Goal: Task Accomplishment & Management: Manage account settings

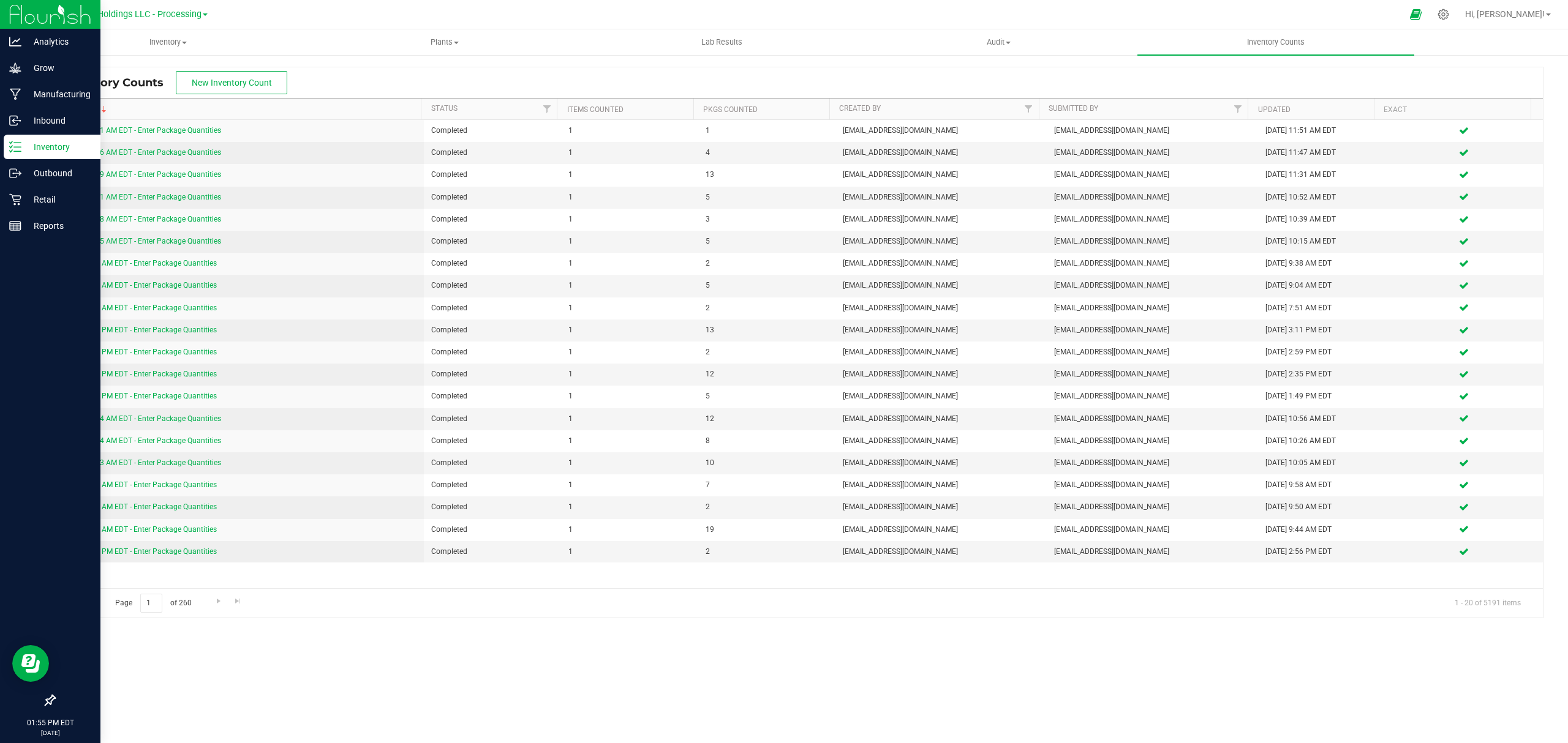
click at [40, 144] on p "Inventory" at bounding box center [58, 147] width 74 height 15
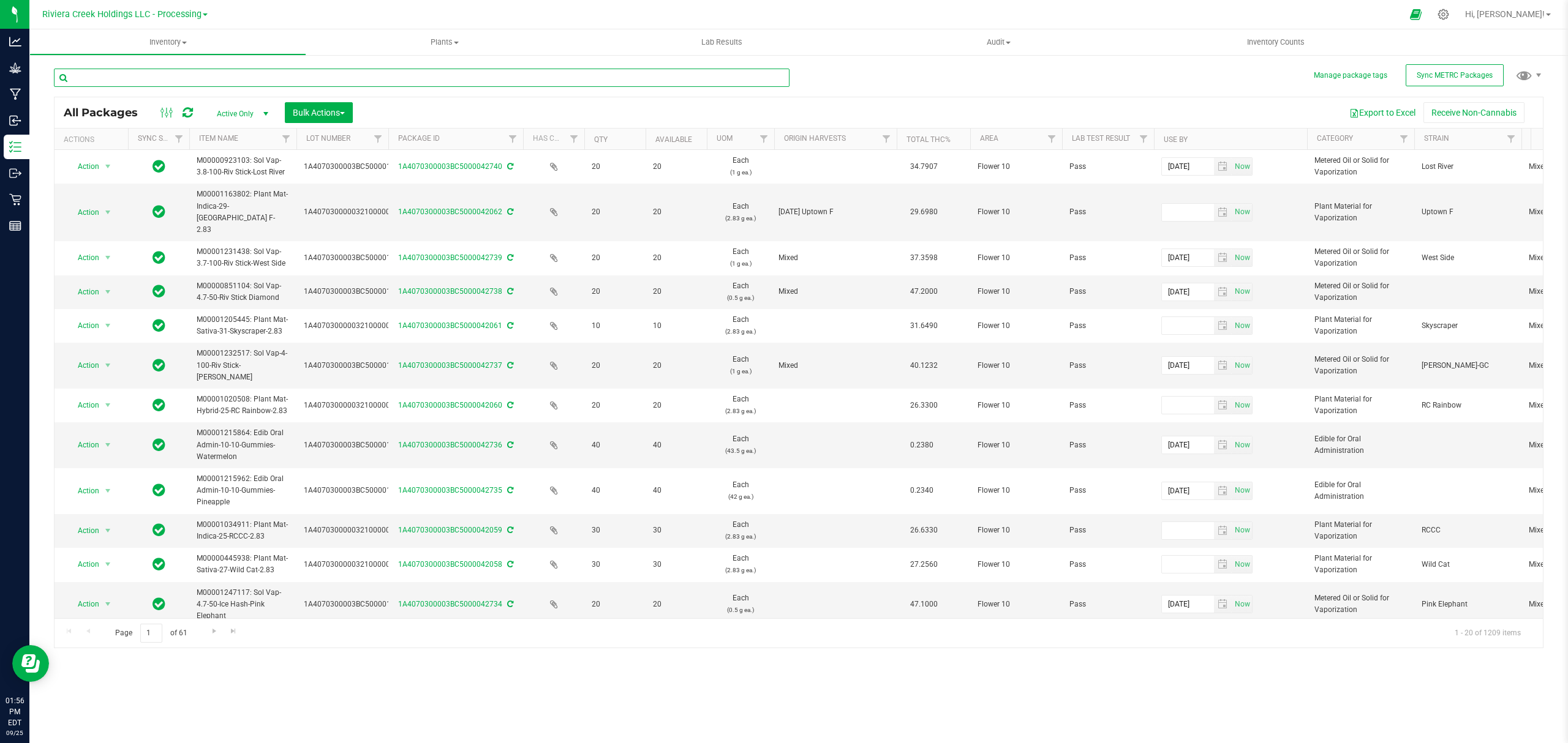
click at [221, 70] on input "text" at bounding box center [422, 78] width 735 height 18
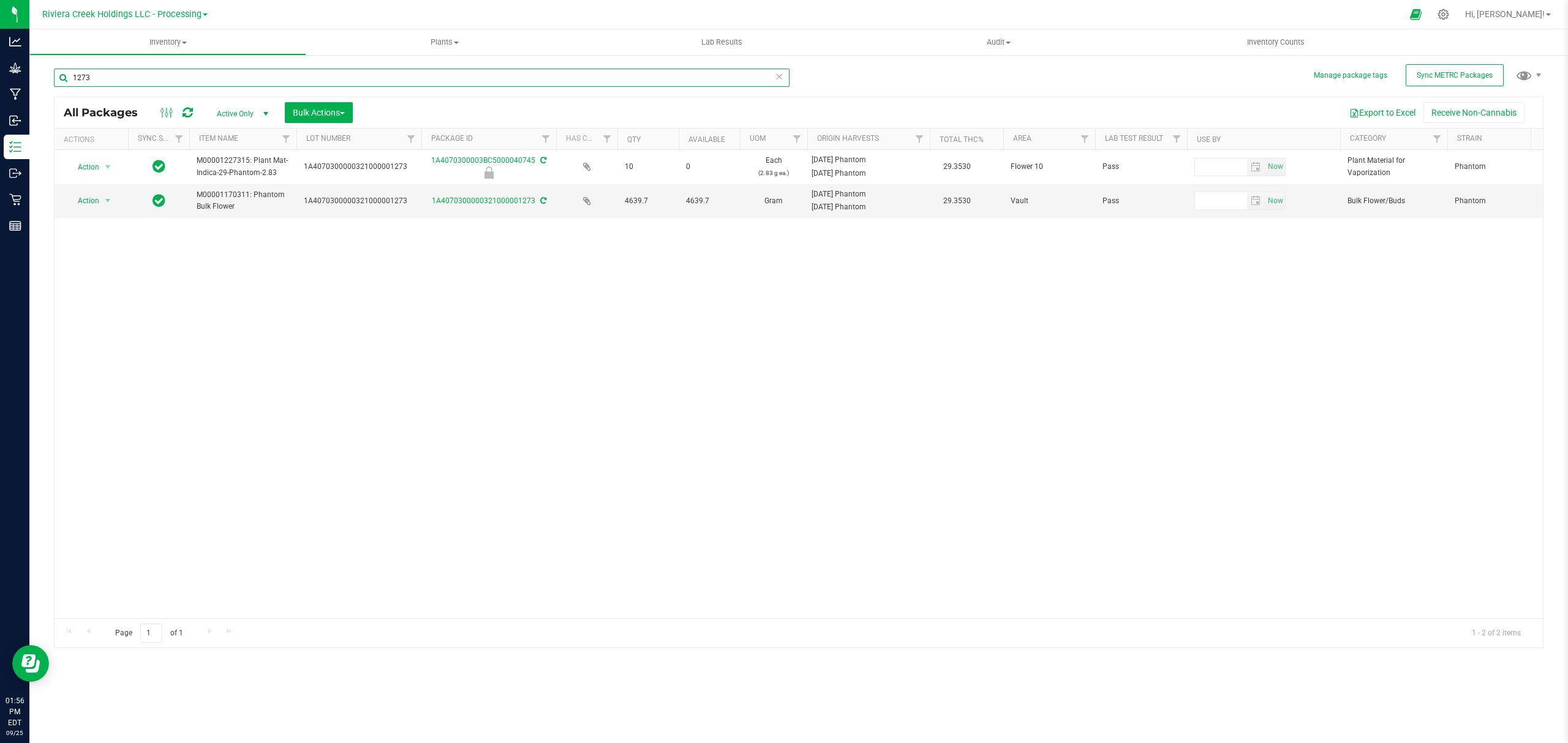
drag, startPoint x: 388, startPoint y: 133, endPoint x: 431, endPoint y: 147, distance: 45.2
click at [431, 147] on div "Actions Sync Status Item Name Lot Number Package ID Has COA Qty Available UOM O…" at bounding box center [793, 139] width 1476 height 21
type input "1273"
click at [464, 200] on link "1A4070300000321000001273" at bounding box center [483, 201] width 103 height 9
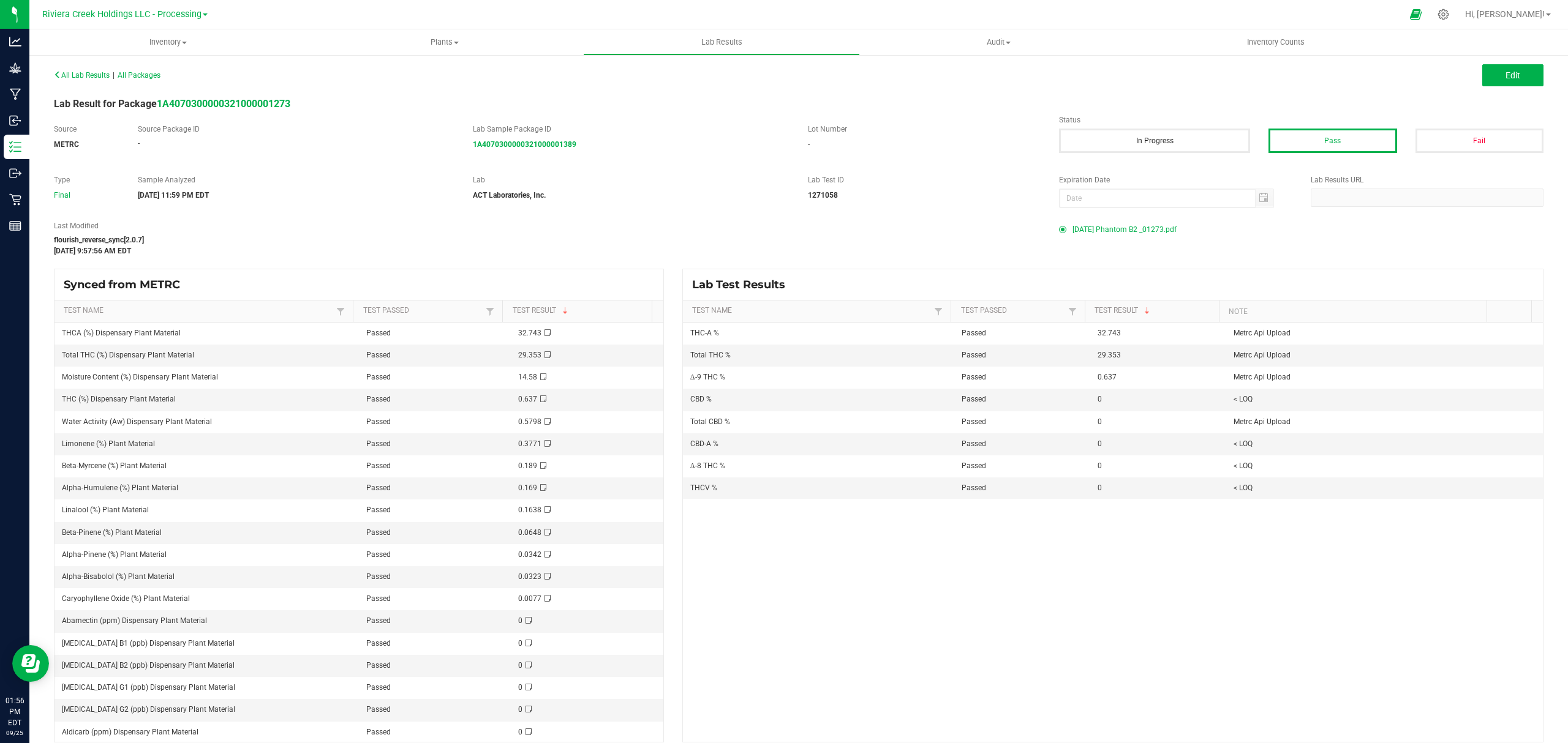
click at [1136, 229] on span "[DATE] Phantom B2 _01273.pdf" at bounding box center [1124, 230] width 104 height 18
click at [181, 45] on span "Inventory" at bounding box center [168, 42] width 275 height 11
click at [138, 145] on li "From bill of materials" at bounding box center [168, 147] width 277 height 15
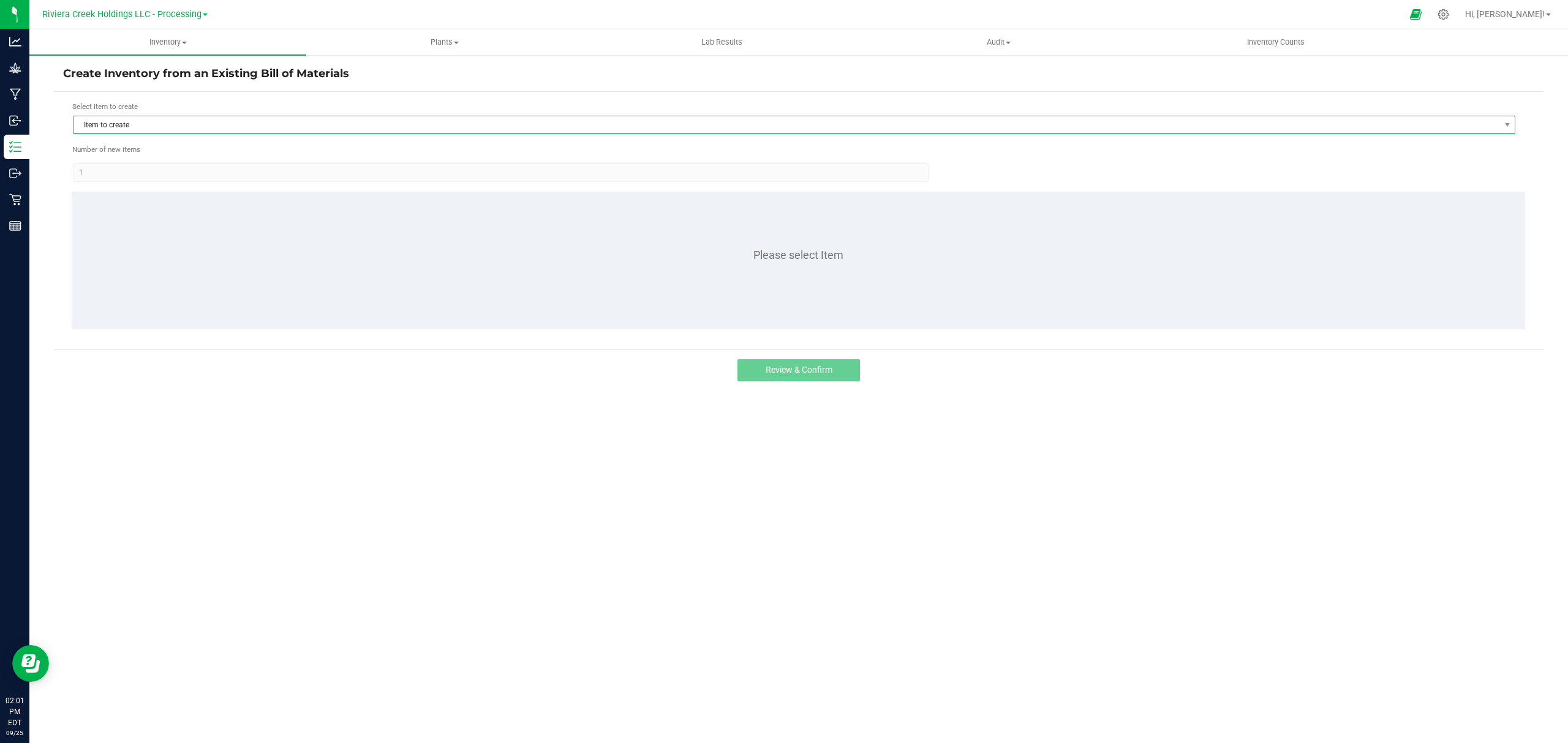
click at [154, 126] on span "Item to create" at bounding box center [786, 125] width 1426 height 17
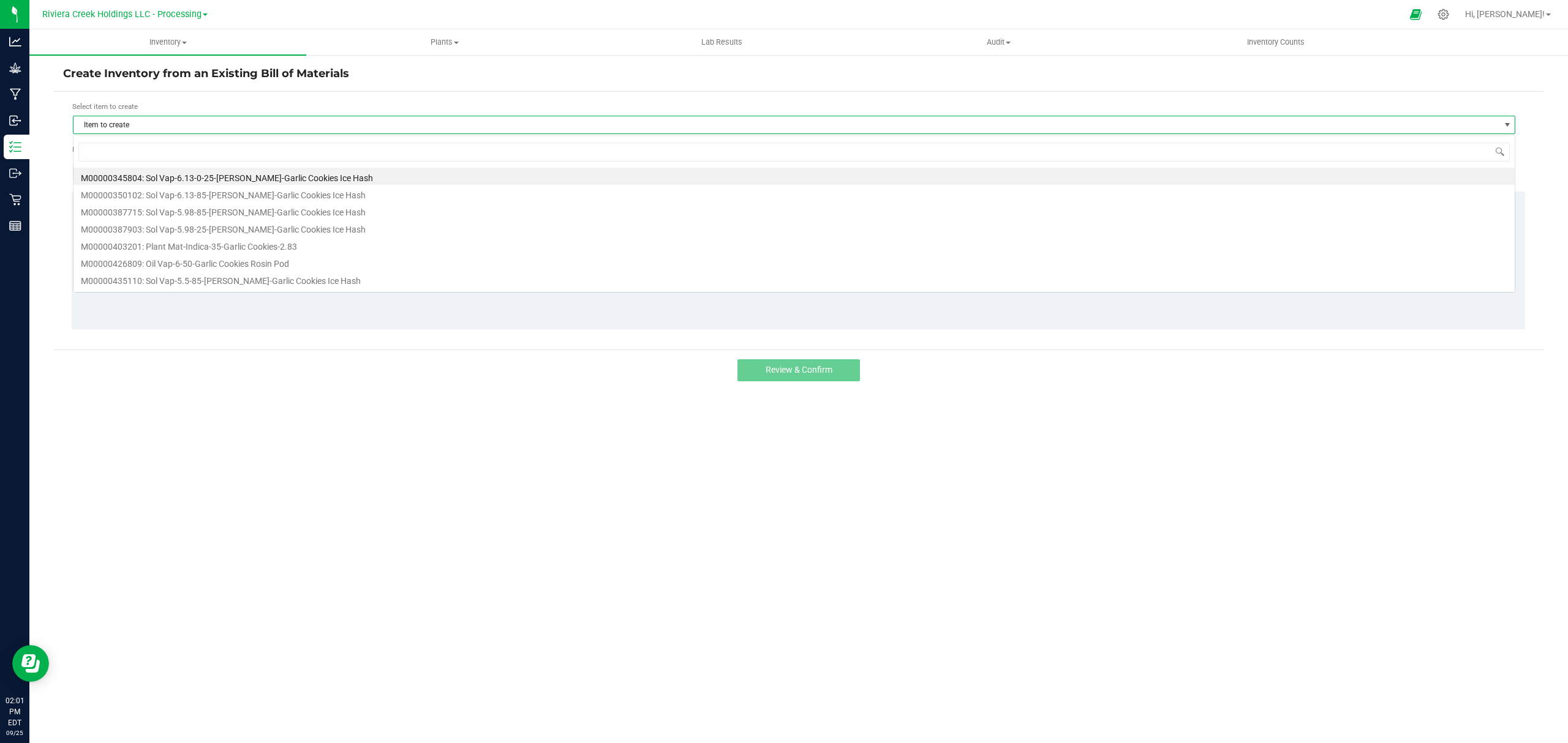
scroll to position [18, 1443]
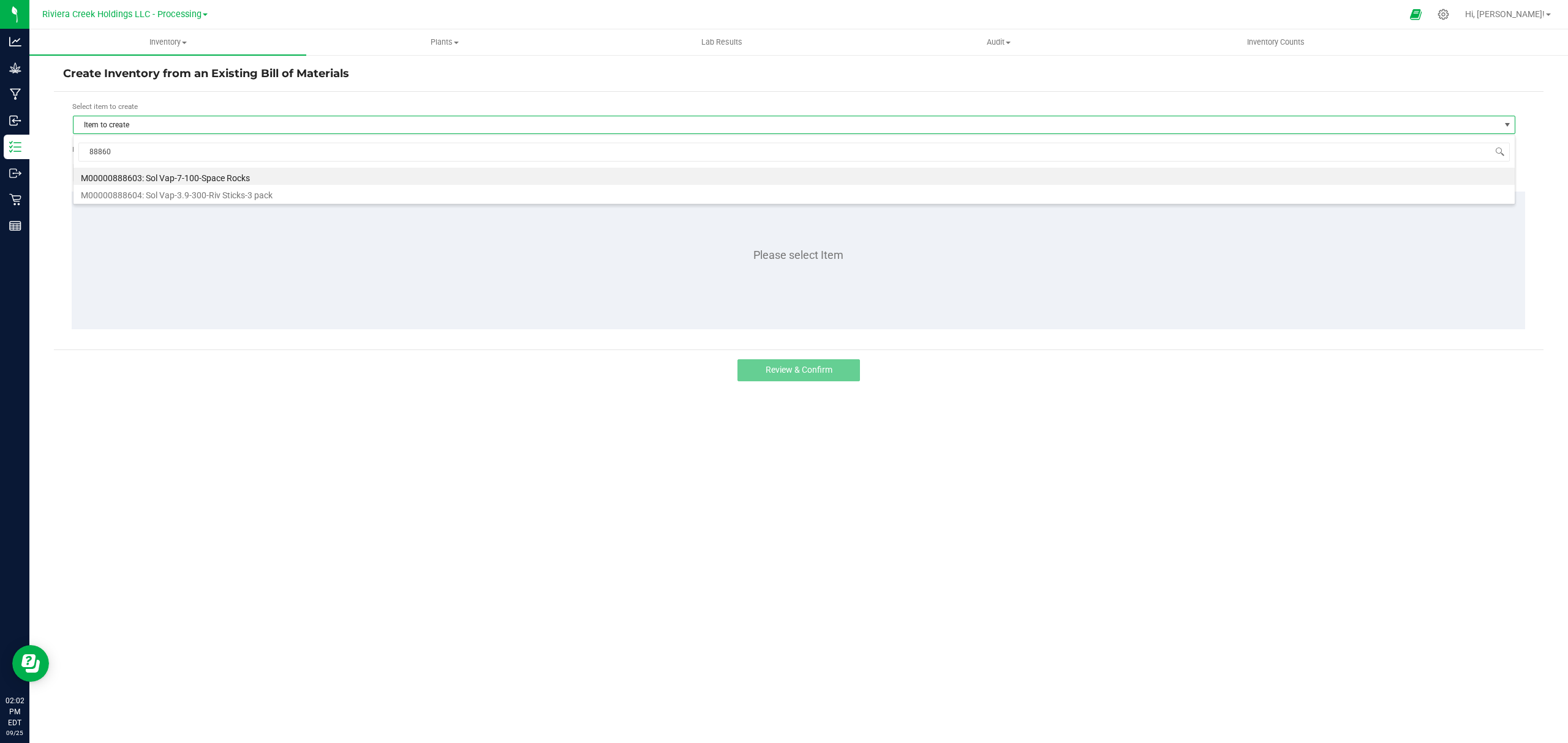
type input "888603"
click at [179, 182] on li "M00000888603: Sol Vap-7-100-Space Rocks" at bounding box center [794, 176] width 1441 height 17
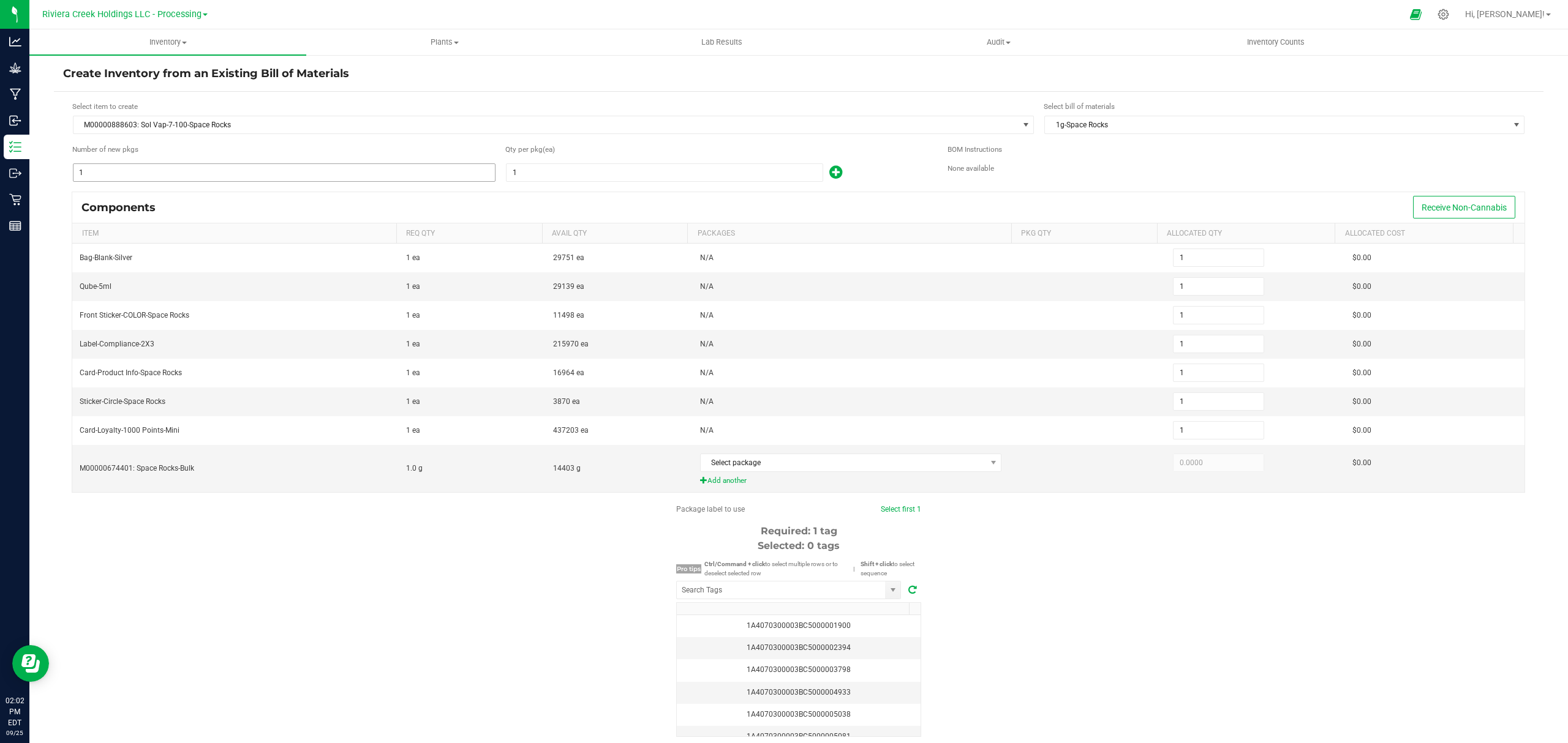
click at [255, 179] on input "1" at bounding box center [284, 173] width 421 height 17
type input "10"
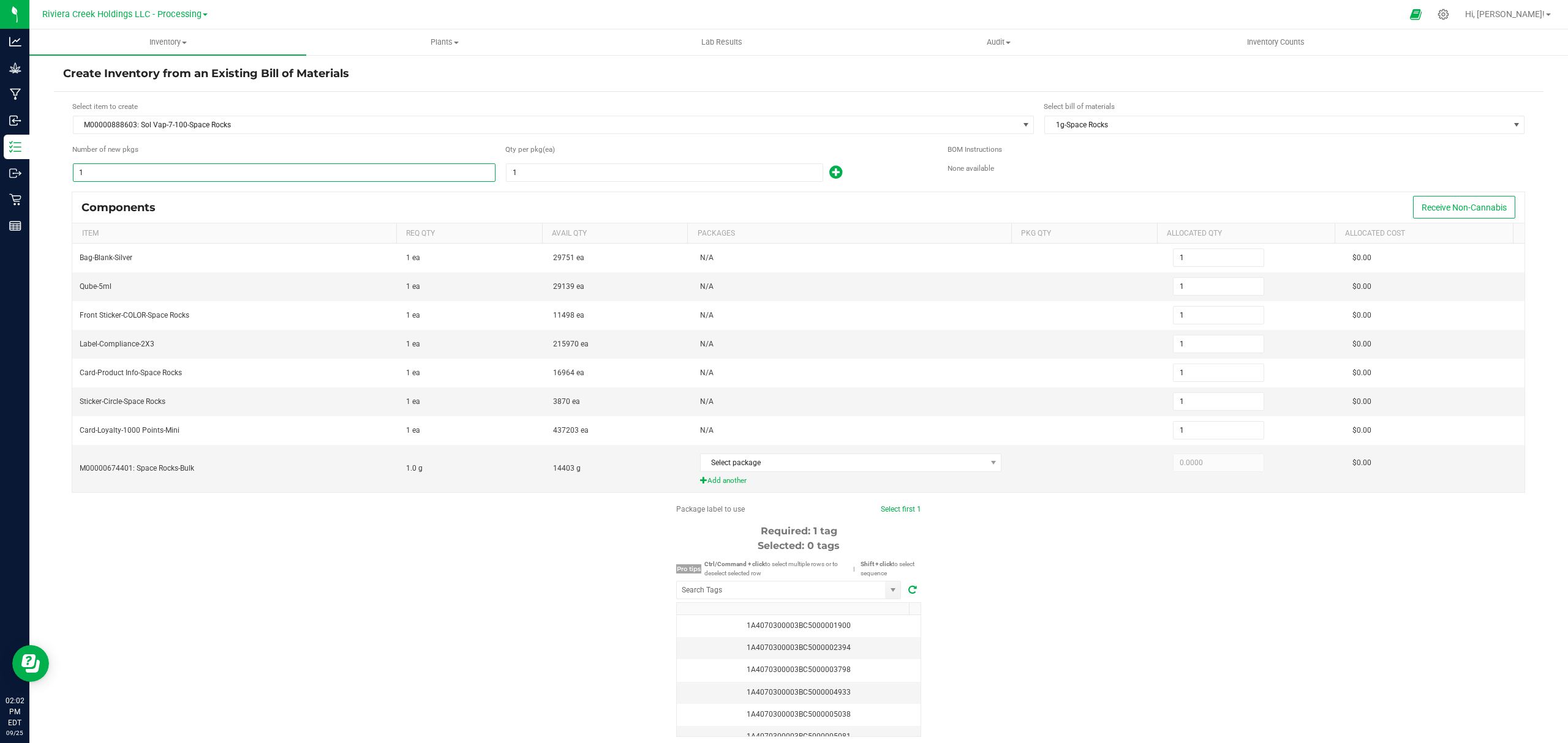
type input "10"
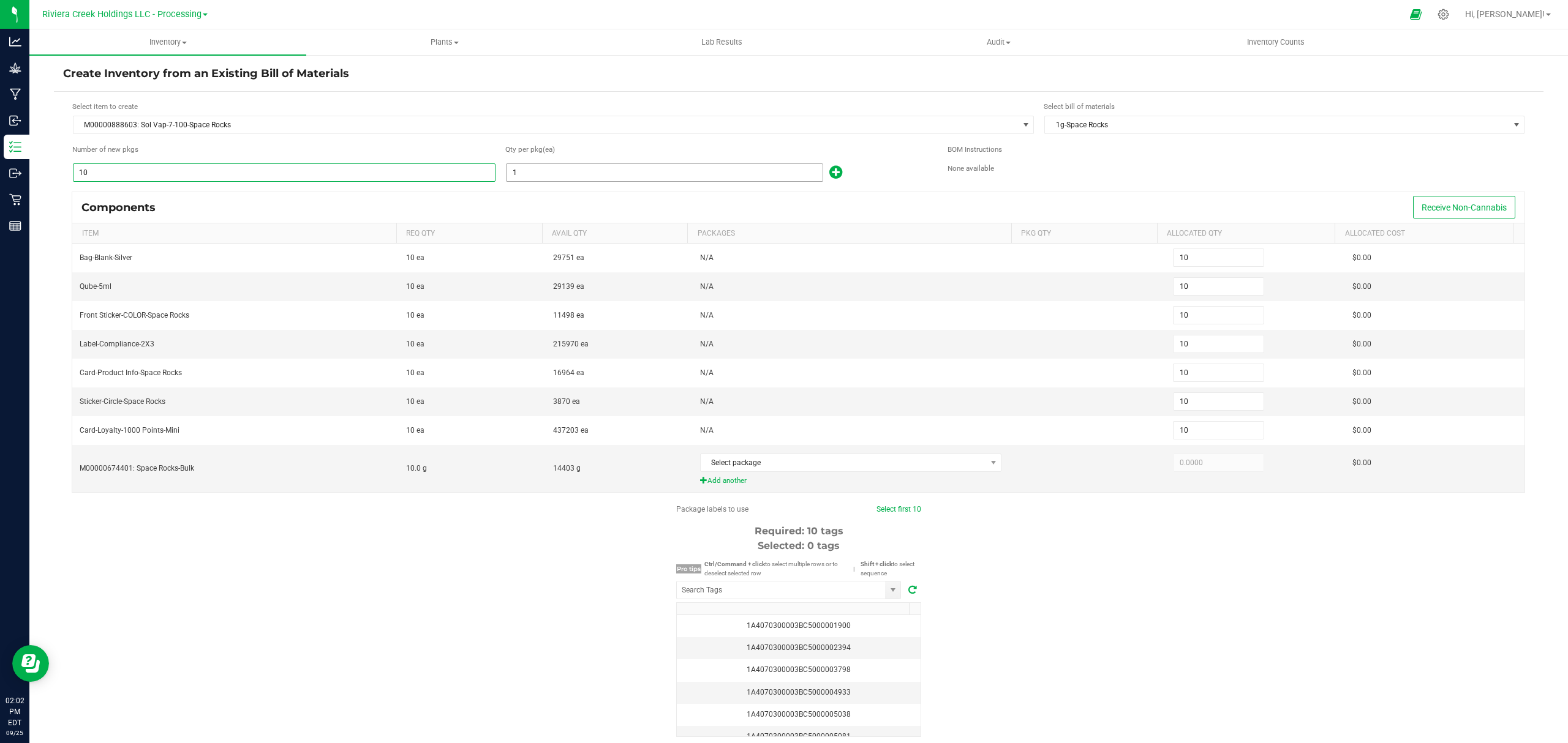
click at [619, 173] on input "1" at bounding box center [665, 173] width 316 height 17
type input "10"
type input "100"
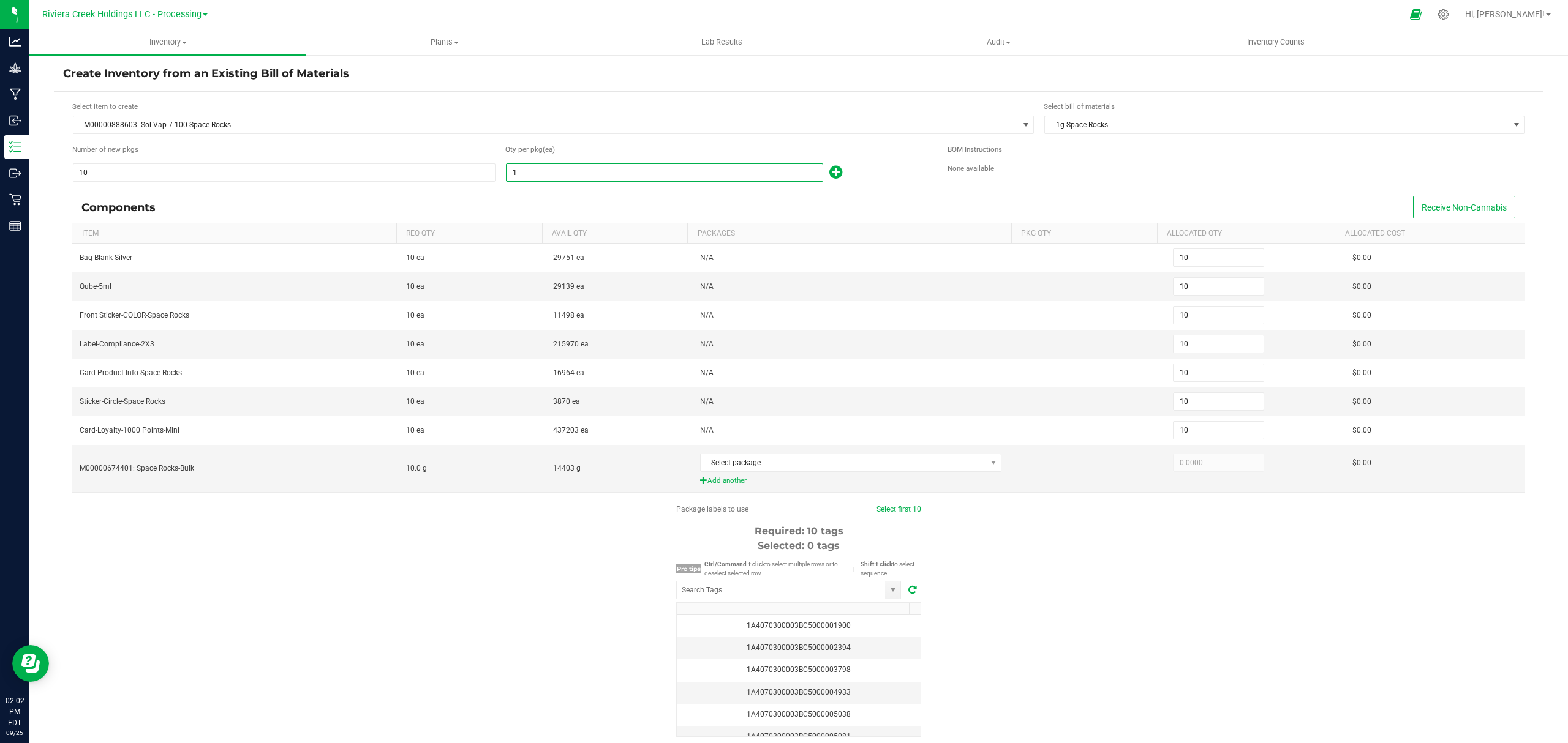
type input "100"
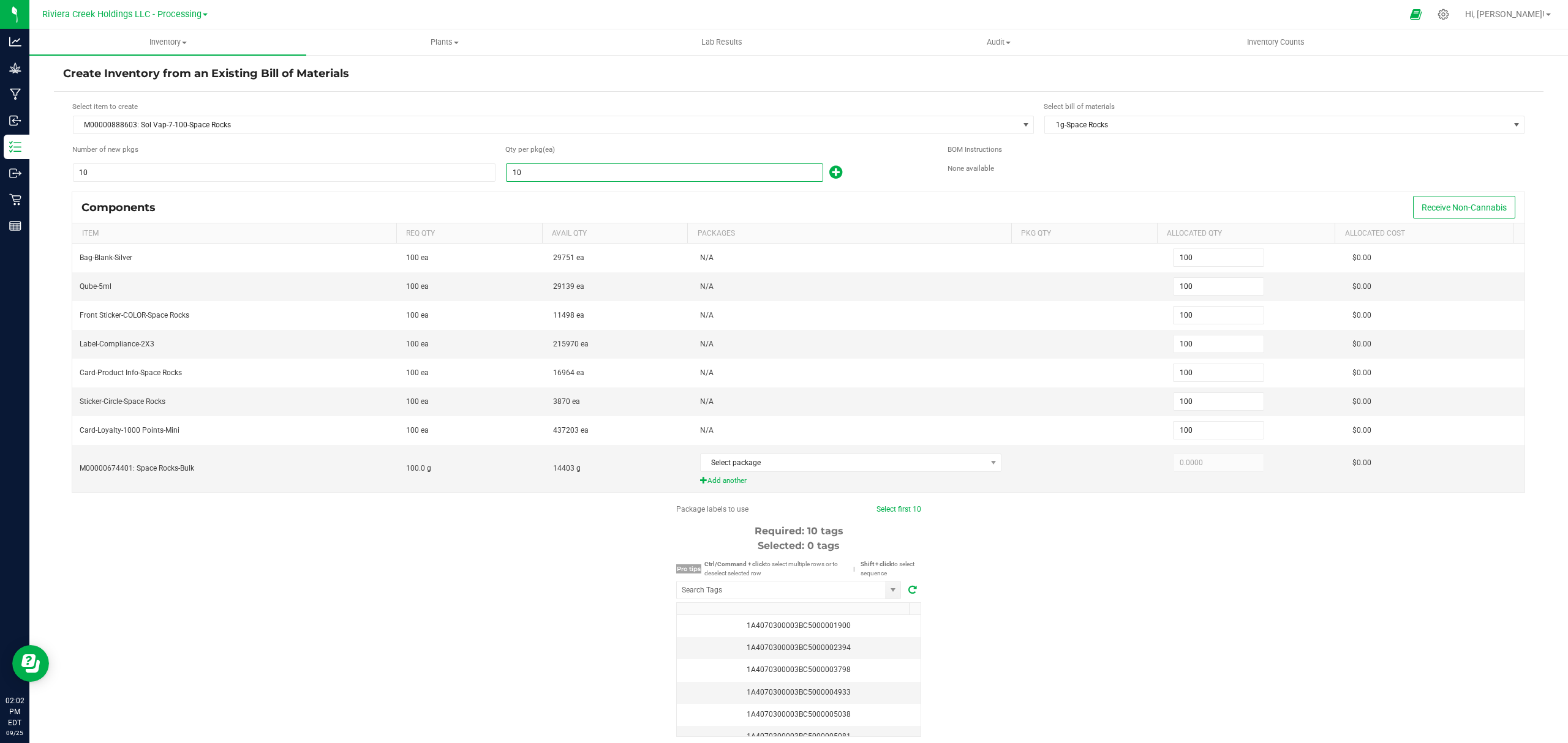
type input "1,000"
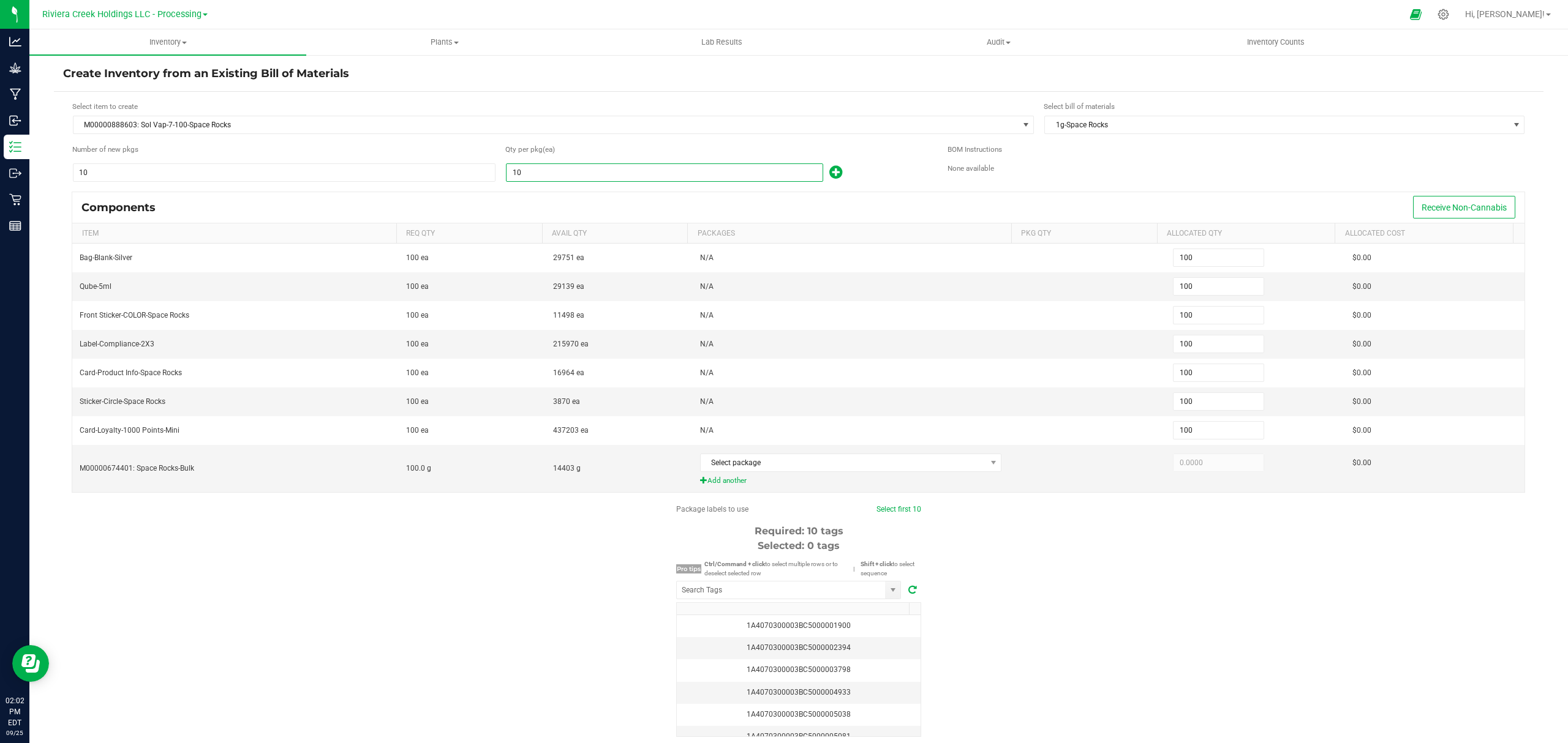
type input "1,000"
type input "1000"
type input "10,000"
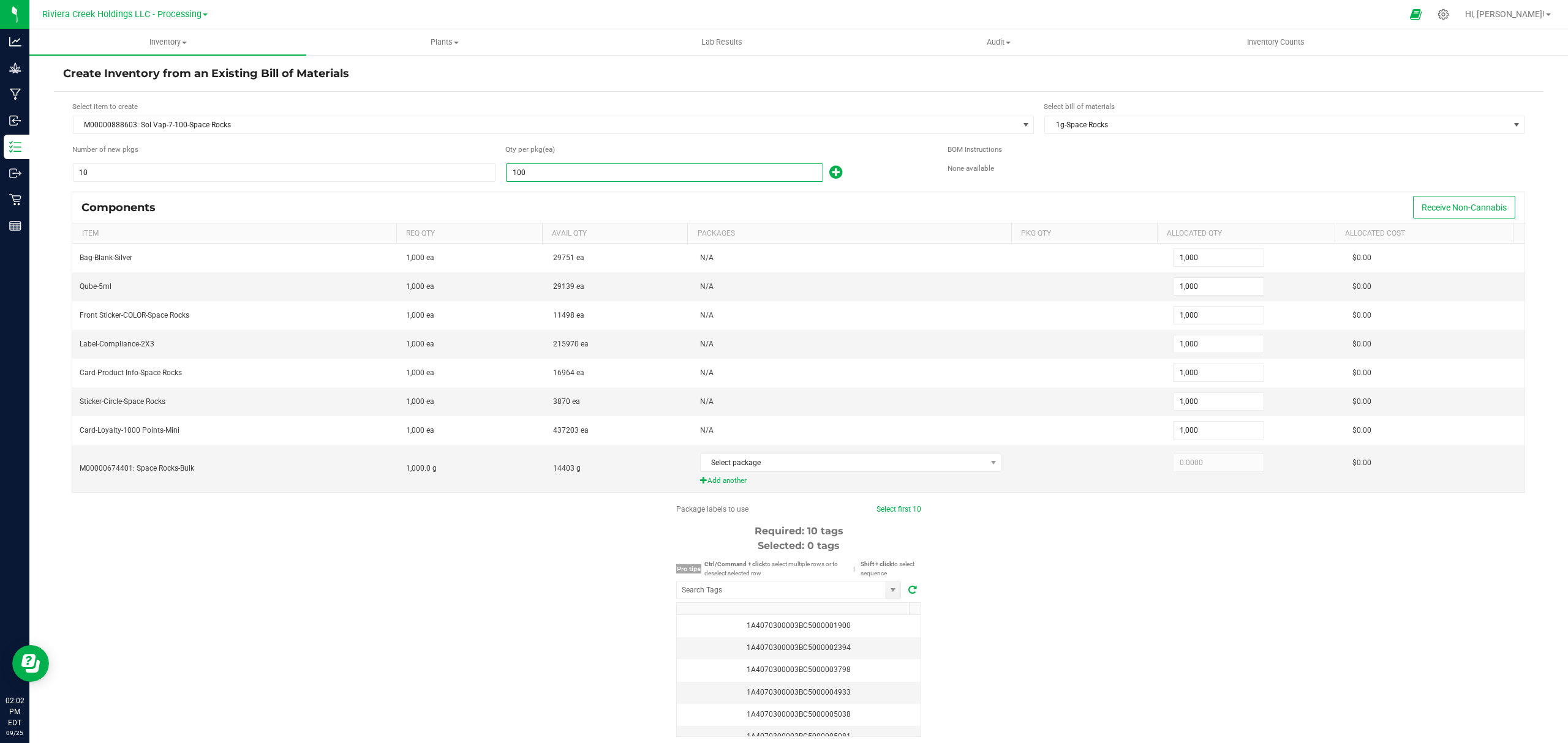
type input "10,000"
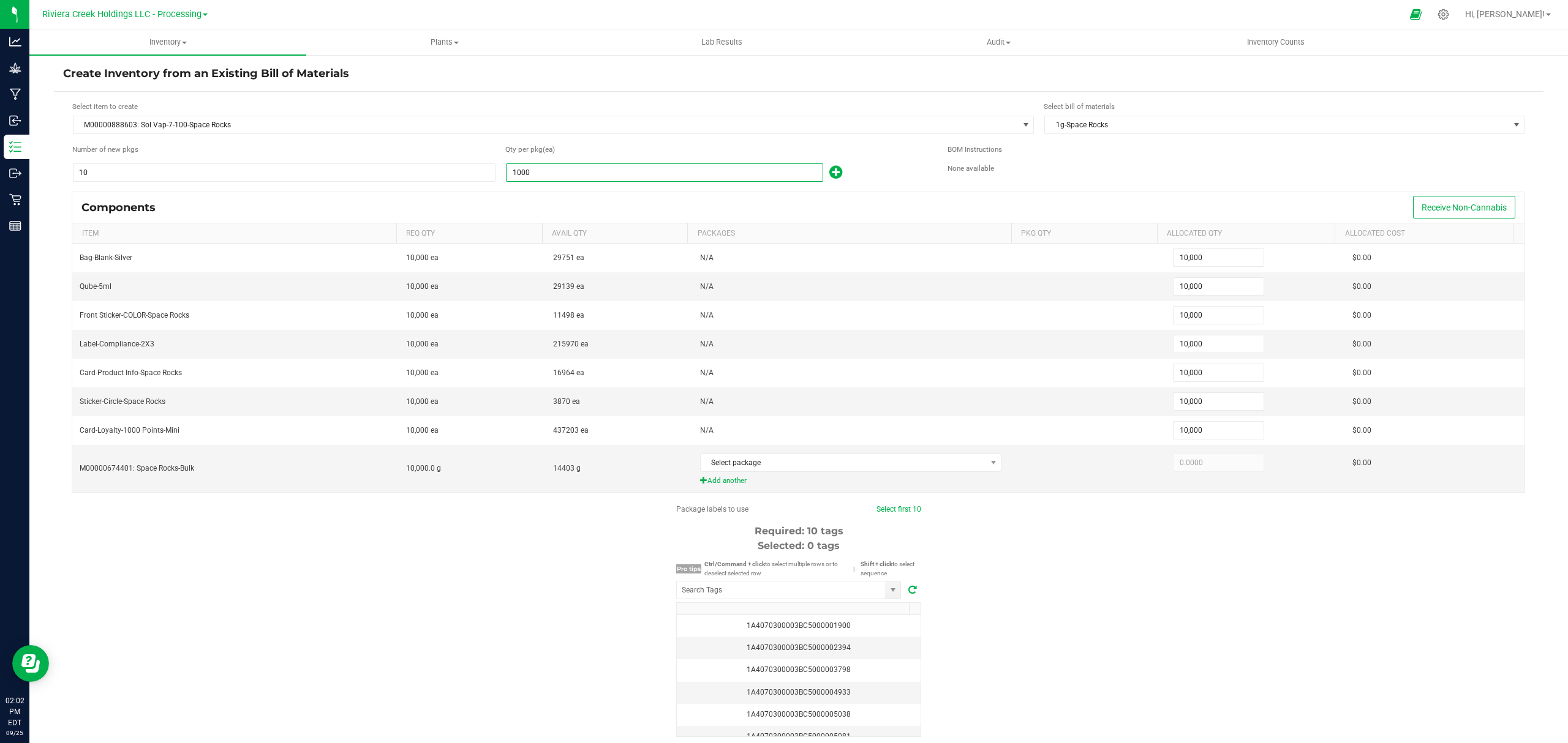
type input "1,000"
click at [888, 157] on div "Qty per pkg (ea)" at bounding box center [717, 151] width 424 height 15
click at [833, 461] on span "Select package" at bounding box center [843, 463] width 285 height 17
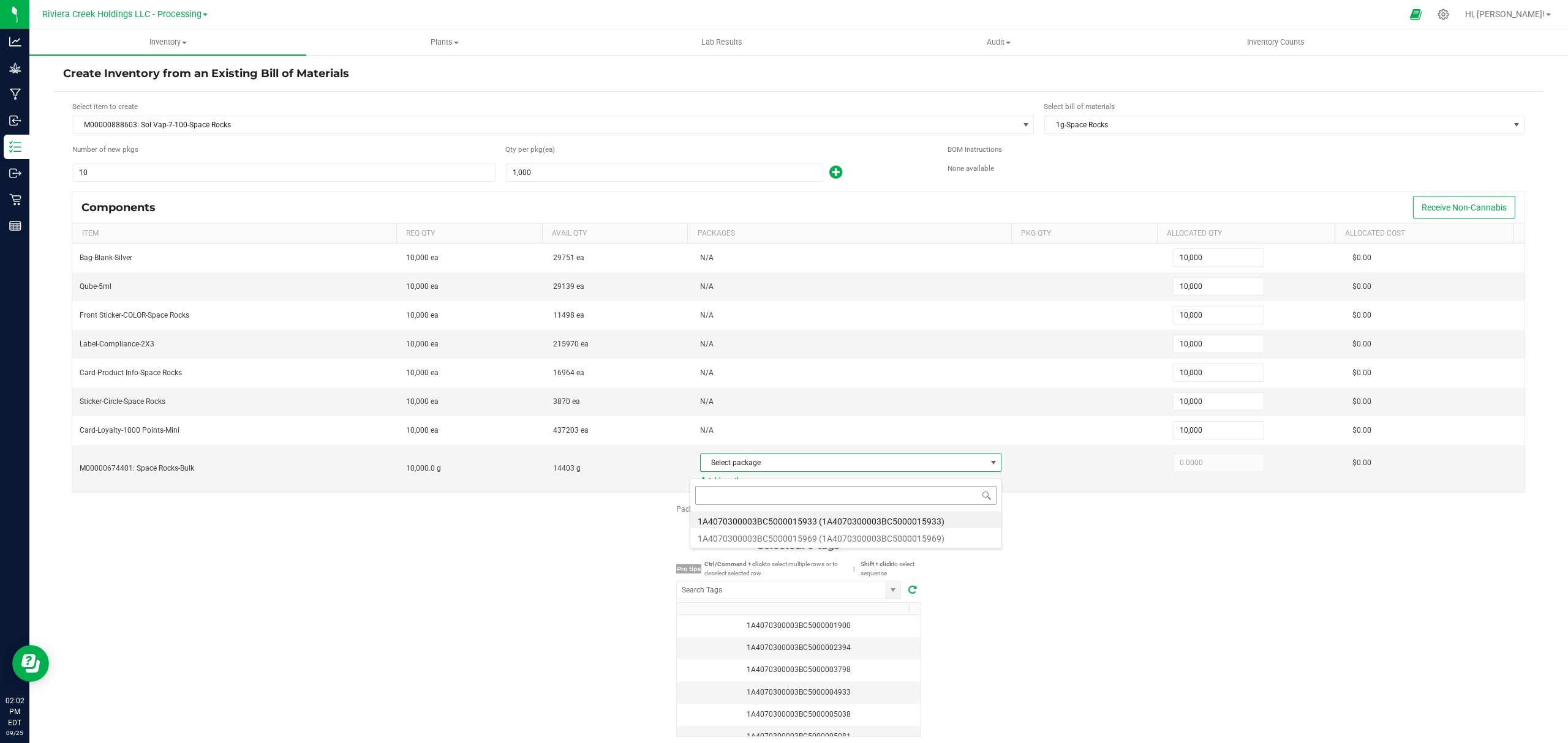
scroll to position [18, 295]
click at [843, 536] on li "1A4070300003BC5000015969 (1A4070300003BC5000015969)" at bounding box center [845, 537] width 311 height 17
type input "10,000.0000"
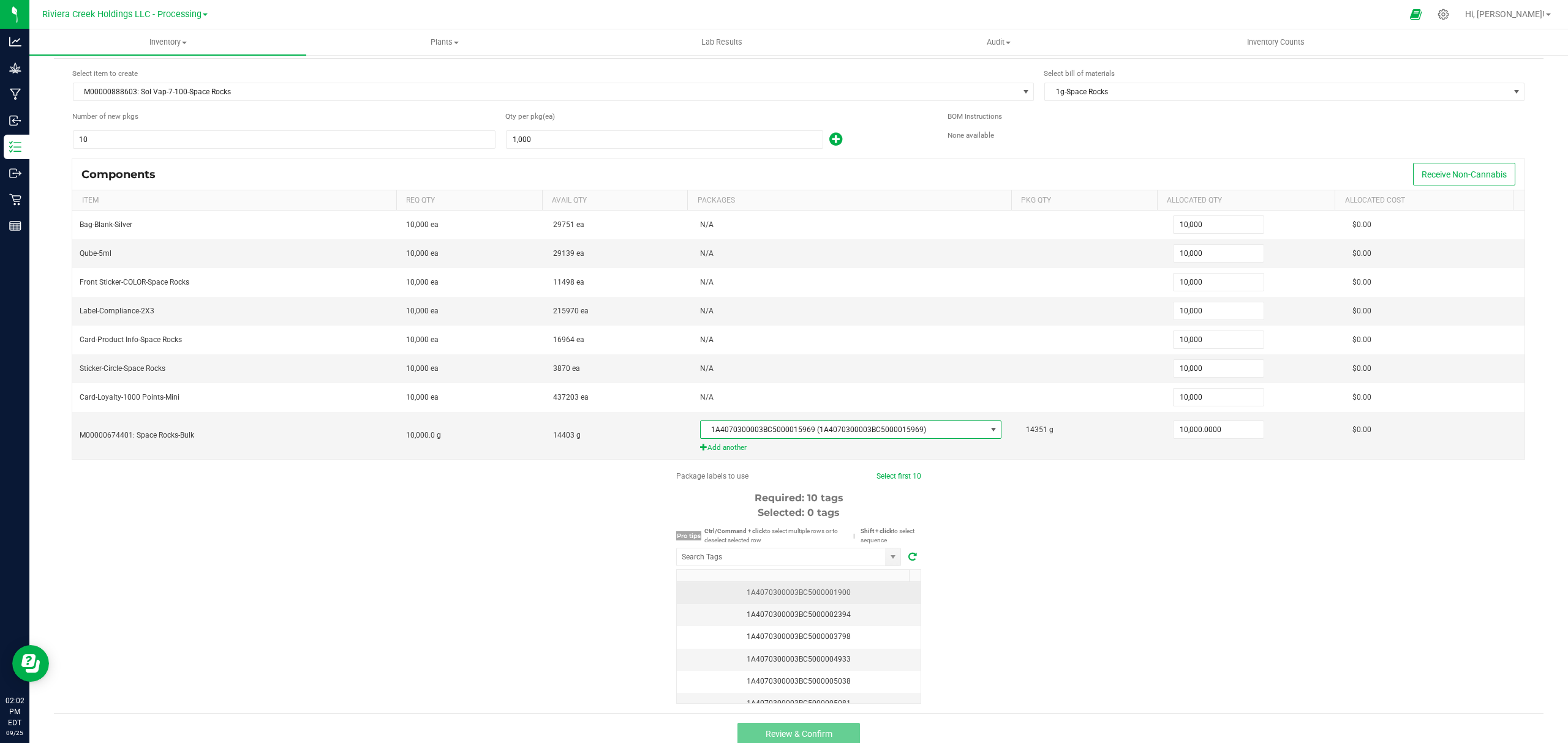
scroll to position [52, 0]
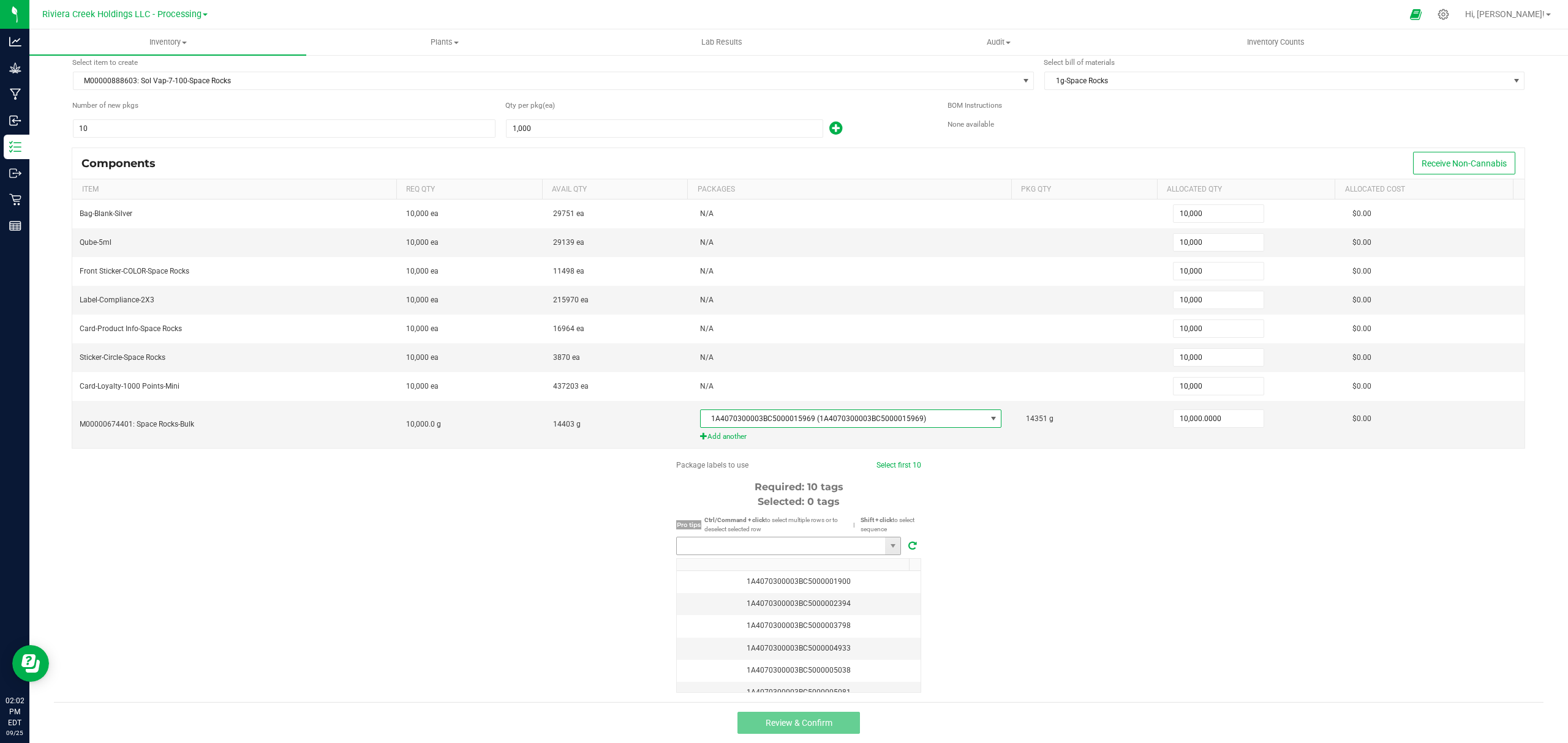
click at [814, 542] on input "NO DATA FOUND" at bounding box center [781, 546] width 208 height 17
click at [780, 575] on li "1A4070300003BC5000040746" at bounding box center [783, 568] width 224 height 21
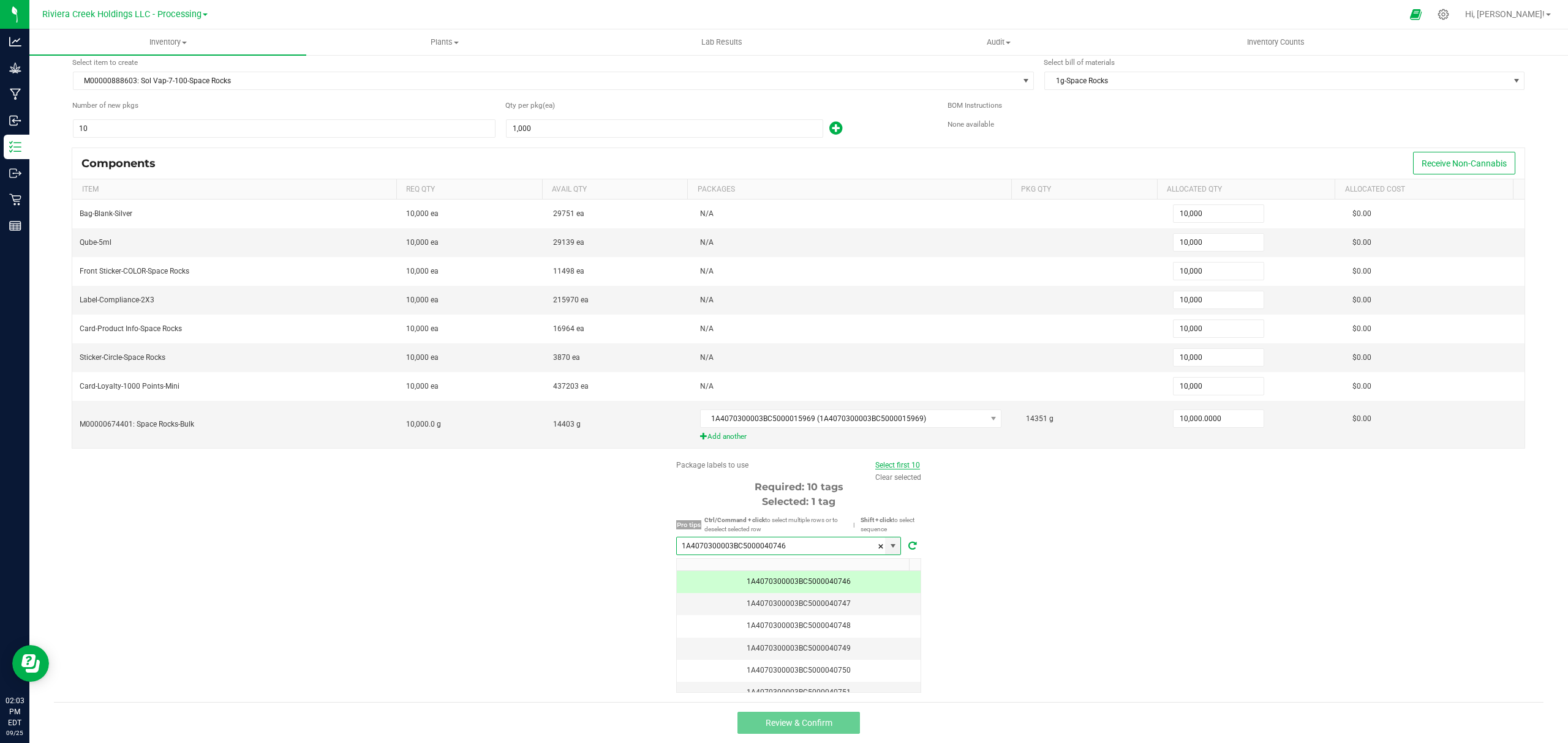
type input "1A4070300003BC5000040746"
click at [894, 463] on link "Select first 10" at bounding box center [897, 465] width 45 height 9
click at [172, 28] on nav "Riviera Creek Holdings LLC - Processing Hi, [PERSON_NAME]!" at bounding box center [799, 15] width 1538 height 29
click at [165, 37] on span "Inventory" at bounding box center [168, 42] width 277 height 11
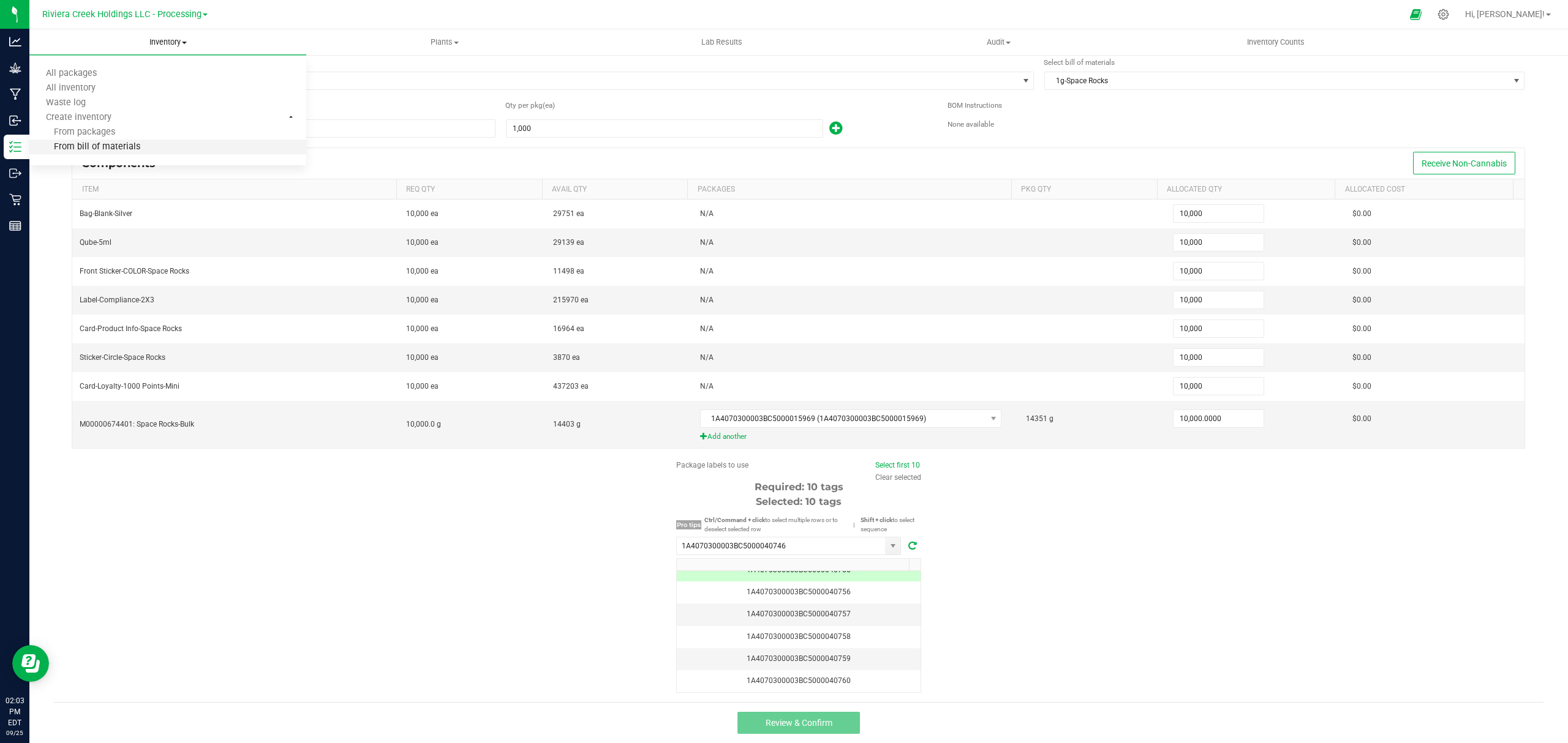
click at [121, 143] on span "From bill of materials" at bounding box center [85, 147] width 111 height 10
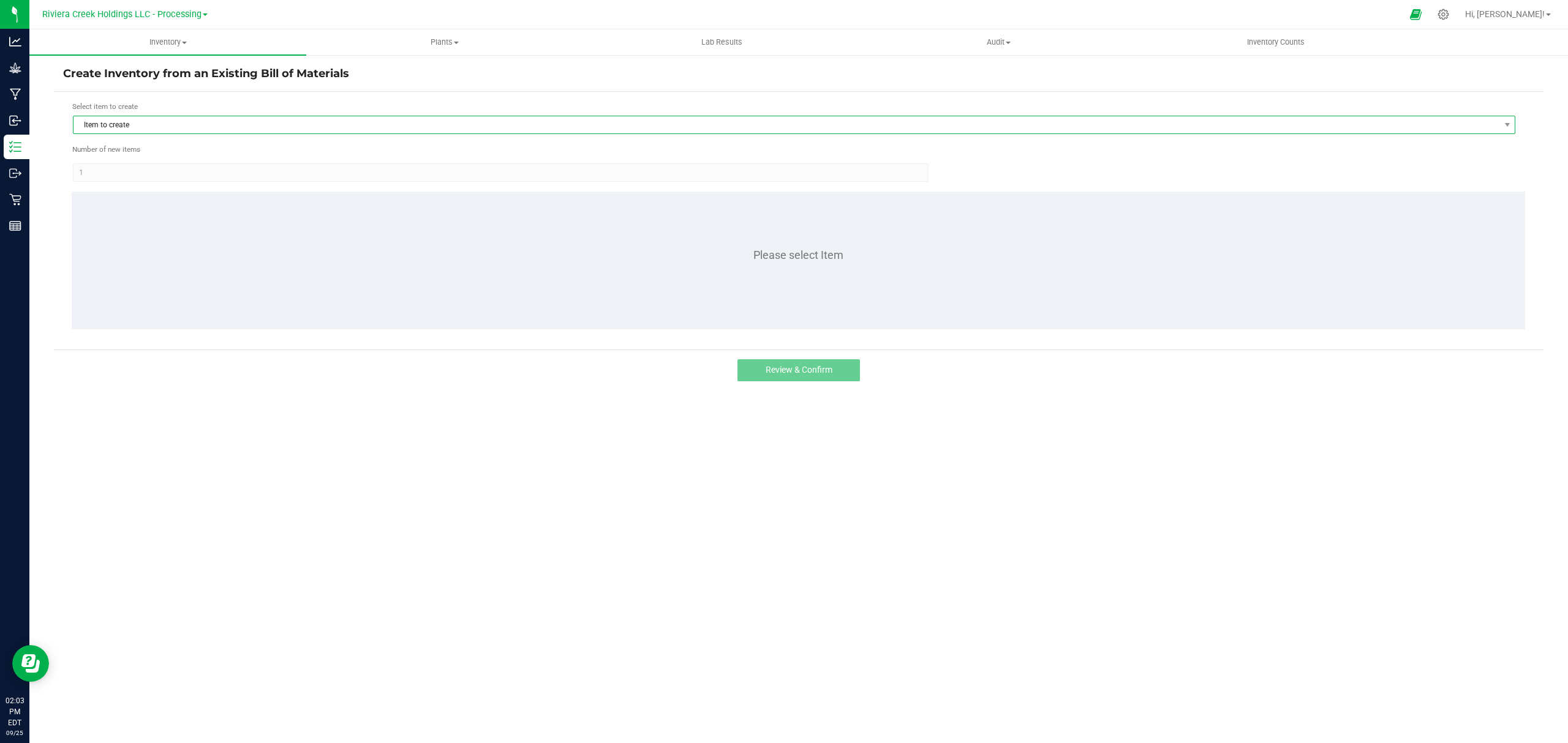
click at [152, 127] on span "Item to create" at bounding box center [786, 125] width 1426 height 17
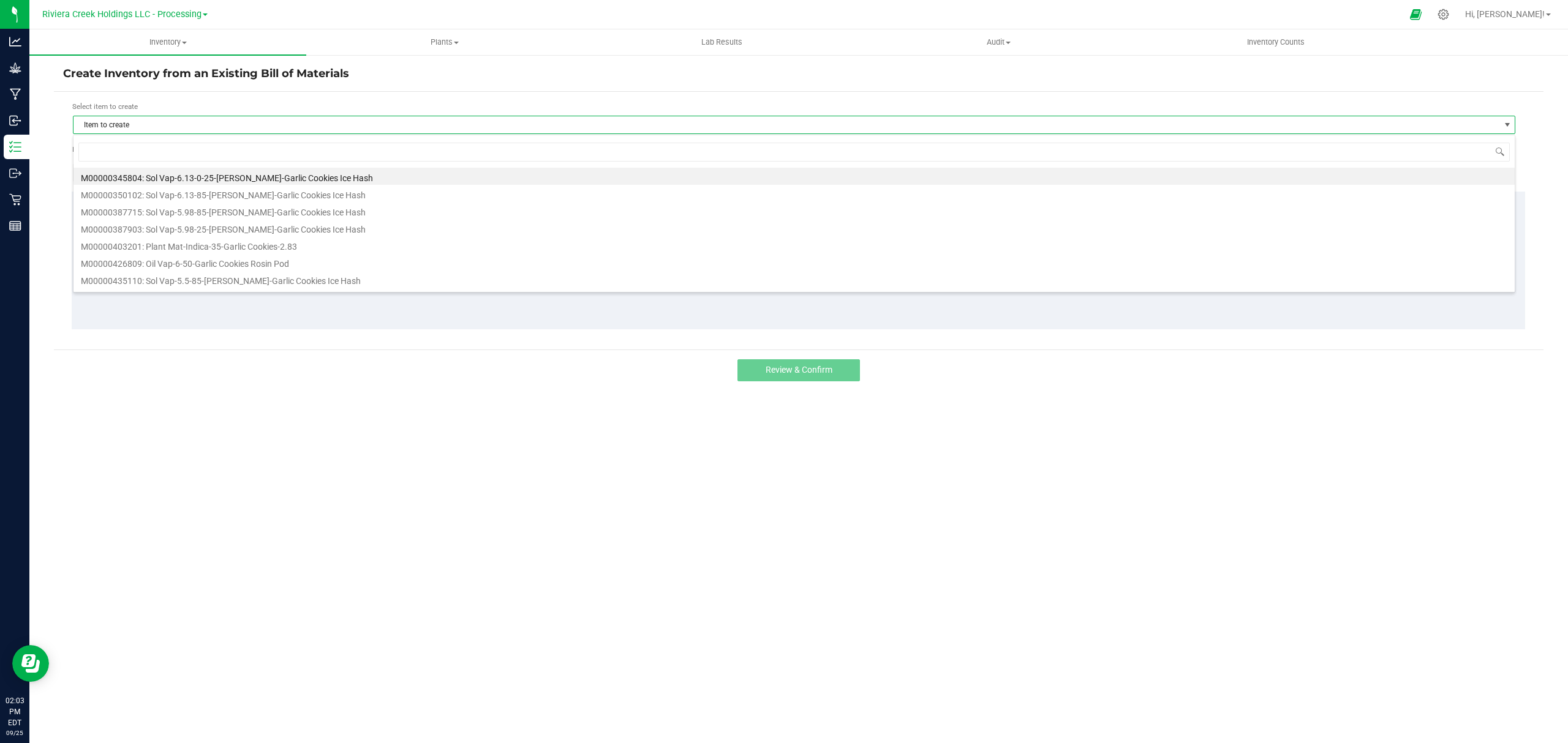
scroll to position [18, 1443]
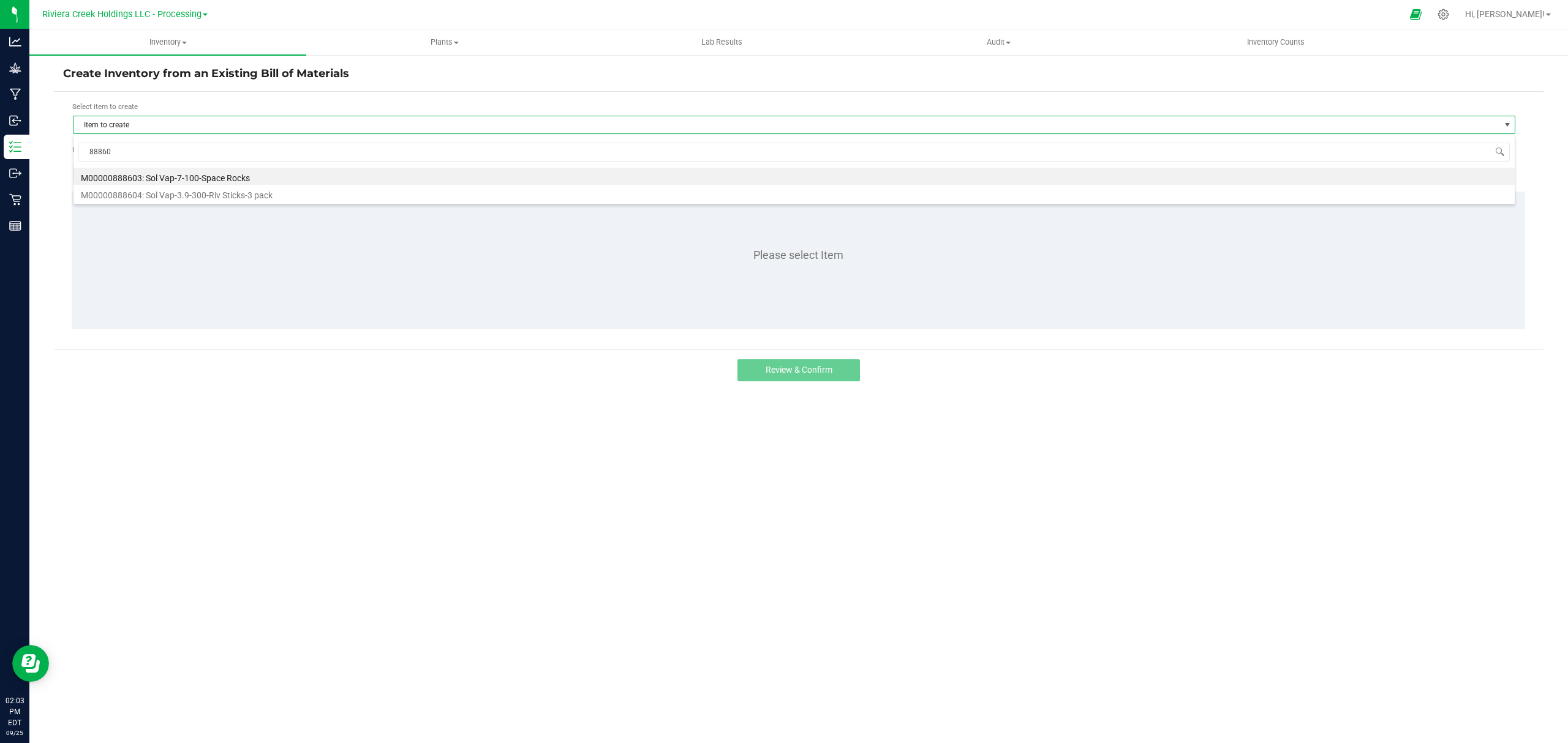
type input "888603"
click at [243, 175] on li "M00000888603: Sol Vap-7-100-Space Rocks" at bounding box center [794, 176] width 1441 height 17
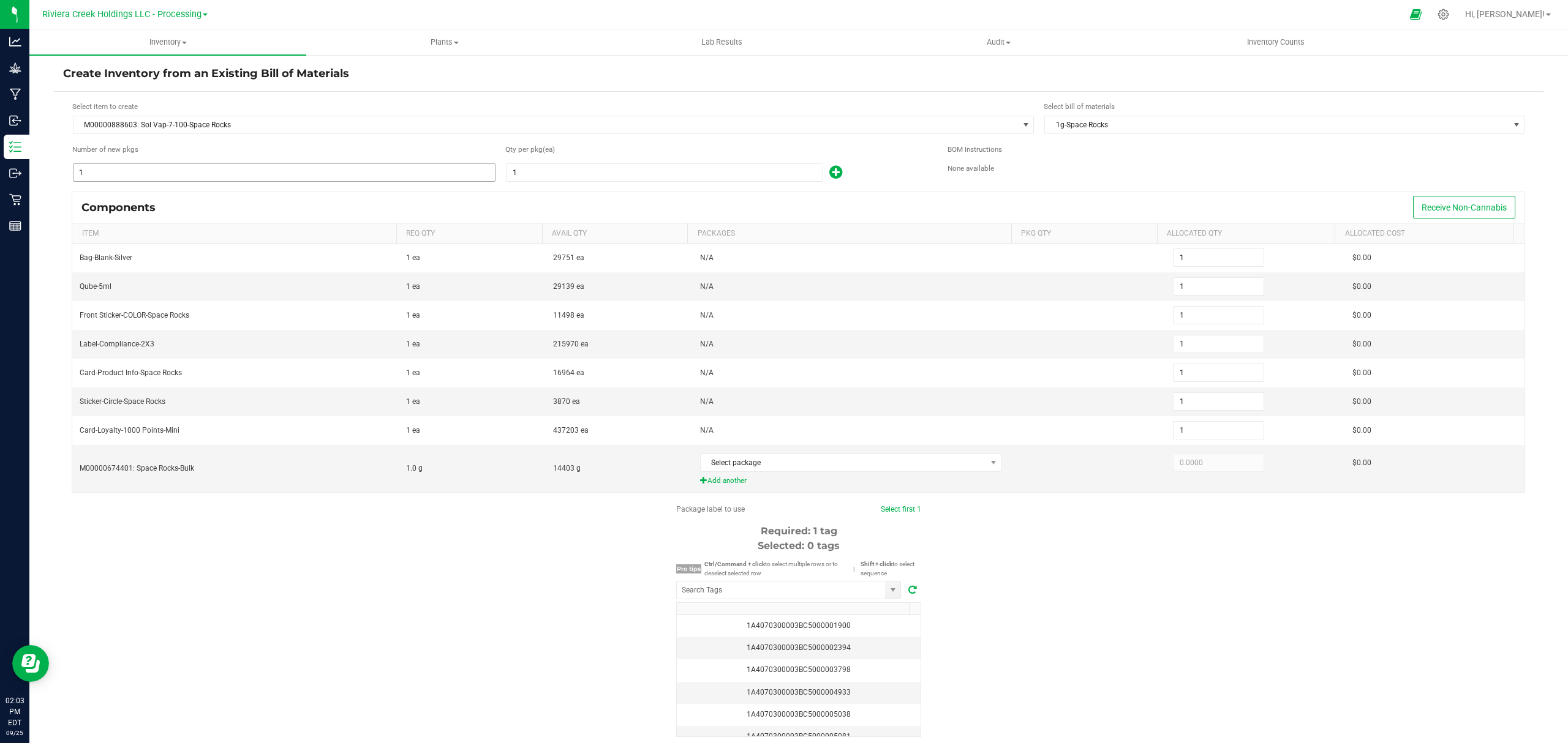
click at [183, 170] on input "1" at bounding box center [284, 173] width 421 height 17
type input "10"
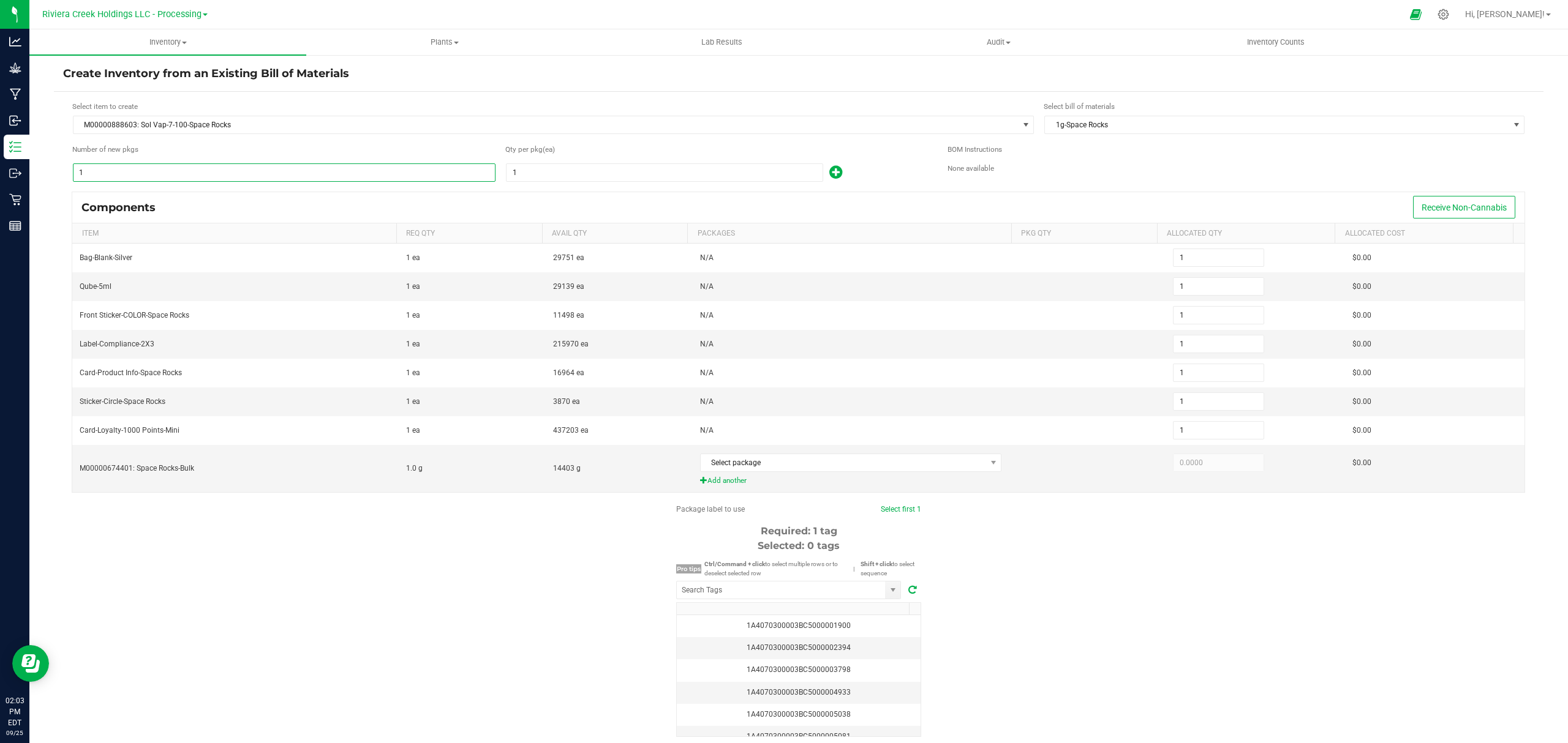
type input "10"
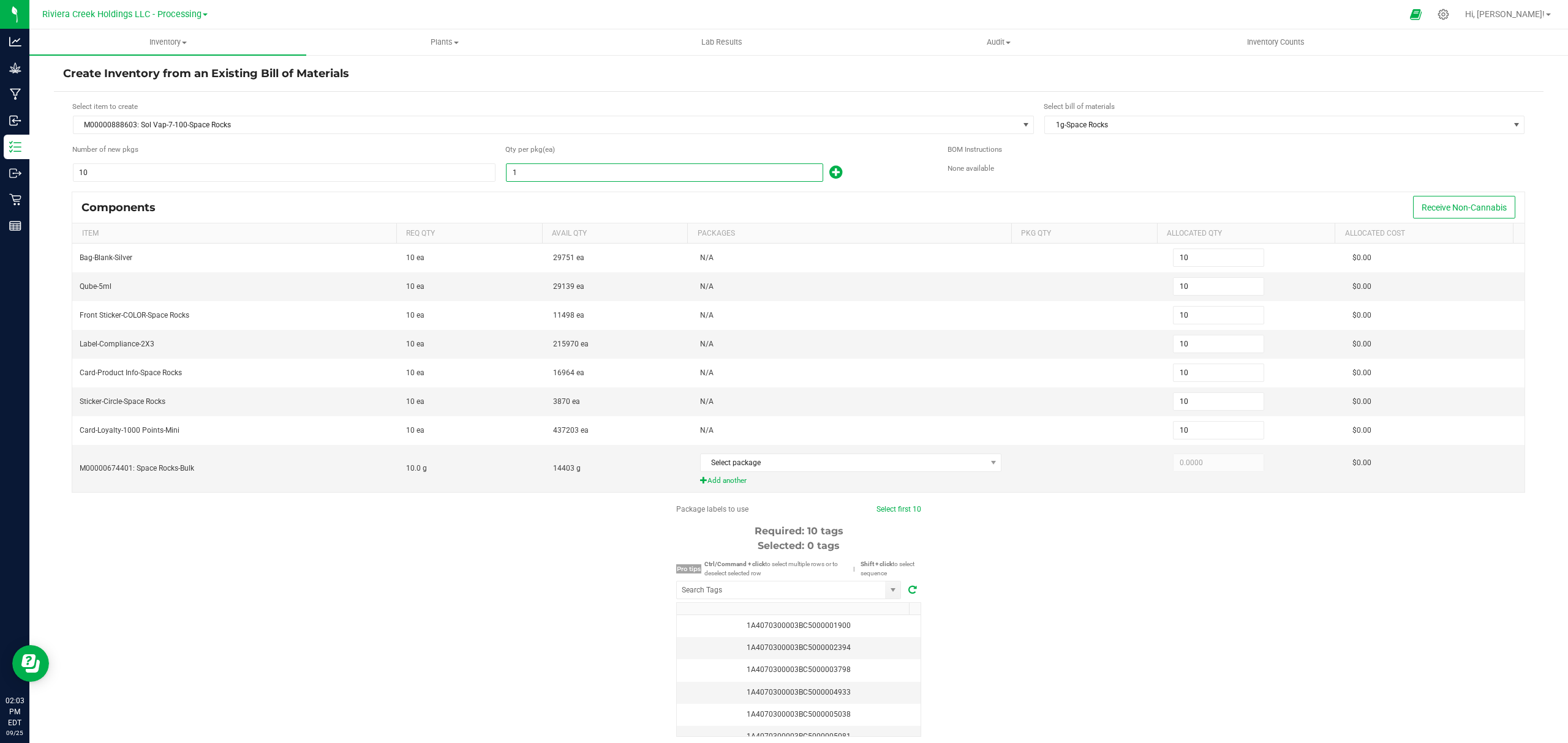
click at [595, 178] on input "1" at bounding box center [665, 173] width 316 height 17
type input "0"
type input "10"
type input "100"
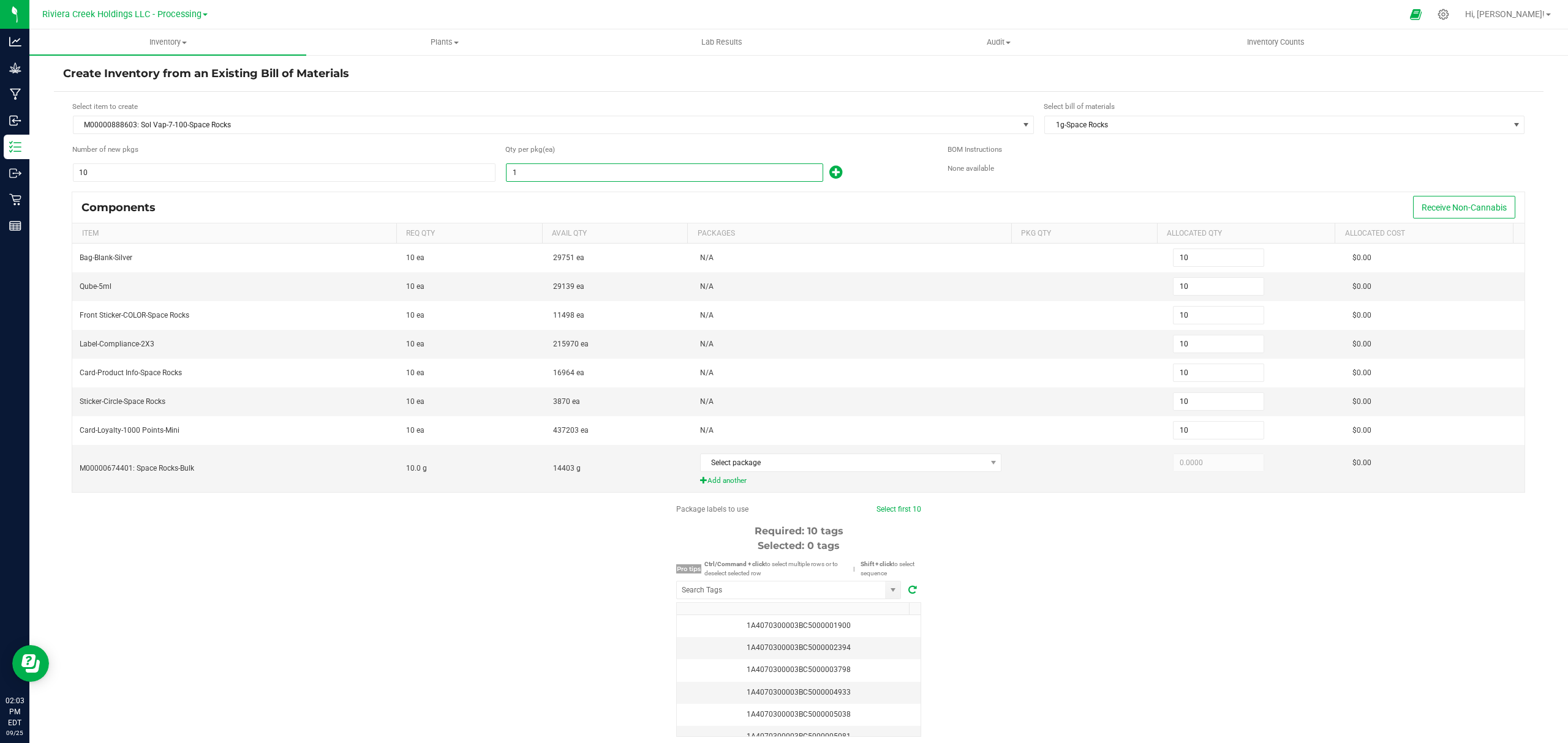
type input "100"
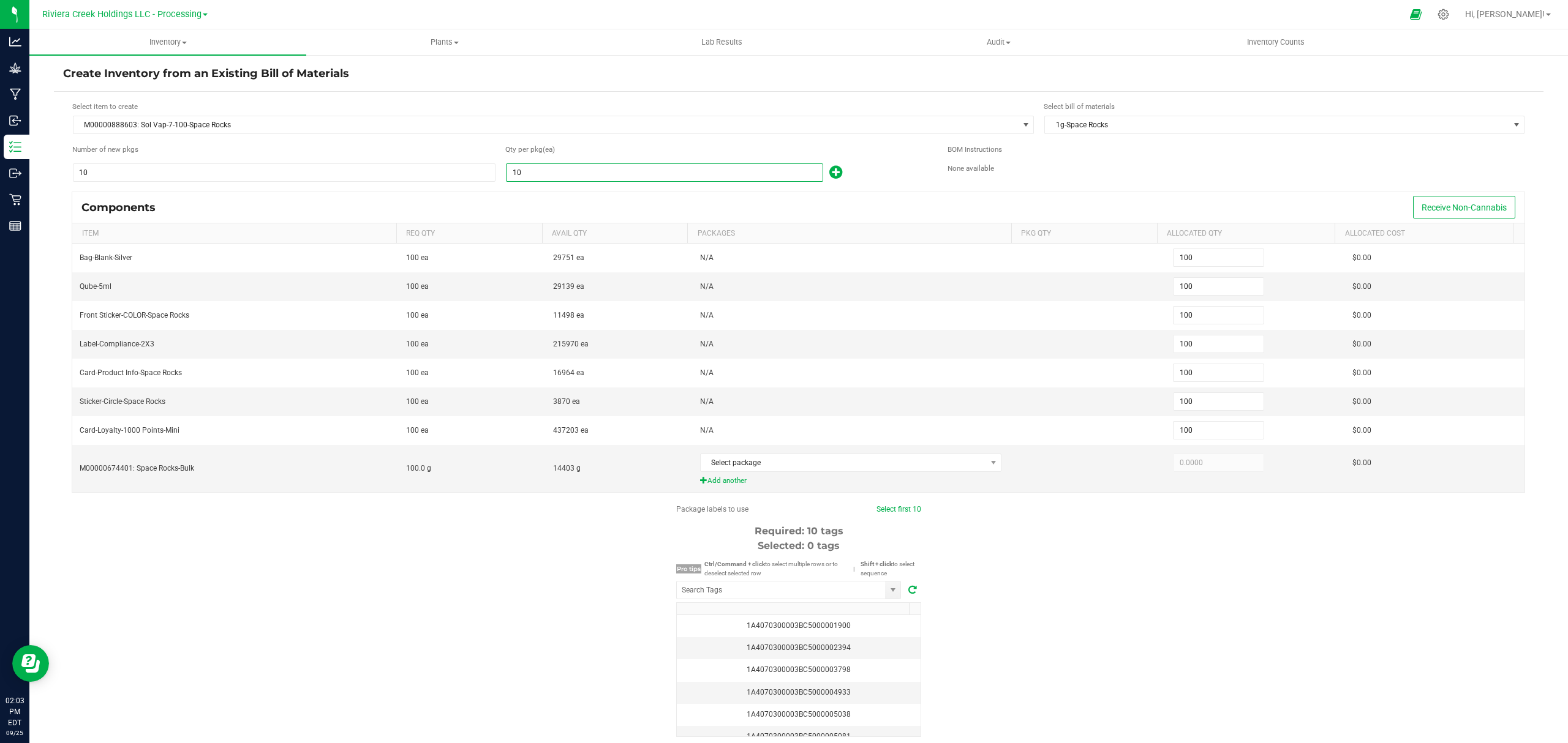
type input "100"
type input "1,000"
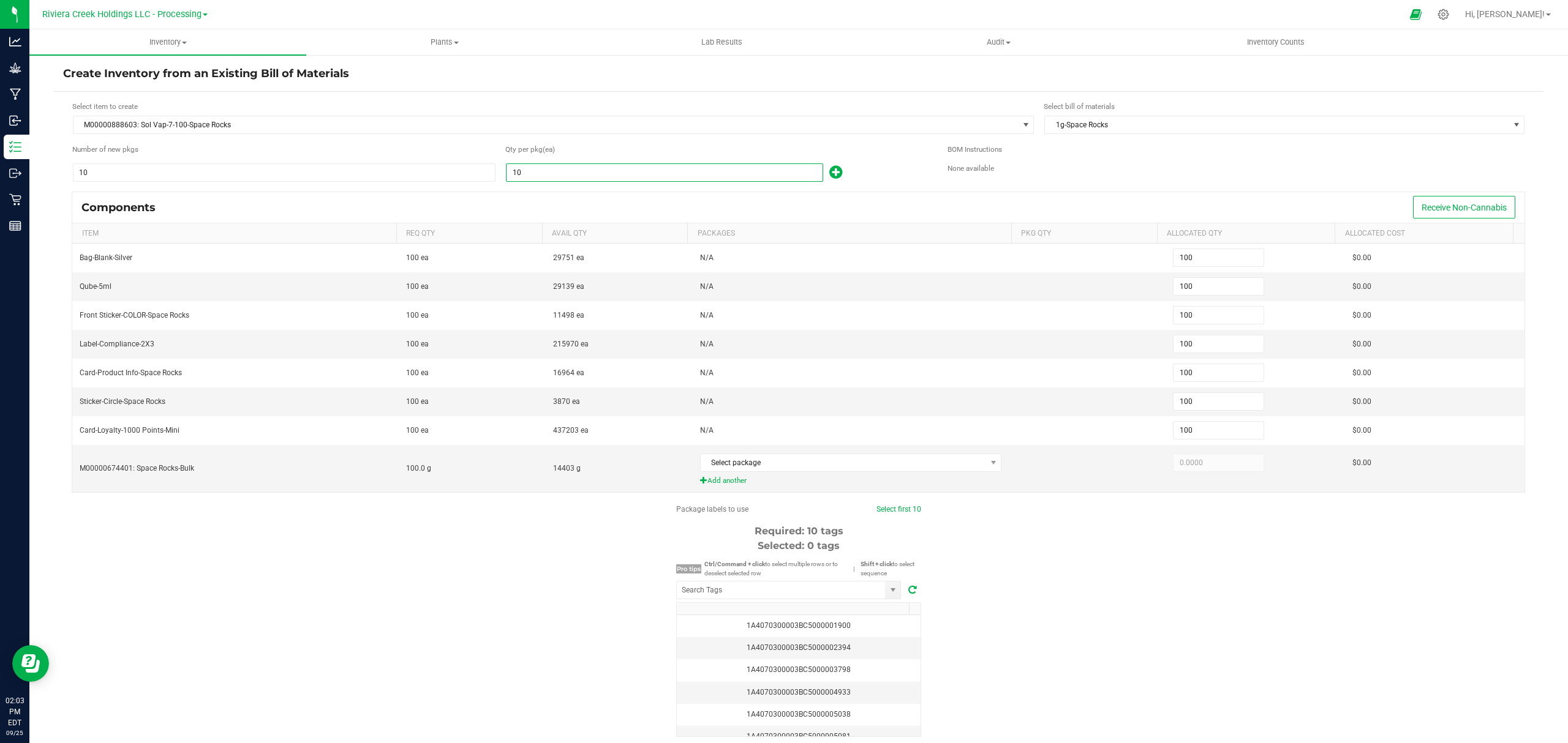
type input "1,000"
type input "100"
click at [882, 175] on div "100" at bounding box center [717, 173] width 424 height 20
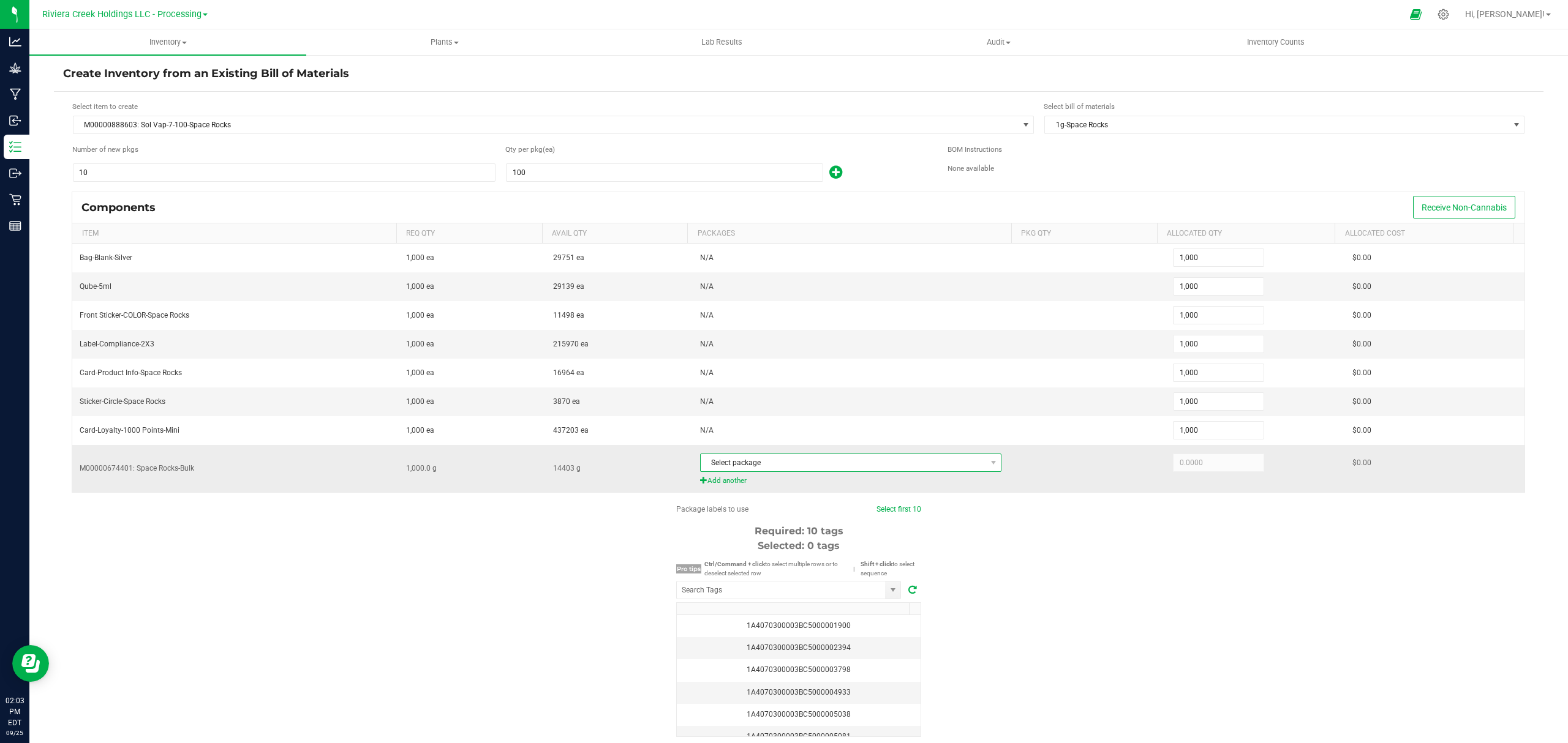
click at [809, 471] on span "Select package" at bounding box center [843, 463] width 285 height 17
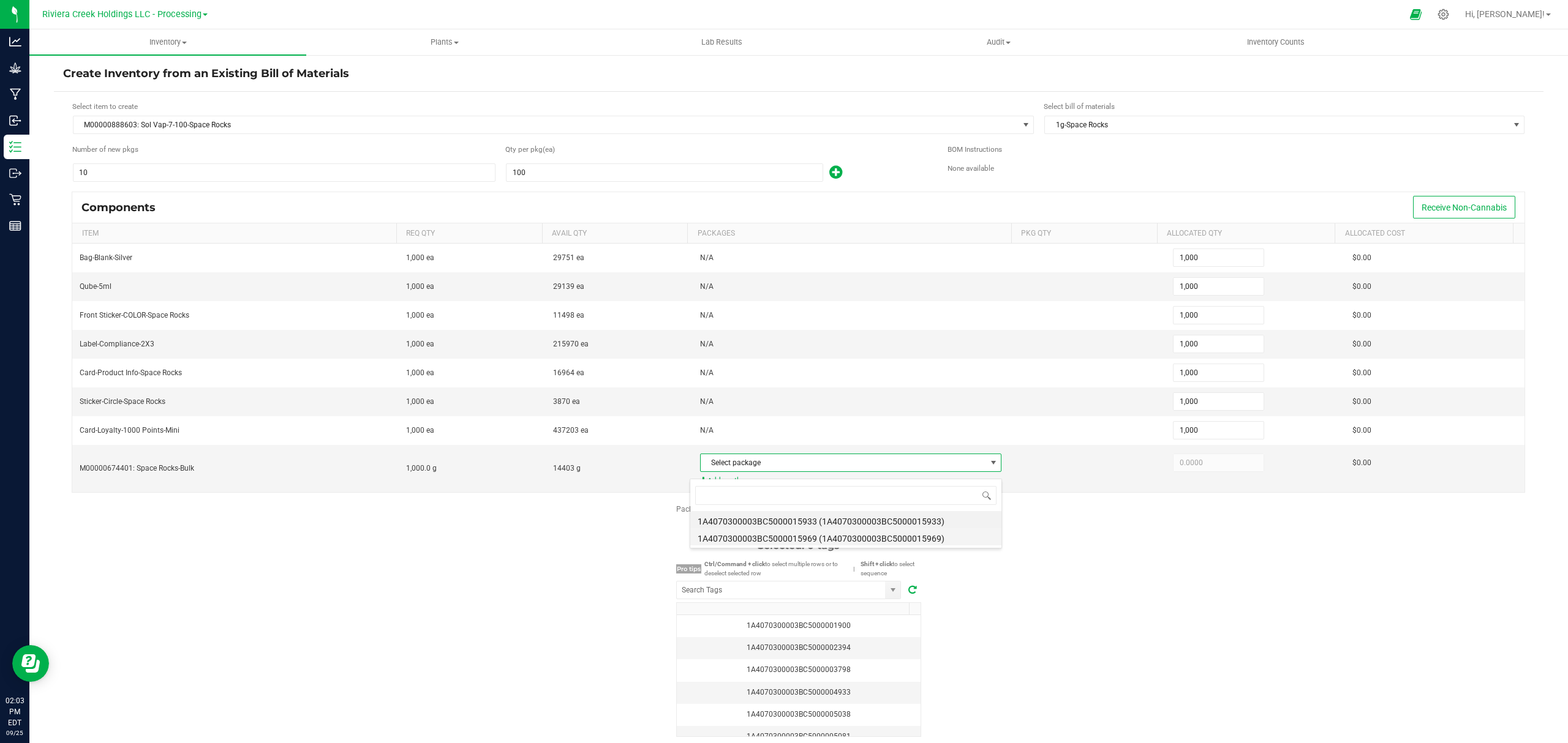
scroll to position [18, 295]
click at [837, 539] on li "1A4070300003BC5000015969 (1A4070300003BC5000015969)" at bounding box center [845, 537] width 311 height 17
type input "1,000.0000"
click at [1059, 613] on div "Package labels to use Select first 10 Required: 10 tags Selected: 0 tags Pro ti…" at bounding box center [799, 620] width 1489 height 233
click at [721, 593] on input "NO DATA FOUND" at bounding box center [781, 590] width 208 height 17
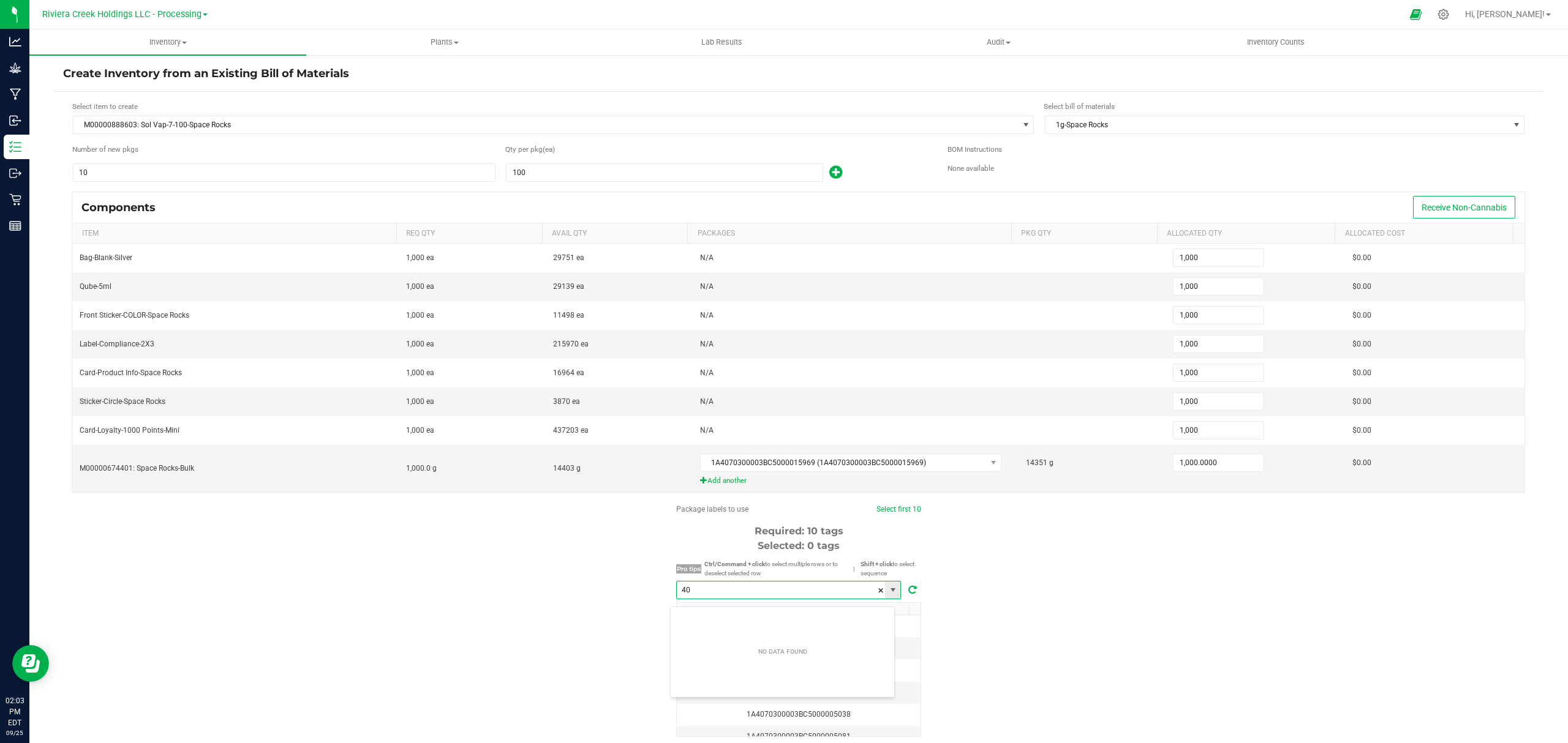
scroll to position [18, 224]
click at [795, 621] on li "1A4070300003BC5000040746" at bounding box center [783, 619] width 224 height 21
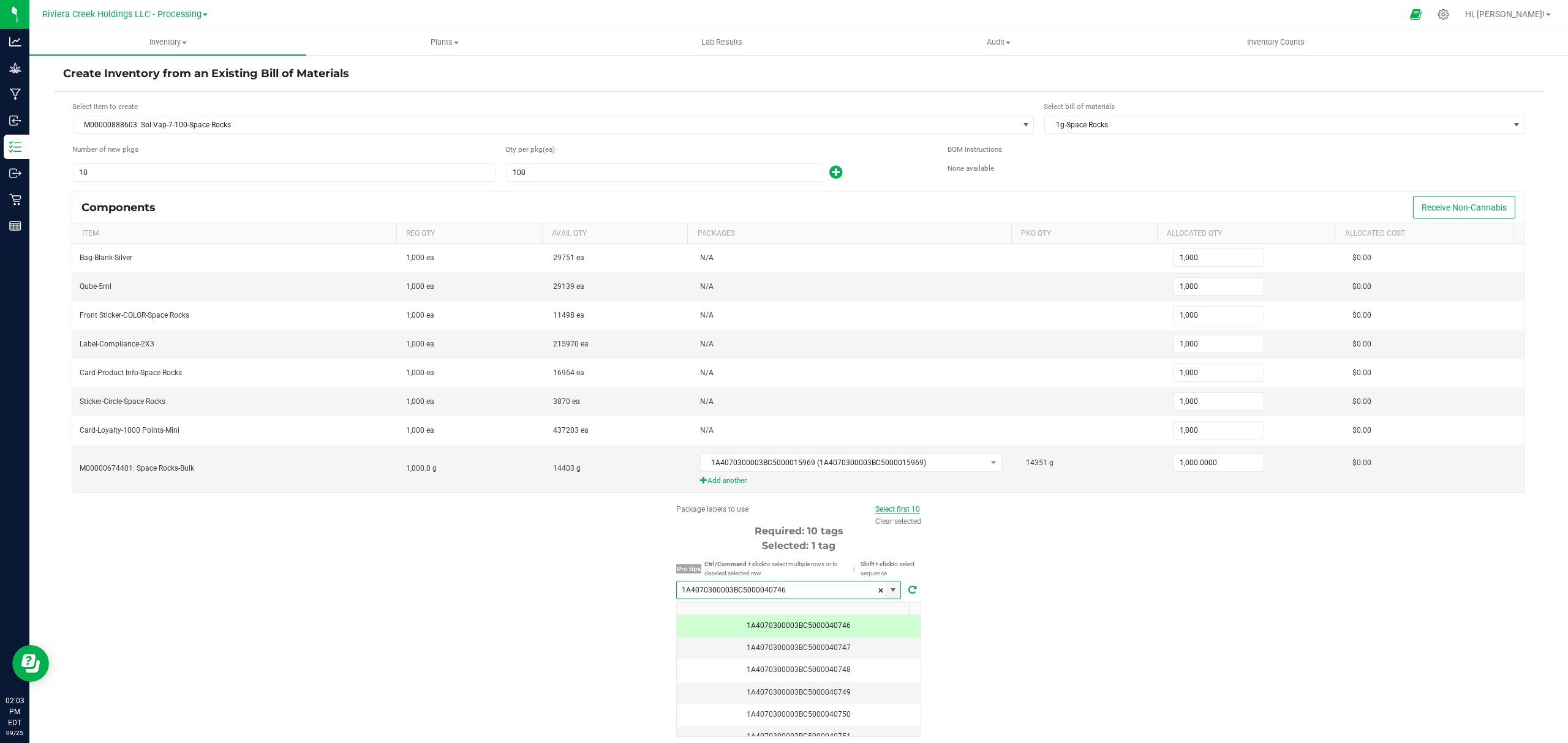
type input "1A4070300003BC5000040746"
click at [881, 514] on link "Select first 10" at bounding box center [897, 509] width 45 height 9
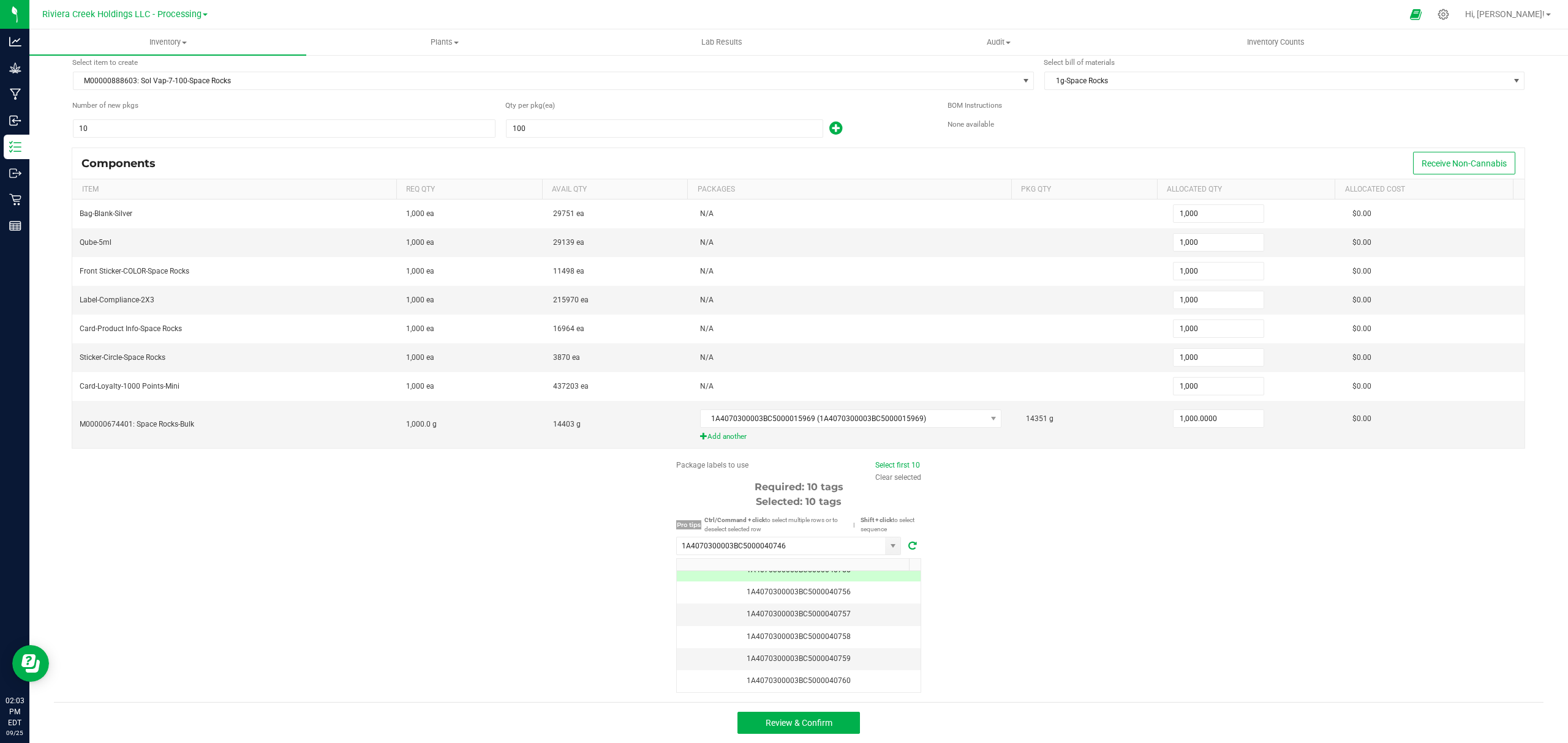
scroll to position [52, 0]
click at [799, 720] on span "Review & Confirm" at bounding box center [799, 723] width 67 height 10
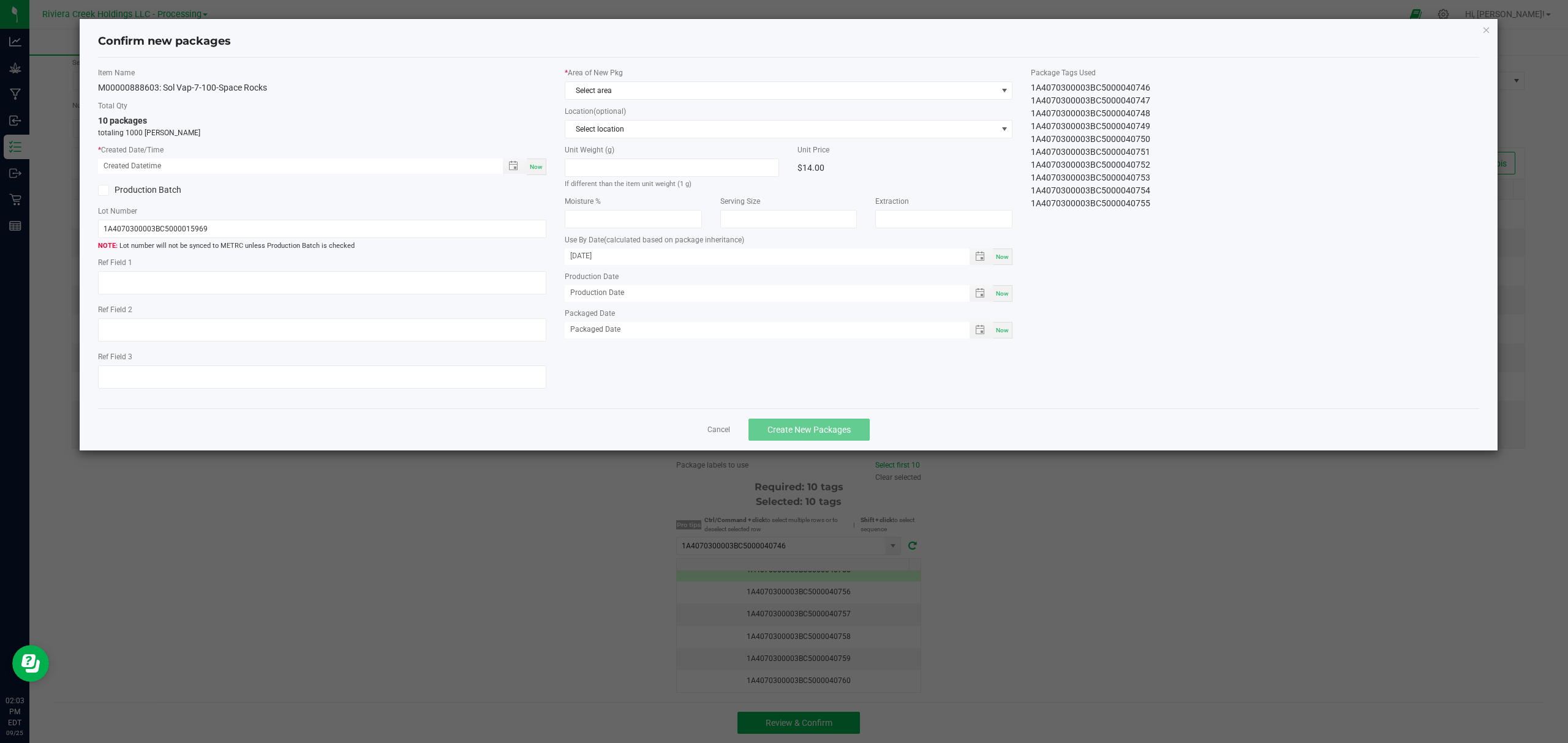
click at [535, 167] on span "Now" at bounding box center [536, 167] width 13 height 7
type input "[DATE] 02:03 PM"
click at [639, 84] on span "Select area" at bounding box center [781, 90] width 432 height 17
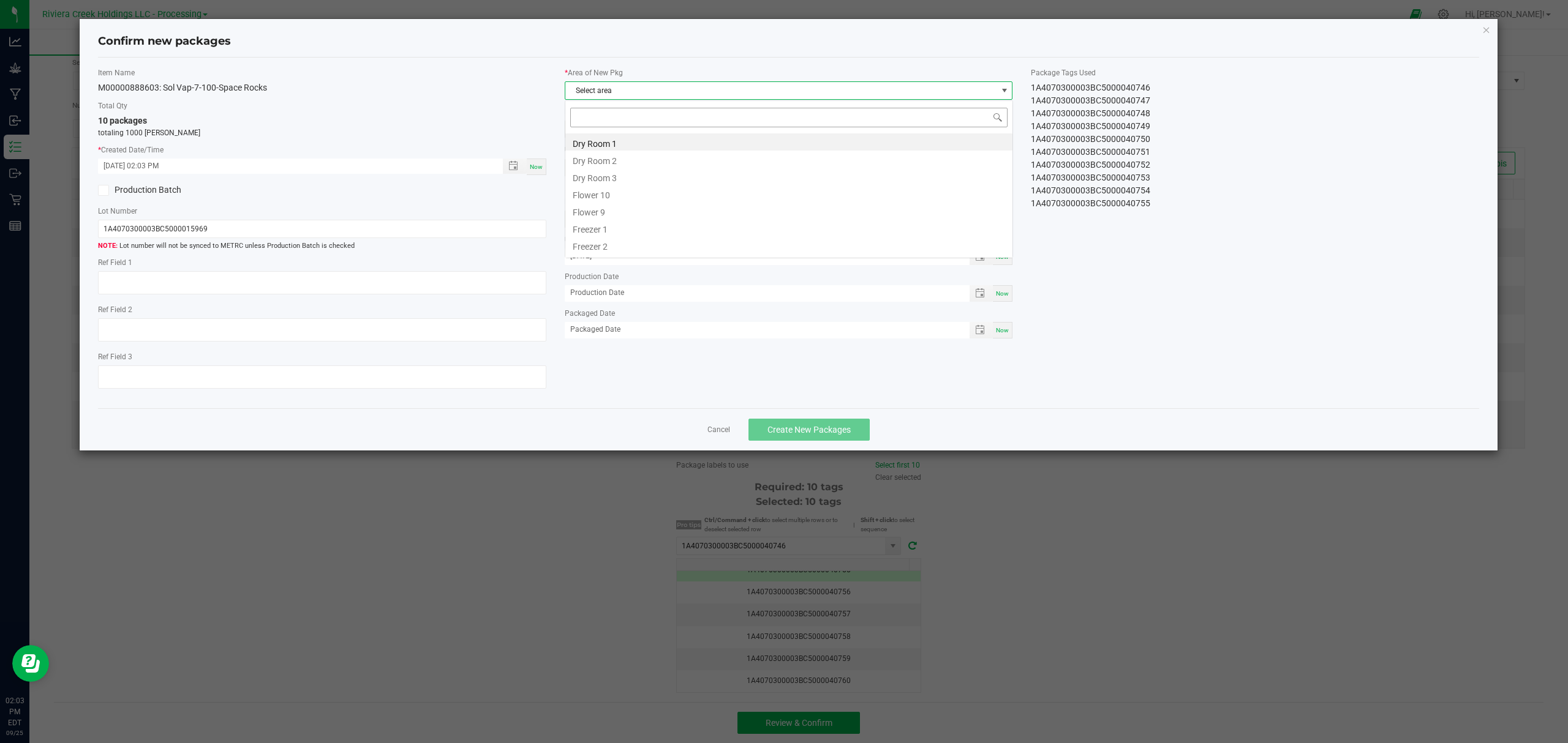
scroll to position [18, 447]
click at [632, 197] on li "Flower 10" at bounding box center [788, 194] width 447 height 17
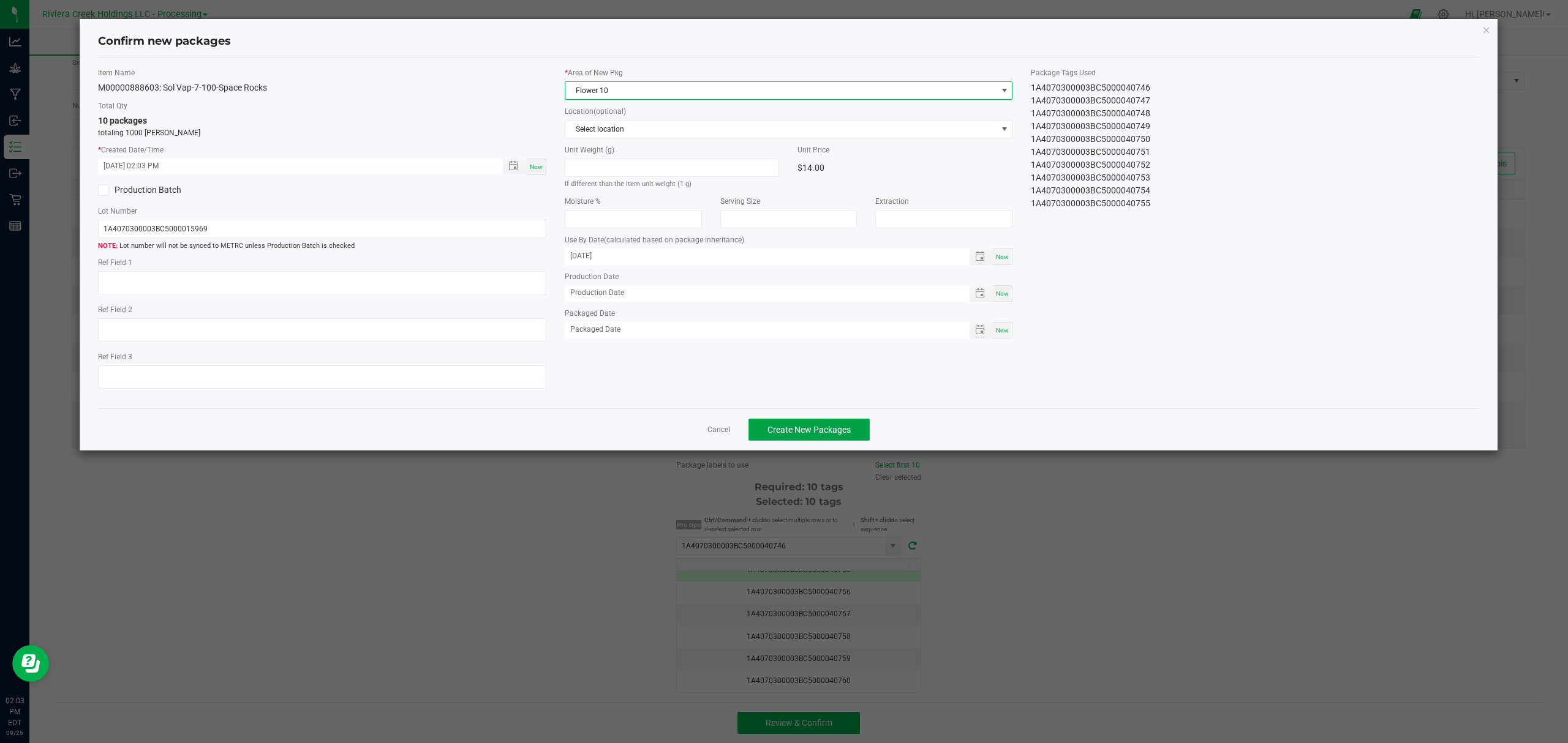
click at [841, 434] on span "Create New Packages" at bounding box center [809, 430] width 83 height 10
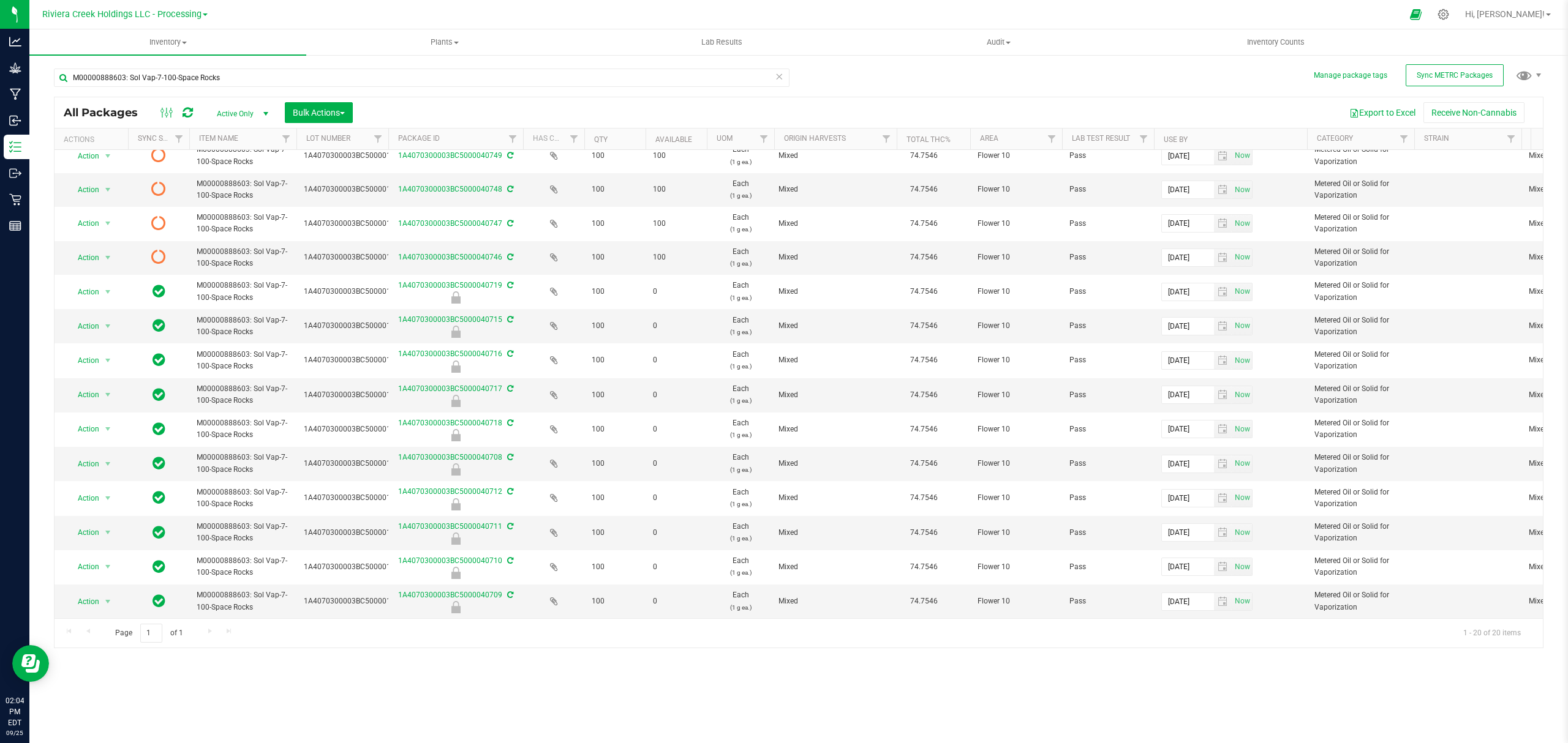
click at [188, 111] on icon at bounding box center [188, 112] width 10 height 12
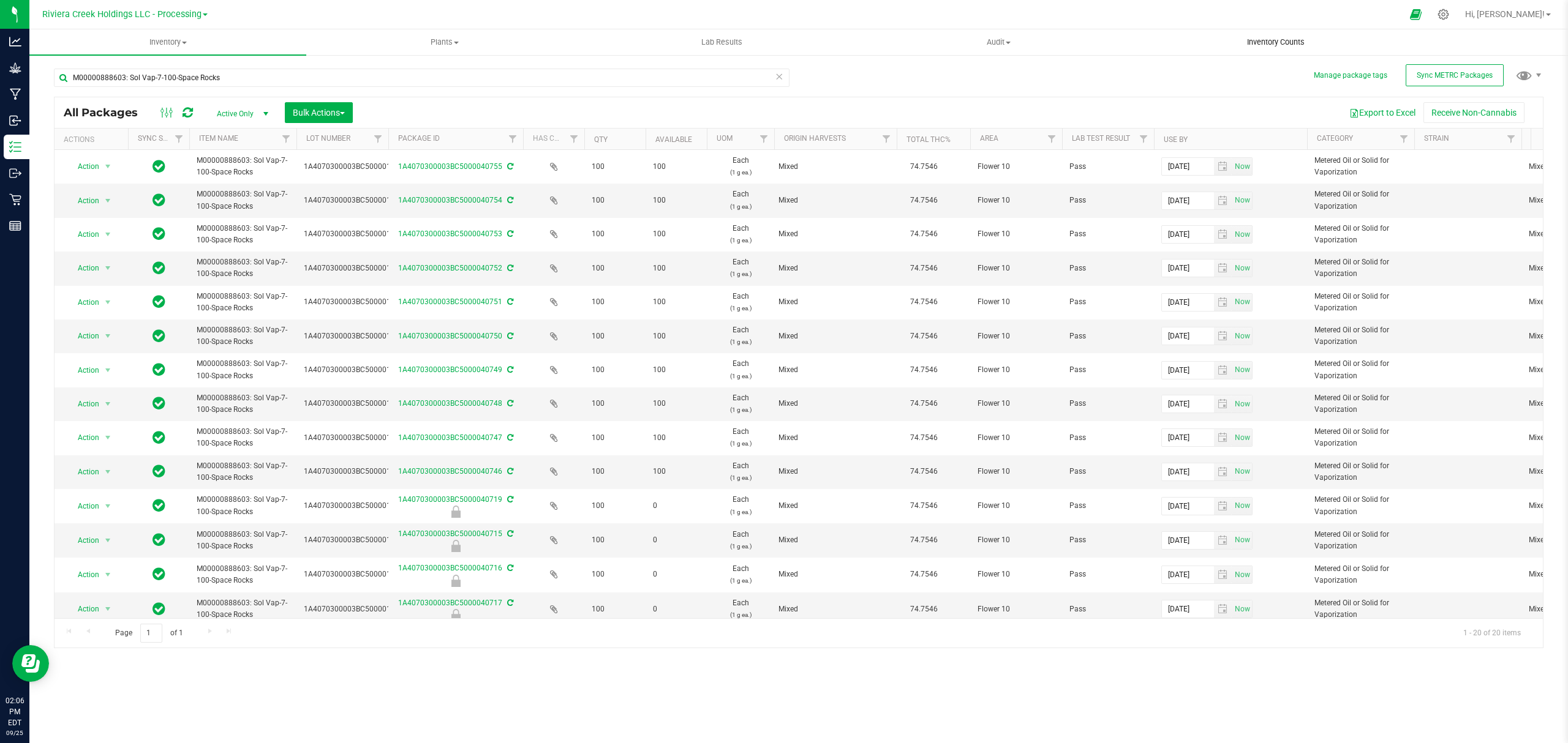
click at [1259, 42] on span "Inventory Counts" at bounding box center [1275, 42] width 90 height 11
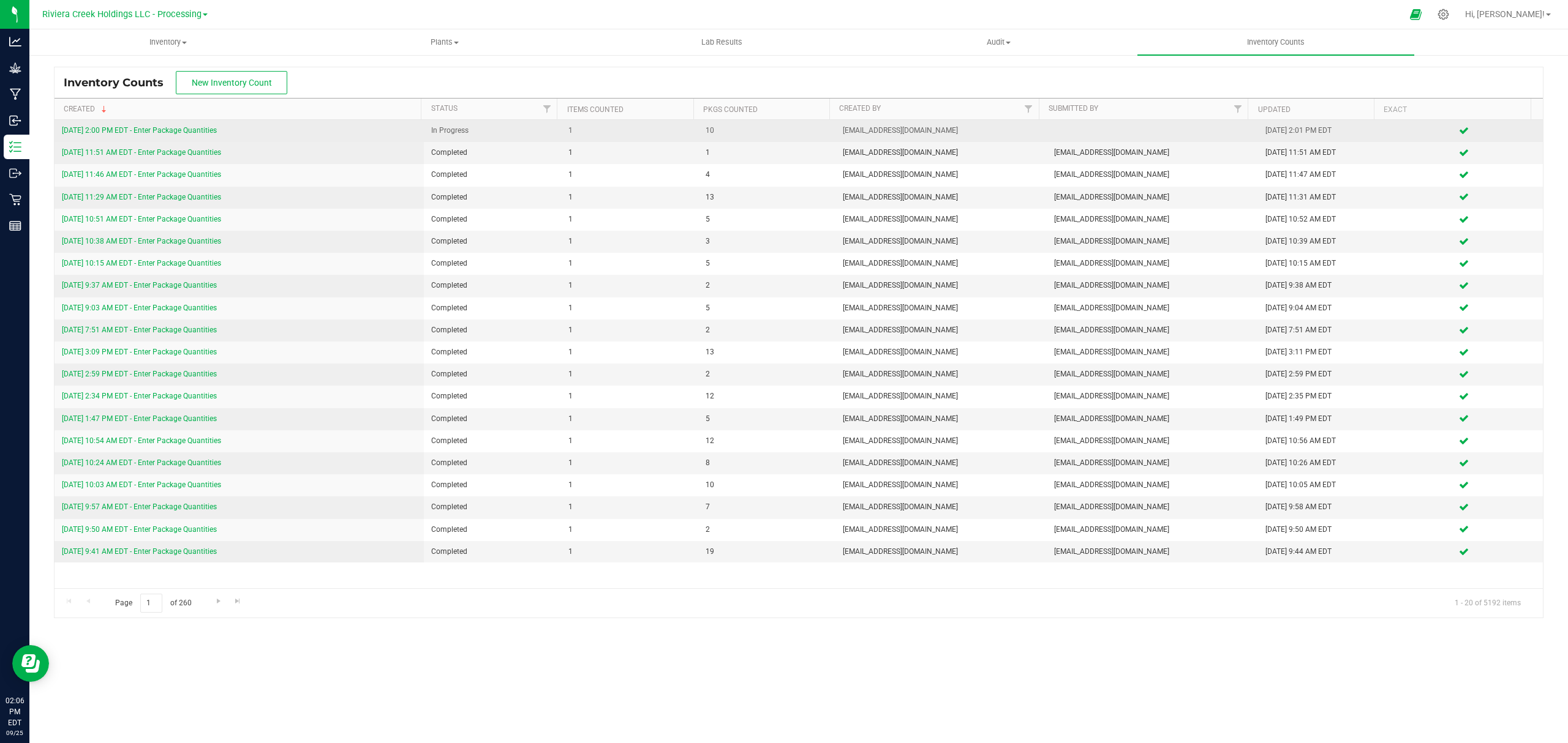
click at [208, 135] on link "[DATE] 2:00 PM EDT - Enter Package Quantities" at bounding box center [140, 130] width 155 height 9
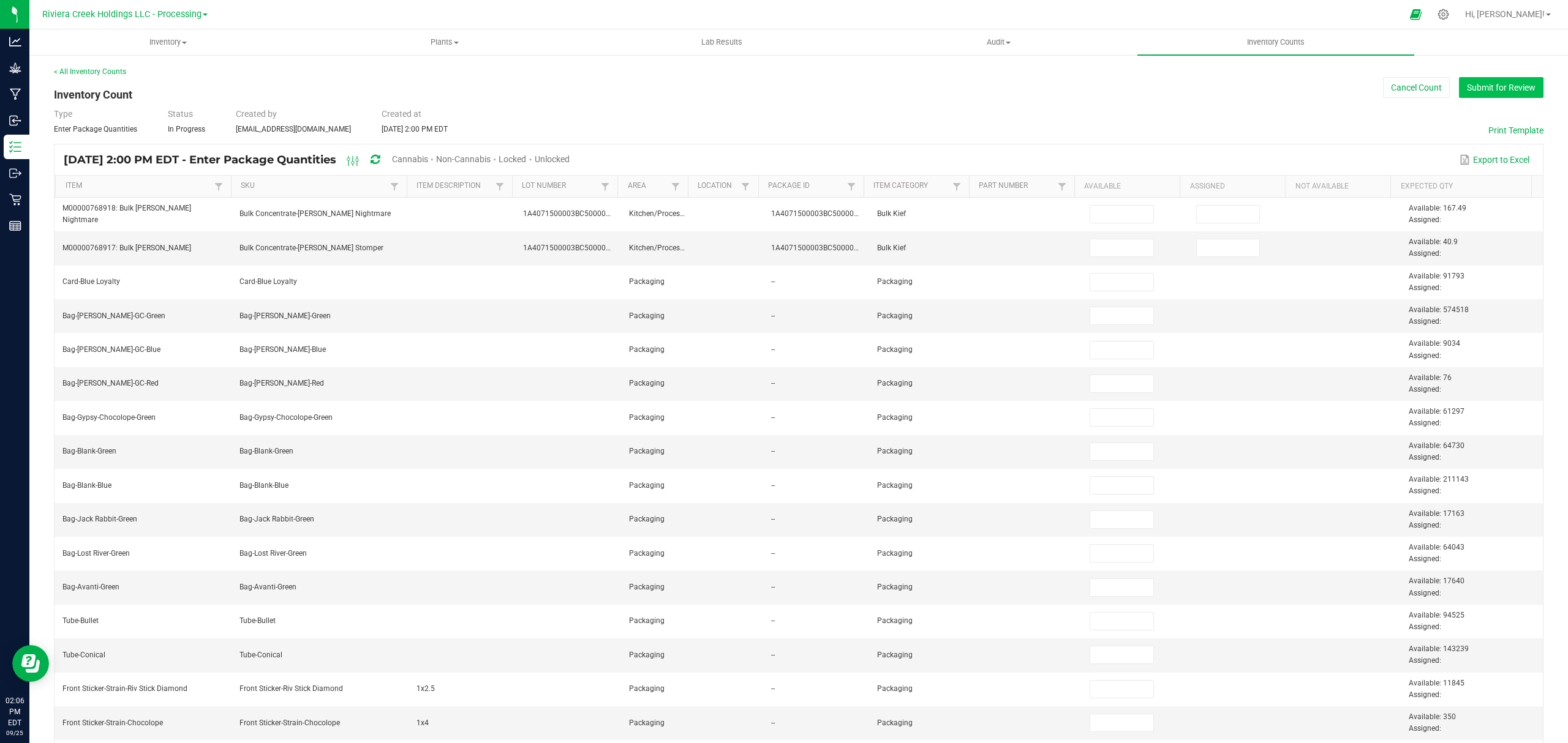
click at [1482, 79] on div "< All Inventory Counts Inventory Count Cancel Count Submit for Review Type Ente…" at bounding box center [799, 487] width 1538 height 865
click at [1482, 81] on button "Submit for Review" at bounding box center [1500, 87] width 84 height 21
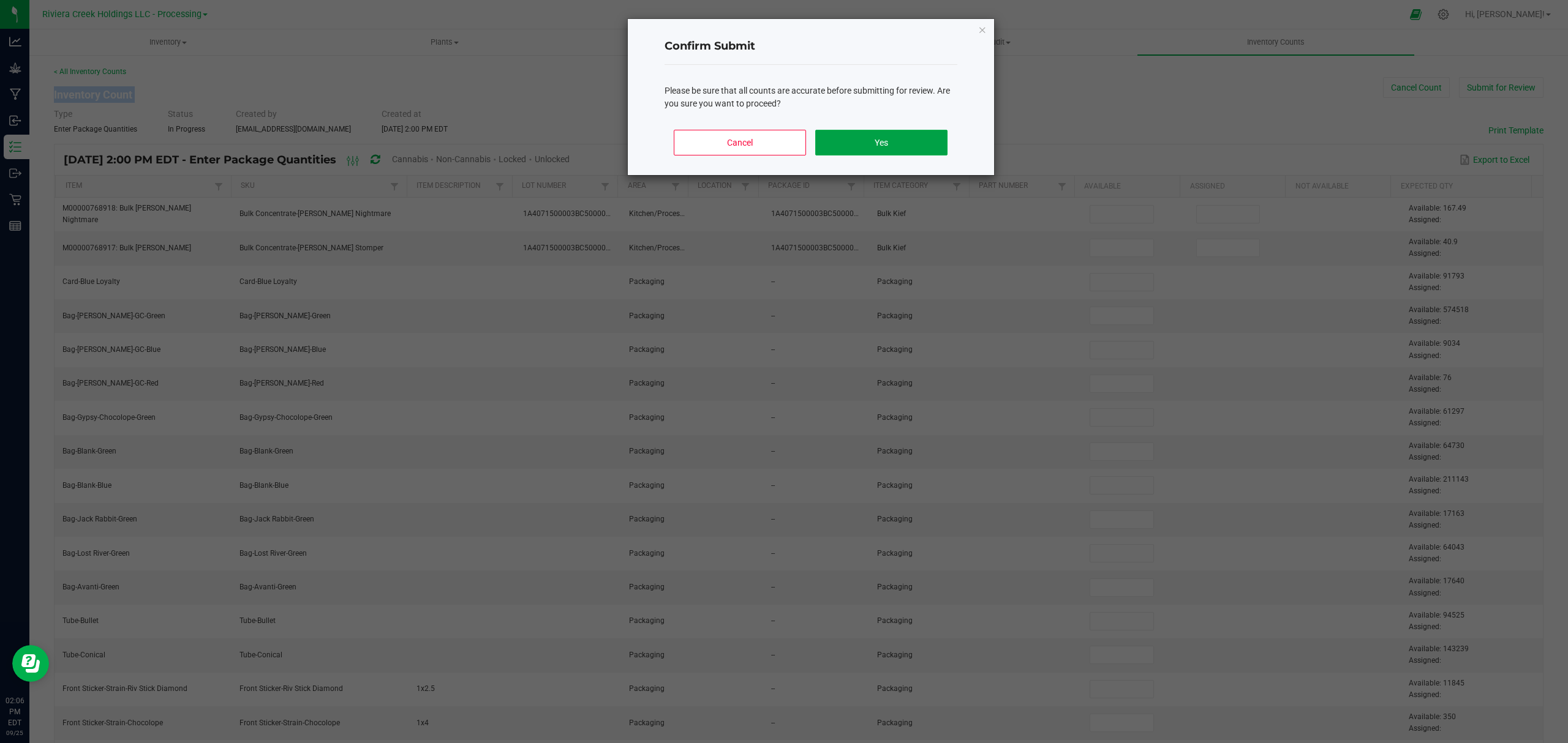
click at [932, 138] on button "Yes" at bounding box center [881, 143] width 132 height 26
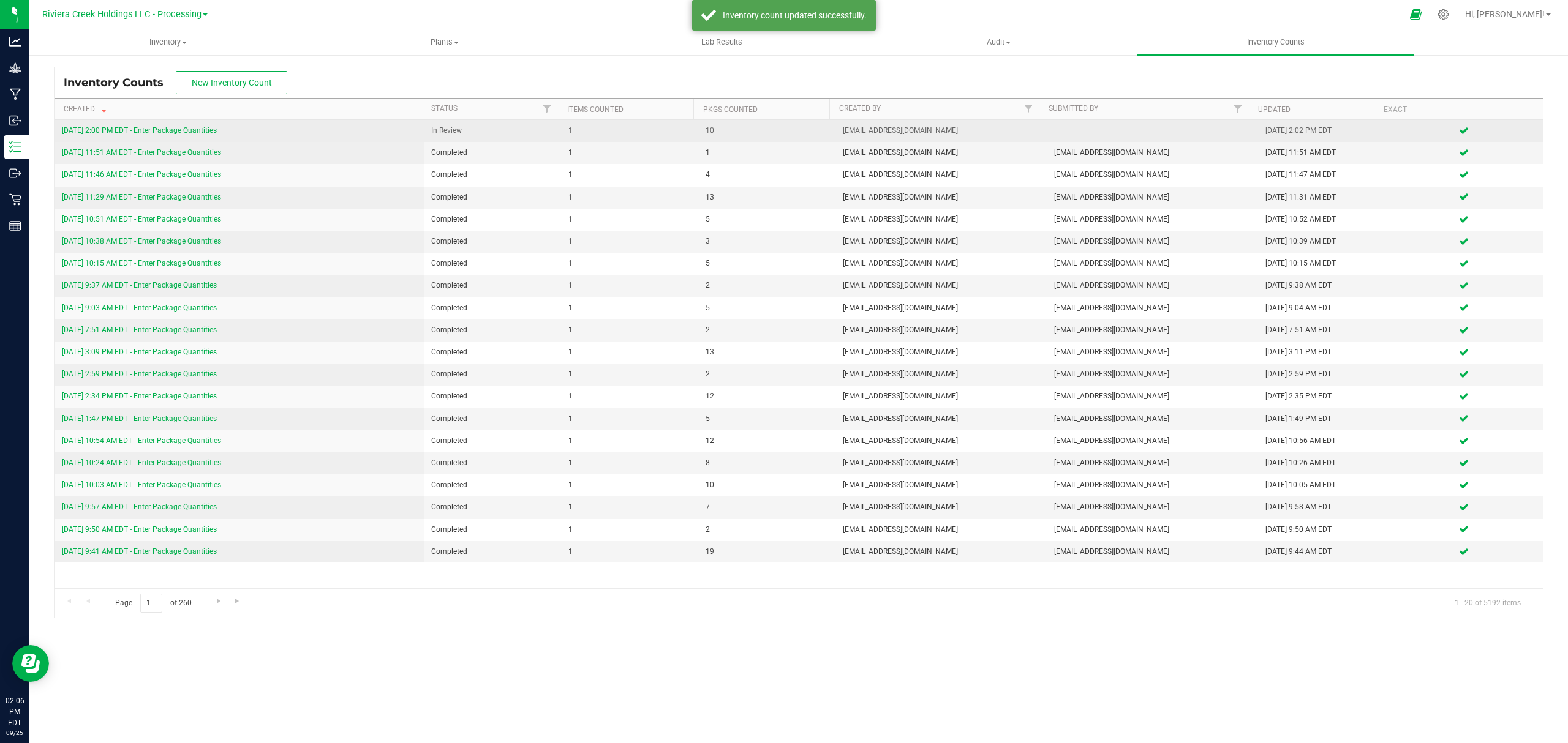
click at [170, 130] on link "[DATE] 2:00 PM EDT - Enter Package Quantities" at bounding box center [140, 130] width 155 height 9
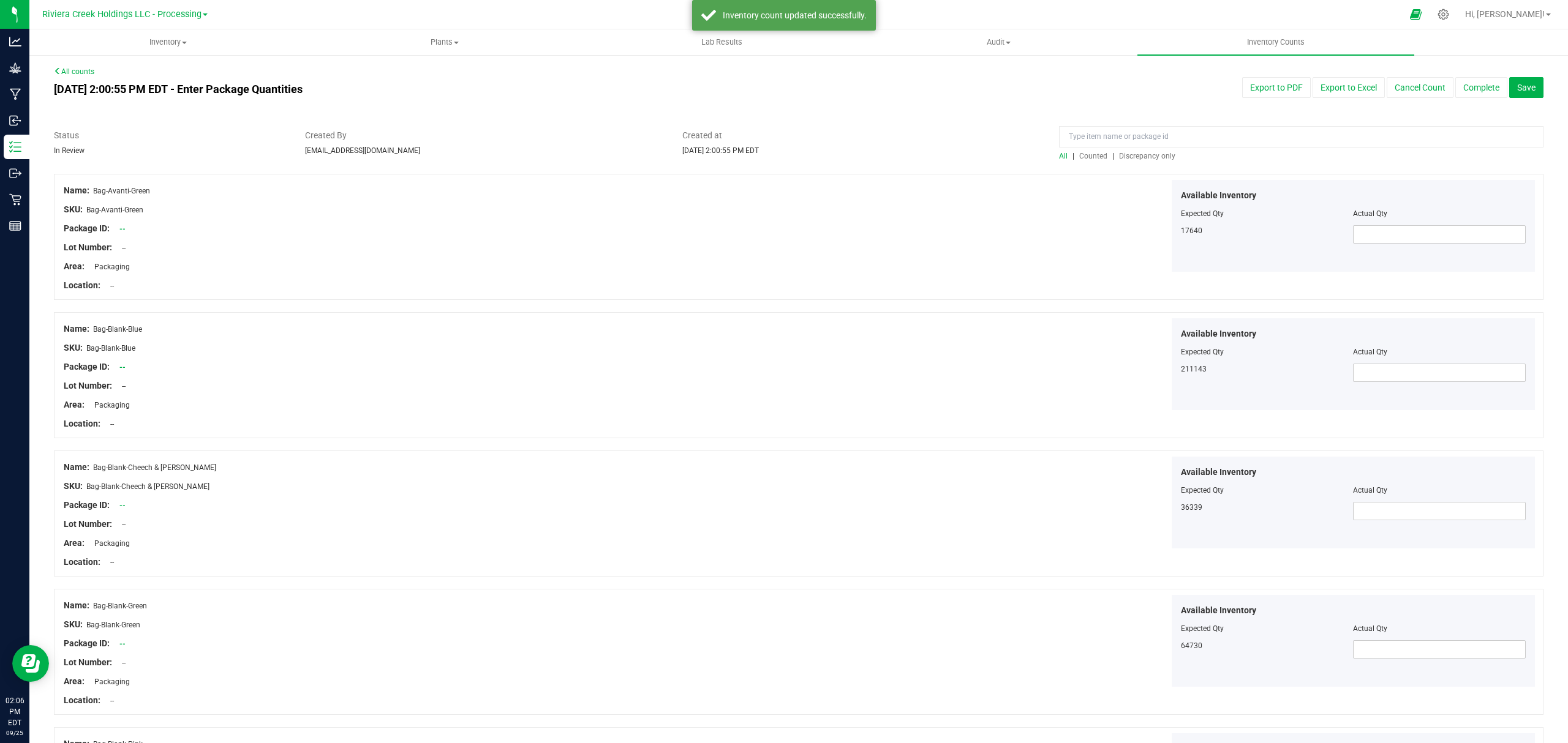
click at [1086, 159] on span "Counted" at bounding box center [1093, 156] width 28 height 9
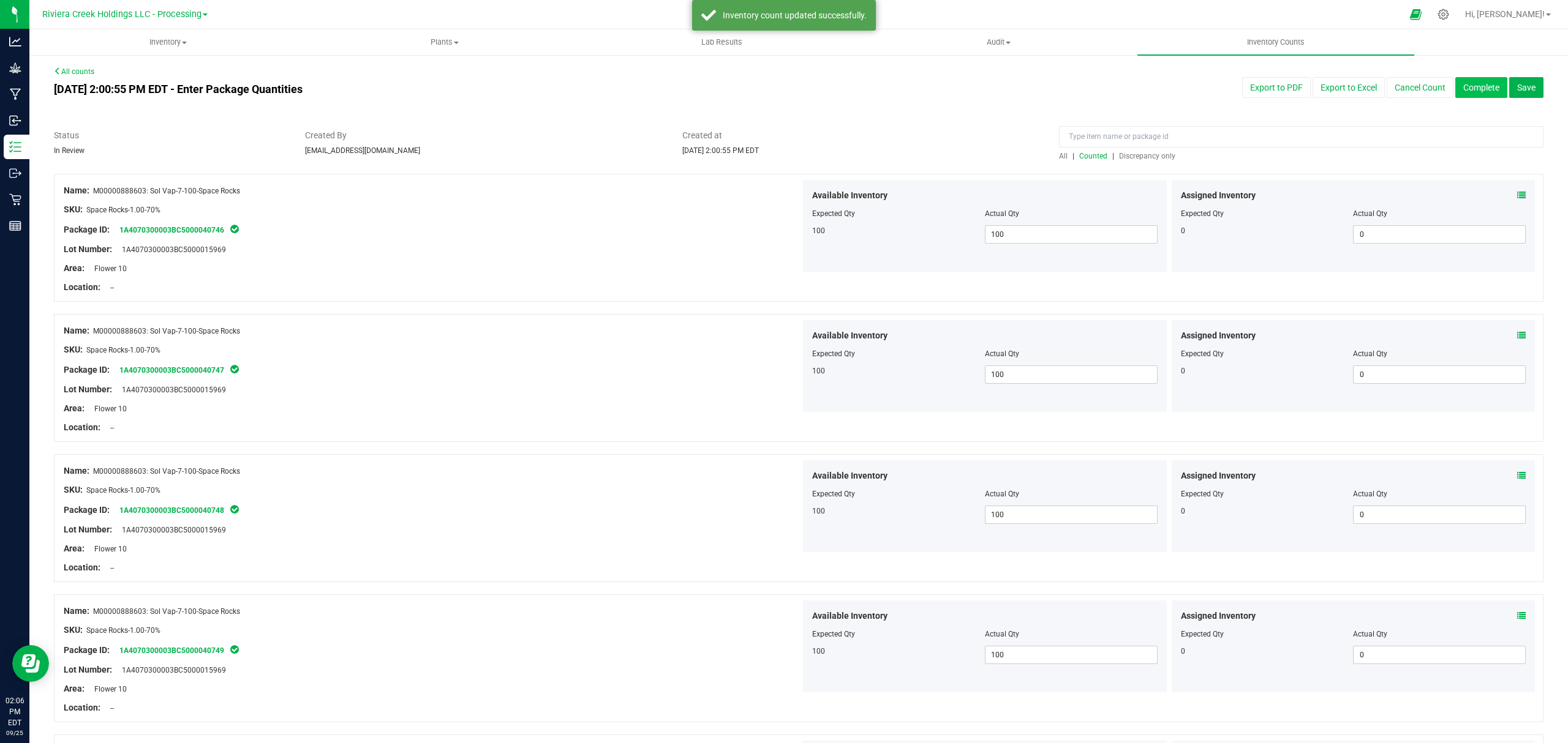
click at [1456, 89] on button "Complete" at bounding box center [1481, 87] width 52 height 21
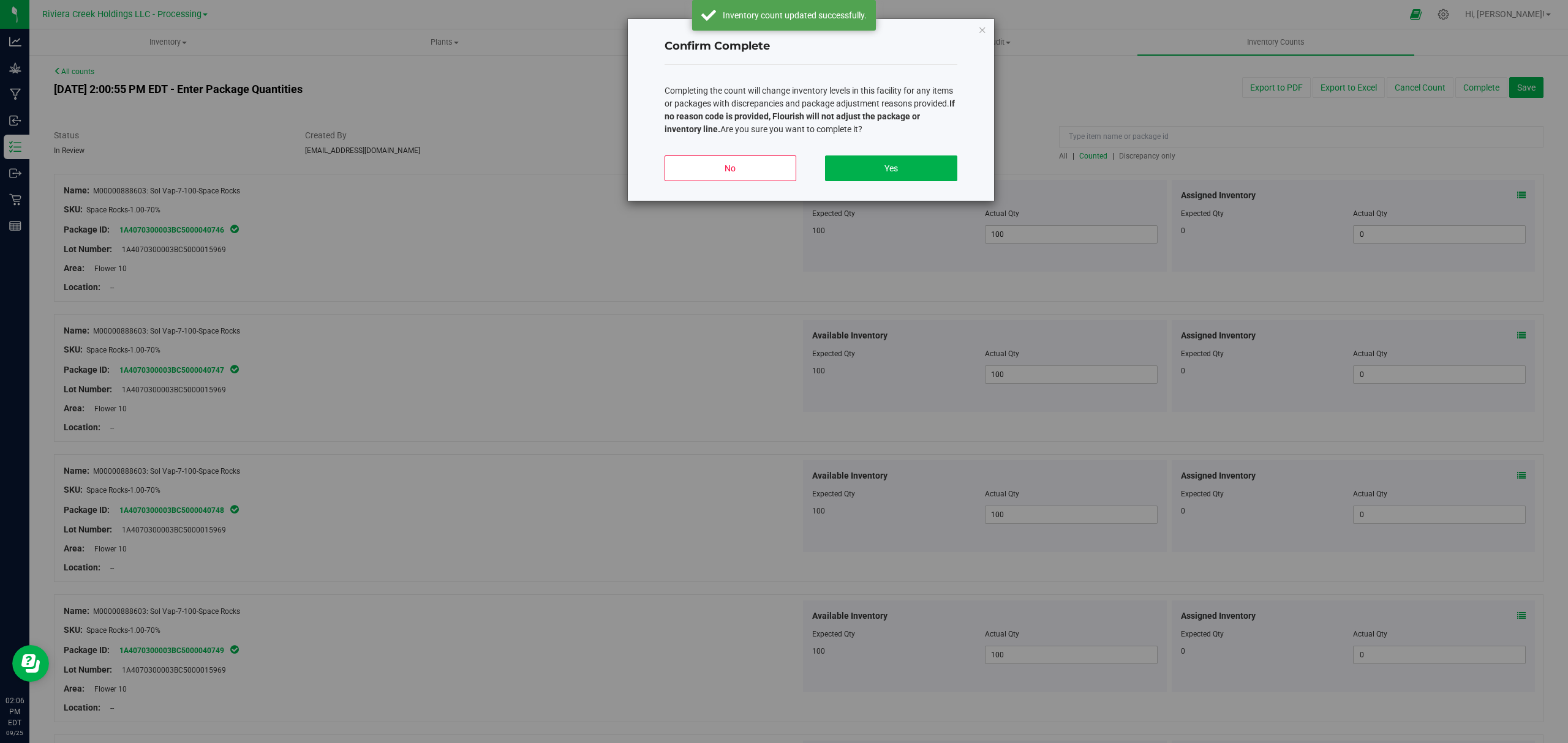
click at [890, 153] on div "No Yes" at bounding box center [811, 173] width 293 height 55
click at [890, 160] on button "Yes" at bounding box center [891, 168] width 132 height 26
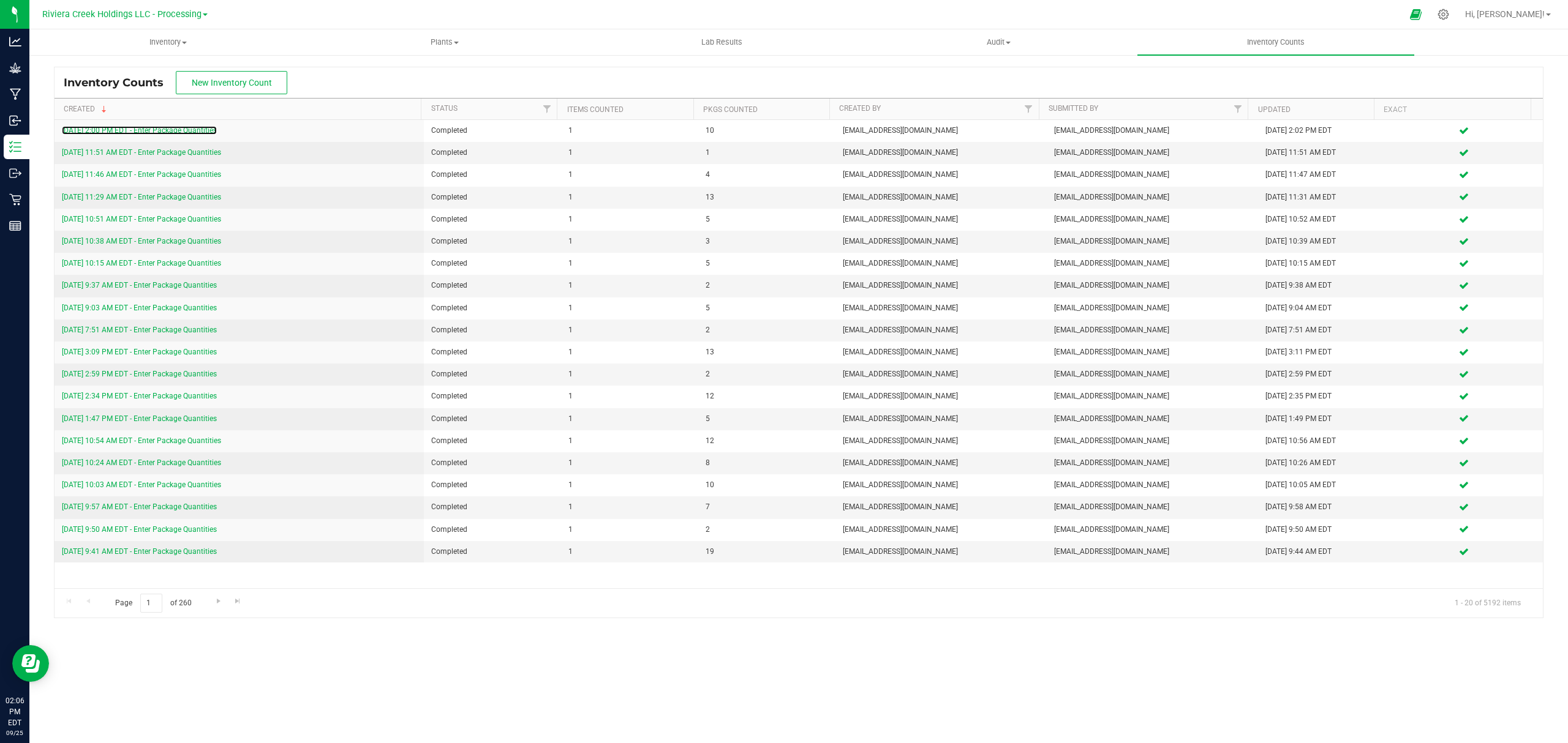
click at [164, 126] on link "[DATE] 2:00 PM EDT - Enter Package Quantities" at bounding box center [140, 130] width 155 height 9
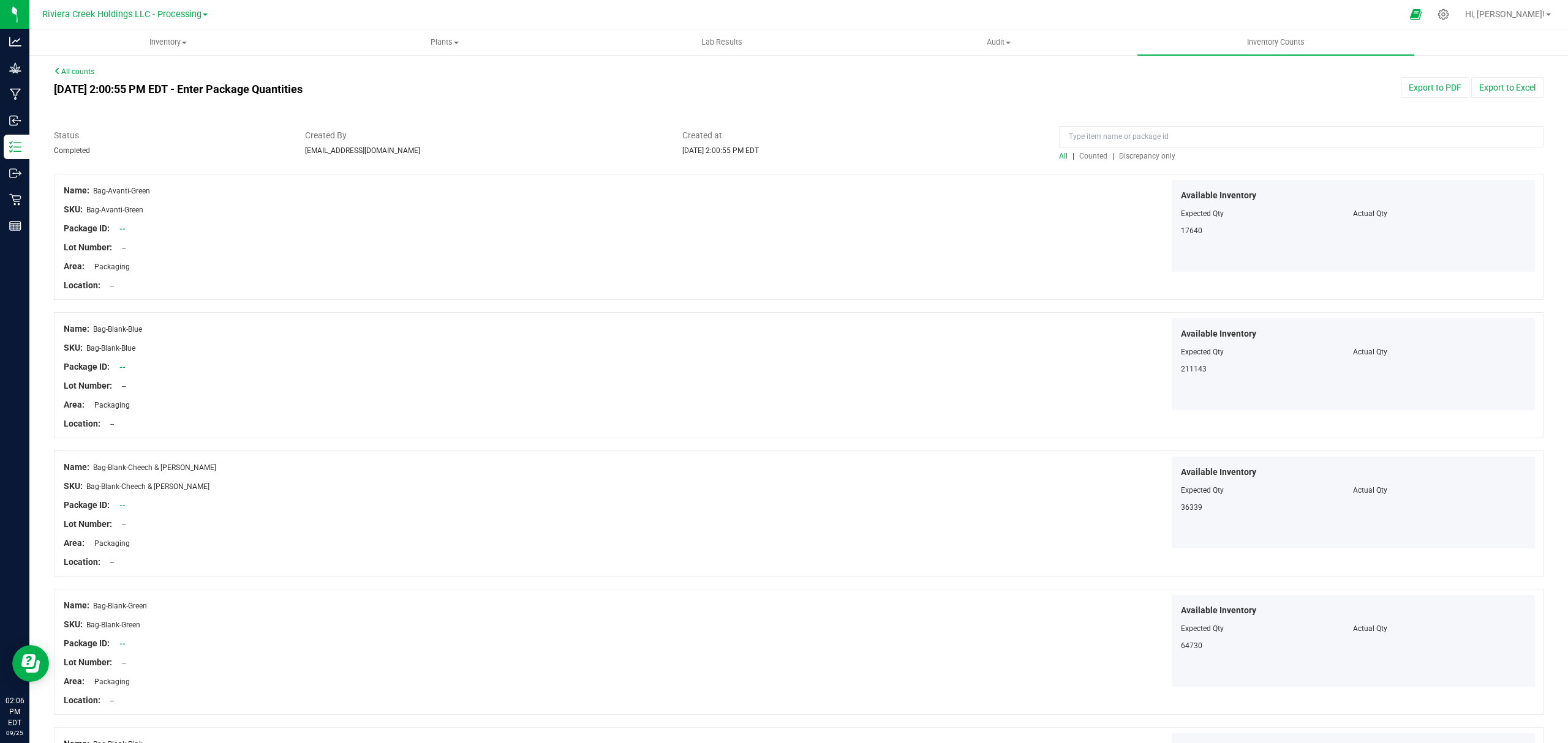
click at [1080, 154] on span "Counted" at bounding box center [1093, 156] width 28 height 9
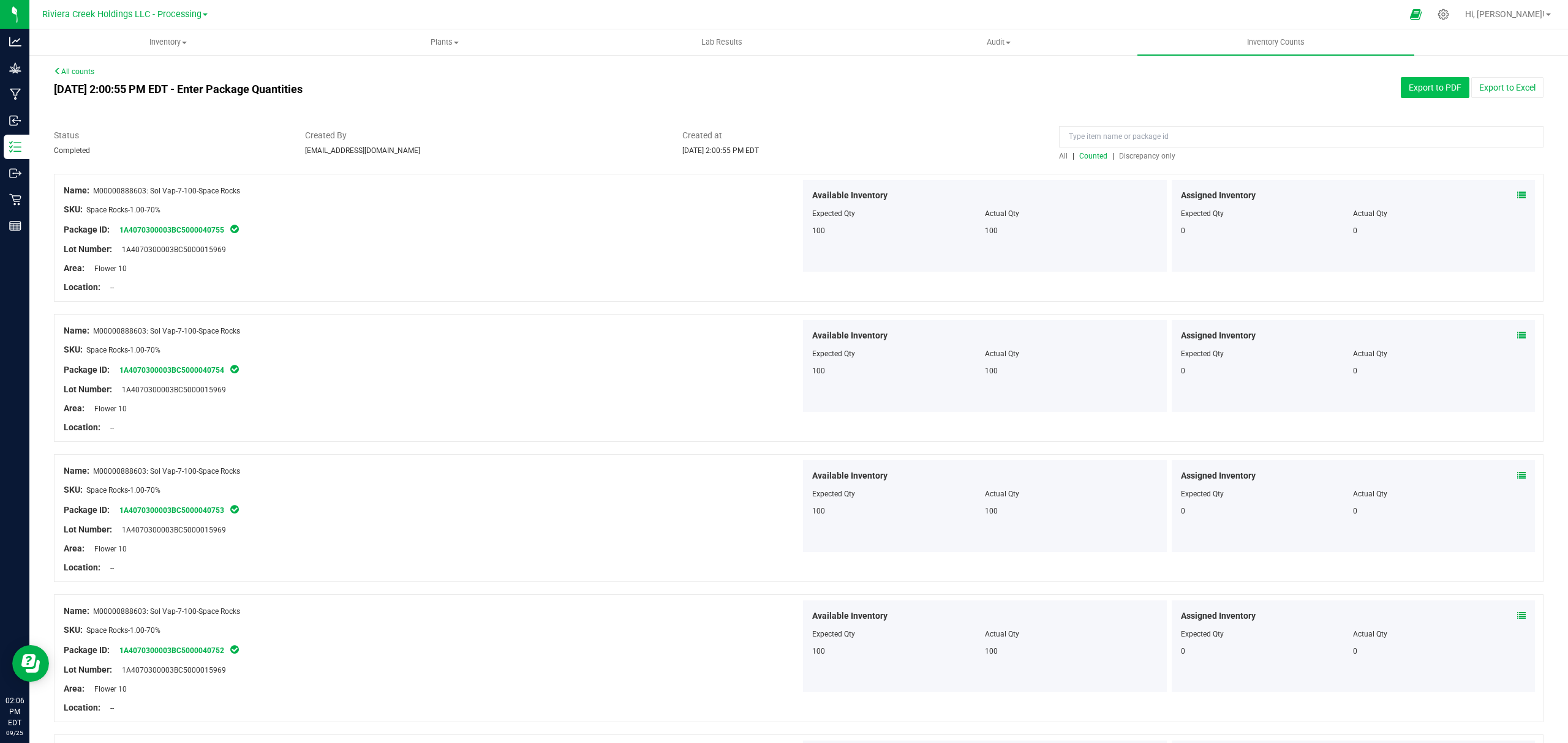
click at [1405, 81] on button "Export to PDF" at bounding box center [1435, 87] width 69 height 21
click at [168, 34] on uib-tab-heading "Inventory All packages All inventory Waste log Create inventory" at bounding box center [168, 42] width 275 height 25
click at [131, 70] on li "All packages" at bounding box center [168, 74] width 277 height 15
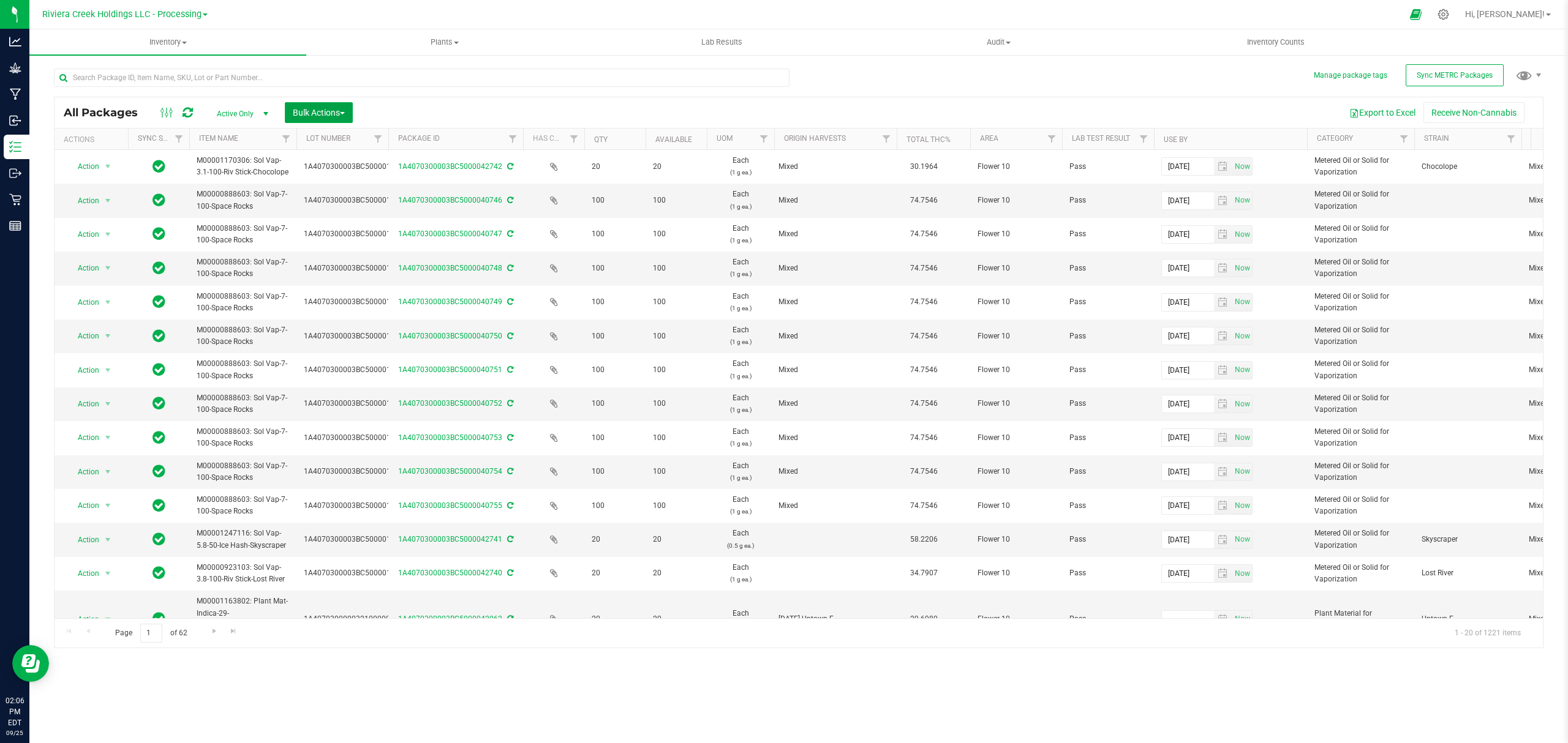
click at [317, 115] on span "Bulk Actions" at bounding box center [319, 112] width 52 height 10
click at [326, 238] on div "Lock/Unlock packages" at bounding box center [342, 232] width 100 height 20
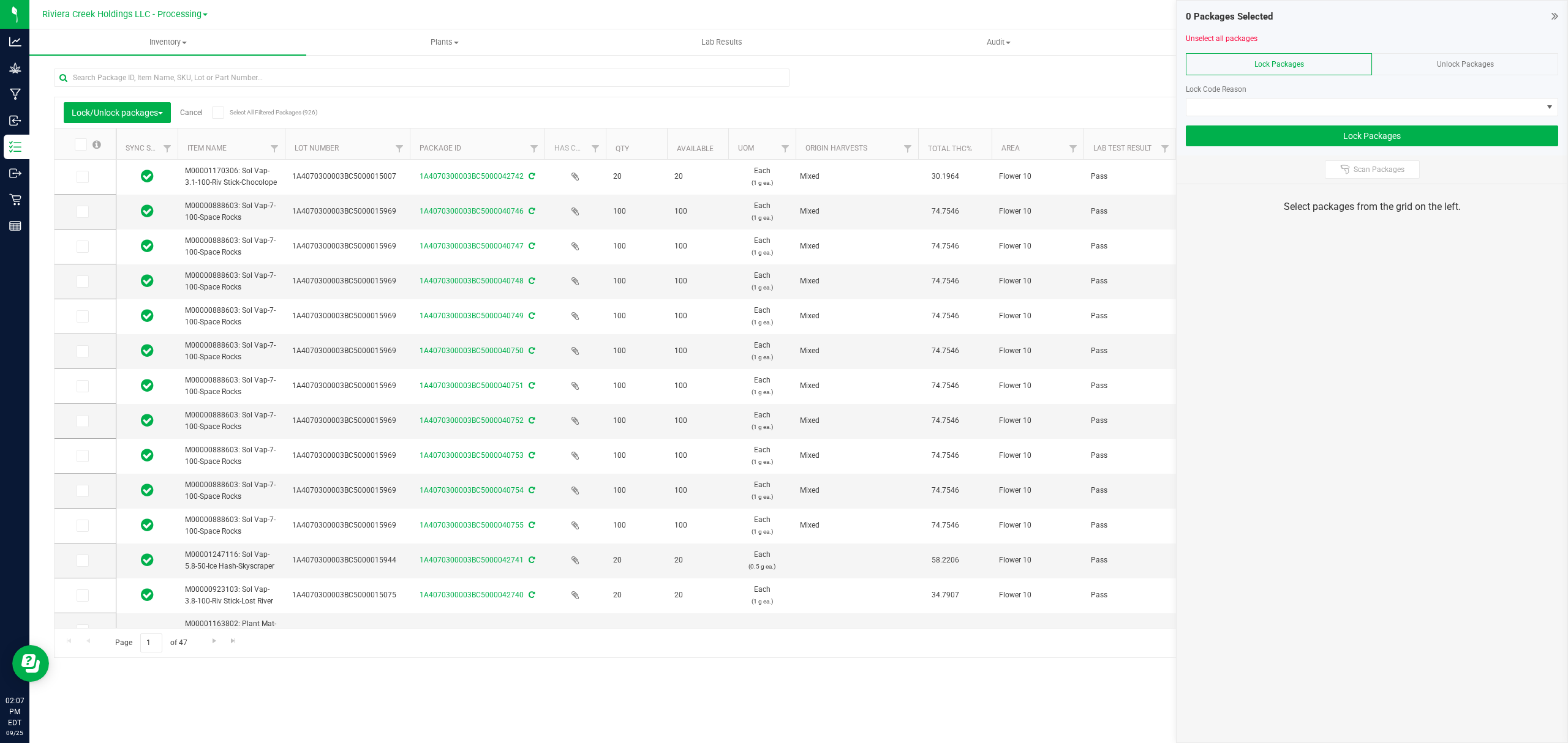
drag, startPoint x: 377, startPoint y: 144, endPoint x: 411, endPoint y: 140, distance: 34.2
click at [84, 212] on icon at bounding box center [81, 212] width 8 height 0
click at [0, 0] on input "checkbox" at bounding box center [0, 0] width 0 height 0
click at [84, 246] on icon at bounding box center [81, 246] width 8 height 0
click at [0, 0] on input "checkbox" at bounding box center [0, 0] width 0 height 0
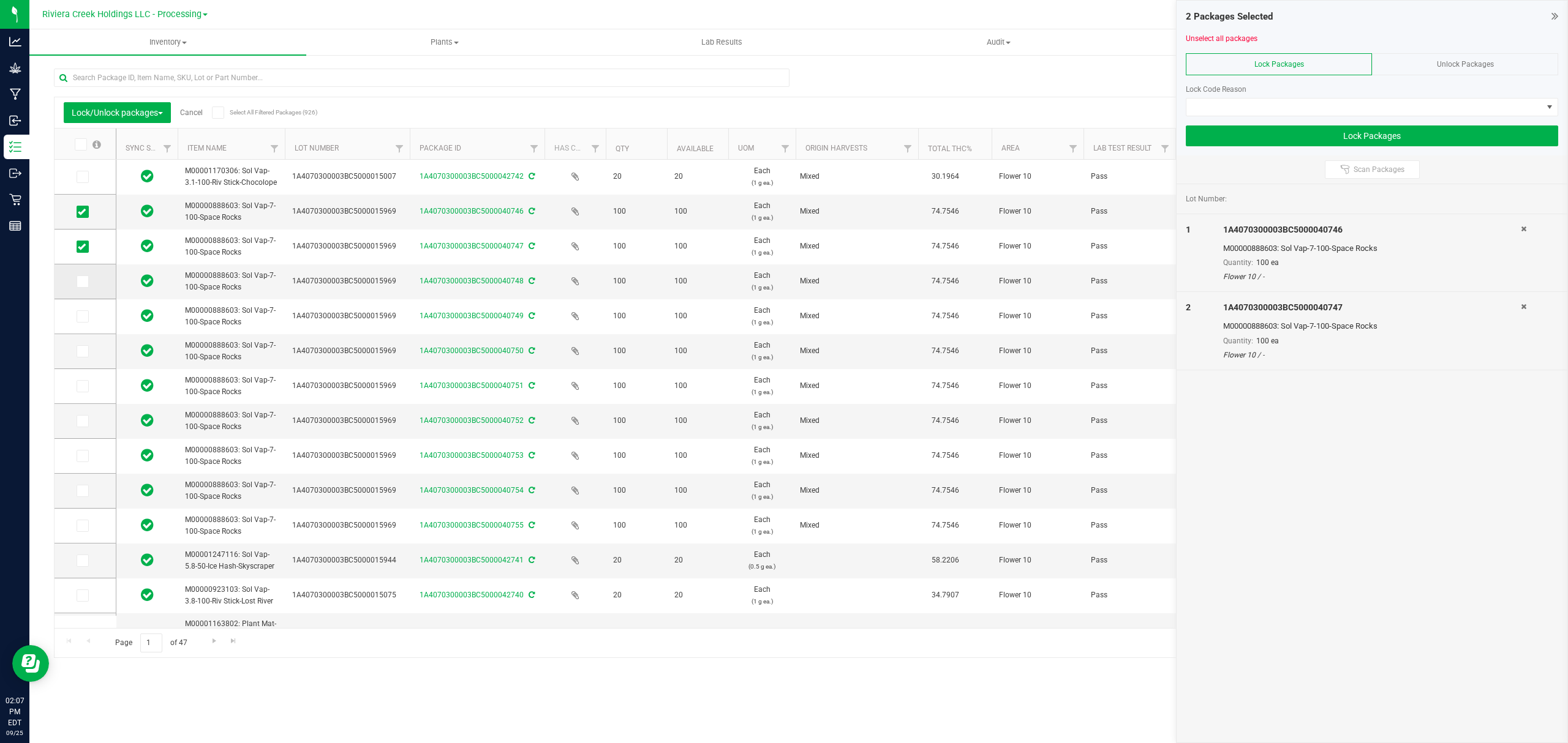
click at [78, 281] on icon at bounding box center [81, 281] width 8 height 0
click at [0, 0] on input "checkbox" at bounding box center [0, 0] width 0 height 0
click at [81, 316] on icon at bounding box center [81, 316] width 8 height 0
click at [0, 0] on input "checkbox" at bounding box center [0, 0] width 0 height 0
click at [79, 352] on icon at bounding box center [81, 352] width 8 height 0
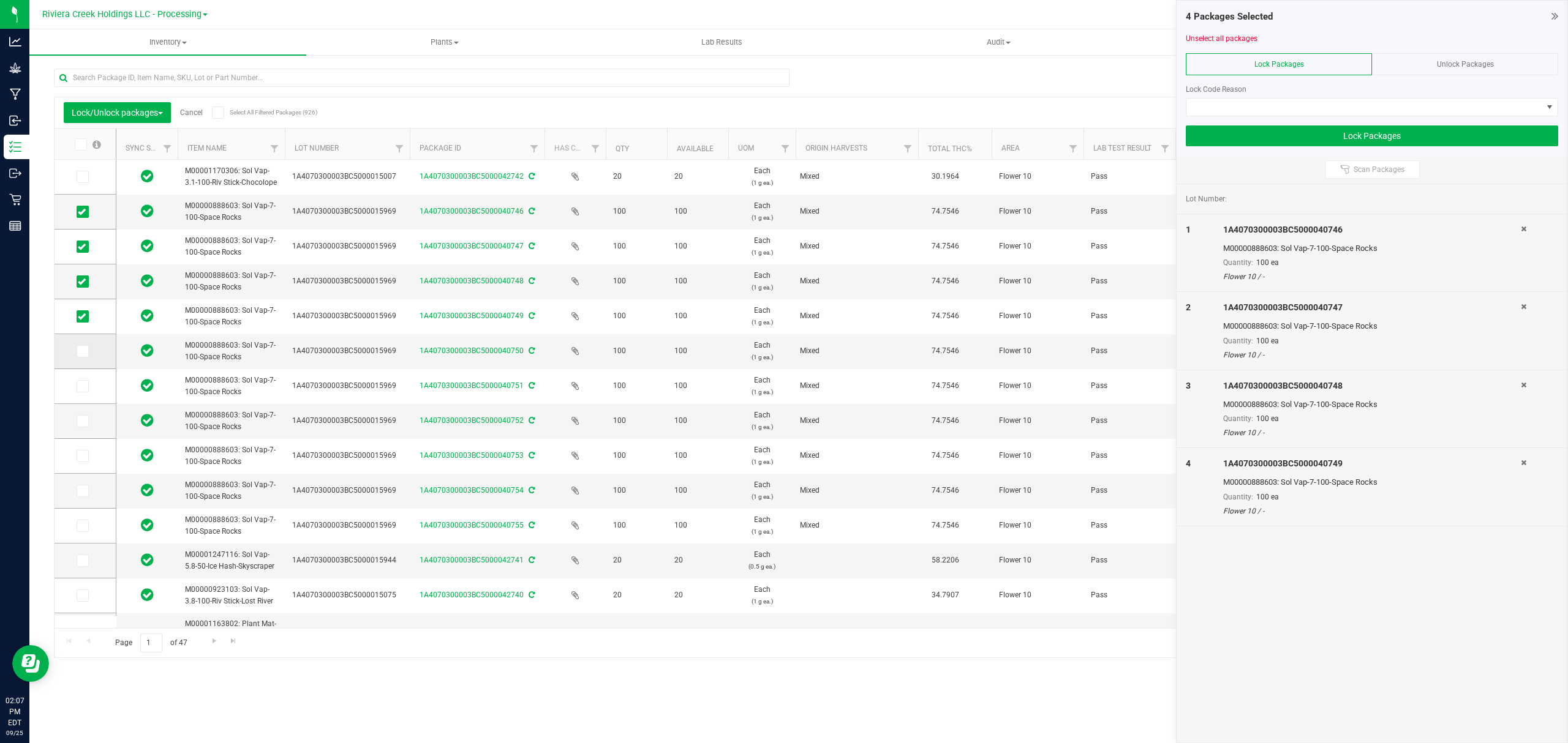
click at [0, 0] on input "checkbox" at bounding box center [0, 0] width 0 height 0
click at [81, 386] on icon at bounding box center [81, 386] width 8 height 0
click at [0, 0] on input "checkbox" at bounding box center [0, 0] width 0 height 0
click at [81, 421] on icon at bounding box center [81, 421] width 8 height 0
click at [0, 0] on input "checkbox" at bounding box center [0, 0] width 0 height 0
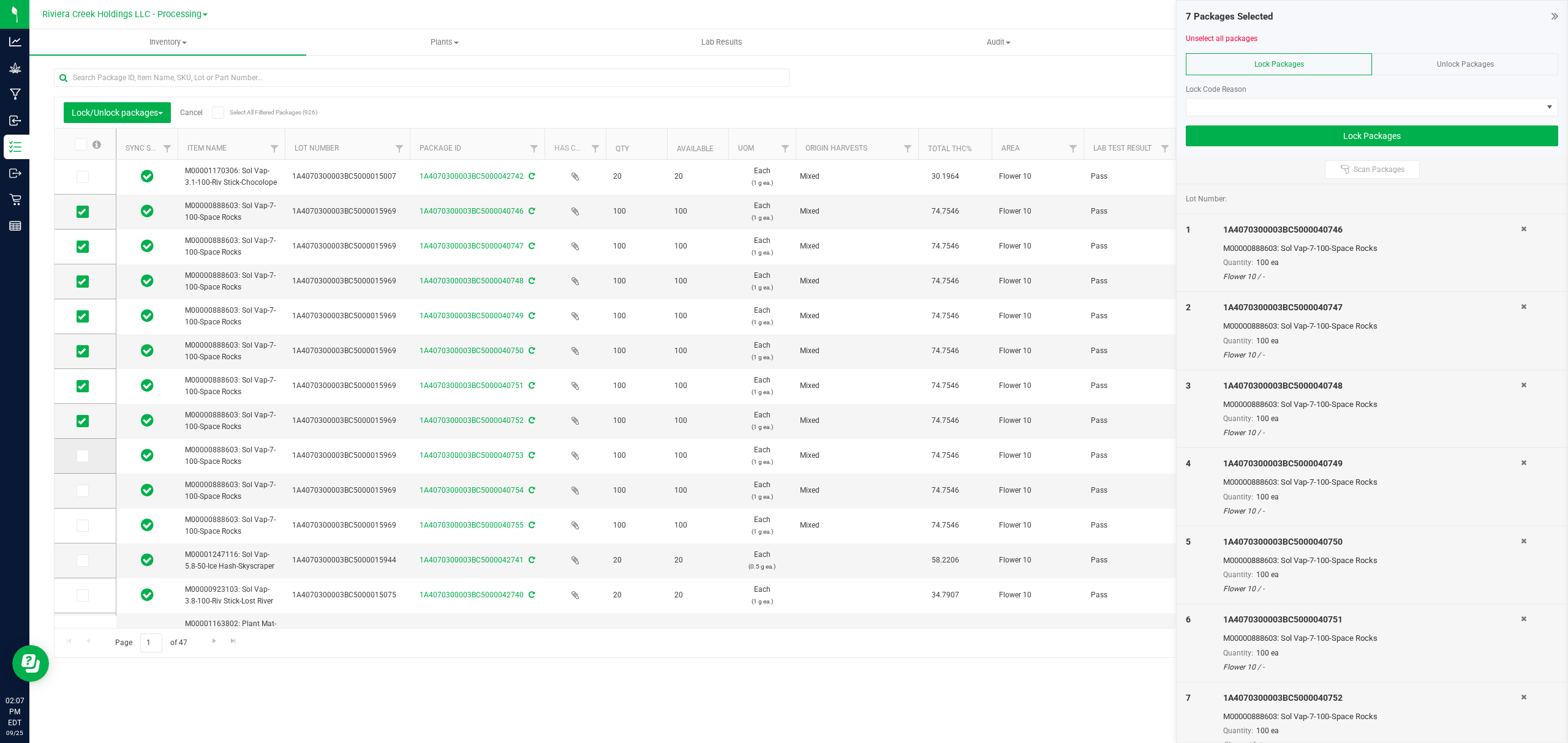
click at [84, 456] on icon at bounding box center [81, 456] width 8 height 0
click at [0, 0] on input "checkbox" at bounding box center [0, 0] width 0 height 0
click at [79, 491] on icon at bounding box center [81, 491] width 8 height 0
click at [0, 0] on input "checkbox" at bounding box center [0, 0] width 0 height 0
click at [84, 526] on icon at bounding box center [81, 526] width 8 height 0
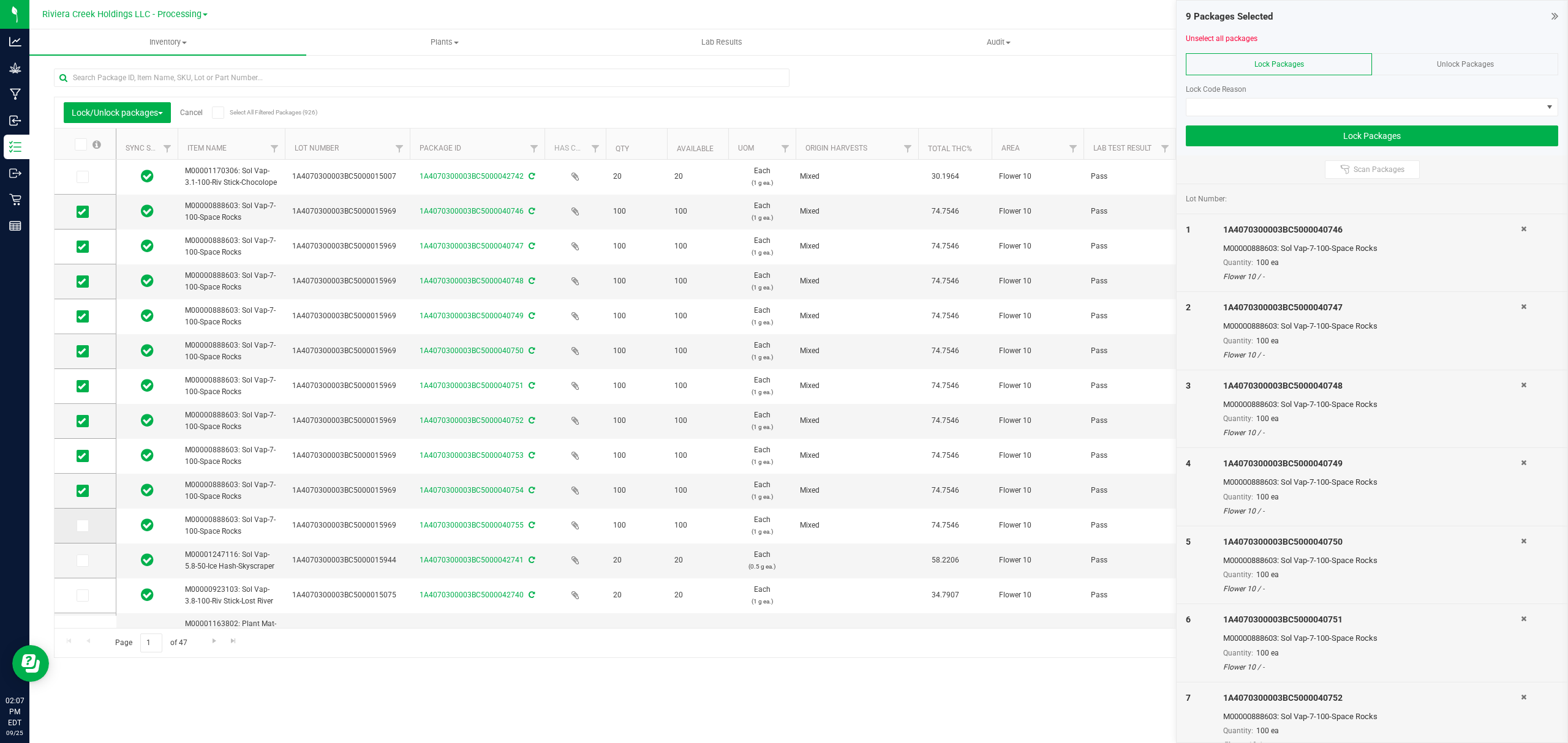
click at [0, 0] on input "checkbox" at bounding box center [0, 0] width 0 height 0
click at [1229, 108] on span at bounding box center [1364, 107] width 356 height 17
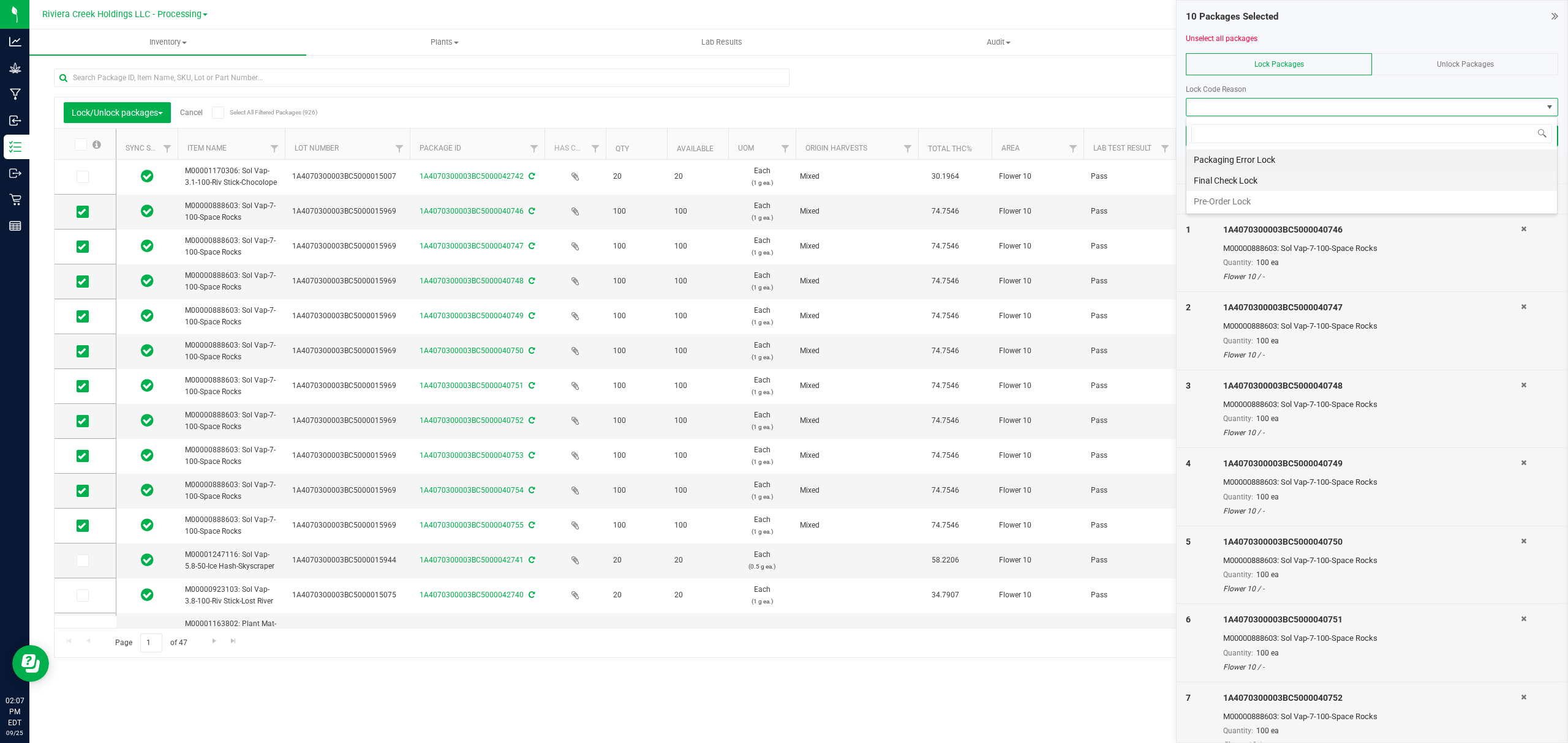
scroll to position [18, 371]
click at [1251, 174] on li "Final Check Lock" at bounding box center [1371, 181] width 371 height 21
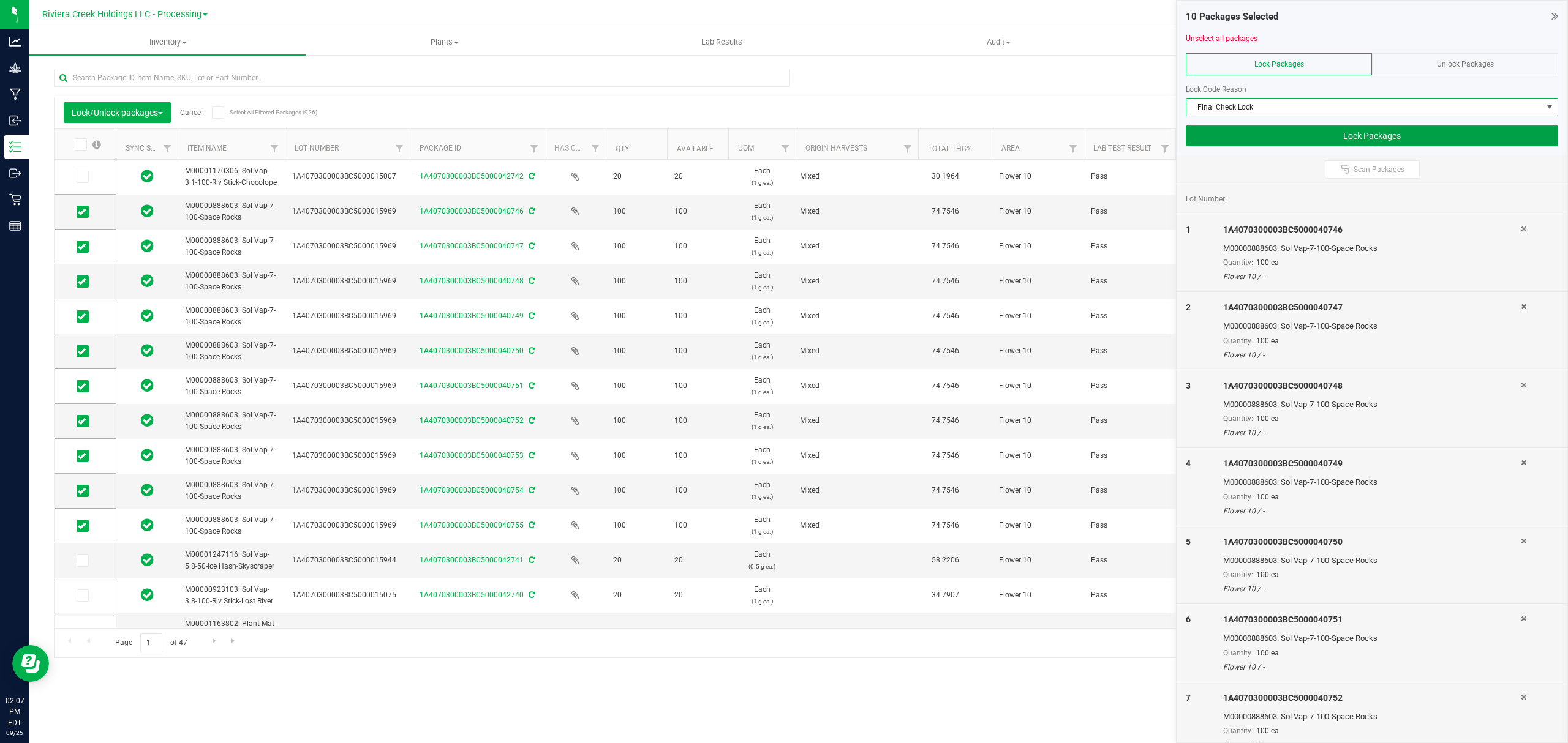
click at [1253, 137] on button "Lock Packages" at bounding box center [1372, 136] width 373 height 21
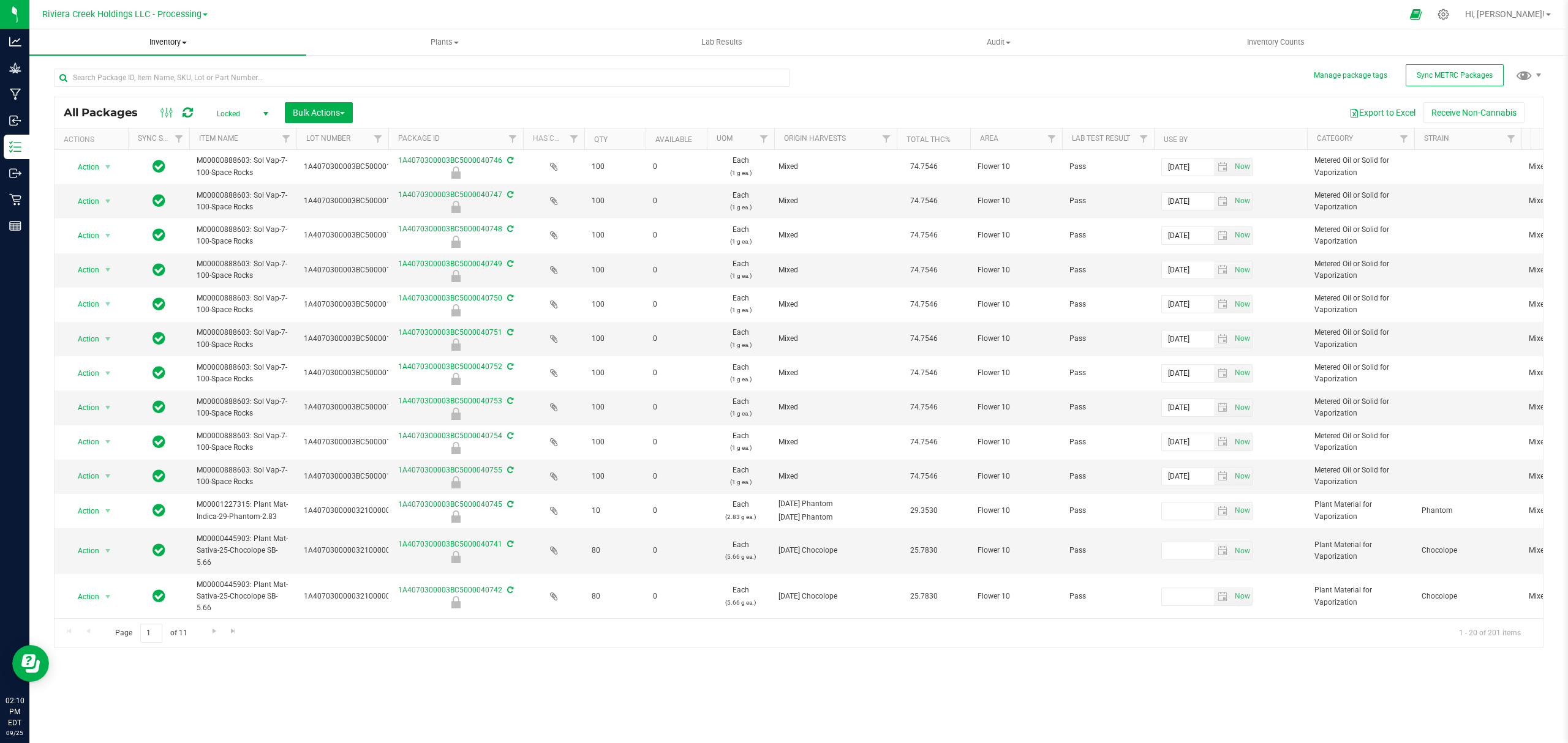
click at [154, 43] on span "Inventory" at bounding box center [168, 42] width 277 height 11
click at [170, 151] on li "From bill of materials" at bounding box center [168, 147] width 277 height 15
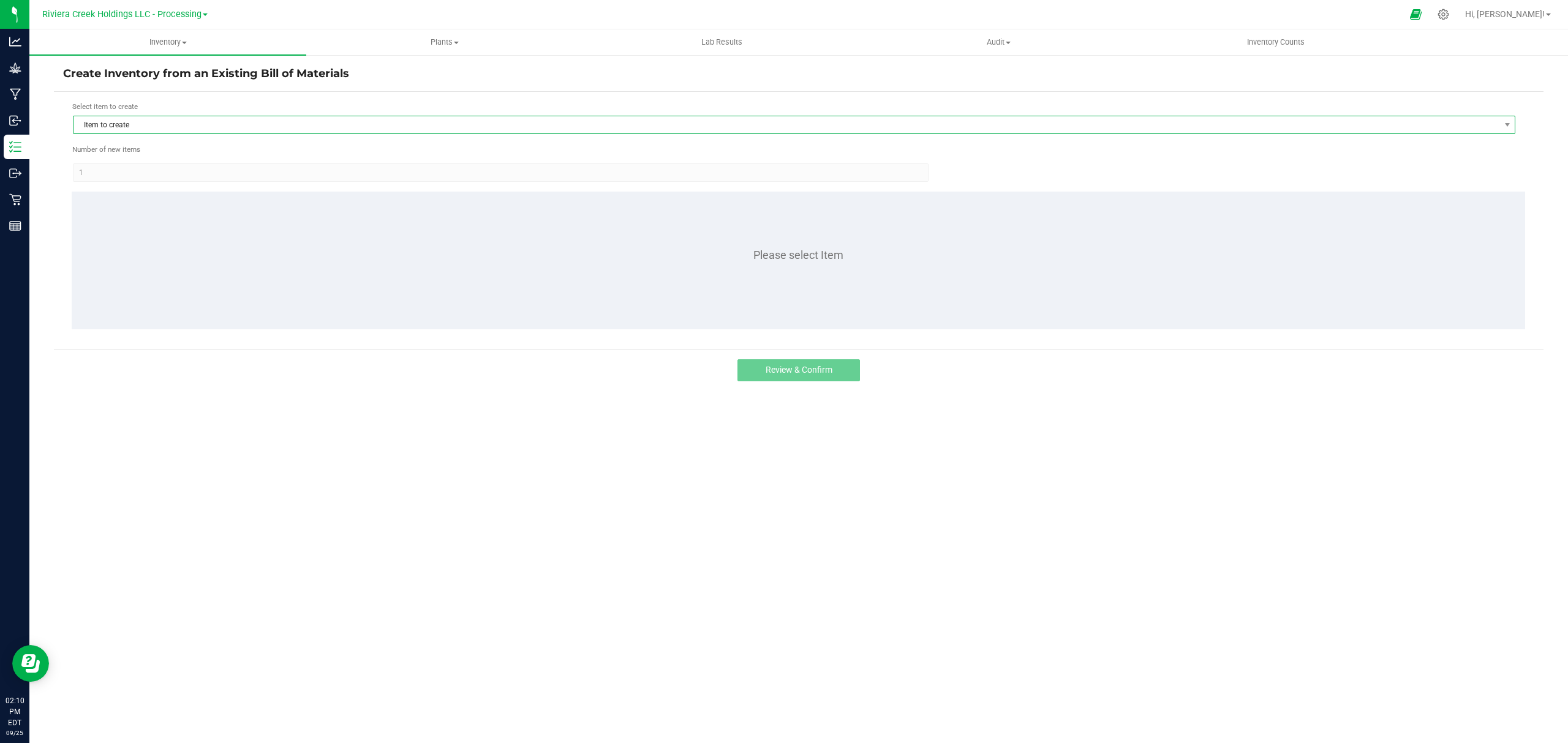
click at [174, 128] on span "Item to create" at bounding box center [786, 125] width 1426 height 17
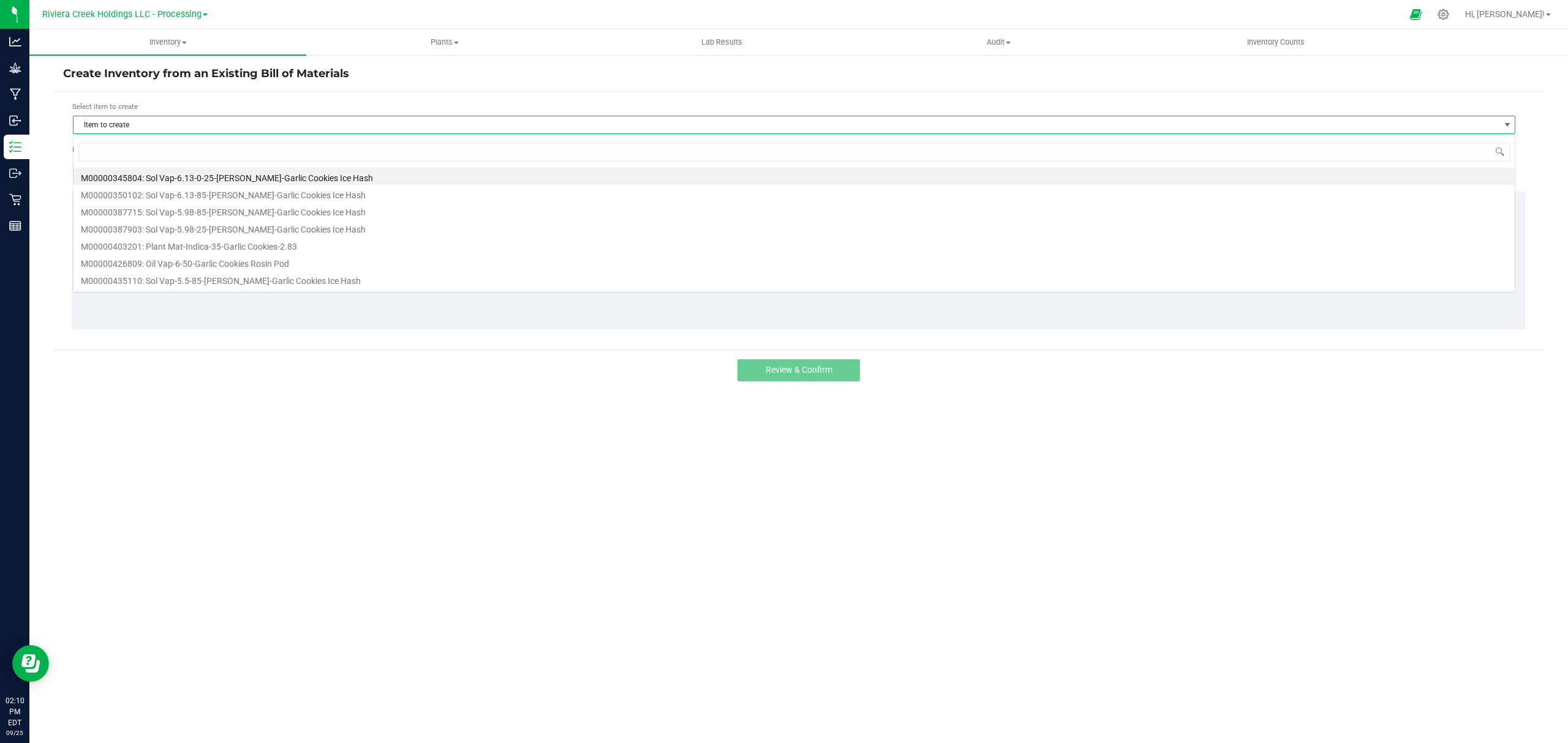
scroll to position [18, 1443]
type input "1"
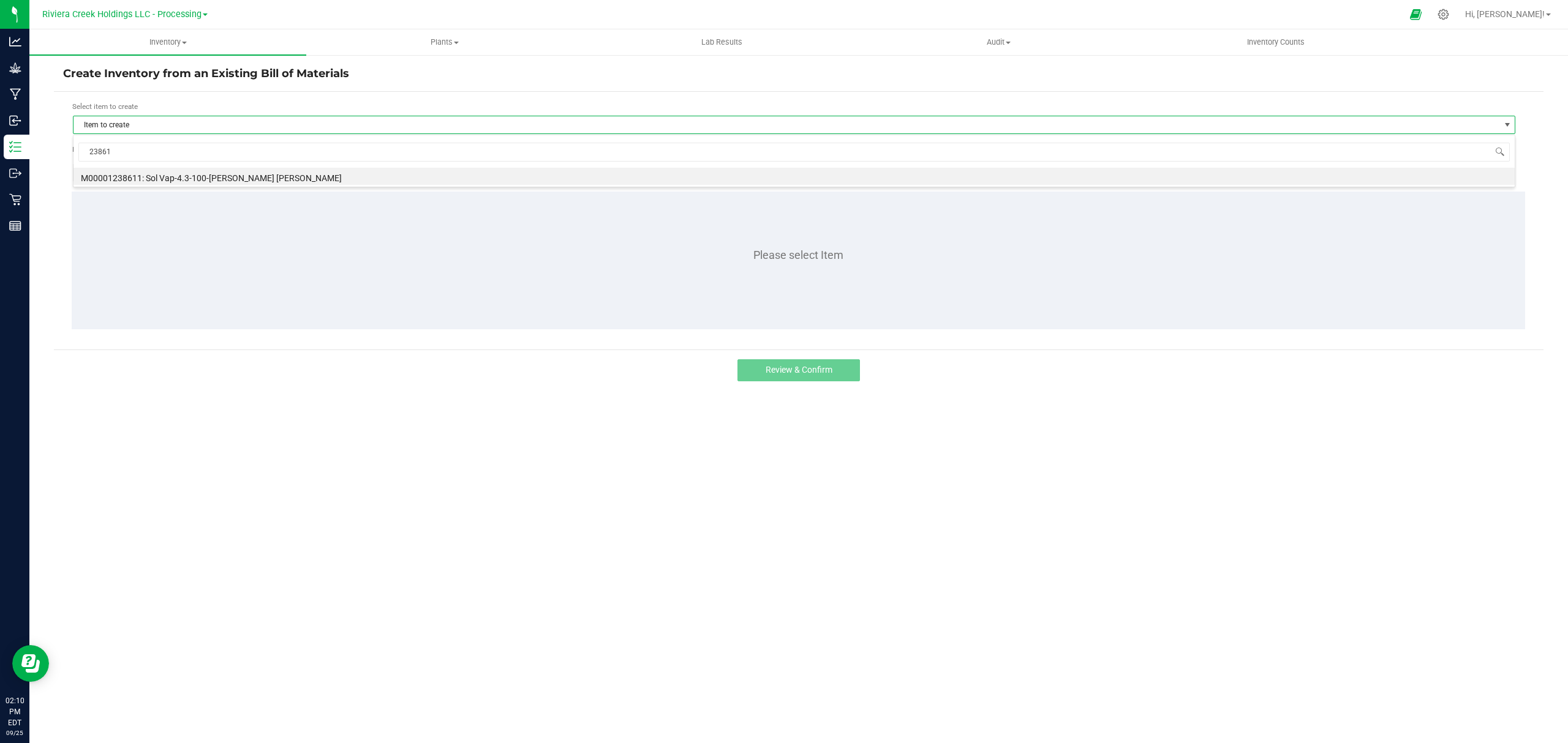
type input "238611"
click at [246, 178] on li "M00001238611: Sol Vap-4.3-100-[PERSON_NAME] [PERSON_NAME]" at bounding box center [794, 176] width 1441 height 17
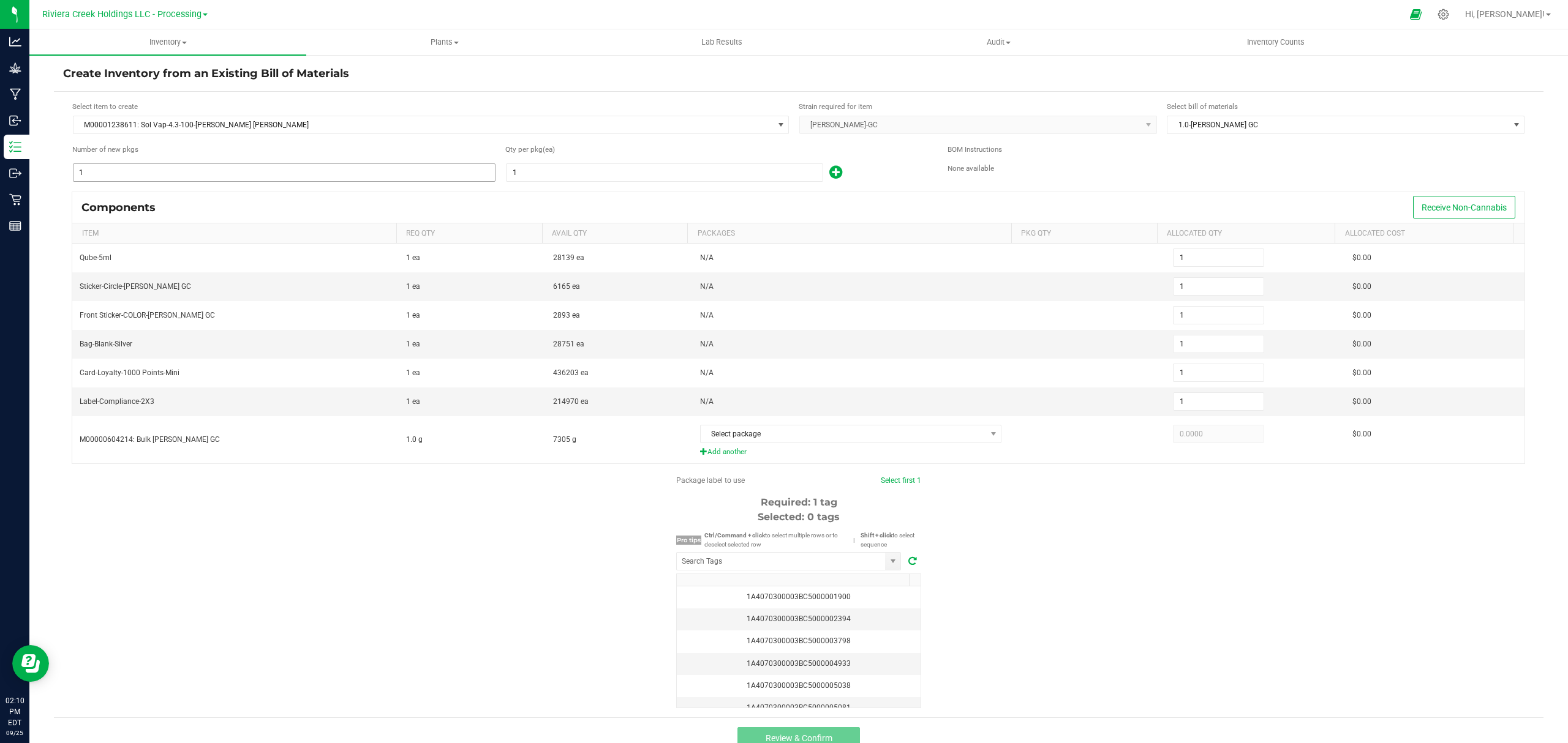
click at [422, 175] on input "1" at bounding box center [284, 173] width 421 height 17
type input "4"
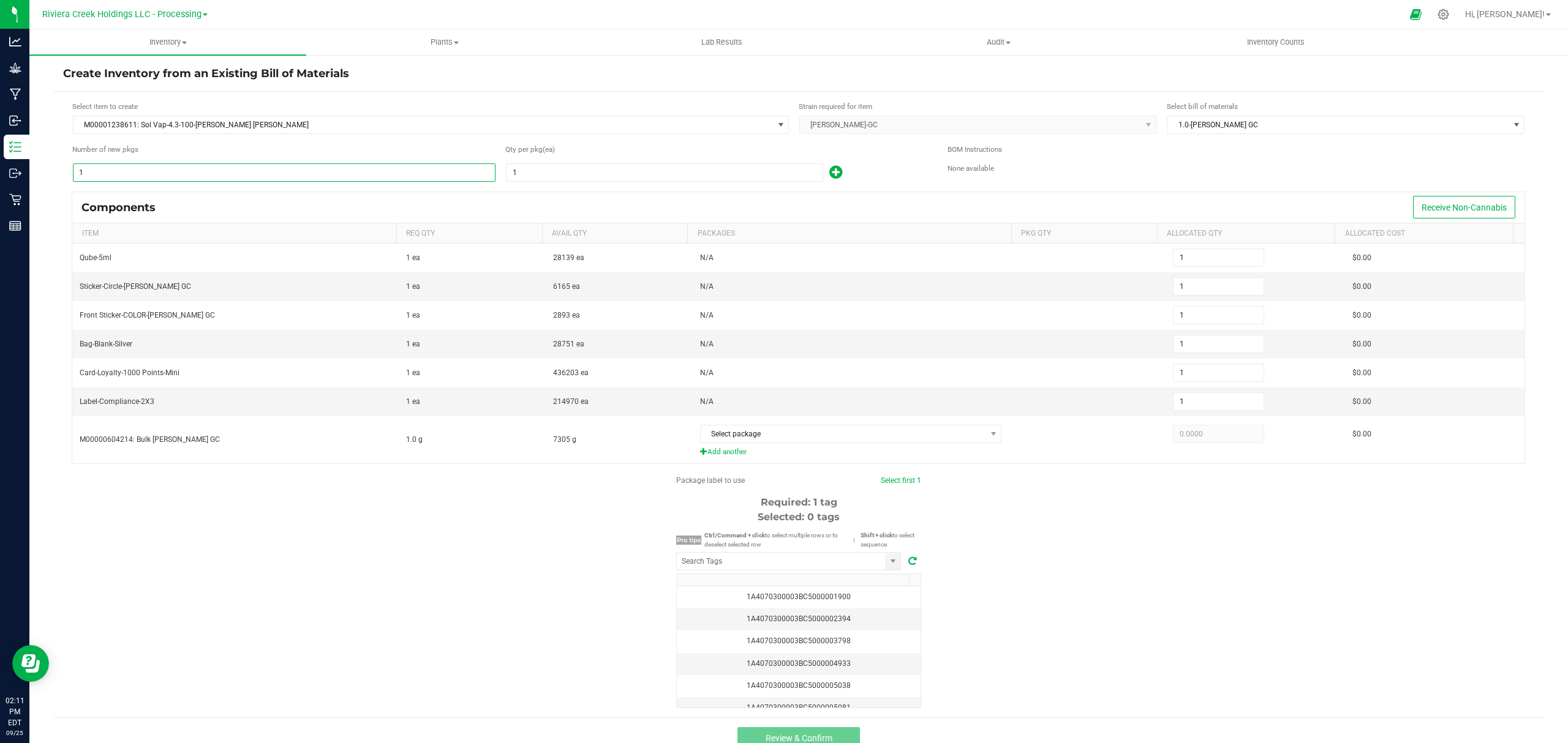
type input "4"
click at [665, 170] on input "1" at bounding box center [665, 173] width 316 height 17
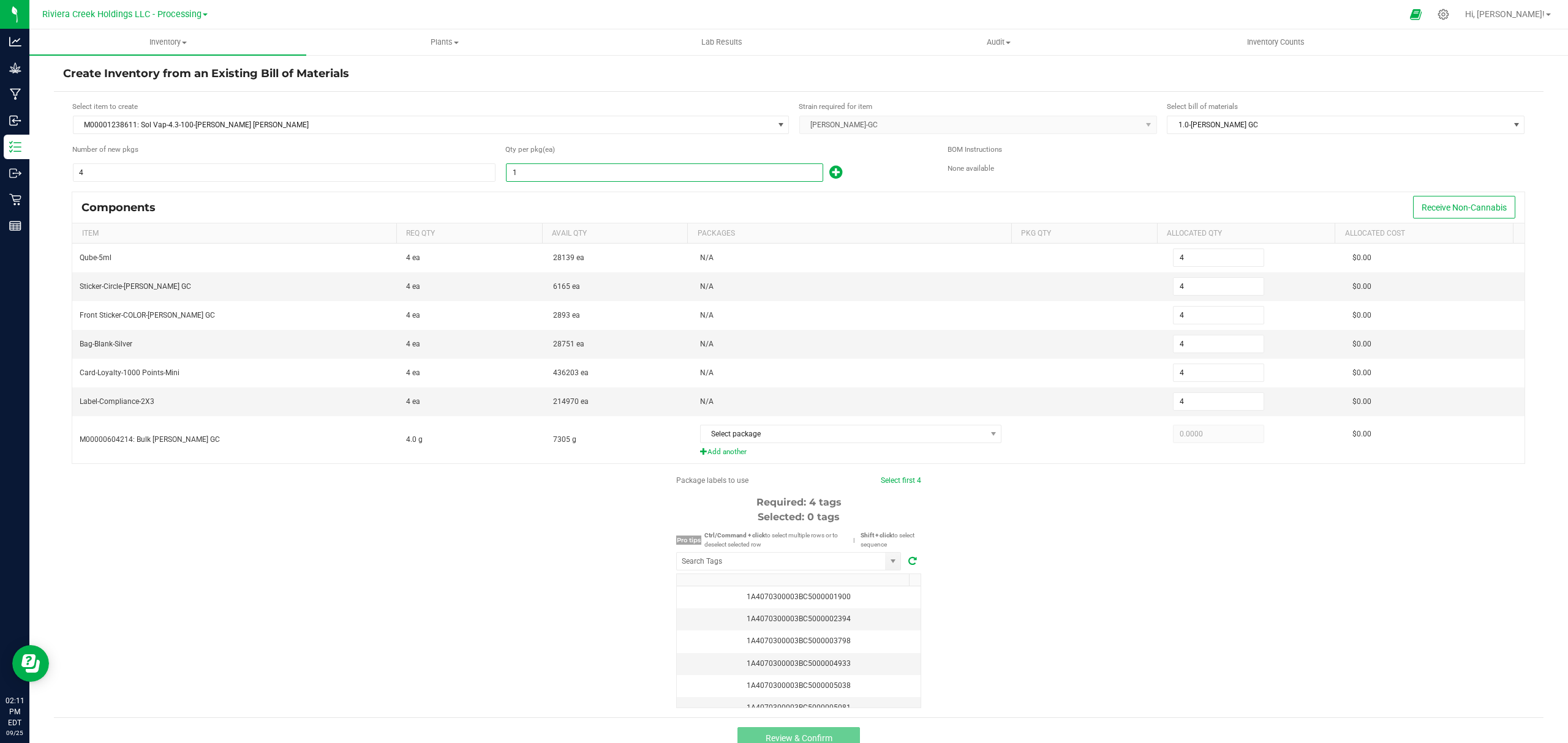
type input "10"
type input "40"
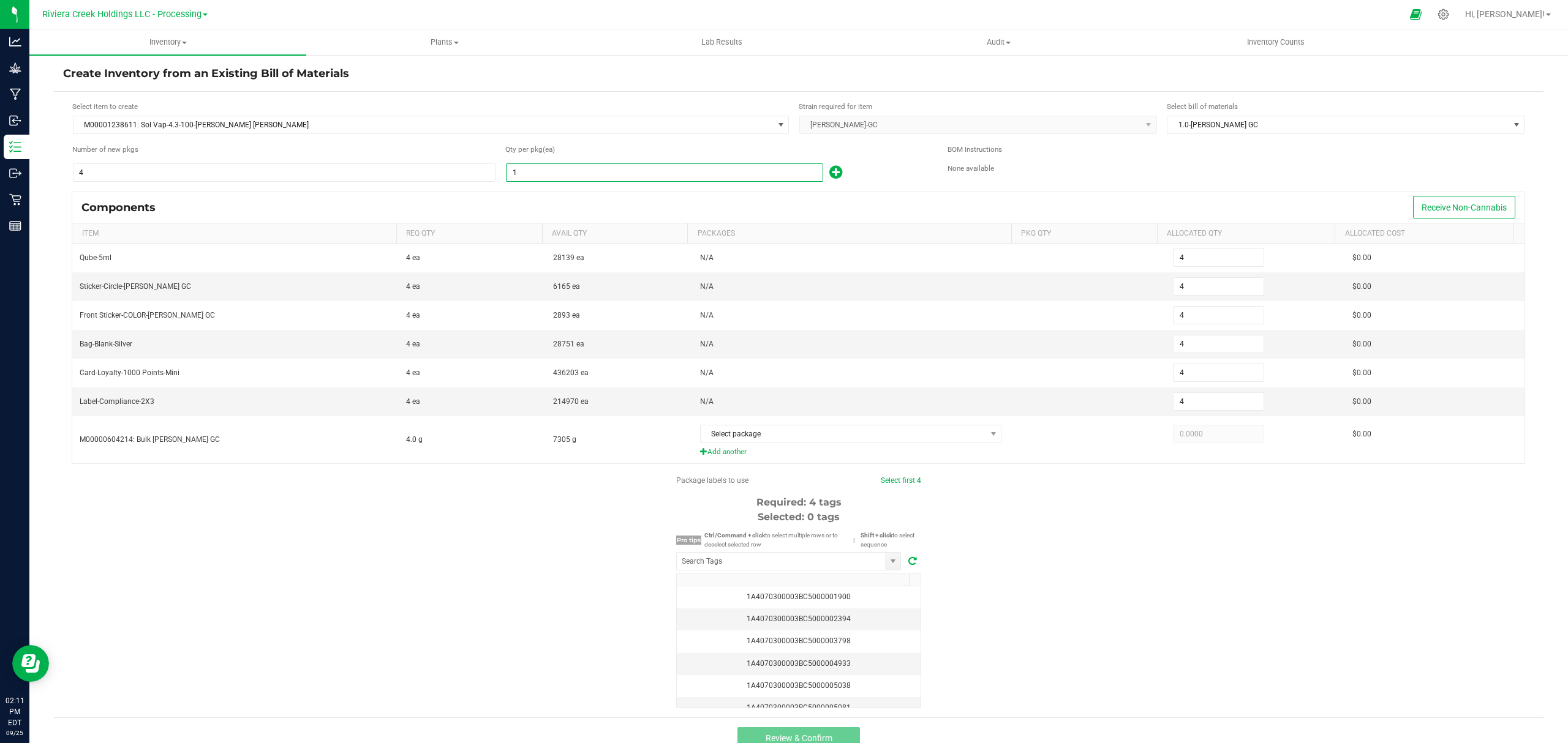
type input "40"
type input "100"
type input "400"
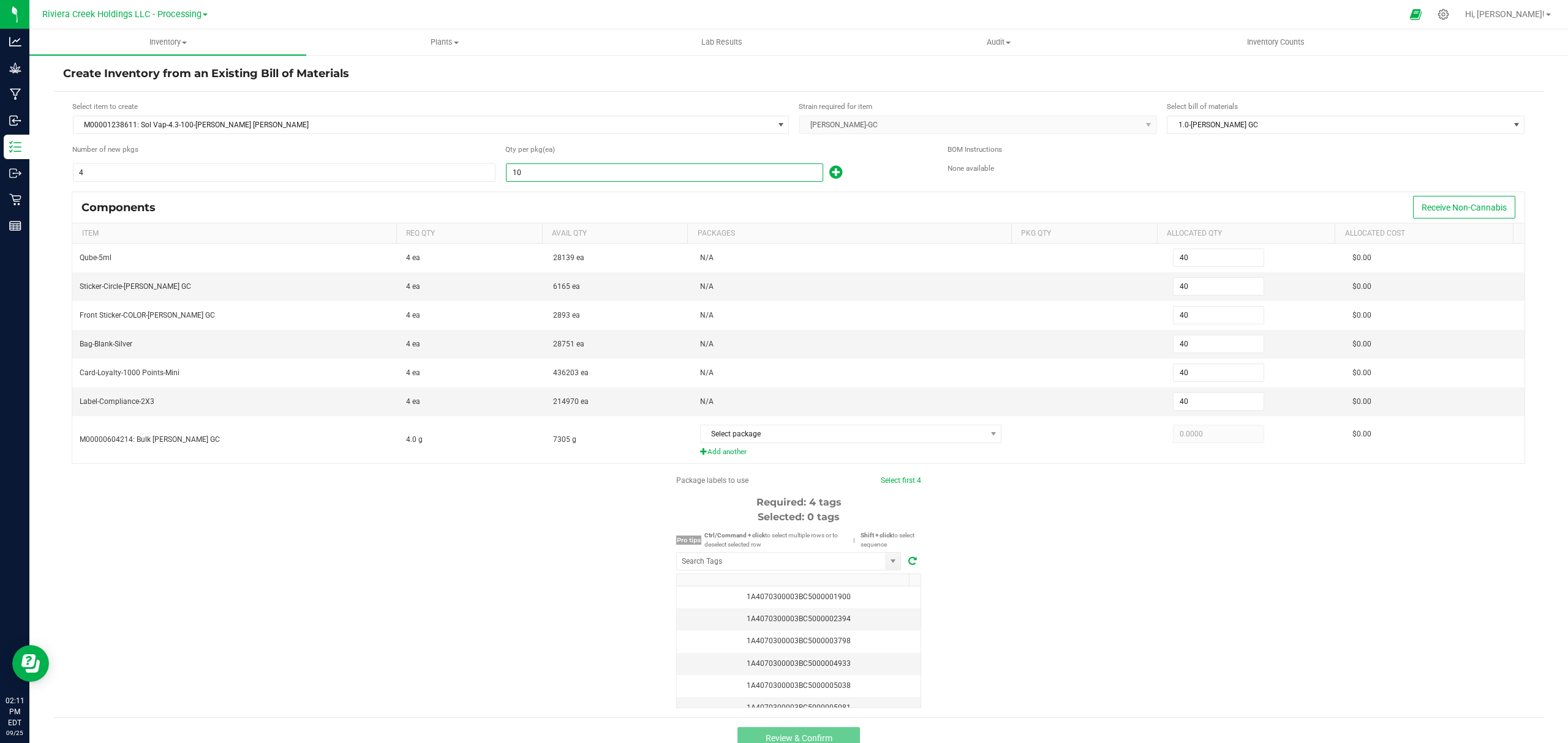
type input "400"
type input "100"
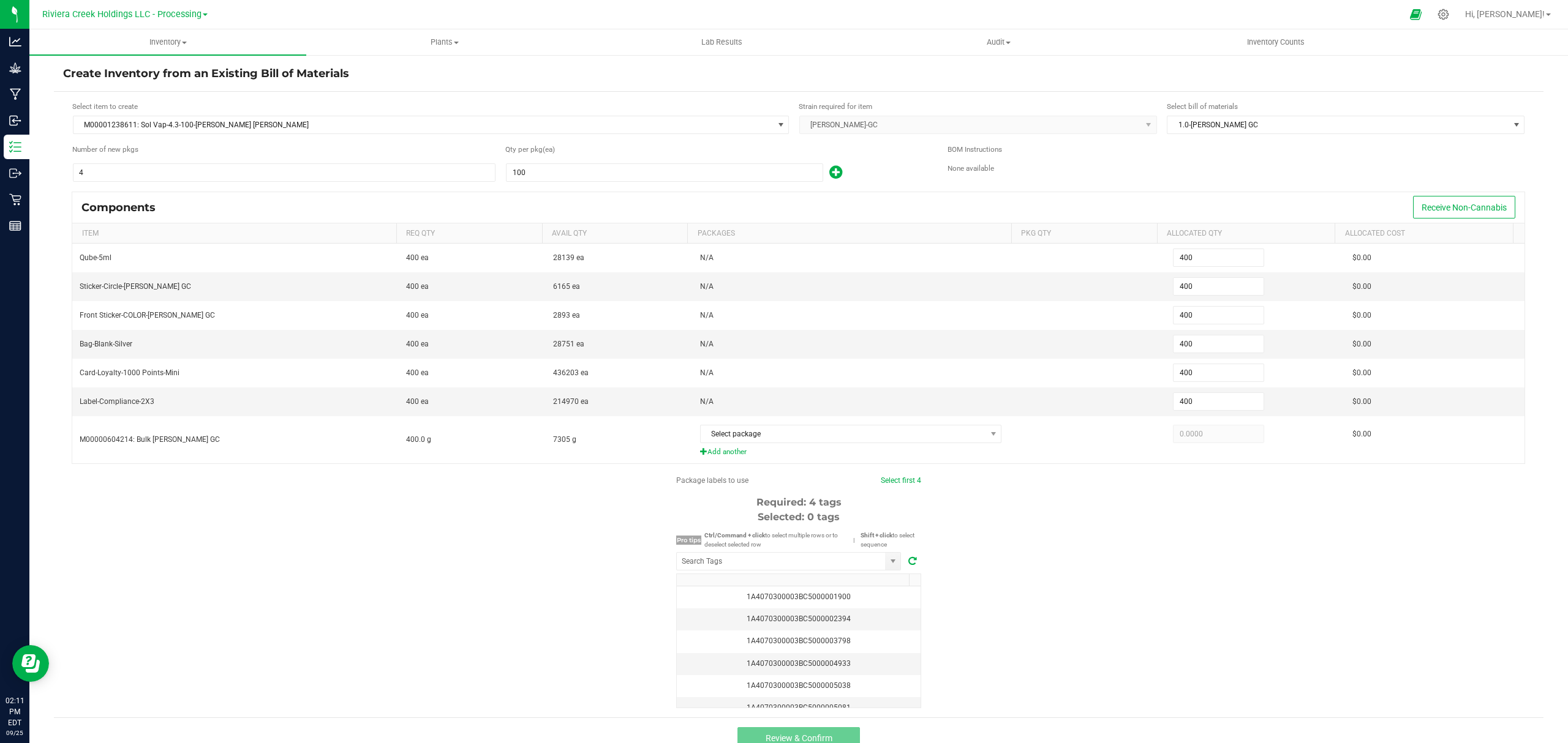
click at [881, 160] on div "Qty per pkg (ea) 100" at bounding box center [717, 163] width 424 height 39
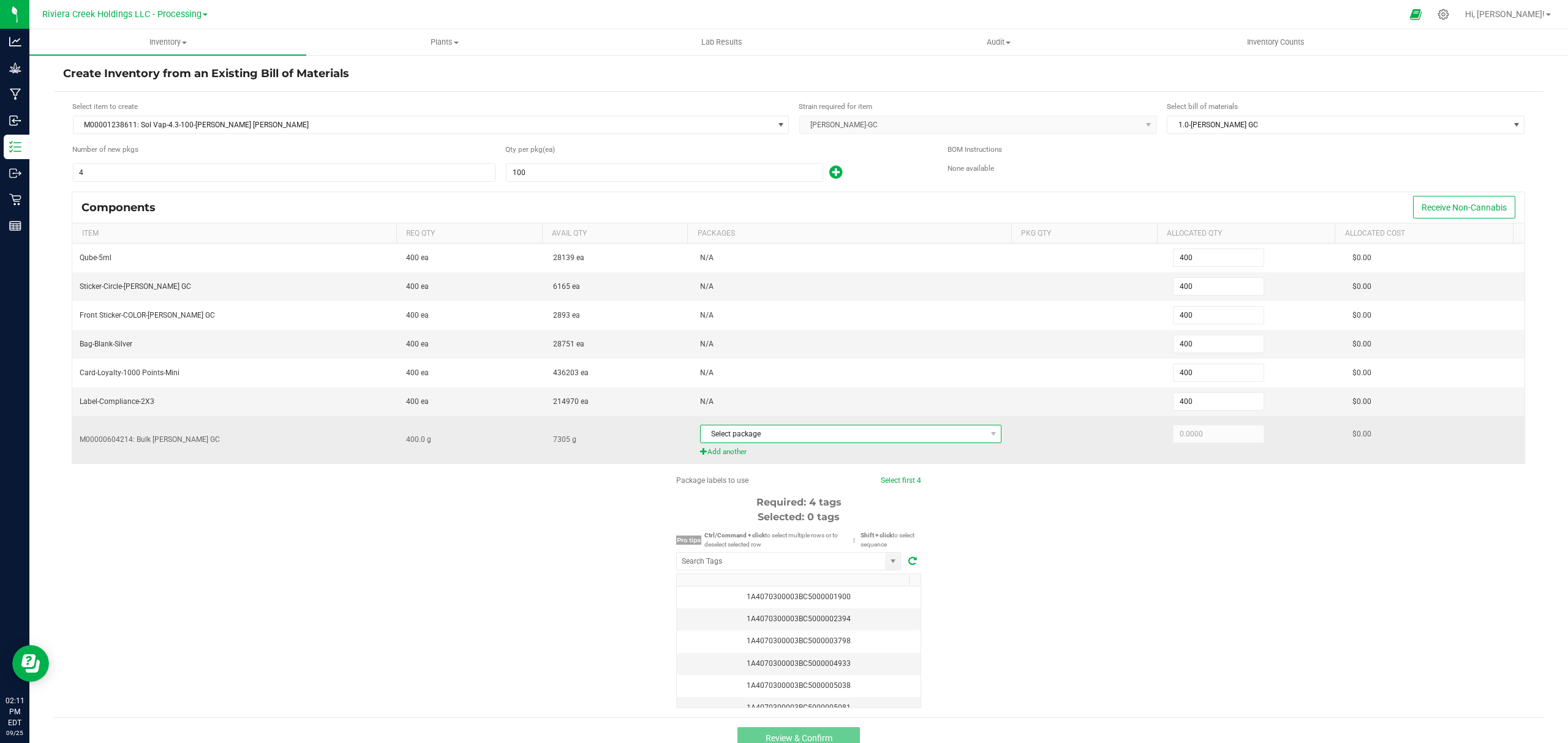
click at [801, 433] on span "Select package" at bounding box center [843, 434] width 285 height 17
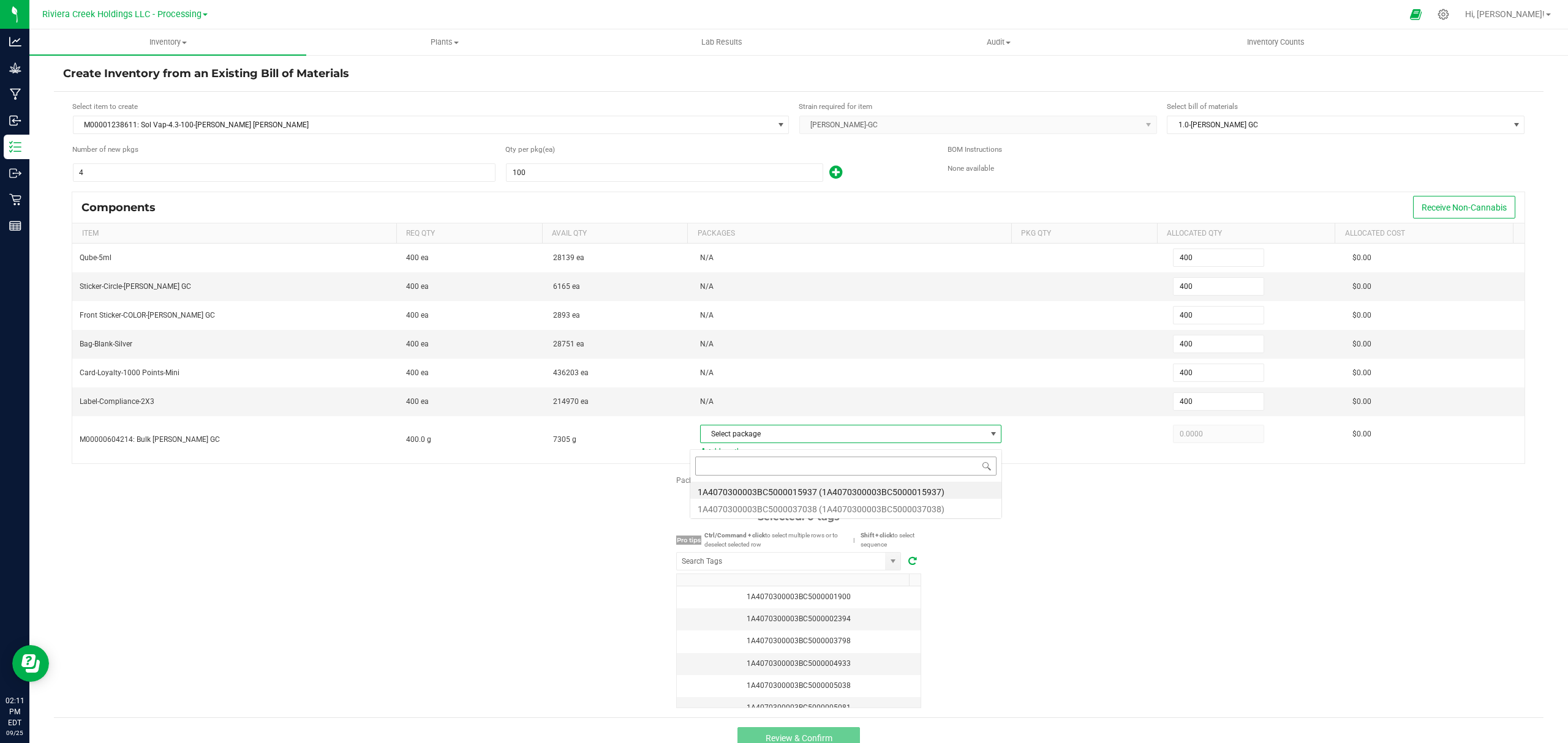
scroll to position [18, 295]
click at [844, 490] on li "1A4070300003BC5000015937 (1A4070300003BC5000015937)" at bounding box center [845, 490] width 311 height 17
type input "400.0000"
click at [1127, 598] on div "Package labels to use Select first 4 Required: 4 tags Selected: 0 tags Pro tips…" at bounding box center [799, 591] width 1489 height 233
click at [439, 178] on input "4" at bounding box center [284, 173] width 421 height 17
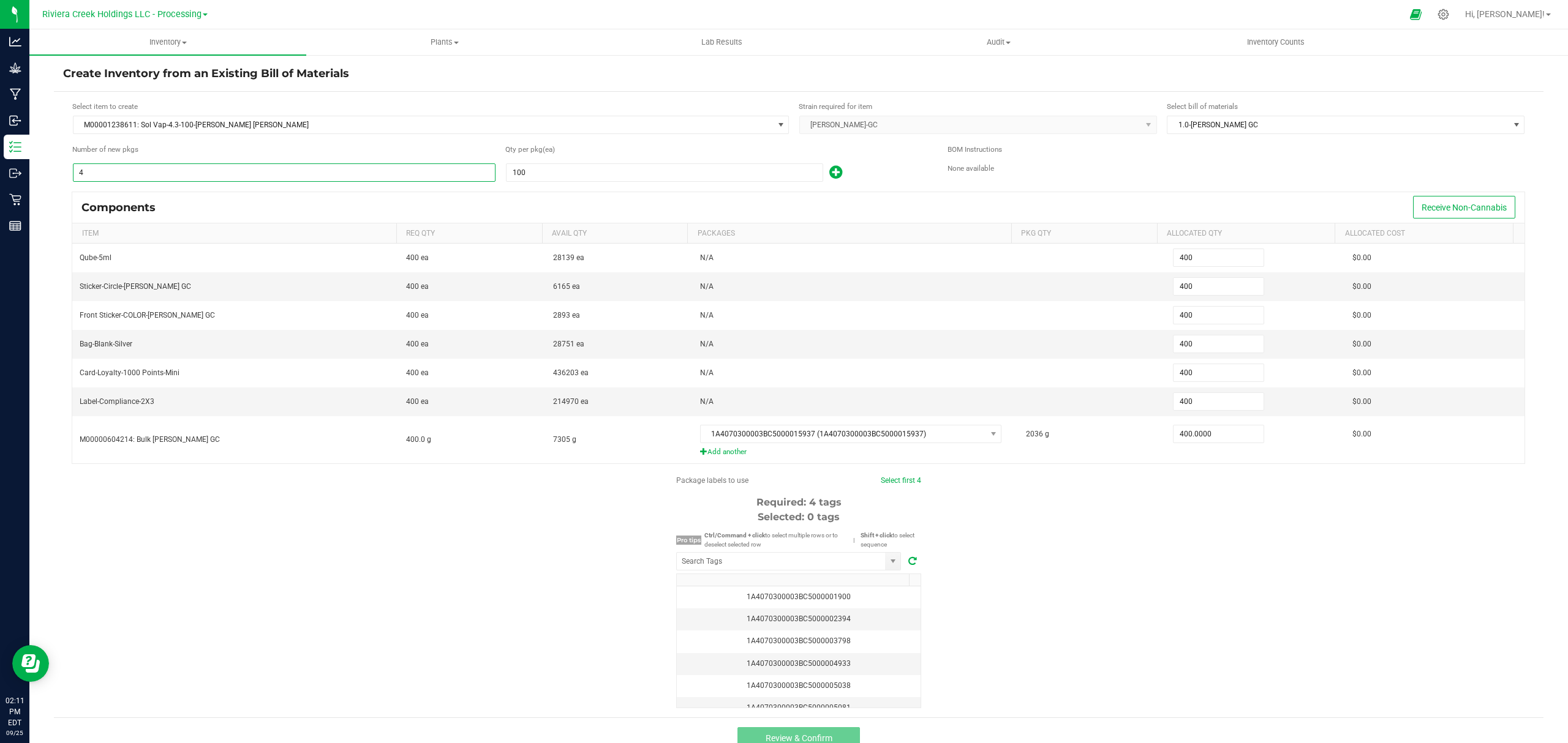
type input "5"
type input "500"
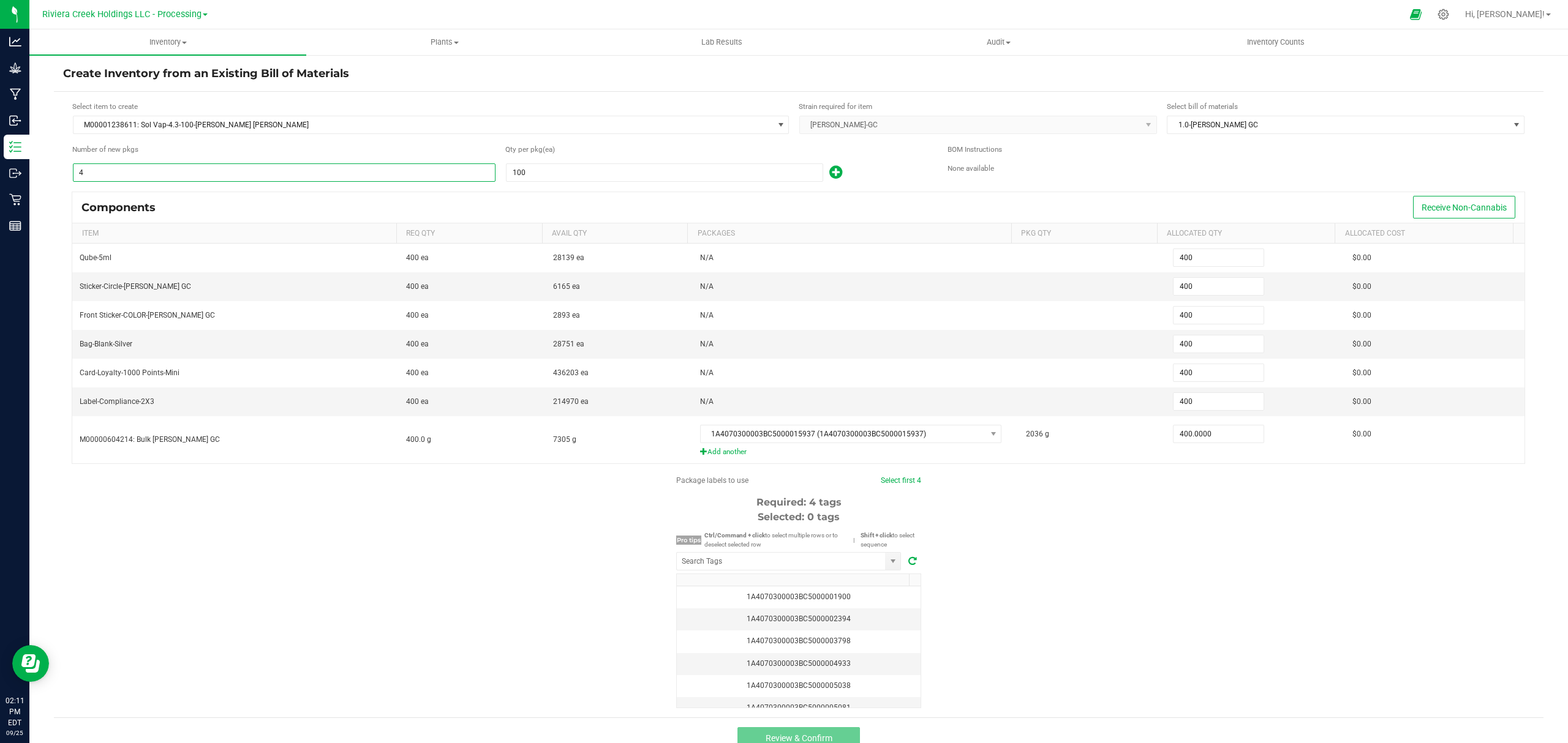
type input "500"
type input "5"
click at [872, 168] on div "100" at bounding box center [717, 173] width 424 height 20
click at [162, 42] on span "Inventory" at bounding box center [168, 42] width 277 height 11
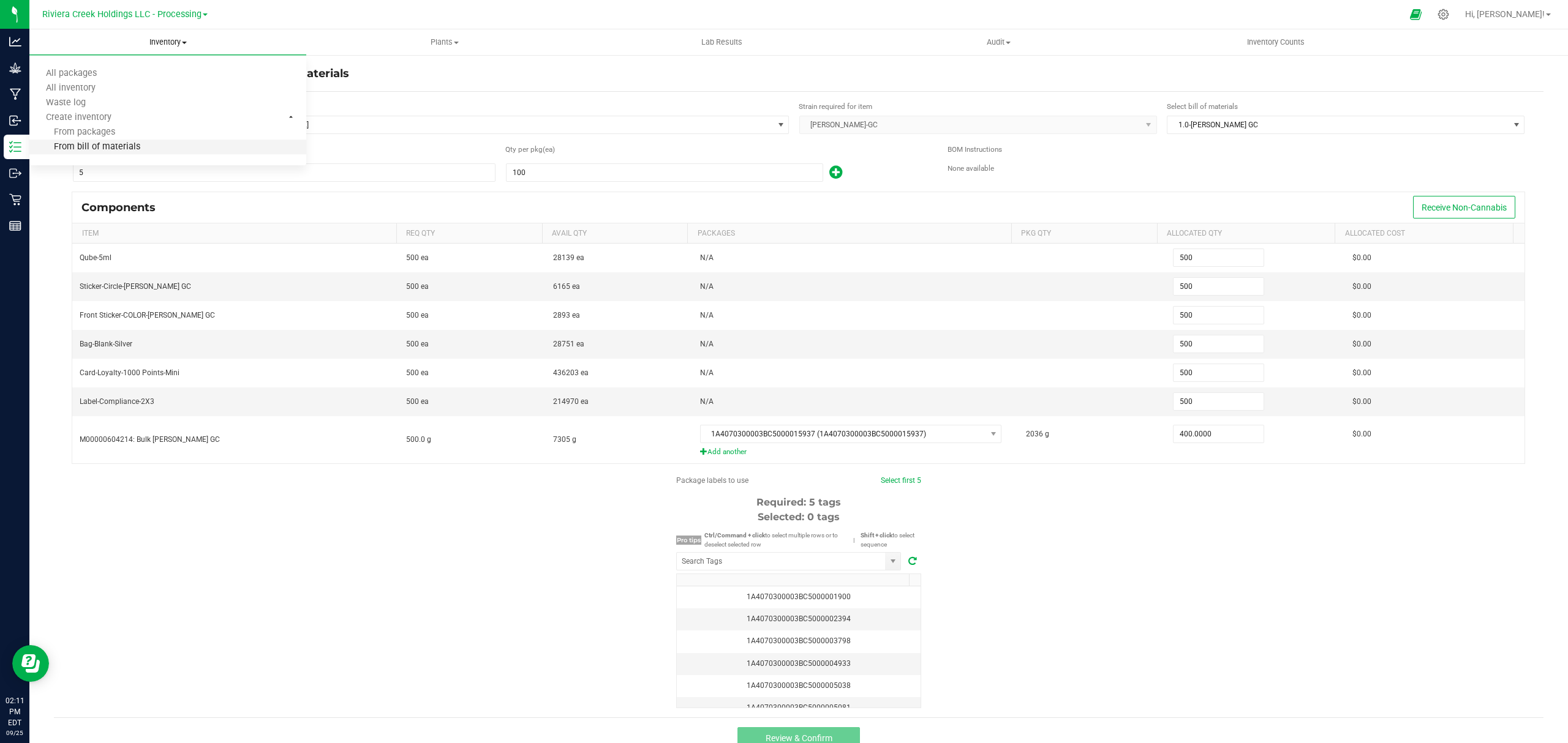
click at [133, 145] on span "From bill of materials" at bounding box center [85, 147] width 111 height 10
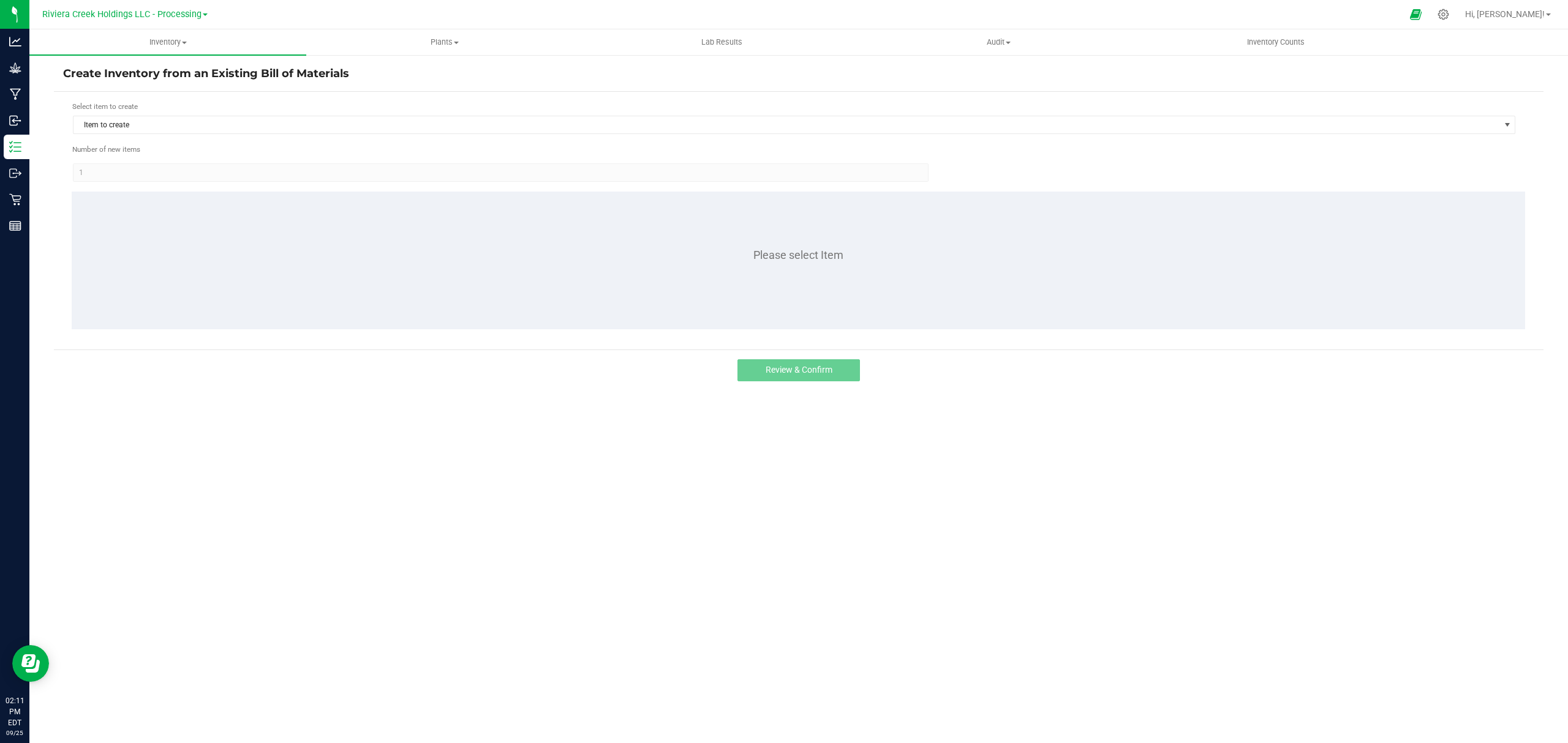
click at [192, 111] on div "Select item to create" at bounding box center [794, 106] width 1443 height 12
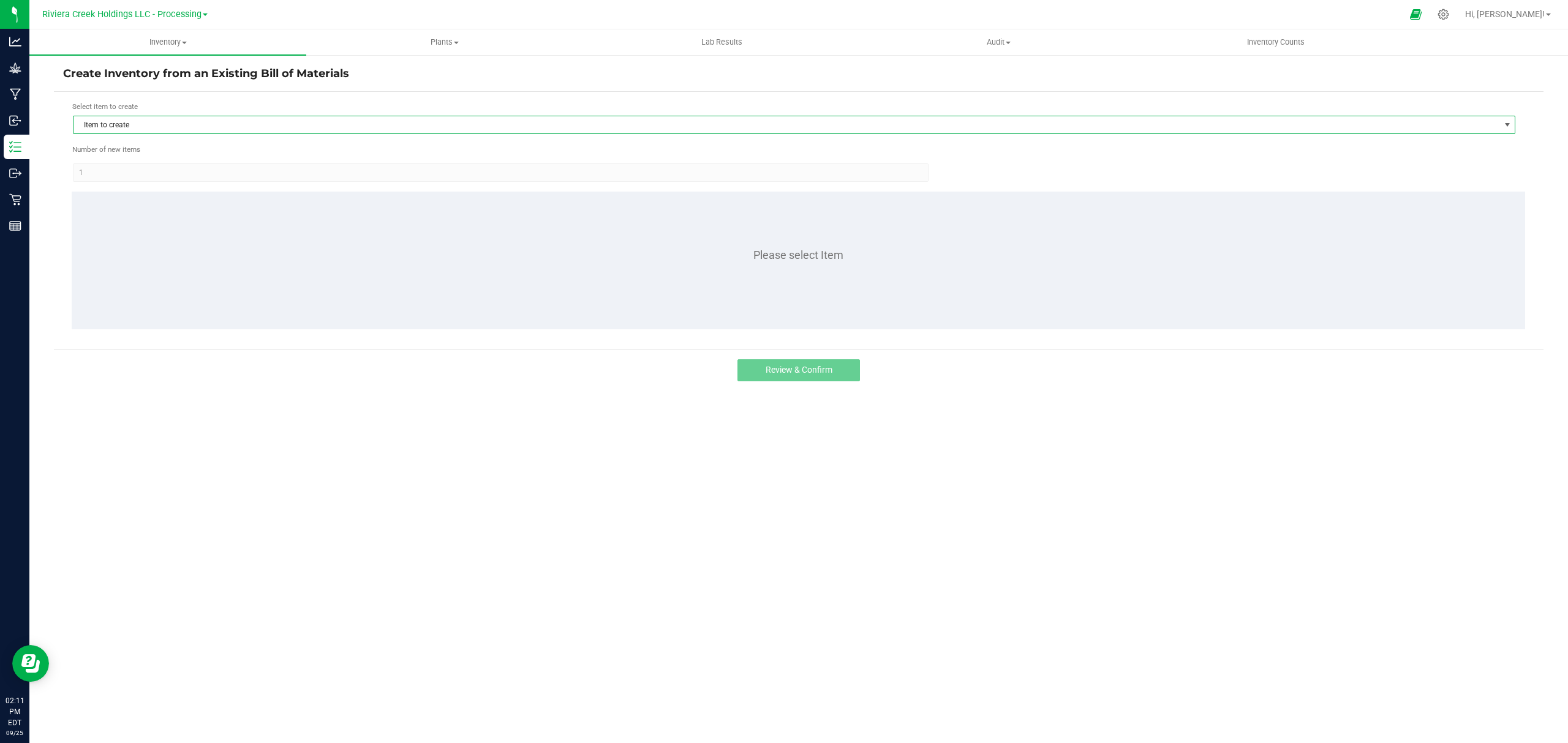
click at [194, 120] on span "Item to create" at bounding box center [786, 125] width 1426 height 17
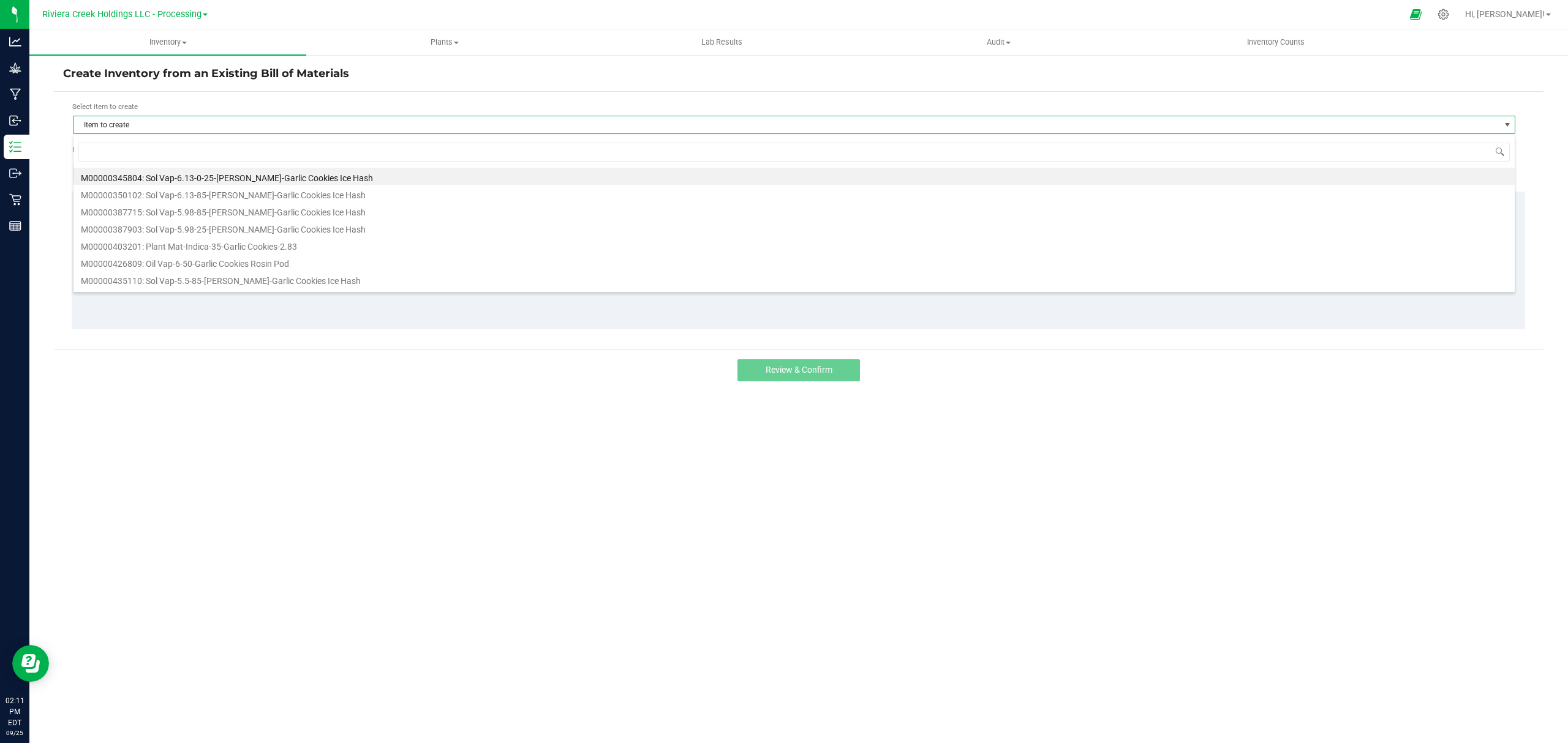
scroll to position [18, 1443]
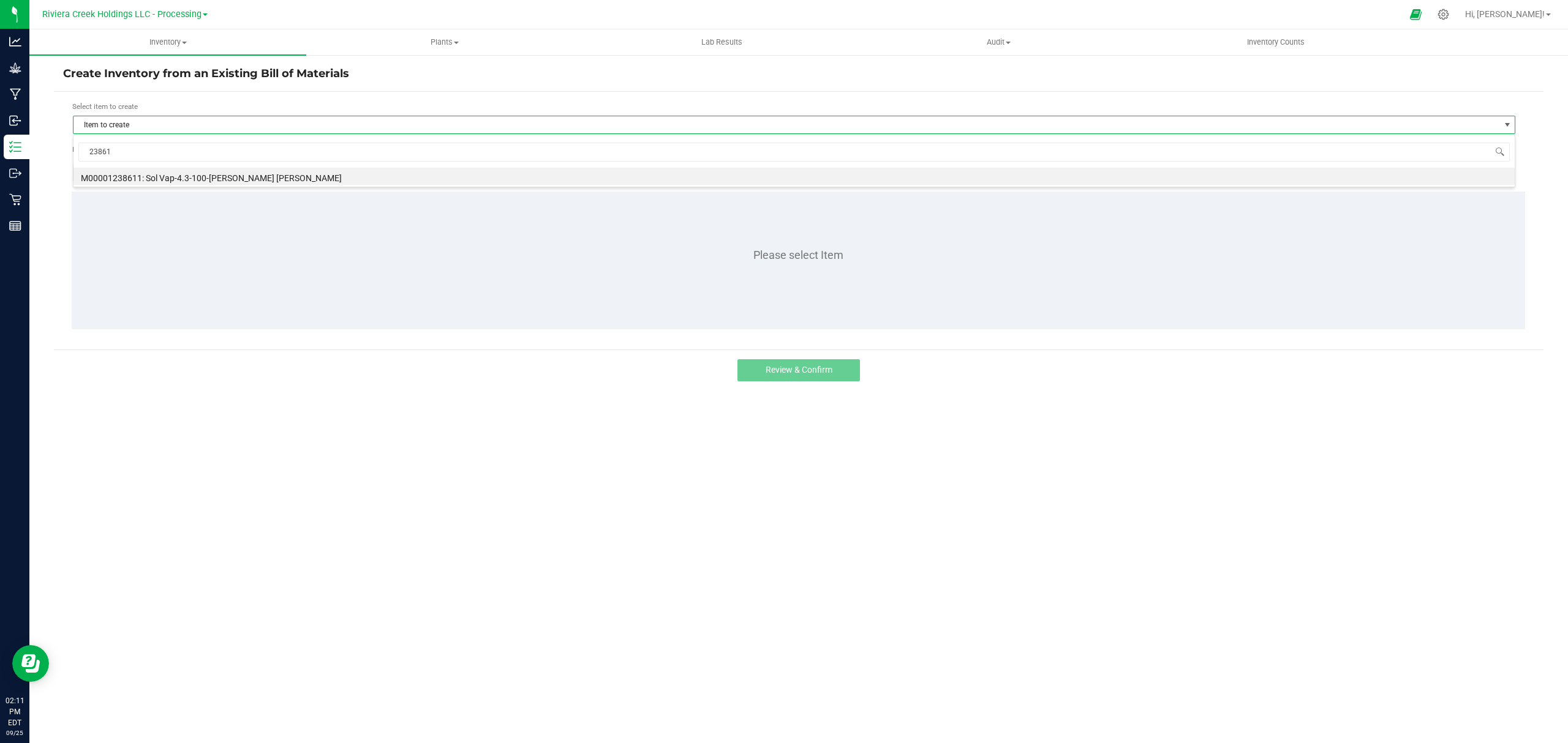
type input "238611"
click at [211, 174] on li "M00001238611: Sol Vap-4.3-100-[PERSON_NAME] [PERSON_NAME]" at bounding box center [794, 176] width 1441 height 17
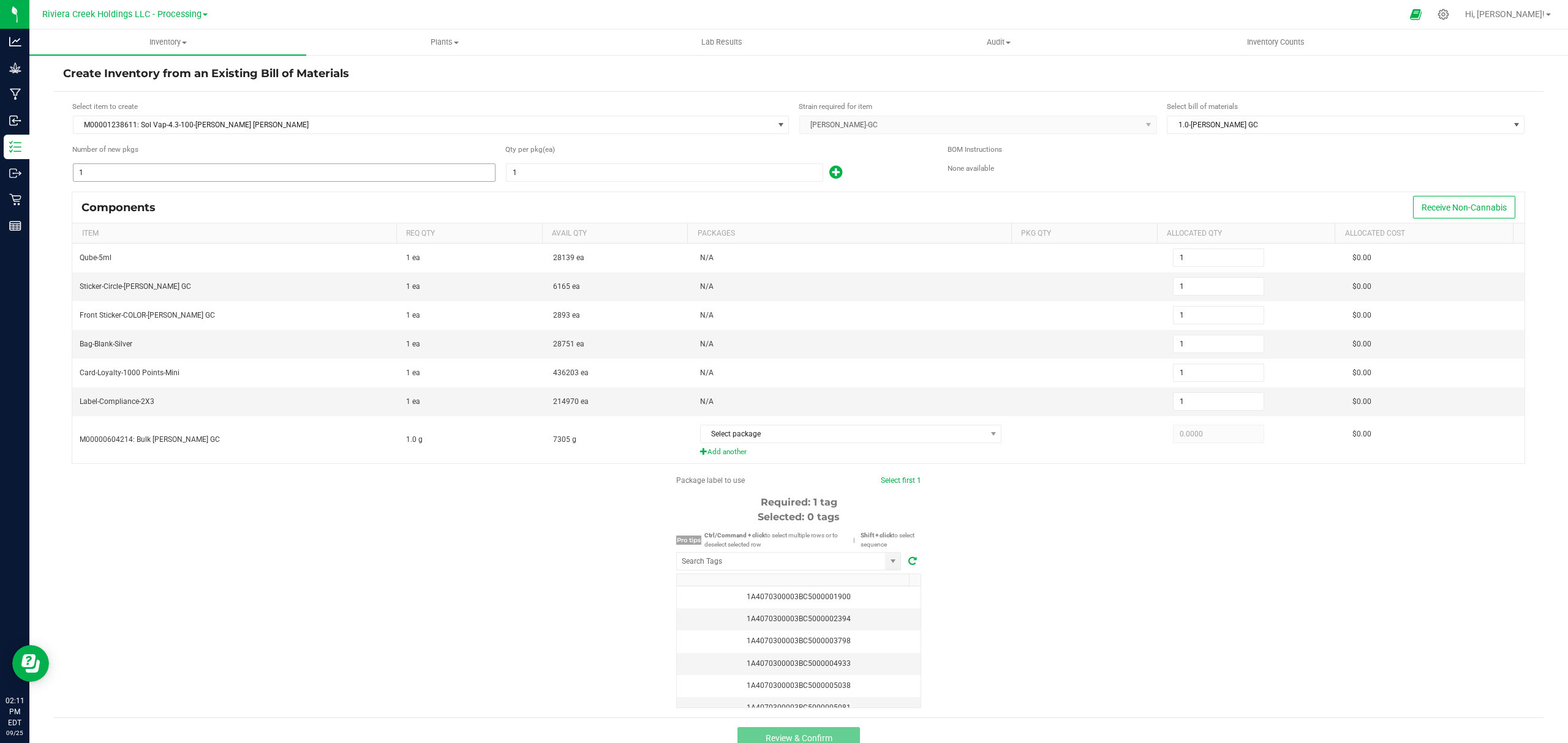
click at [275, 175] on input "1" at bounding box center [284, 173] width 421 height 17
type input "5"
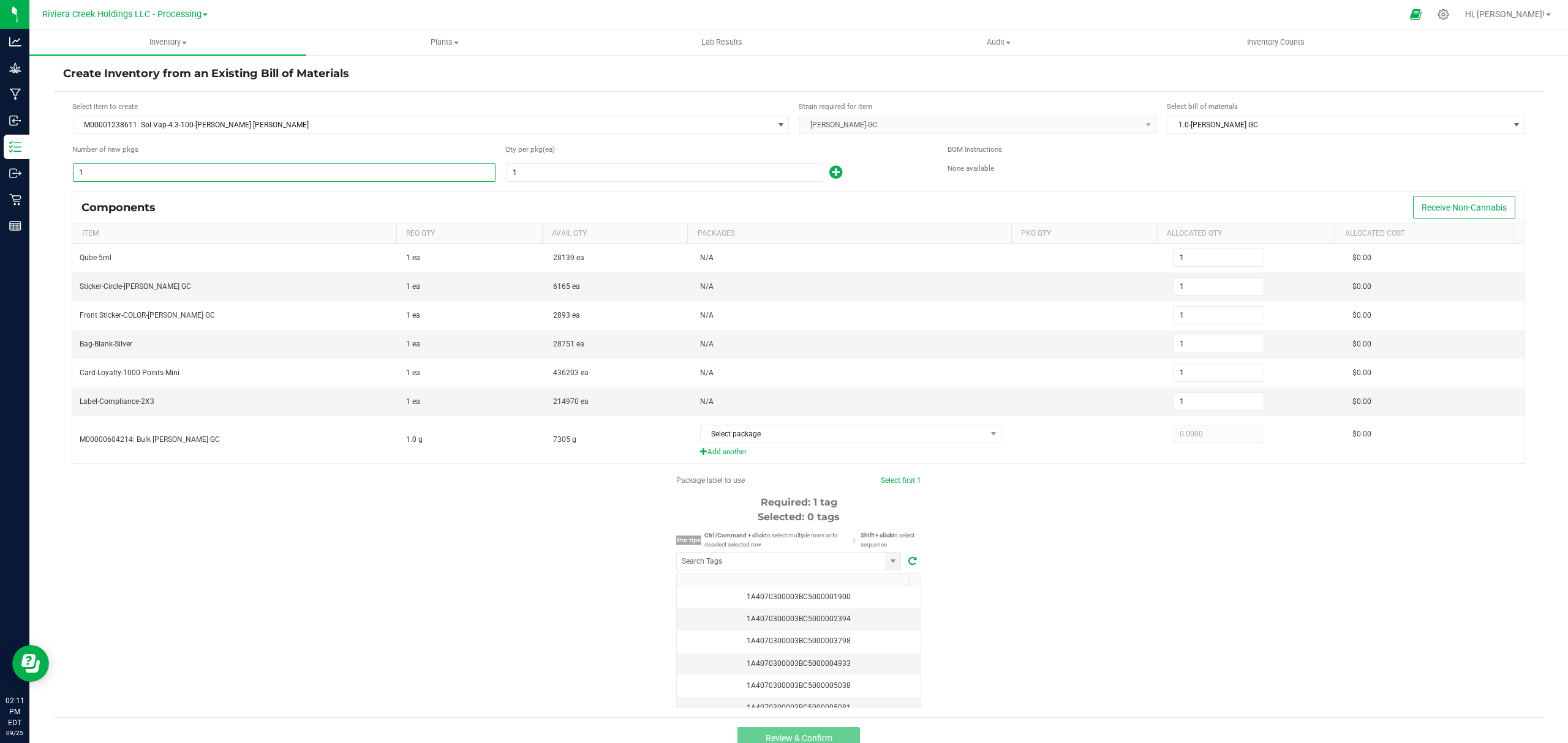
type input "5"
click at [683, 167] on input "1" at bounding box center [665, 173] width 316 height 17
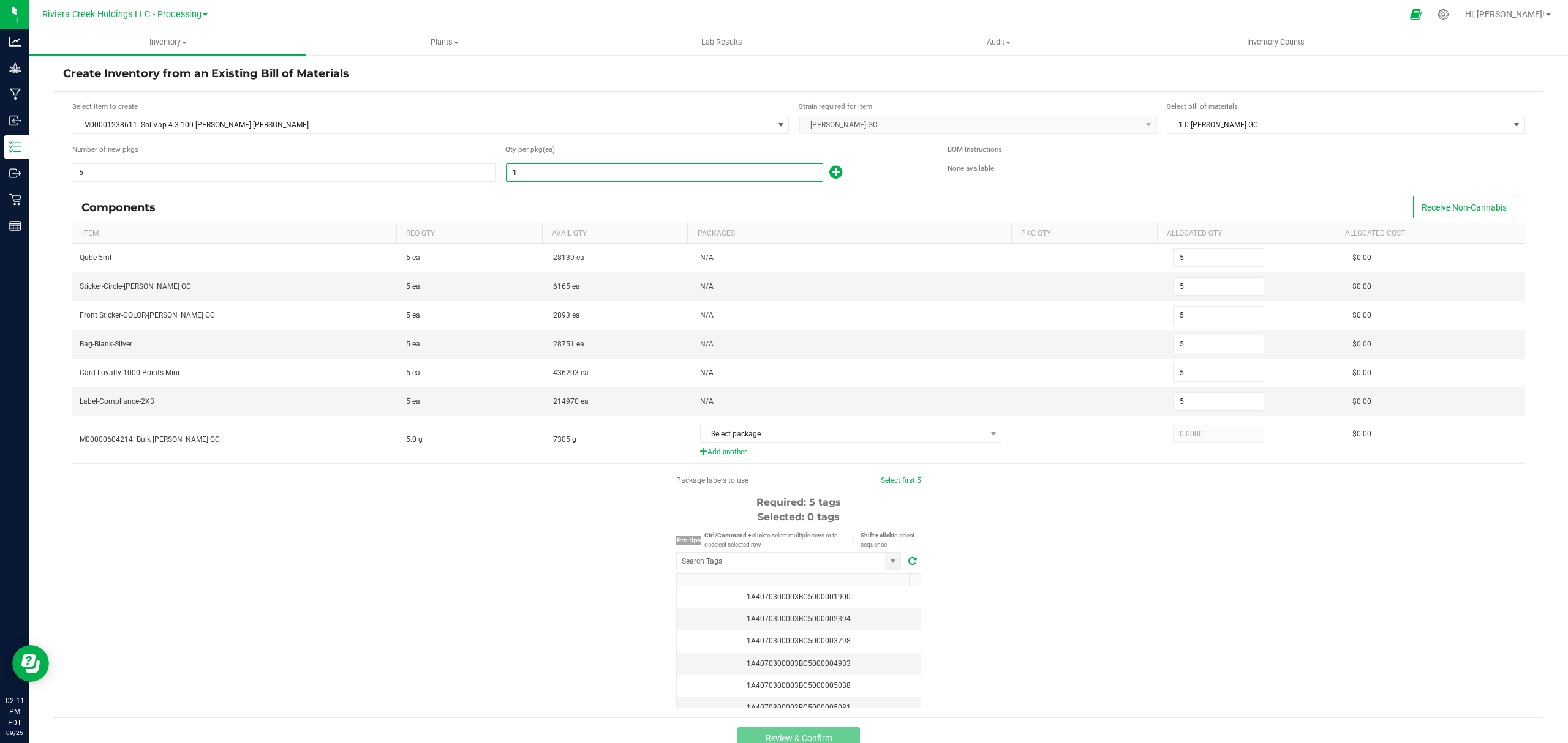
type input "10"
type input "50"
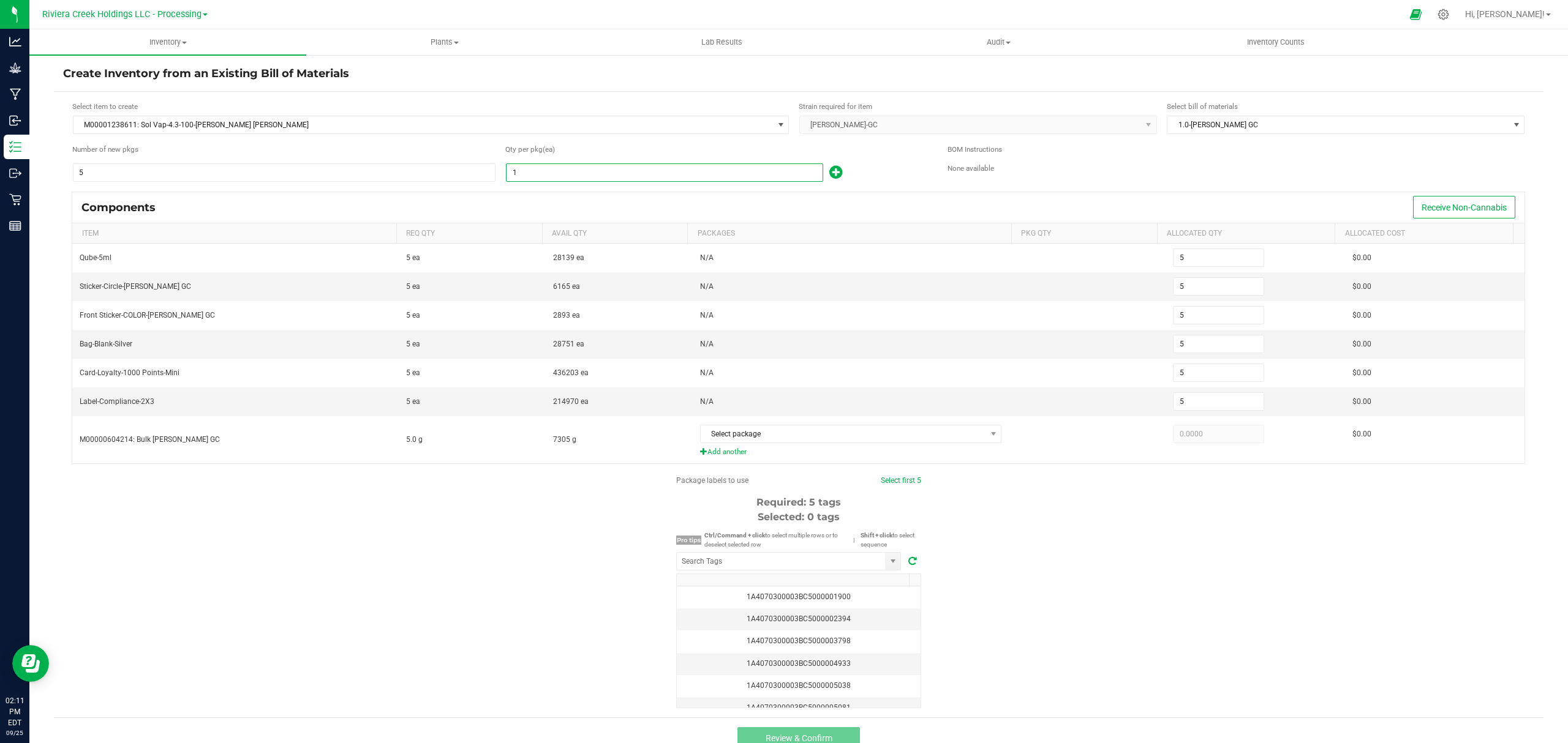
type input "50"
type input "100"
type input "500"
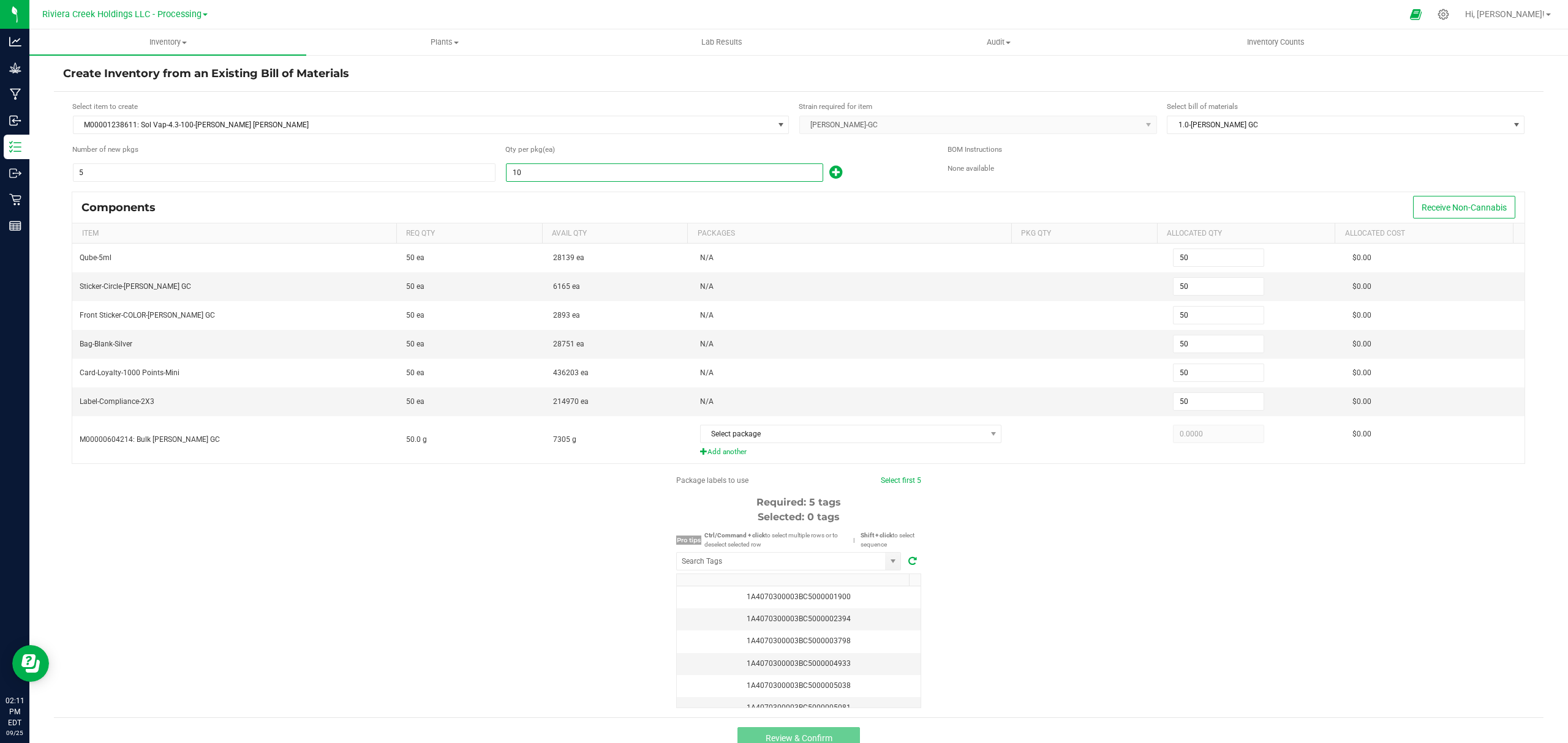
type input "500"
type input "100"
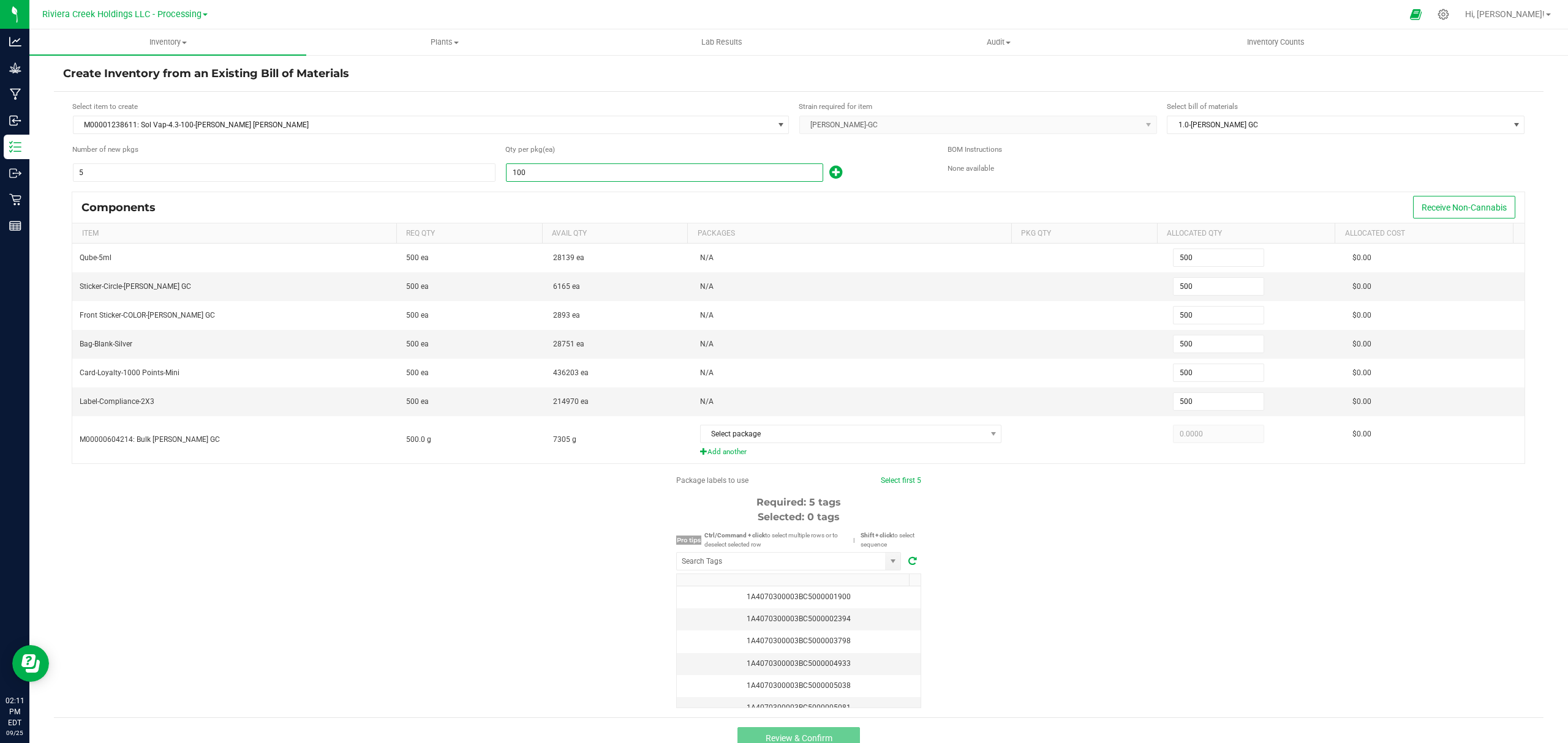
click at [877, 167] on div "100" at bounding box center [717, 173] width 424 height 20
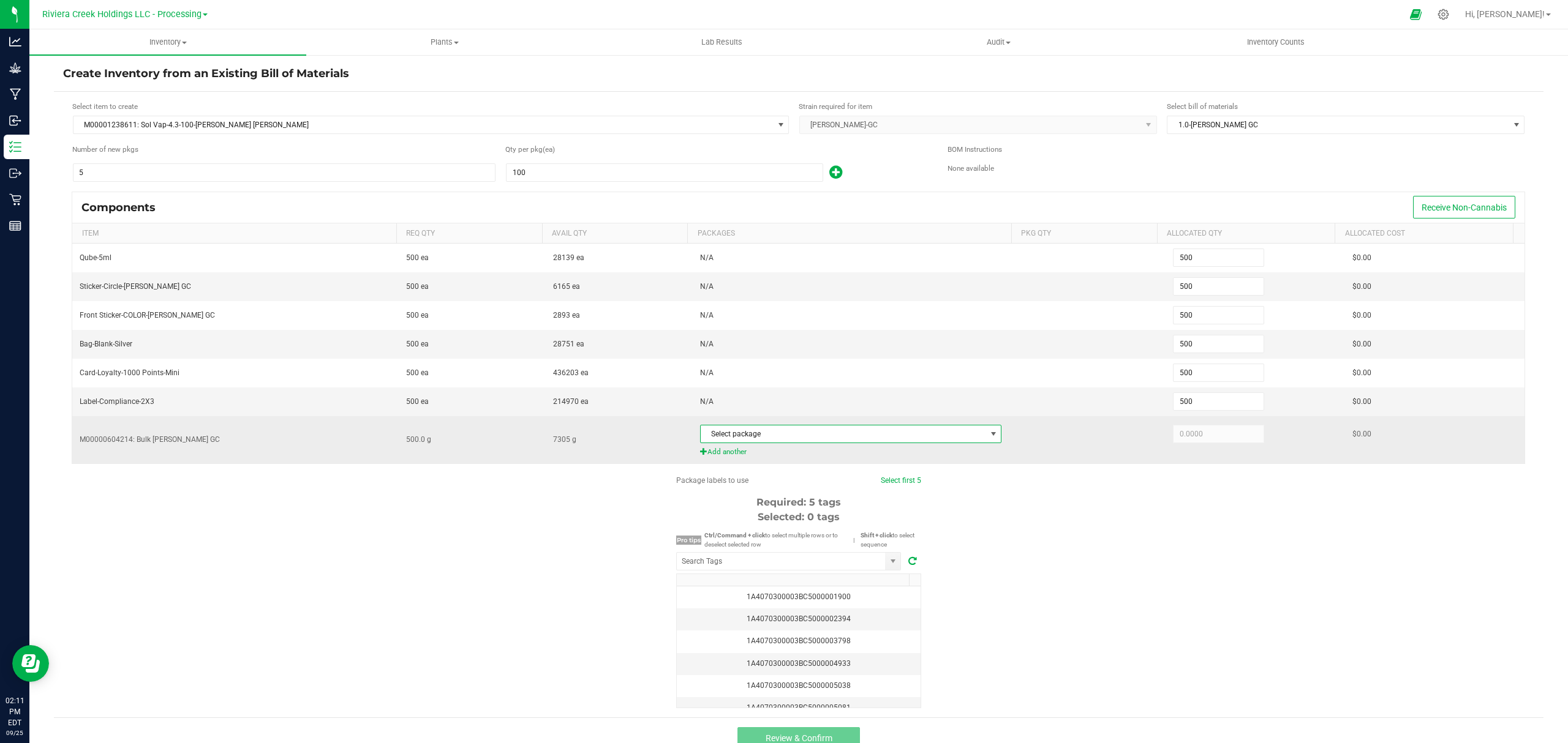
click at [775, 442] on span "Select package" at bounding box center [843, 434] width 285 height 17
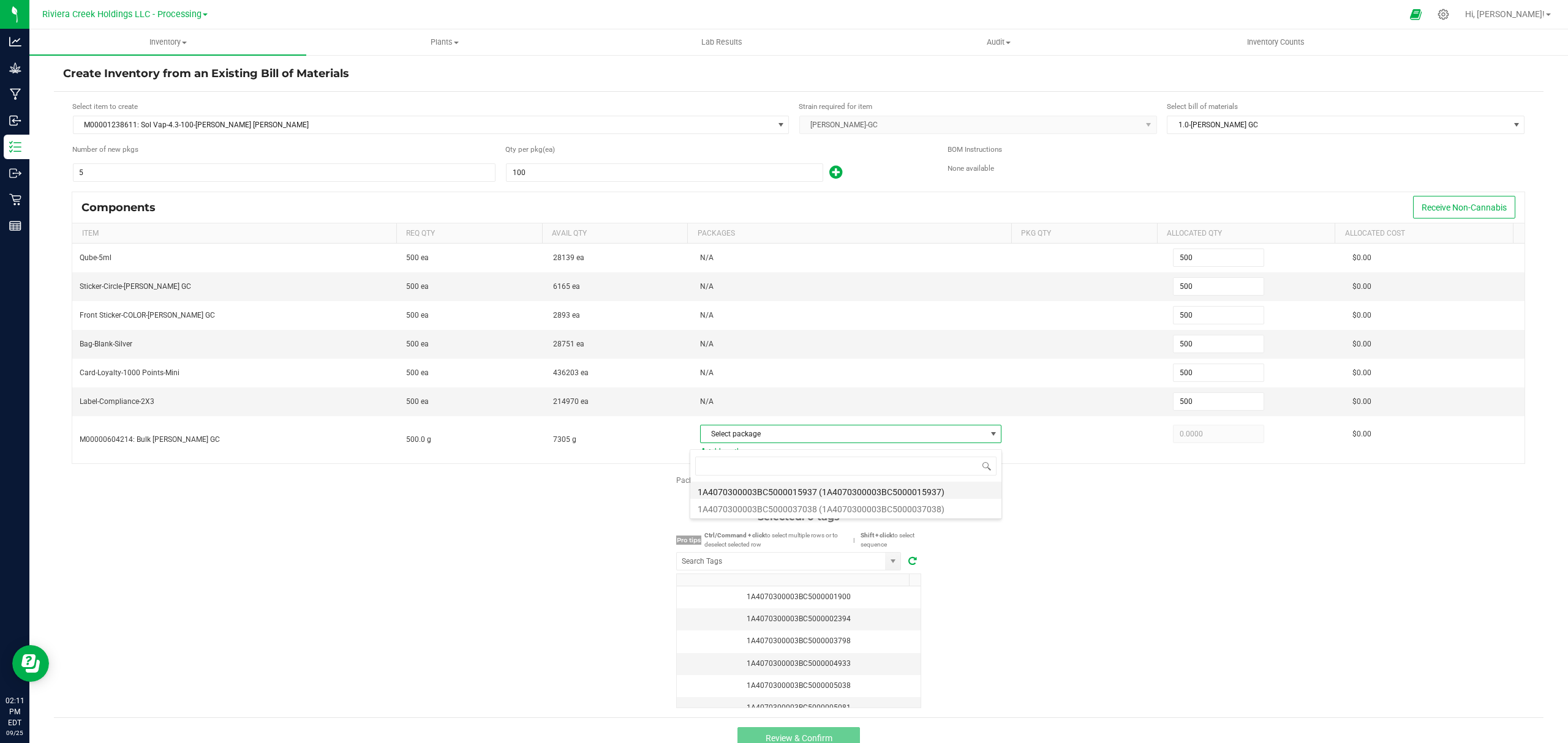
click at [867, 487] on li "1A4070300003BC5000015937 (1A4070300003BC5000015937)" at bounding box center [845, 490] width 311 height 17
type input "500.0000"
click at [1123, 534] on div "Package labels to use Select first 5 Required: 5 tags Selected: 0 tags Pro tips…" at bounding box center [799, 591] width 1489 height 233
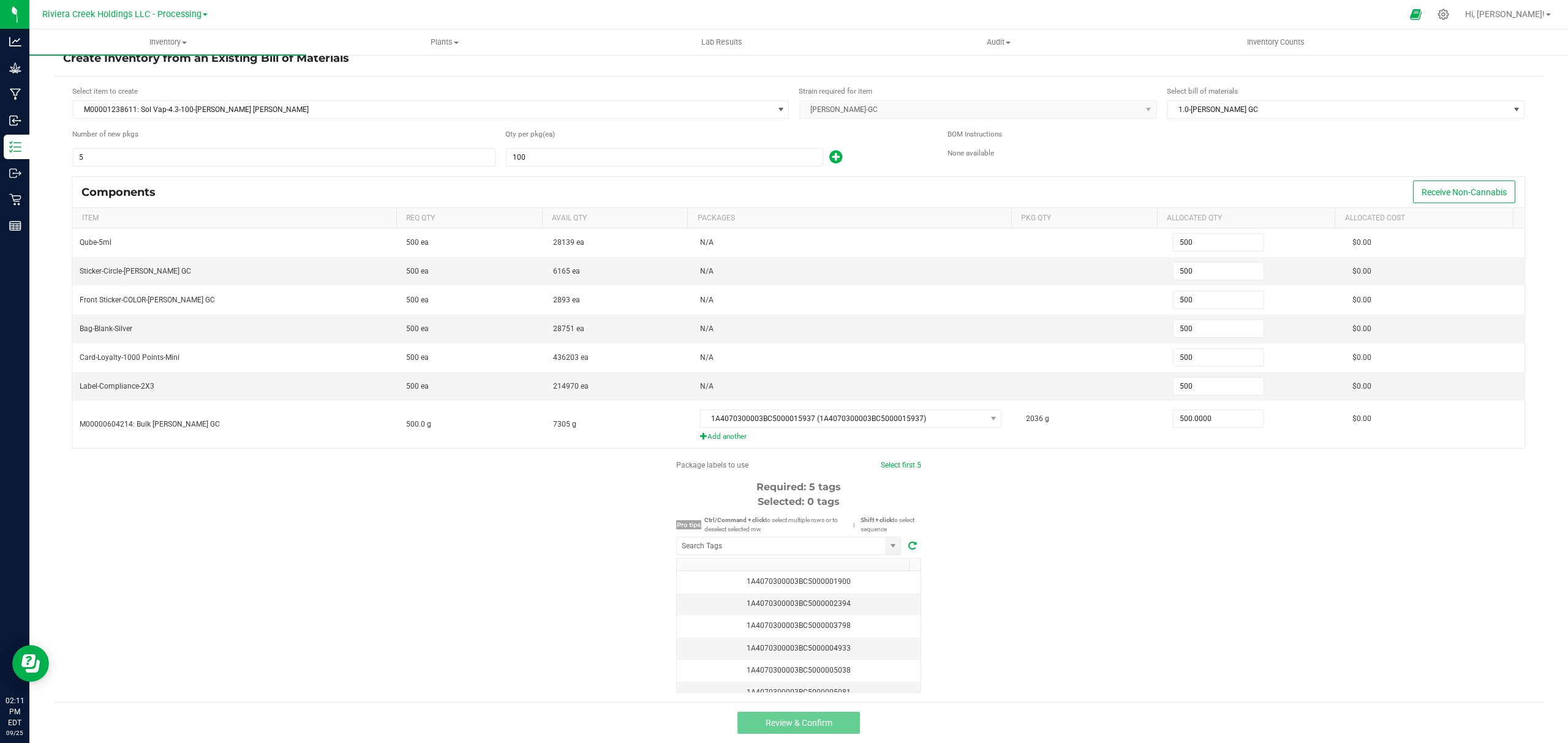
scroll to position [22, 0]
click at [826, 546] on input "NO DATA FOUND" at bounding box center [781, 546] width 208 height 17
click at [799, 569] on li "1A4070300003BC5000040756" at bounding box center [783, 568] width 224 height 21
type input "1A4070300003BC5000040756"
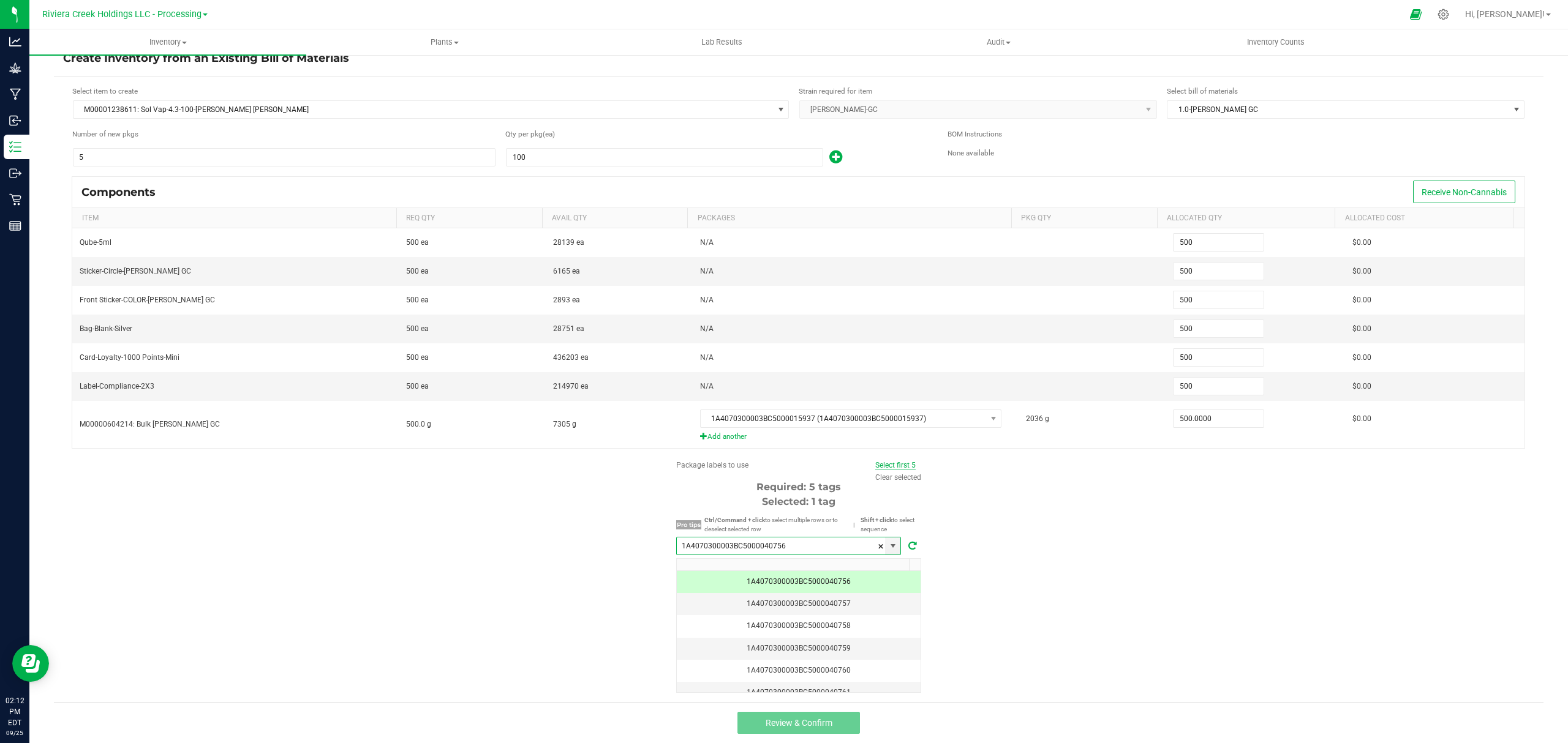
click at [889, 463] on link "Select first 5" at bounding box center [895, 465] width 41 height 9
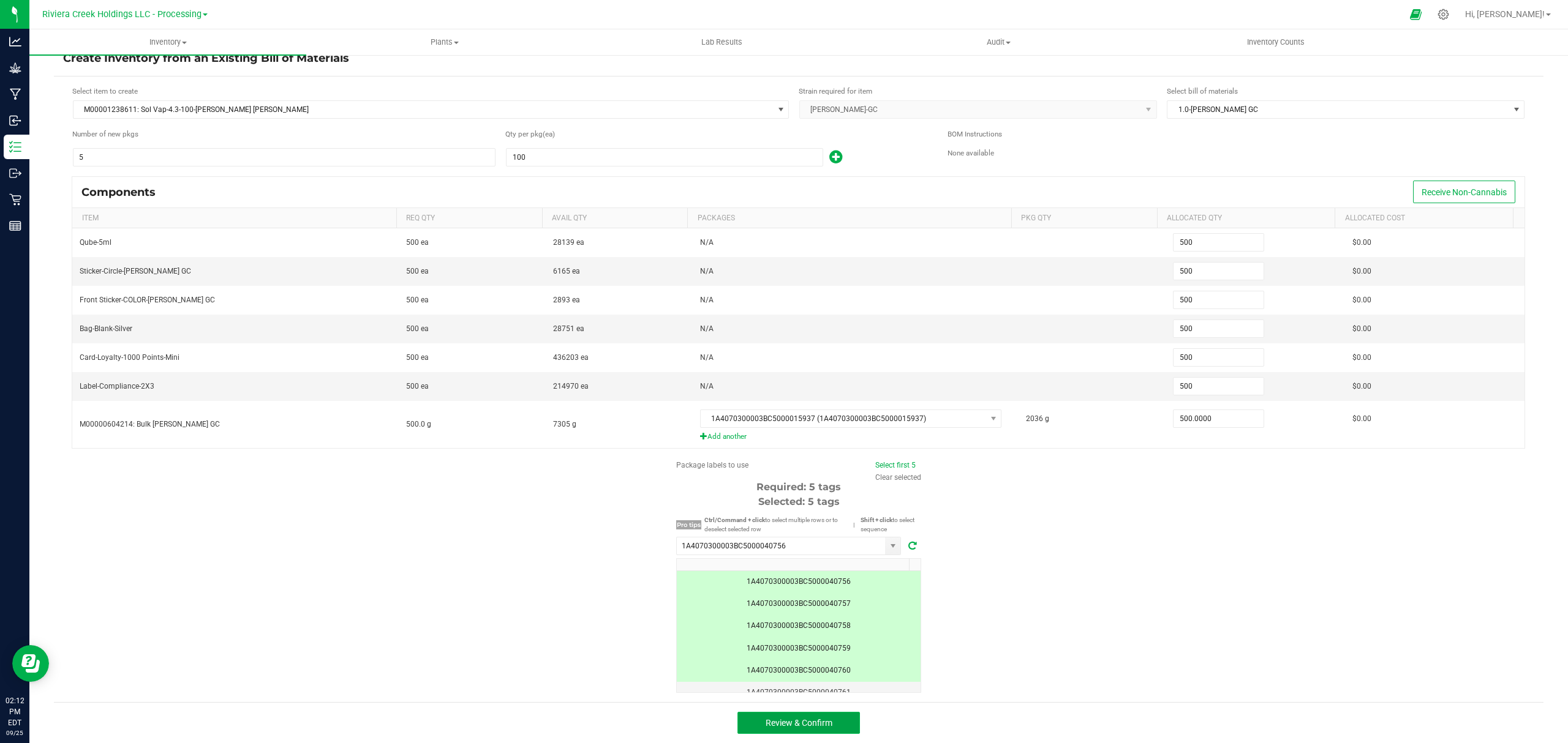
click at [841, 725] on button "Review & Confirm" at bounding box center [798, 723] width 122 height 22
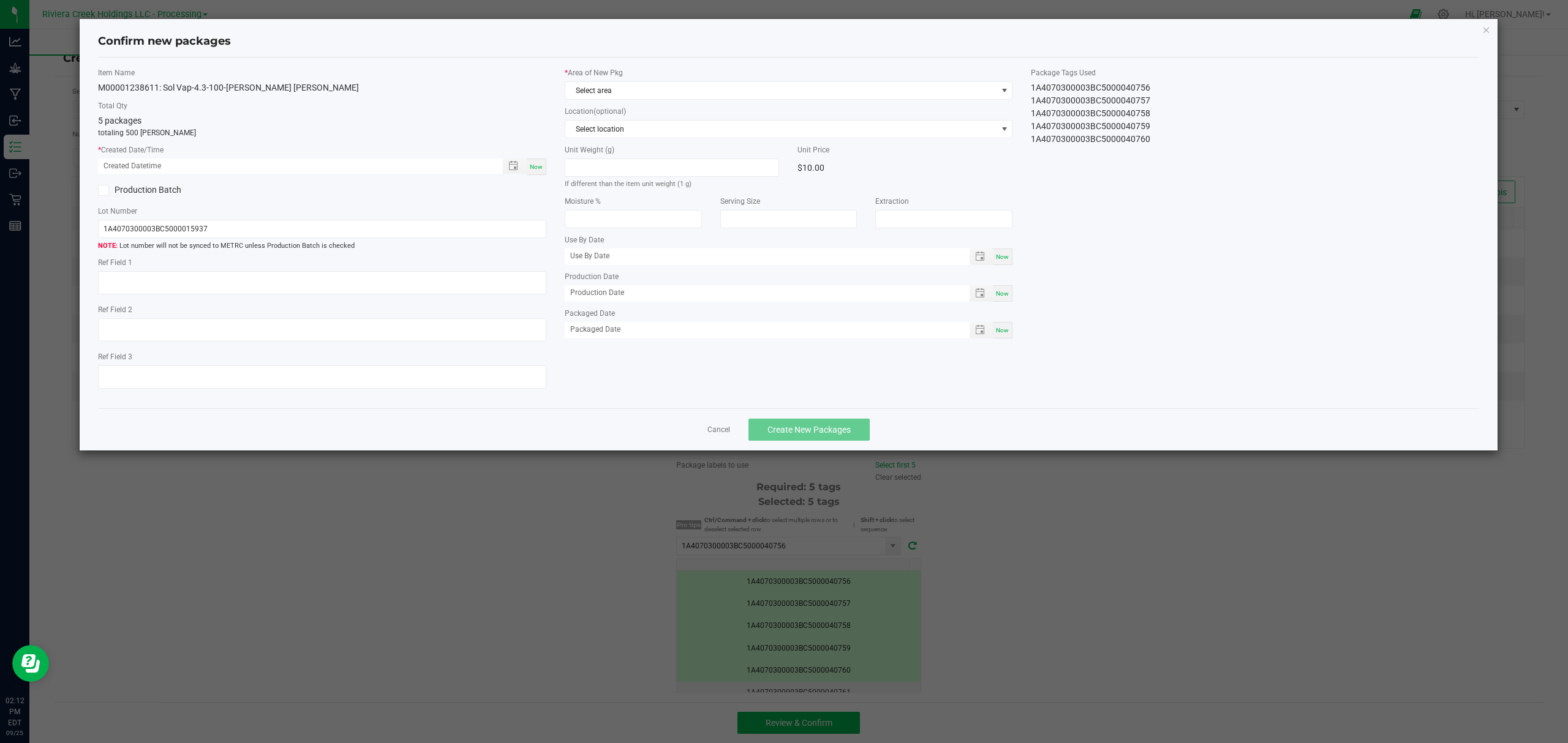
type input "[DATE]"
click at [542, 163] on span "Now" at bounding box center [536, 167] width 13 height 7
type input "[DATE] 02:12 PM"
click at [660, 96] on span "Select area" at bounding box center [781, 90] width 432 height 17
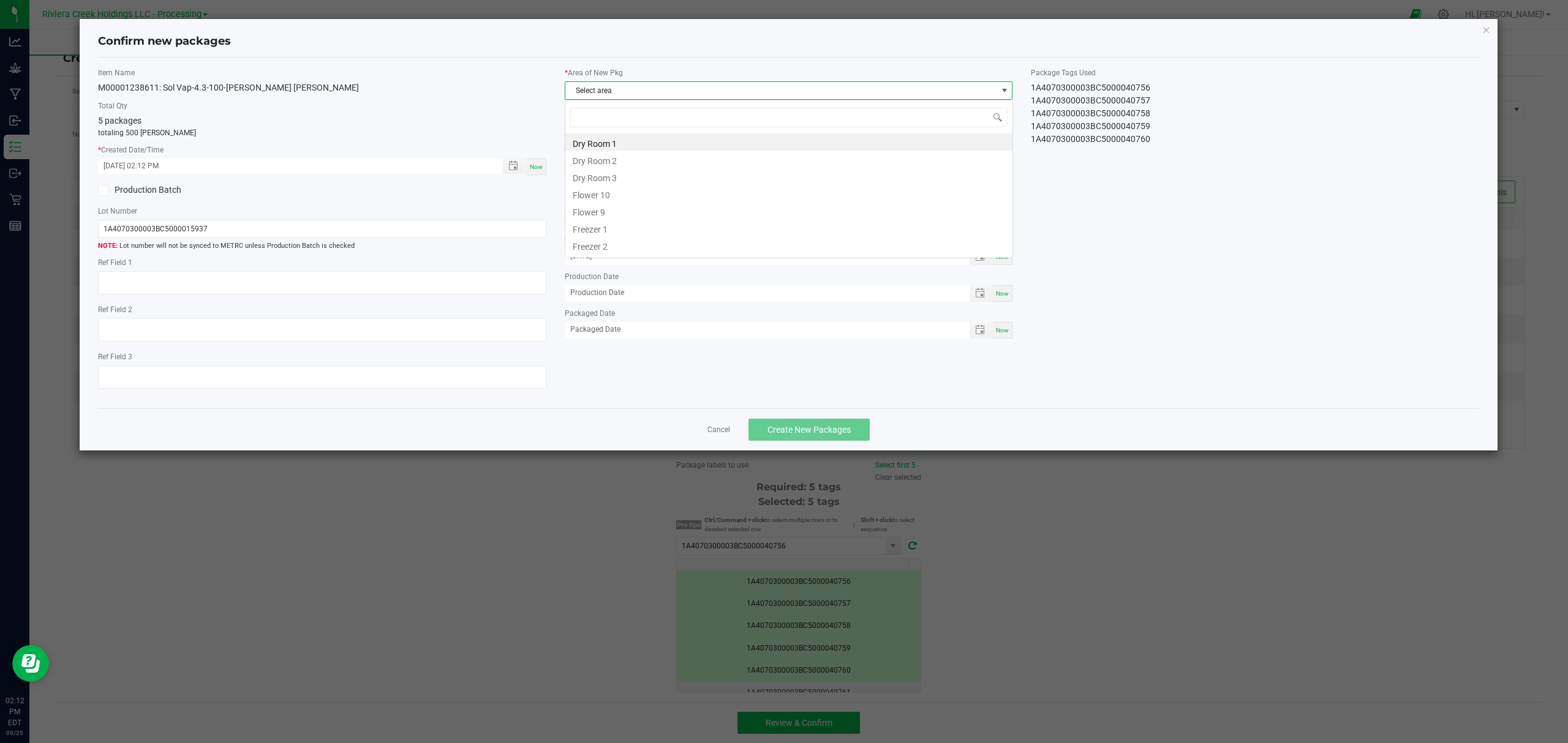
scroll to position [18, 447]
click at [631, 189] on li "Flower 10" at bounding box center [788, 194] width 447 height 17
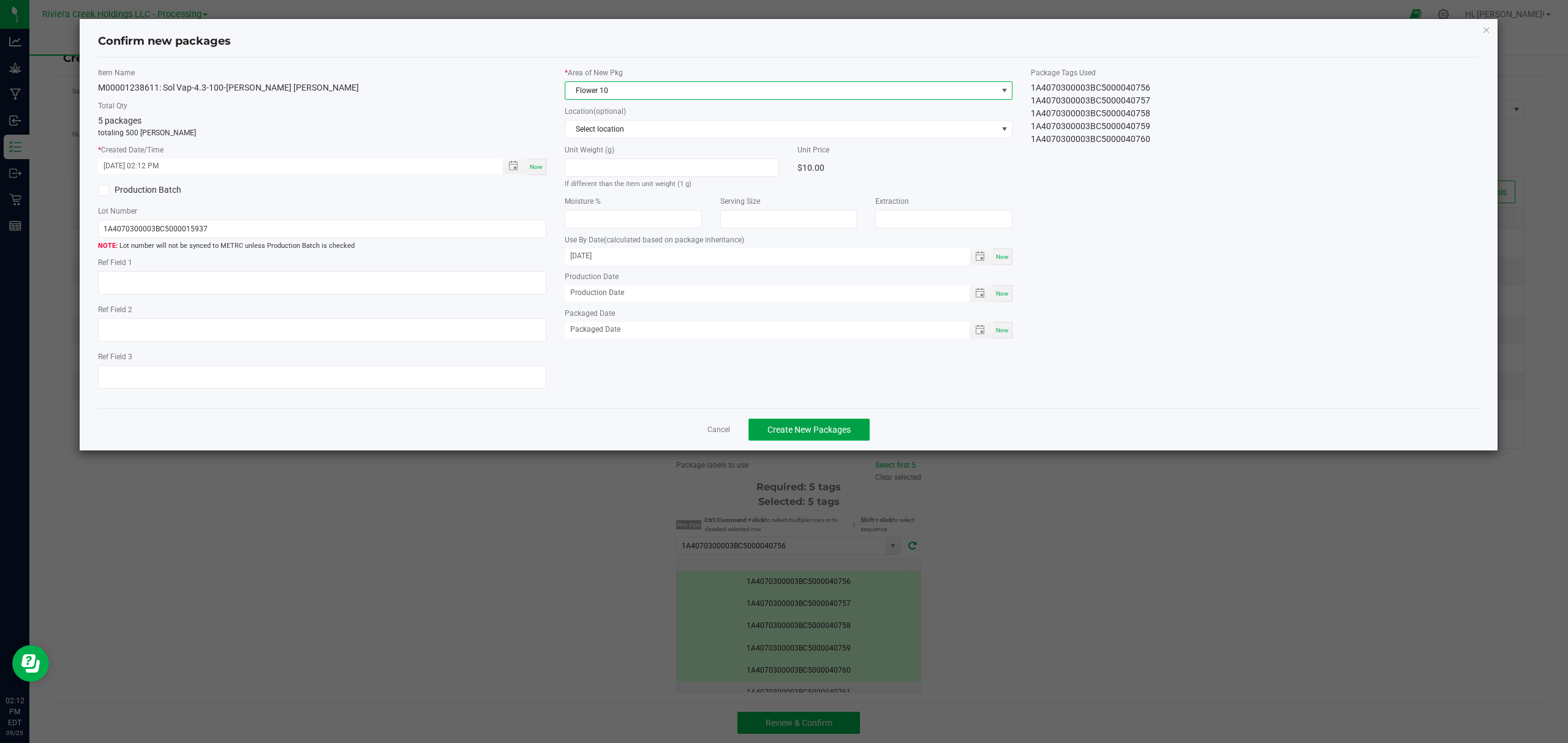
click at [855, 433] on button "Create New Packages" at bounding box center [809, 430] width 121 height 22
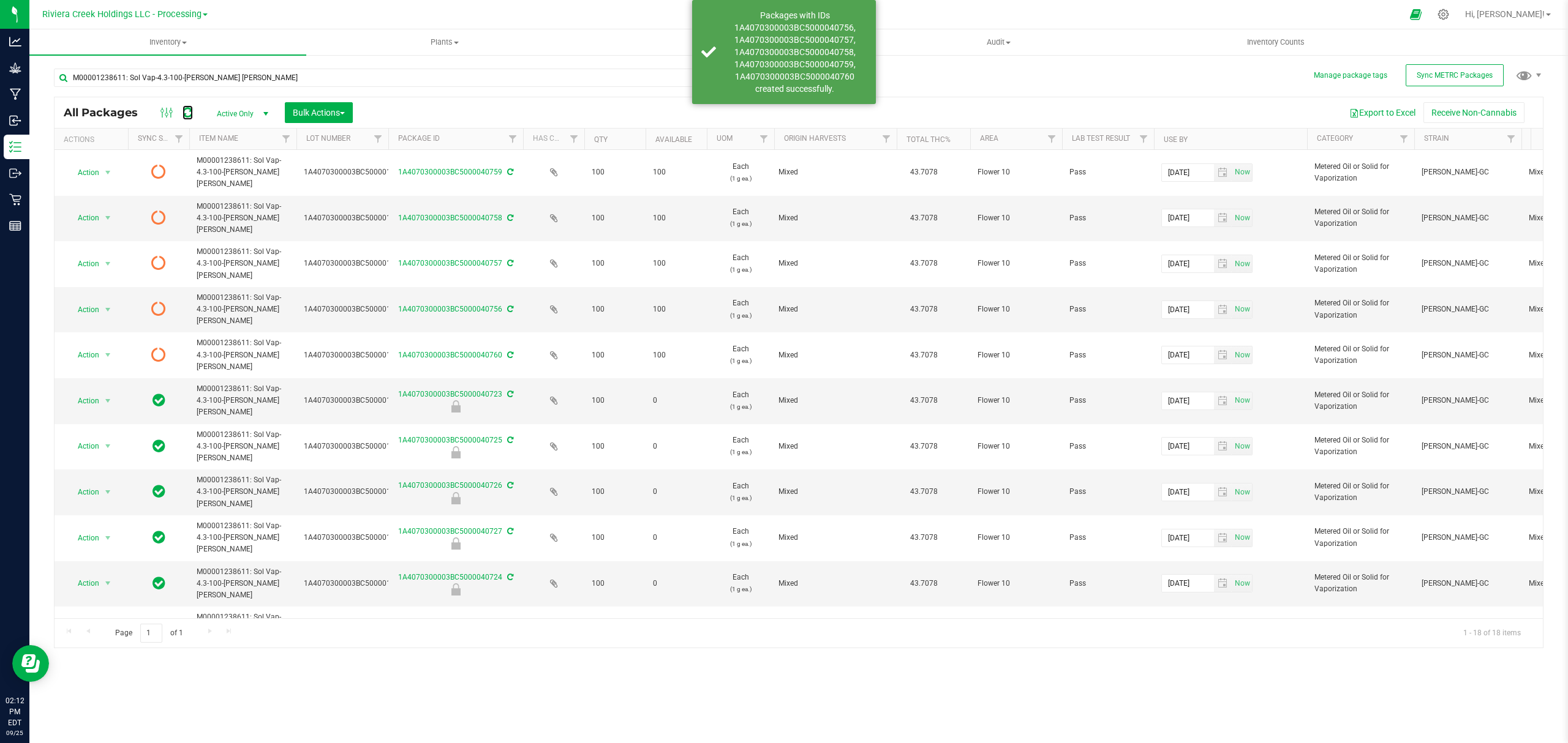
drag, startPoint x: 186, startPoint y: 113, endPoint x: 233, endPoint y: 112, distance: 47.0
click at [186, 113] on icon at bounding box center [188, 112] width 10 height 12
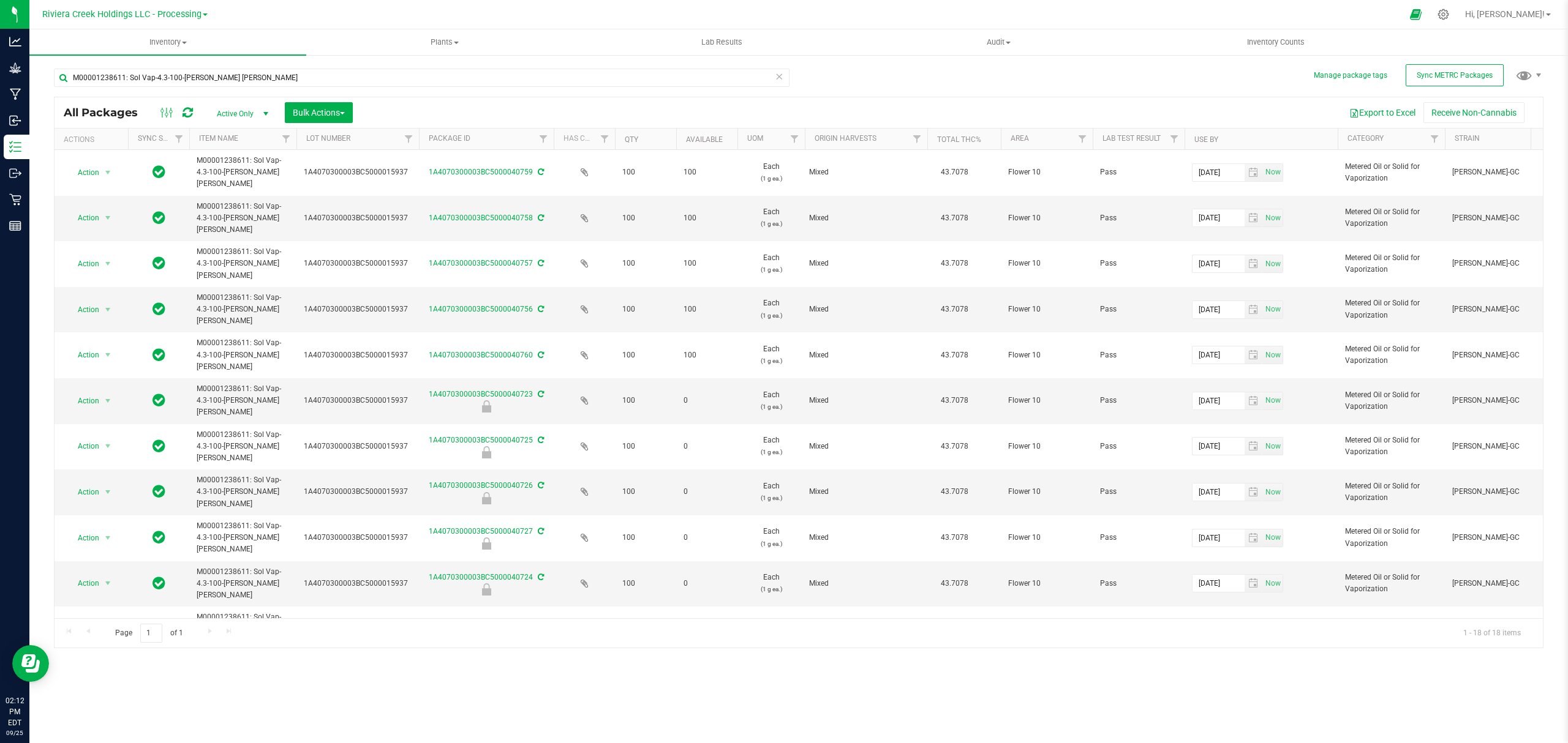
drag, startPoint x: 390, startPoint y: 137, endPoint x: 425, endPoint y: 143, distance: 35.5
click at [425, 143] on div "Actions Sync Status Item Name Lot Number Package ID Has COA Qty Available UOM O…" at bounding box center [793, 139] width 1476 height 21
click at [187, 116] on icon at bounding box center [188, 112] width 10 height 12
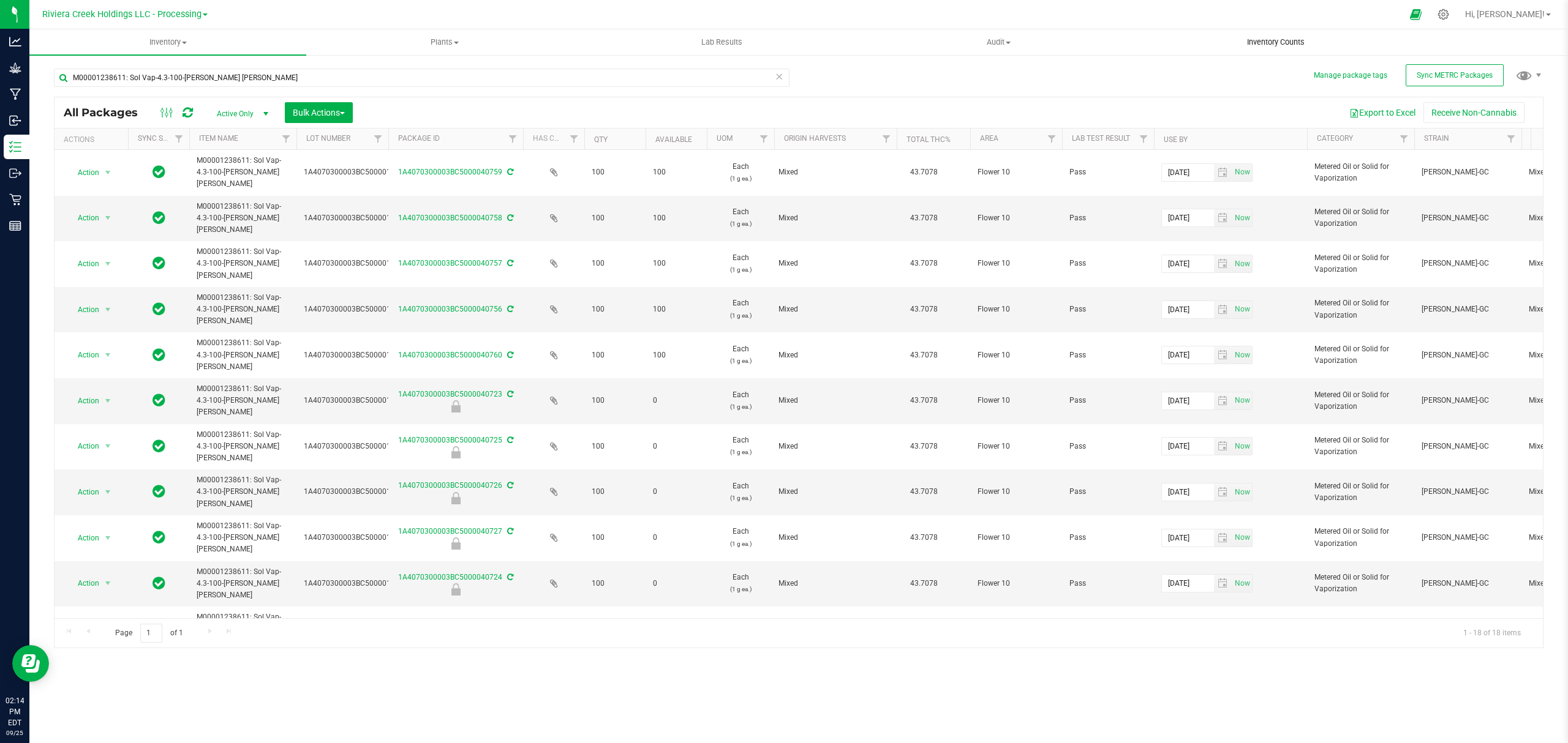
click at [1278, 41] on span "Inventory Counts" at bounding box center [1275, 42] width 90 height 11
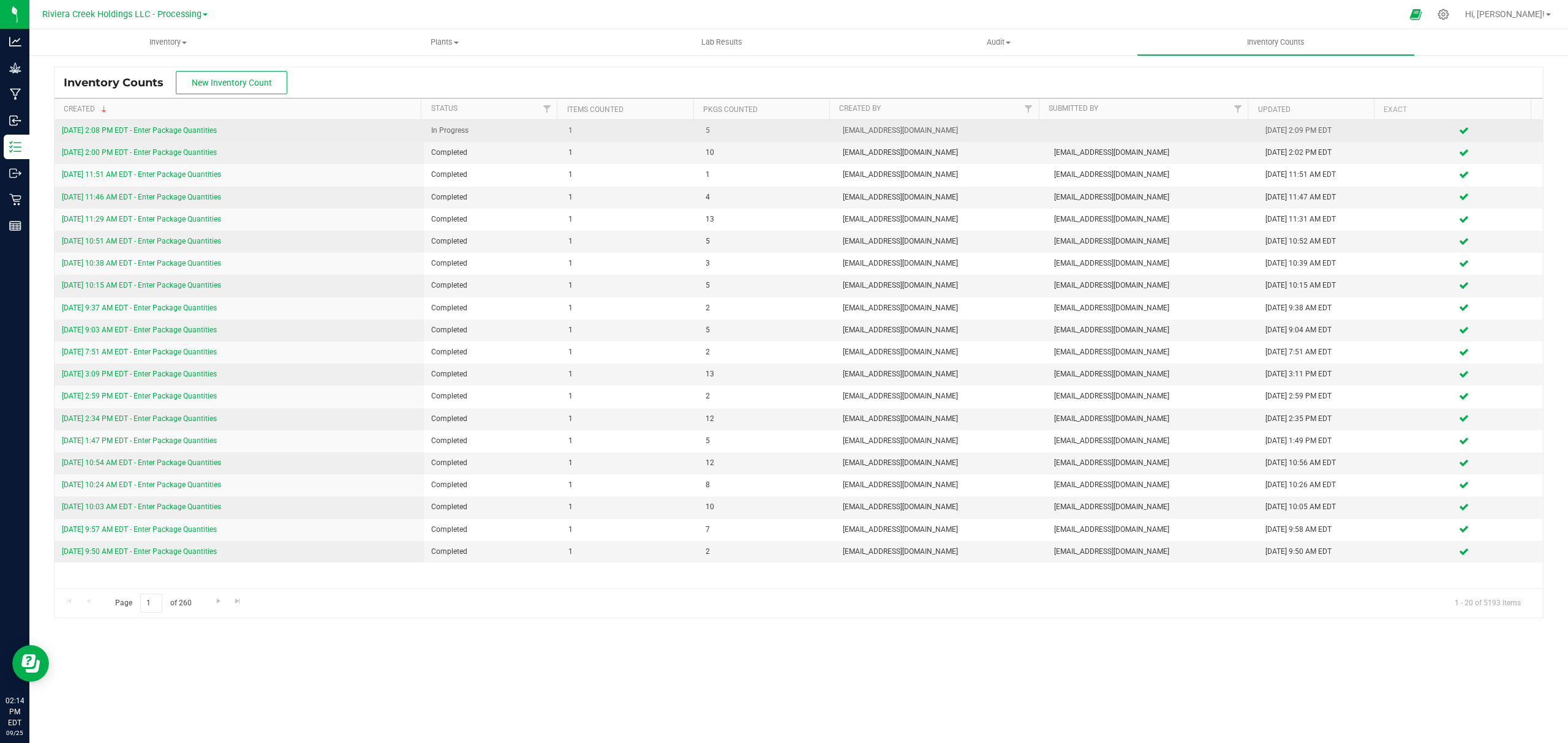
click at [175, 128] on link "[DATE] 2:08 PM EDT - Enter Package Quantities" at bounding box center [140, 130] width 155 height 9
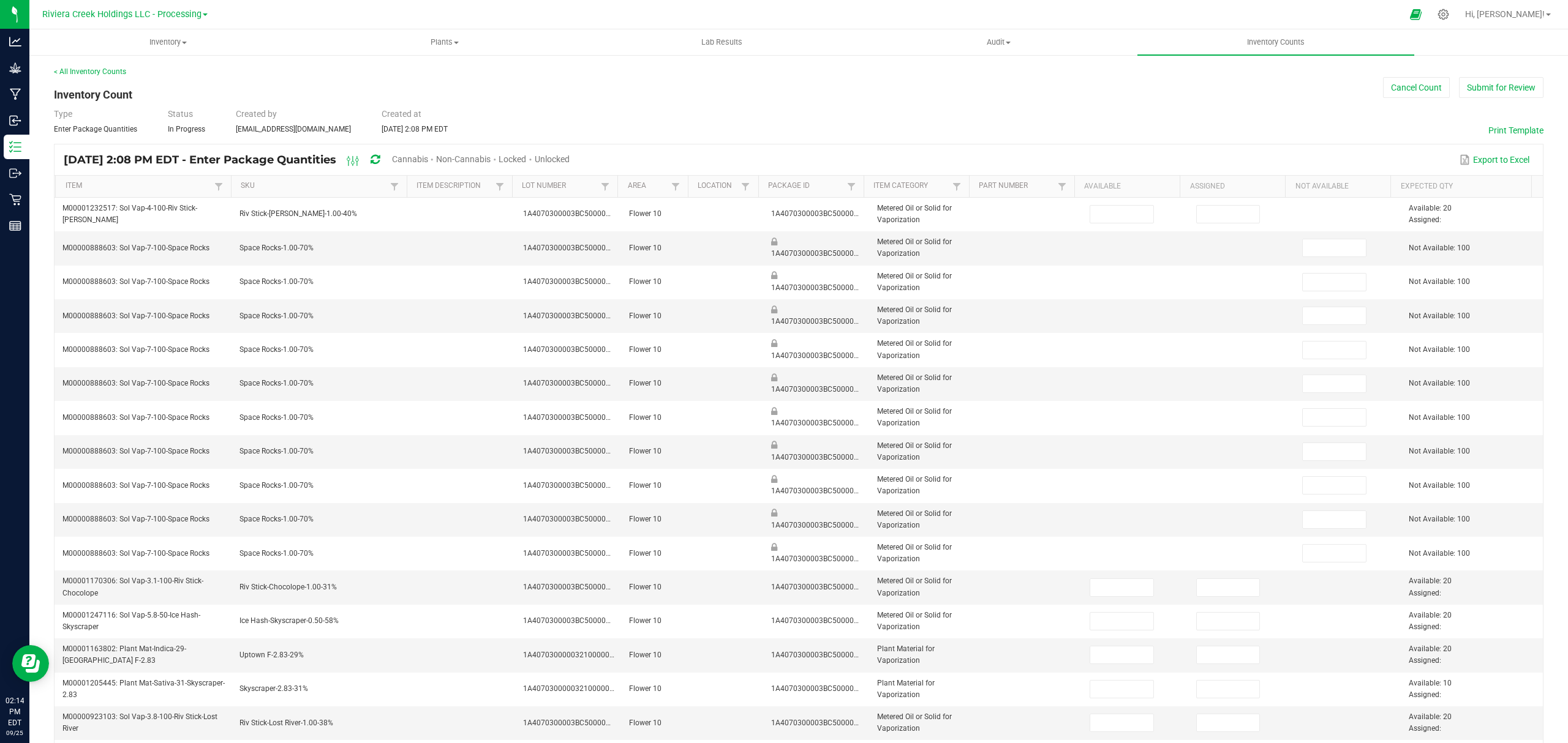
click at [1484, 99] on div "< All Inventory Counts Inventory Count Cancel Count Submit for Review Type Ente…" at bounding box center [799, 487] width 1489 height 841
click at [1485, 92] on button "Submit for Review" at bounding box center [1500, 87] width 84 height 21
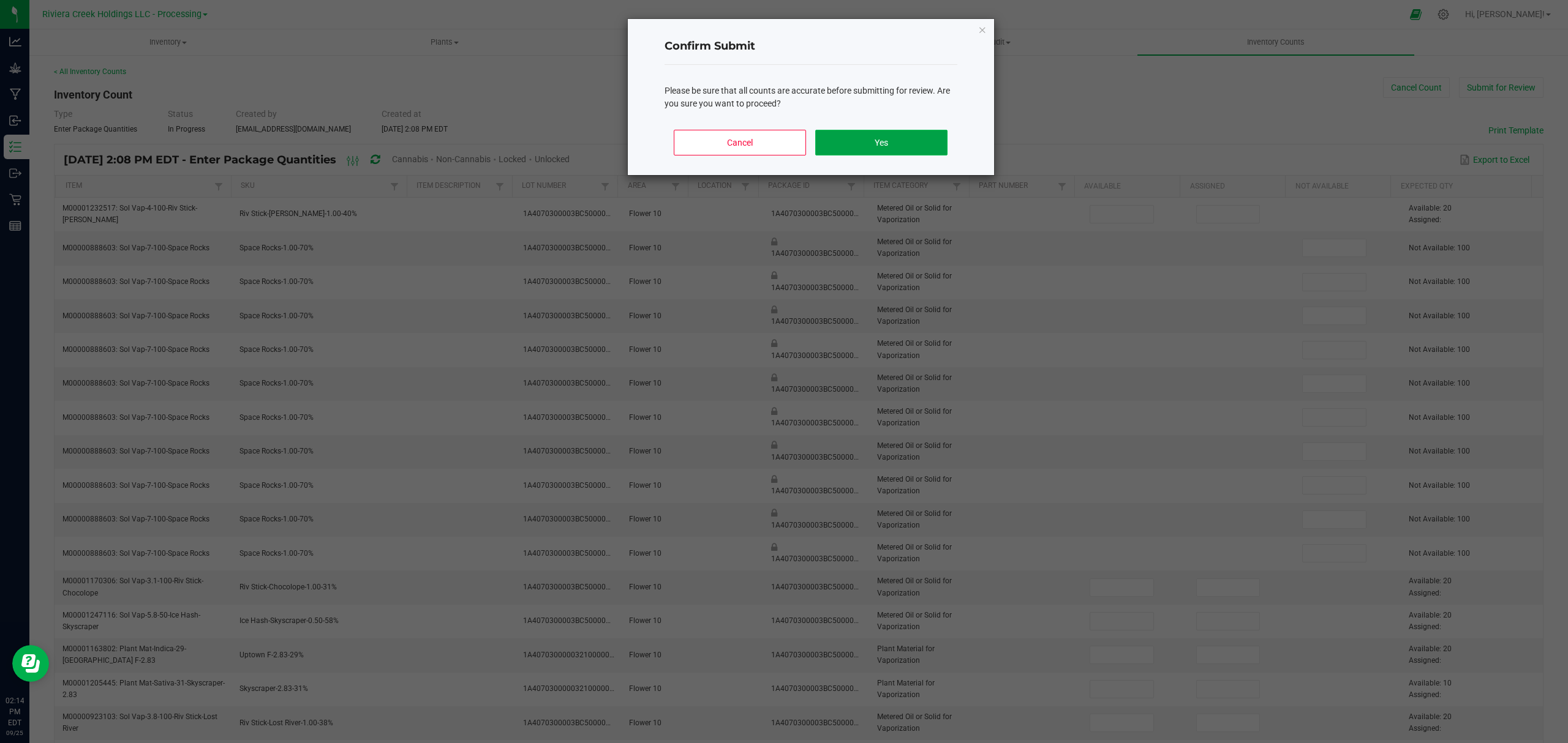
click at [885, 141] on button "Yes" at bounding box center [881, 143] width 132 height 26
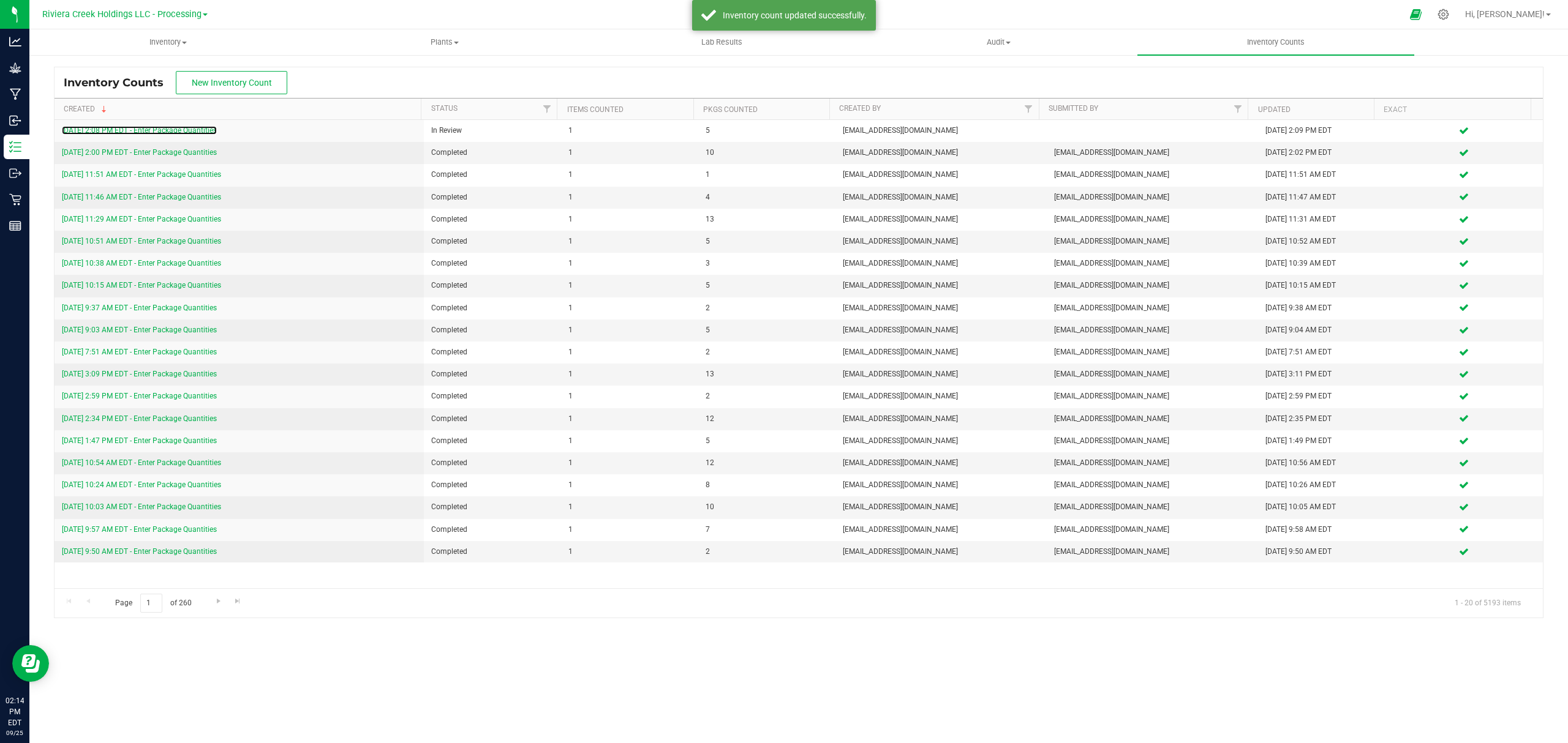
click at [213, 128] on link "[DATE] 2:08 PM EDT - Enter Package Quantities" at bounding box center [140, 130] width 155 height 9
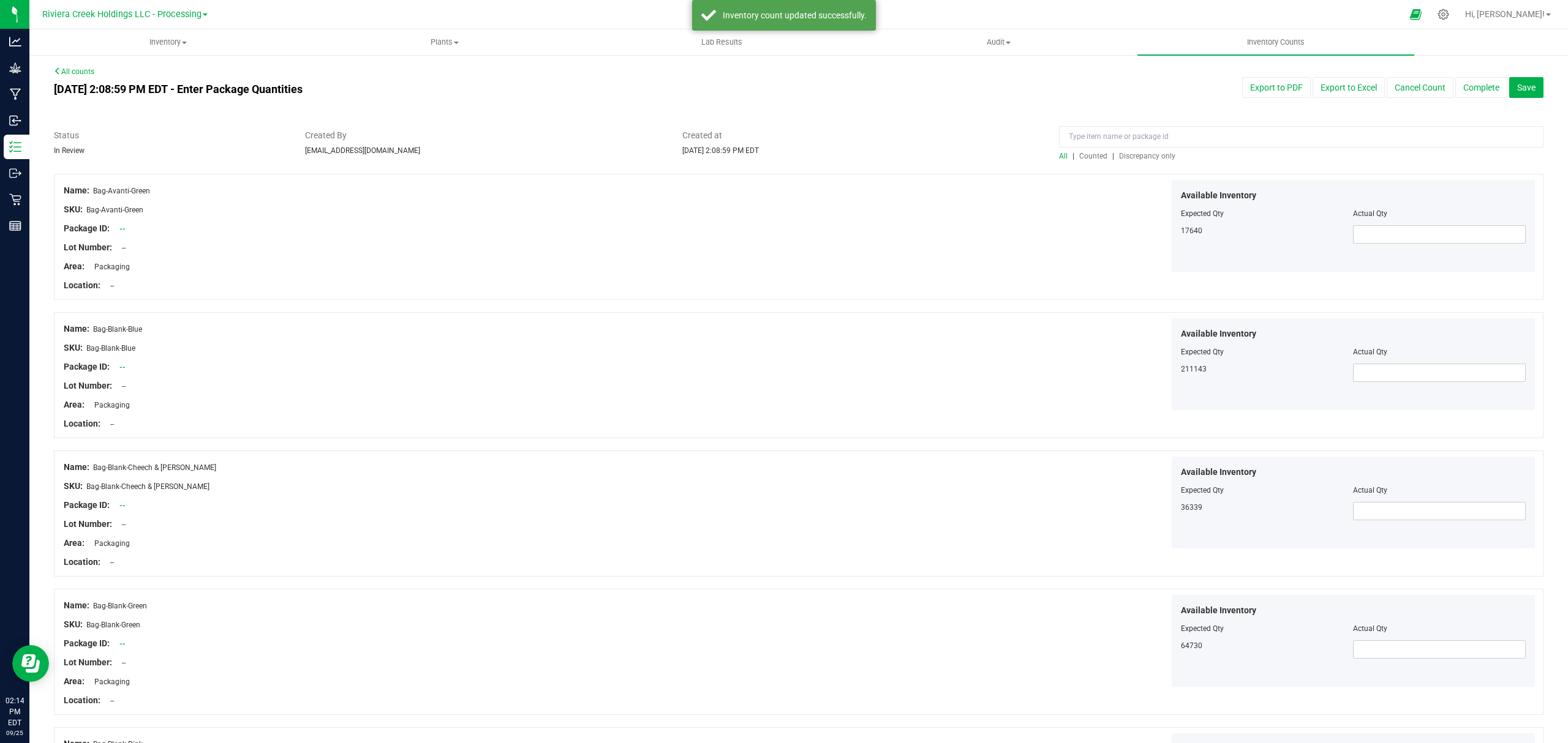
click at [1091, 158] on span "Counted" at bounding box center [1093, 156] width 28 height 9
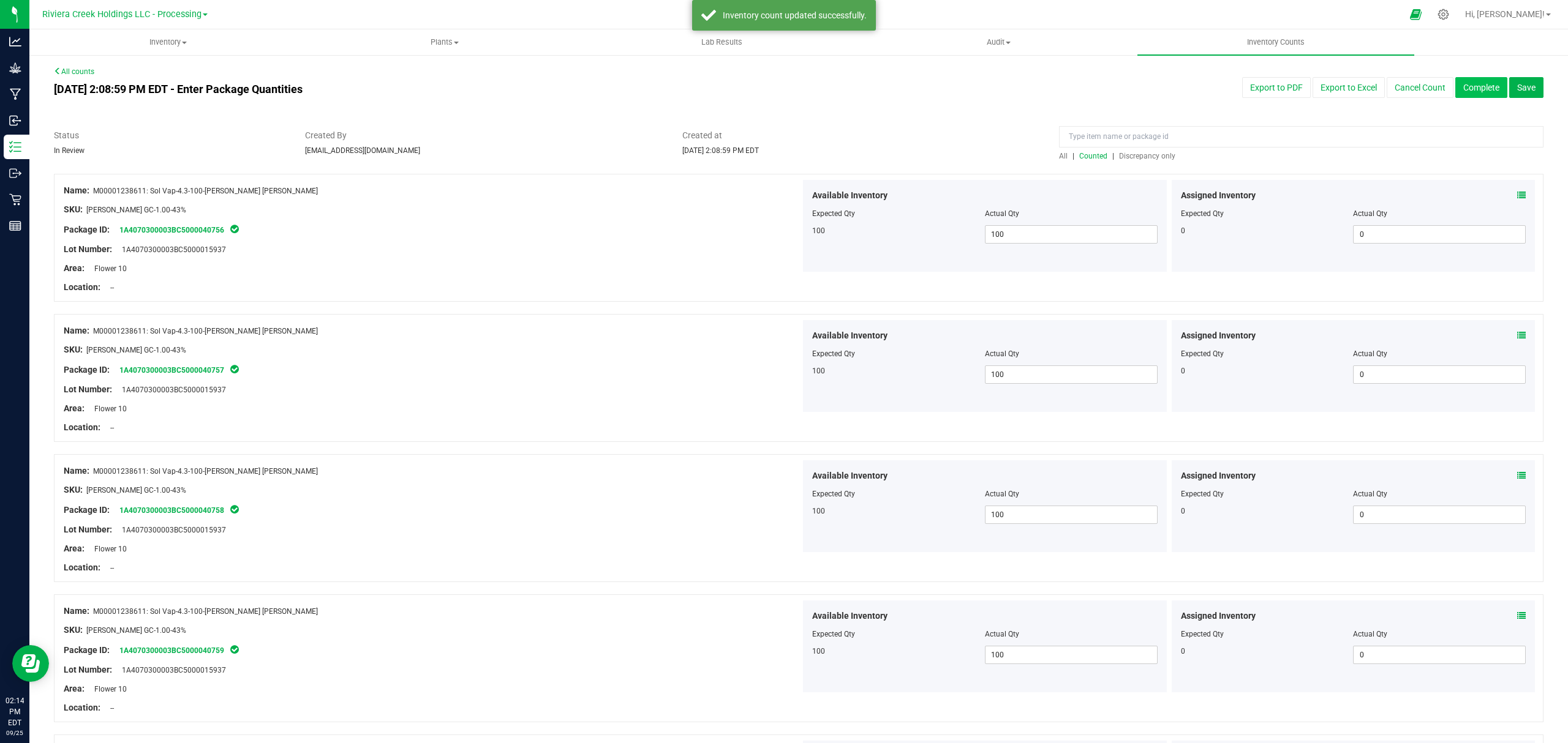
click at [1458, 79] on button "Complete" at bounding box center [1481, 87] width 52 height 21
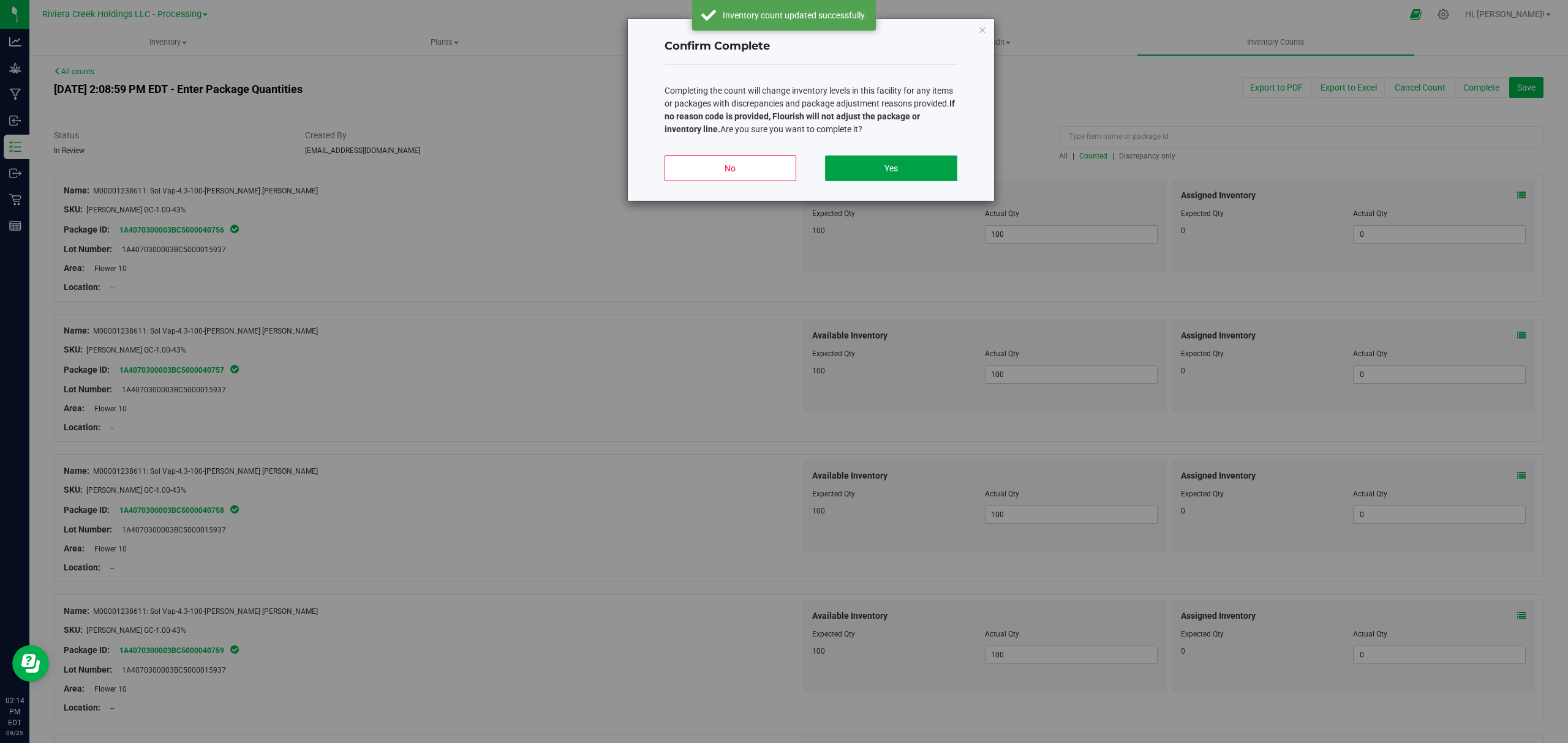
click at [953, 179] on button "Yes" at bounding box center [891, 168] width 132 height 26
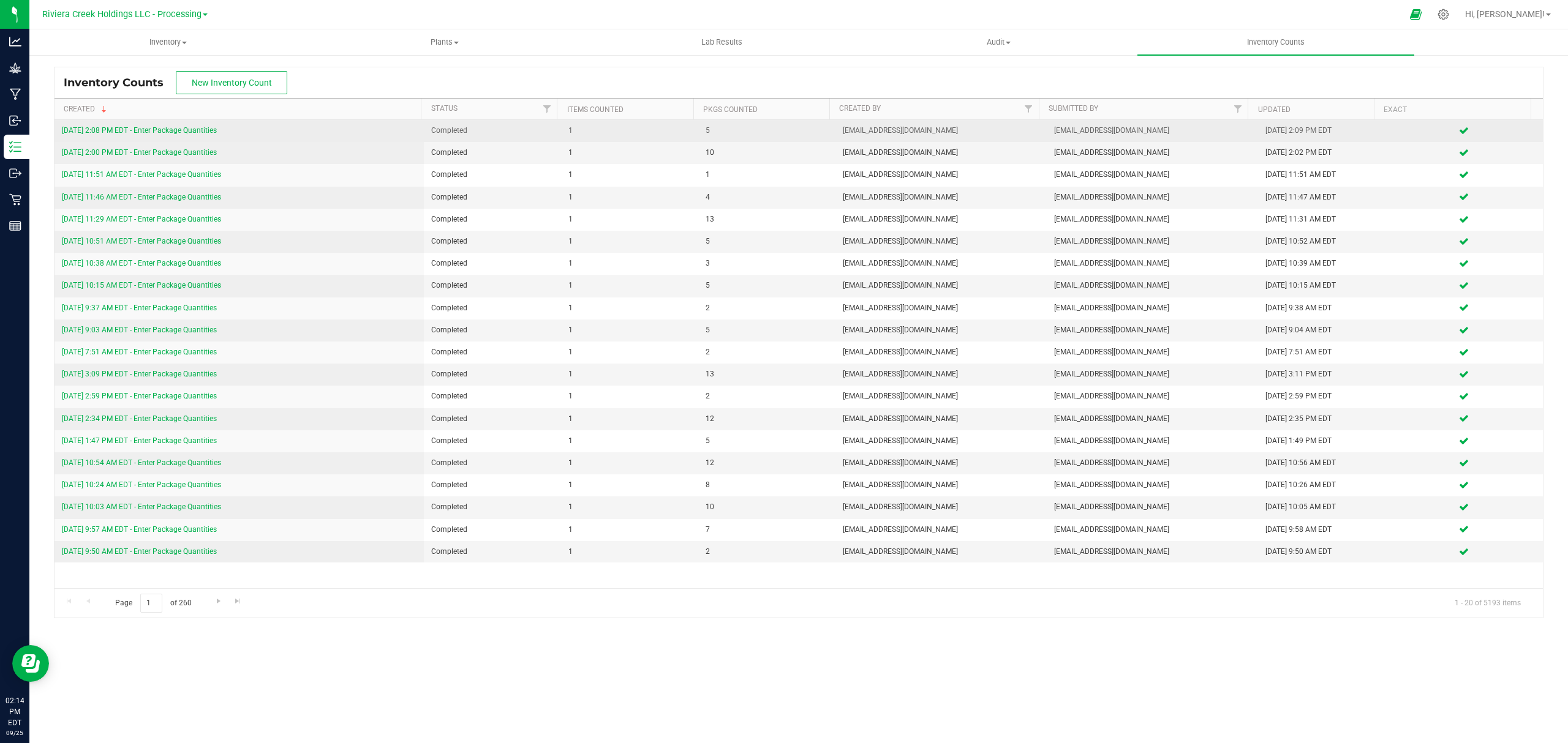
click at [204, 124] on td "[DATE] 2:08 PM EDT - Enter Package Quantities" at bounding box center [239, 131] width 370 height 22
click at [207, 125] on div "[DATE] 2:08 PM EDT - Enter Package Quantities" at bounding box center [239, 130] width 355 height 12
click at [208, 130] on link "[DATE] 2:08 PM EDT - Enter Package Quantities" at bounding box center [140, 130] width 155 height 9
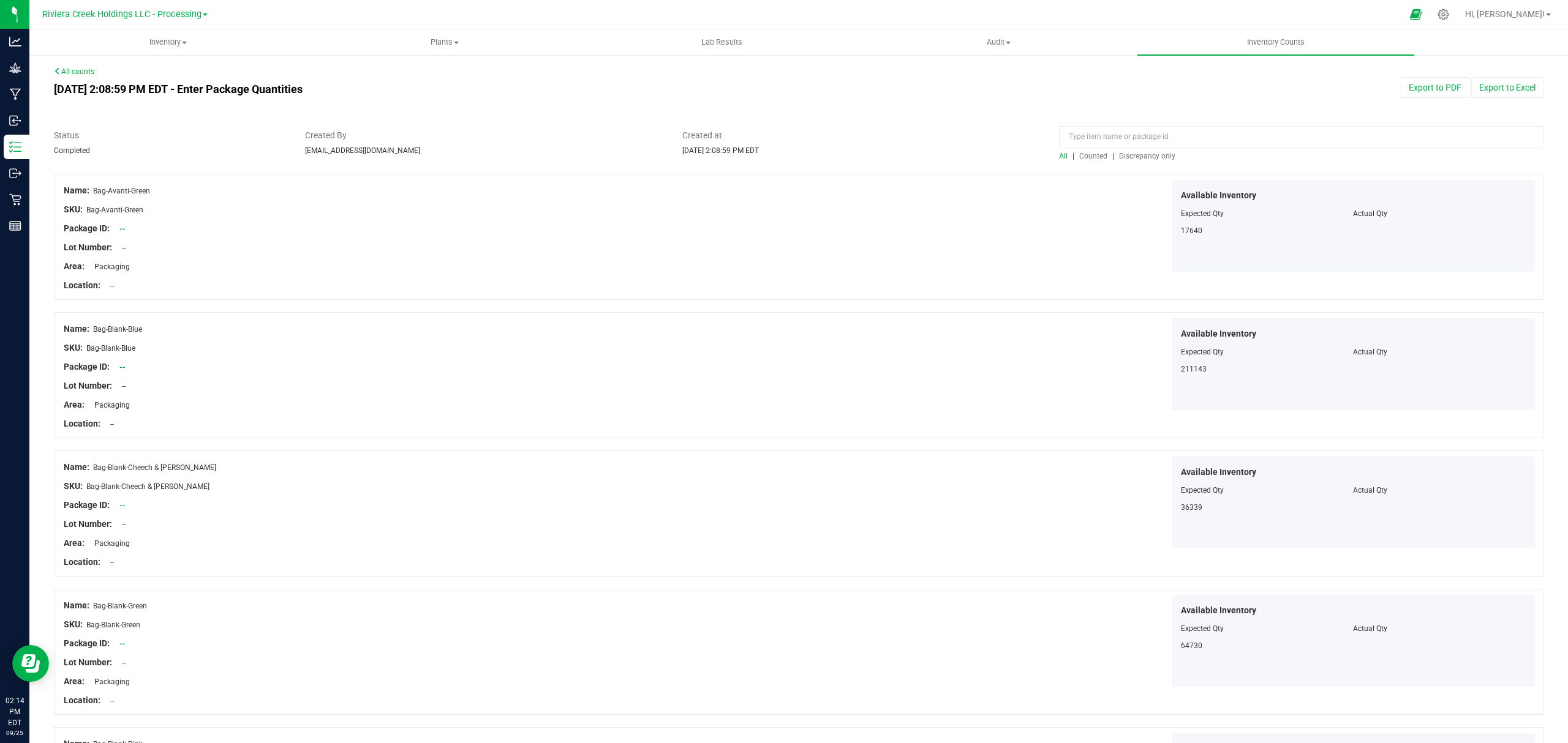
click at [1083, 157] on span "Counted" at bounding box center [1093, 156] width 28 height 9
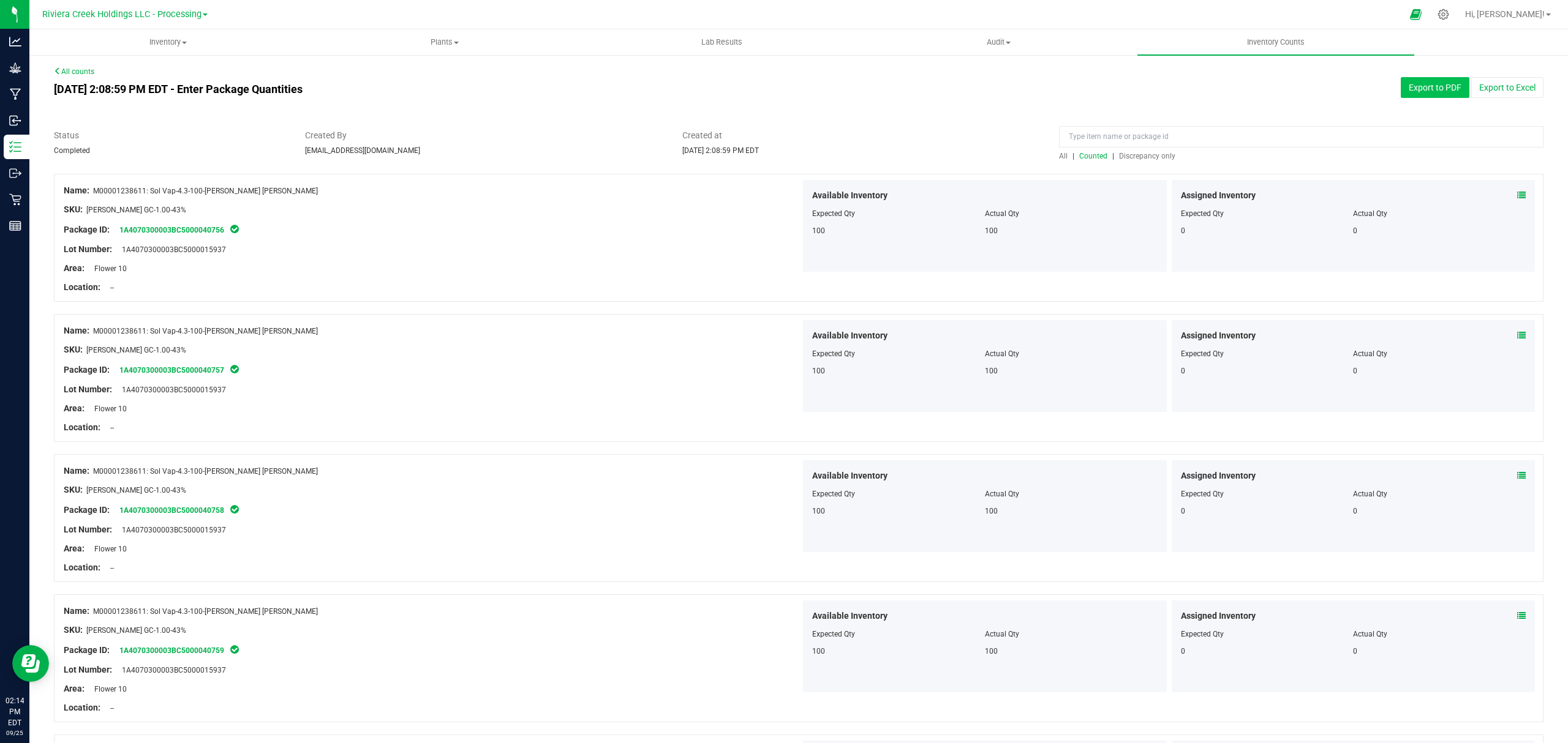
click at [1408, 86] on button "Export to PDF" at bounding box center [1435, 87] width 69 height 21
click at [180, 43] on span "Inventory" at bounding box center [168, 42] width 275 height 11
click at [160, 75] on li "All packages" at bounding box center [168, 74] width 277 height 15
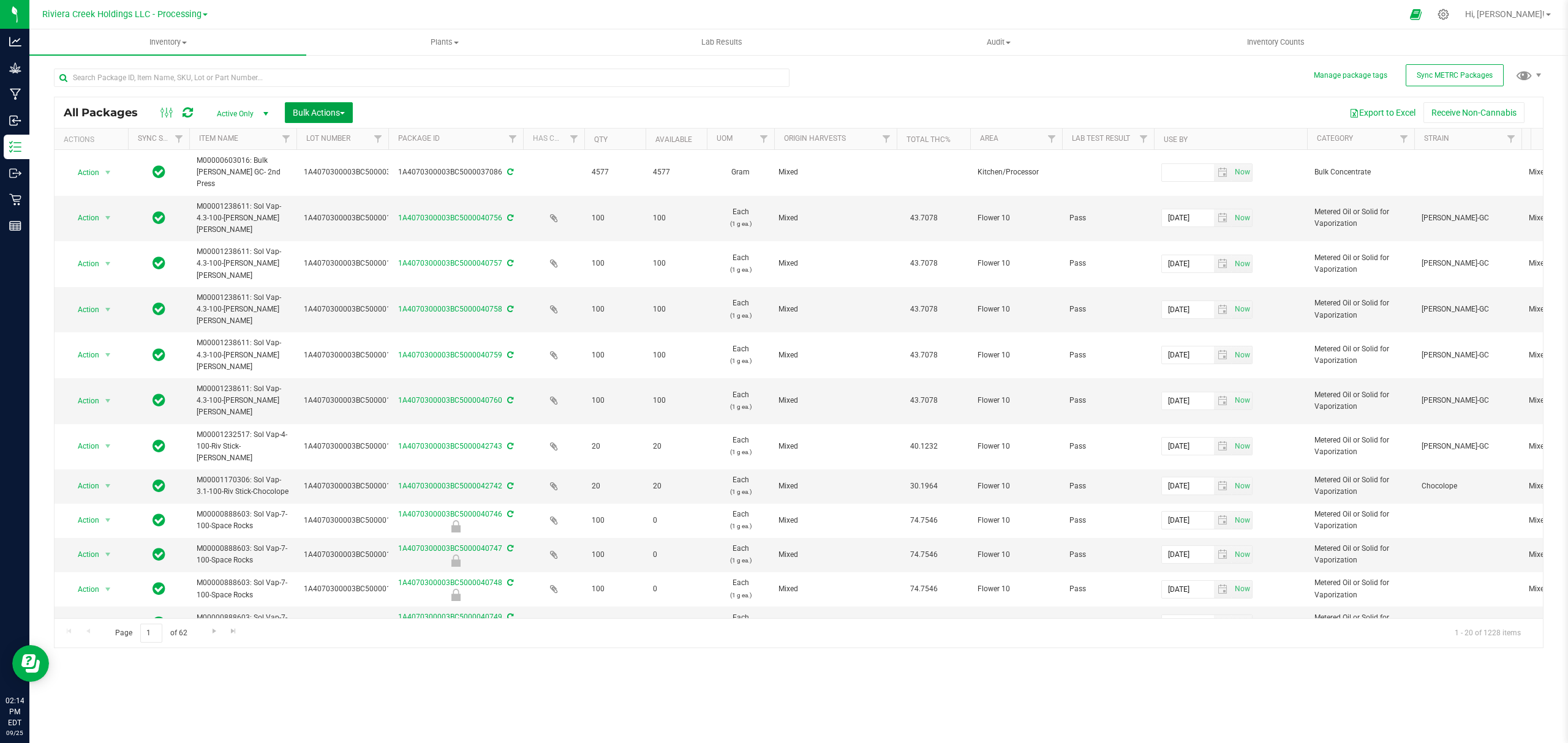
click at [316, 116] on span "Bulk Actions" at bounding box center [319, 112] width 52 height 10
click at [347, 231] on span "Lock/Unlock packages" at bounding box center [334, 230] width 84 height 10
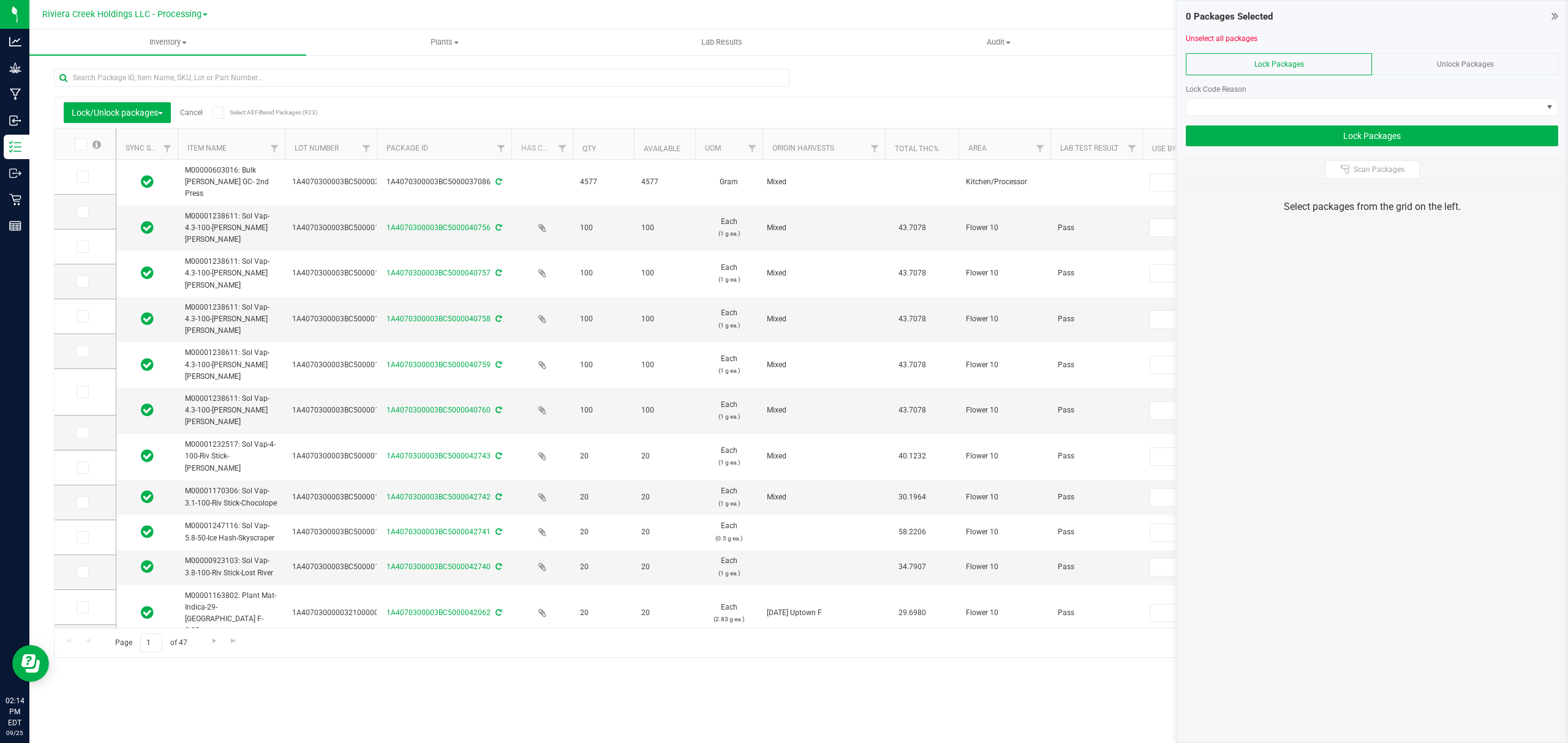
type input "[DATE]"
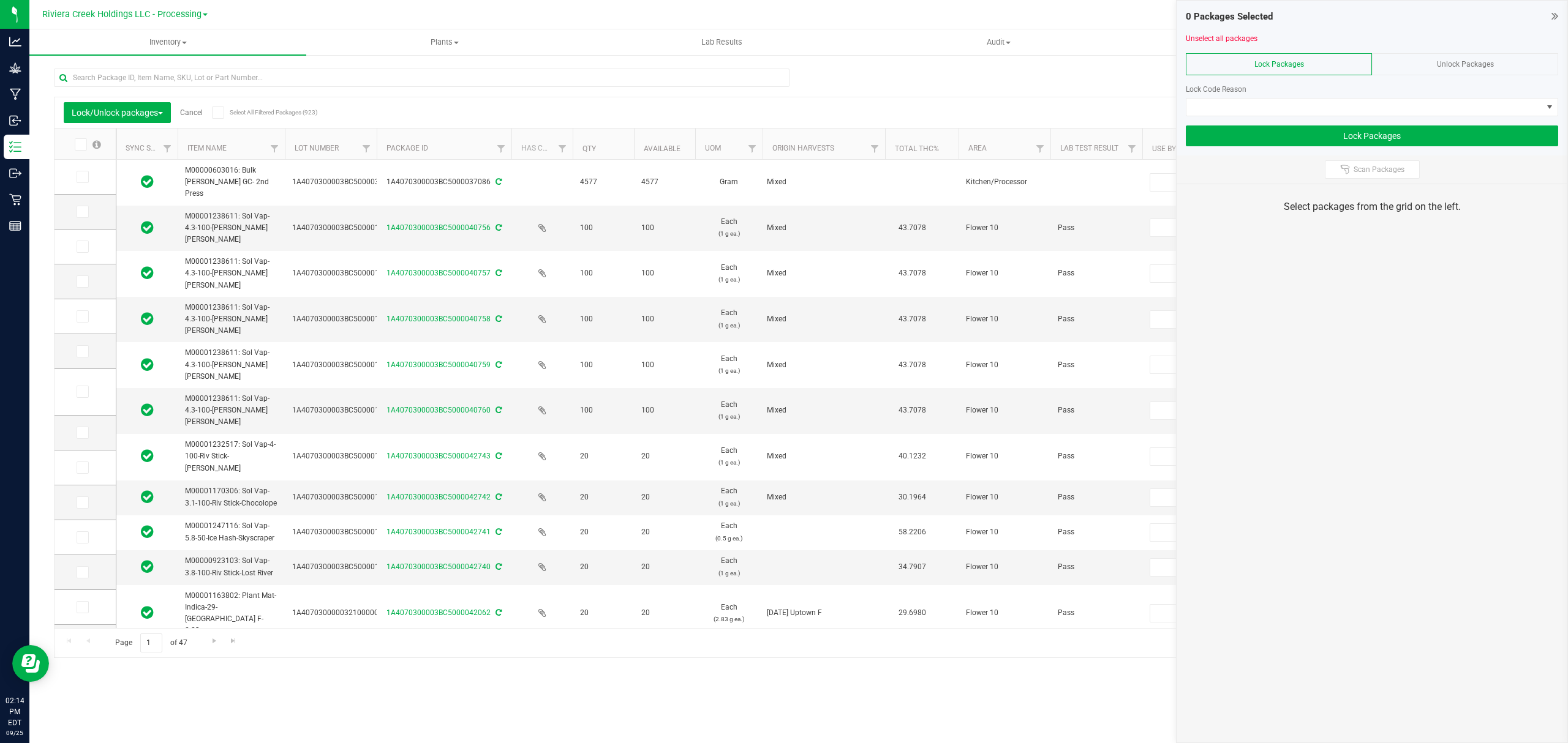
type input "[DATE]"
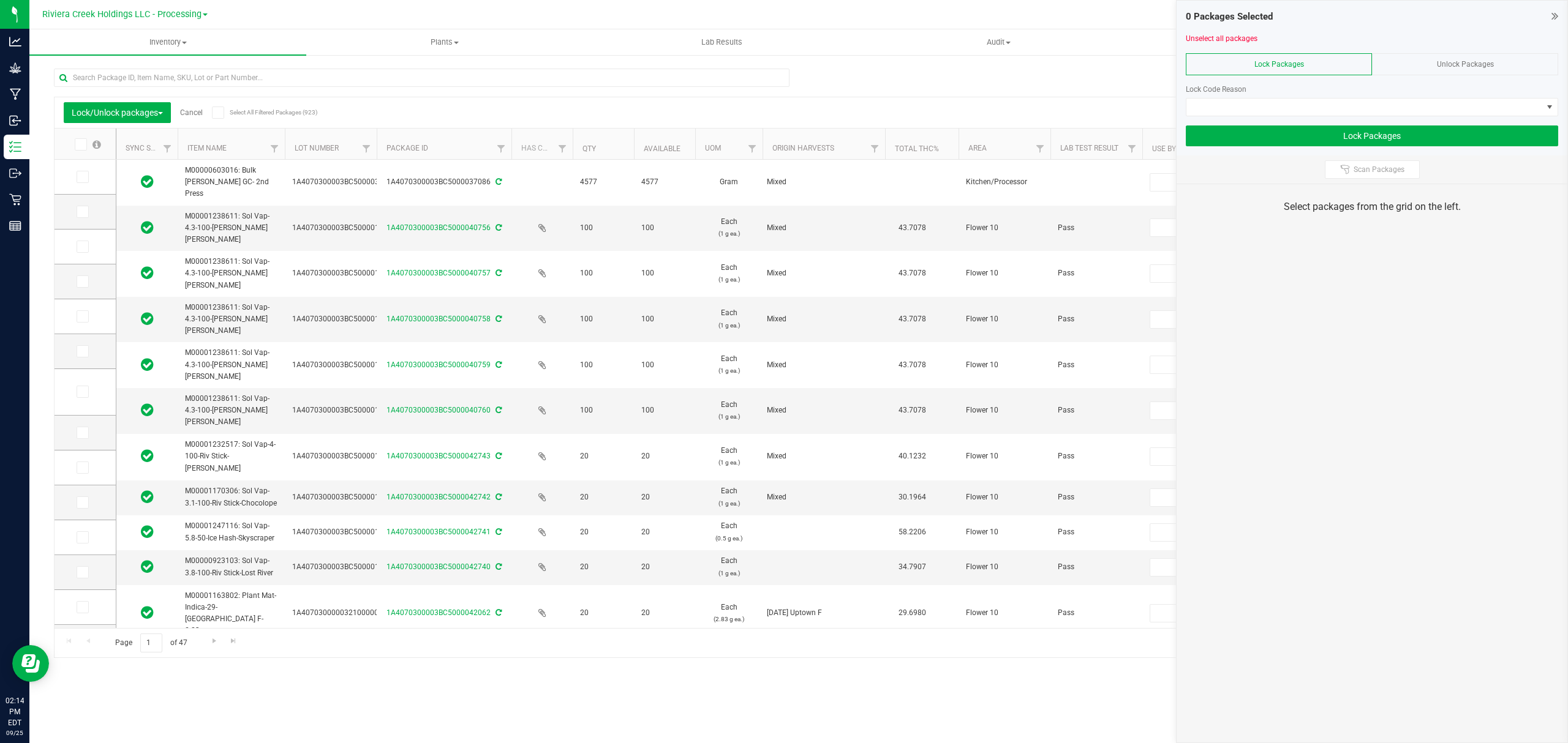
type input "[DATE]"
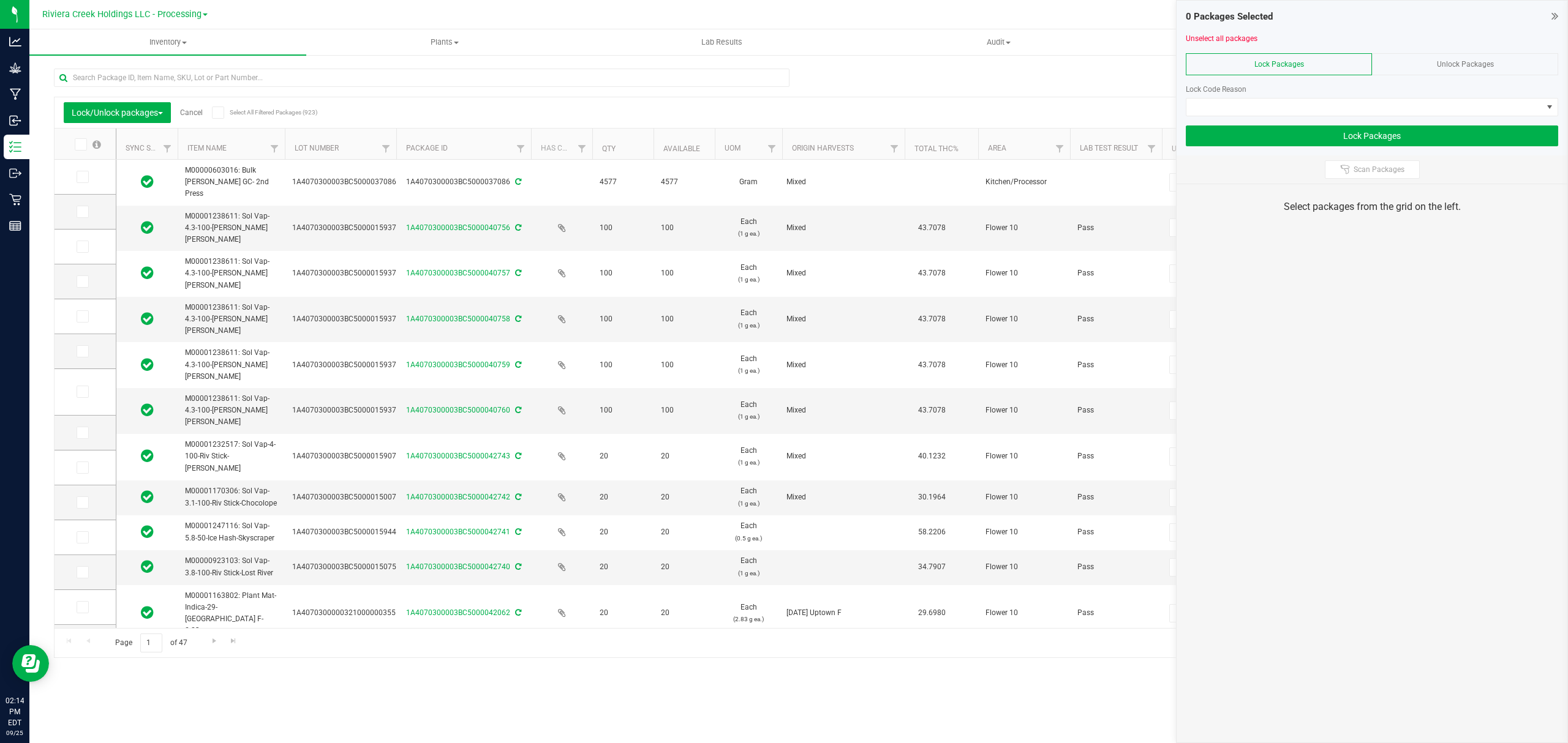
drag, startPoint x: 375, startPoint y: 152, endPoint x: 395, endPoint y: 150, distance: 20.1
click at [76, 205] on td at bounding box center [85, 212] width 61 height 35
click at [83, 212] on icon at bounding box center [81, 212] width 8 height 0
click at [0, 0] on input "checkbox" at bounding box center [0, 0] width 0 height 0
click at [84, 240] on span at bounding box center [82, 246] width 12 height 12
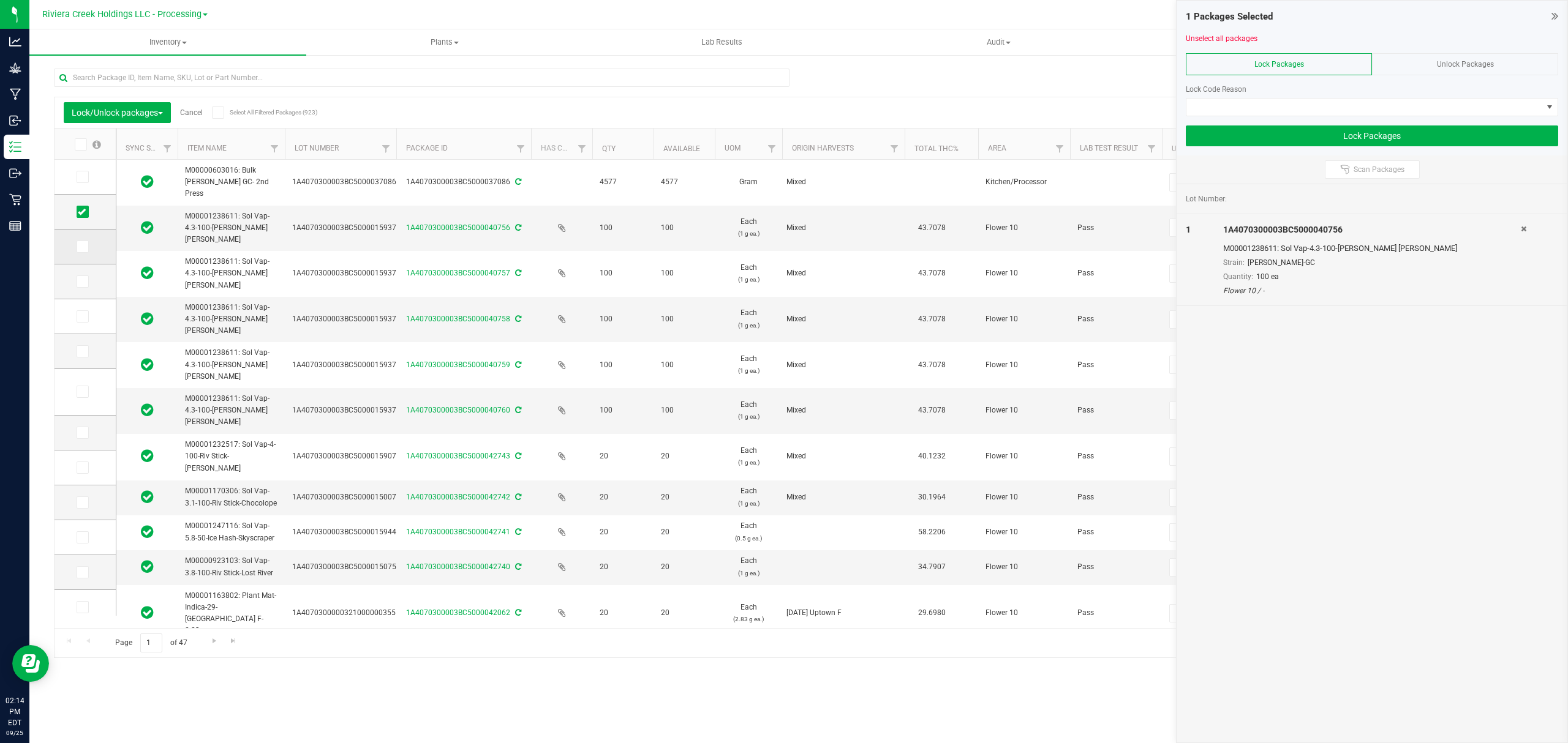
click at [0, 0] on input "checkbox" at bounding box center [0, 0] width 0 height 0
click at [89, 285] on label at bounding box center [85, 281] width 18 height 12
click at [0, 0] on input "checkbox" at bounding box center [0, 0] width 0 height 0
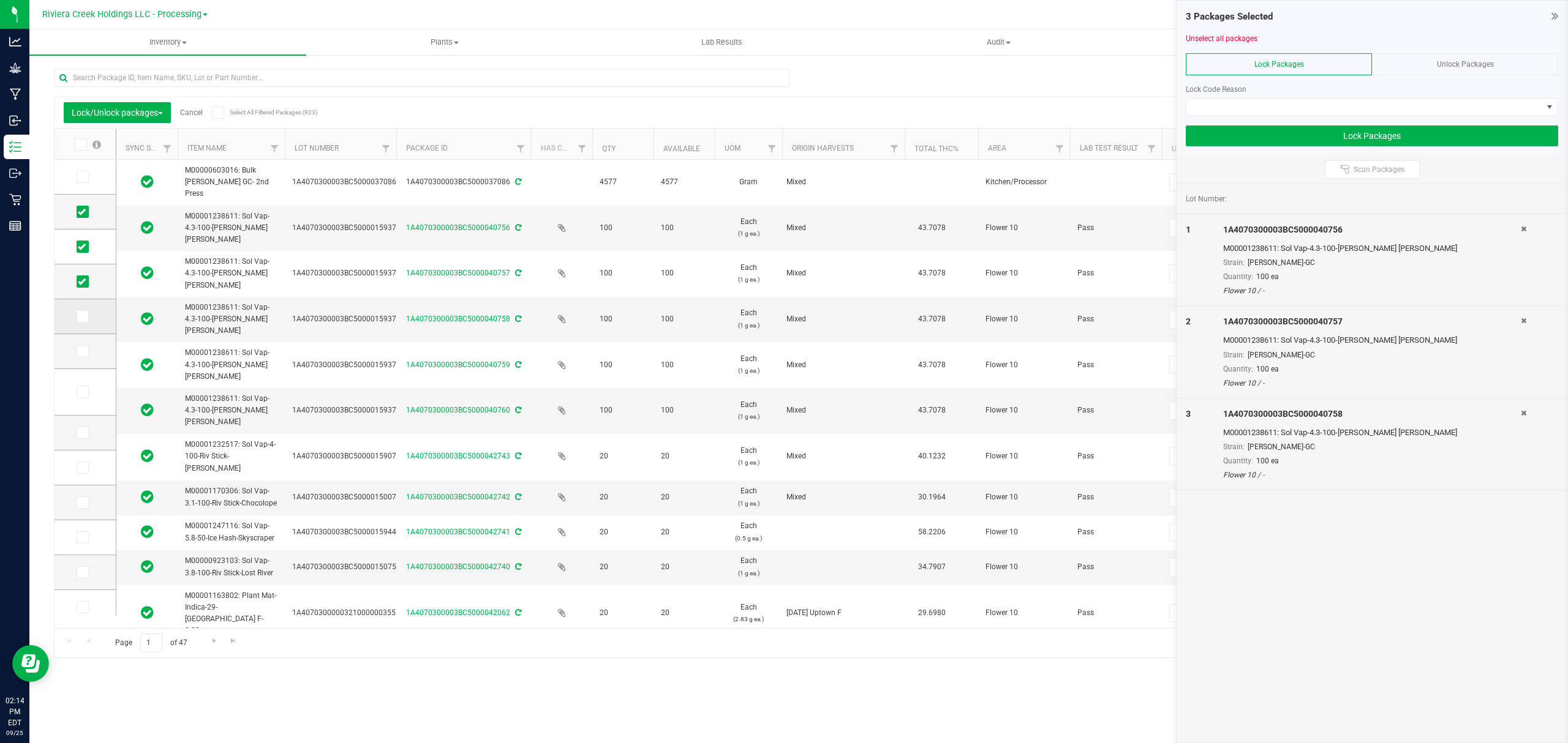
click at [82, 316] on icon at bounding box center [81, 316] width 8 height 0
click at [0, 0] on input "checkbox" at bounding box center [0, 0] width 0 height 0
click at [81, 352] on icon at bounding box center [81, 352] width 8 height 0
click at [0, 0] on input "checkbox" at bounding box center [0, 0] width 0 height 0
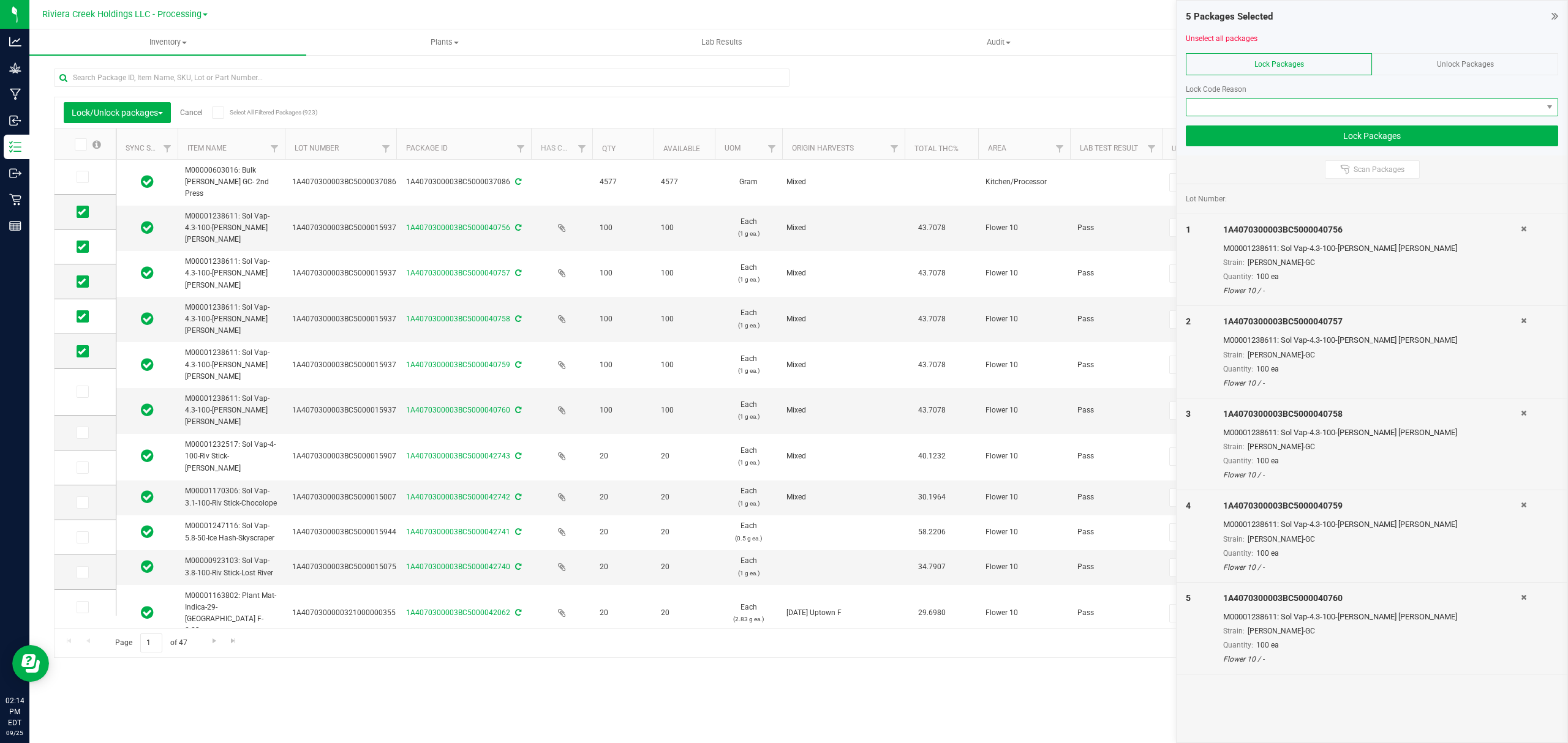
click at [1221, 108] on span at bounding box center [1364, 107] width 356 height 17
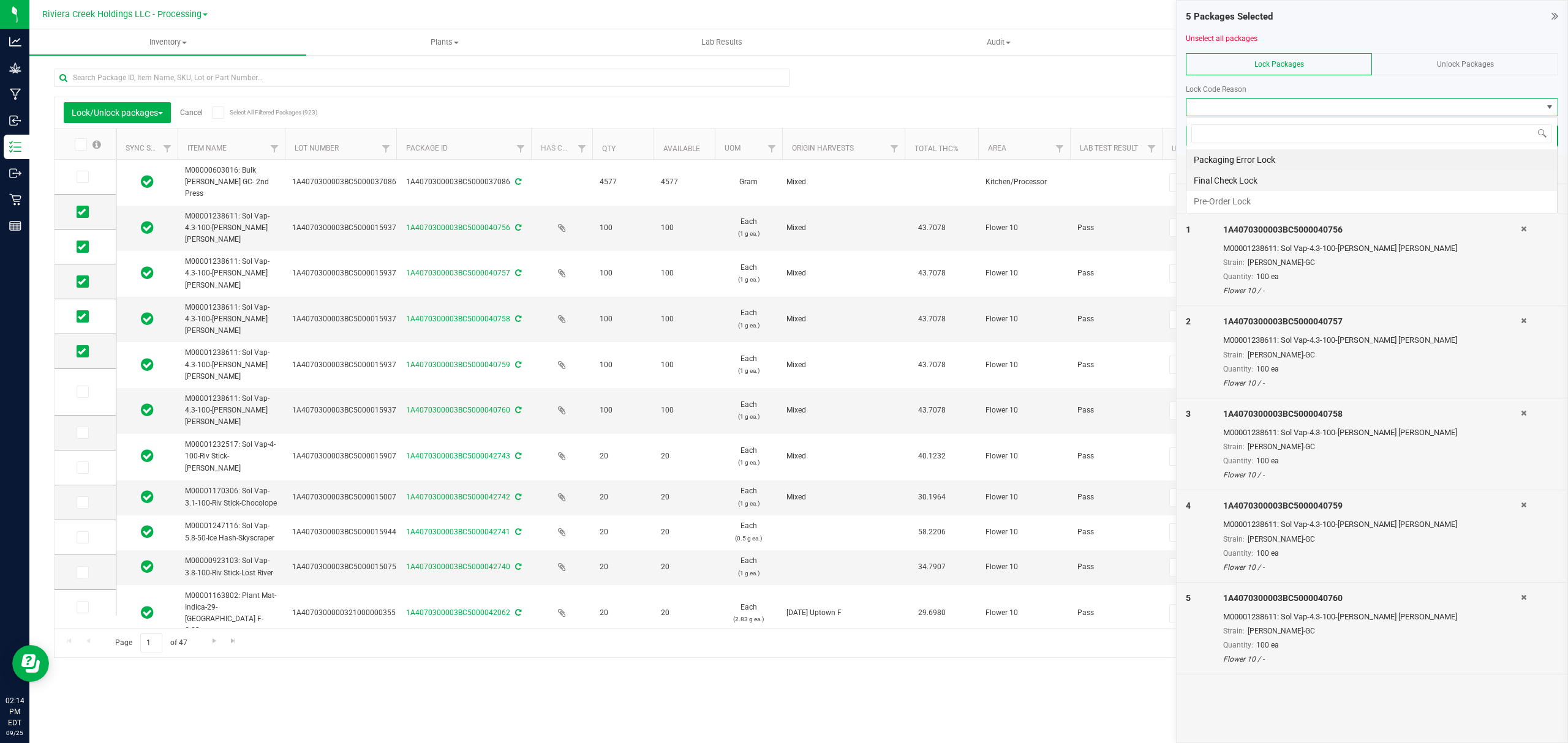
scroll to position [18, 371]
click at [1225, 179] on li "Final Check Lock" at bounding box center [1371, 181] width 371 height 21
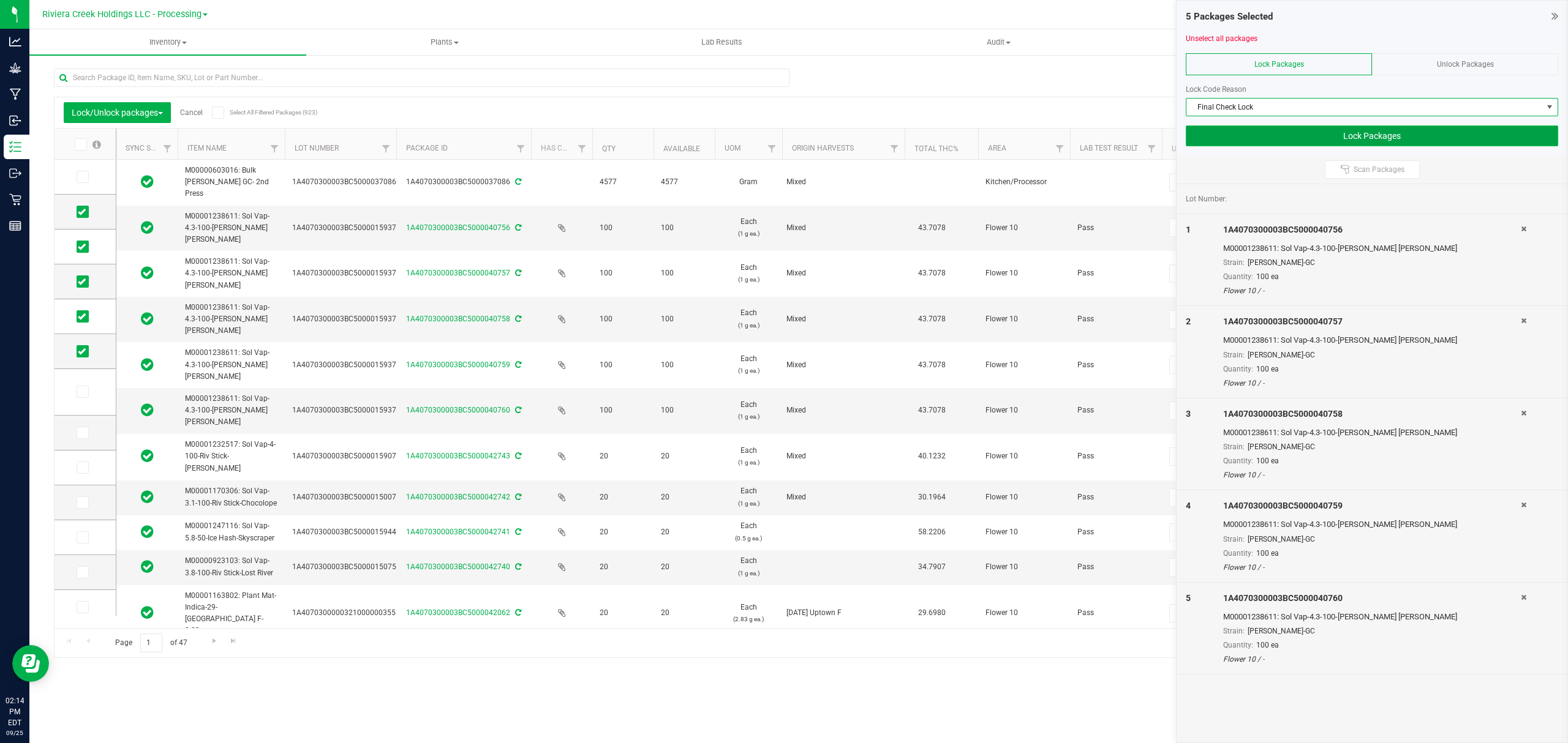
click at [1298, 132] on button "Lock Packages" at bounding box center [1372, 136] width 373 height 21
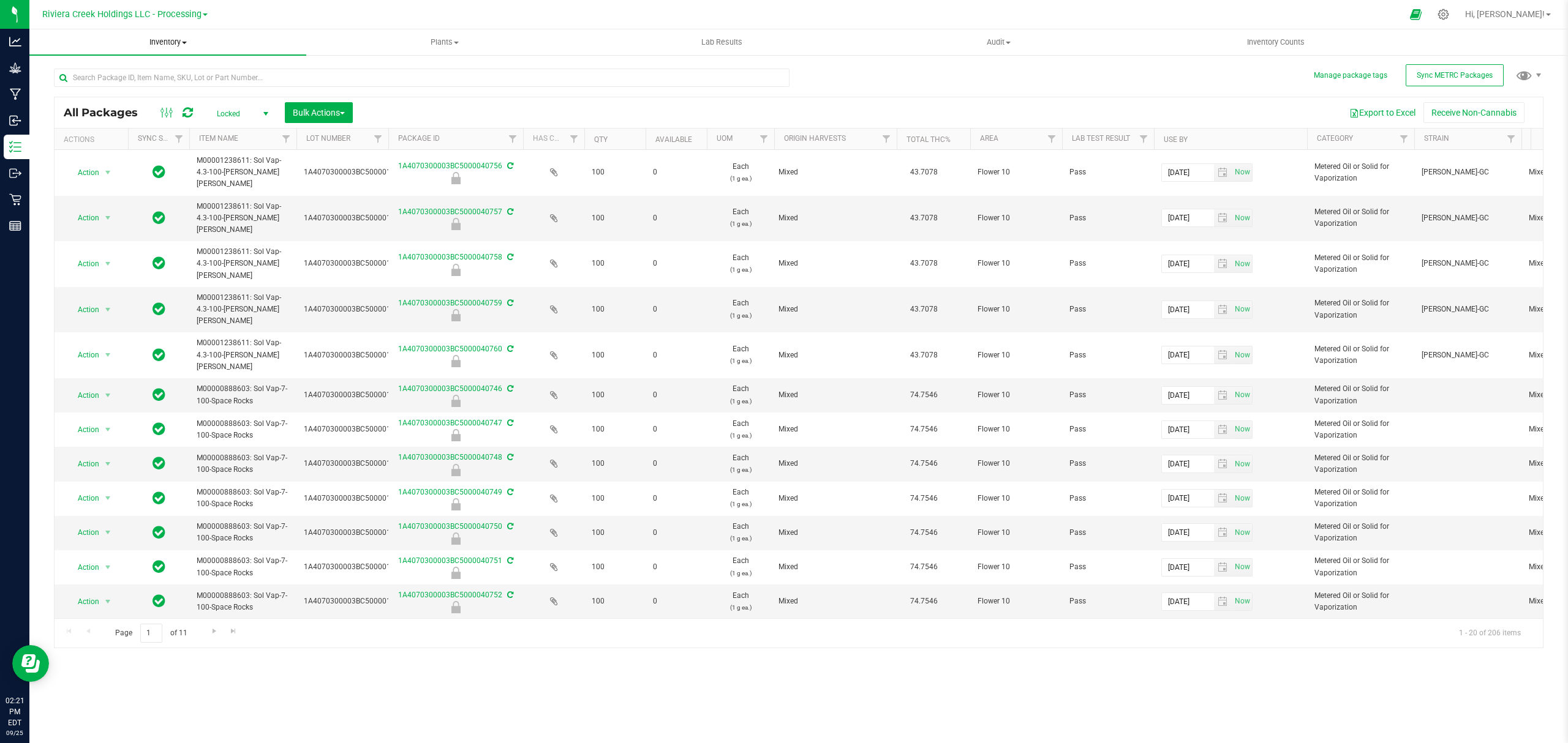
click at [176, 44] on span "Inventory" at bounding box center [168, 42] width 277 height 11
click at [138, 147] on li "From bill of materials" at bounding box center [168, 147] width 277 height 15
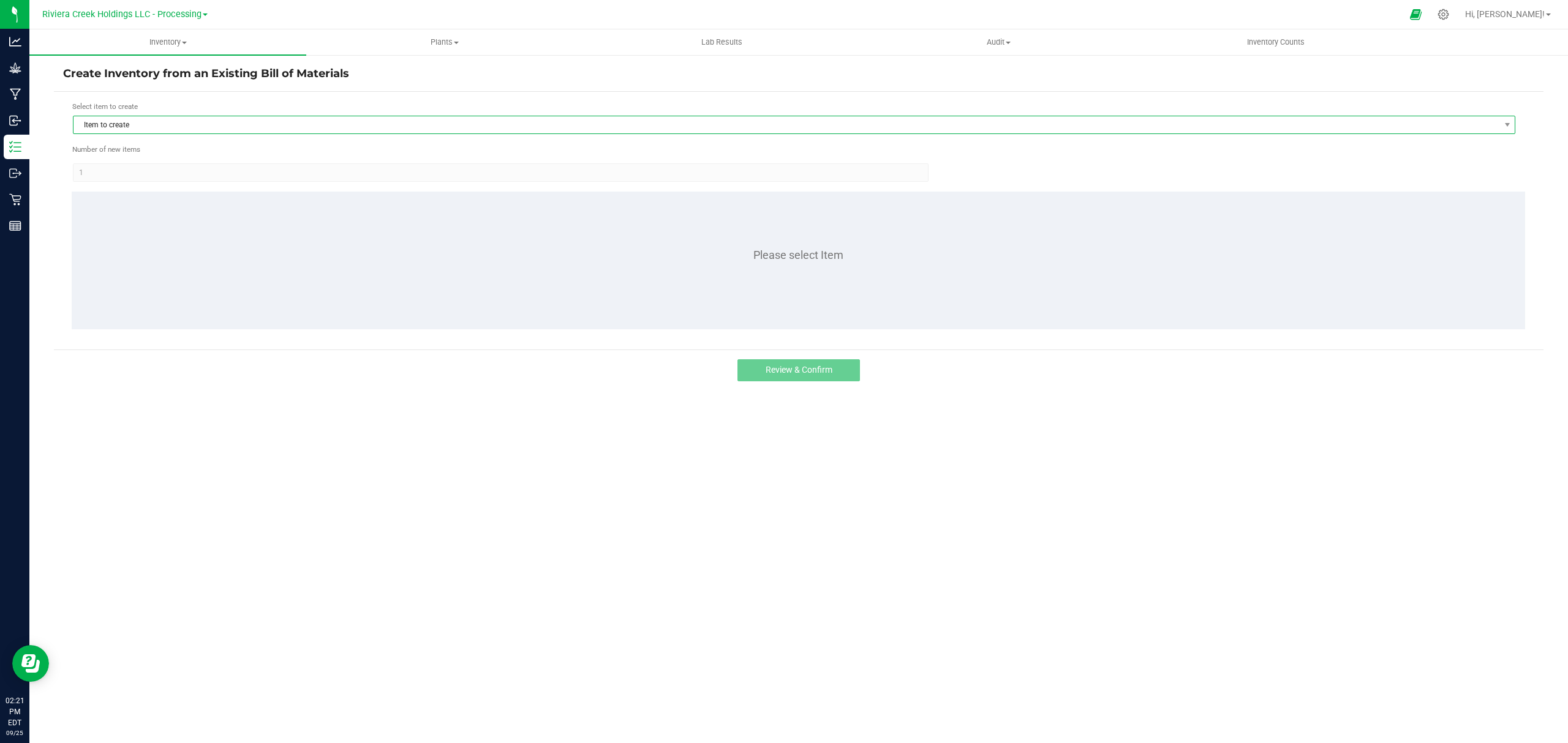
click at [200, 121] on span "Item to create" at bounding box center [786, 125] width 1426 height 17
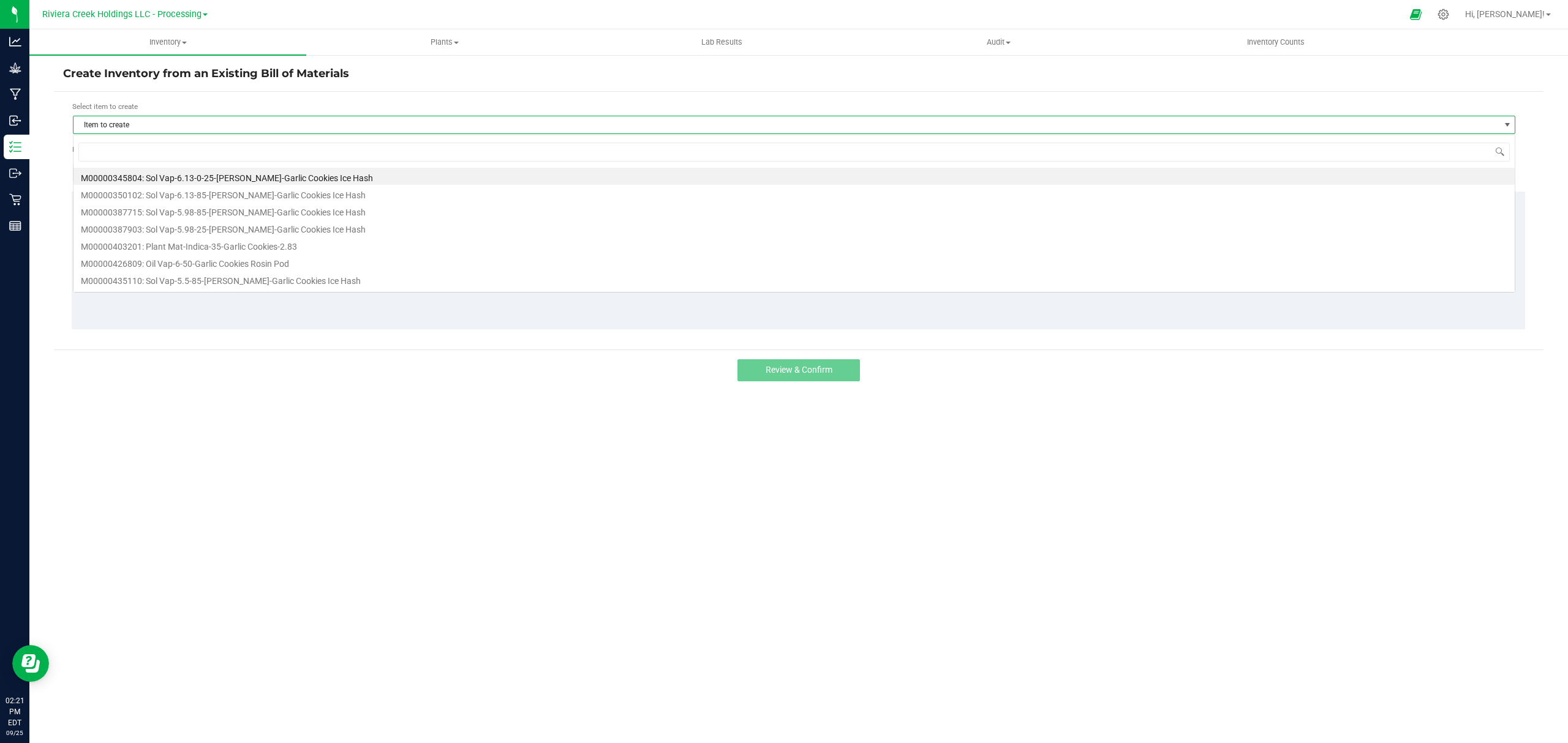
scroll to position [18, 1443]
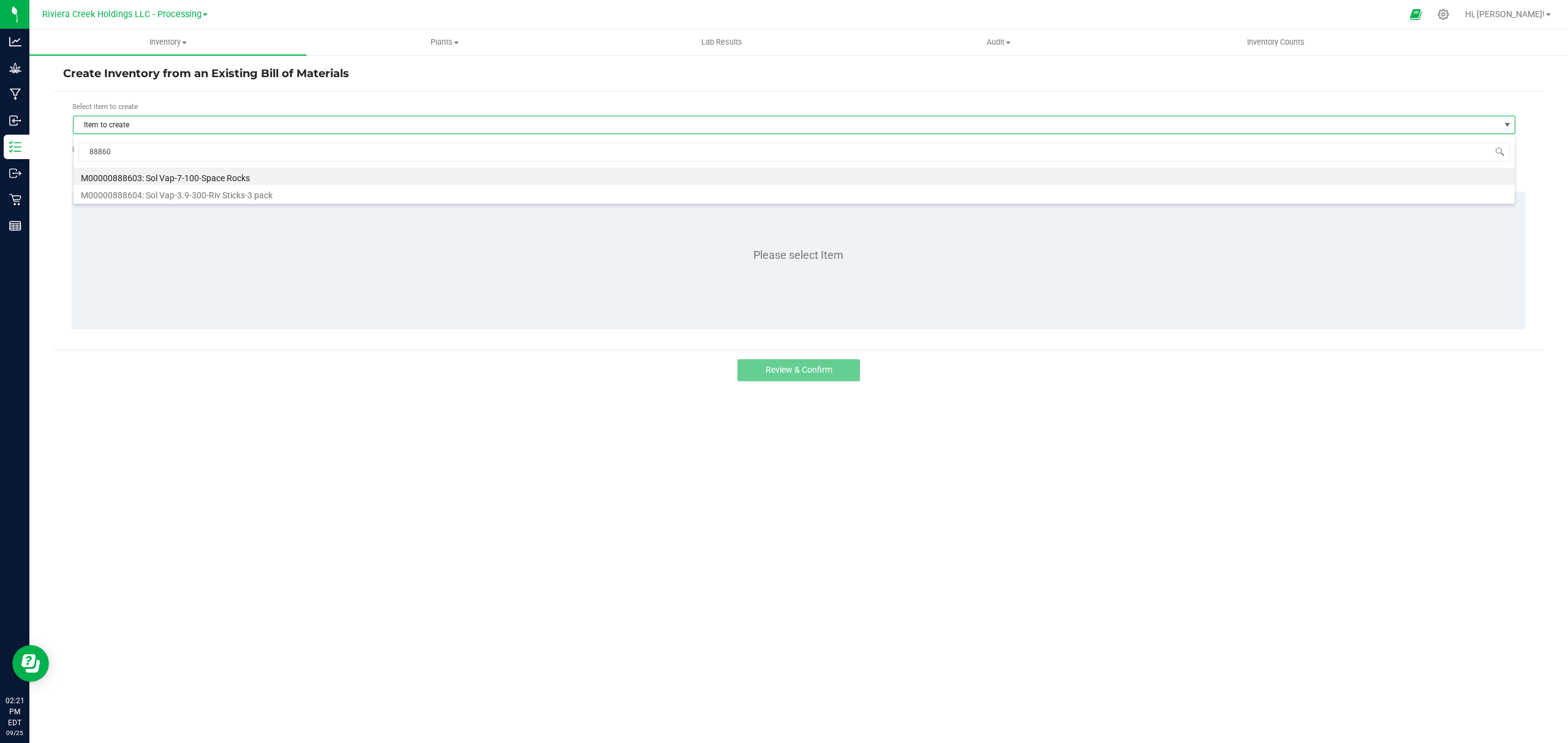
type input "888603"
click at [172, 175] on li "M00000888603: Sol Vap-7-100-Space Rocks" at bounding box center [794, 176] width 1441 height 17
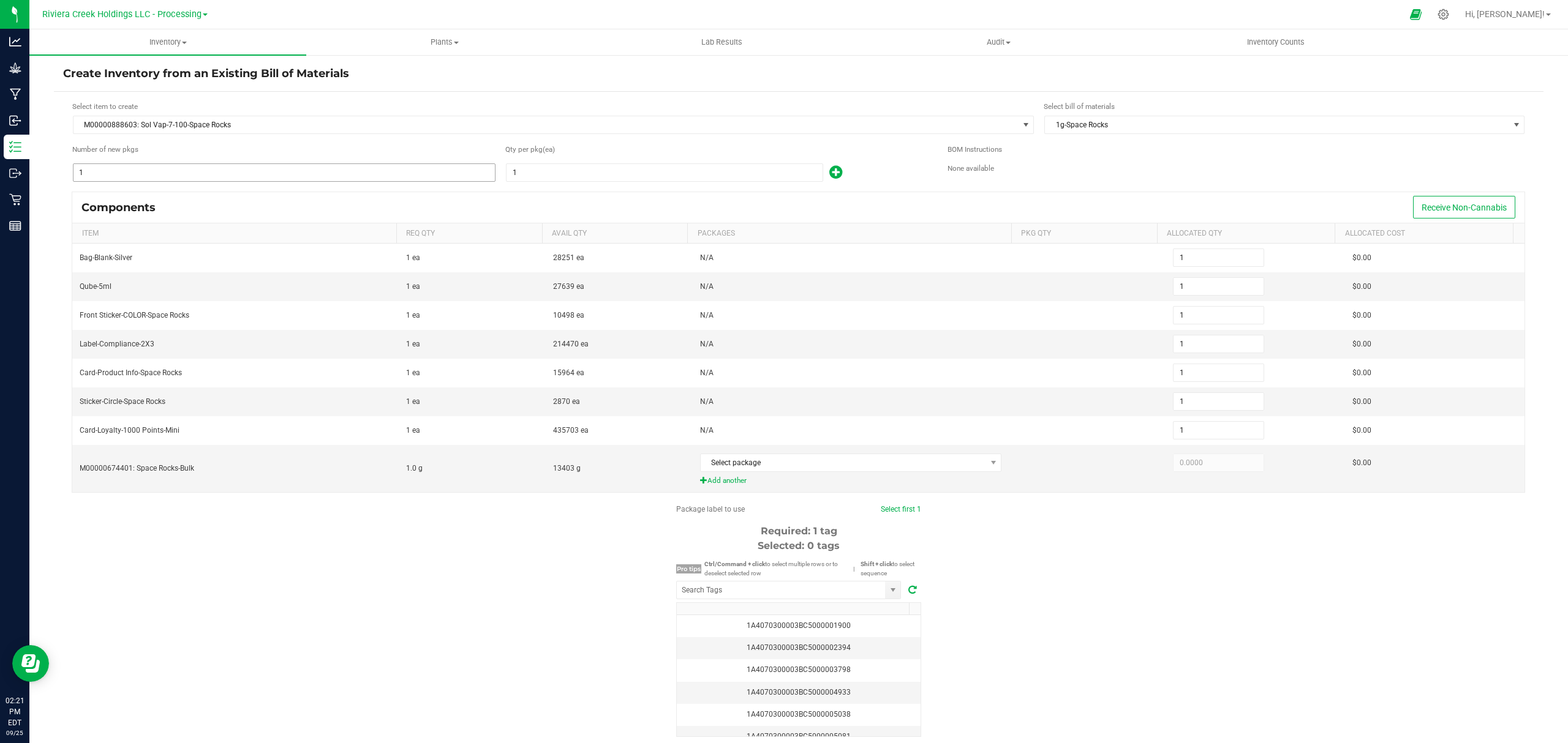
click at [189, 174] on input "1" at bounding box center [284, 173] width 421 height 17
type input "5"
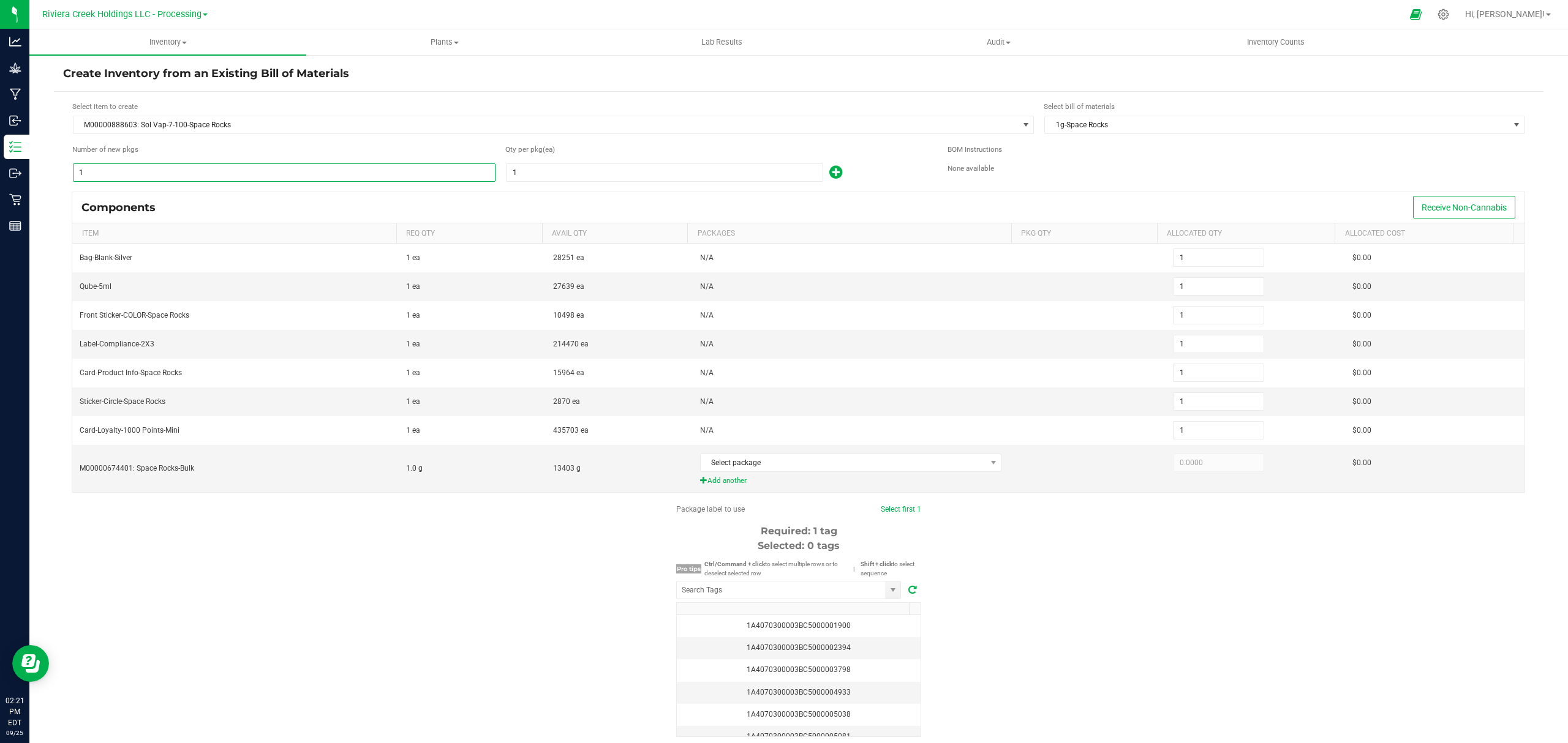
type input "5"
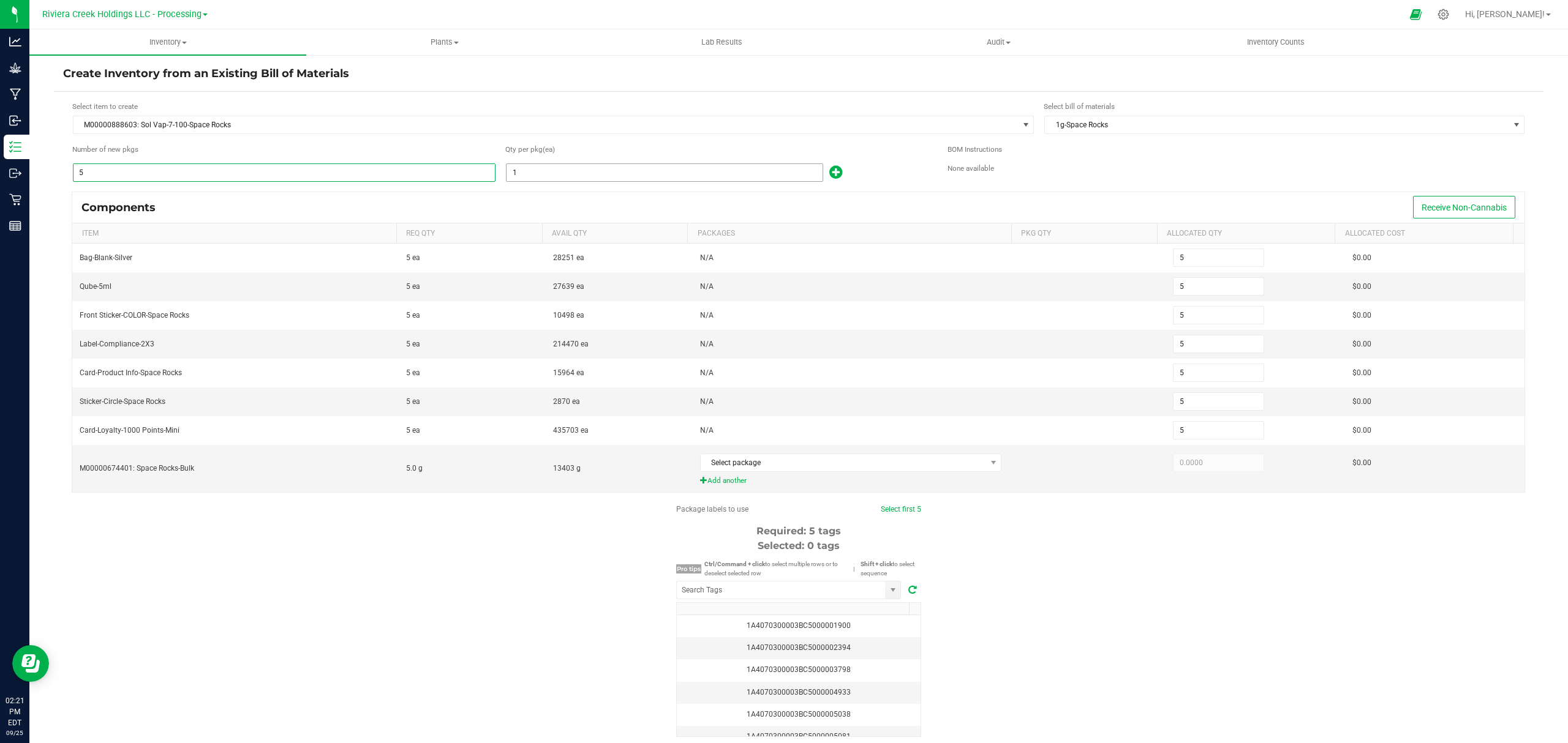
click at [542, 177] on input "1" at bounding box center [665, 173] width 316 height 17
type input "10"
type input "50"
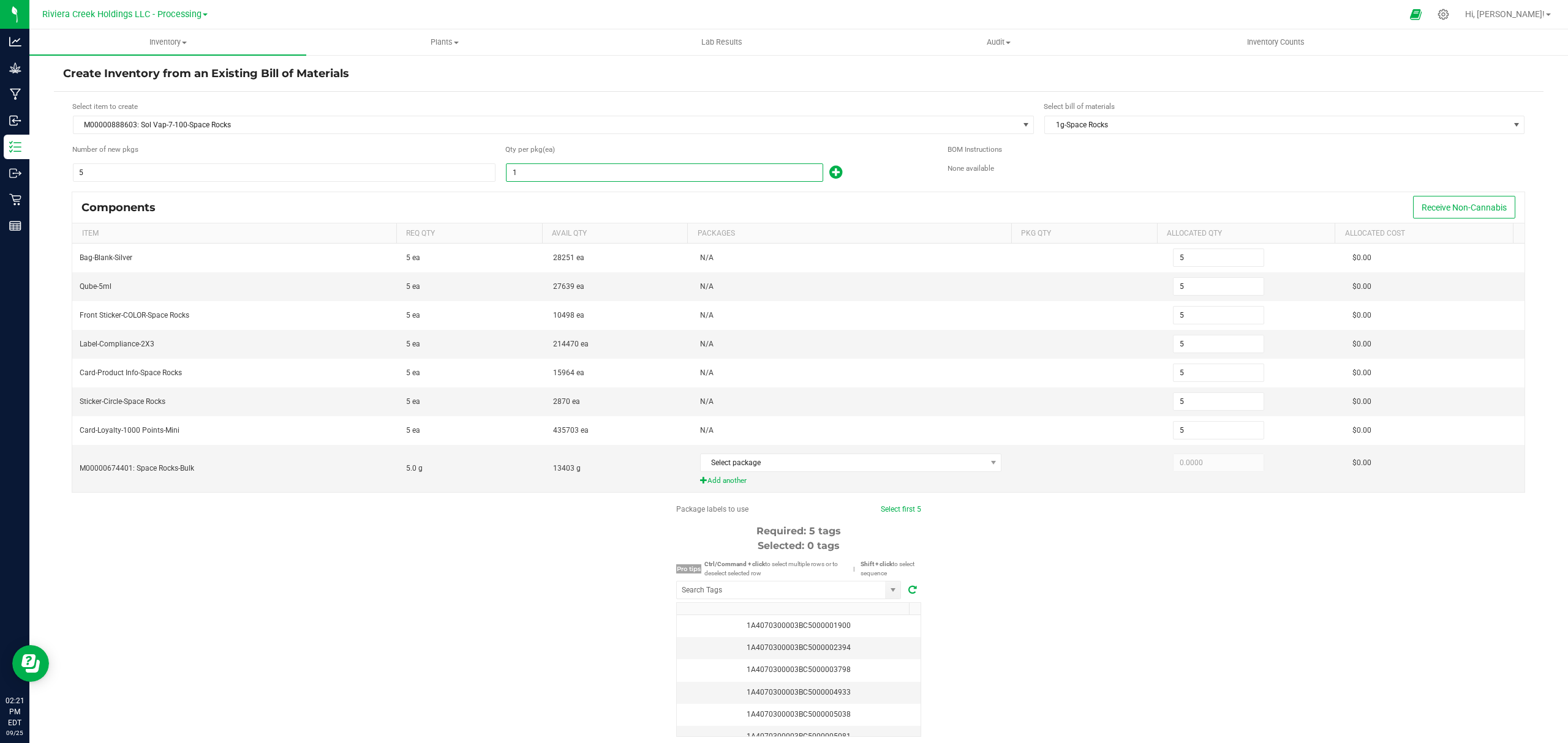
type input "50"
type input "100"
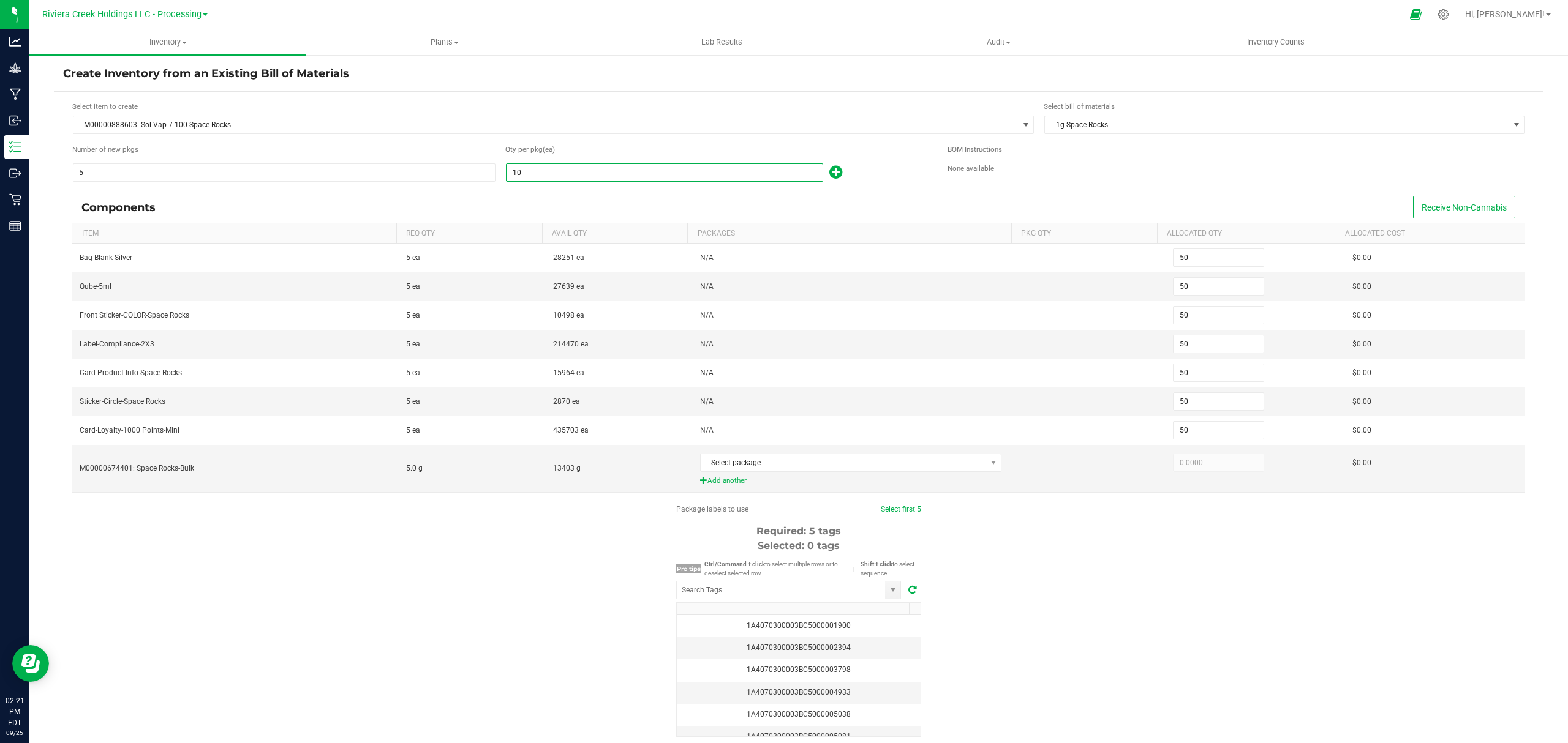
type input "500"
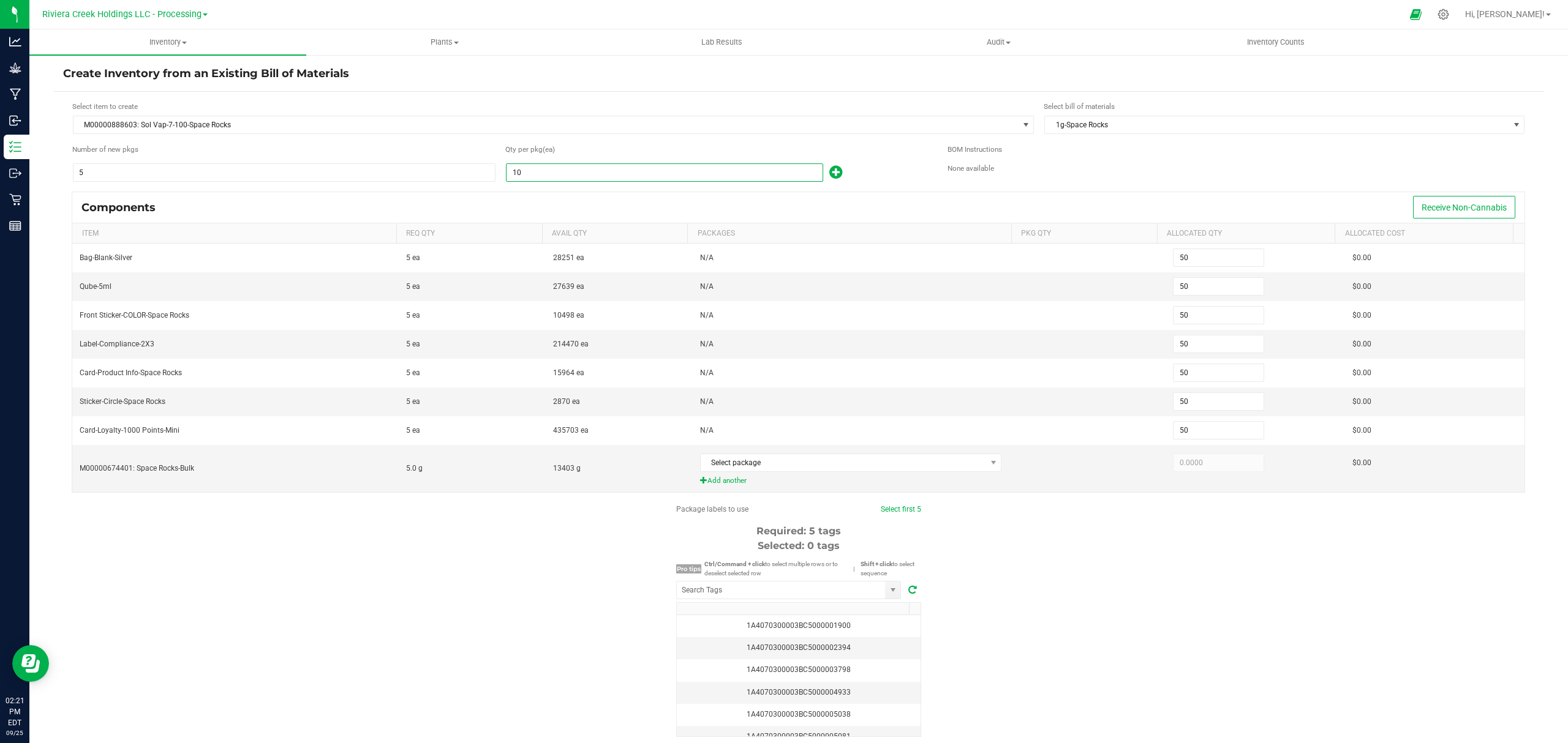
type input "500"
type input "100"
click at [871, 162] on div "Qty per pkg (ea) 100" at bounding box center [717, 163] width 424 height 39
click at [795, 468] on span "Select package" at bounding box center [843, 463] width 285 height 17
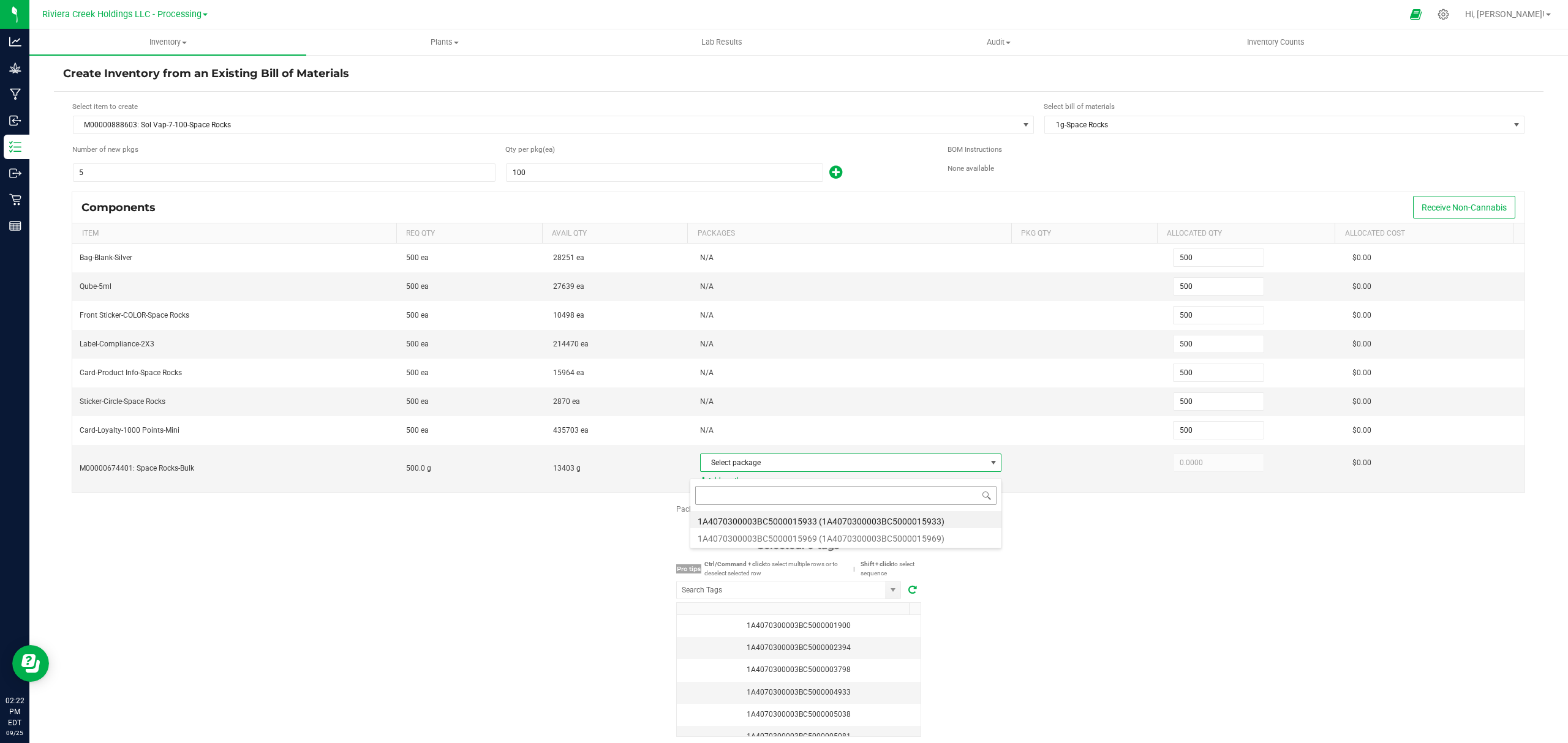
scroll to position [18, 295]
click at [861, 537] on li "1A4070300003BC5000015969 (1A4070300003BC5000015969)" at bounding box center [845, 537] width 311 height 17
type input "500.0000"
click at [1174, 640] on div "Package labels to use Select first 5 Required: 5 tags Selected: 0 tags Pro tips…" at bounding box center [799, 620] width 1489 height 233
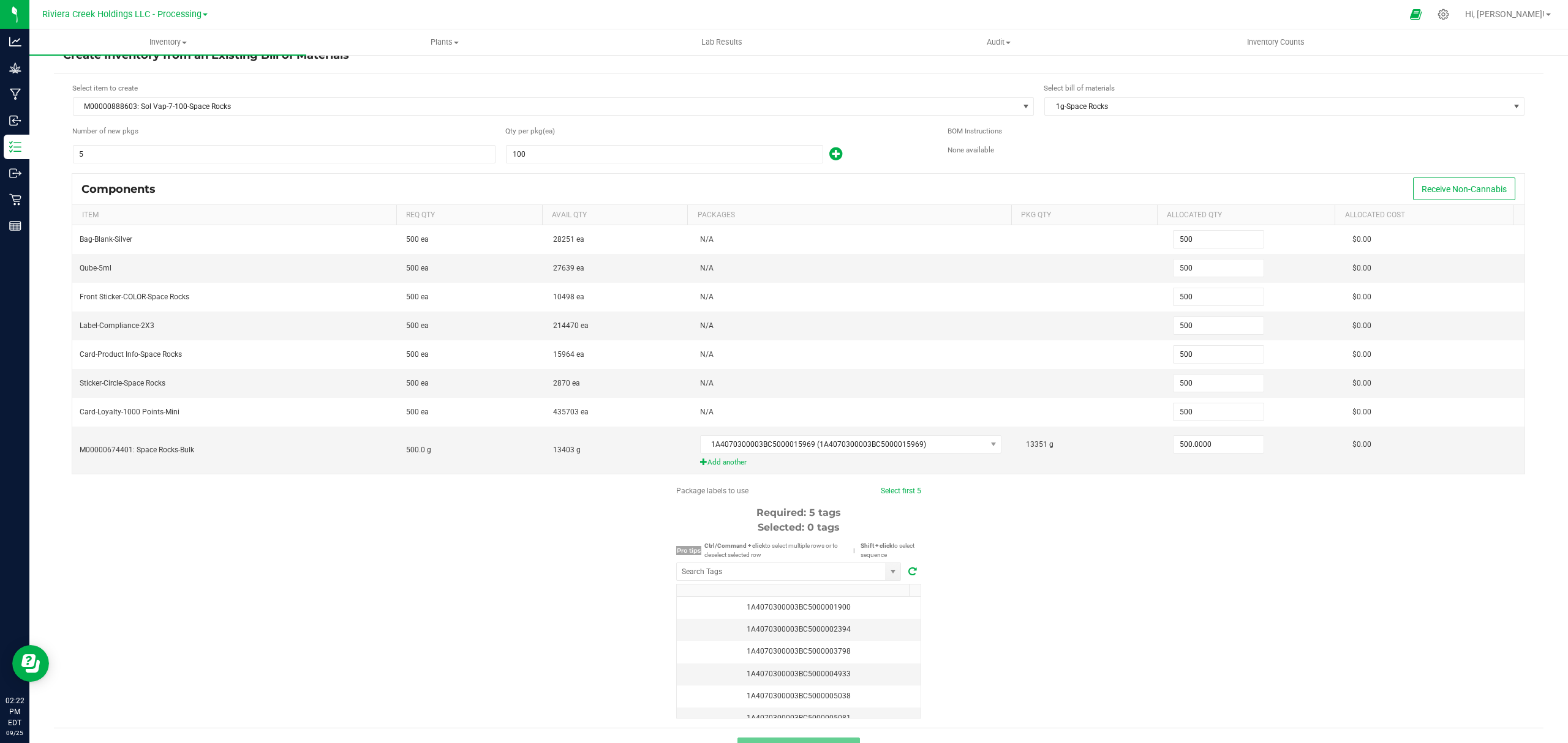
scroll to position [52, 0]
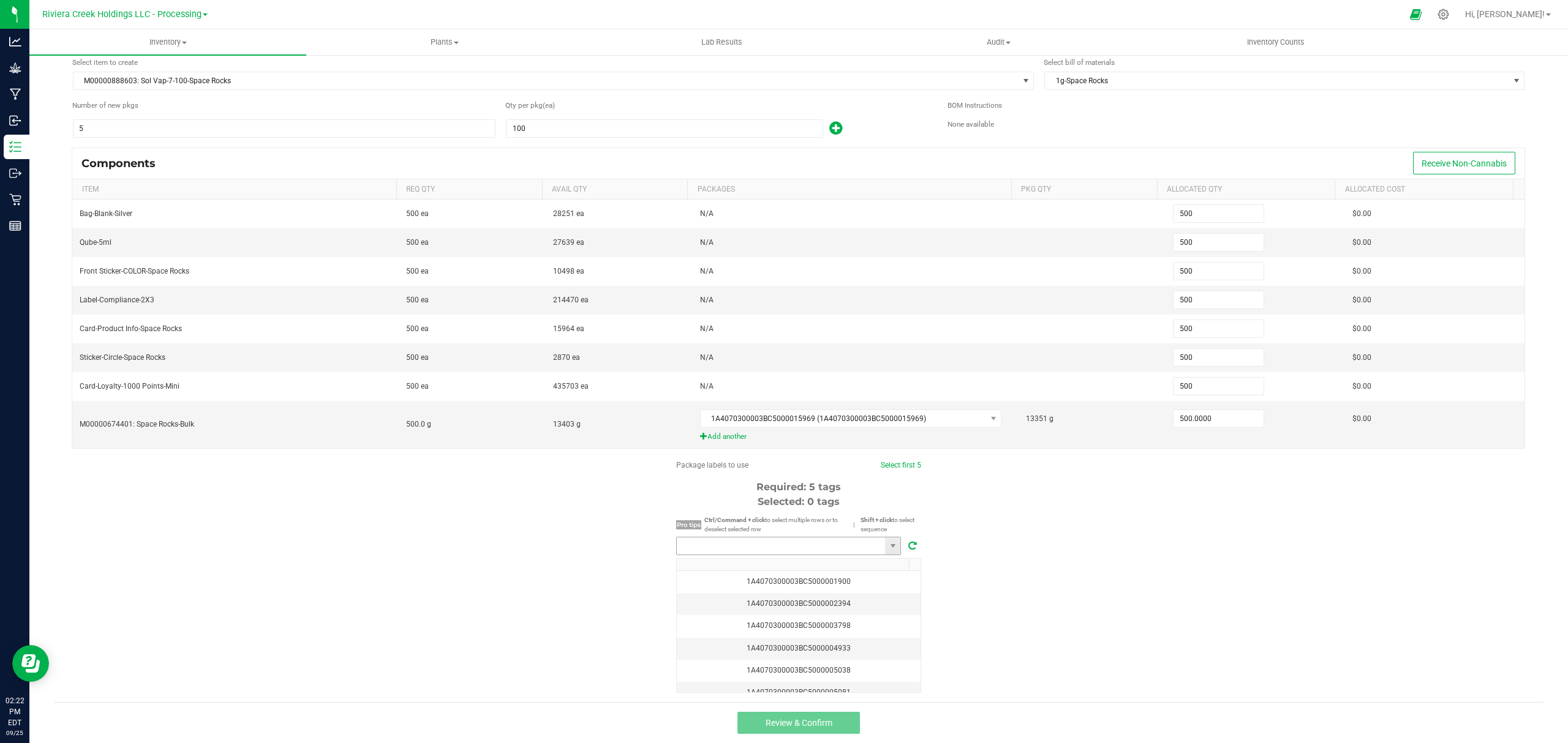
click at [782, 541] on input "NO DATA FOUND" at bounding box center [781, 546] width 208 height 17
click at [772, 571] on li "1A4070300003BC5000040761" at bounding box center [783, 568] width 224 height 21
type input "1A4070300003BC5000040761"
click at [889, 462] on link "Select first 5" at bounding box center [895, 465] width 41 height 9
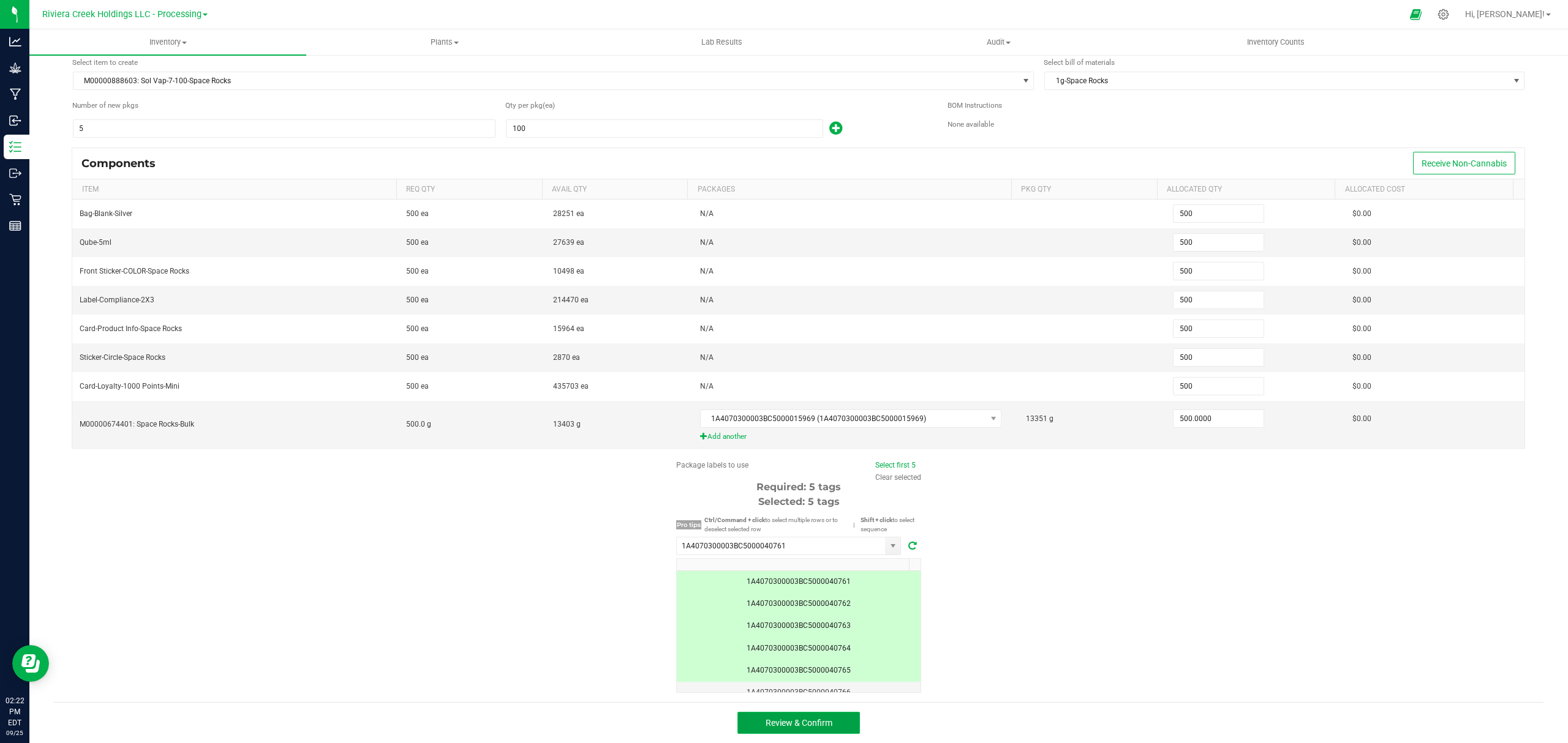
click at [826, 723] on button "Review & Confirm" at bounding box center [798, 723] width 122 height 22
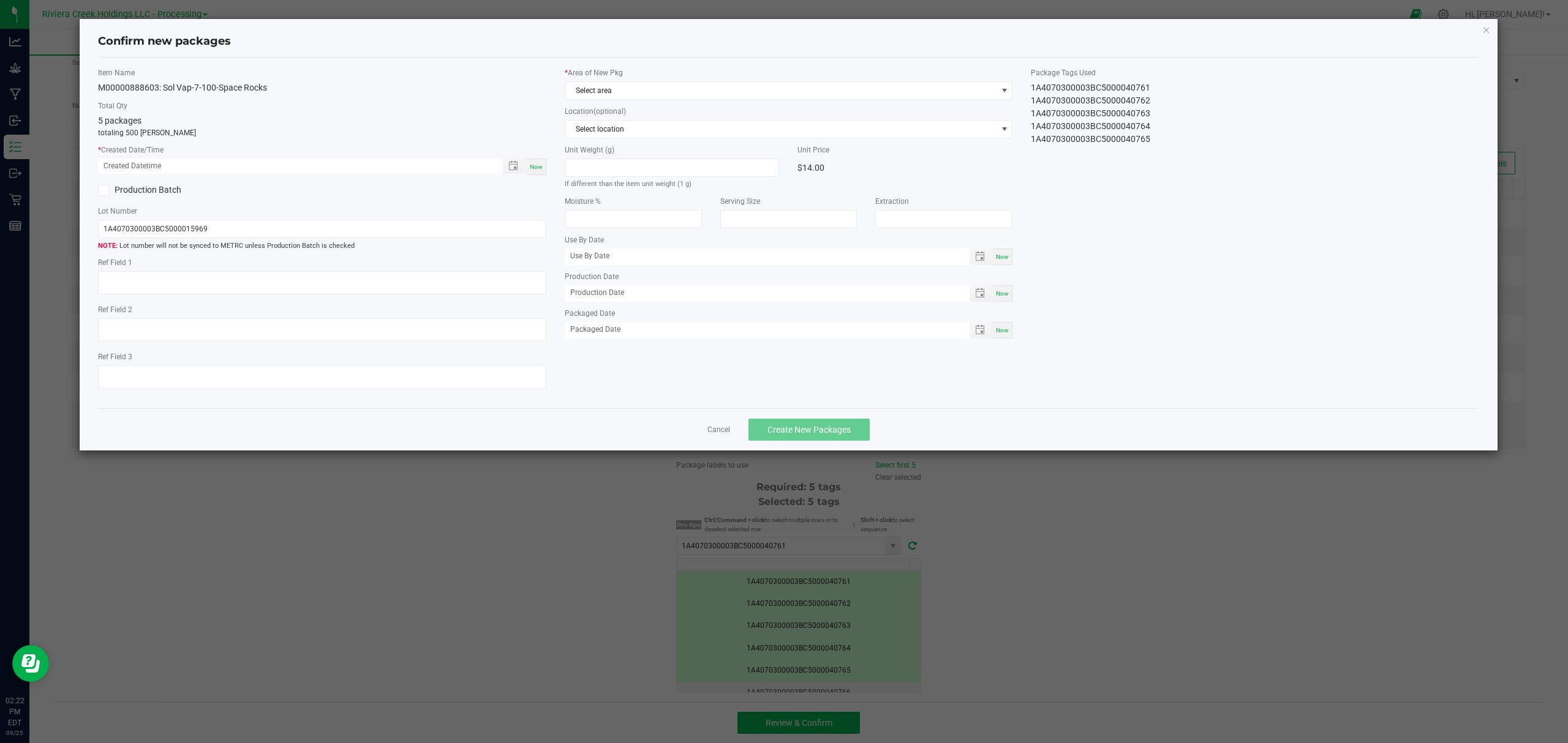
type input "[DATE]"
click at [537, 167] on span "Now" at bounding box center [536, 167] width 13 height 7
type input "[DATE] 02:22 PM"
click at [632, 91] on span "Select area" at bounding box center [781, 90] width 432 height 17
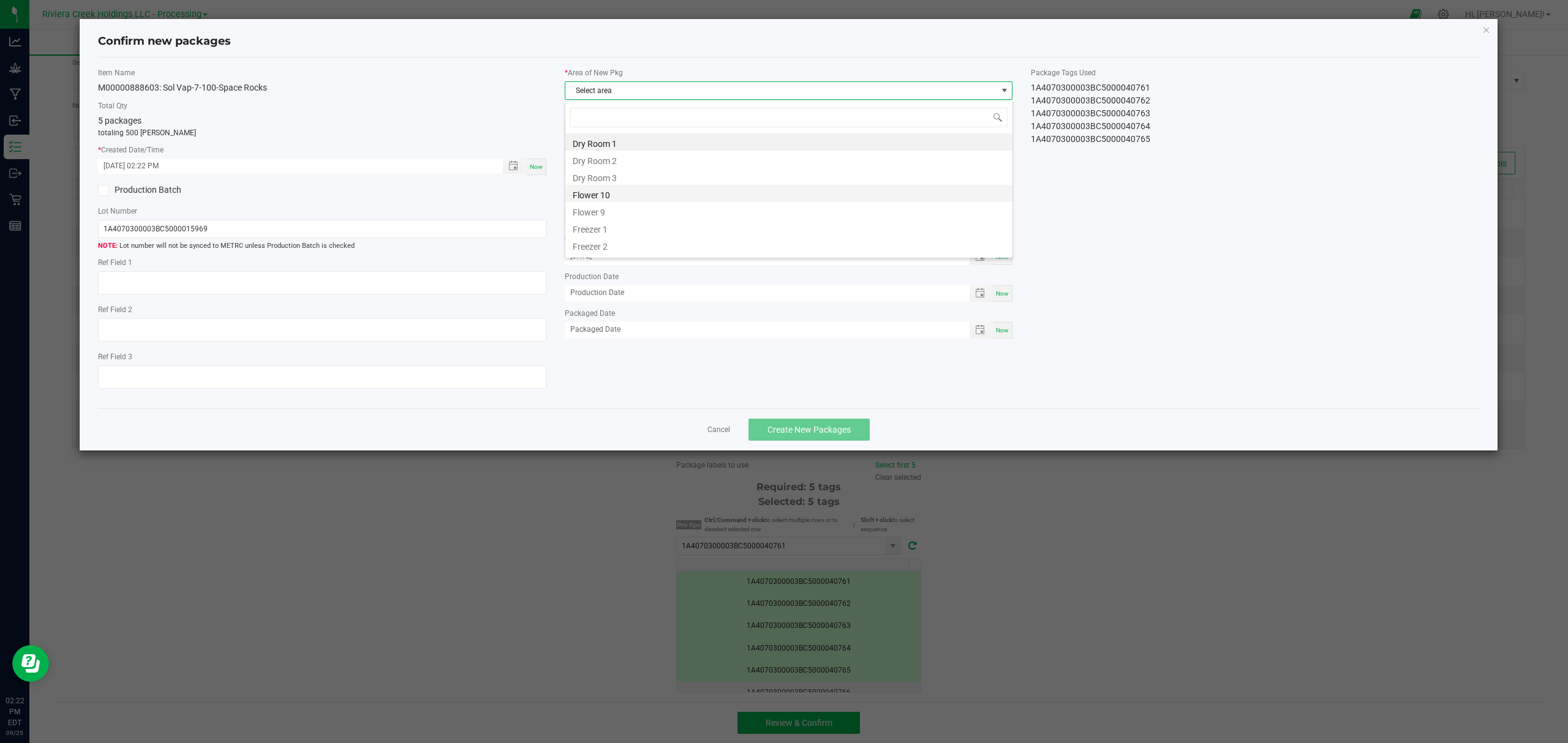
scroll to position [18, 447]
click at [640, 192] on li "Flower 10" at bounding box center [788, 194] width 447 height 17
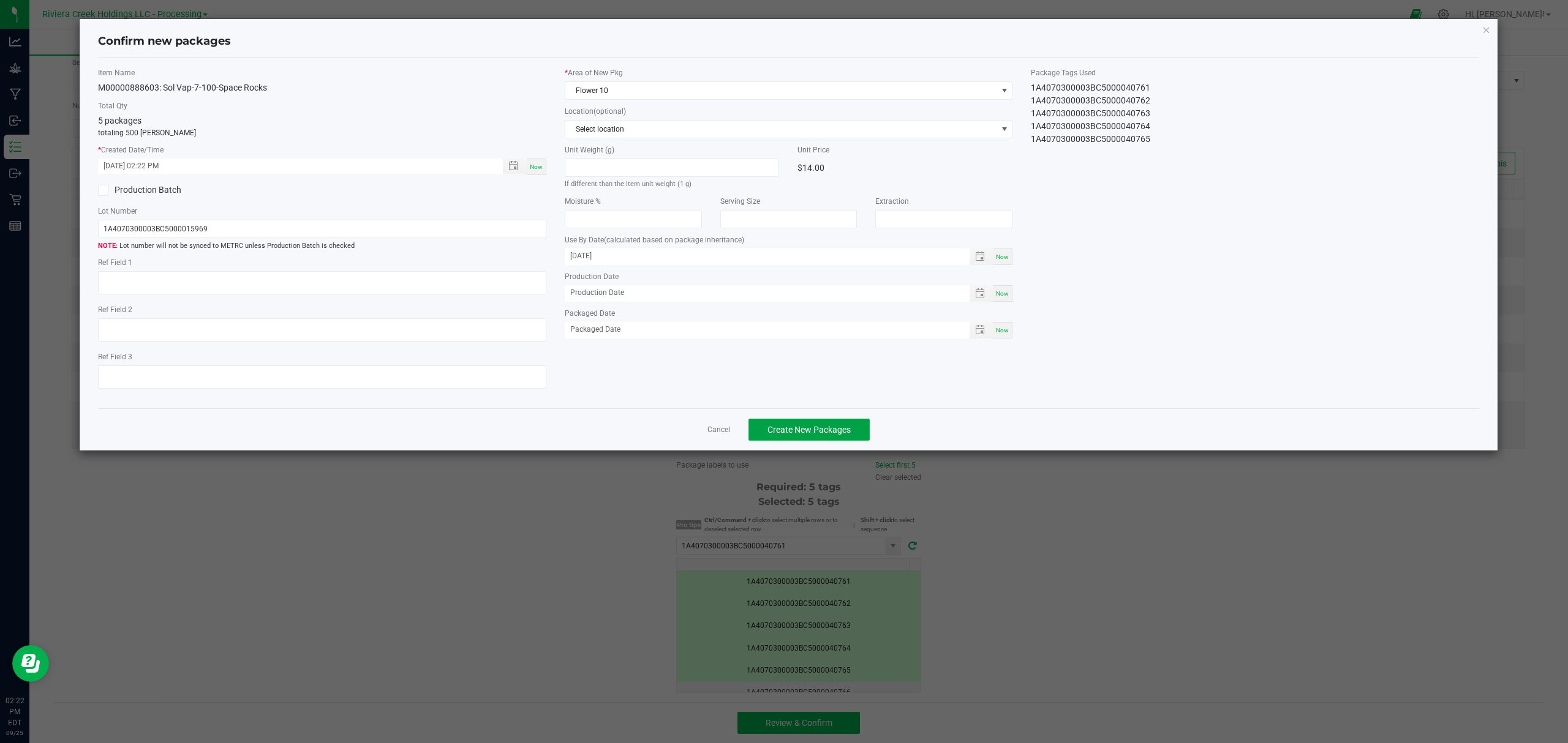
click at [817, 434] on span "Create New Packages" at bounding box center [809, 430] width 83 height 10
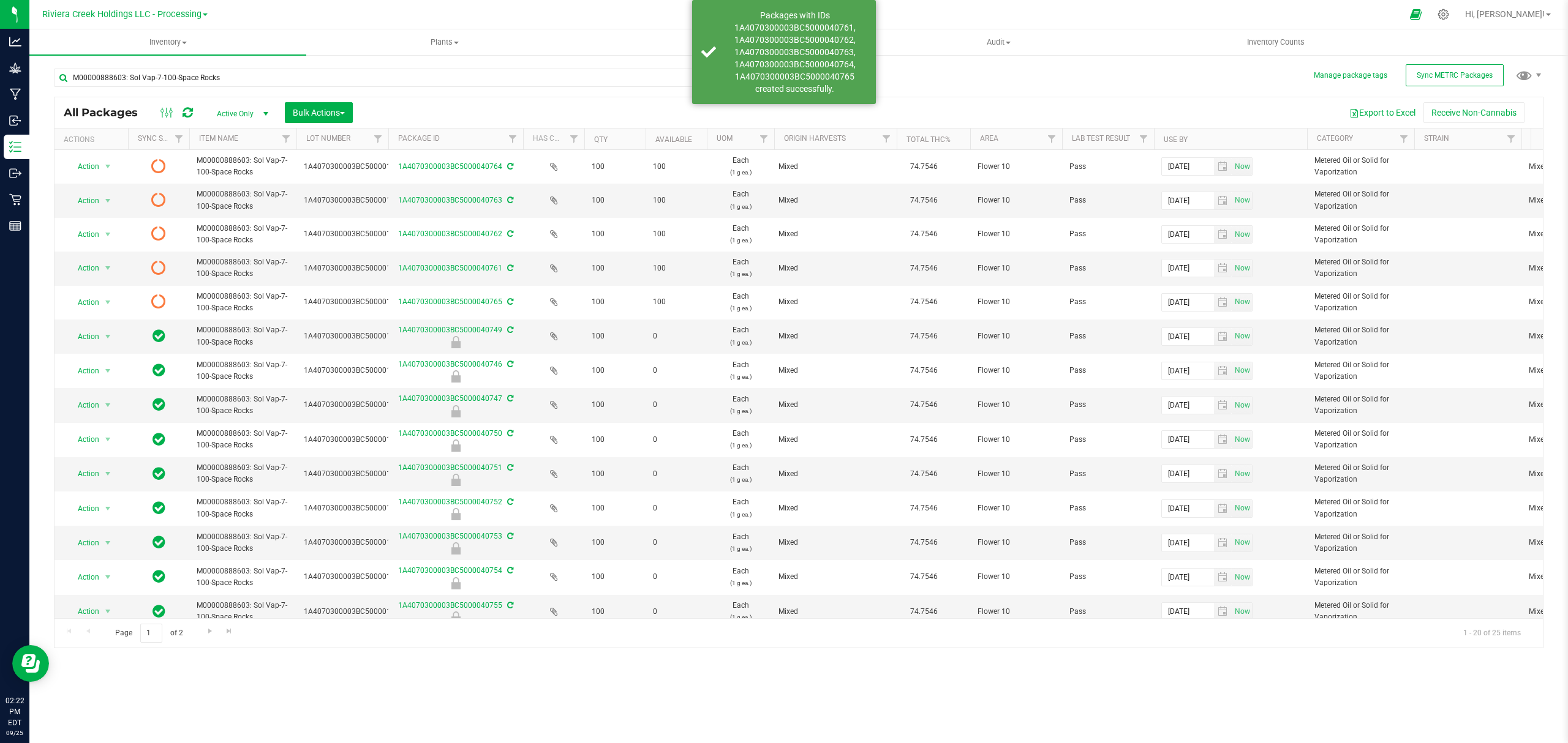
click at [185, 114] on icon at bounding box center [188, 112] width 10 height 12
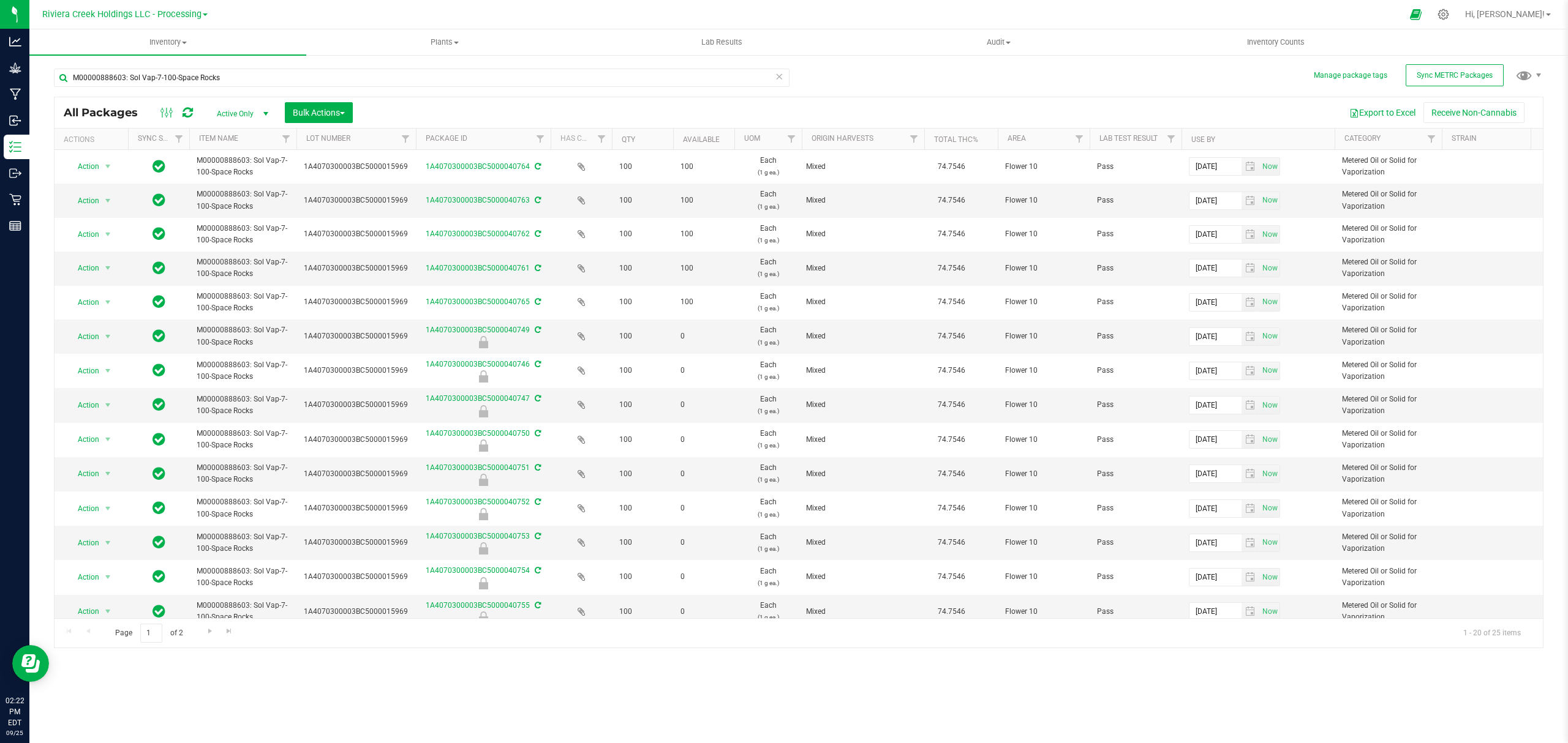
drag, startPoint x: 388, startPoint y: 136, endPoint x: 417, endPoint y: 142, distance: 29.6
click at [417, 142] on div "Actions Sync Status Item Name Lot Number Package ID Has COA Qty Available UOM O…" at bounding box center [793, 139] width 1476 height 21
click at [1268, 35] on uib-tab-heading "Inventory Counts" at bounding box center [1275, 42] width 275 height 25
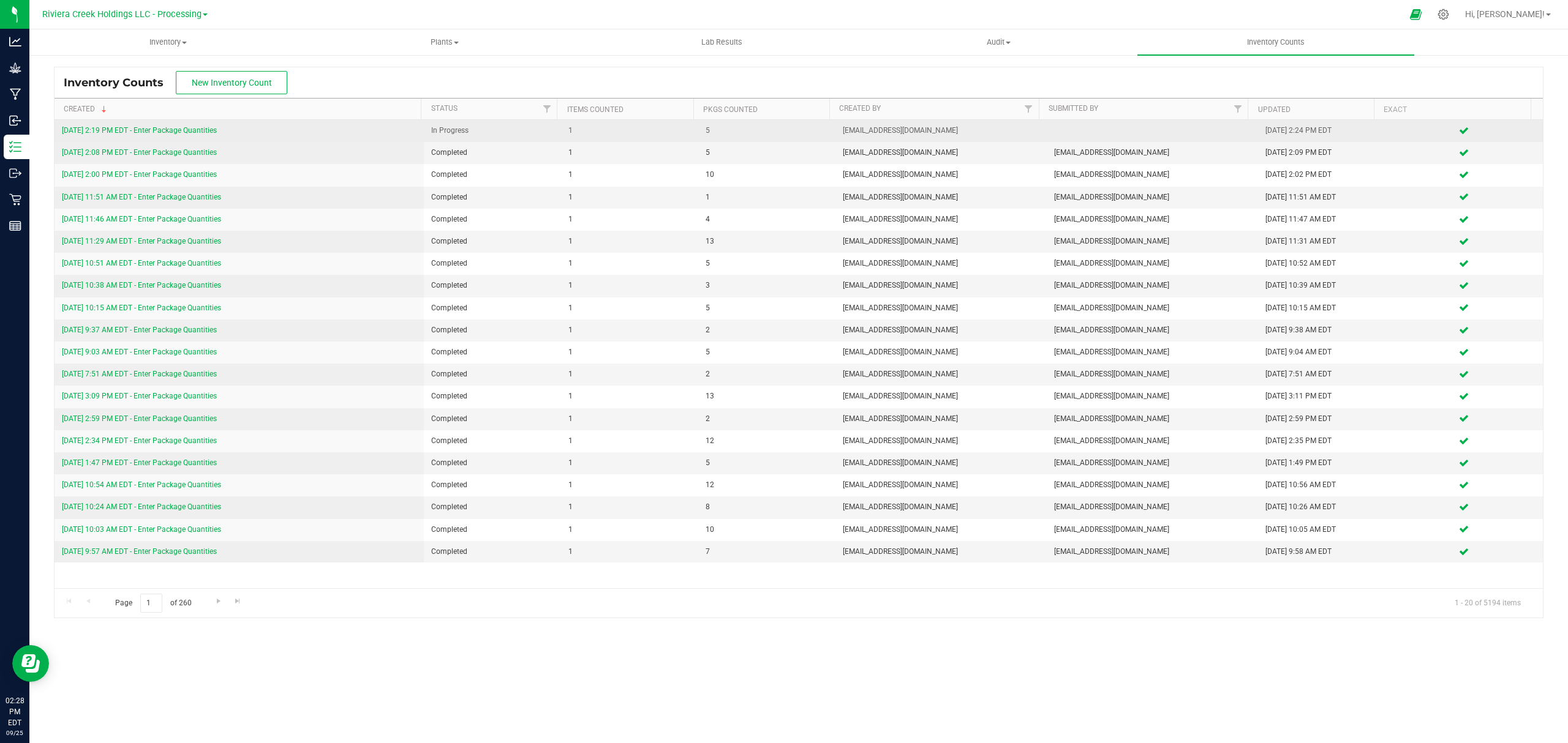
click at [188, 130] on link "[DATE] 2:19 PM EDT - Enter Package Quantities" at bounding box center [140, 130] width 155 height 9
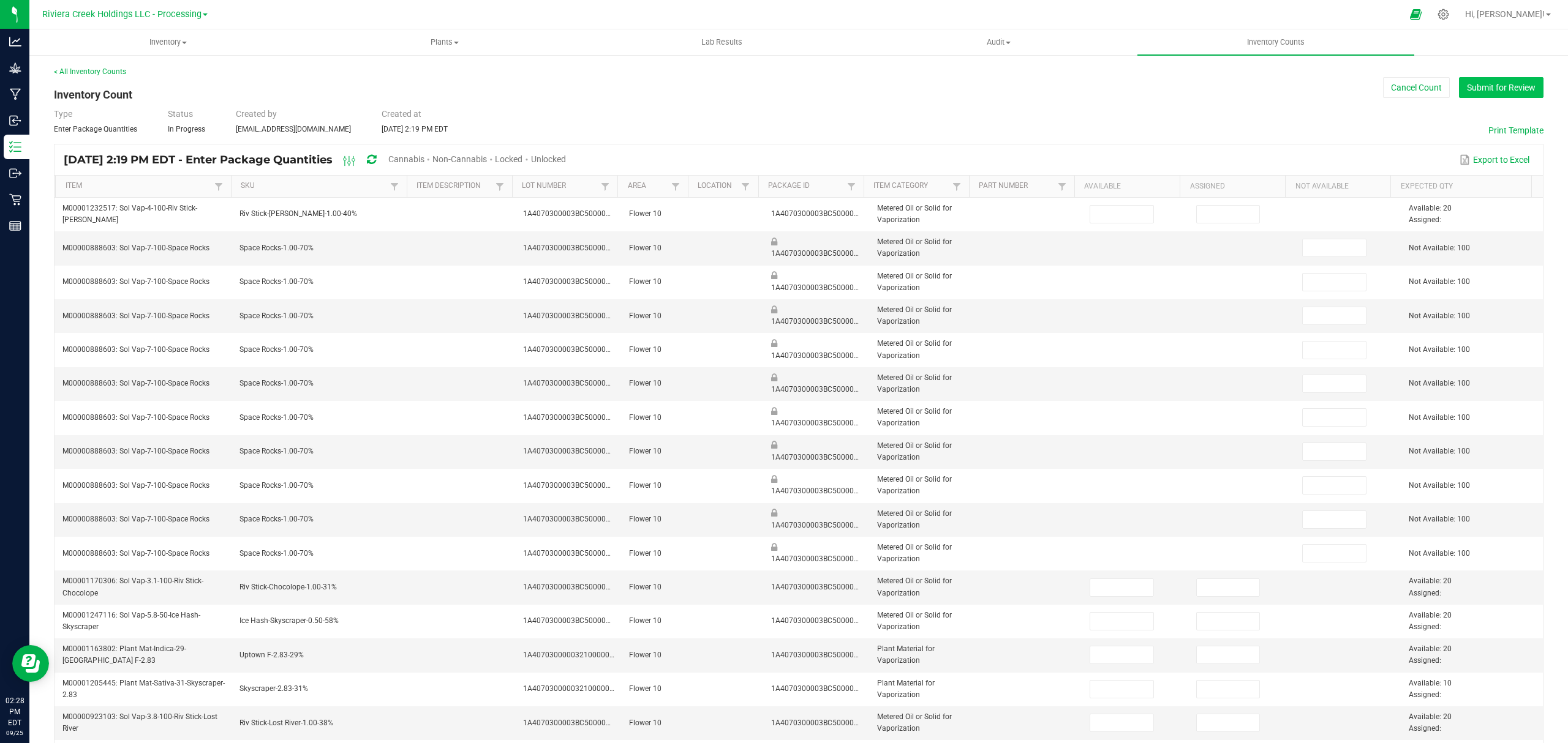
click at [1466, 84] on button "Submit for Review" at bounding box center [1500, 87] width 84 height 21
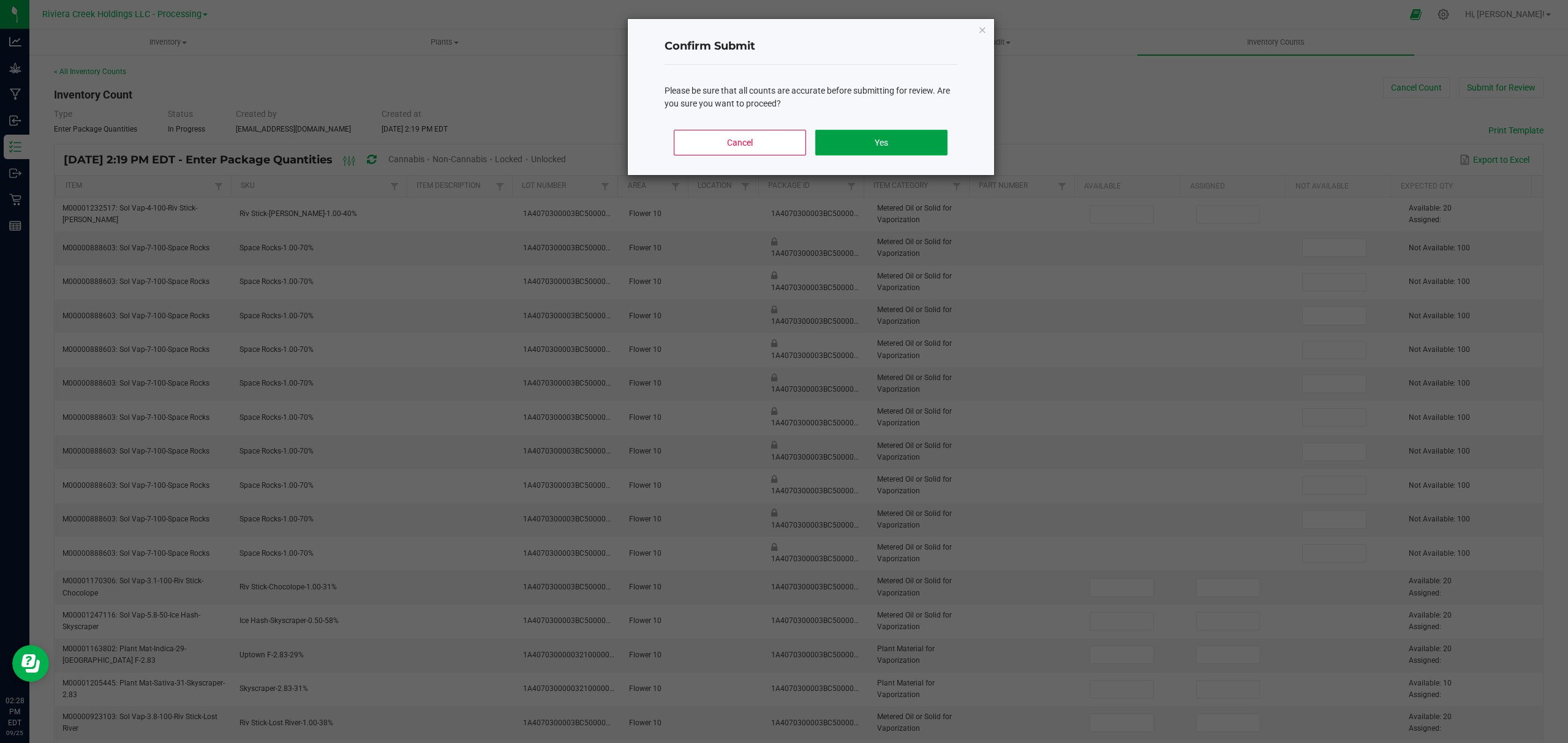
click at [913, 140] on button "Yes" at bounding box center [881, 143] width 132 height 26
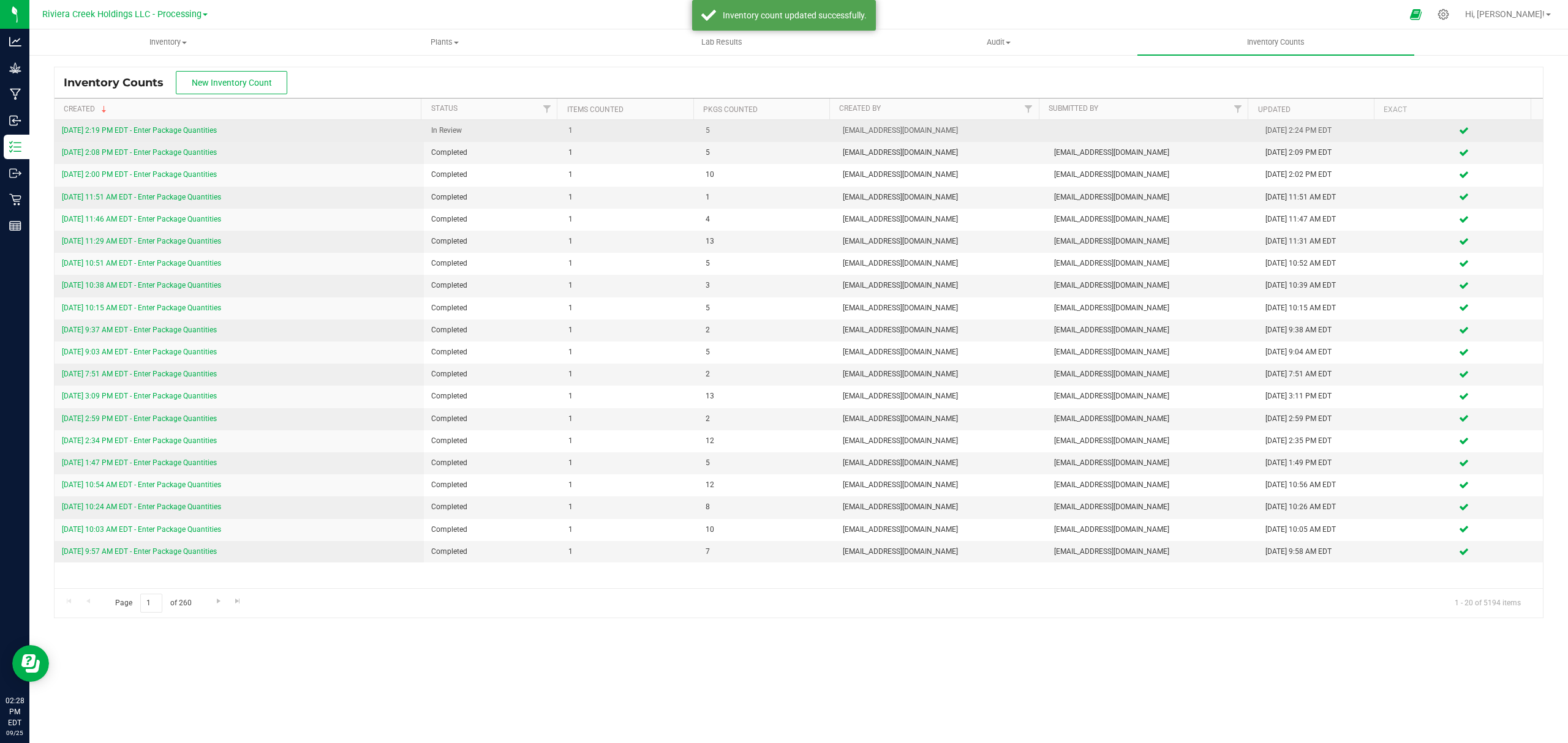
click at [207, 132] on link "[DATE] 2:19 PM EDT - Enter Package Quantities" at bounding box center [140, 130] width 155 height 9
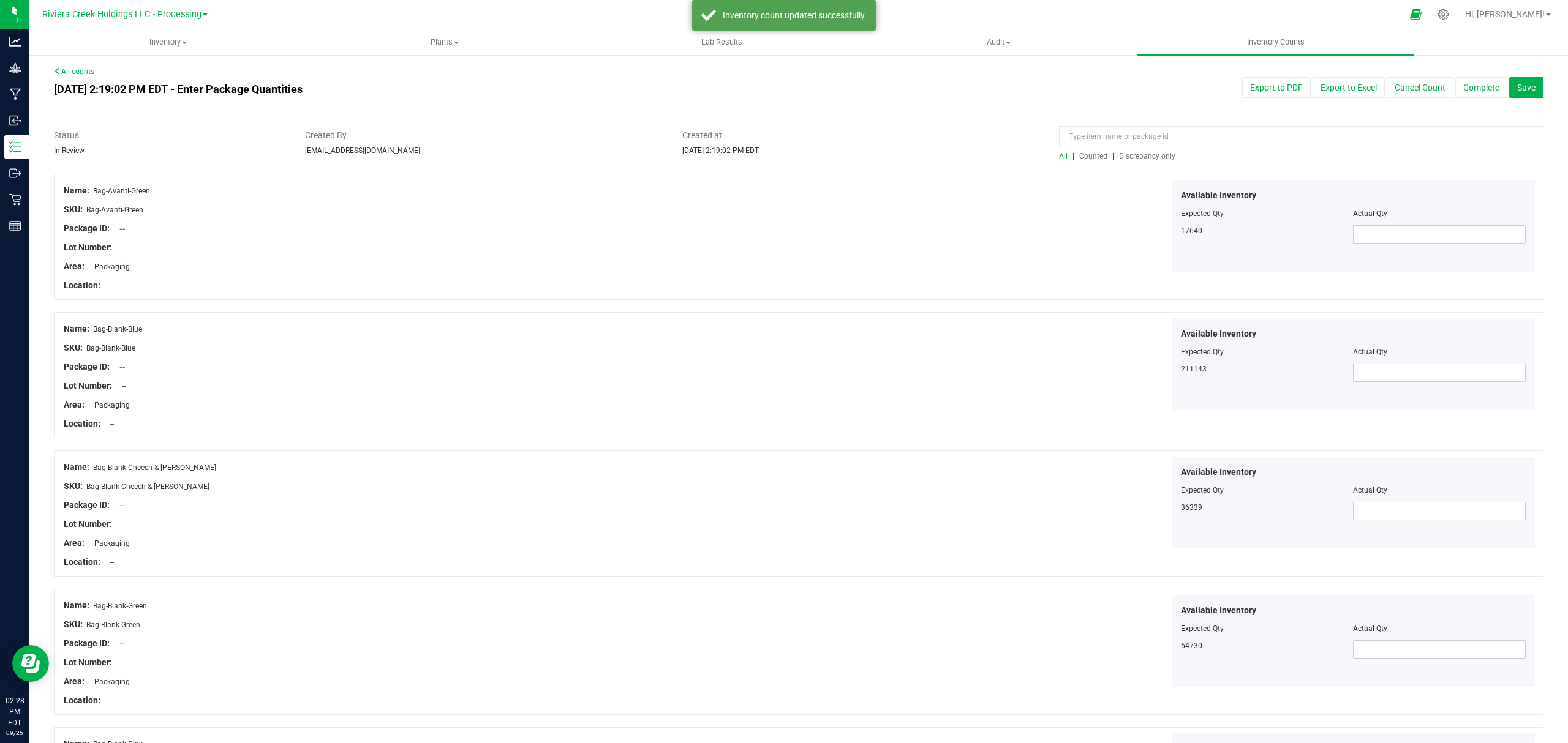
click at [1096, 155] on span "Counted" at bounding box center [1093, 156] width 28 height 9
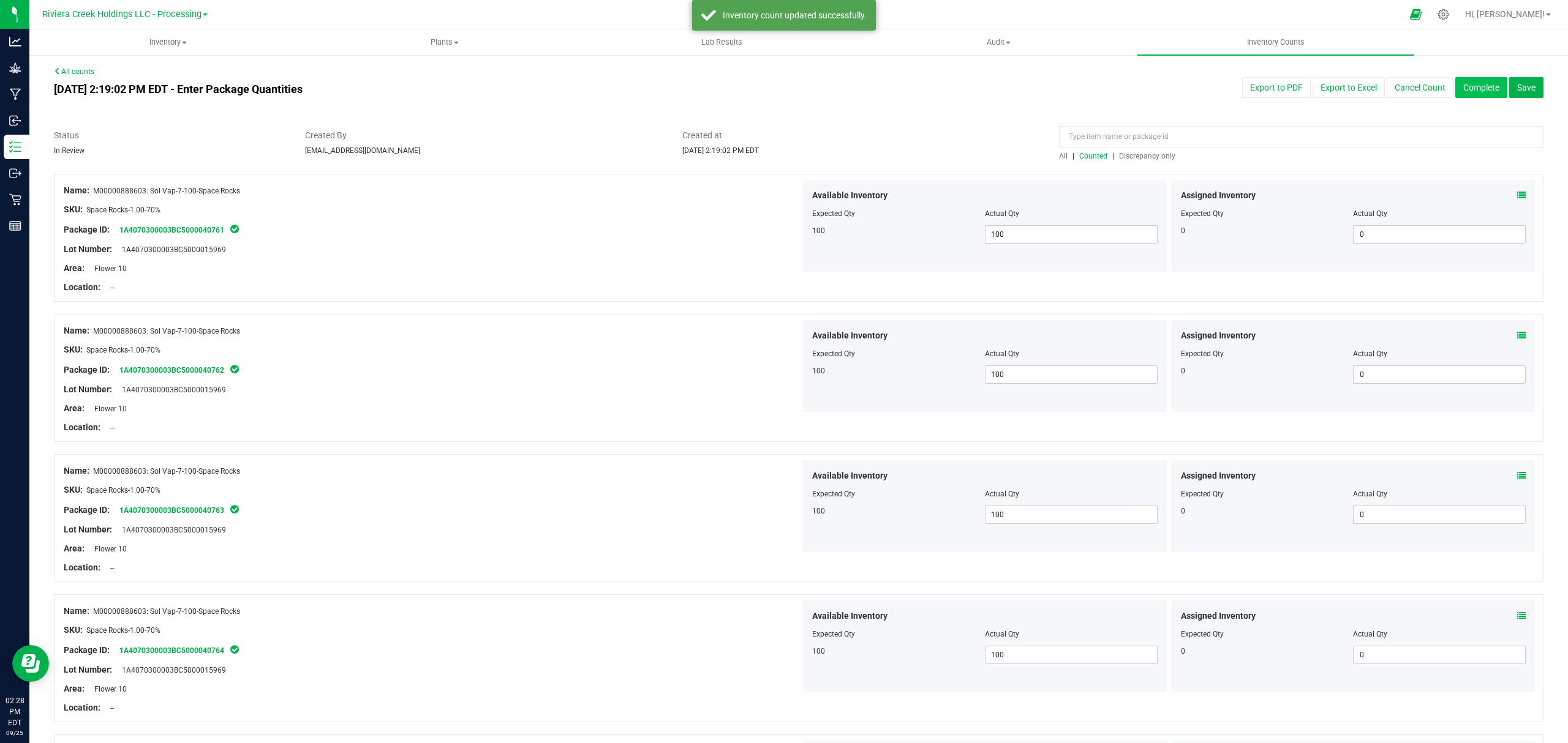
click at [1463, 82] on button "Complete" at bounding box center [1481, 87] width 52 height 21
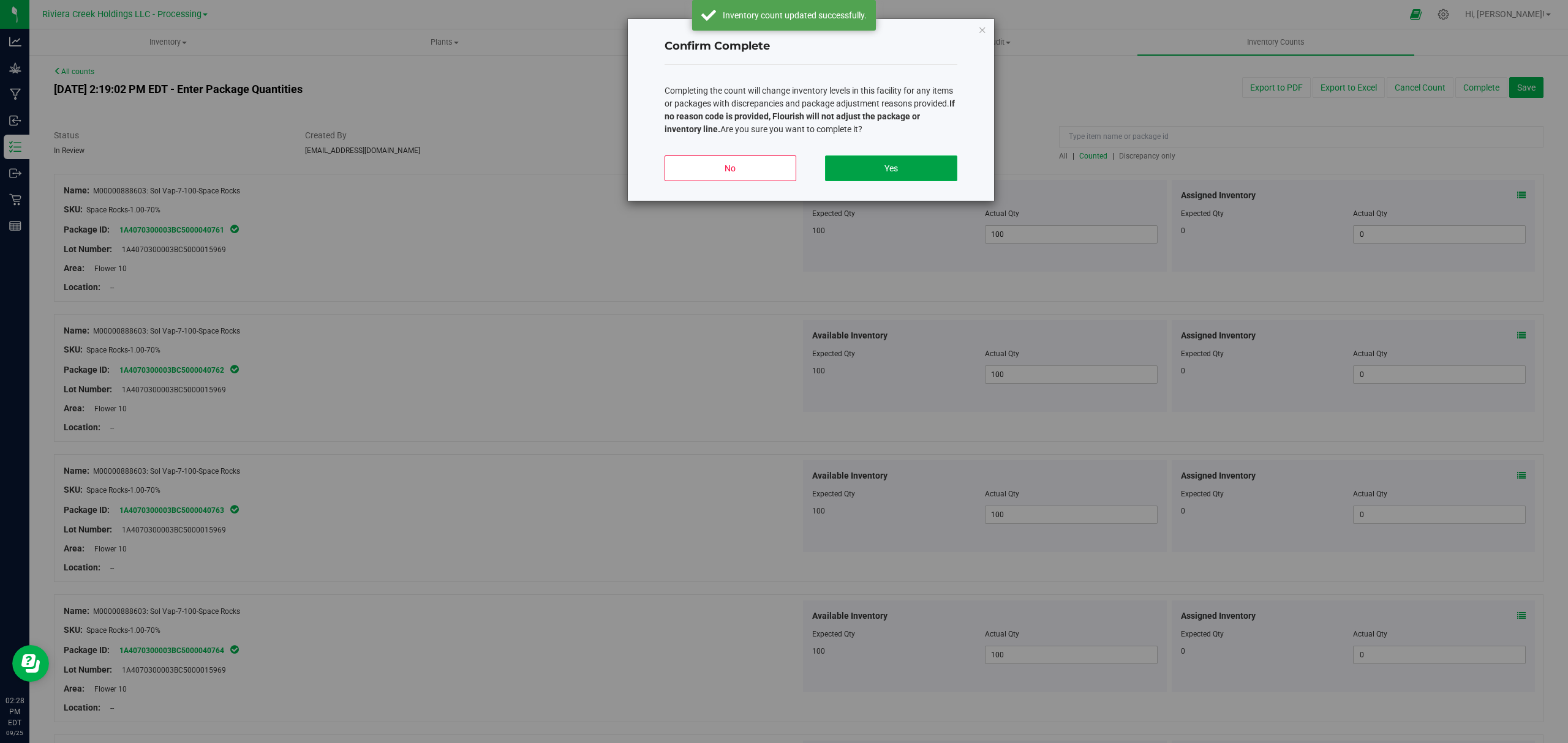
click at [931, 167] on button "Yes" at bounding box center [891, 168] width 132 height 26
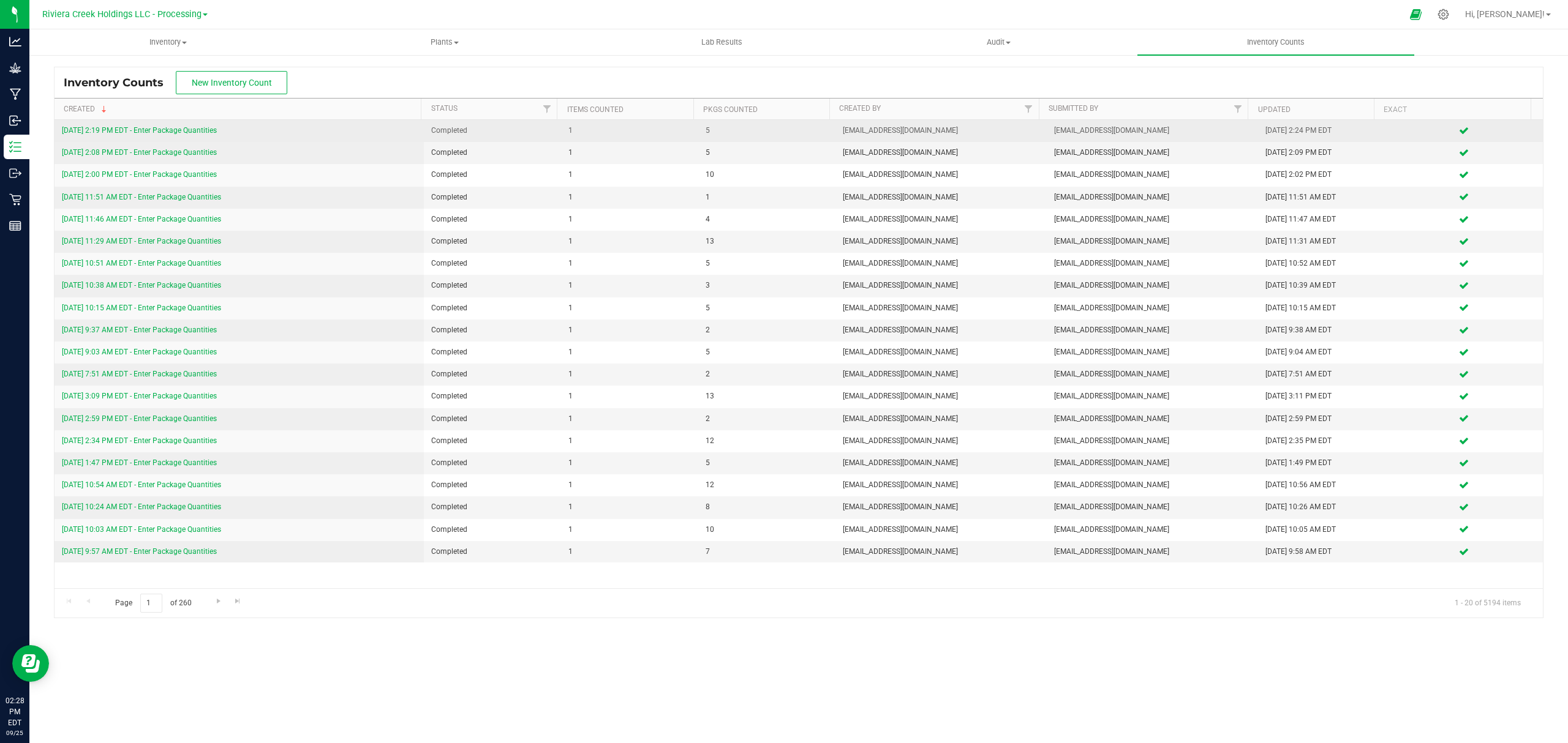
click at [208, 130] on link "[DATE] 2:19 PM EDT - Enter Package Quantities" at bounding box center [140, 130] width 155 height 9
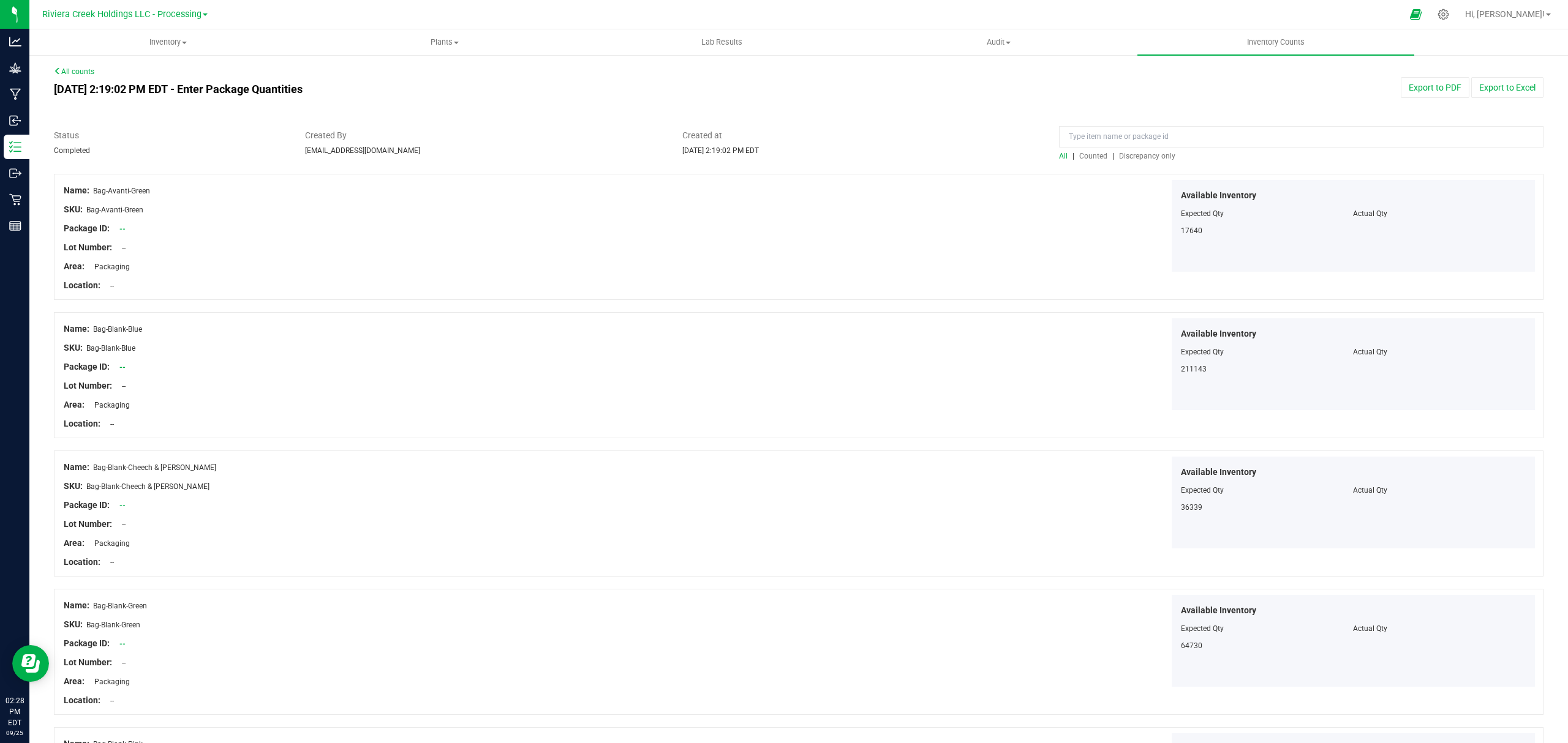
click at [1081, 154] on span "Counted" at bounding box center [1093, 156] width 28 height 9
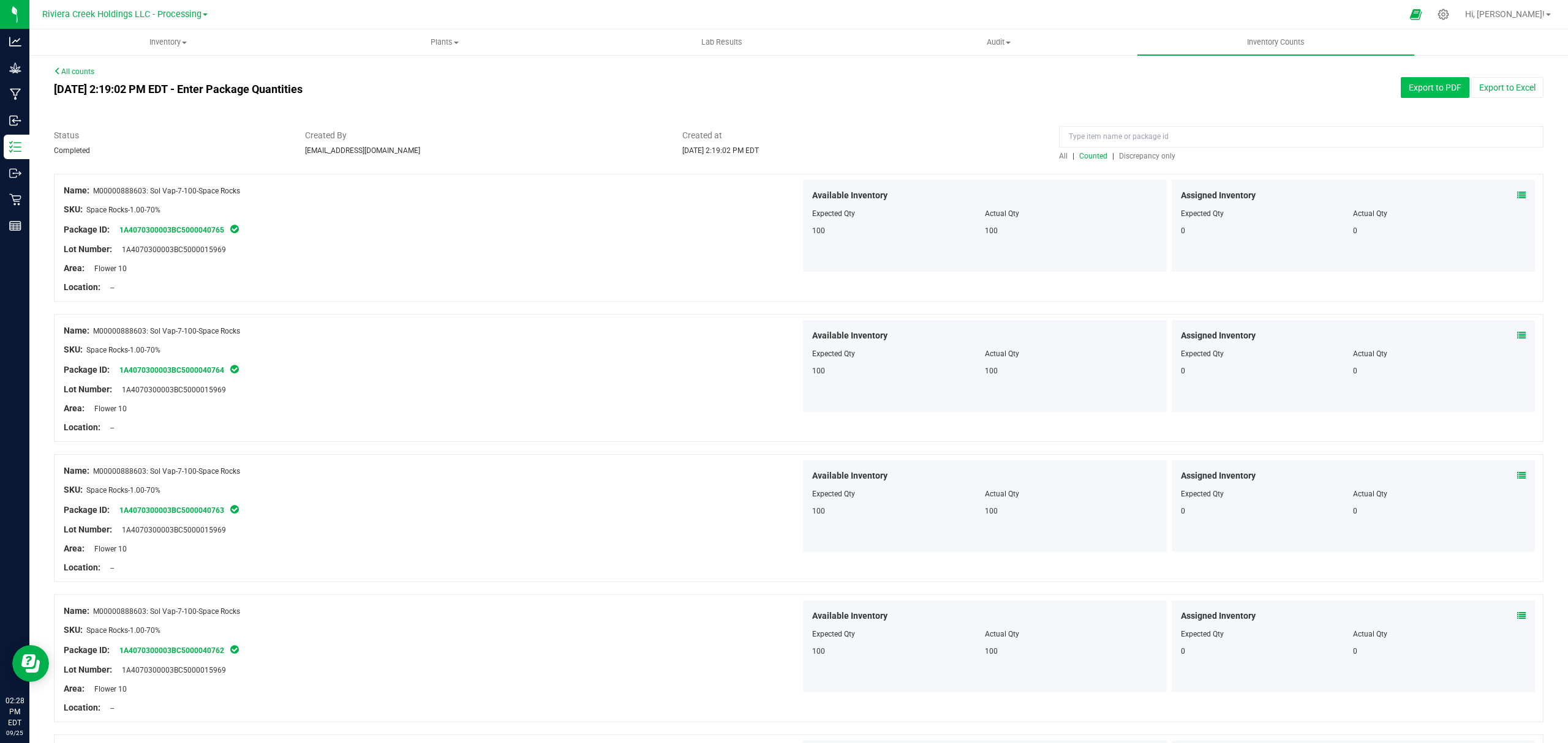
click at [1401, 88] on button "Export to PDF" at bounding box center [1435, 87] width 69 height 21
click at [175, 44] on span "Inventory" at bounding box center [168, 42] width 275 height 11
click at [152, 76] on li "All packages" at bounding box center [168, 74] width 277 height 15
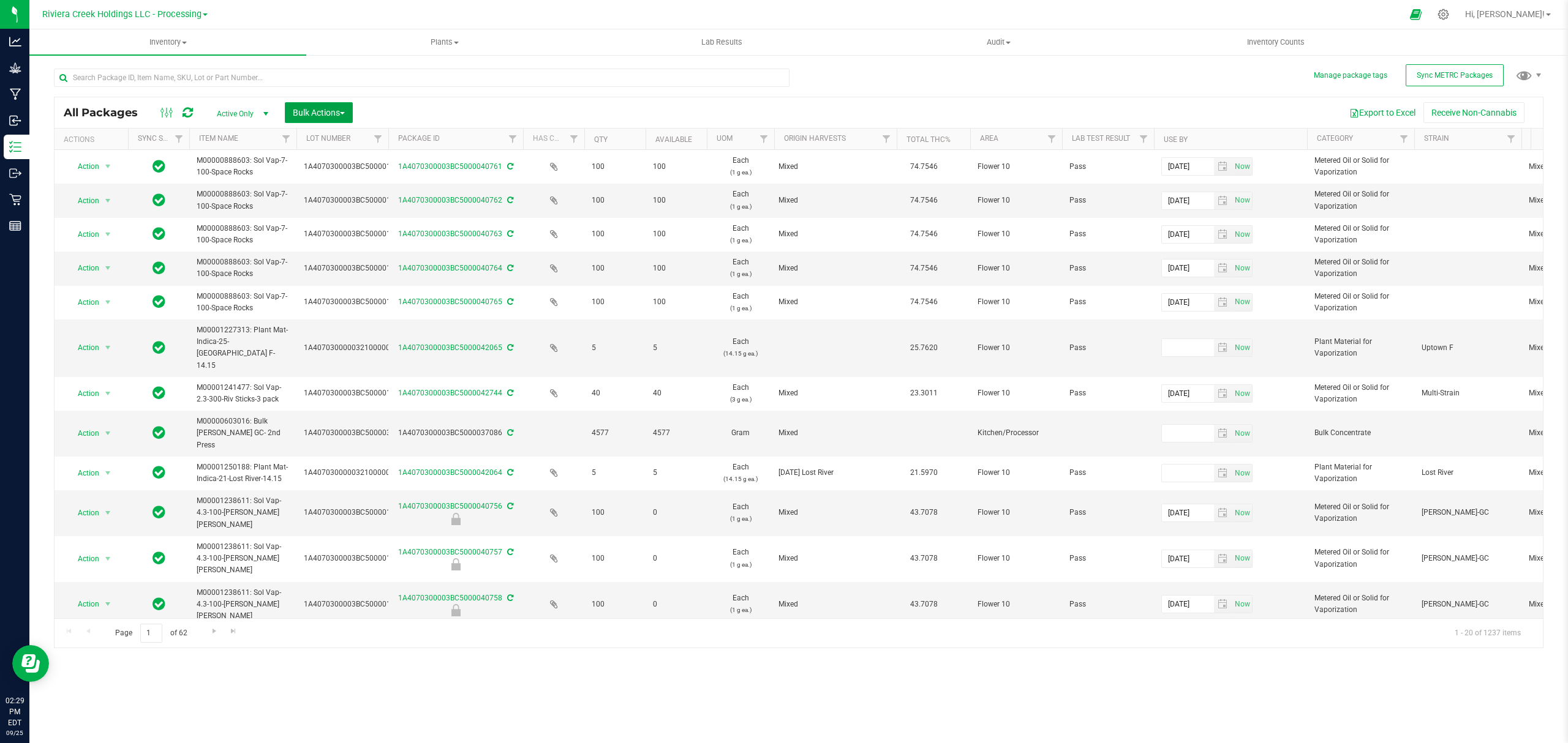
click at [322, 111] on span "Bulk Actions" at bounding box center [319, 112] width 52 height 10
click at [327, 237] on div "Lock/Unlock packages" at bounding box center [342, 232] width 100 height 20
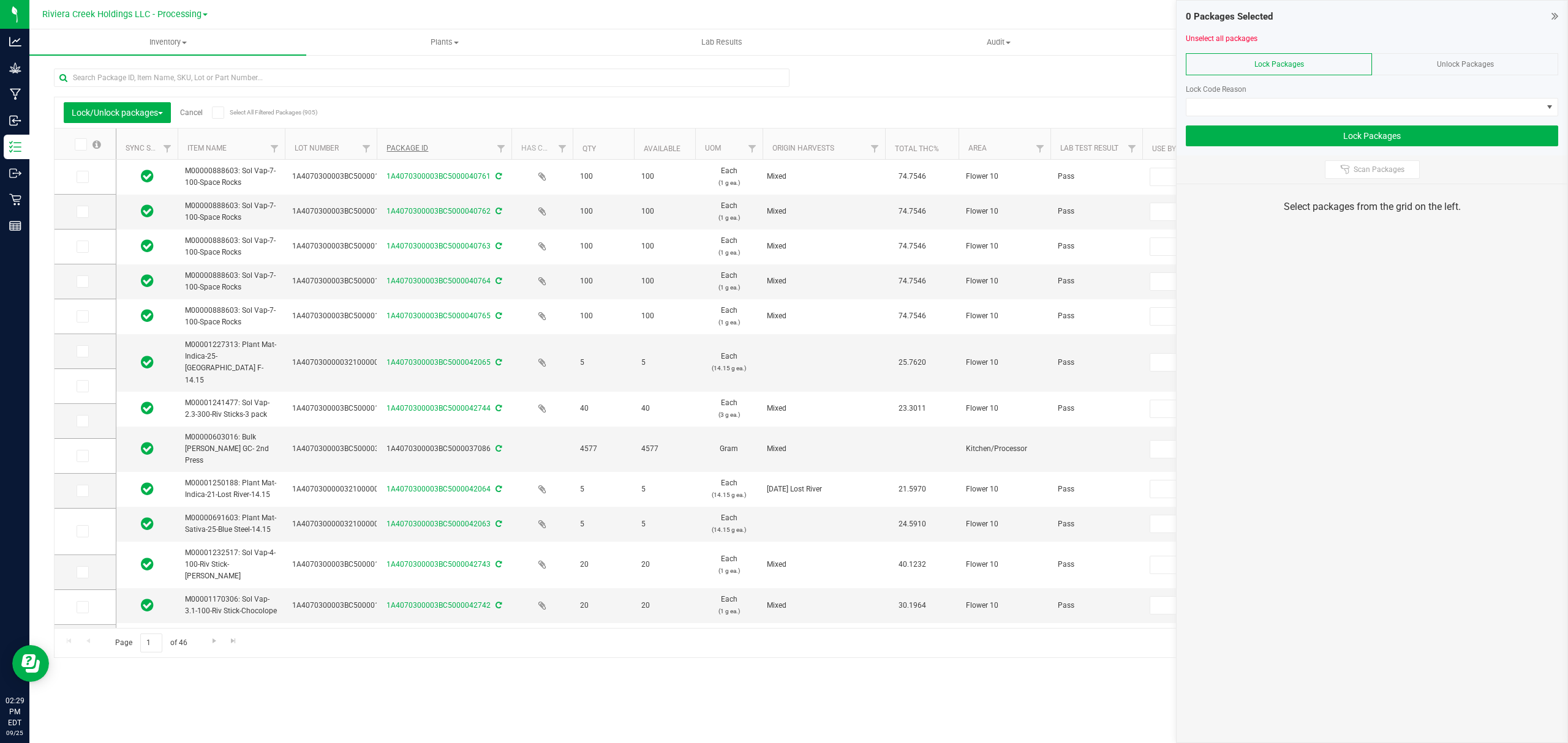
type input "[DATE]"
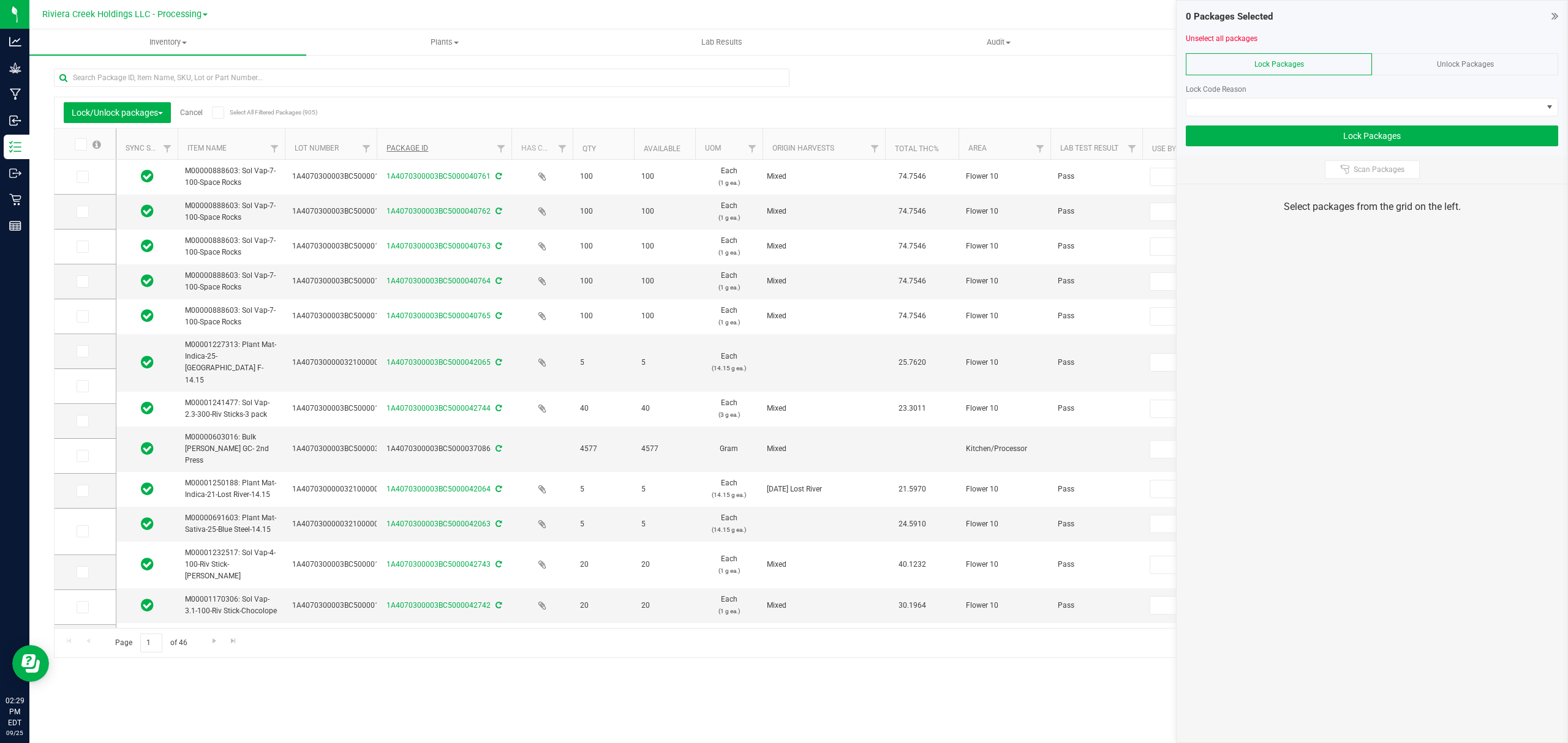
type input "[DATE]"
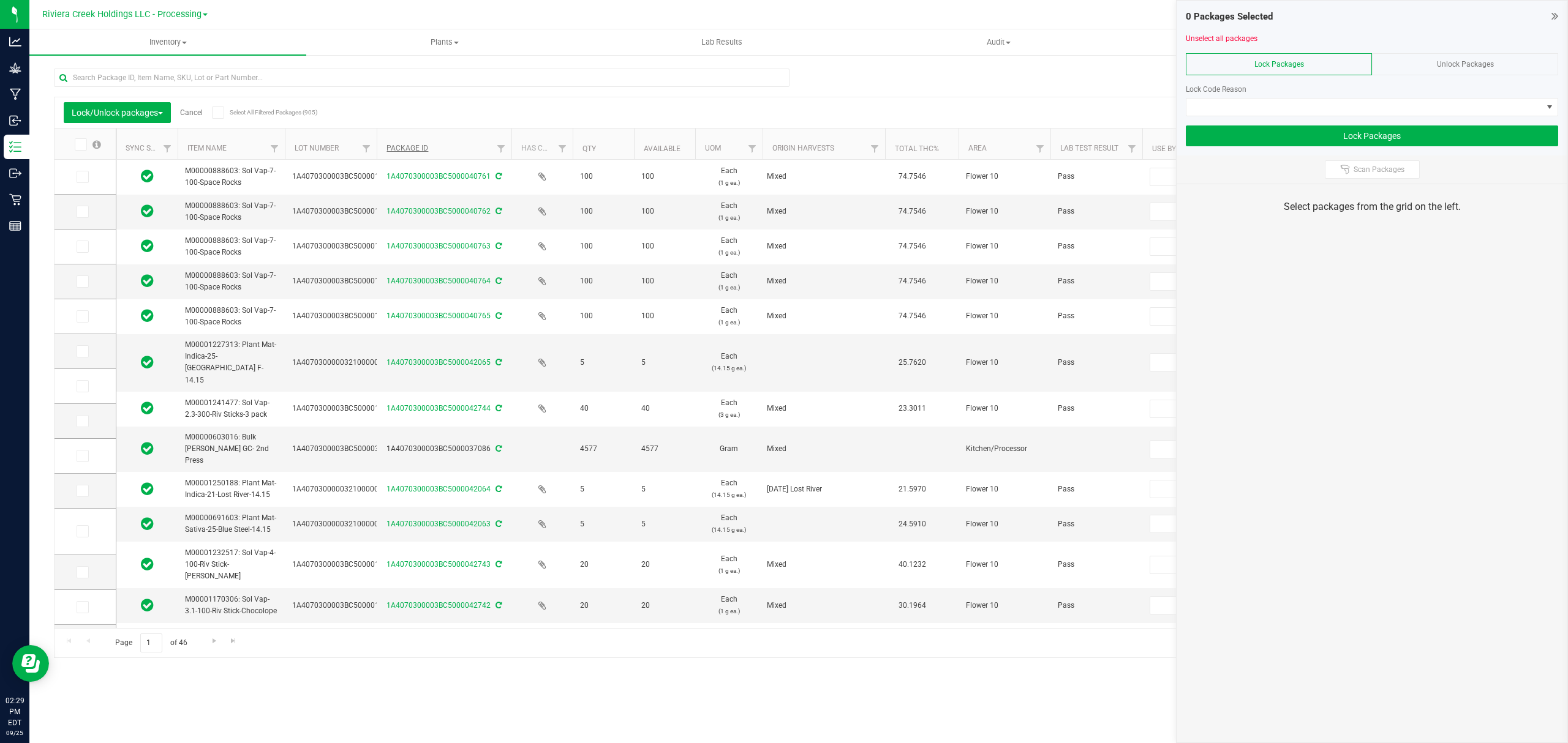
type input "[DATE]"
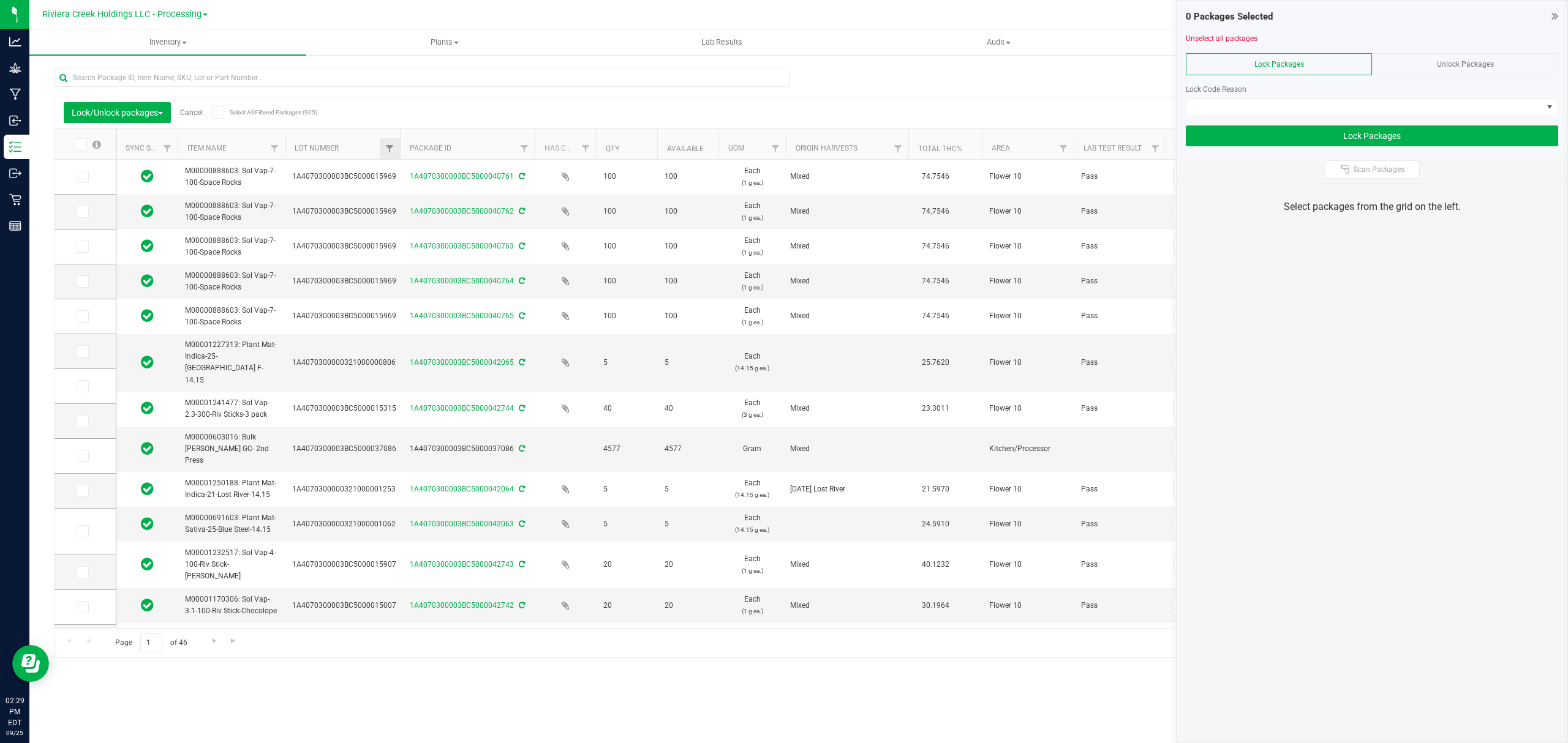
drag, startPoint x: 376, startPoint y: 148, endPoint x: 402, endPoint y: 146, distance: 26.1
drag, startPoint x: 91, startPoint y: 213, endPoint x: 90, endPoint y: 223, distance: 10.0
click at [90, 213] on label at bounding box center [85, 212] width 18 height 12
click at [0, 0] on input "checkbox" at bounding box center [0, 0] width 0 height 0
click at [89, 248] on label at bounding box center [85, 246] width 18 height 12
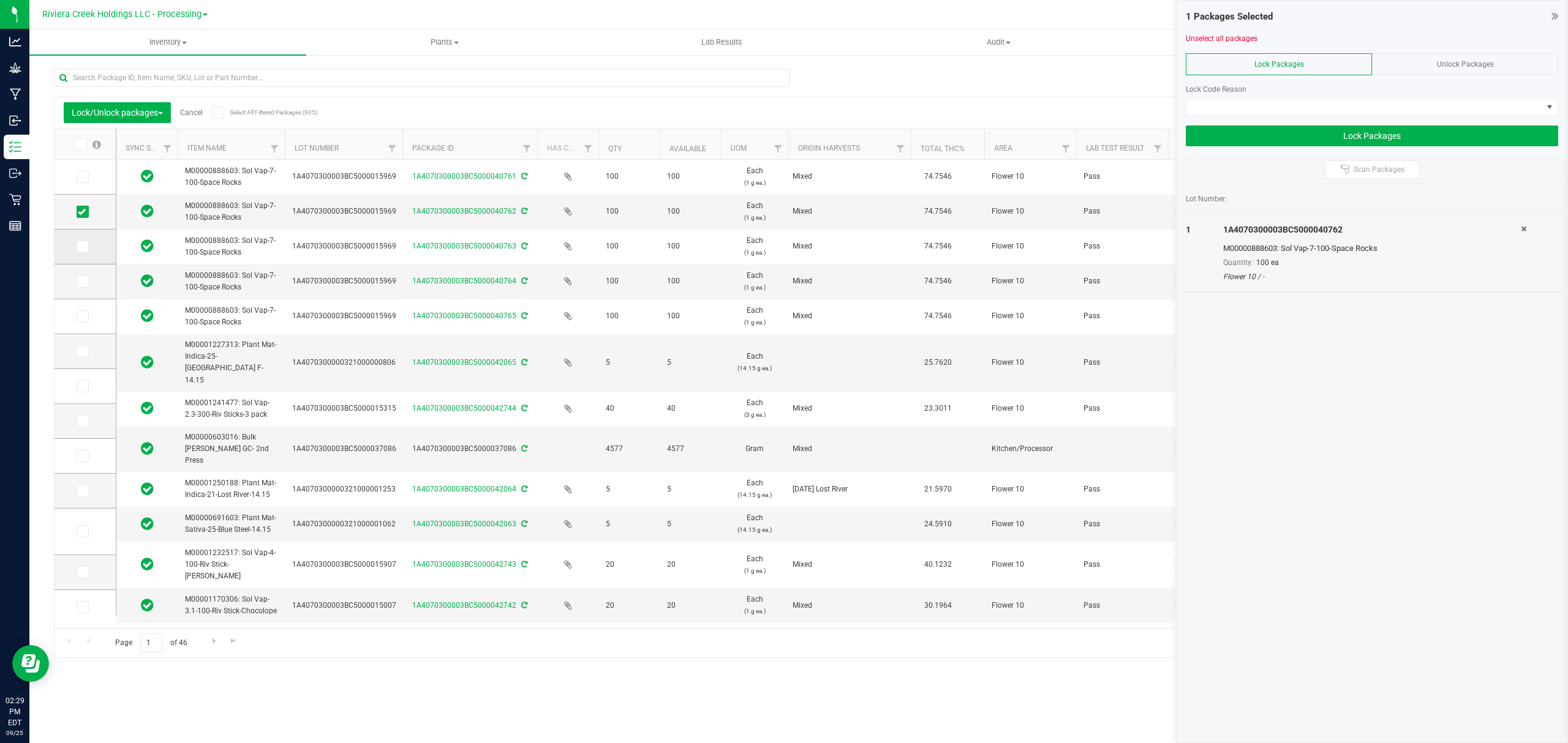
click at [0, 0] on input "checkbox" at bounding box center [0, 0] width 0 height 0
click at [83, 281] on icon at bounding box center [81, 281] width 8 height 0
click at [0, 0] on input "checkbox" at bounding box center [0, 0] width 0 height 0
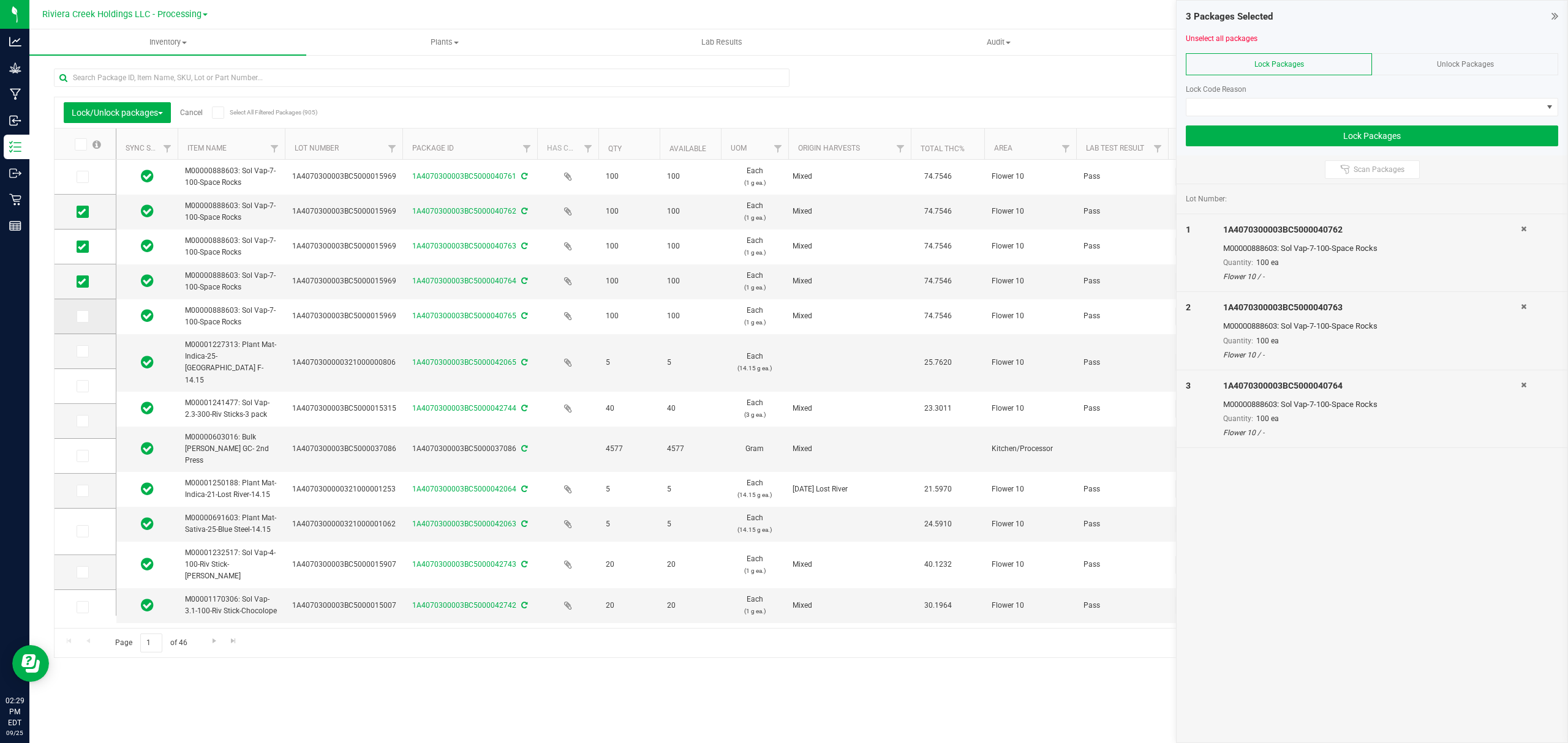
click at [84, 328] on td at bounding box center [85, 316] width 61 height 35
click at [81, 321] on span at bounding box center [82, 316] width 12 height 12
click at [0, 0] on input "checkbox" at bounding box center [0, 0] width 0 height 0
click at [77, 353] on span at bounding box center [82, 352] width 12 height 12
click at [0, 0] on input "checkbox" at bounding box center [0, 0] width 0 height 0
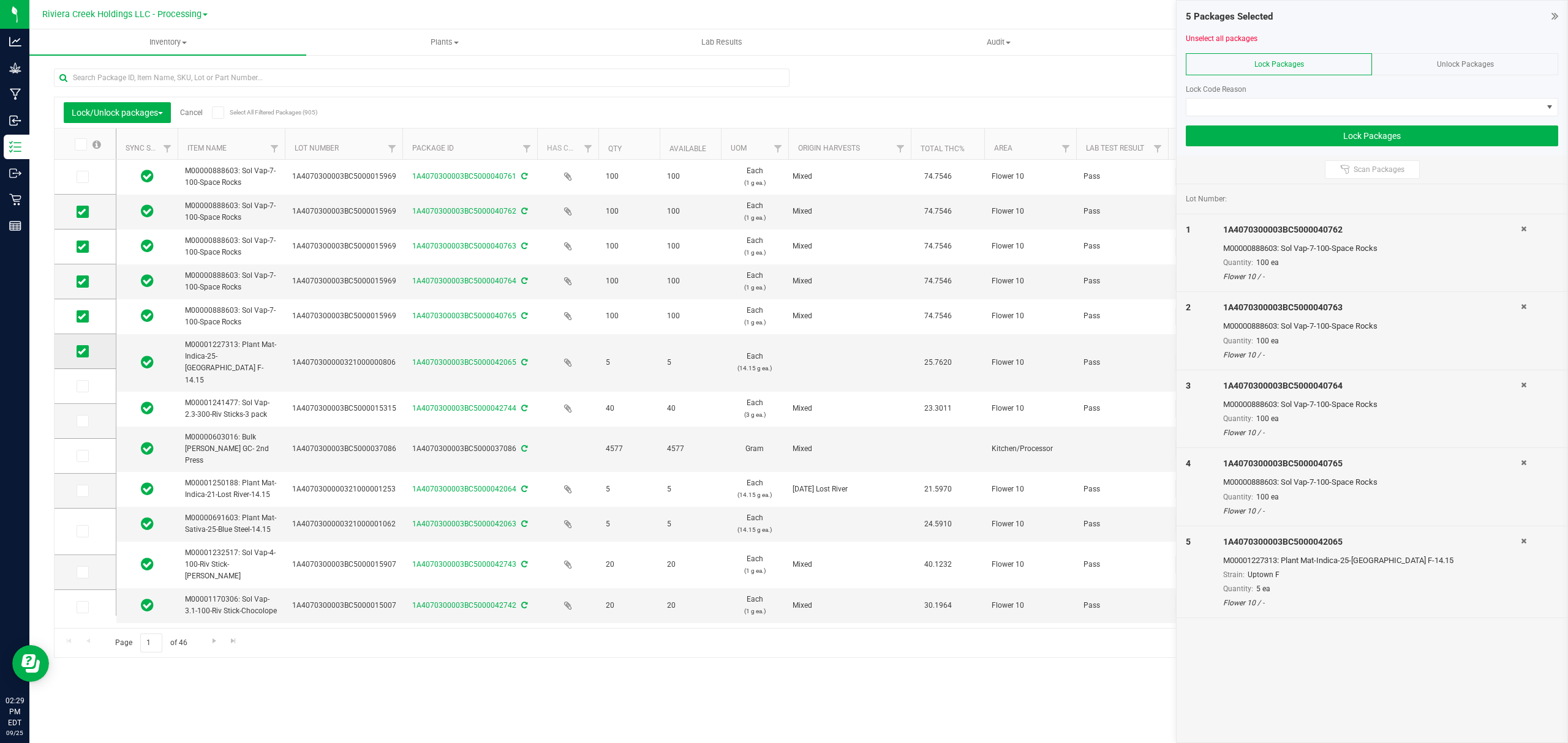
click at [81, 352] on icon at bounding box center [81, 352] width 8 height 0
click at [0, 0] on input "checkbox" at bounding box center [0, 0] width 0 height 0
click at [82, 170] on td at bounding box center [85, 177] width 61 height 35
click at [82, 177] on icon at bounding box center [81, 177] width 8 height 0
click at [0, 0] on input "checkbox" at bounding box center [0, 0] width 0 height 0
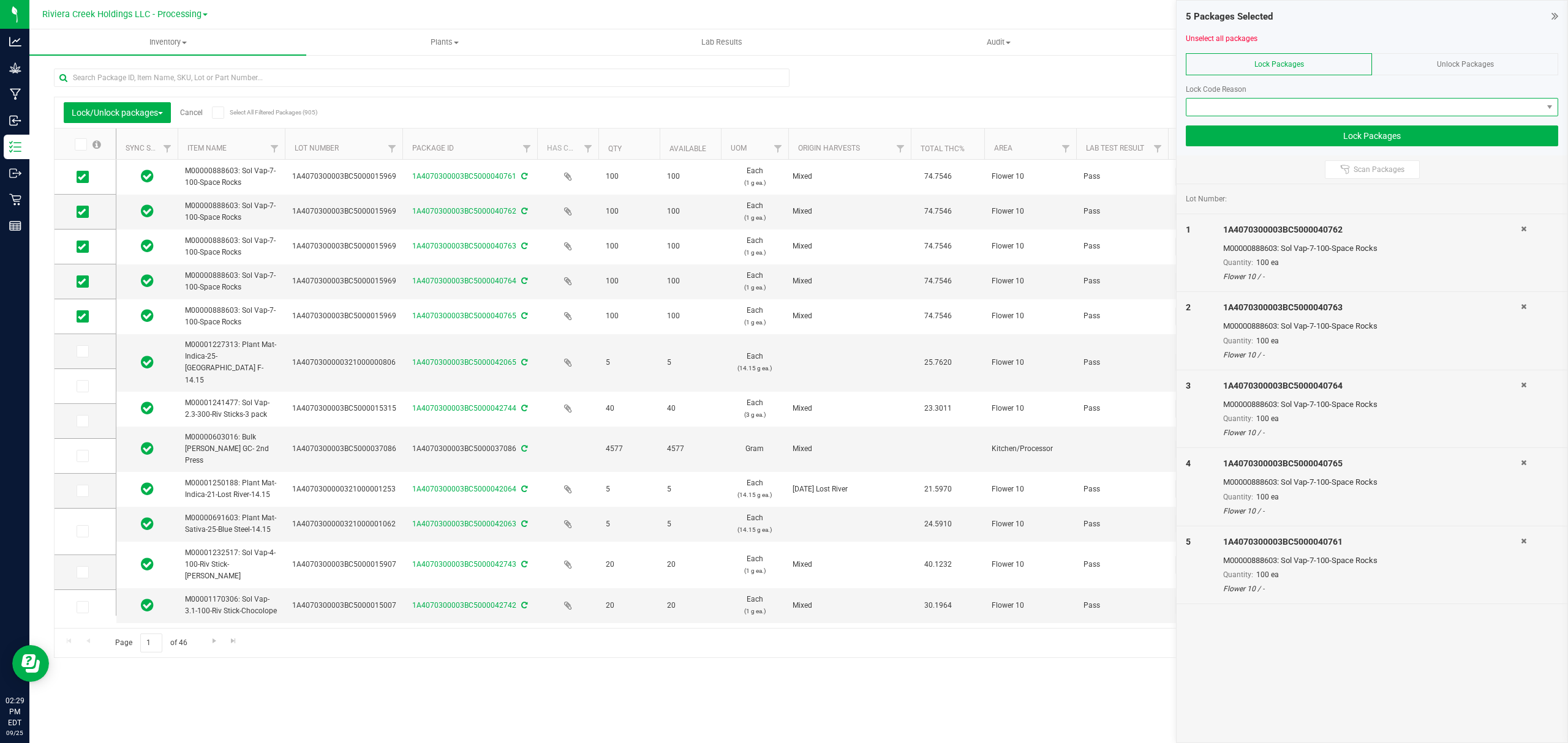
click at [1310, 105] on span at bounding box center [1364, 107] width 356 height 17
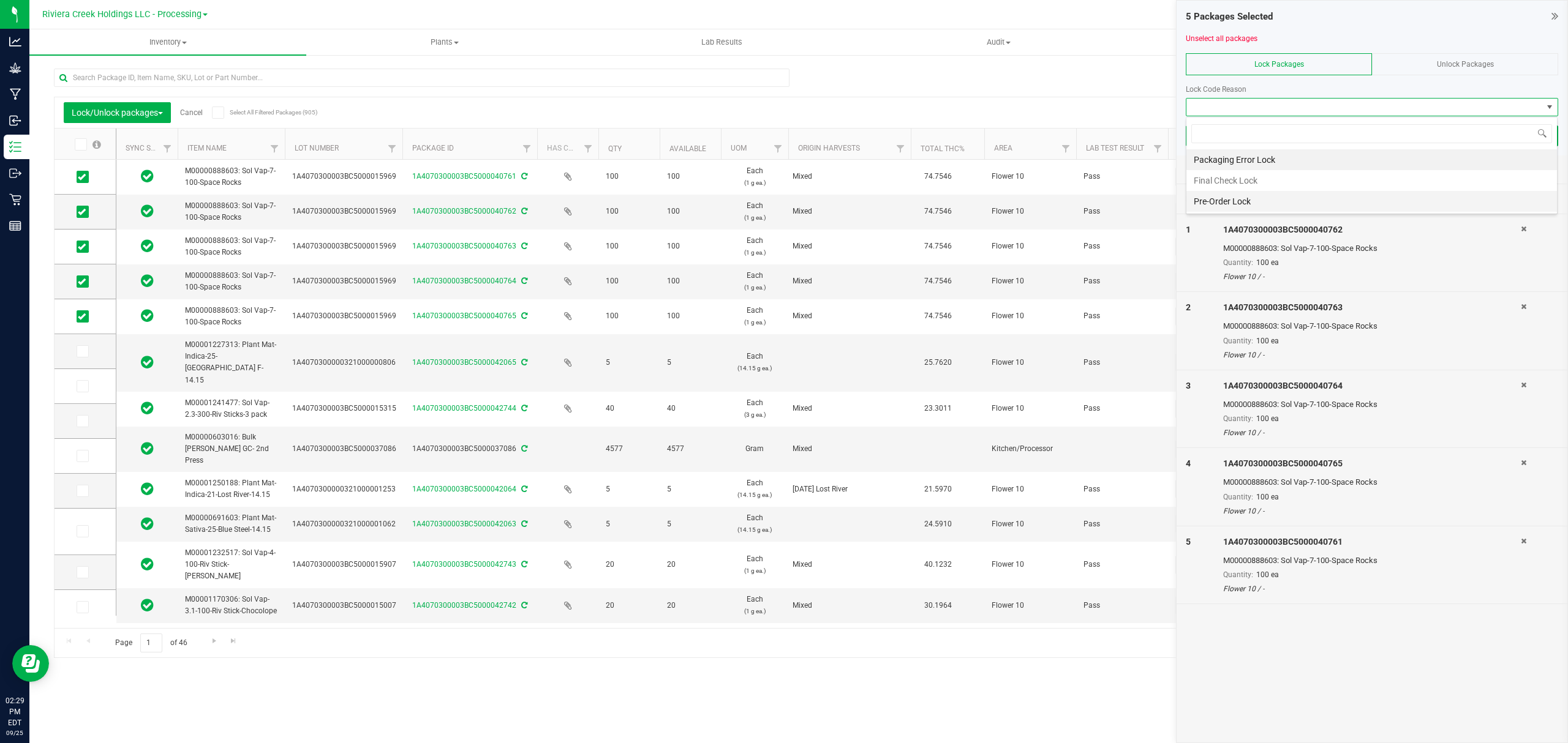
scroll to position [18, 371]
click at [1251, 183] on li "Final Check Lock" at bounding box center [1371, 181] width 371 height 21
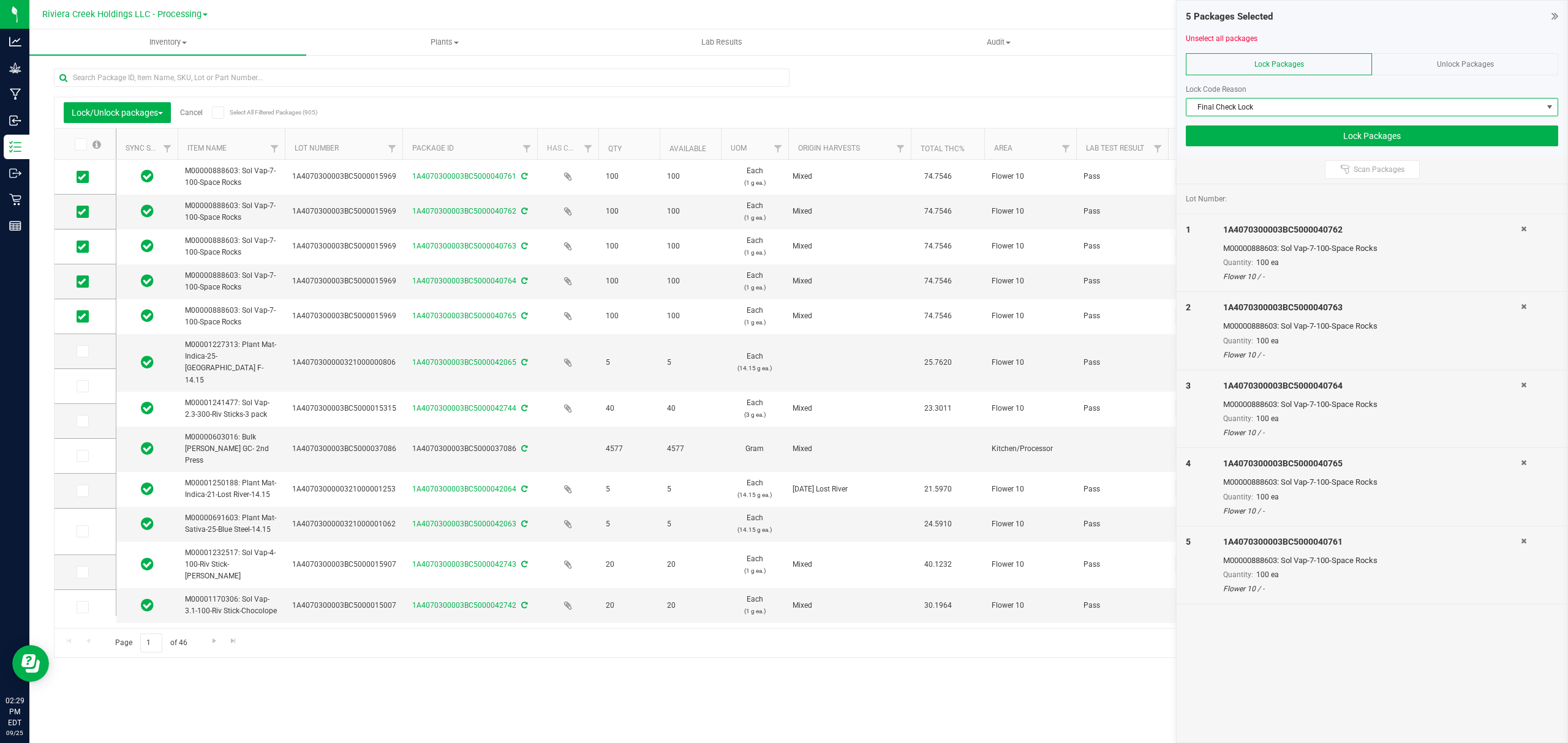
click at [1257, 151] on div "5 Packages Selected Unselect all packages Lock Packages Unlock Packages Lock Co…" at bounding box center [1371, 78] width 390 height 155
click at [1257, 135] on button "Lock Packages" at bounding box center [1372, 136] width 373 height 21
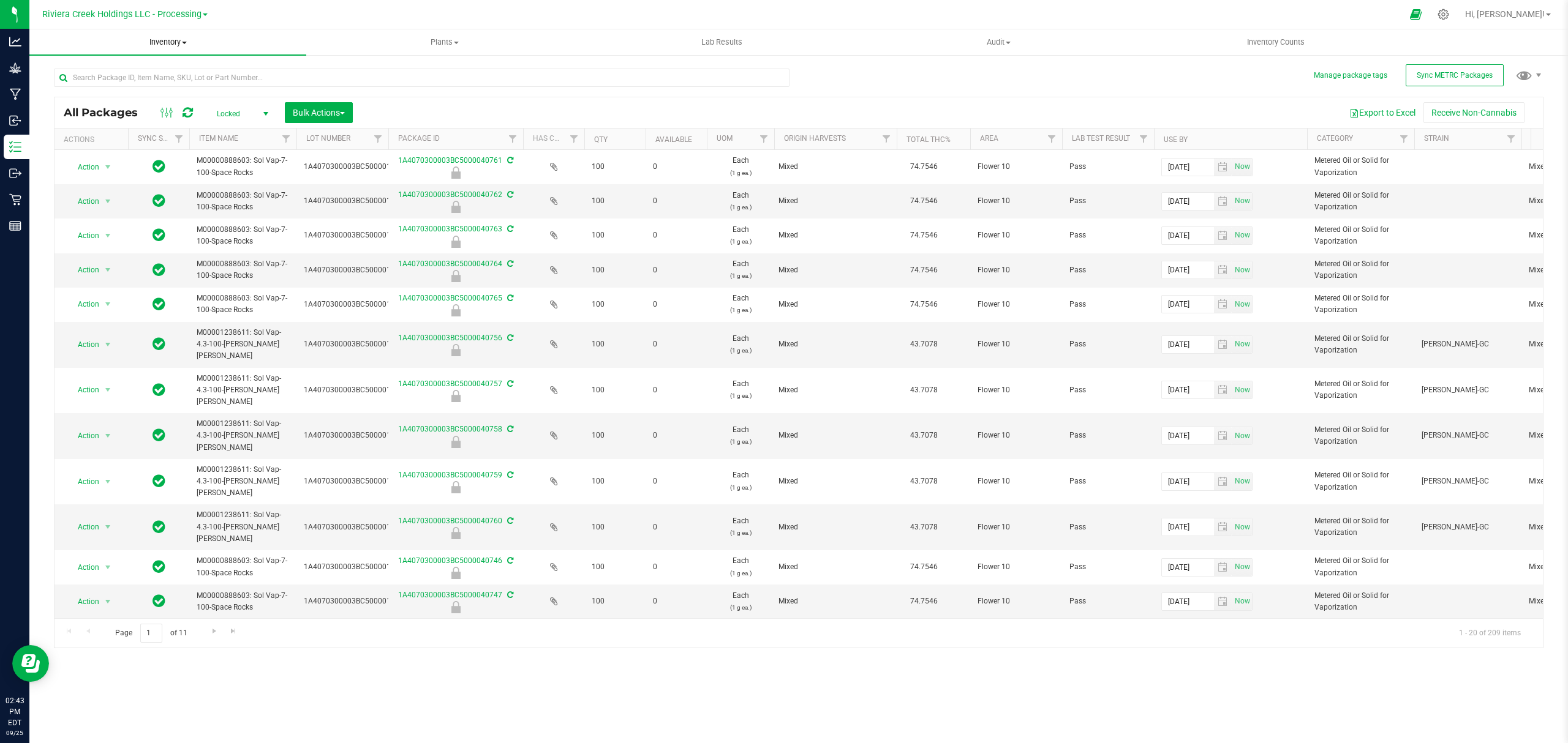
click at [170, 40] on span "Inventory" at bounding box center [168, 42] width 277 height 11
click at [178, 152] on li "From bill of materials" at bounding box center [168, 147] width 277 height 15
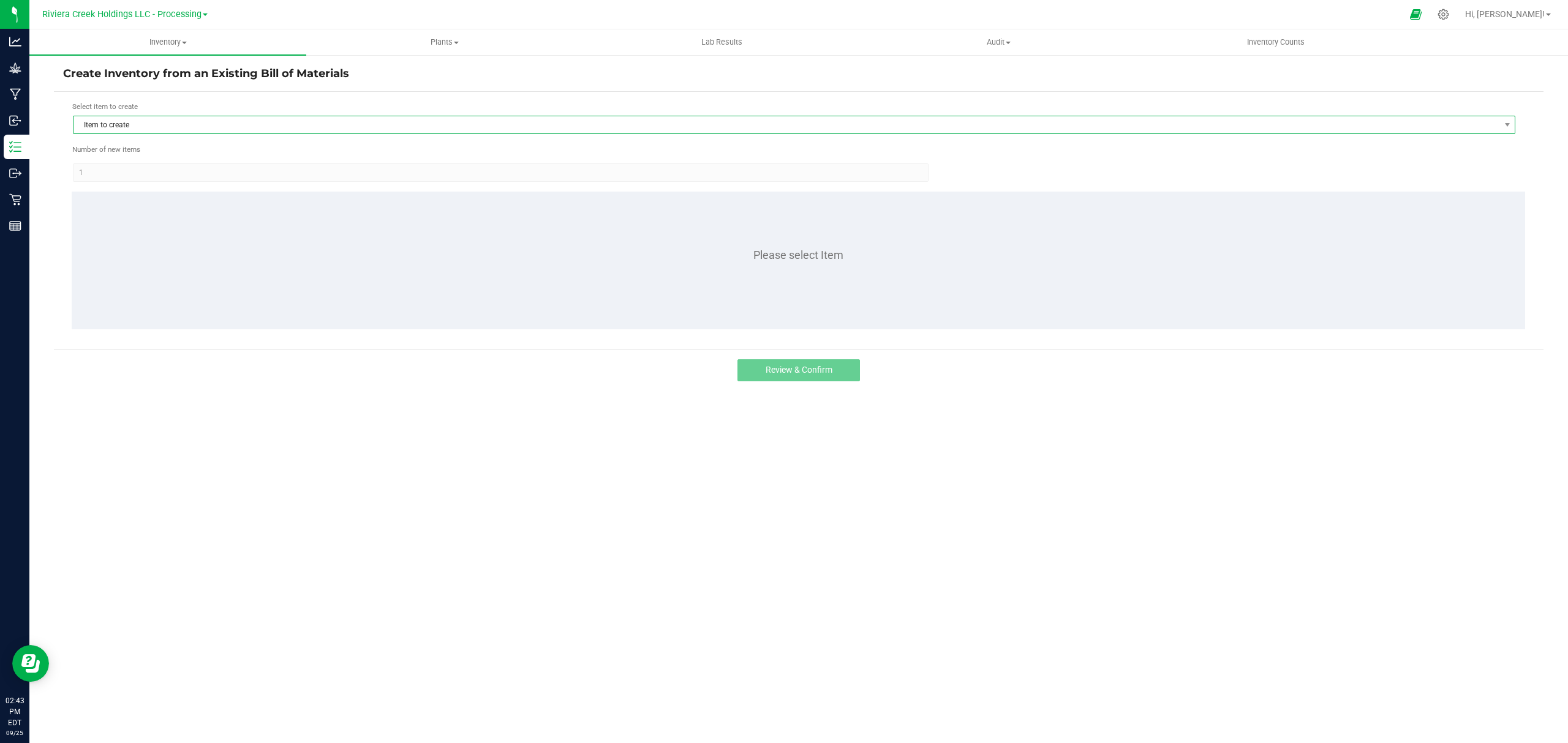
click at [129, 128] on span "Item to create" at bounding box center [786, 125] width 1426 height 17
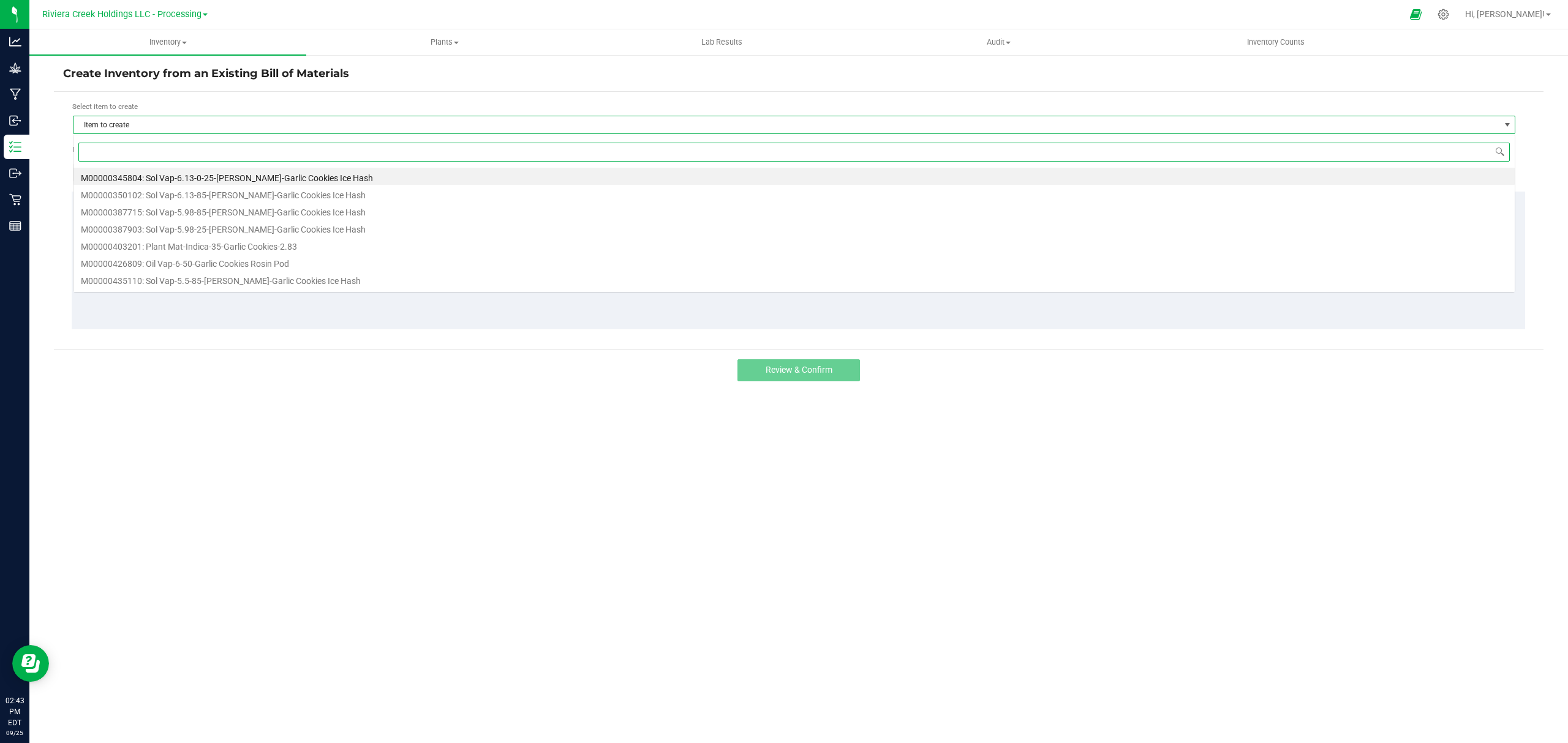
scroll to position [18, 1443]
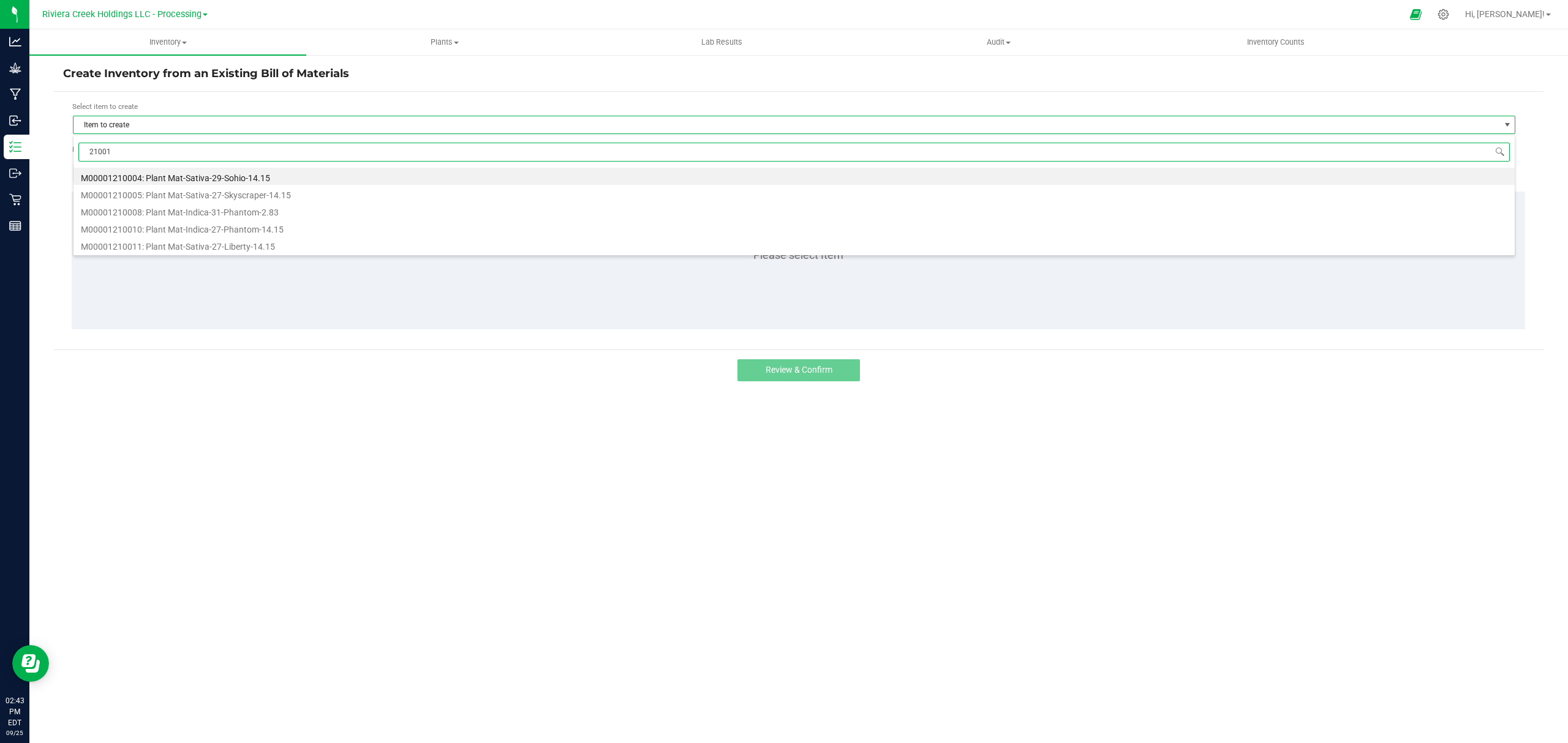
type input "210010"
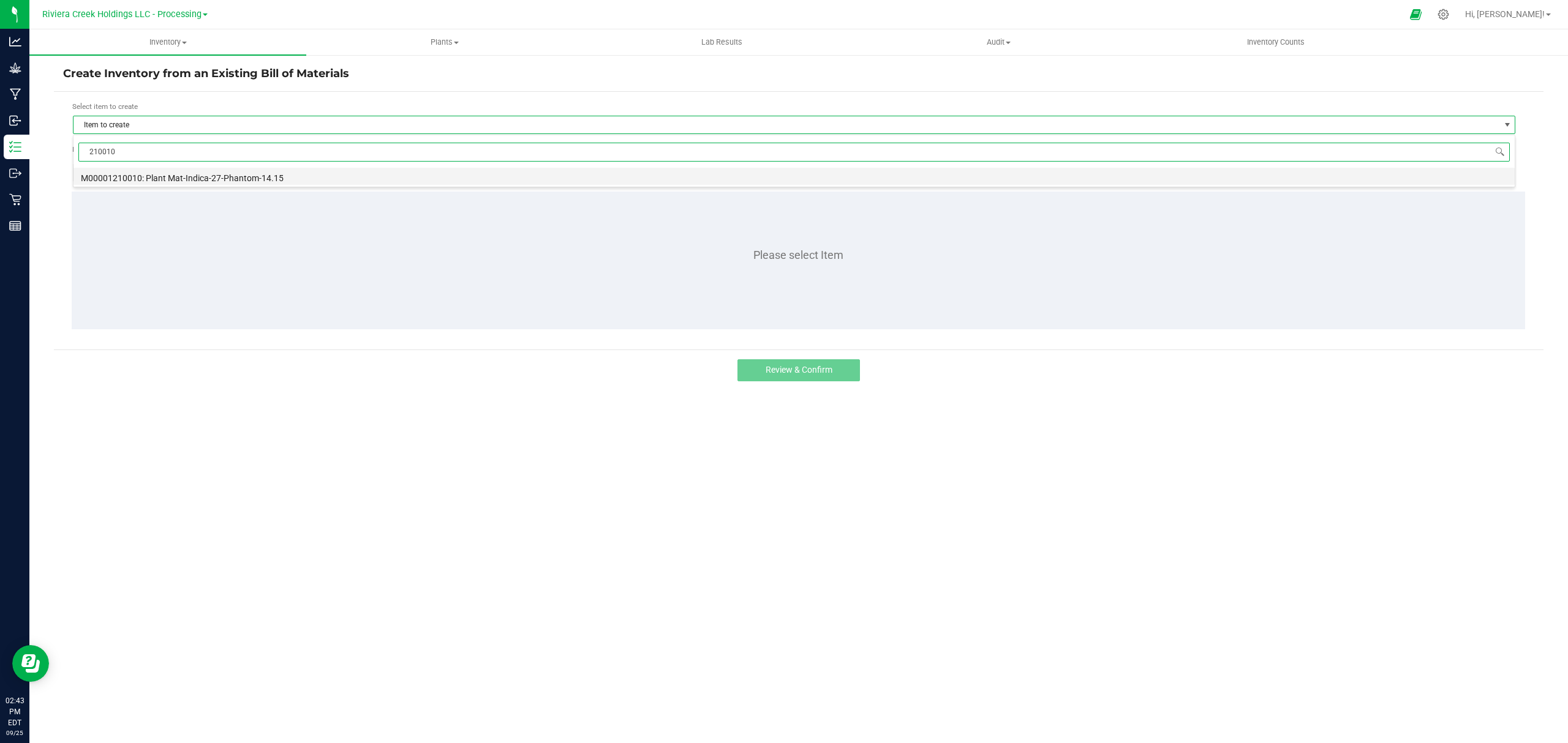
click at [359, 185] on li "M00001210010: Plant Mat-Indica-27-Phantom-14.15" at bounding box center [794, 176] width 1441 height 17
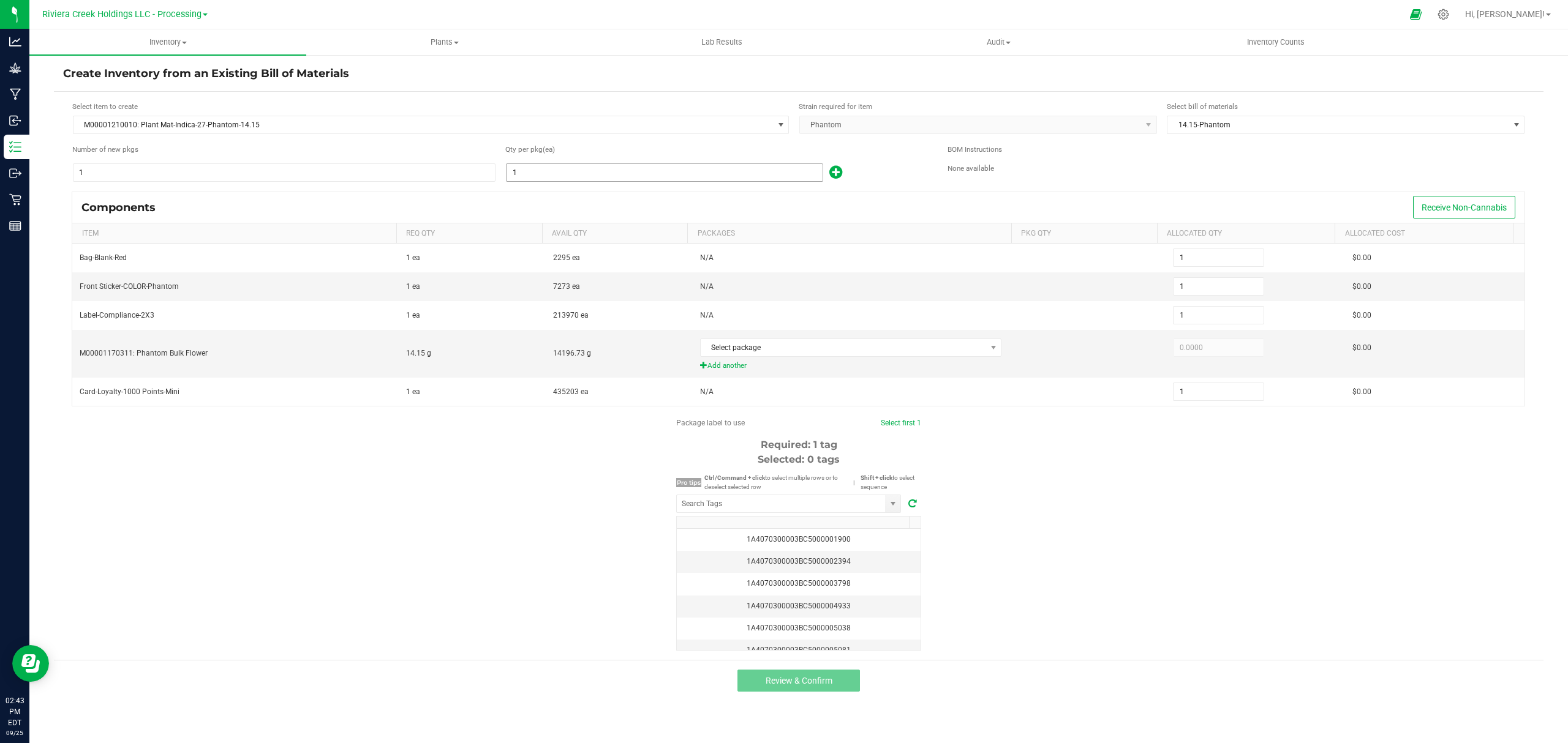
click at [563, 180] on input "1" at bounding box center [665, 173] width 316 height 17
type input "2"
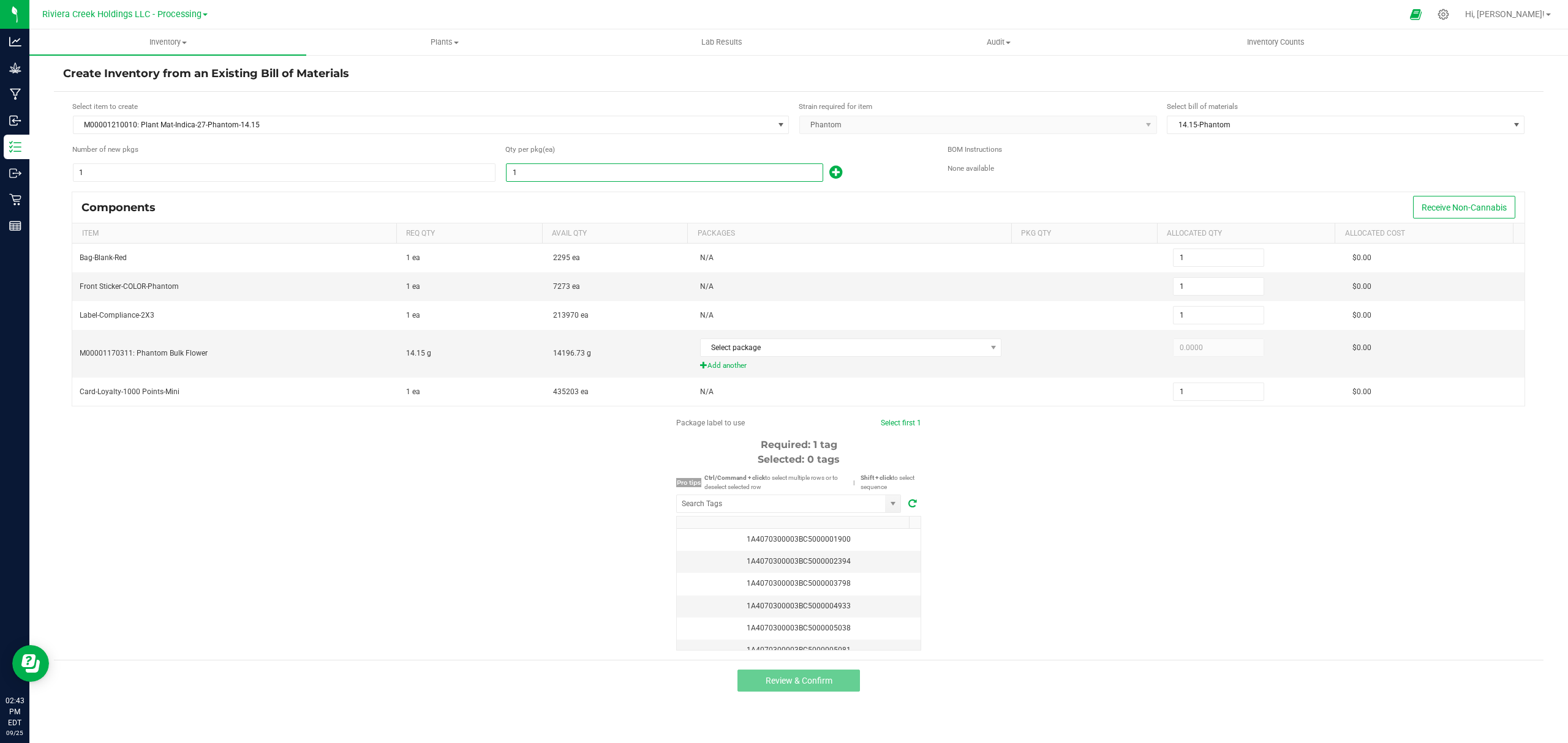
type input "2"
type input "20"
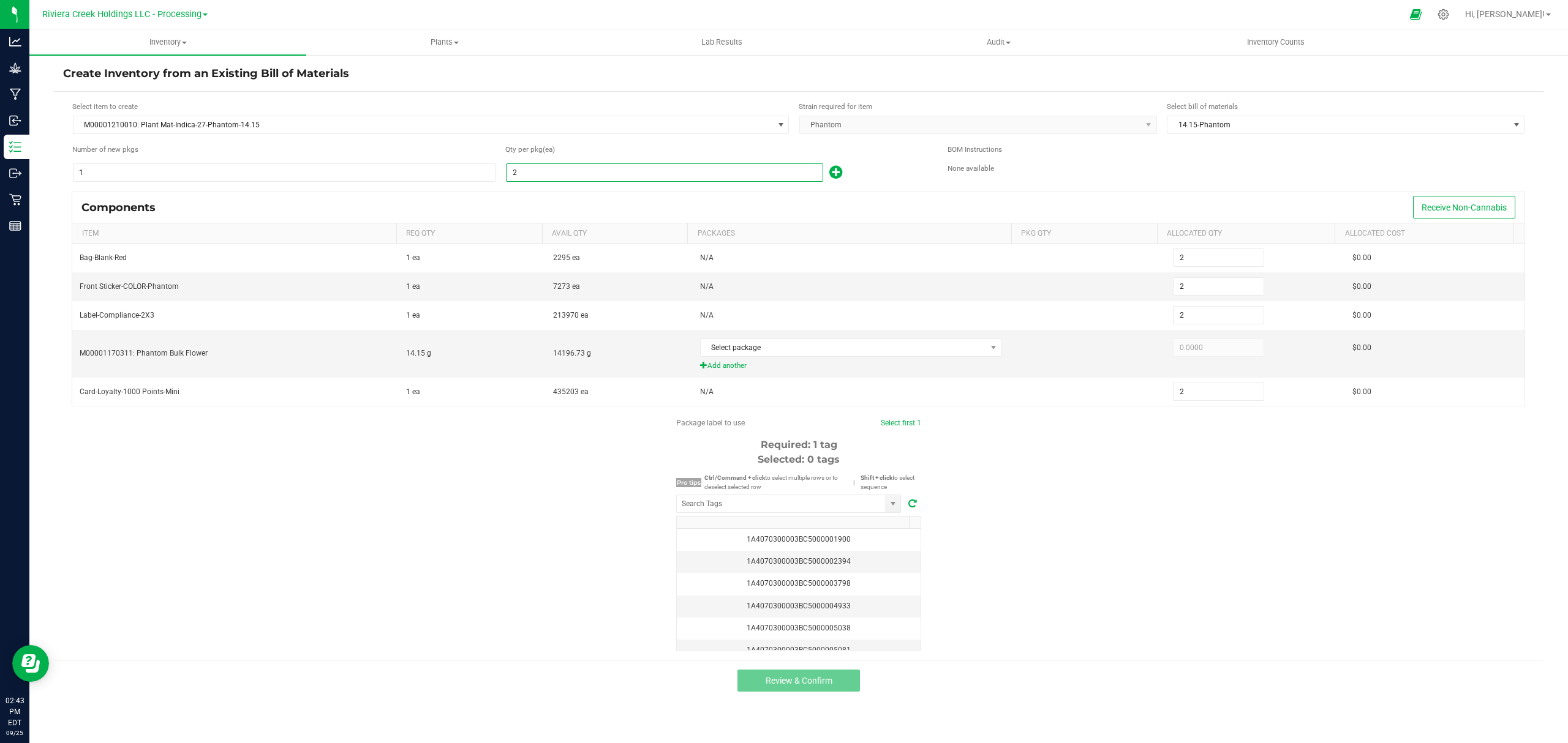
type input "20"
click at [1449, 13] on icon at bounding box center [1443, 14] width 12 height 12
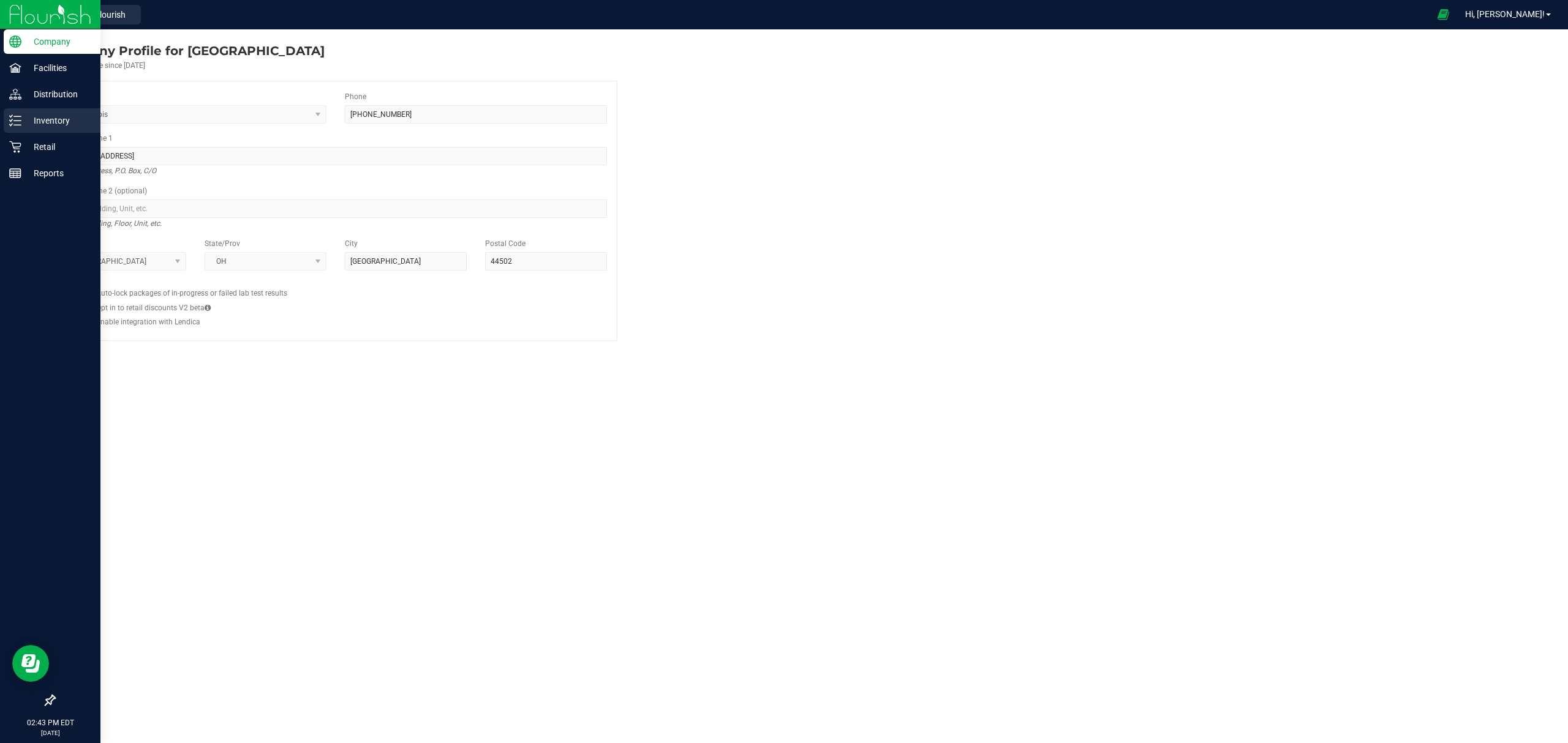
click at [12, 121] on icon at bounding box center [15, 120] width 12 height 12
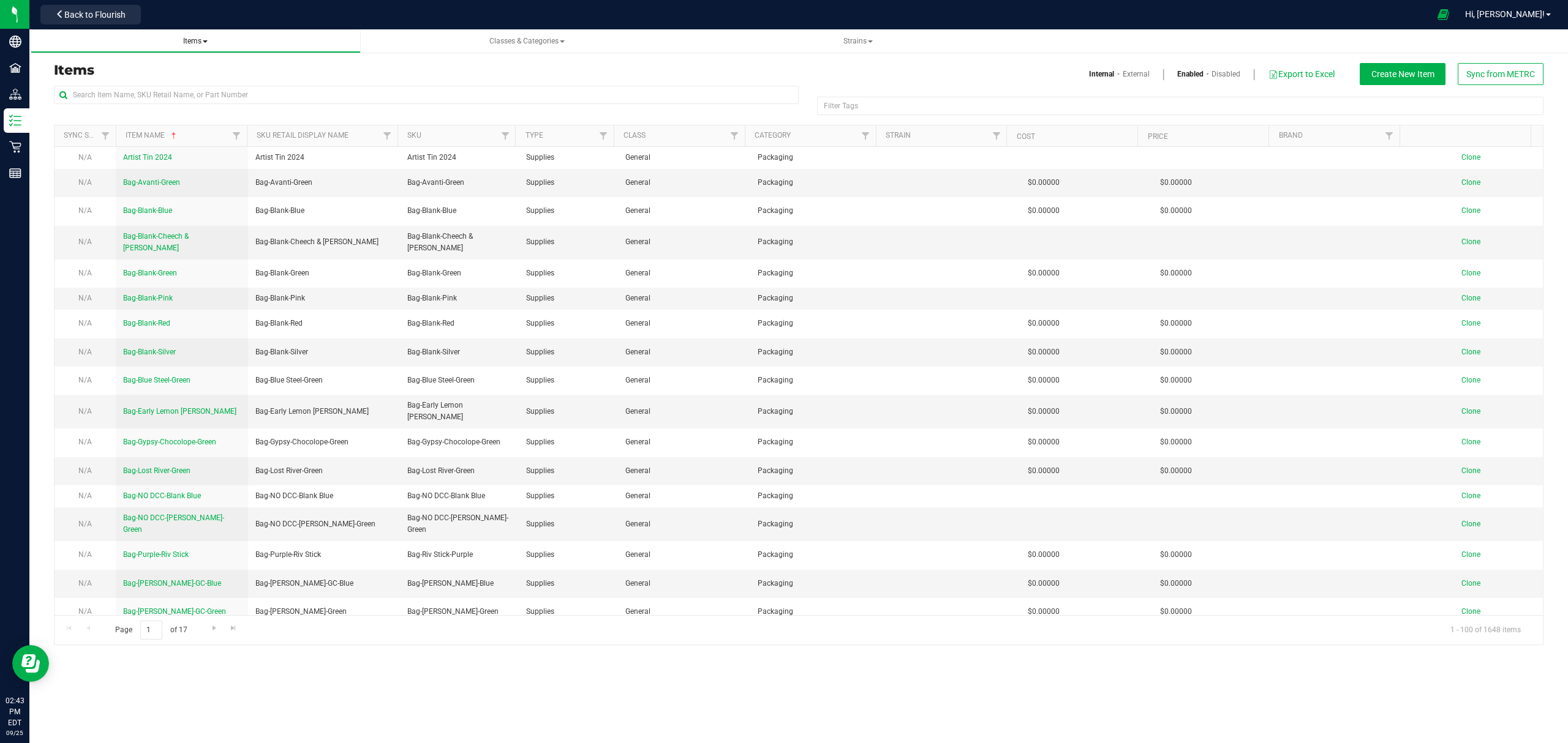
click at [199, 38] on span "Items" at bounding box center [196, 41] width 25 height 9
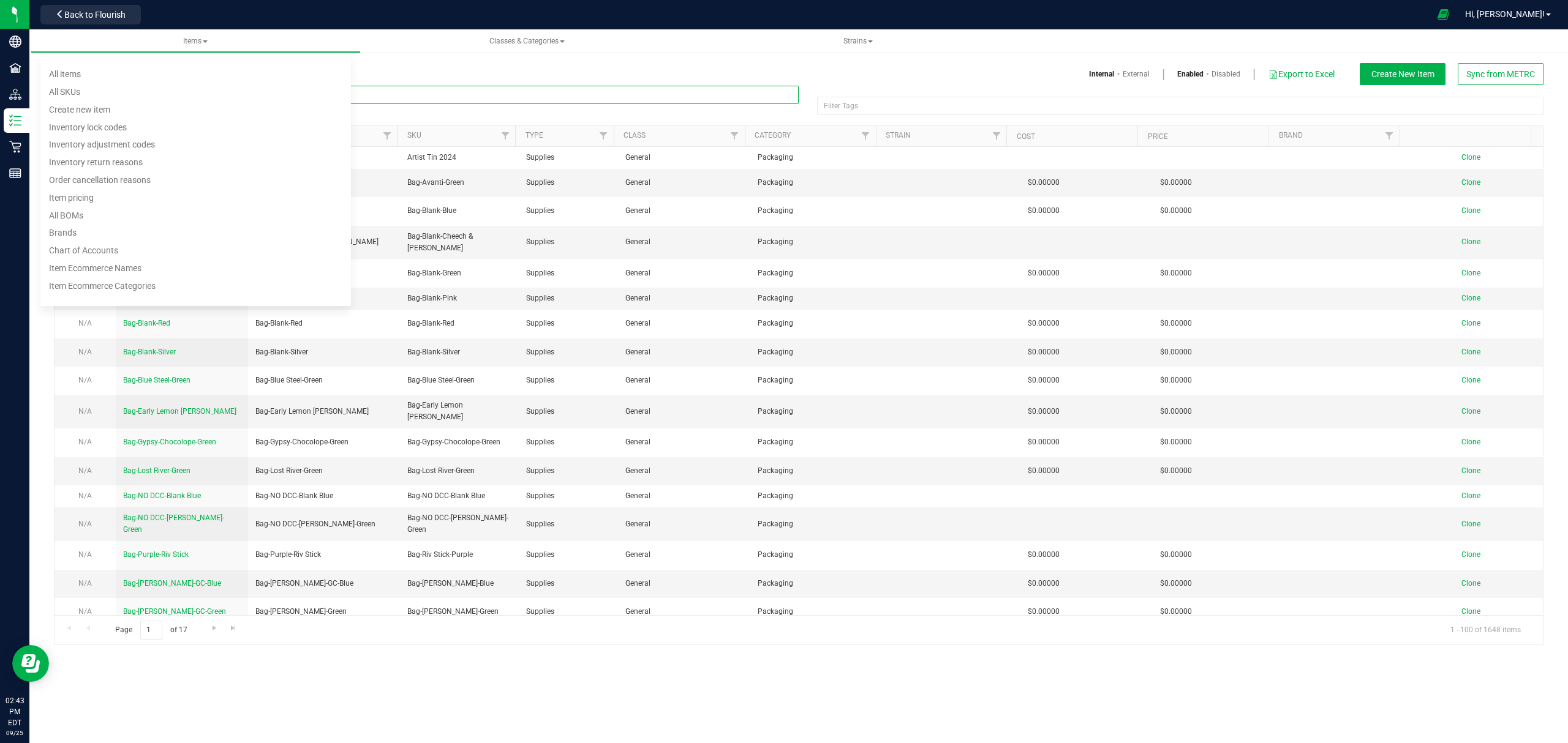
click at [395, 94] on input "text" at bounding box center [426, 95] width 745 height 18
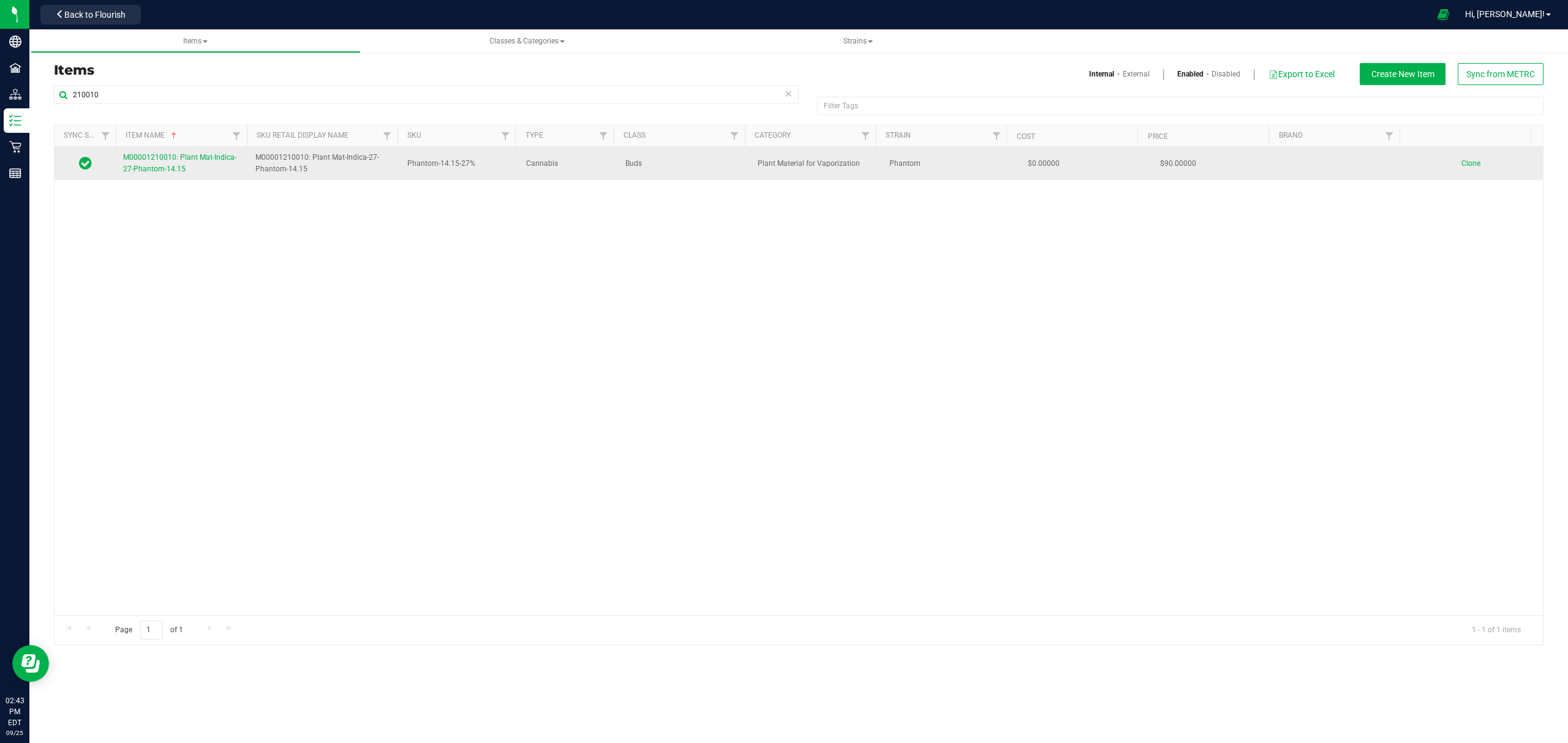
click at [156, 172] on span "M00001210010: Plant Mat-Indica-27-Phantom-14.15" at bounding box center [180, 163] width 113 height 20
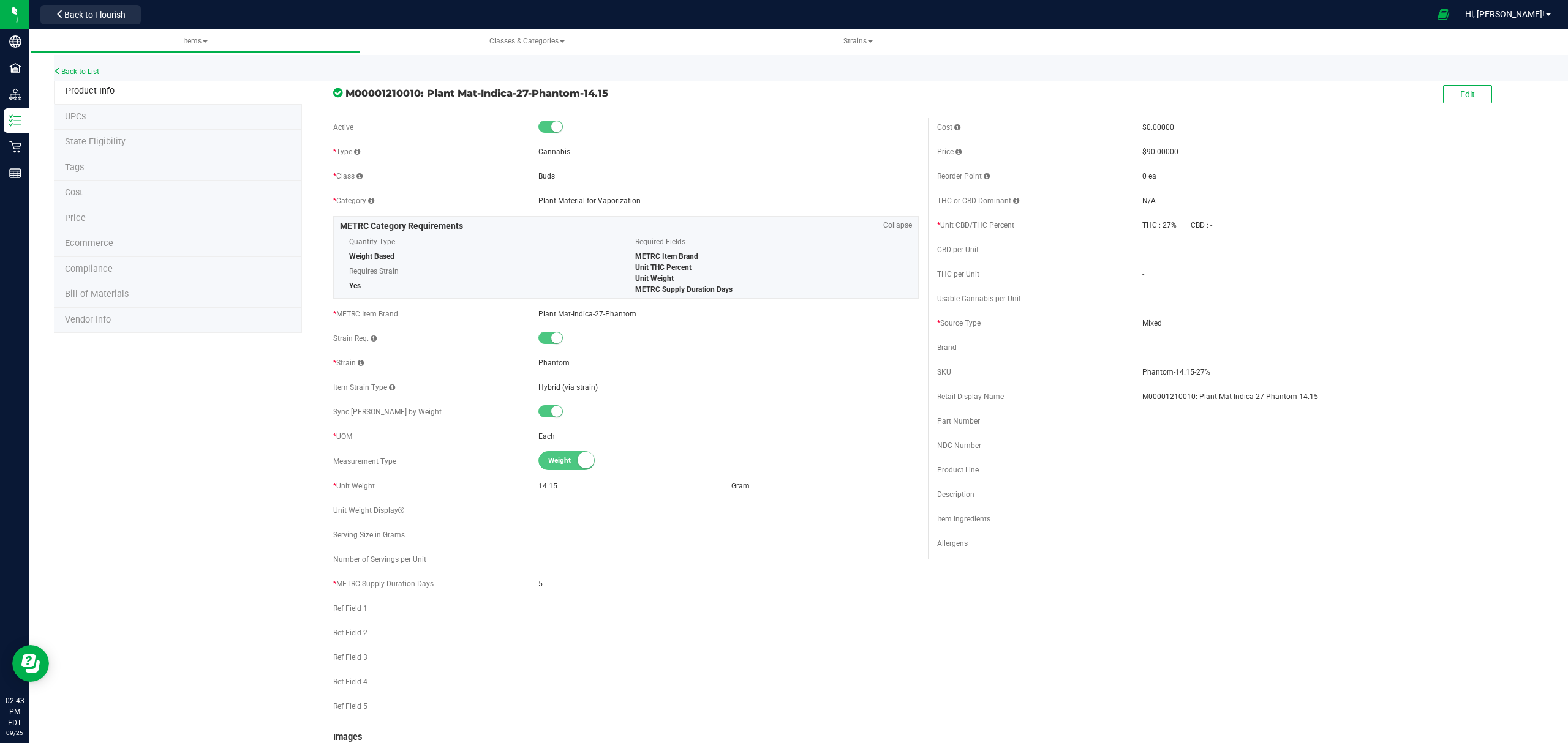
click at [172, 292] on li "Bill of Materials" at bounding box center [178, 295] width 248 height 26
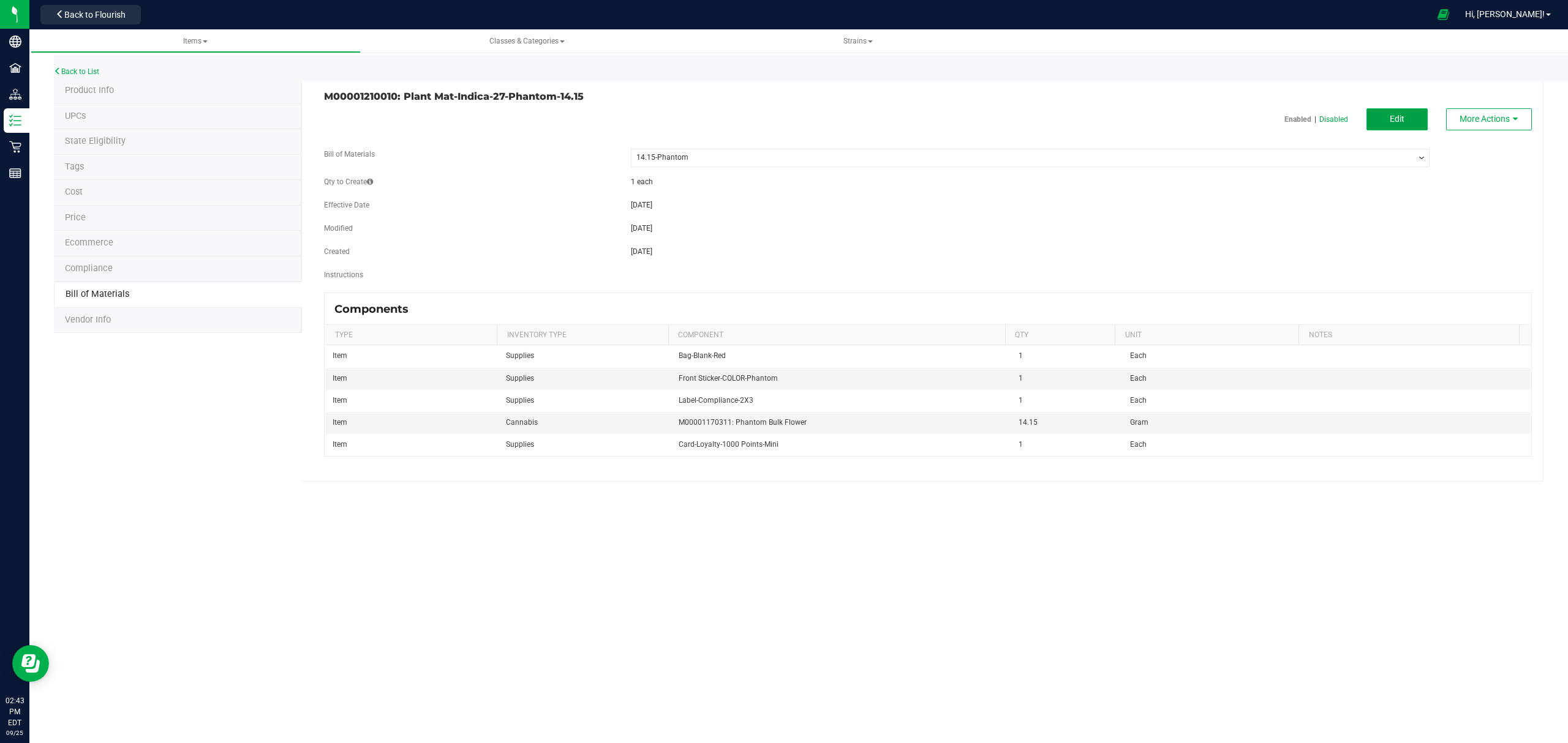
click at [1392, 111] on button "Edit" at bounding box center [1397, 119] width 61 height 22
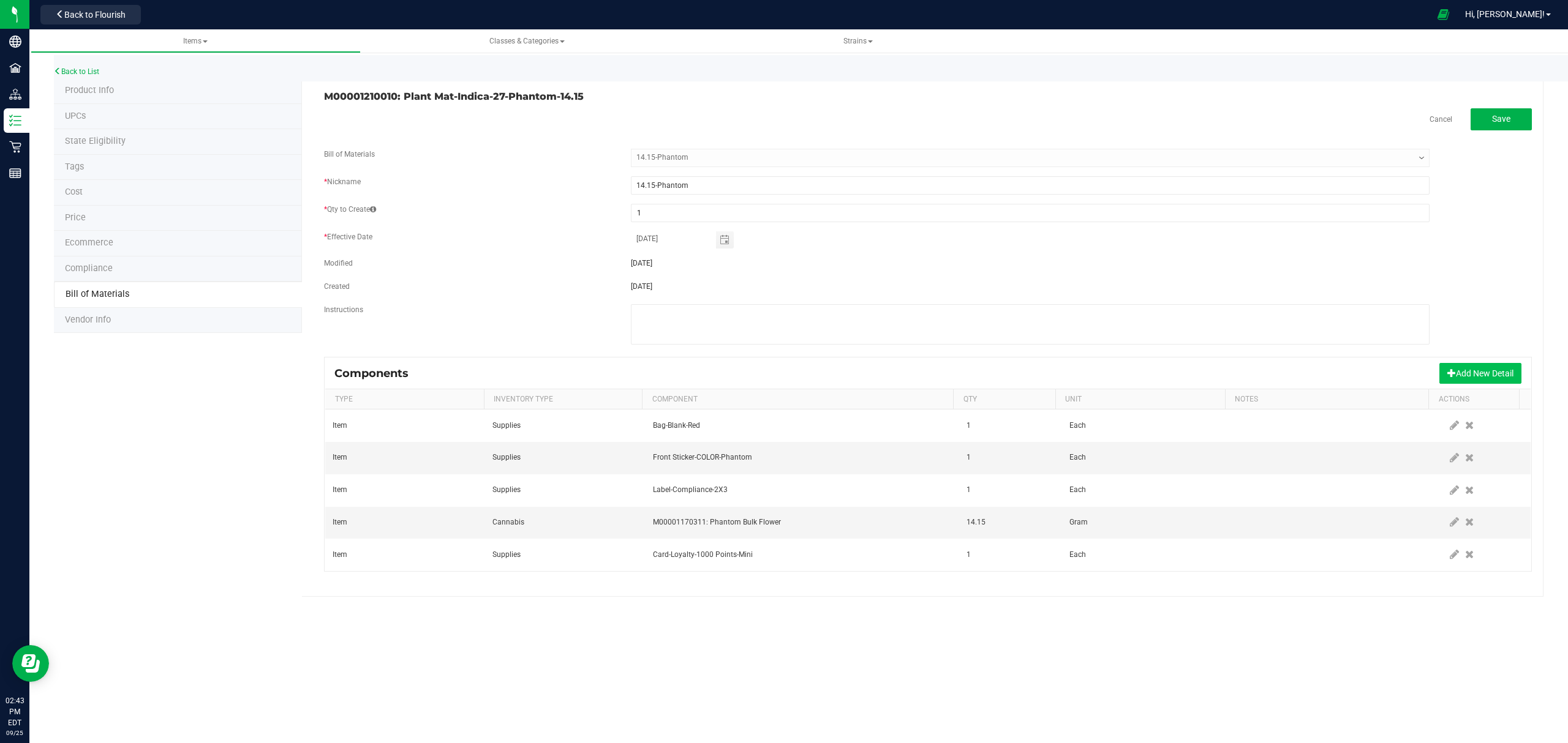
drag, startPoint x: 1510, startPoint y: 371, endPoint x: 1459, endPoint y: 369, distance: 51.0
click at [1507, 371] on button "Add New Detail" at bounding box center [1479, 374] width 82 height 21
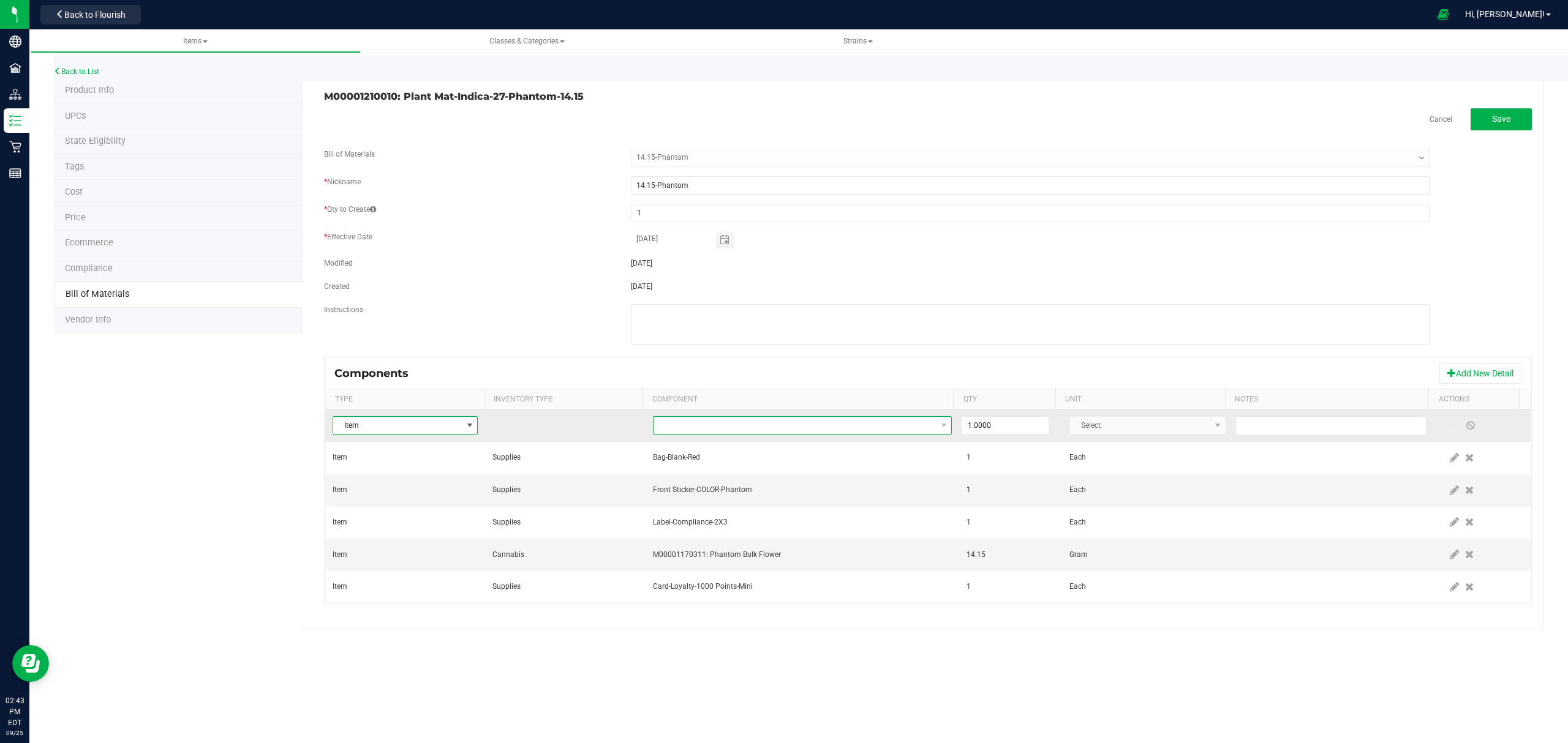
click at [810, 430] on span "NO DATA FOUND" at bounding box center [795, 425] width 283 height 17
click at [731, 478] on li "Integra Humidity Pack-Size 1" at bounding box center [845, 480] width 390 height 17
click at [770, 422] on span "Integra Humidity Pack-Size 1" at bounding box center [795, 425] width 283 height 17
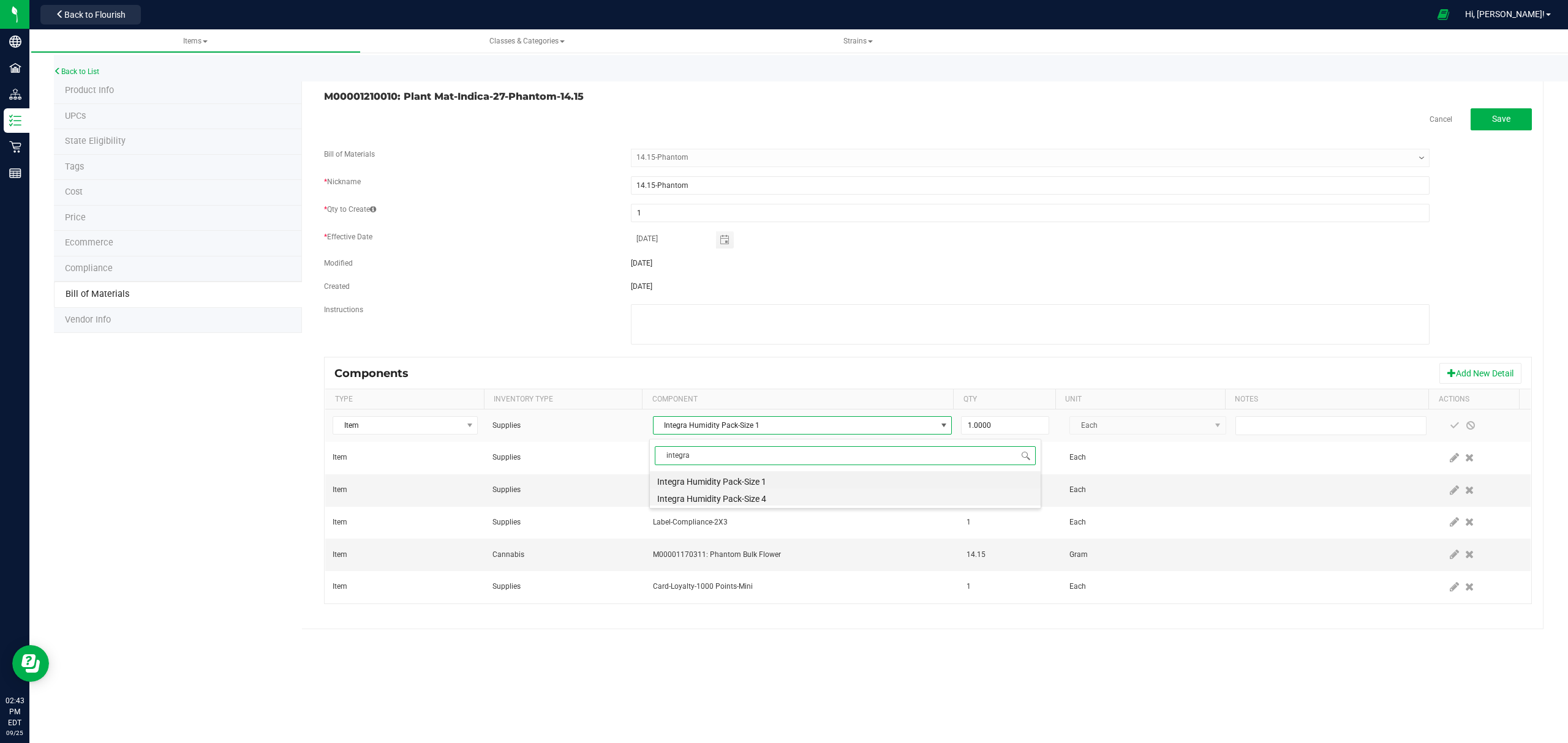
click at [767, 498] on li "Integra Humidity Pack-Size 4" at bounding box center [845, 497] width 390 height 17
click at [1449, 430] on span at bounding box center [1454, 425] width 10 height 10
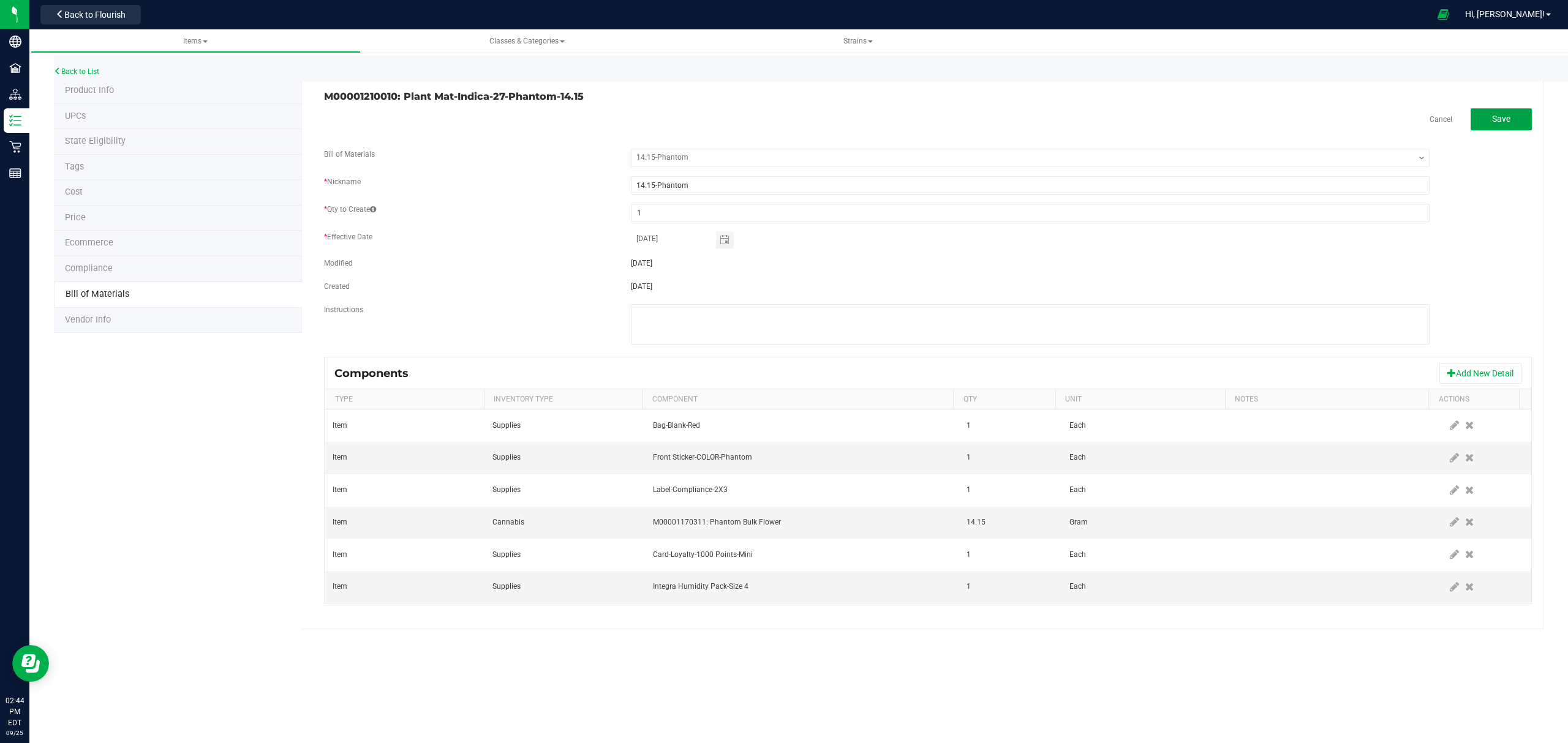
click at [1527, 112] on button "Save" at bounding box center [1501, 119] width 61 height 22
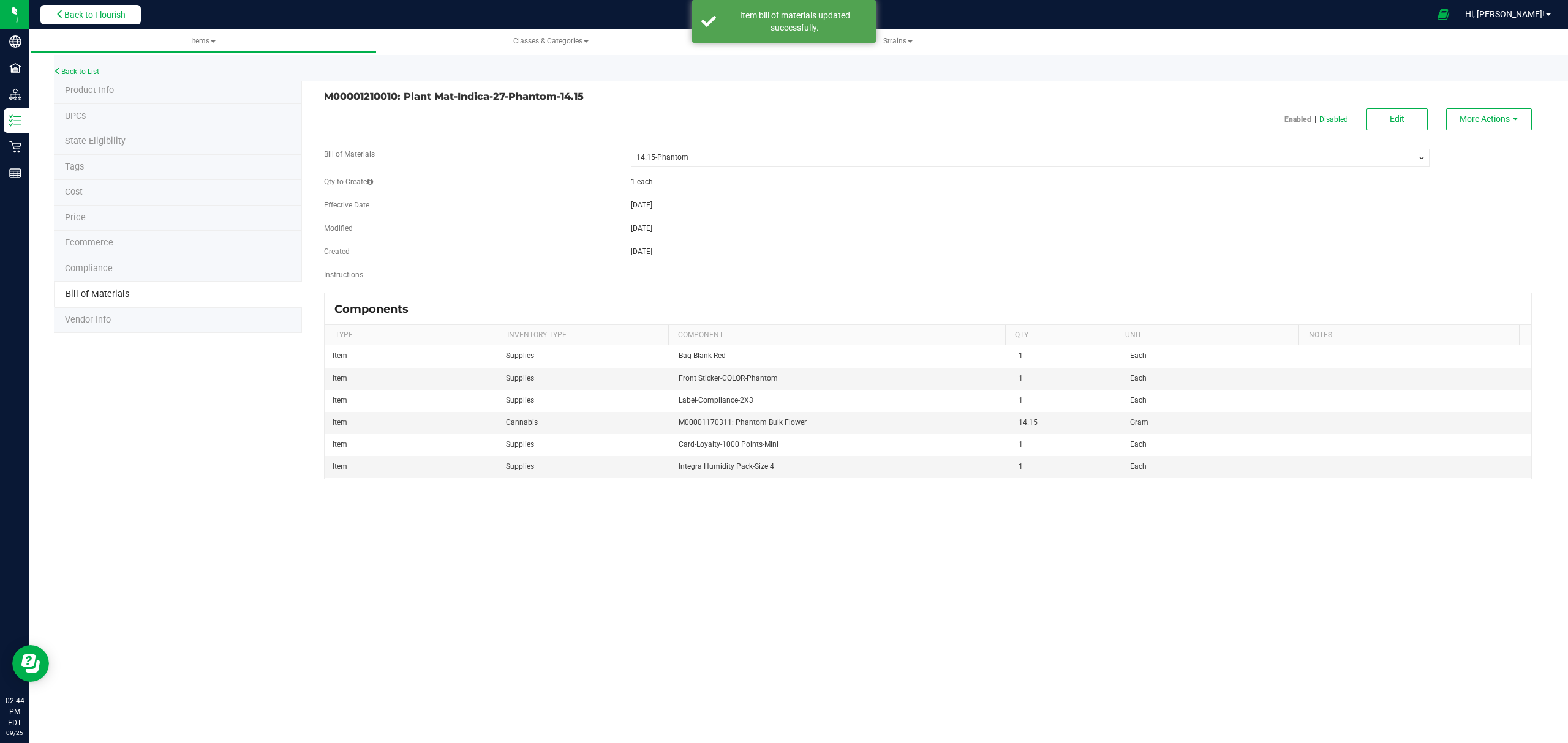
click at [103, 20] on button "Back to Flourish" at bounding box center [90, 15] width 100 height 20
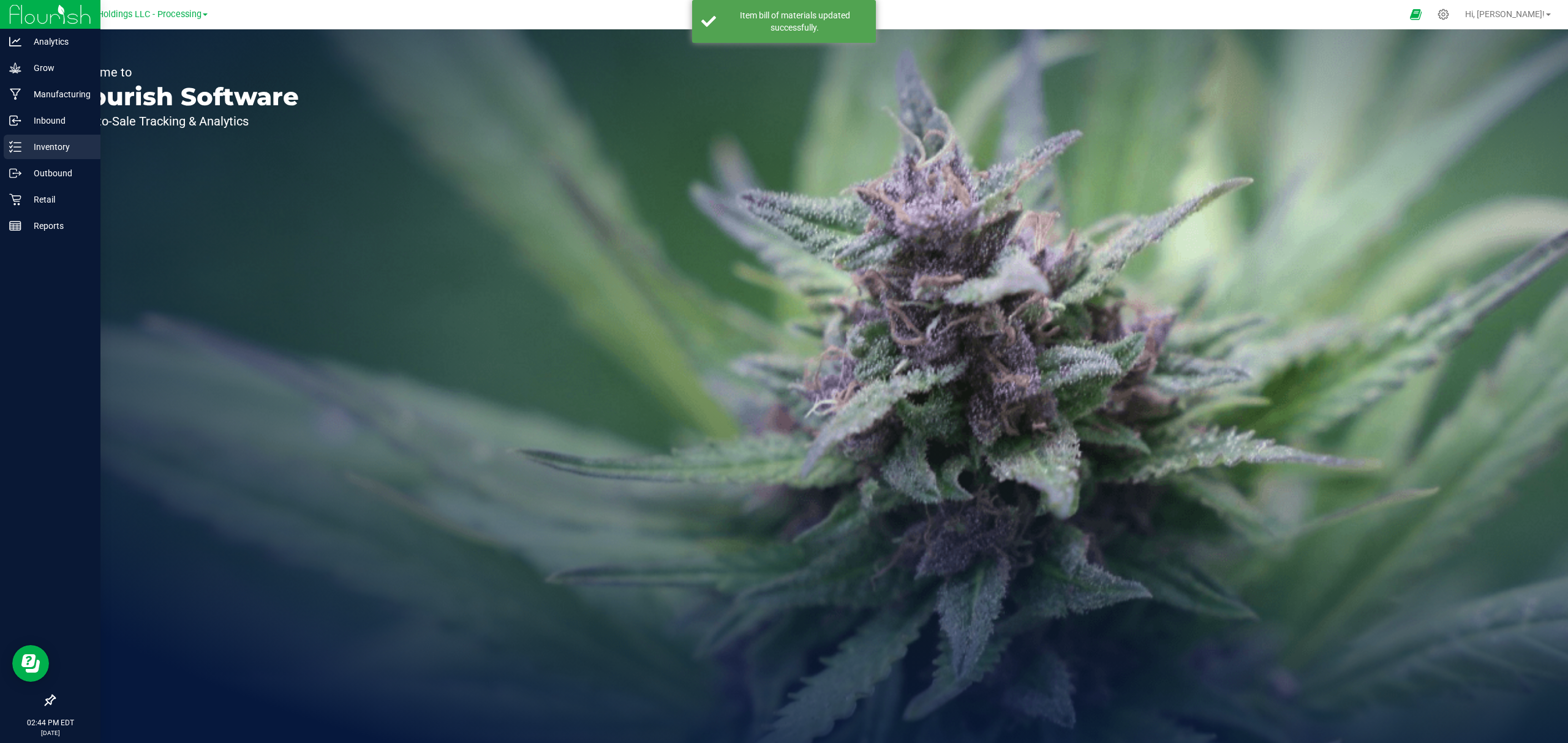
click at [26, 152] on p "Inventory" at bounding box center [58, 147] width 74 height 15
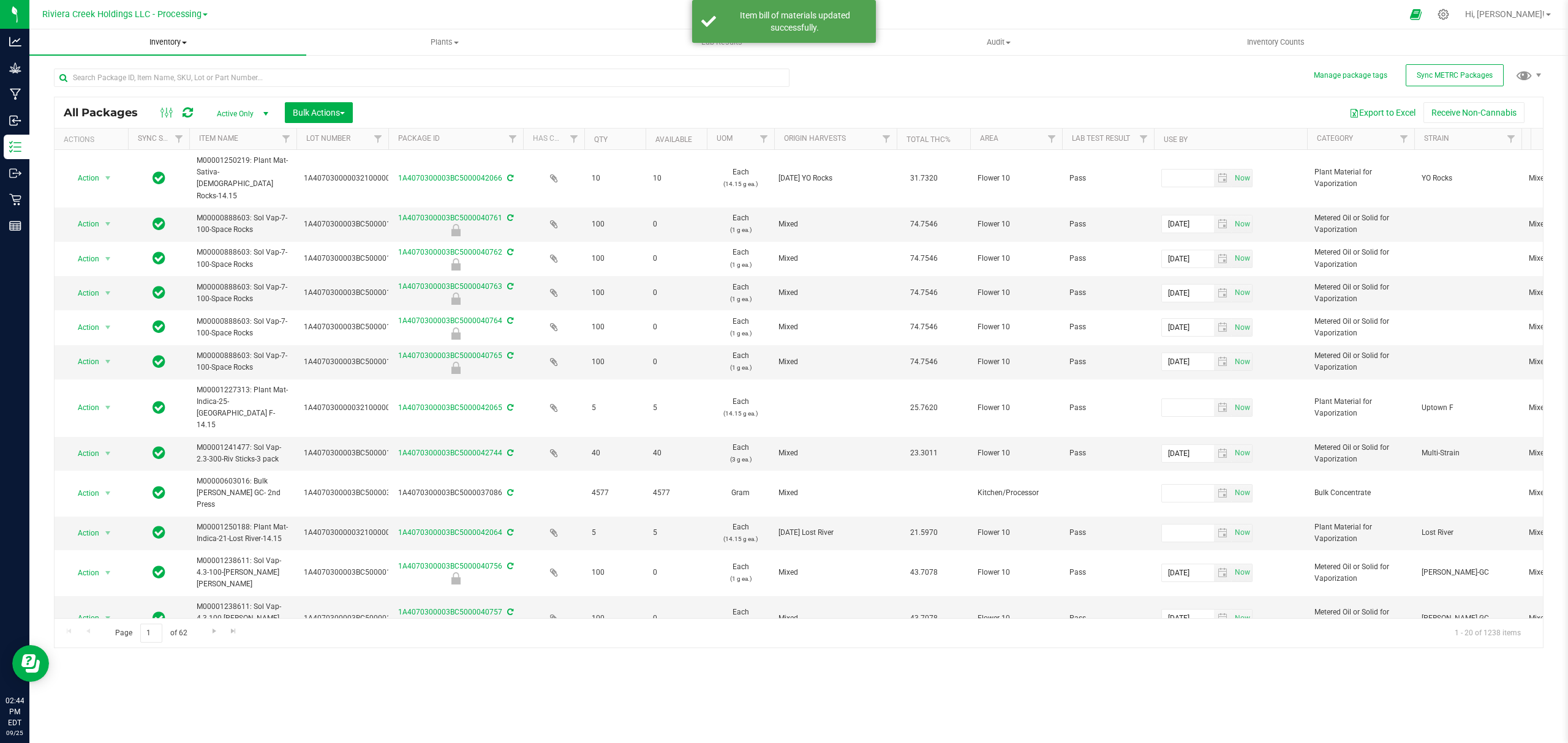
click at [165, 39] on span "Inventory" at bounding box center [168, 42] width 277 height 11
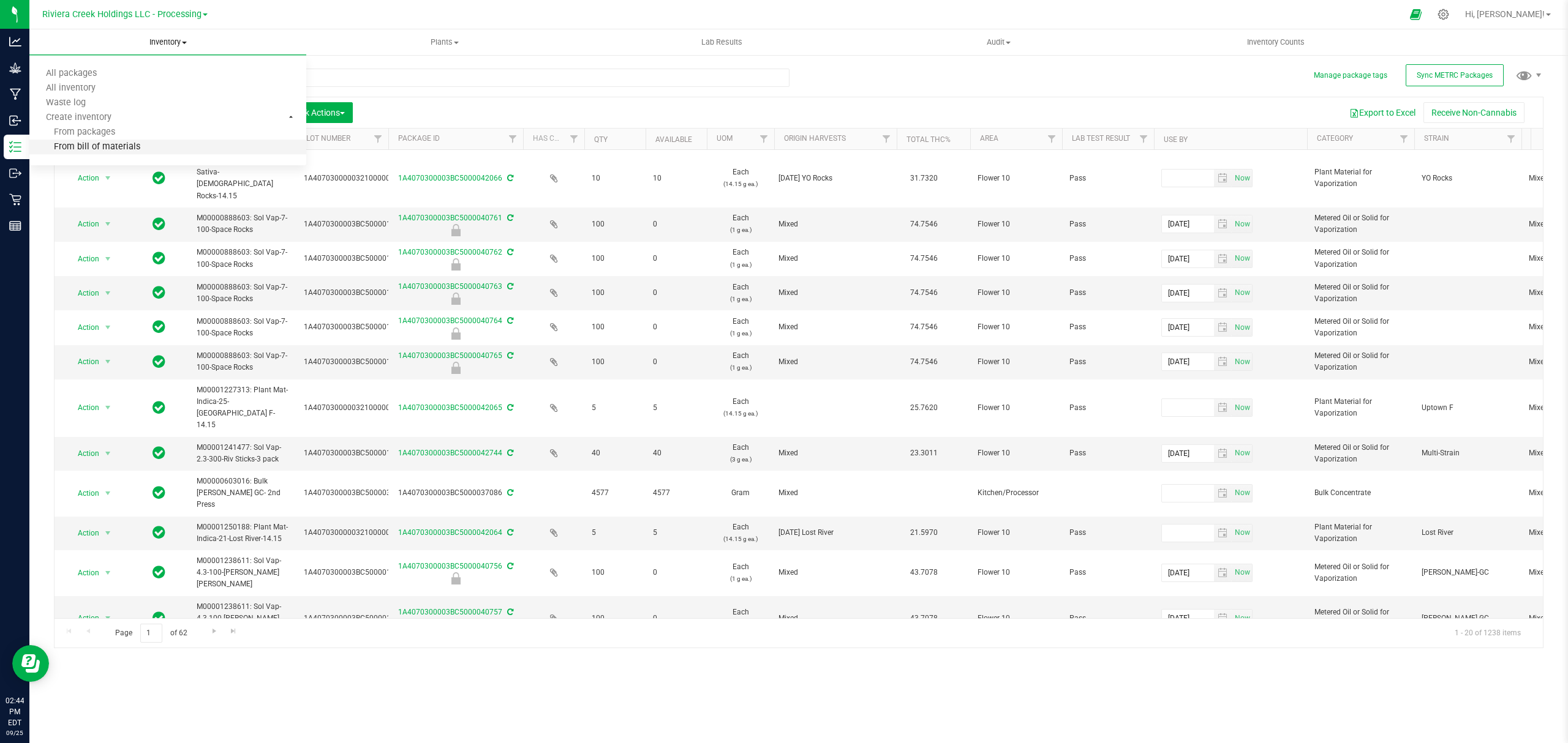
click at [155, 152] on li "From bill of materials" at bounding box center [168, 147] width 277 height 15
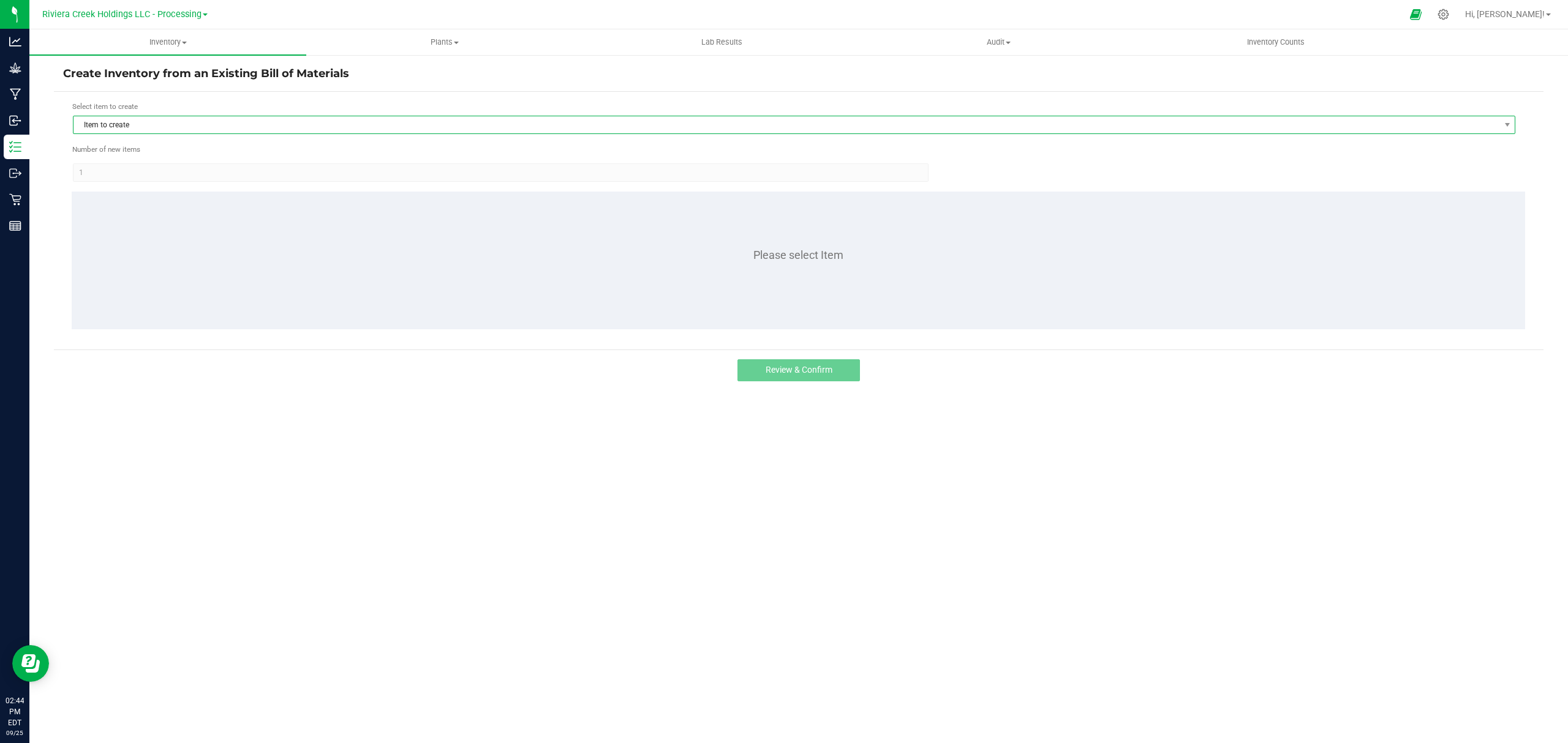
click at [160, 120] on span "Item to create" at bounding box center [786, 125] width 1426 height 17
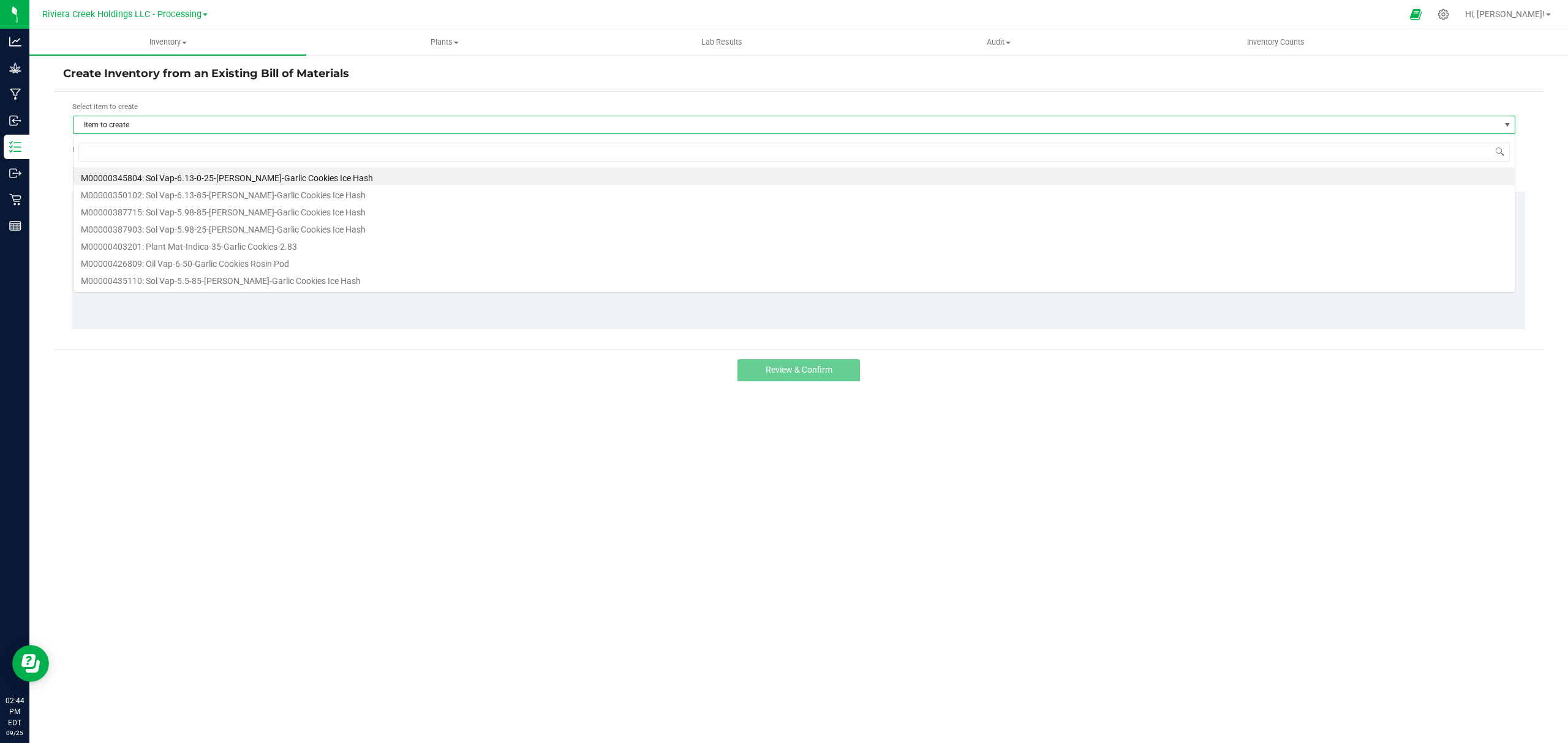
scroll to position [18, 1443]
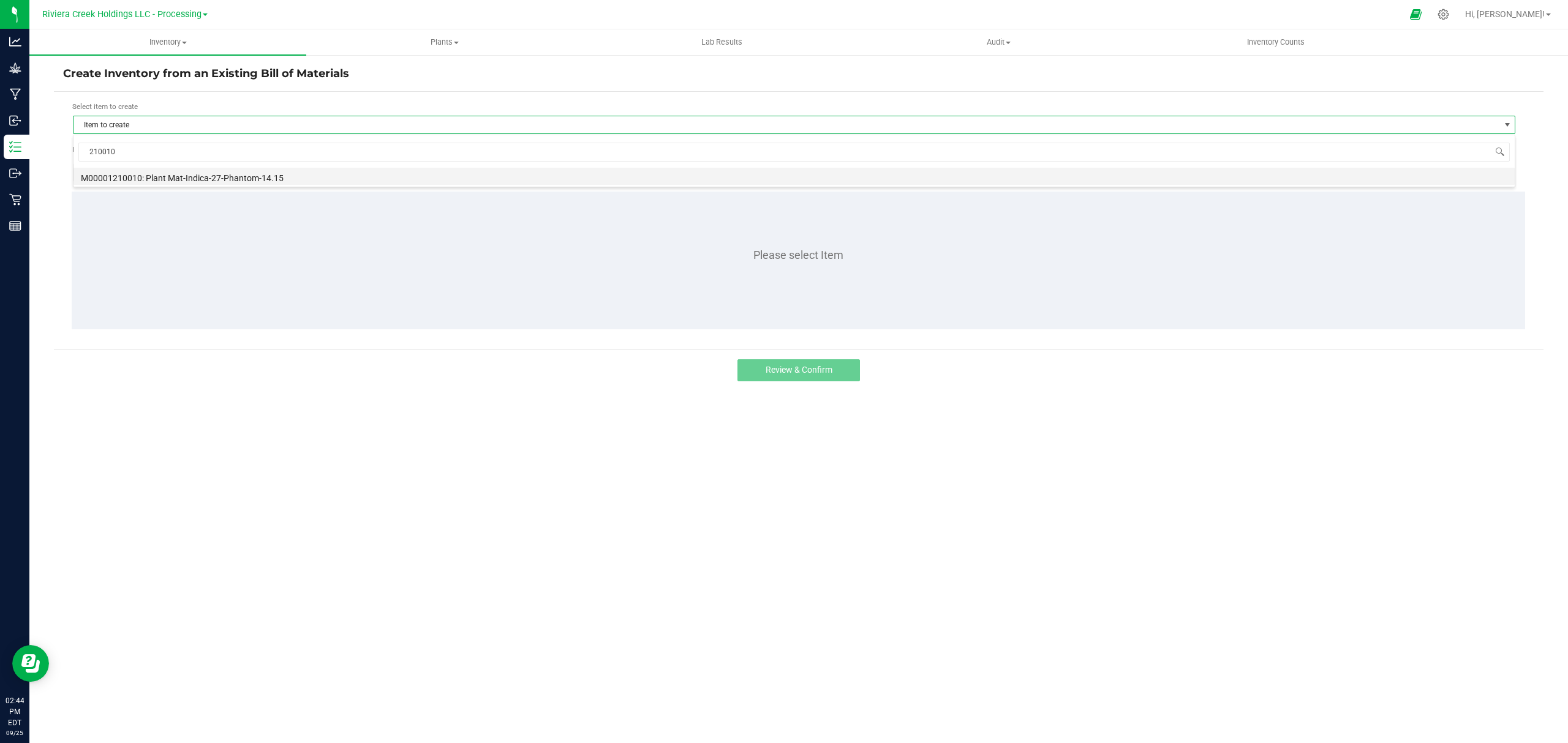
click at [176, 176] on li "M00001210010: Plant Mat-Indica-27-Phantom-14.15" at bounding box center [794, 176] width 1441 height 17
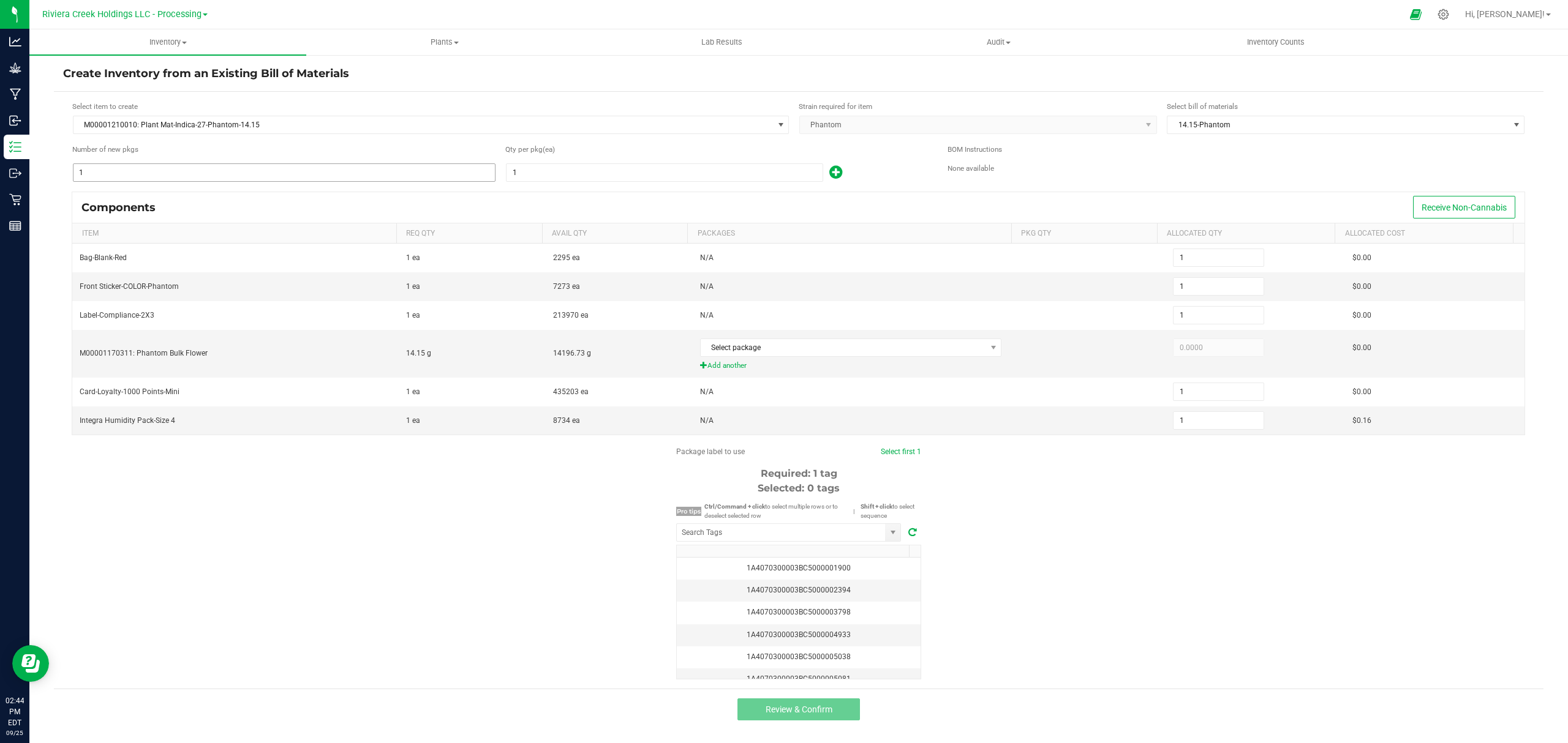
click at [205, 174] on input "1" at bounding box center [284, 173] width 421 height 17
click at [593, 173] on input "1" at bounding box center [665, 173] width 316 height 17
click at [882, 165] on div "20" at bounding box center [717, 173] width 424 height 20
click at [863, 353] on span "Select package" at bounding box center [843, 348] width 285 height 17
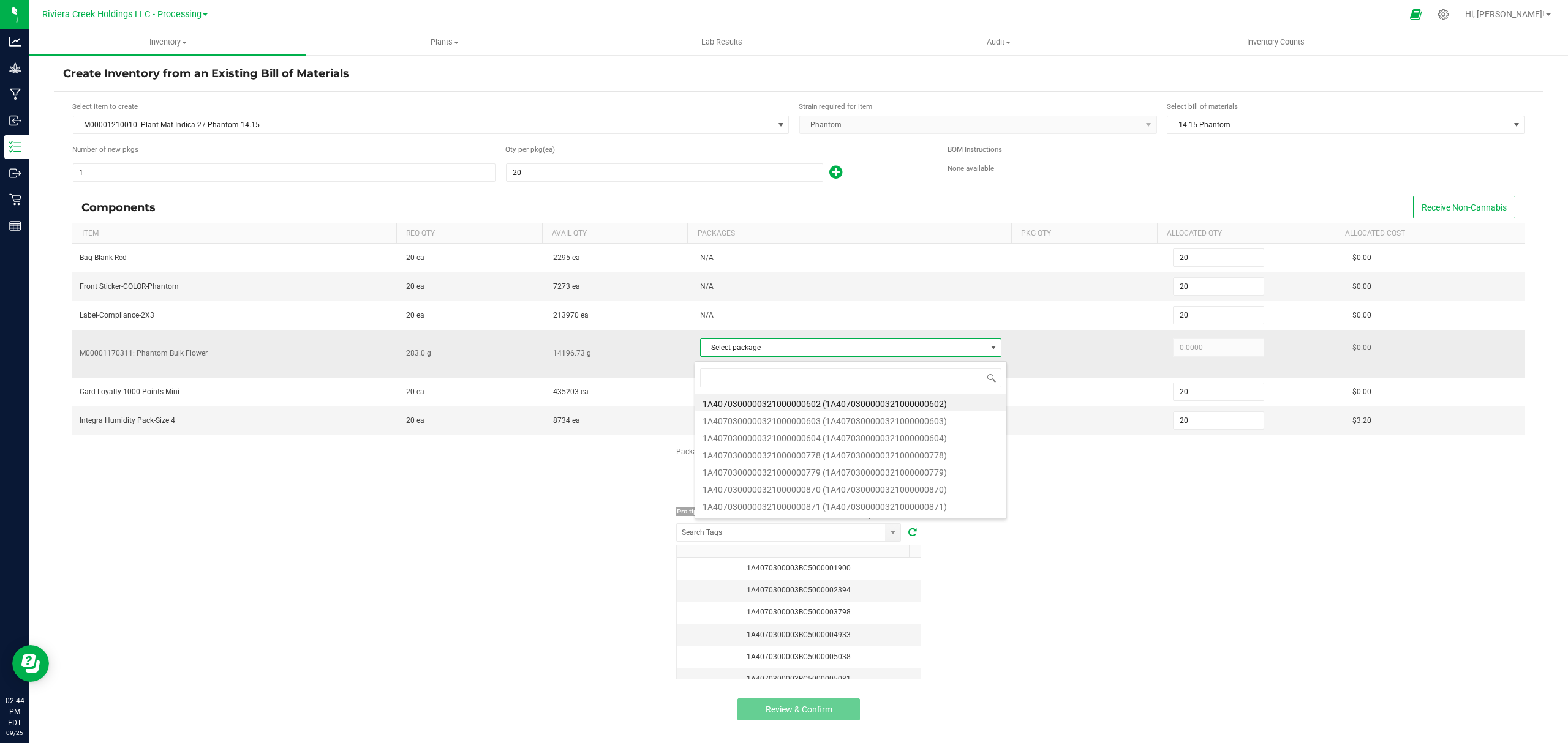
scroll to position [18, 299]
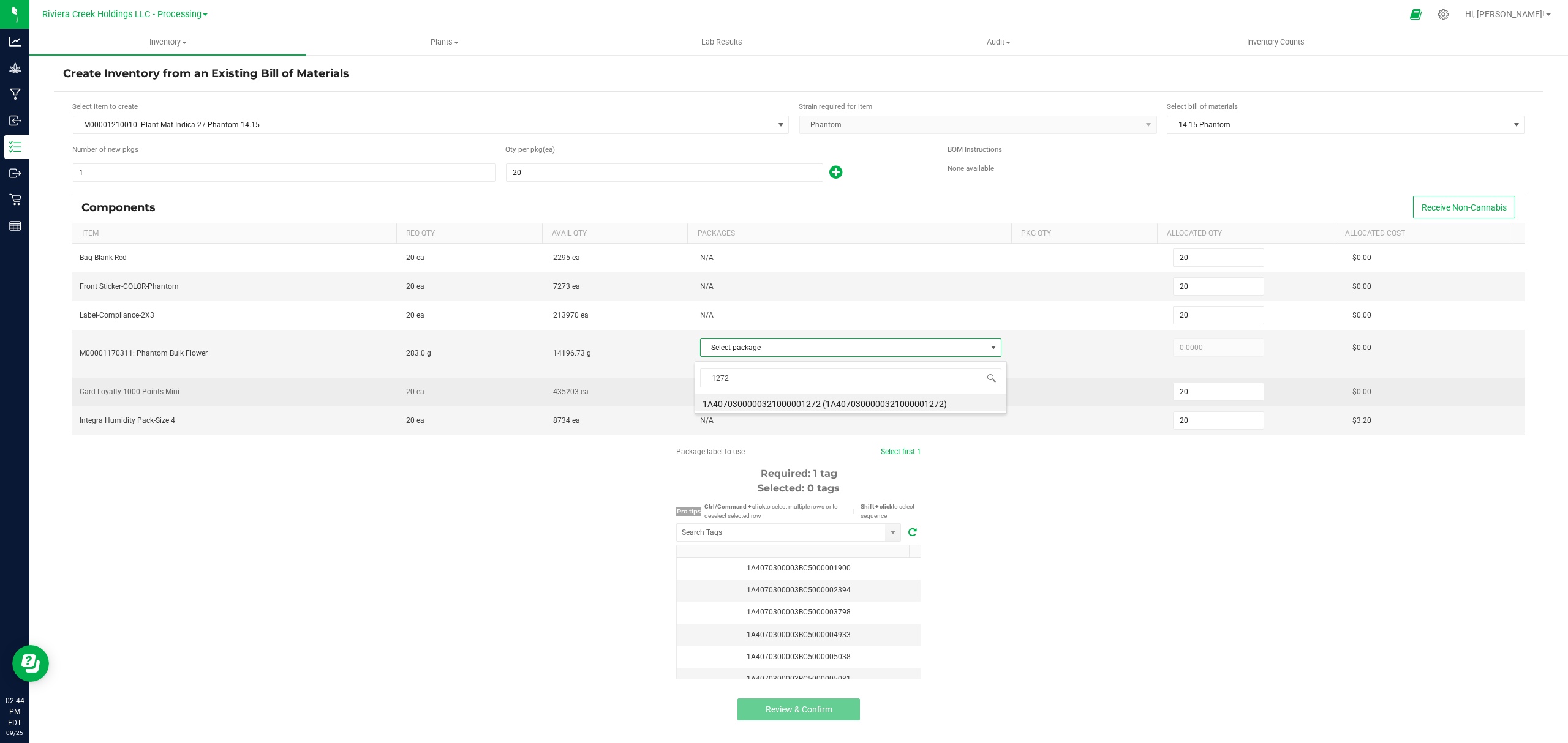
click at [895, 399] on li "1A4070300000321000001272 (1A4070300000321000001272)" at bounding box center [850, 402] width 311 height 17
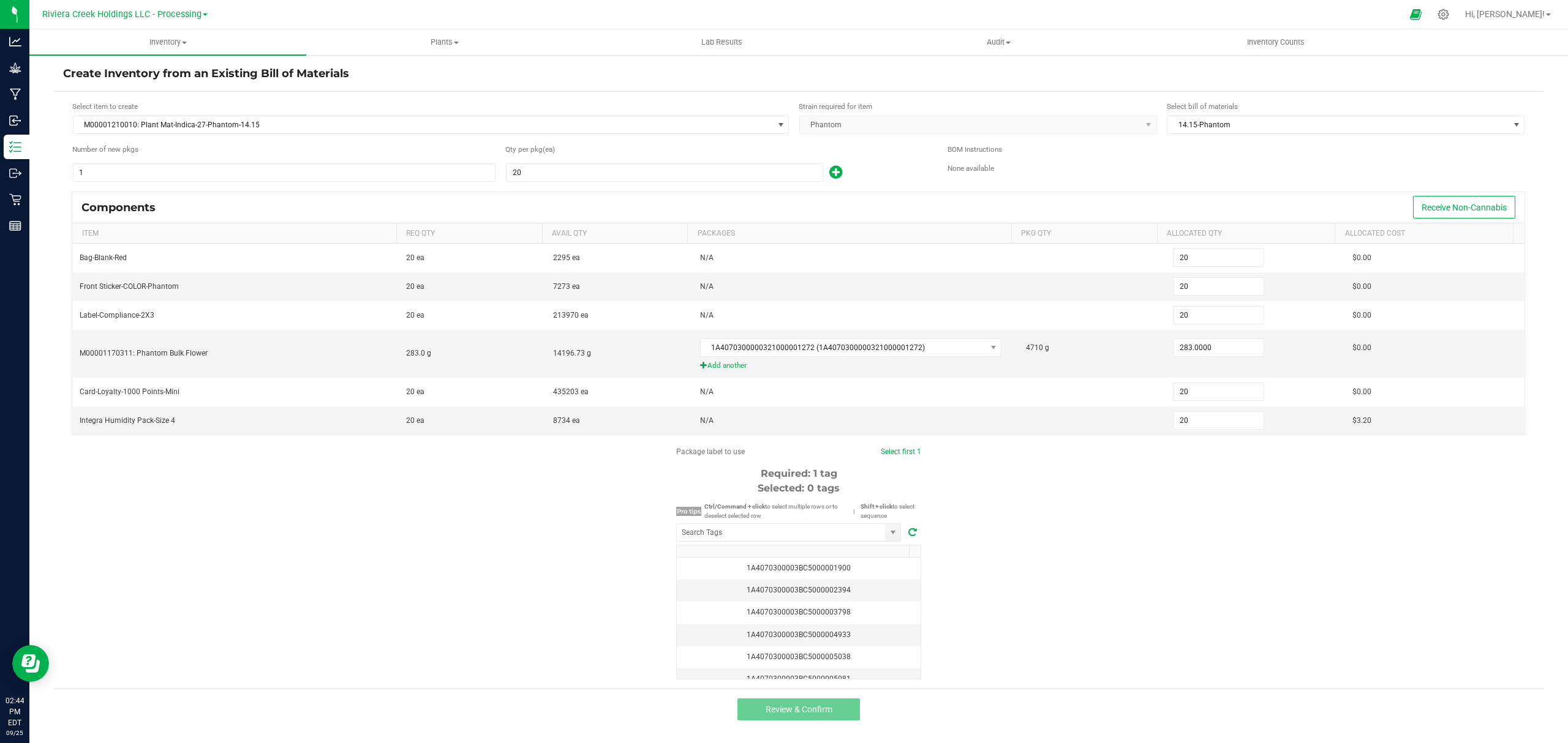
click at [1076, 490] on div "Package label to use Select first 1 Required: 1 tag Selected: 0 tags Pro tips C…" at bounding box center [799, 562] width 1489 height 233
click at [840, 532] on input "NO DATA FOUND" at bounding box center [781, 533] width 208 height 17
click at [801, 564] on li "1A4070300003BC5000040766" at bounding box center [789, 560] width 224 height 21
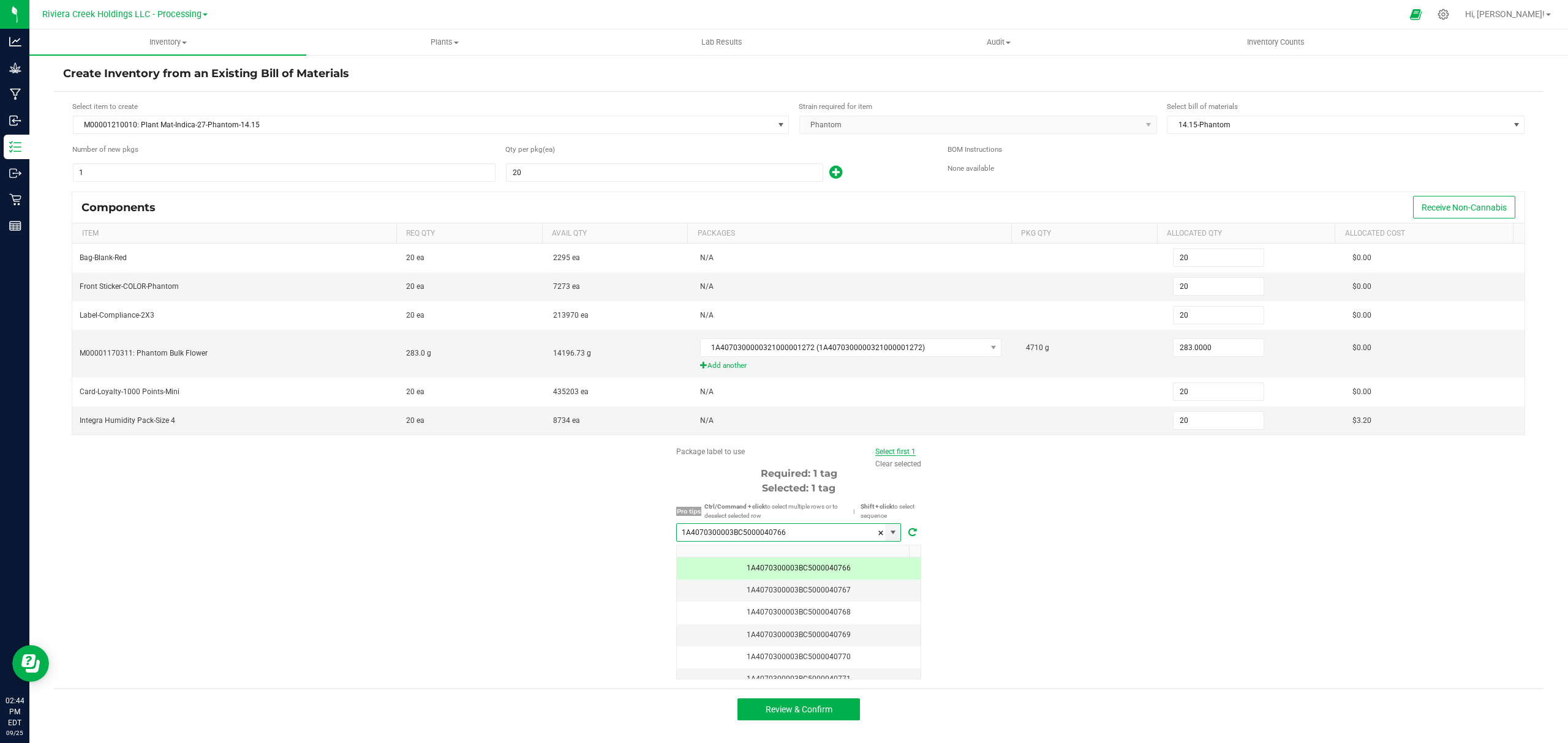
click at [895, 456] on link "Select first 1" at bounding box center [895, 452] width 41 height 9
click at [822, 711] on span "Review & Confirm" at bounding box center [799, 709] width 67 height 10
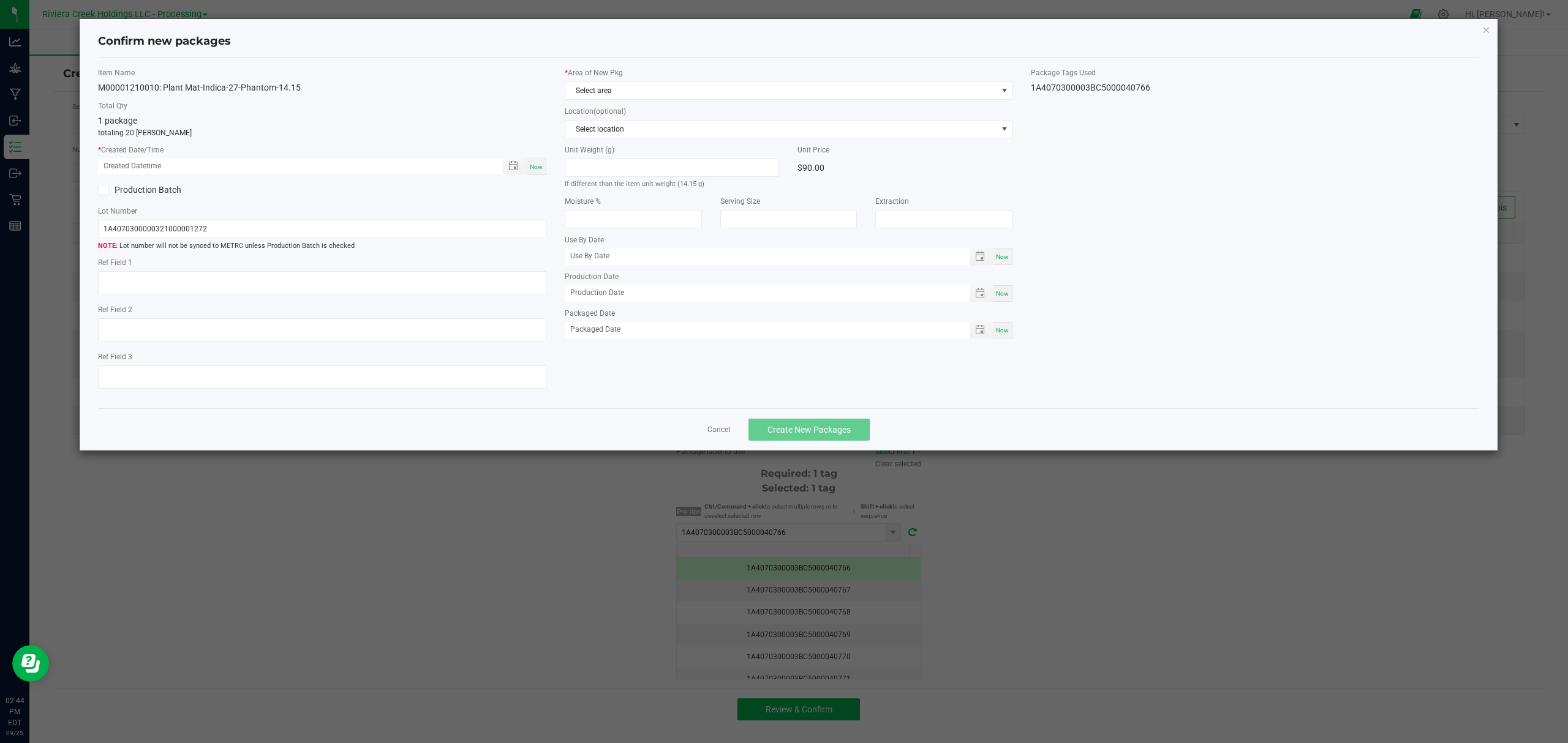
click at [540, 163] on span "Now" at bounding box center [536, 167] width 13 height 7
click at [658, 71] on label "* Area of New Pkg" at bounding box center [788, 73] width 448 height 11
click at [657, 84] on span "Select area" at bounding box center [781, 90] width 432 height 17
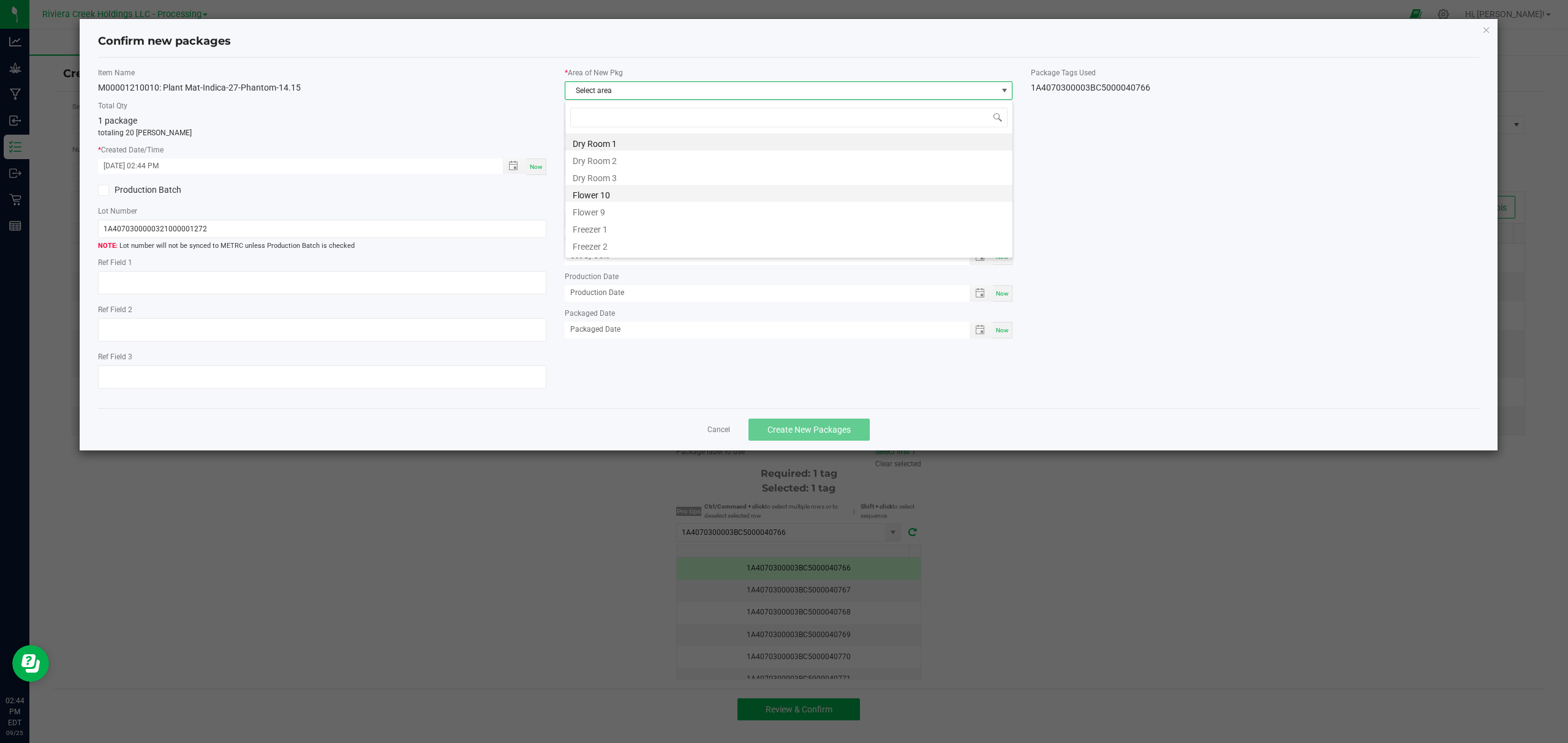
scroll to position [18, 447]
click at [631, 197] on li "Flower 10" at bounding box center [788, 194] width 447 height 17
click at [821, 429] on span "Create New Packages" at bounding box center [809, 430] width 83 height 10
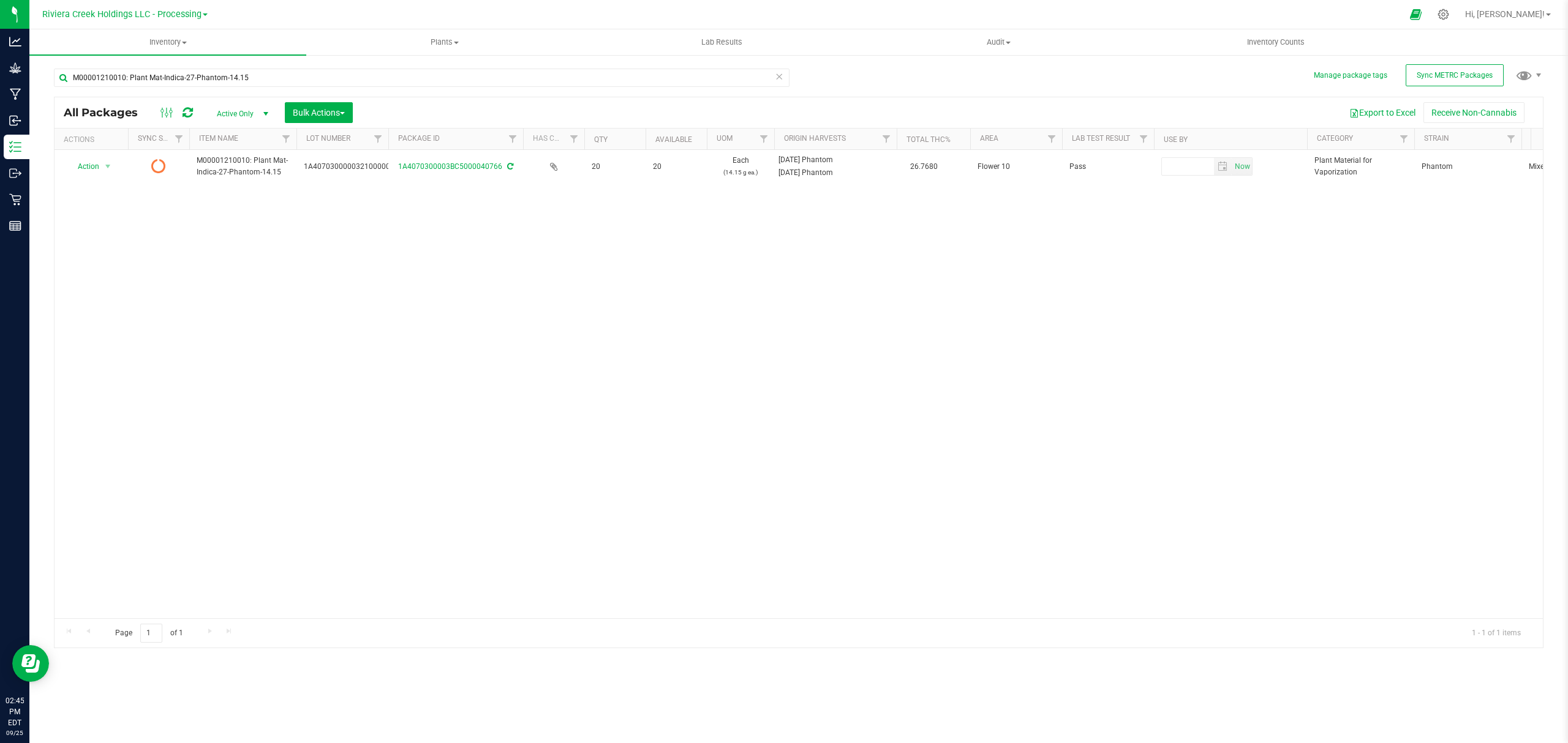
click at [183, 108] on icon at bounding box center [188, 112] width 10 height 12
click at [1291, 34] on uib-tab-heading "Inventory Counts" at bounding box center [1275, 42] width 275 height 25
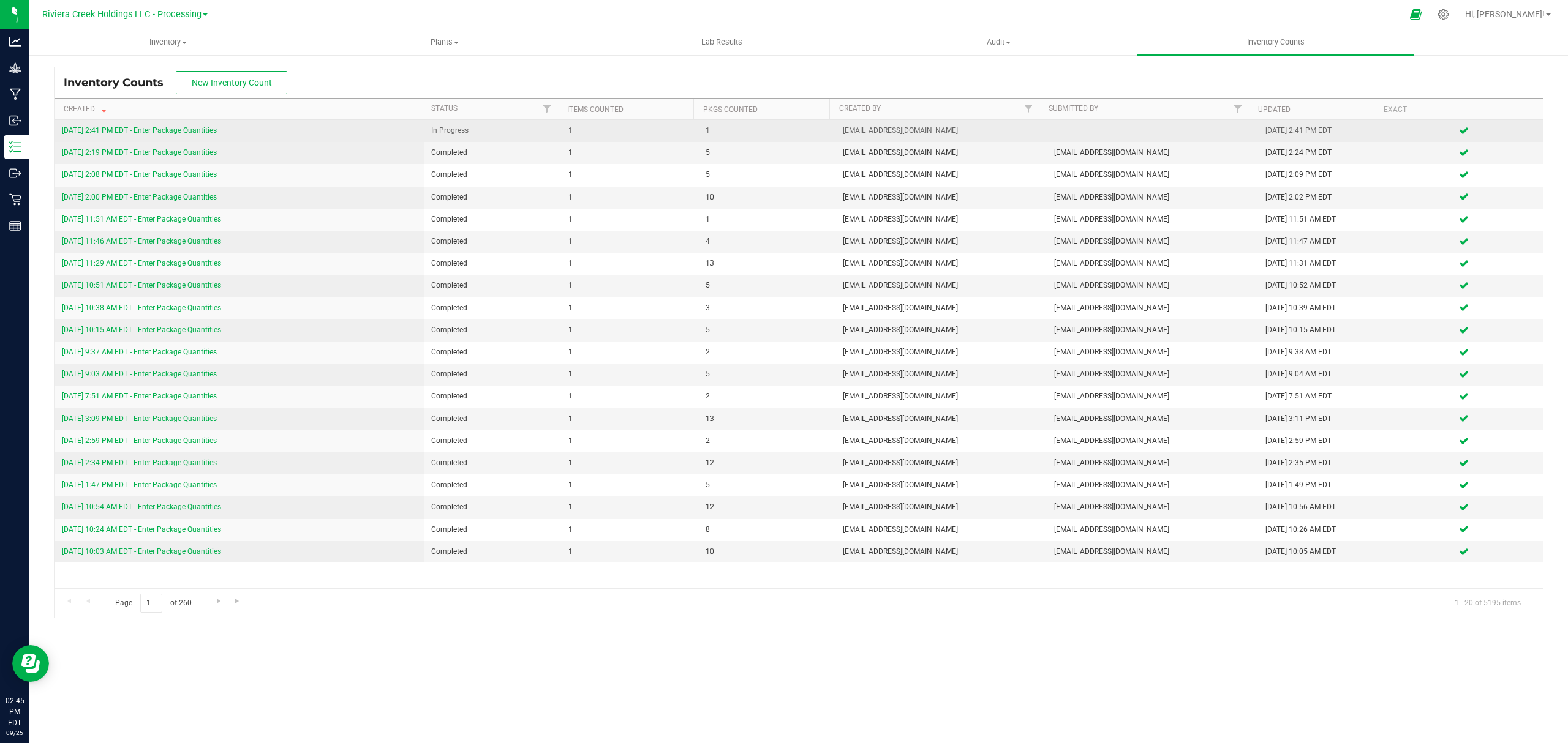
click at [154, 131] on link "9/25/25 2:41 PM EDT - Enter Package Quantities" at bounding box center [140, 130] width 155 height 9
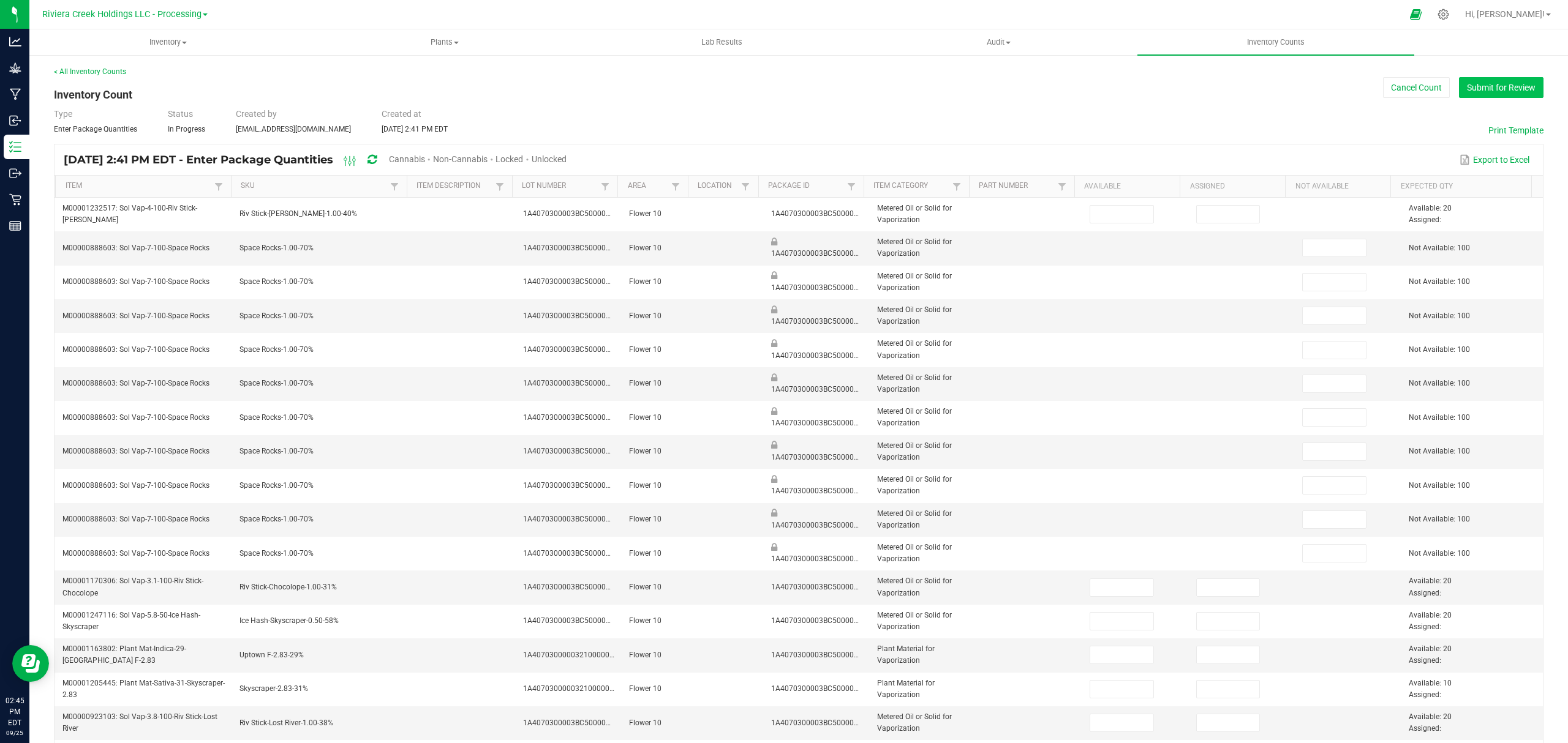
click at [1467, 91] on button "Submit for Review" at bounding box center [1500, 87] width 84 height 21
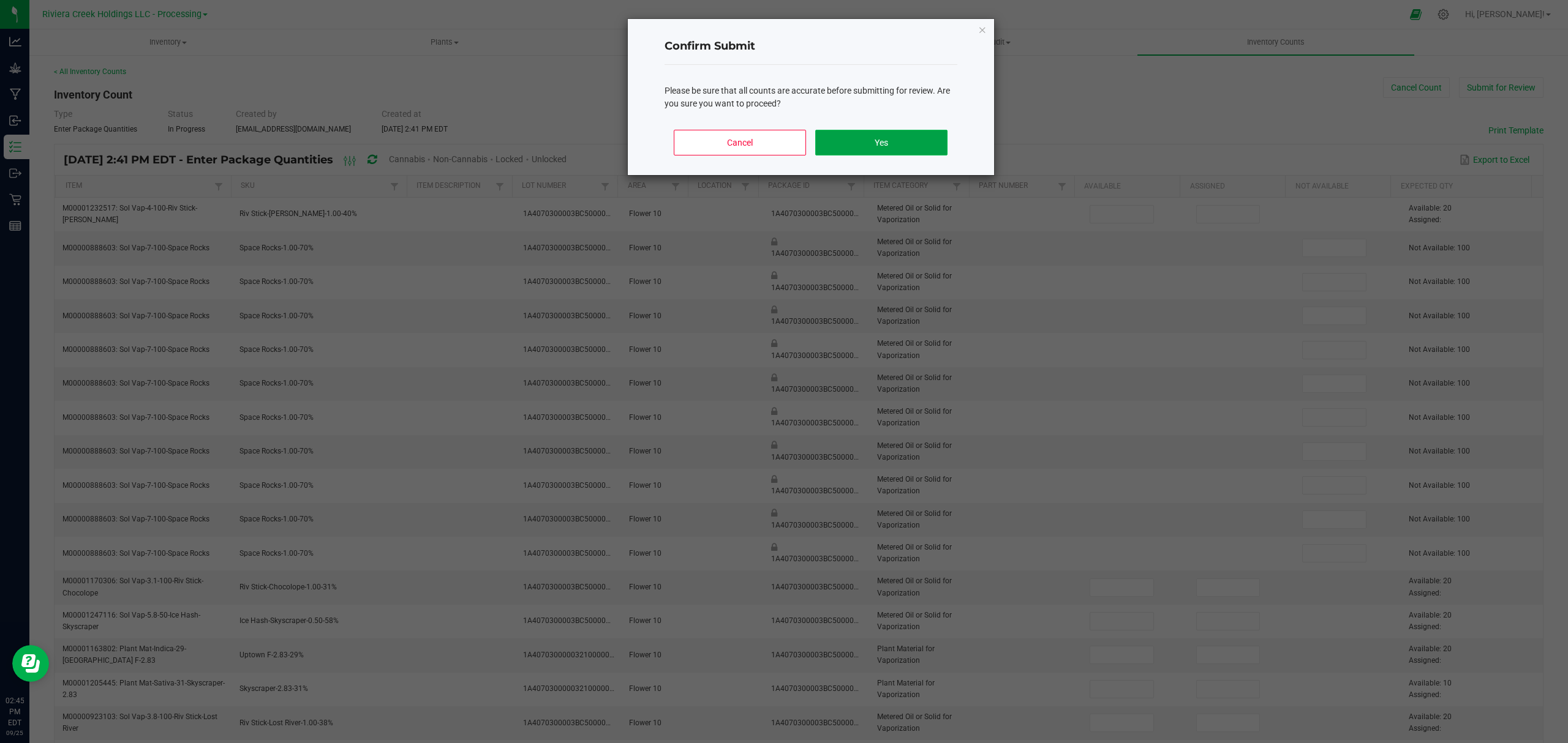
click at [900, 143] on button "Yes" at bounding box center [881, 143] width 132 height 26
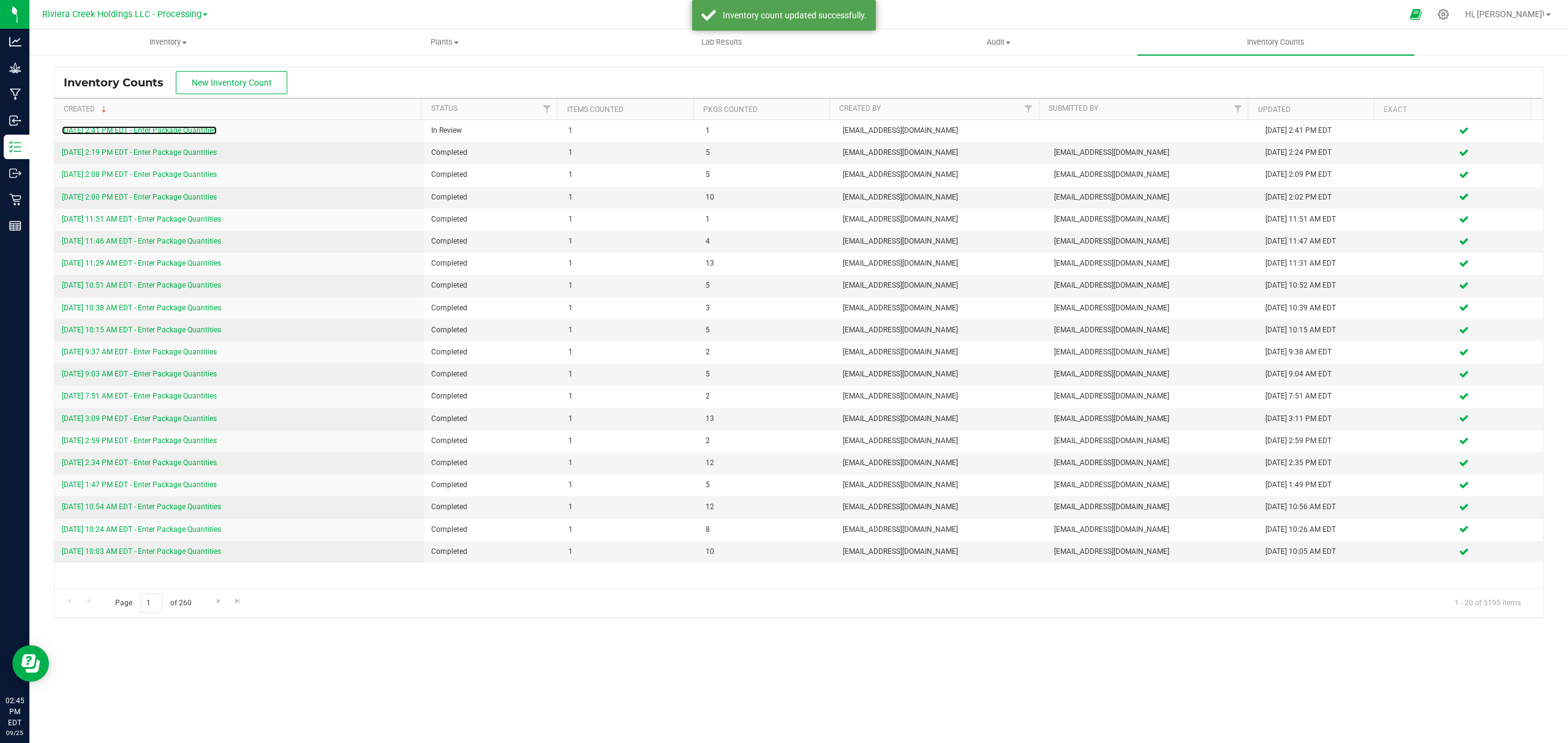
click at [152, 128] on link "9/25/25 2:41 PM EDT - Enter Package Quantities" at bounding box center [140, 130] width 155 height 9
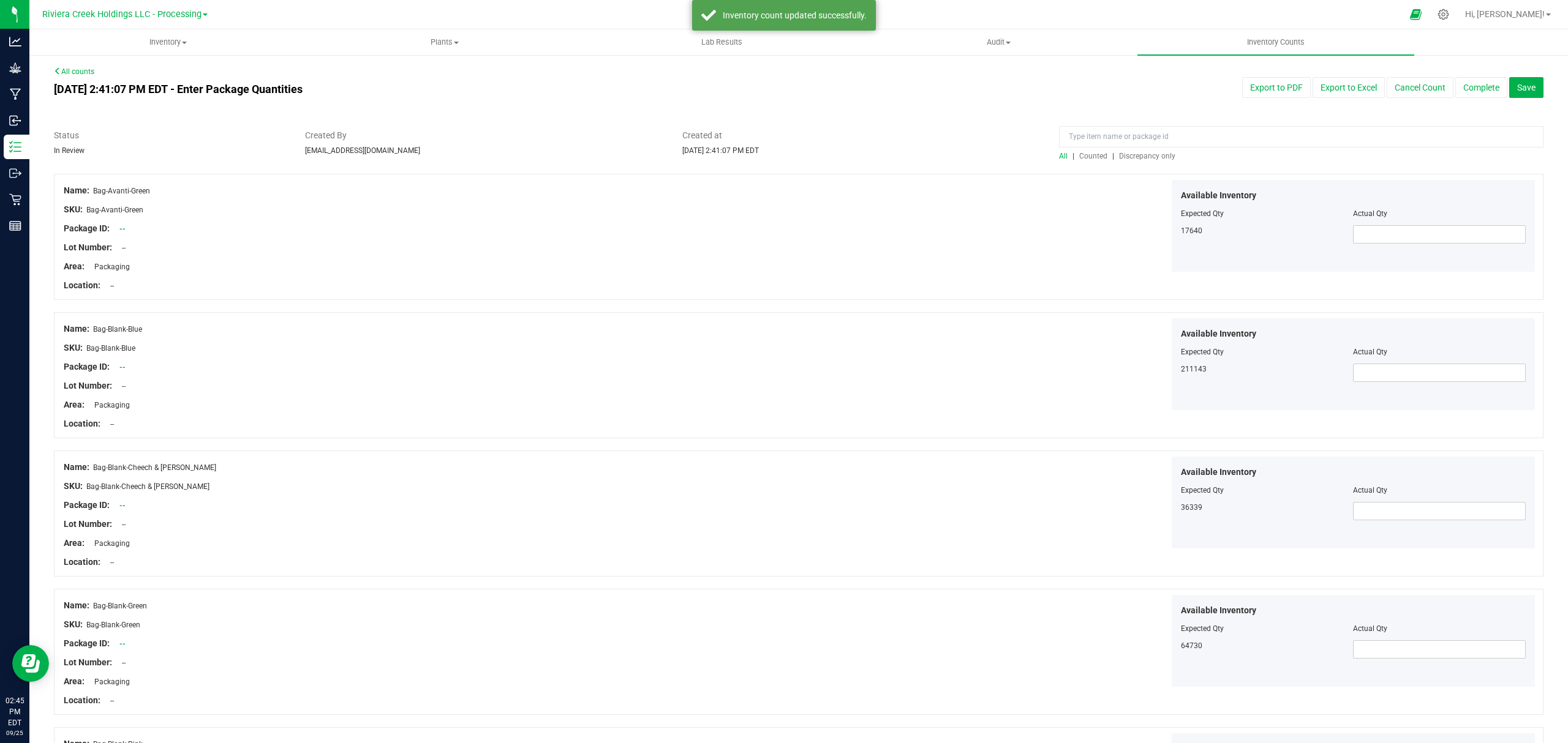
click at [1082, 157] on span "Counted" at bounding box center [1093, 156] width 28 height 9
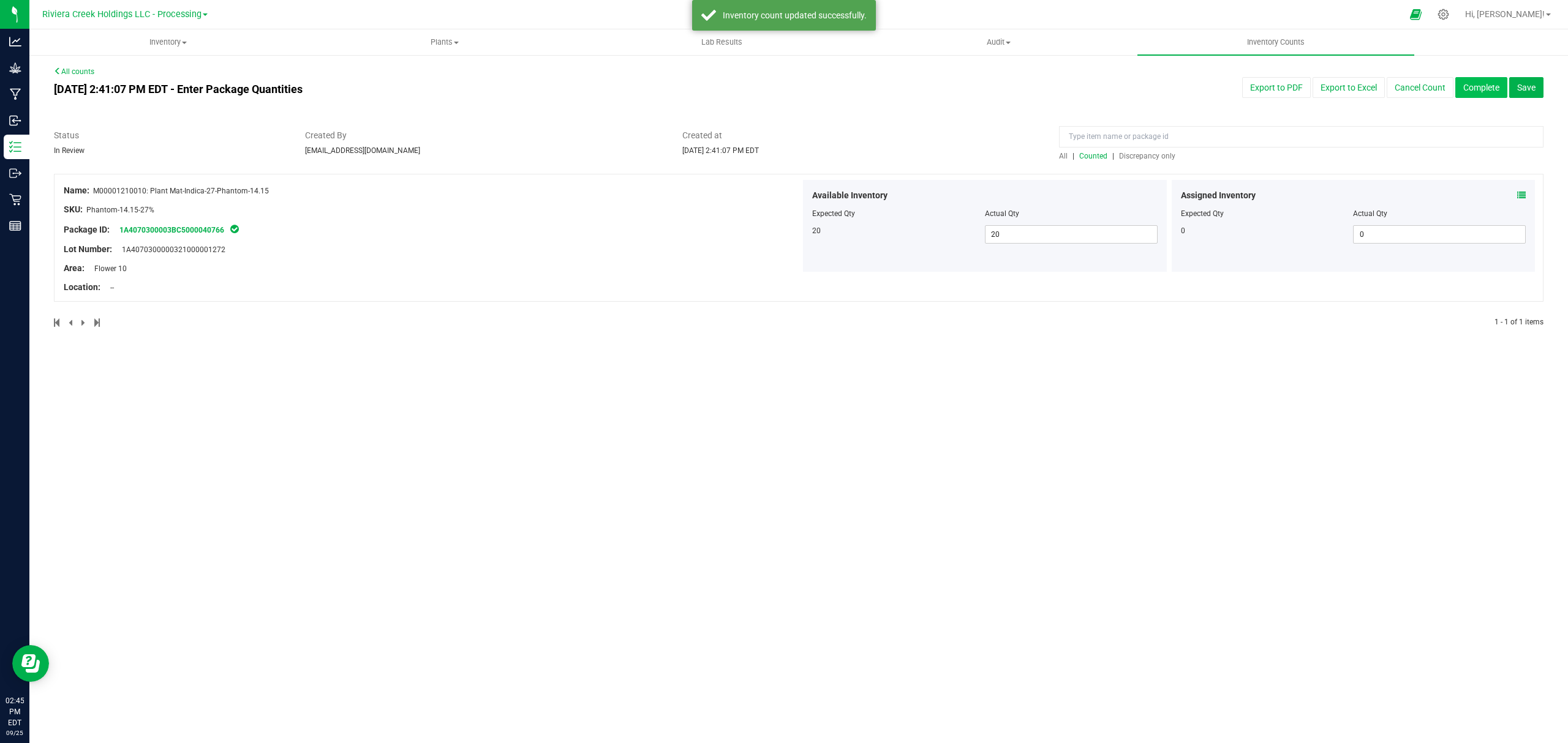
click at [1492, 88] on button "Complete" at bounding box center [1481, 87] width 52 height 21
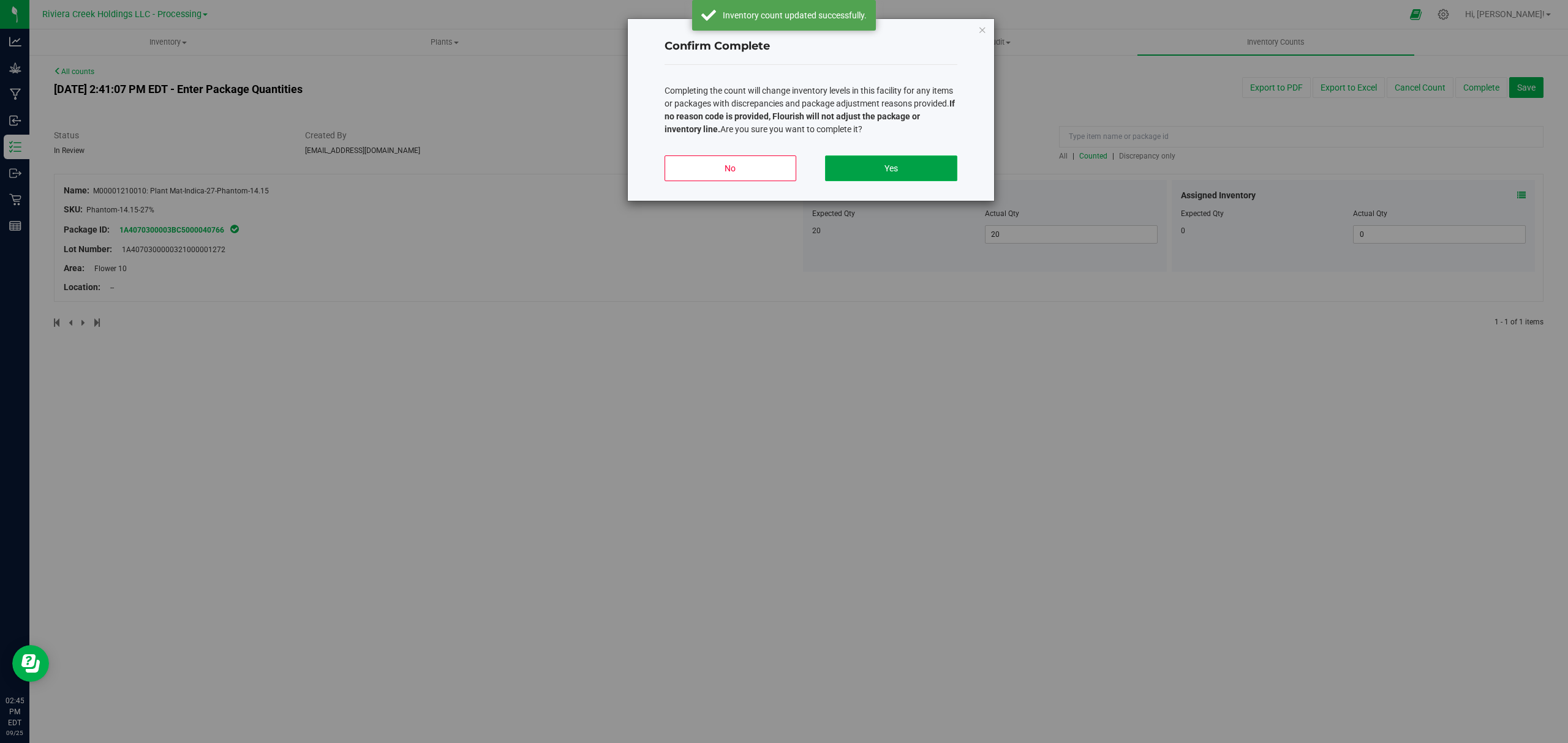
click at [858, 169] on button "Yes" at bounding box center [891, 168] width 132 height 26
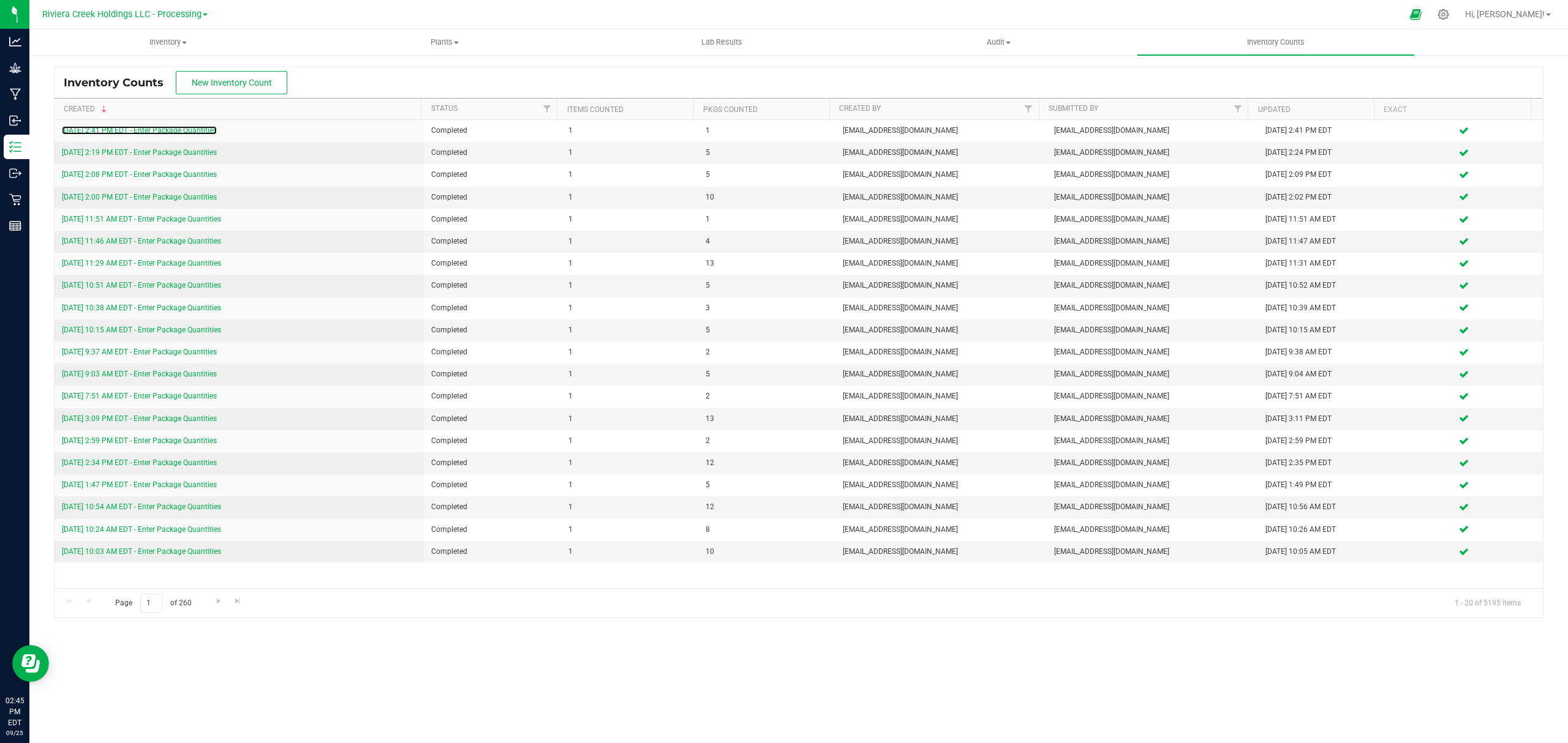
click at [157, 128] on link "9/25/25 2:41 PM EDT - Enter Package Quantities" at bounding box center [140, 130] width 155 height 9
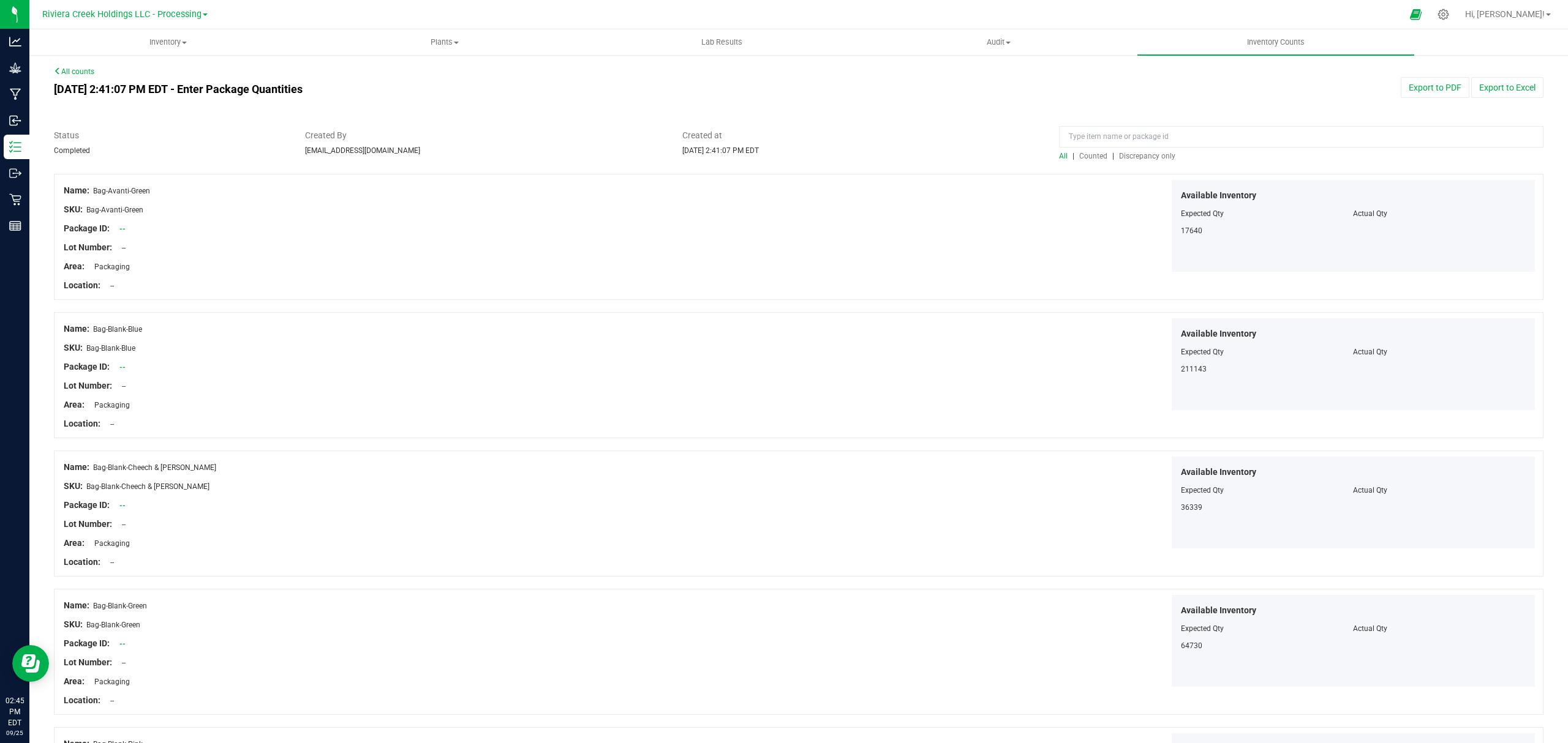
click at [1080, 157] on span "Counted" at bounding box center [1093, 156] width 28 height 9
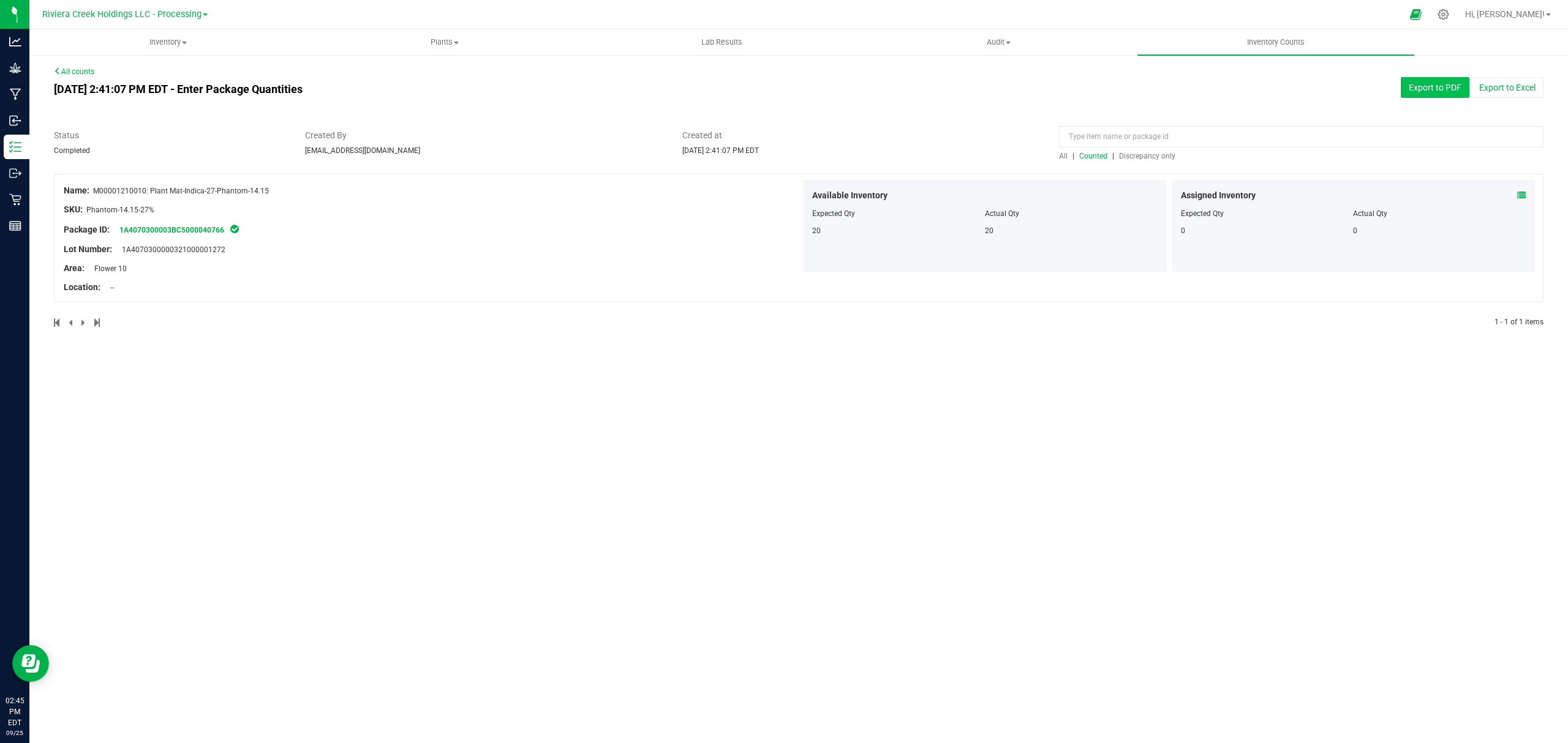
click at [1433, 84] on button "Export to PDF" at bounding box center [1435, 87] width 69 height 21
click at [163, 43] on span "Inventory" at bounding box center [168, 42] width 275 height 11
click at [145, 78] on li "All packages" at bounding box center [168, 74] width 277 height 15
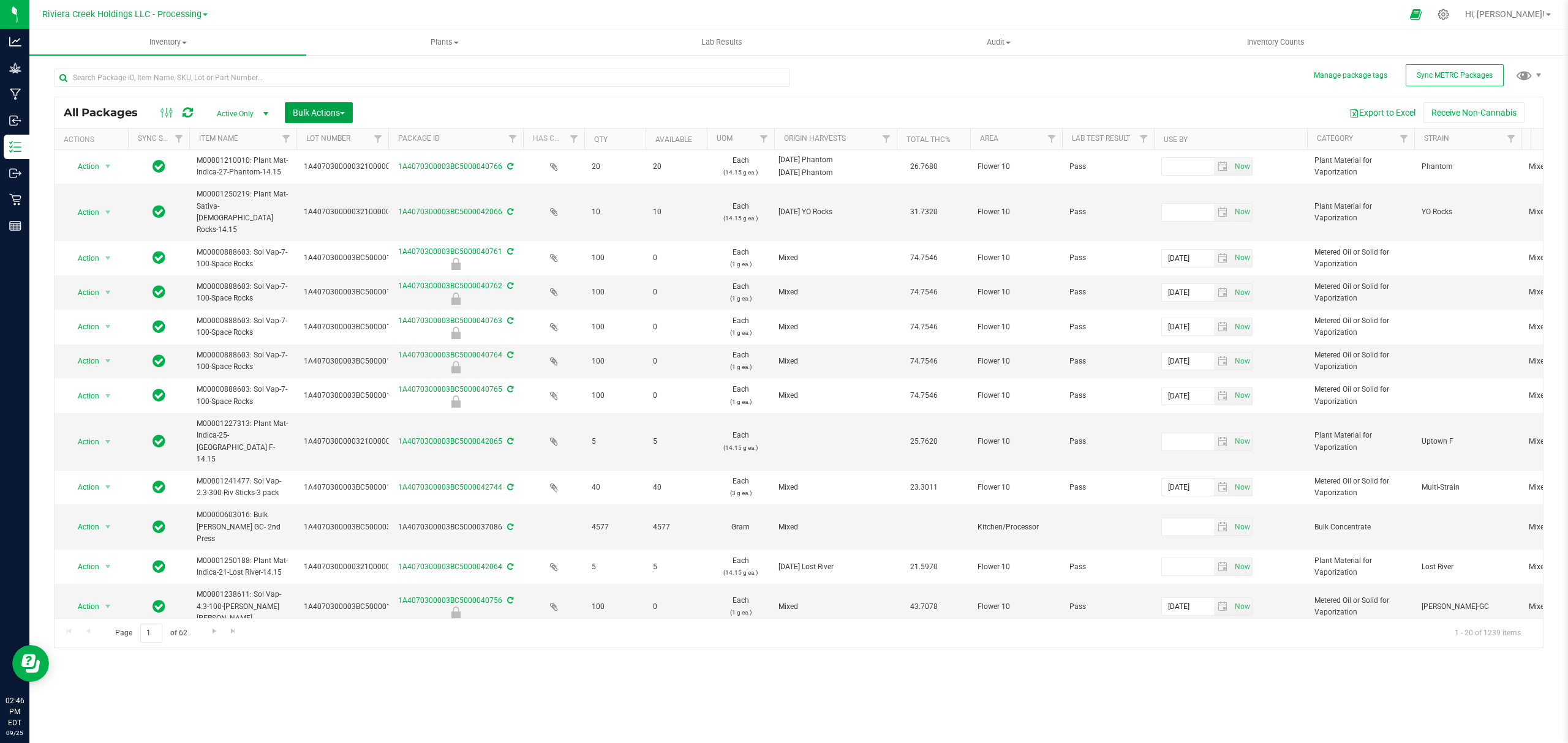
click at [319, 110] on span "Bulk Actions" at bounding box center [319, 112] width 52 height 10
click at [317, 228] on span "Lock/Unlock packages" at bounding box center [334, 230] width 84 height 10
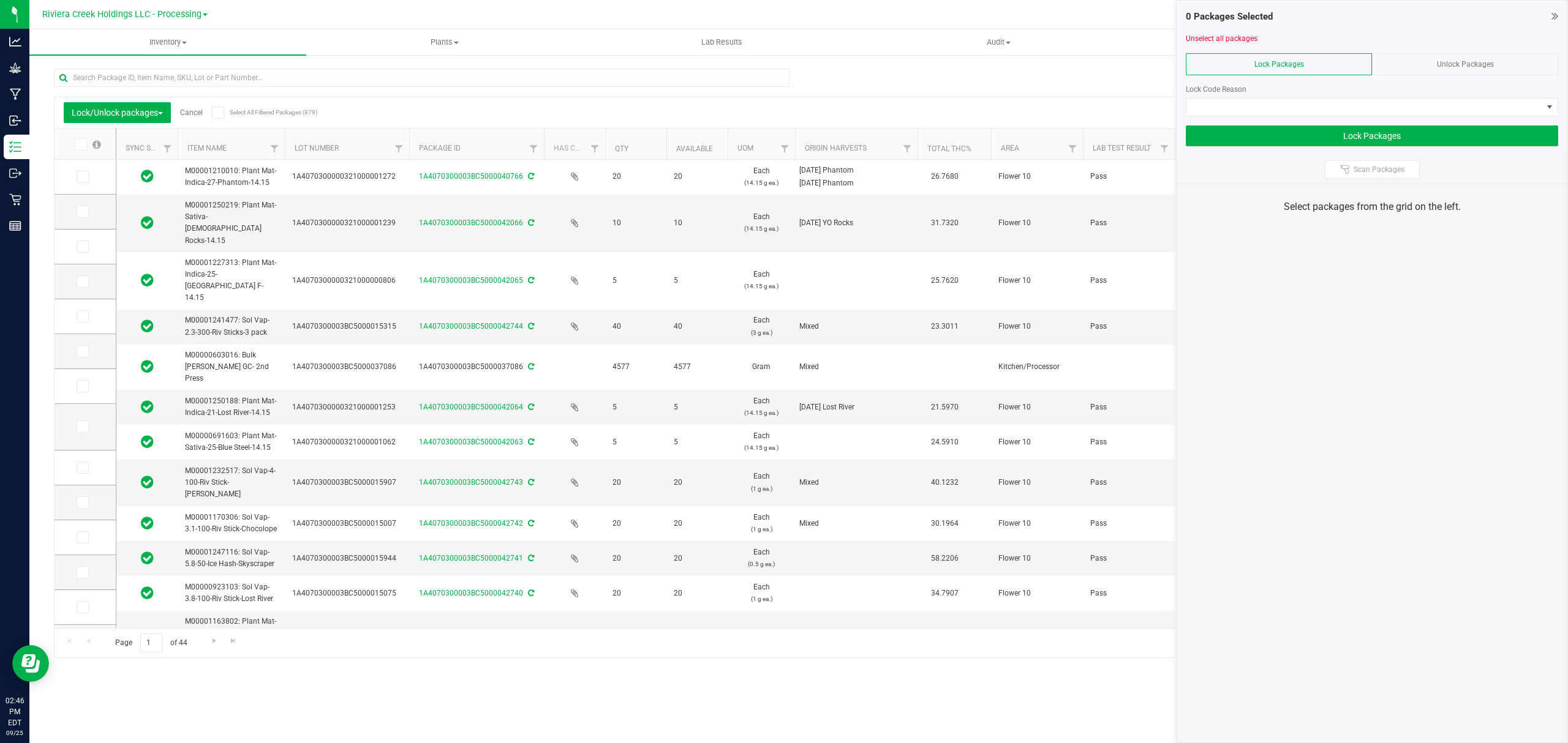
drag, startPoint x: 376, startPoint y: 143, endPoint x: 410, endPoint y: 145, distance: 34.1
click at [84, 177] on icon at bounding box center [81, 177] width 8 height 0
click at [0, 0] on input "checkbox" at bounding box center [0, 0] width 0 height 0
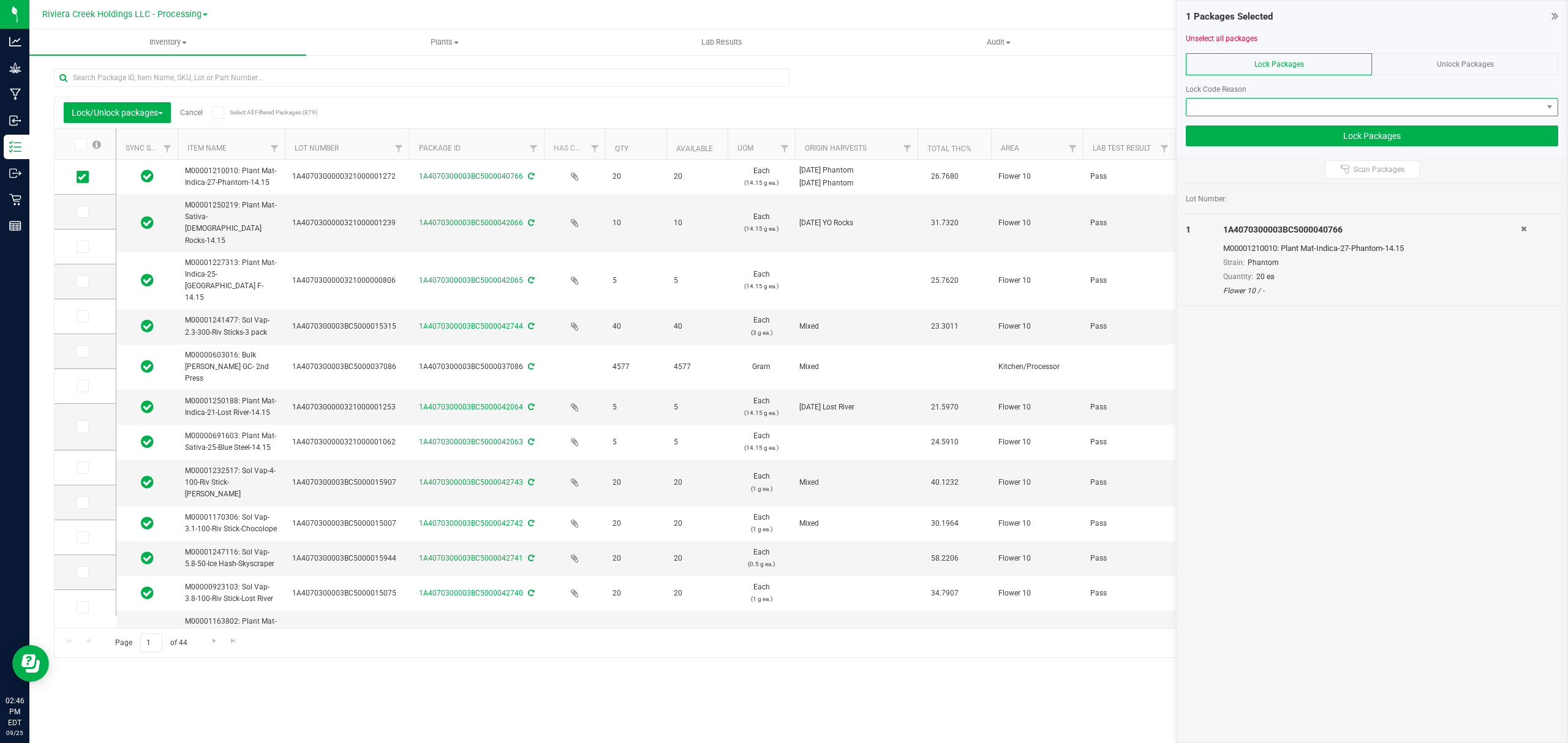
click at [1262, 98] on span at bounding box center [1372, 107] width 373 height 18
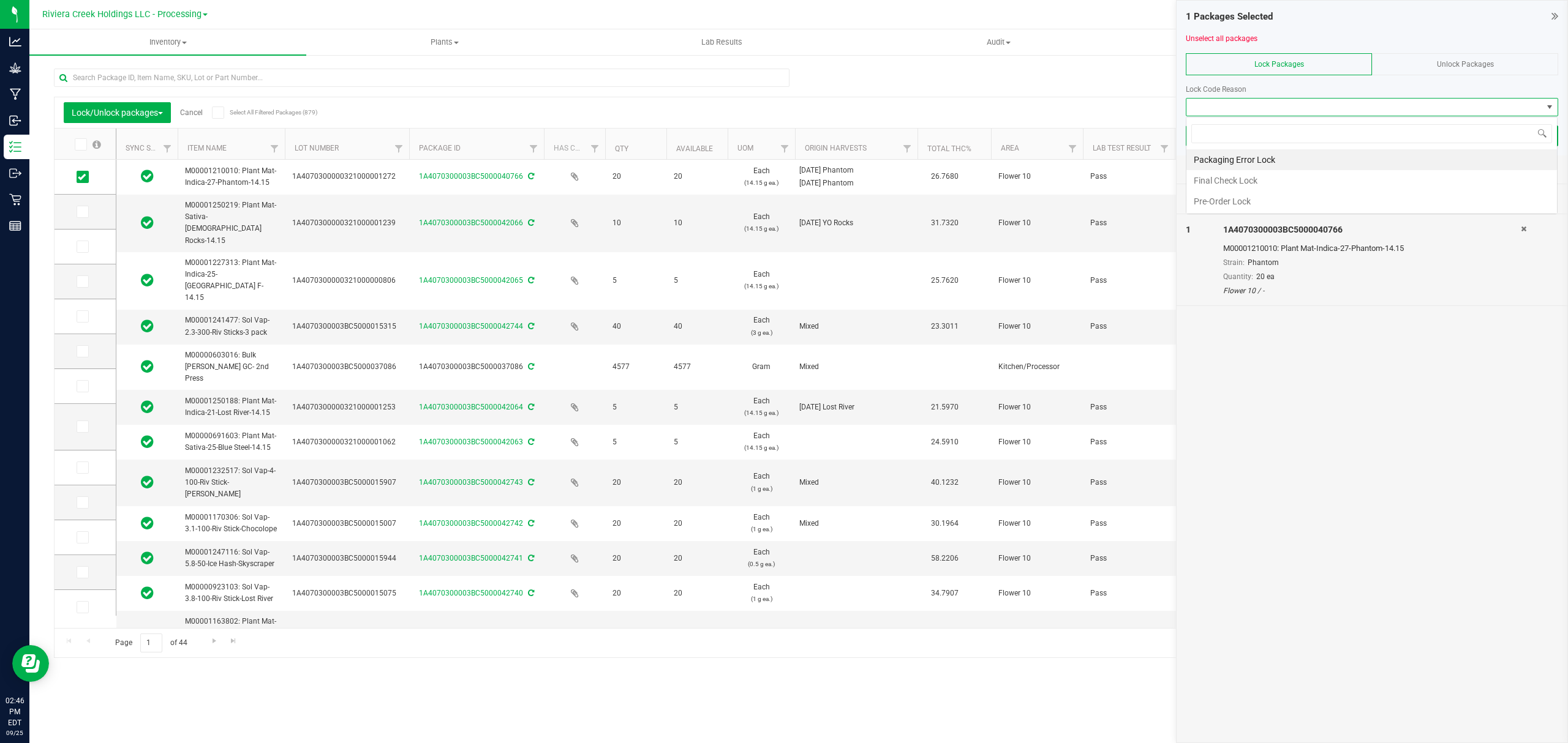
scroll to position [18, 371]
click at [1230, 182] on li "Final Check Lock" at bounding box center [1371, 181] width 371 height 21
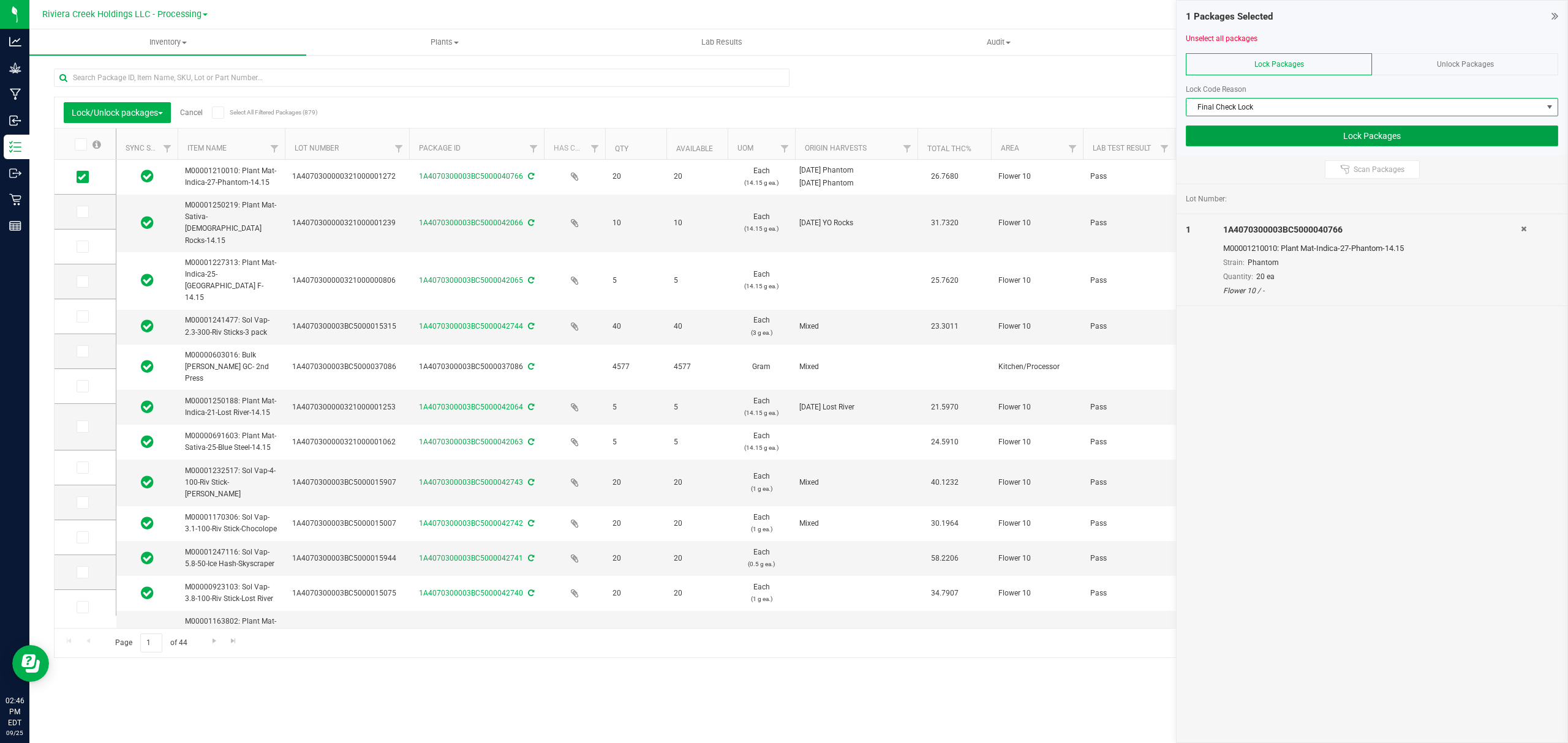
click at [1227, 140] on button "Lock Packages" at bounding box center [1372, 136] width 373 height 21
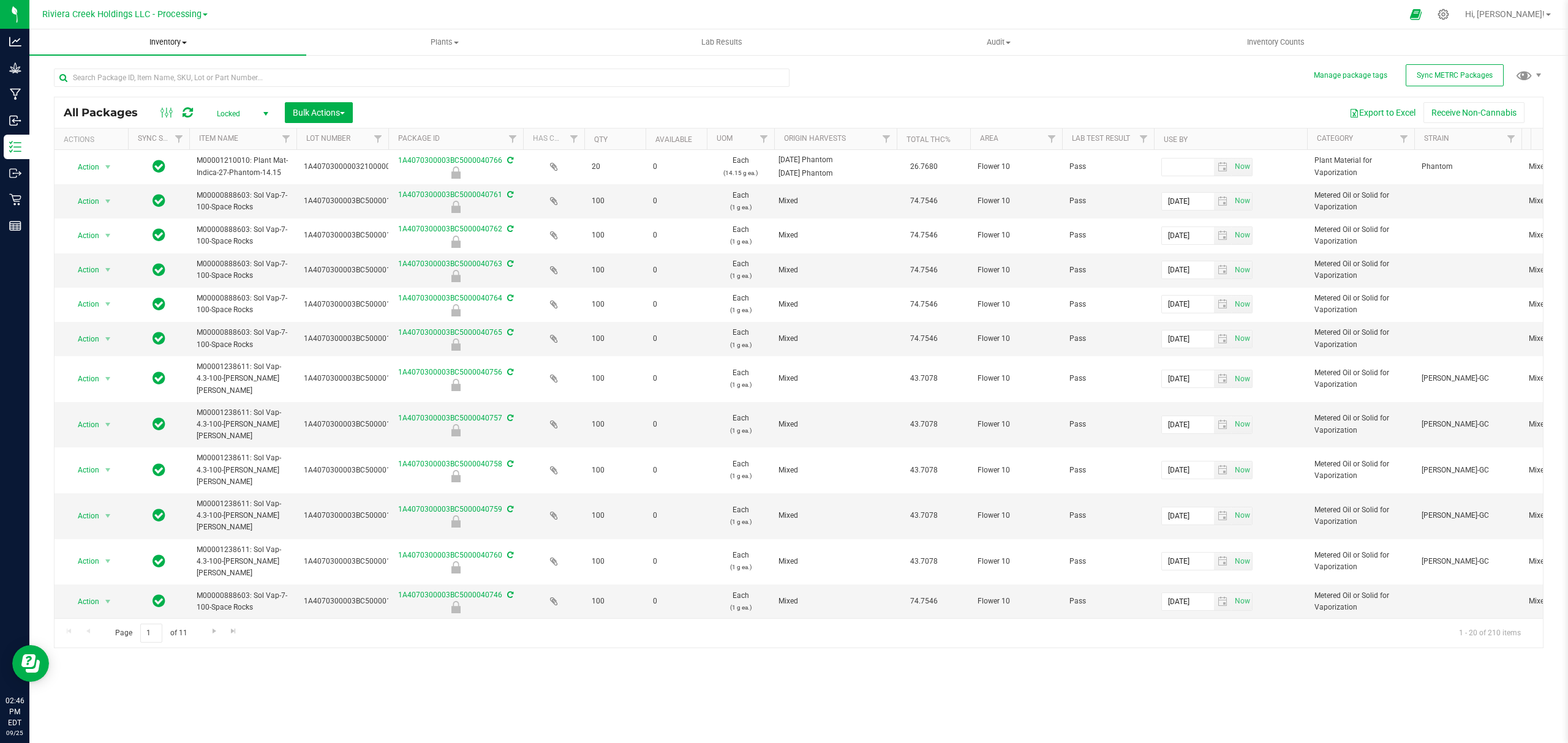
click at [169, 41] on span "Inventory" at bounding box center [168, 42] width 277 height 11
click at [154, 142] on li "From bill of materials" at bounding box center [168, 147] width 277 height 15
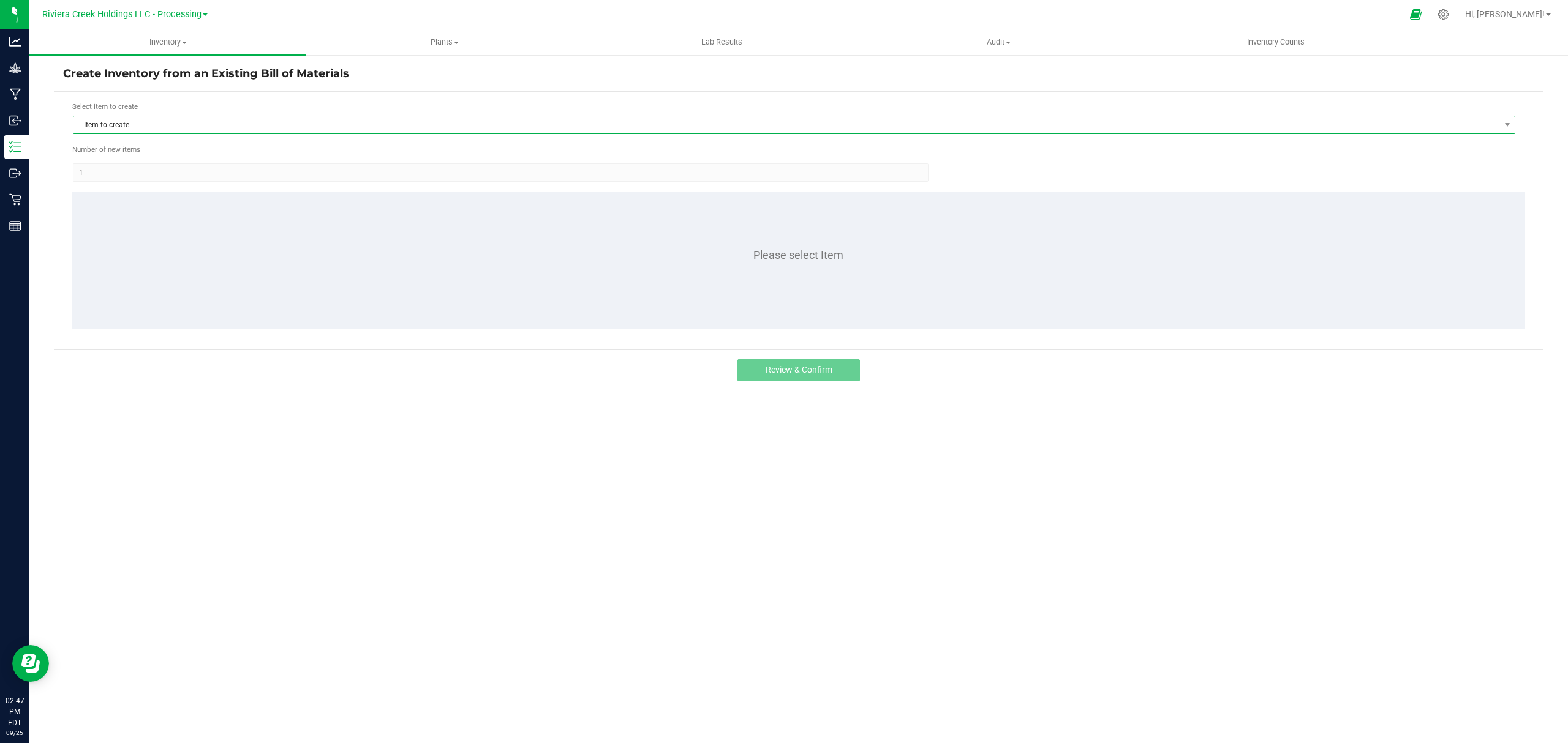
click at [176, 120] on span "Item to create" at bounding box center [786, 125] width 1426 height 17
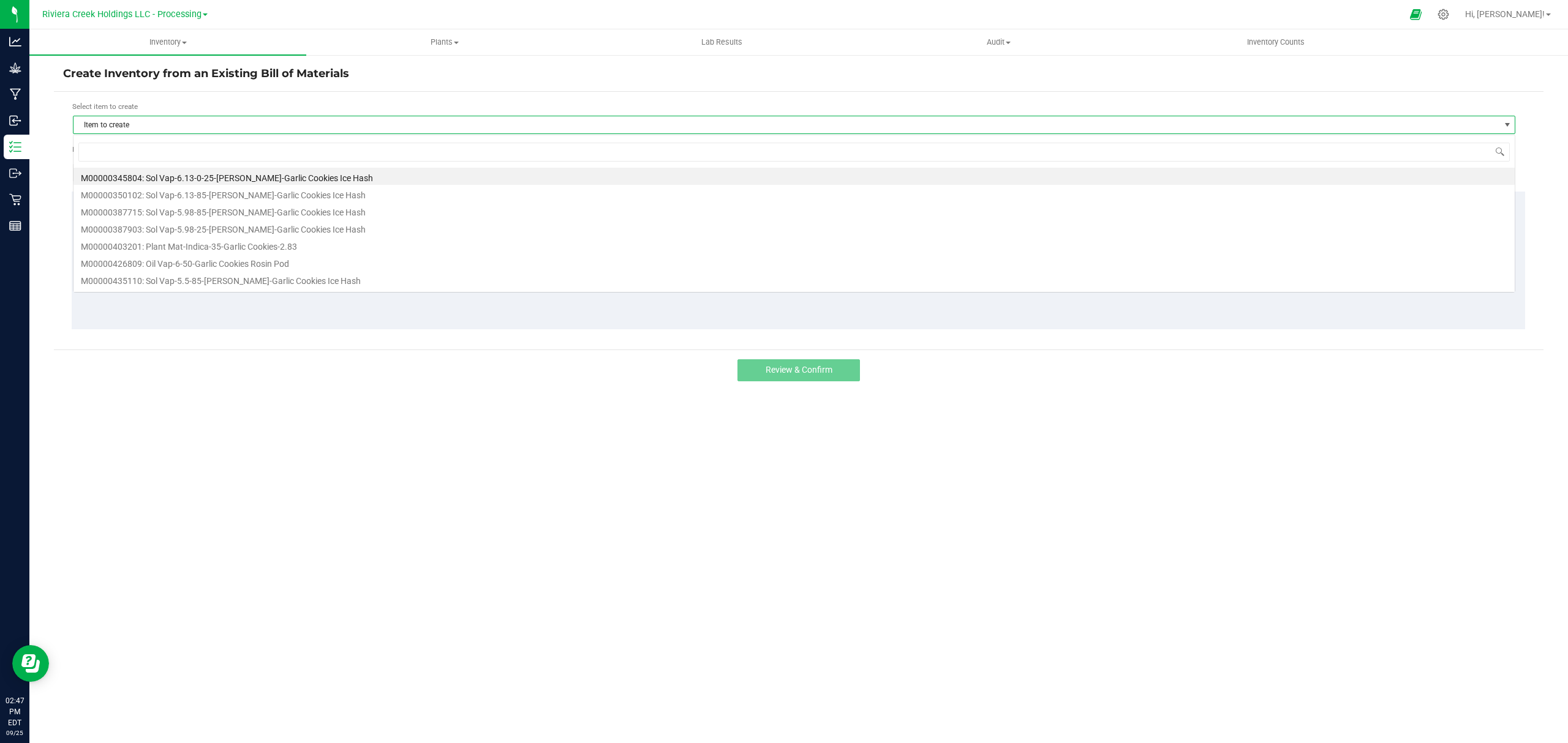
scroll to position [18, 1443]
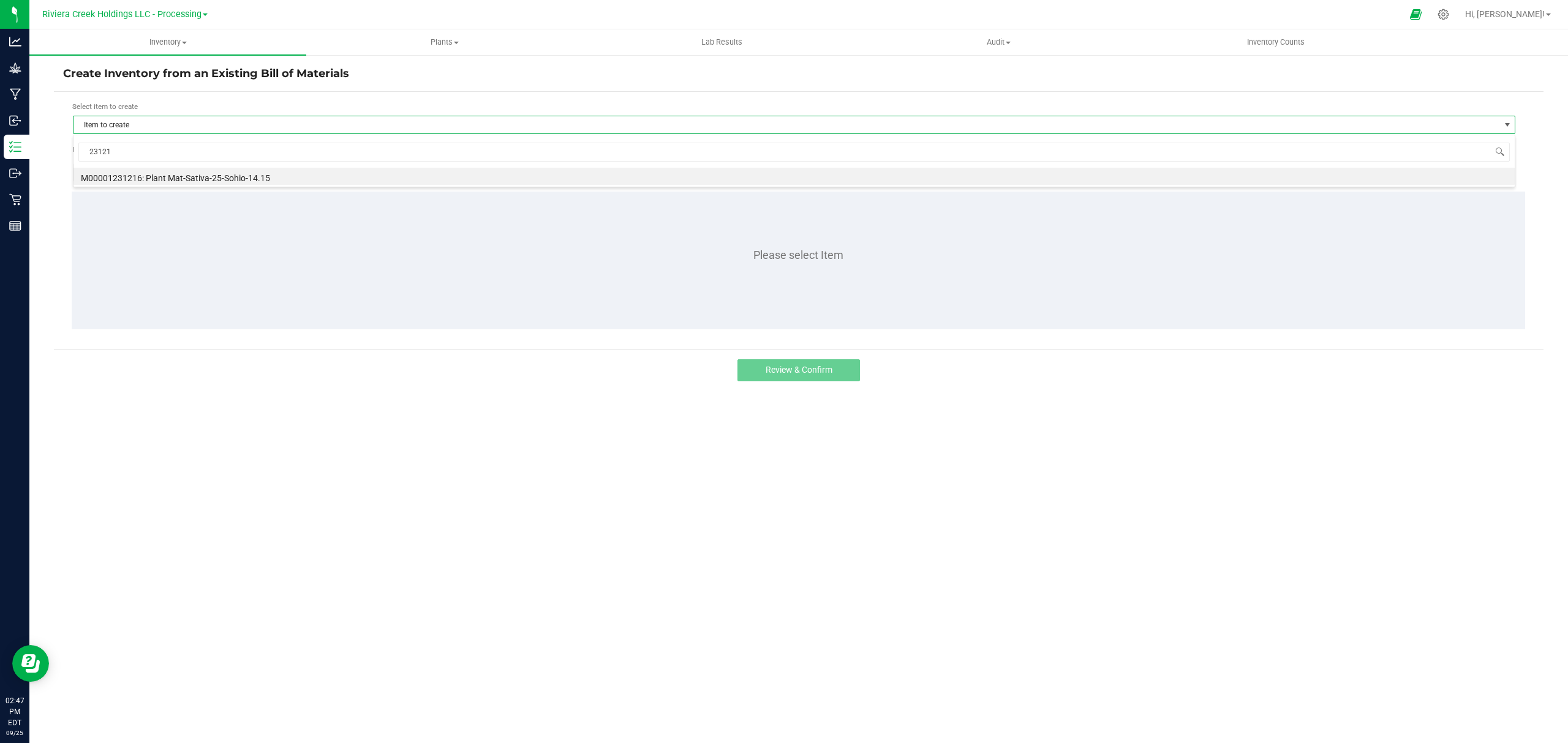
type input "231216"
click at [216, 172] on li "M00001231216: Plant Mat-Sativa-25-Sohio-14.15" at bounding box center [794, 176] width 1441 height 17
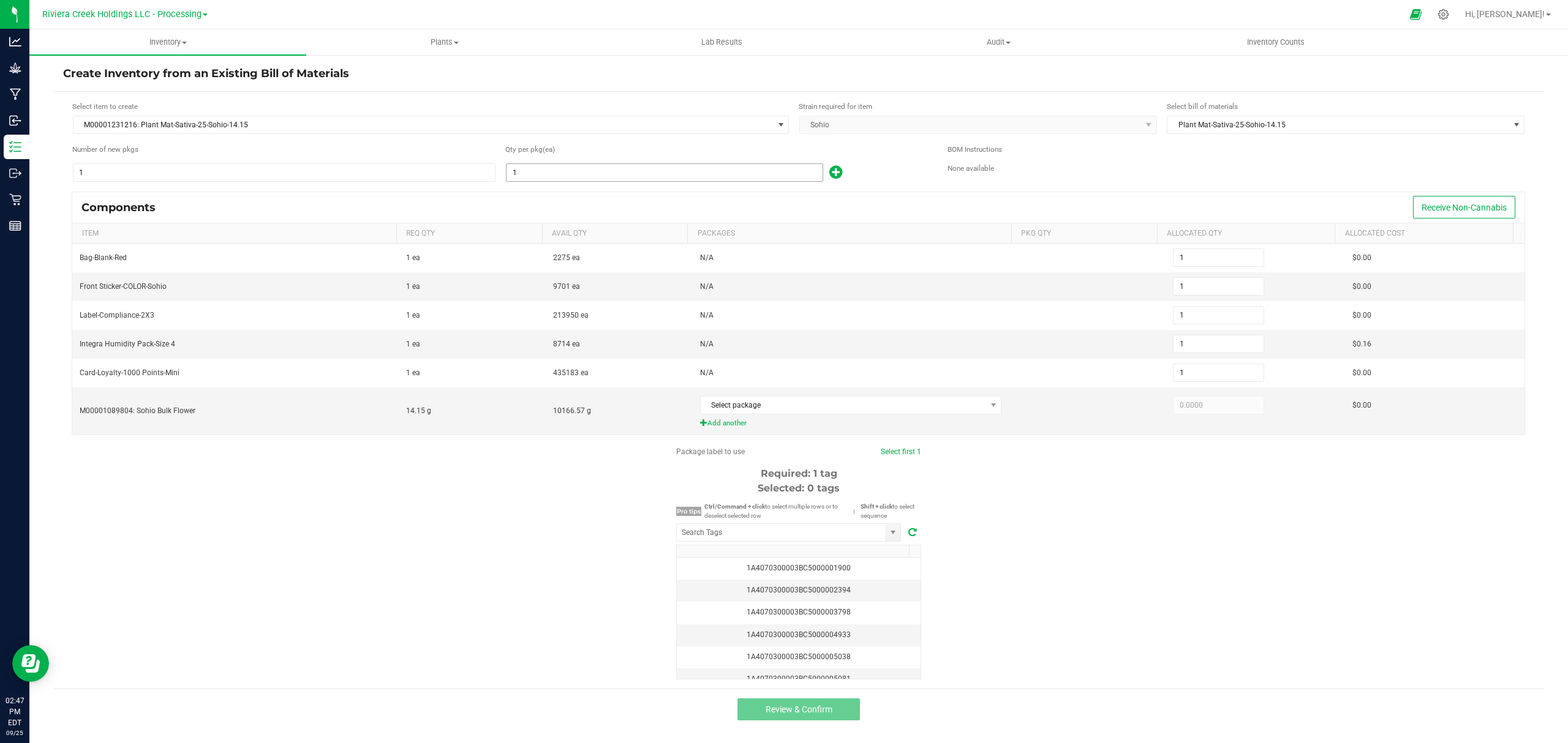
click at [569, 169] on input "1" at bounding box center [665, 173] width 316 height 17
type input "2"
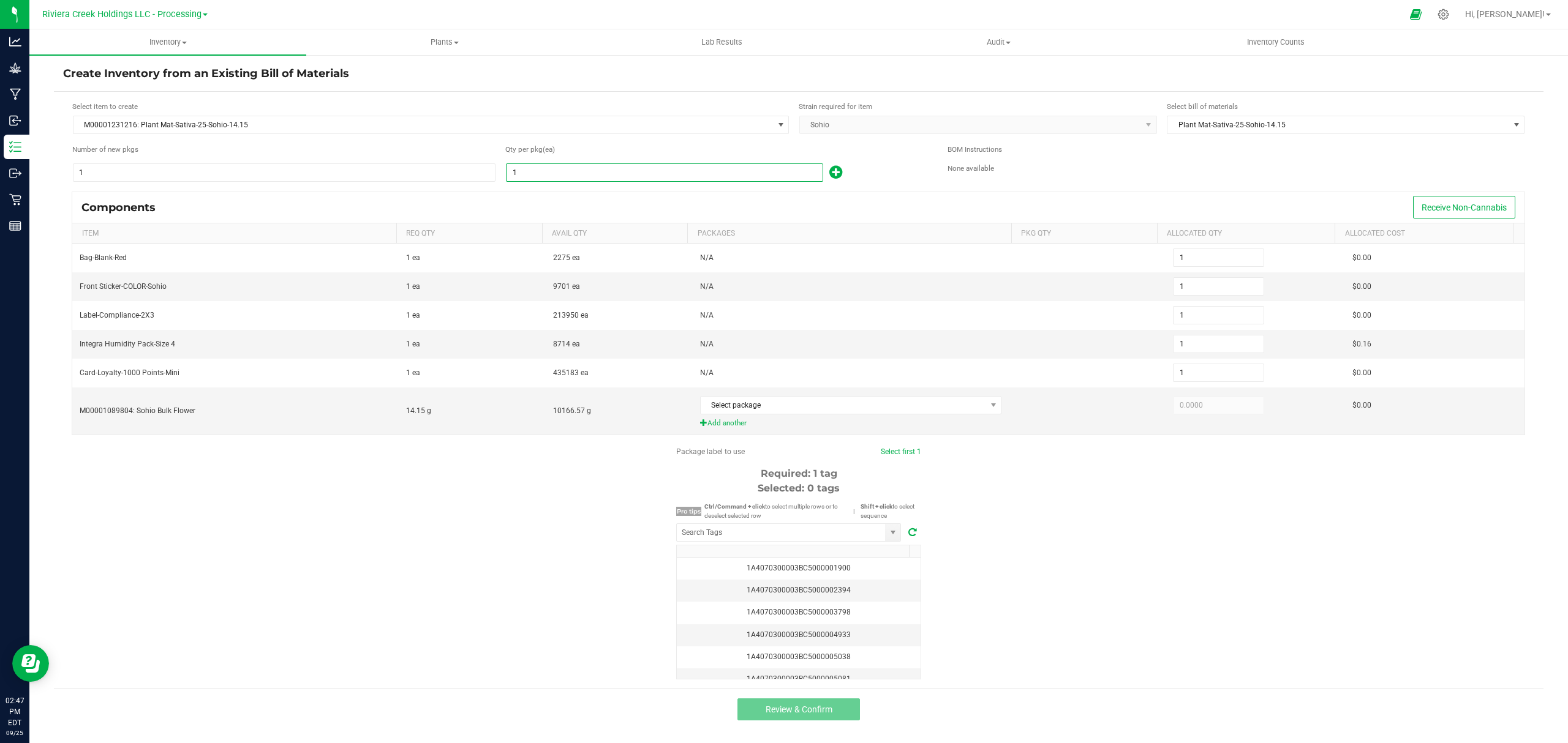
type input "2"
type input "20"
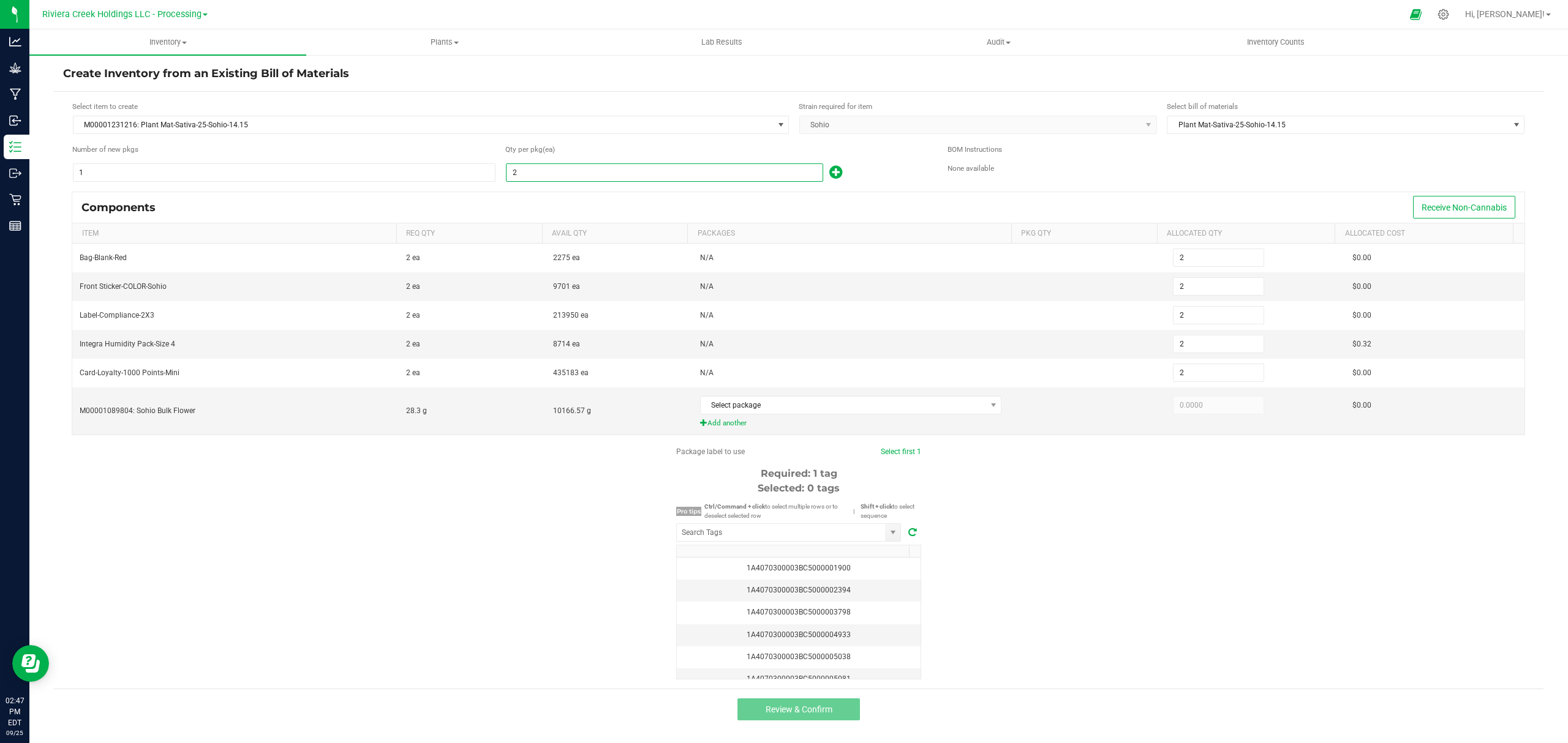
type input "20"
click at [910, 158] on div "Qty per pkg (ea)" at bounding box center [717, 151] width 424 height 15
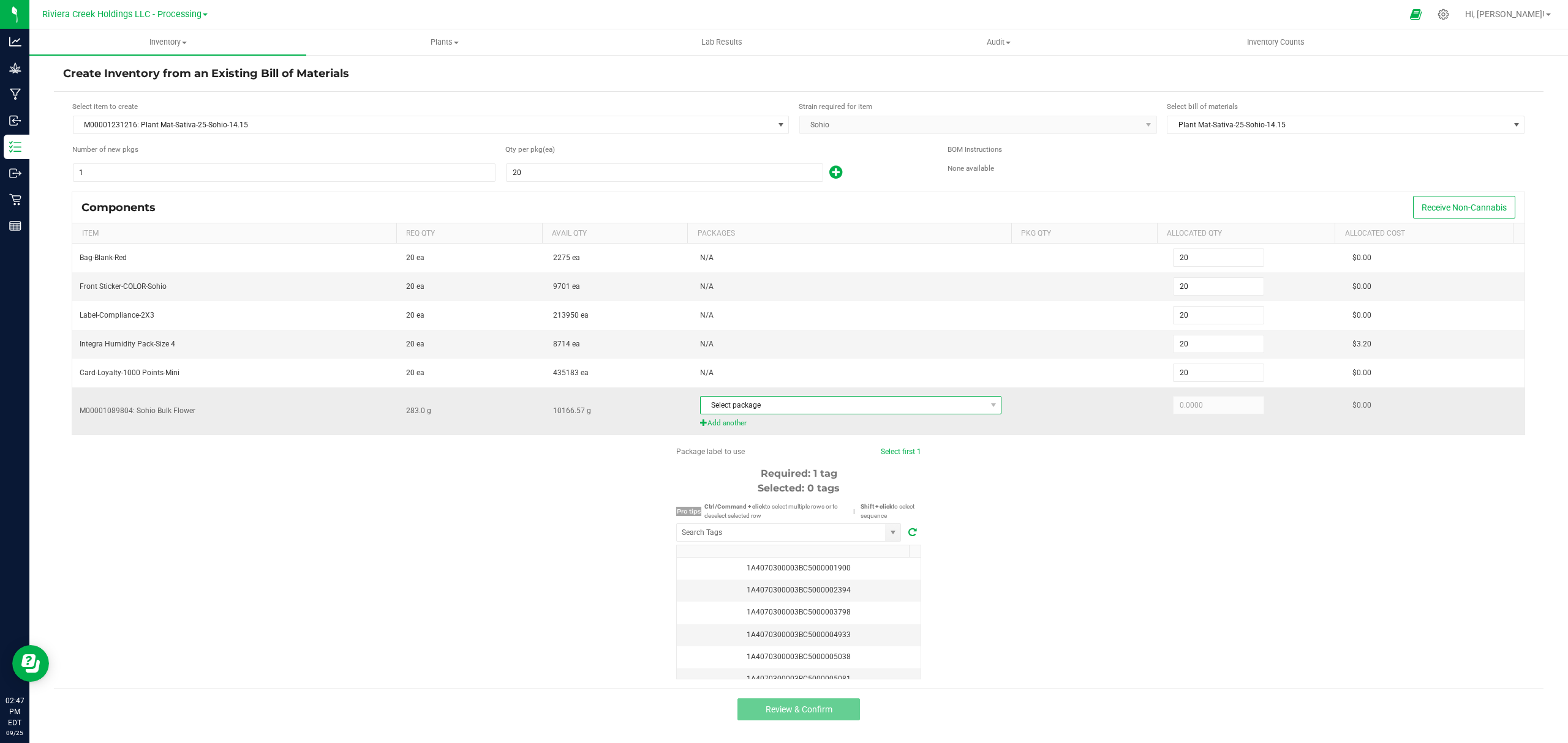
click at [866, 414] on span "Select package" at bounding box center [843, 405] width 285 height 17
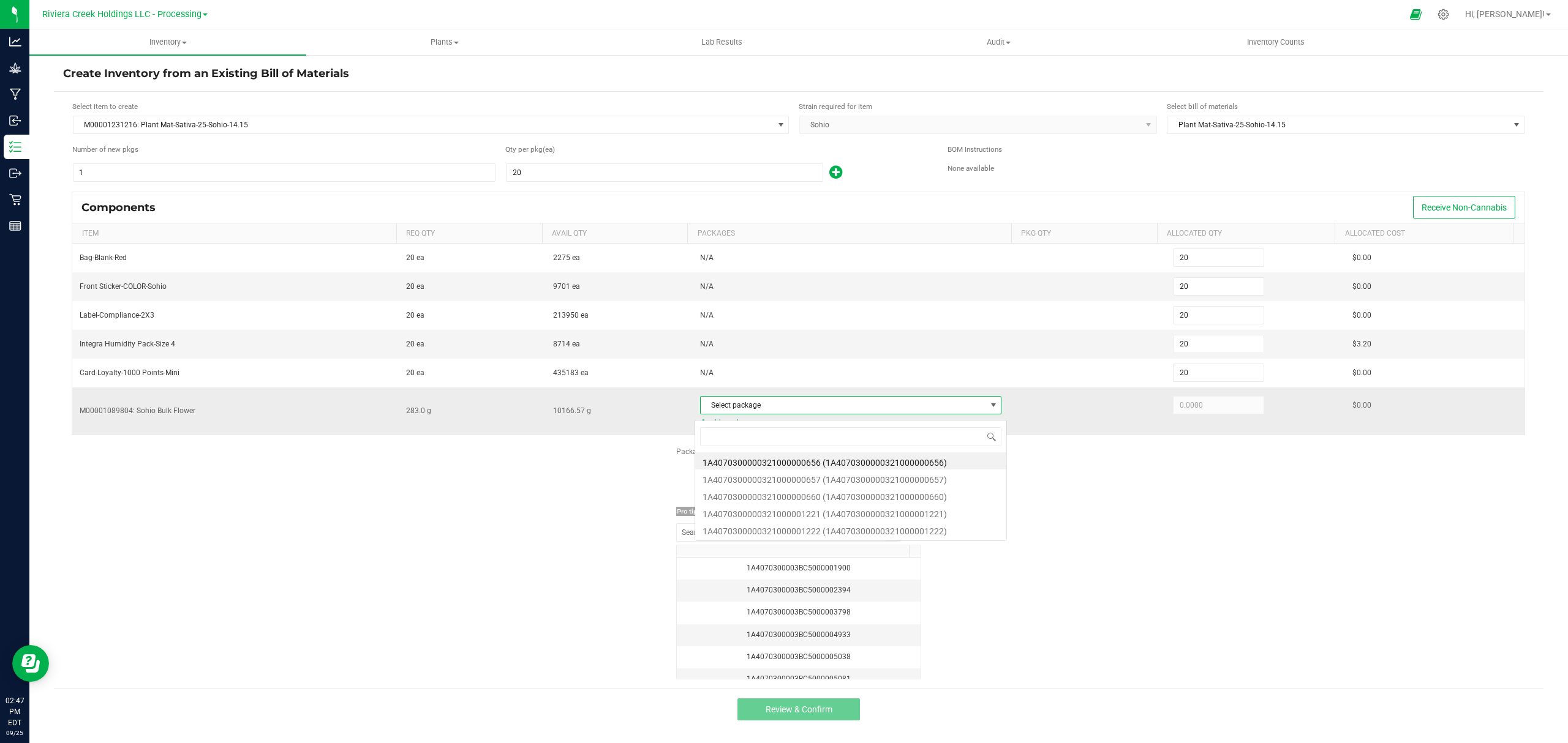
scroll to position [18, 299]
type input "1221"
click at [865, 461] on li "1A4070300000321000001221 (1A4070300000321000001221)" at bounding box center [850, 461] width 311 height 17
type input "283.0000"
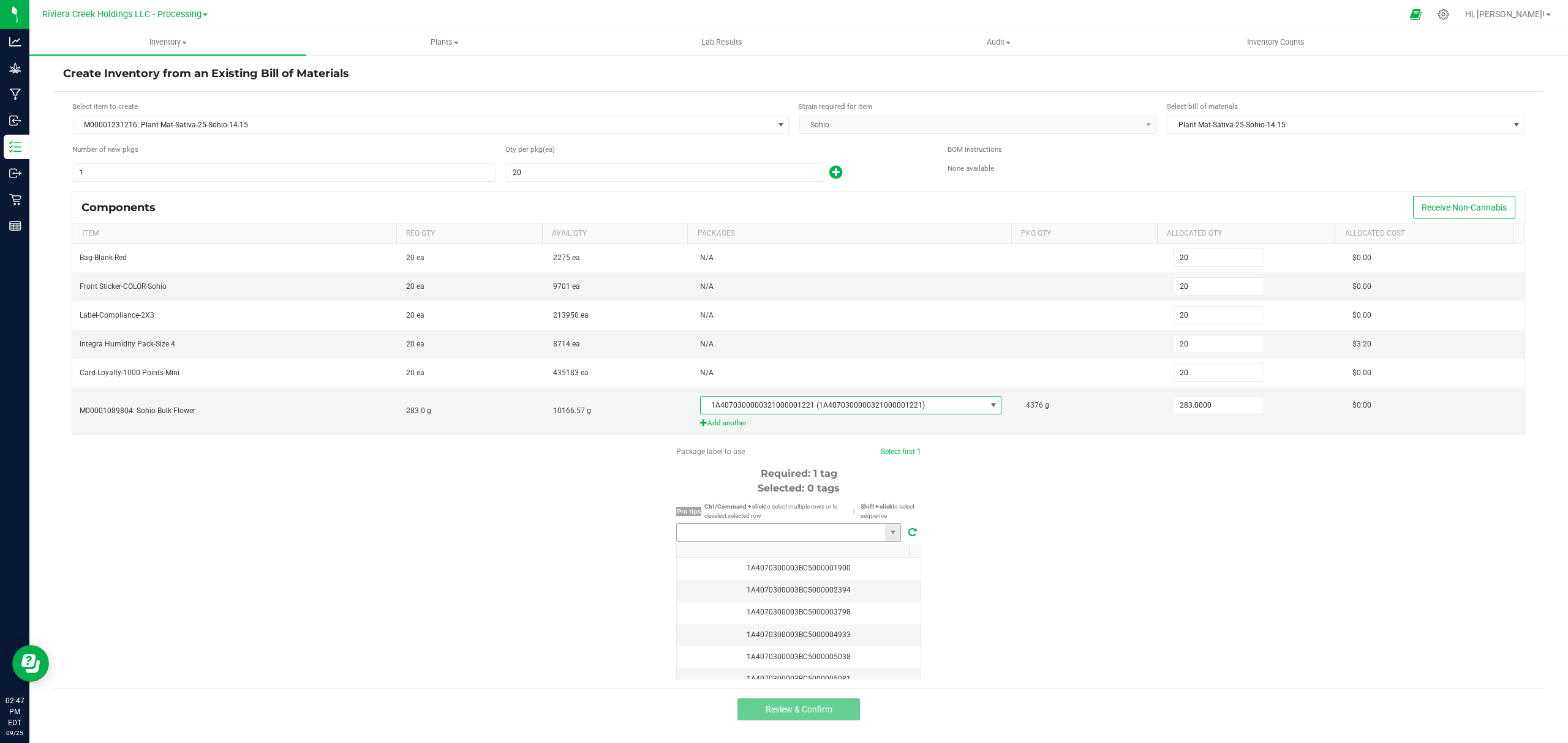
click at [821, 541] on input "NO DATA FOUND" at bounding box center [781, 533] width 208 height 17
click at [800, 557] on li "1A4070300003BC5000040767" at bounding box center [789, 560] width 224 height 21
type input "1A4070300003BC5000040767"
click at [839, 708] on button "Review & Confirm" at bounding box center [798, 709] width 122 height 22
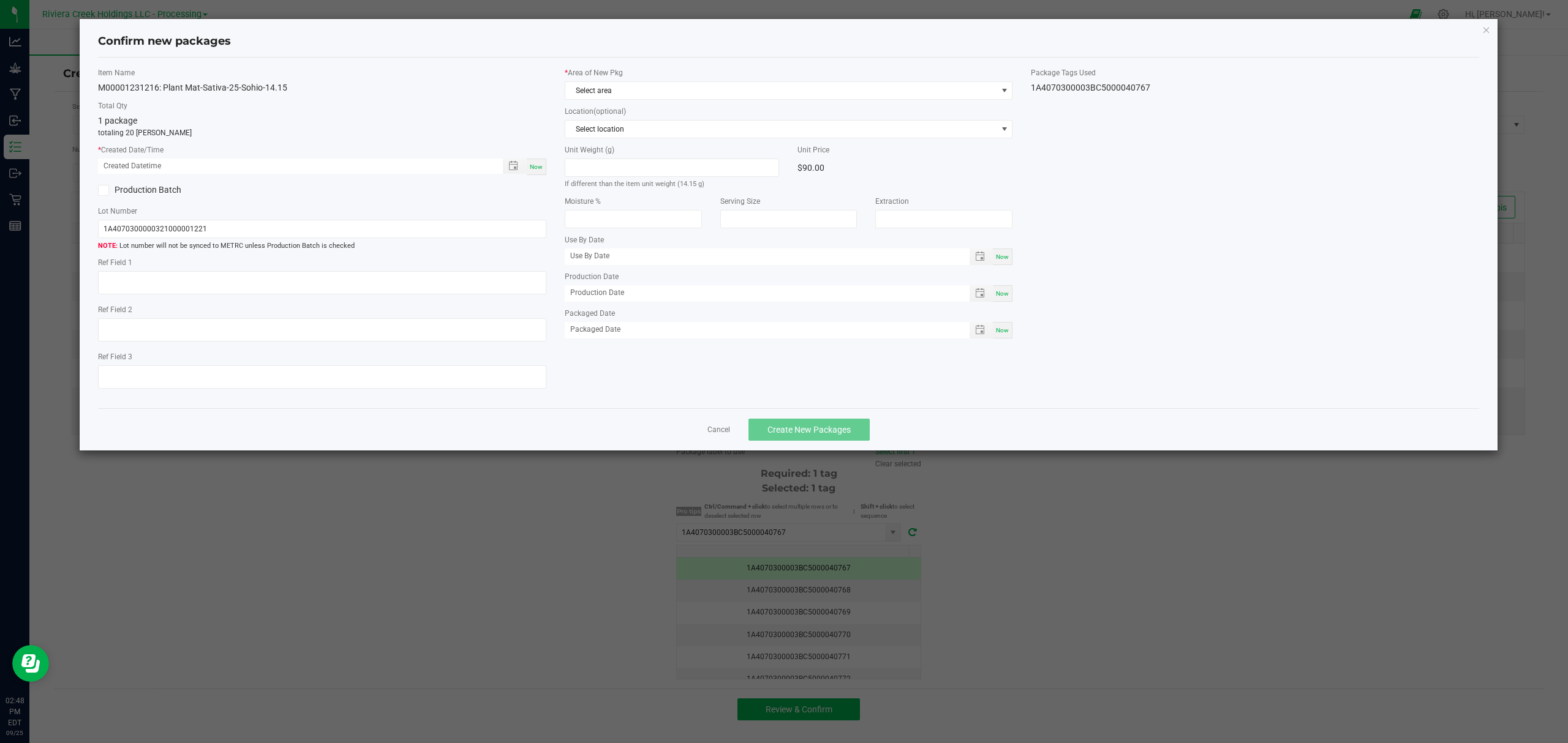
click at [537, 160] on div "Now" at bounding box center [537, 167] width 20 height 17
type input "09/25/2025 02:48 PM"
click at [628, 89] on span "Select area" at bounding box center [781, 90] width 432 height 17
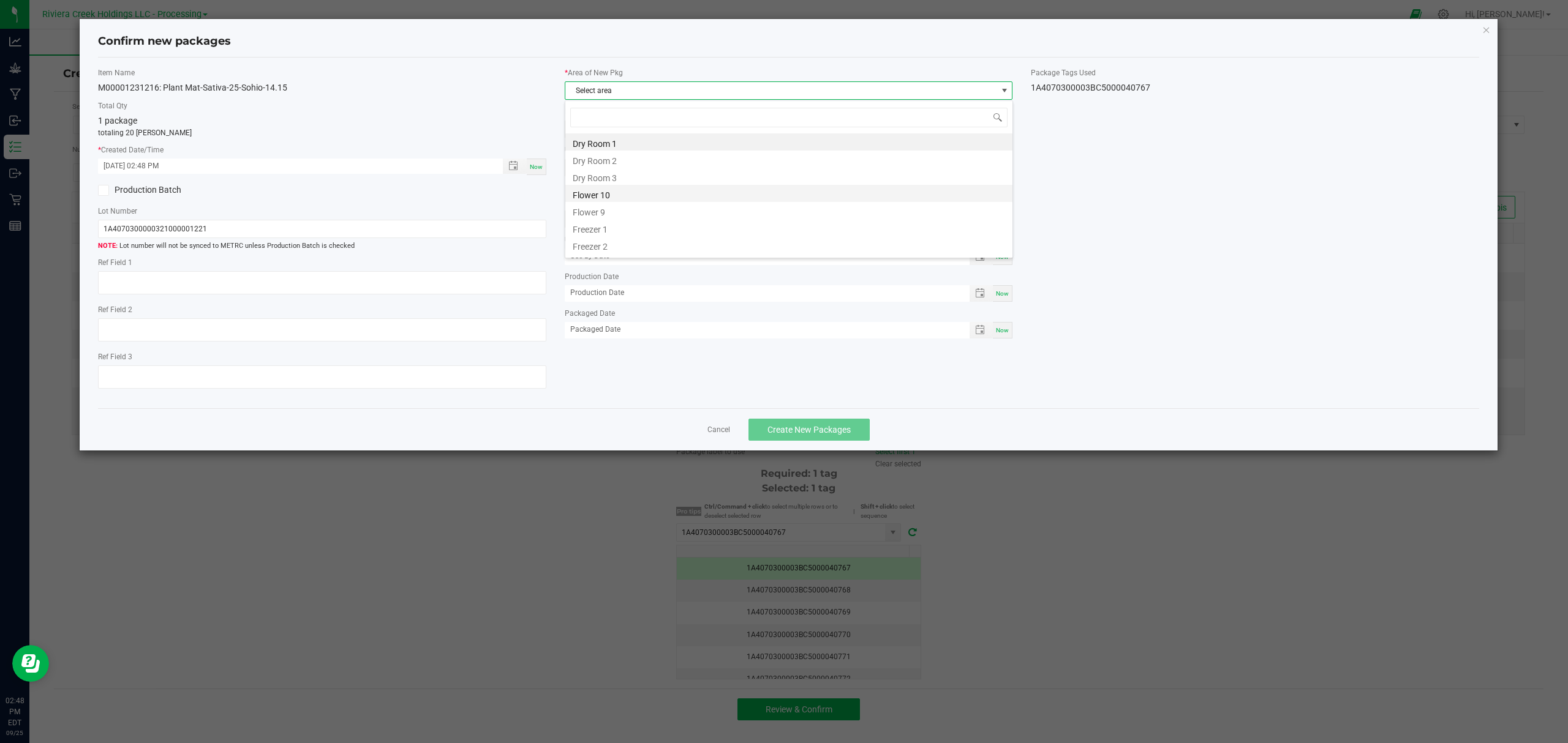
click at [616, 194] on li "Flower 10" at bounding box center [788, 194] width 447 height 17
click at [818, 430] on span "Create New Packages" at bounding box center [809, 430] width 83 height 10
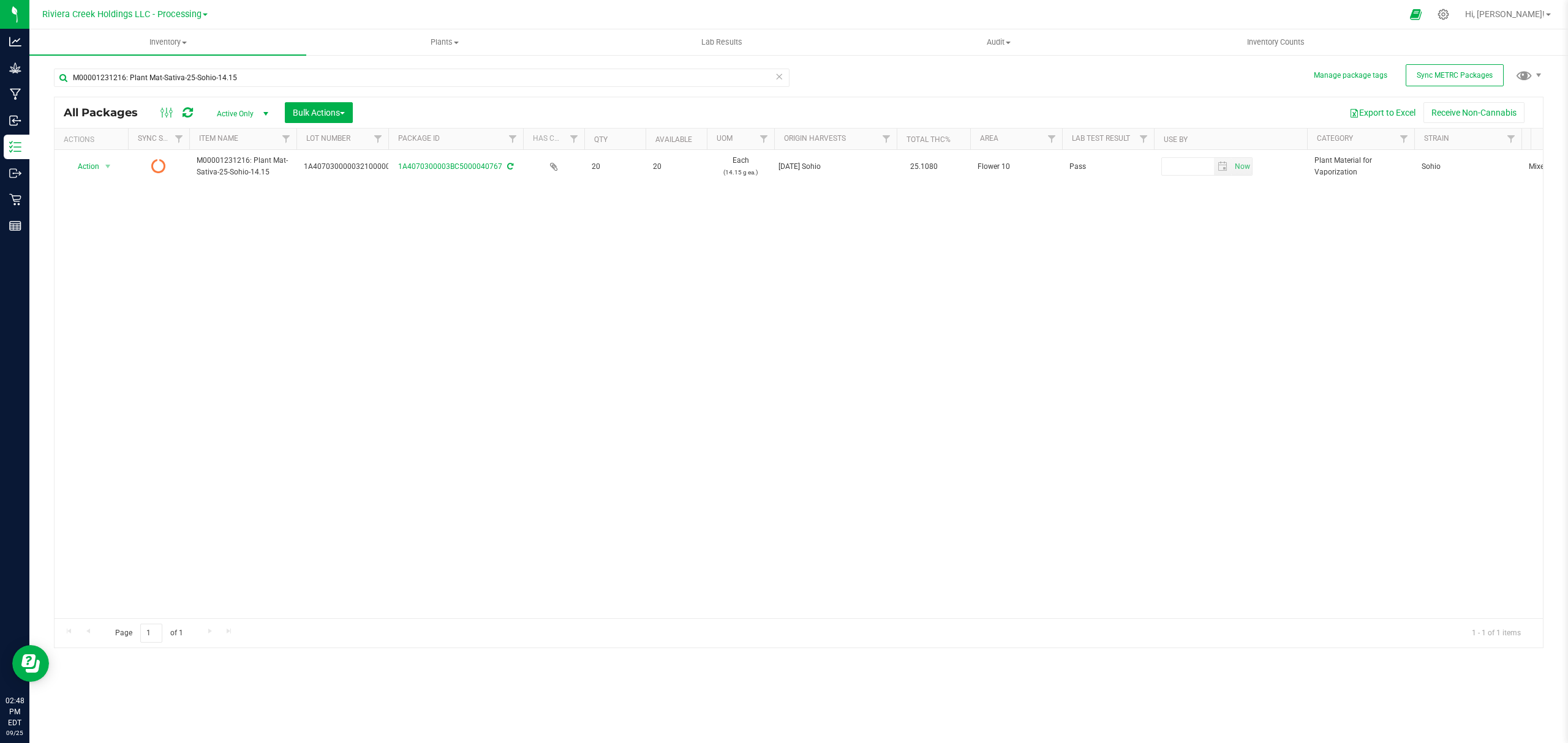
click at [186, 112] on icon at bounding box center [188, 112] width 10 height 12
click at [1291, 42] on span "Inventory Counts" at bounding box center [1275, 42] width 90 height 11
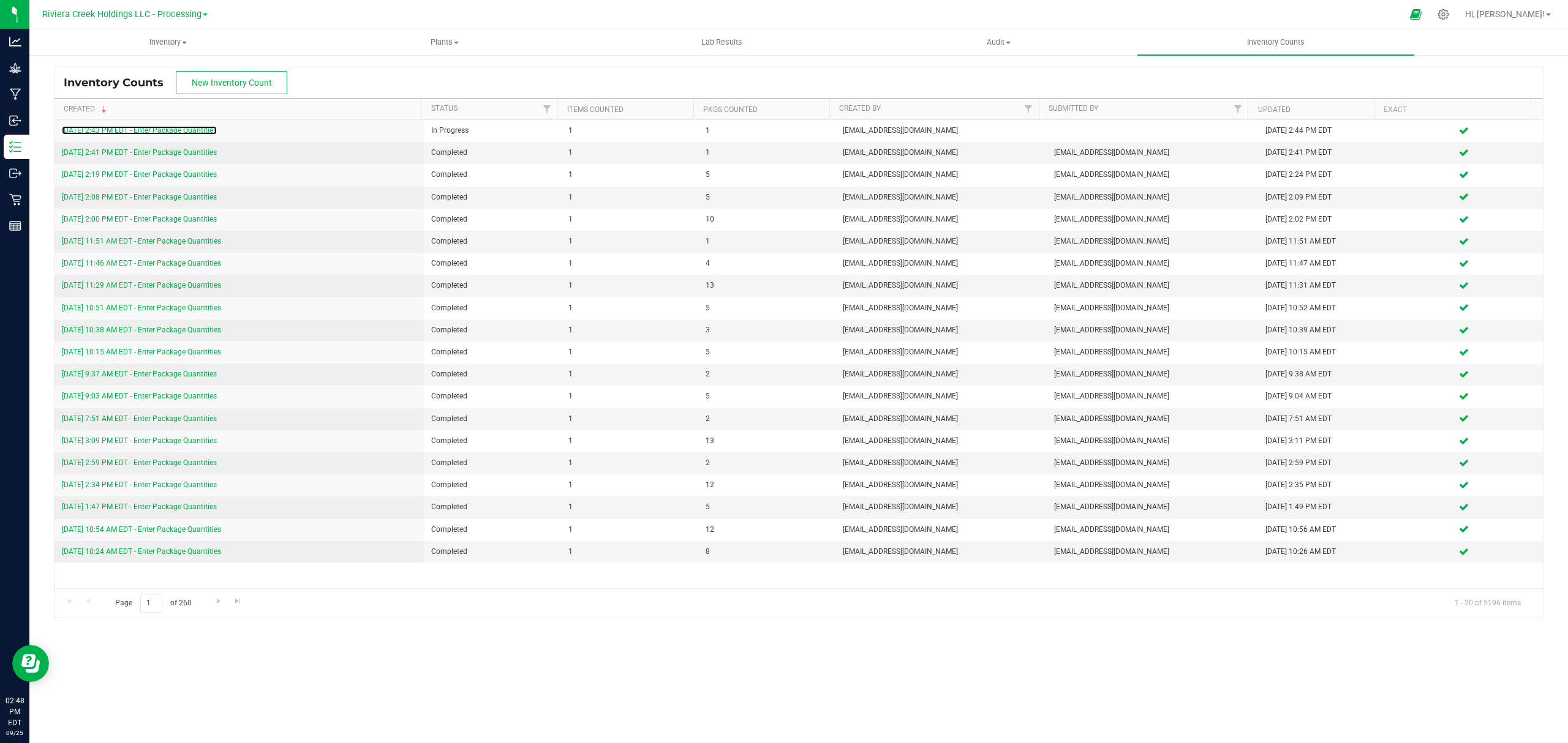
click at [163, 130] on link "9/25/25 2:43 PM EDT - Enter Package Quantities" at bounding box center [140, 130] width 155 height 9
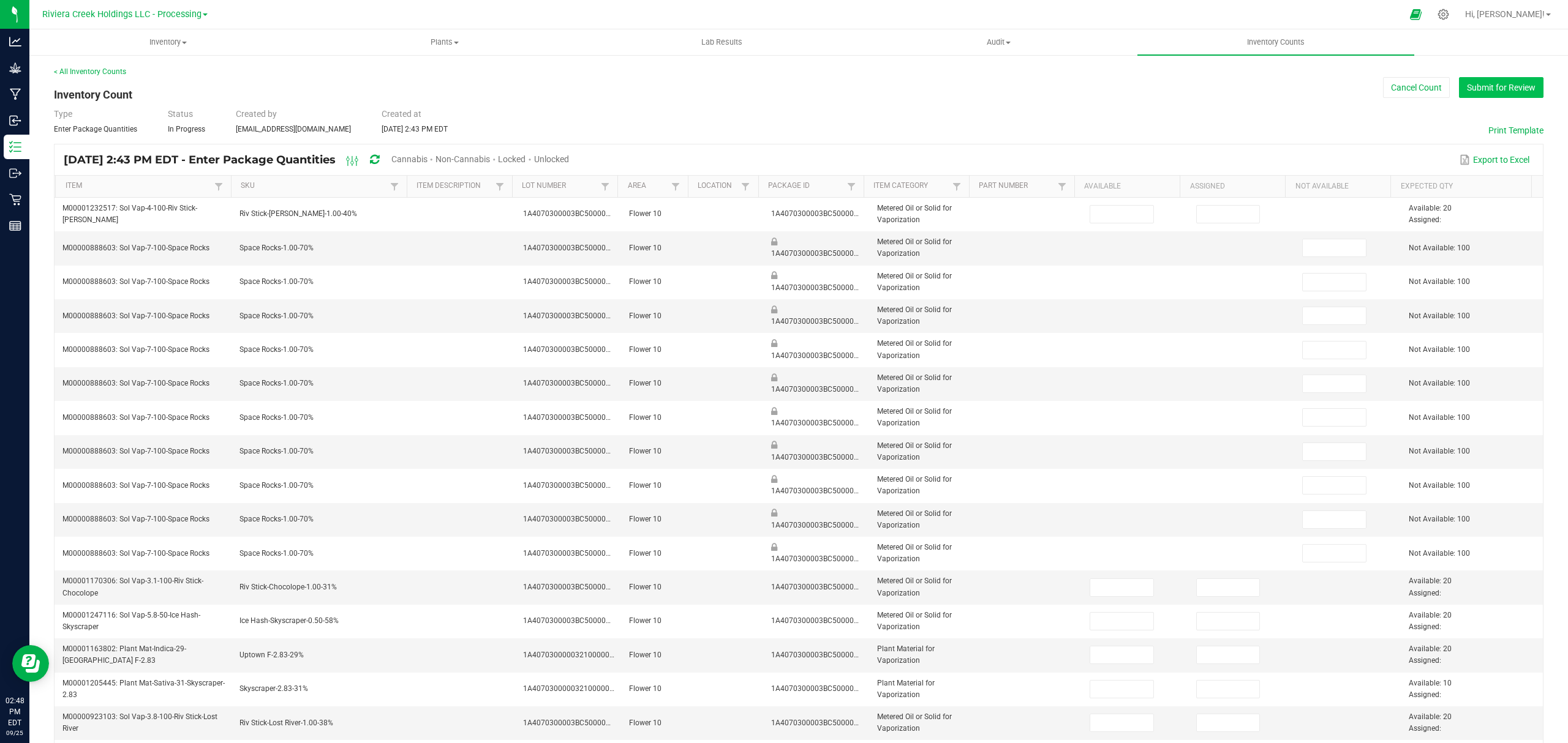
click at [1462, 81] on button "Submit for Review" at bounding box center [1500, 87] width 84 height 21
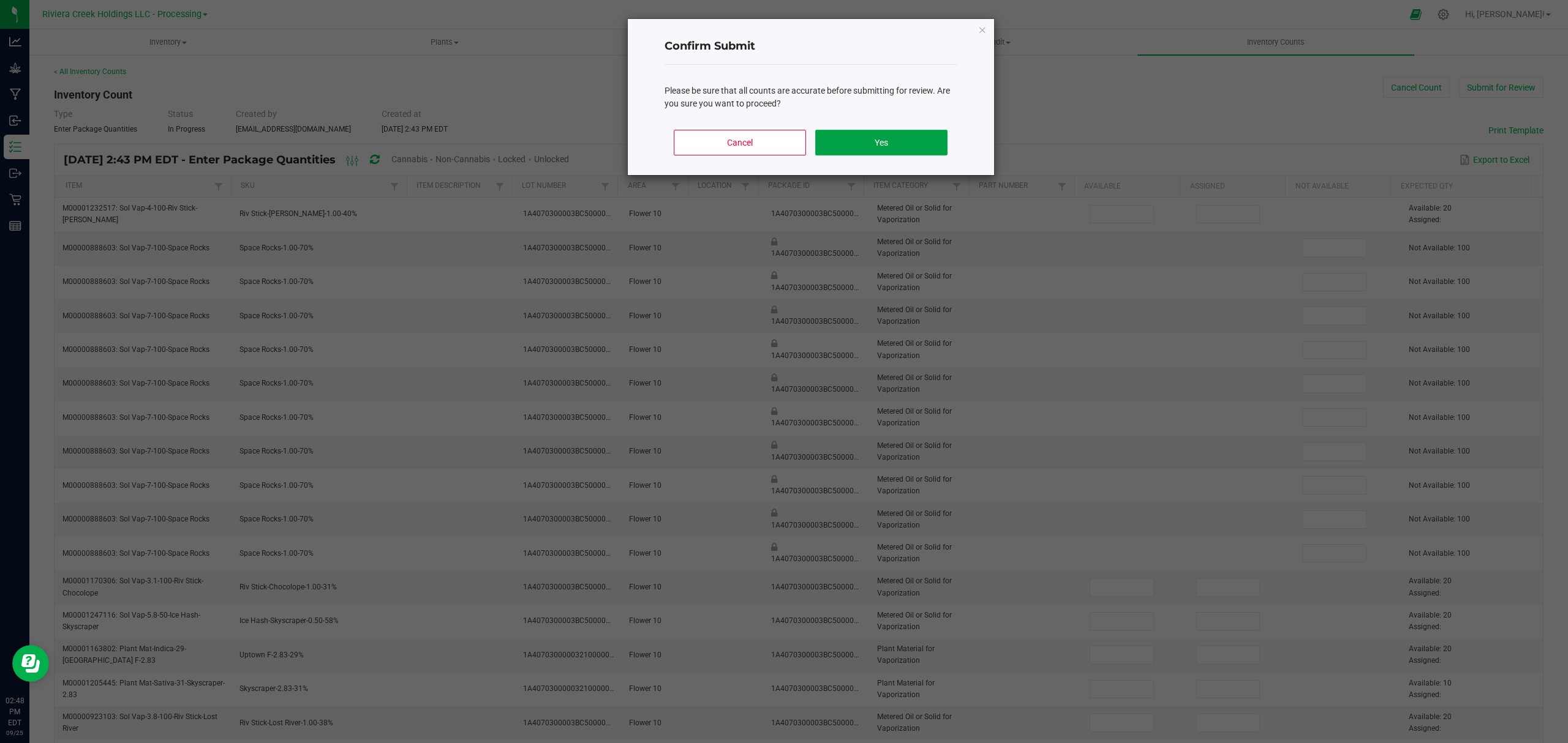
click at [944, 144] on button "Yes" at bounding box center [881, 143] width 132 height 26
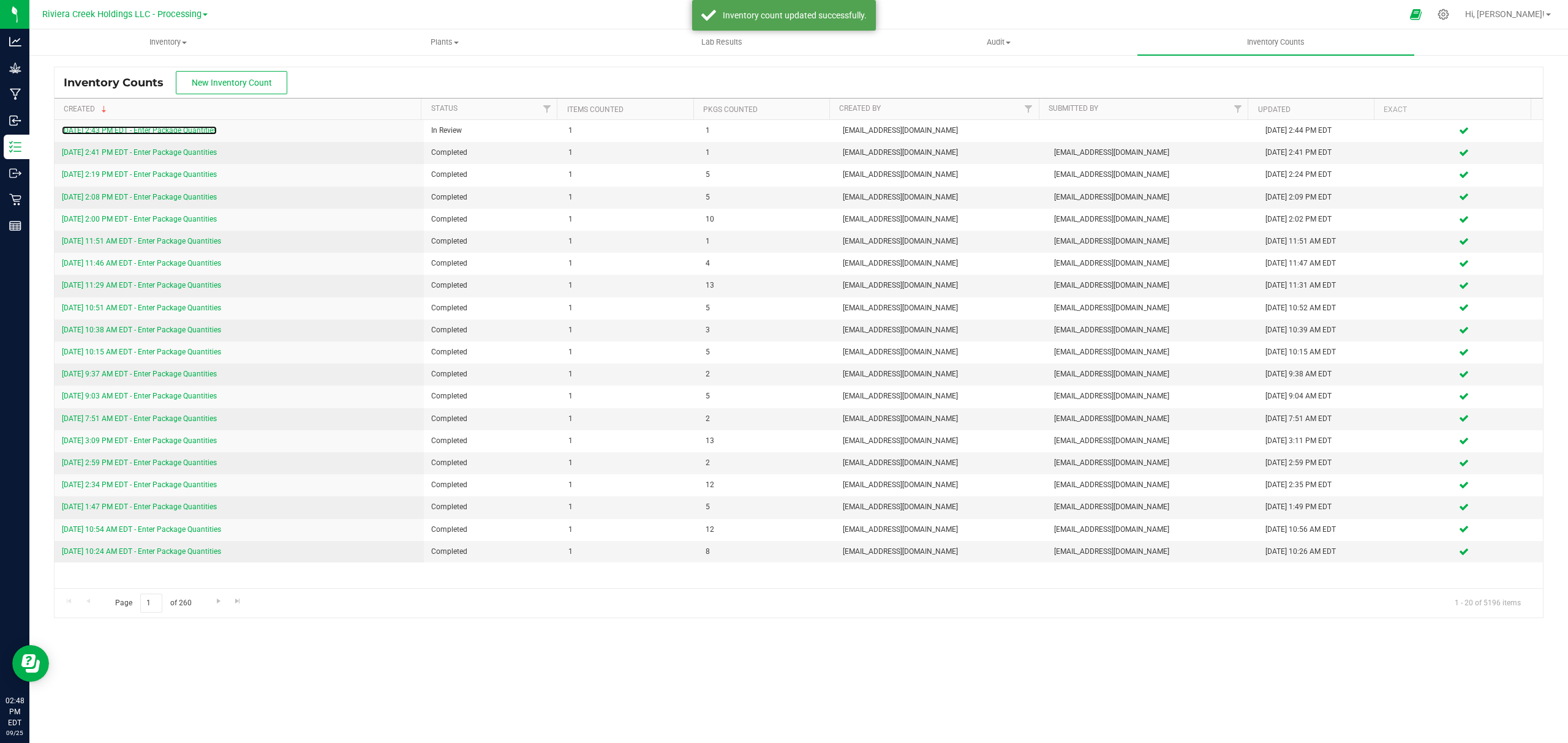
click at [173, 127] on link "9/25/25 2:43 PM EDT - Enter Package Quantities" at bounding box center [140, 130] width 155 height 9
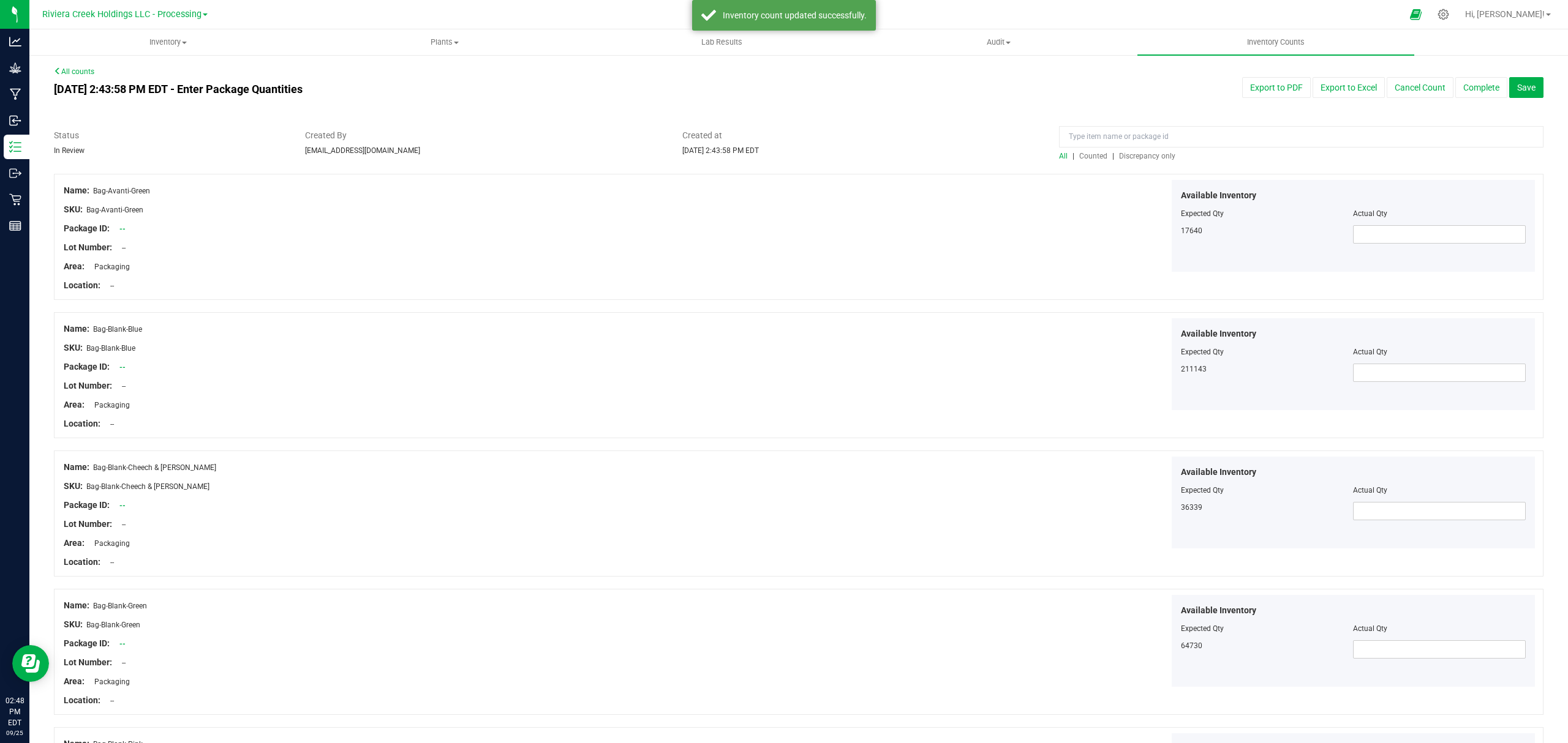
click at [1088, 157] on span "Counted" at bounding box center [1093, 156] width 28 height 9
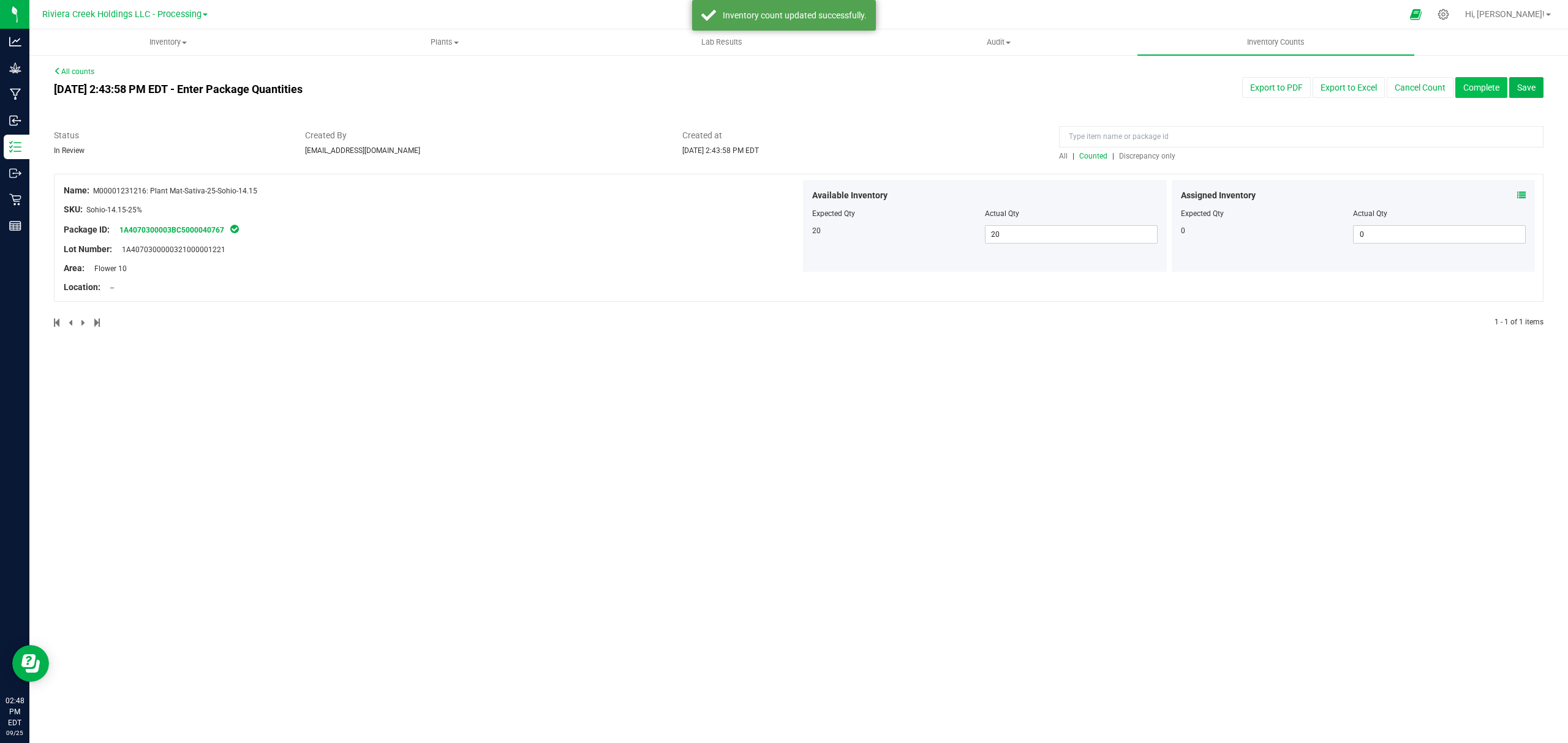
click at [1485, 79] on button "Complete" at bounding box center [1481, 87] width 52 height 21
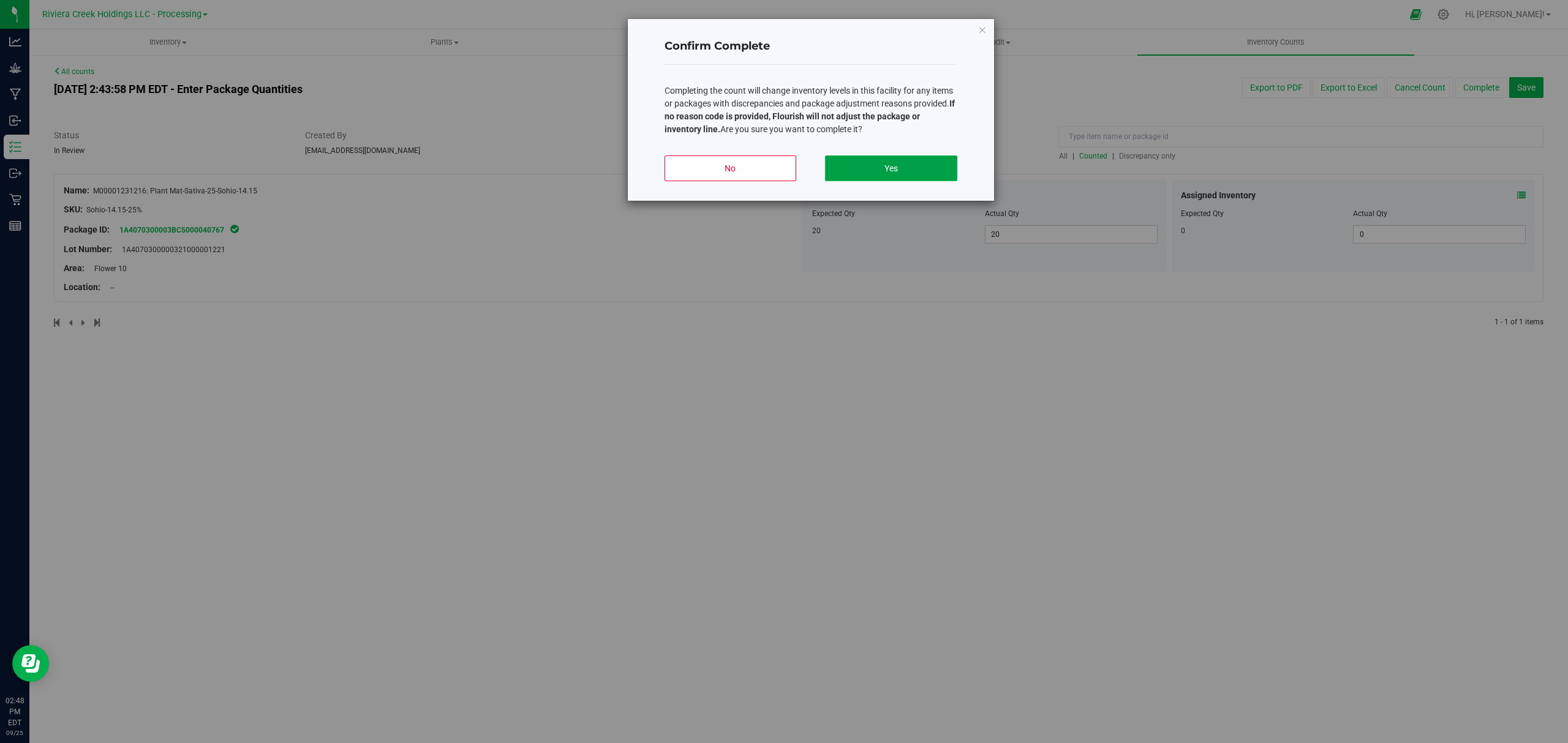
click at [874, 157] on button "Yes" at bounding box center [891, 168] width 132 height 26
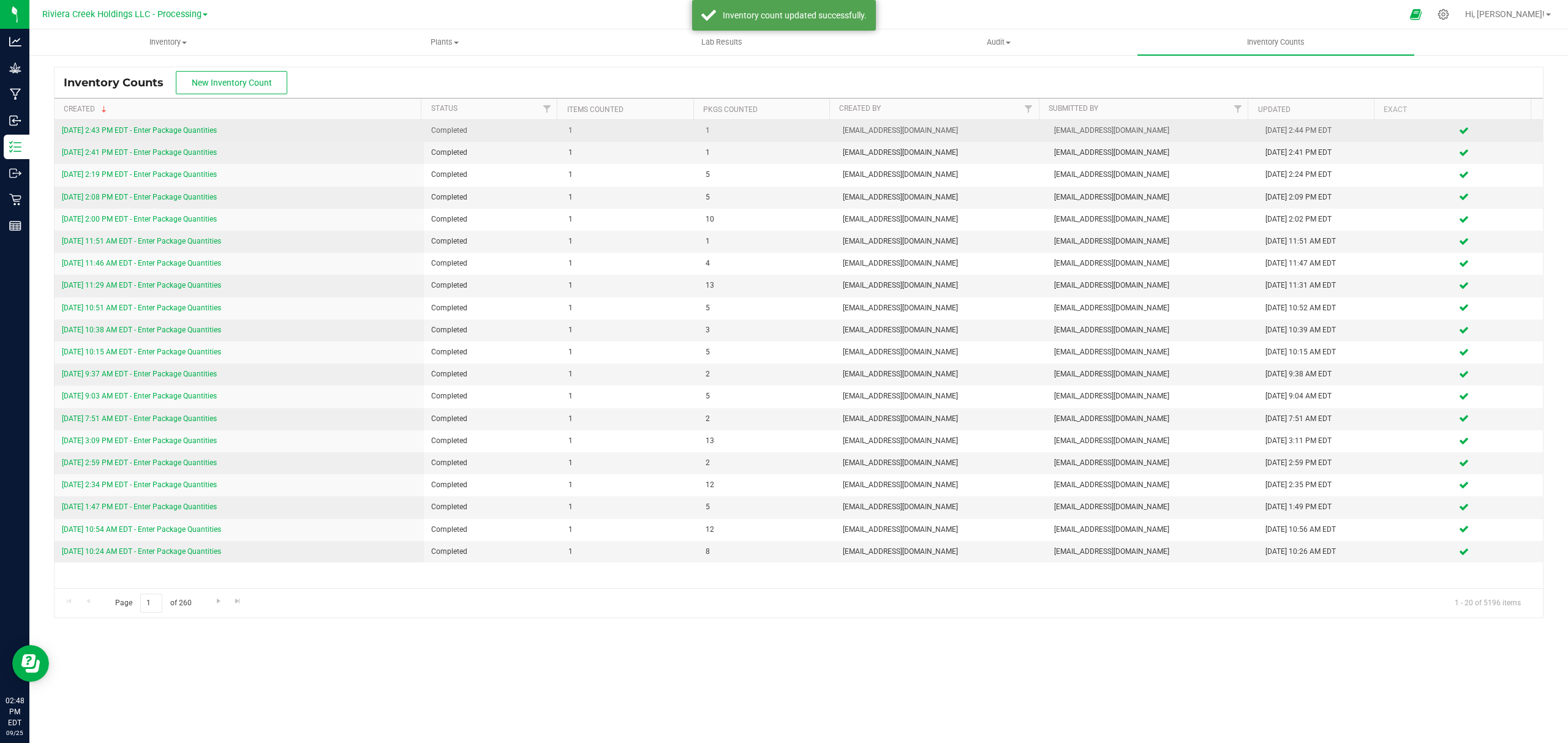
click at [162, 133] on link "9/25/25 2:43 PM EDT - Enter Package Quantities" at bounding box center [140, 130] width 155 height 9
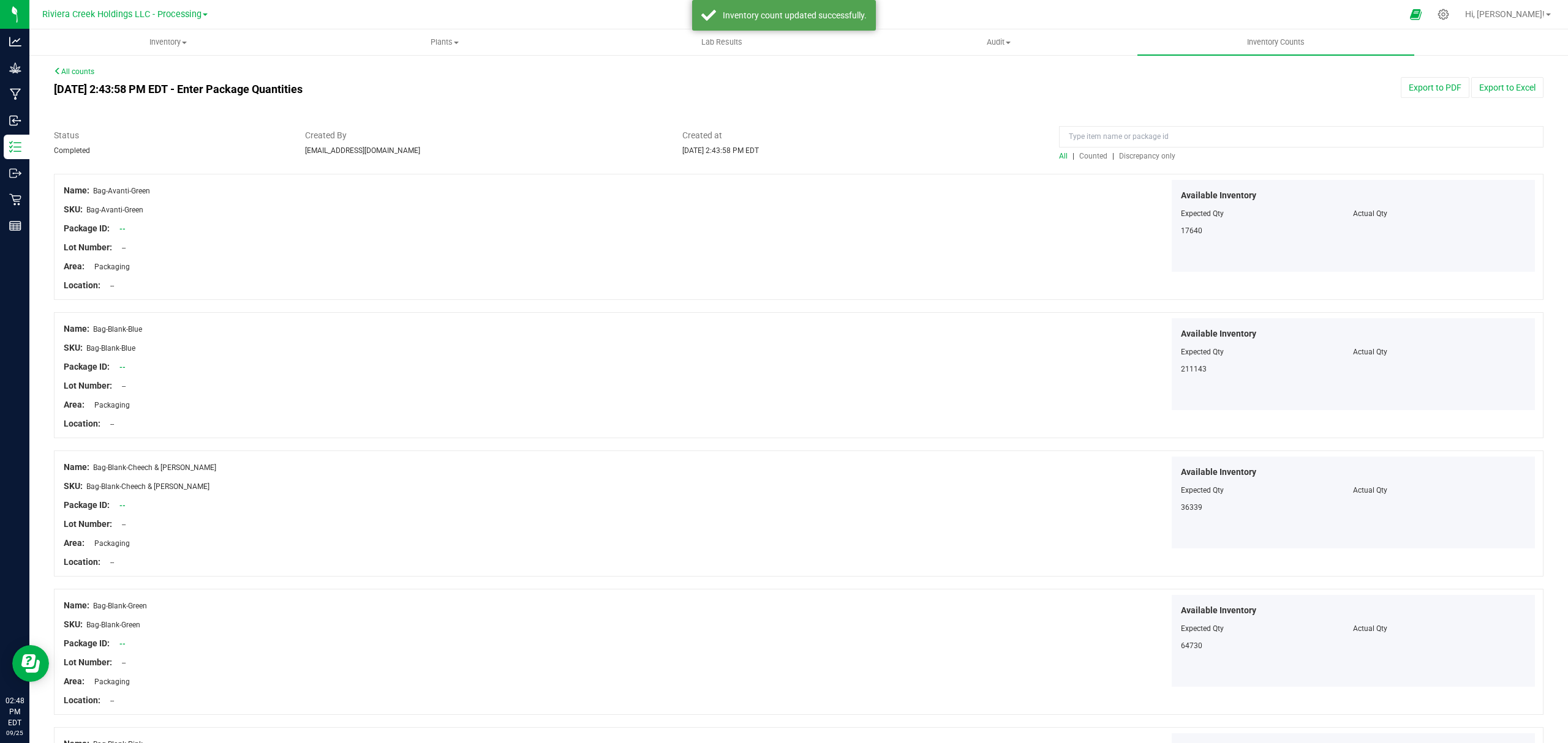
click at [1083, 157] on span "Counted" at bounding box center [1093, 156] width 28 height 9
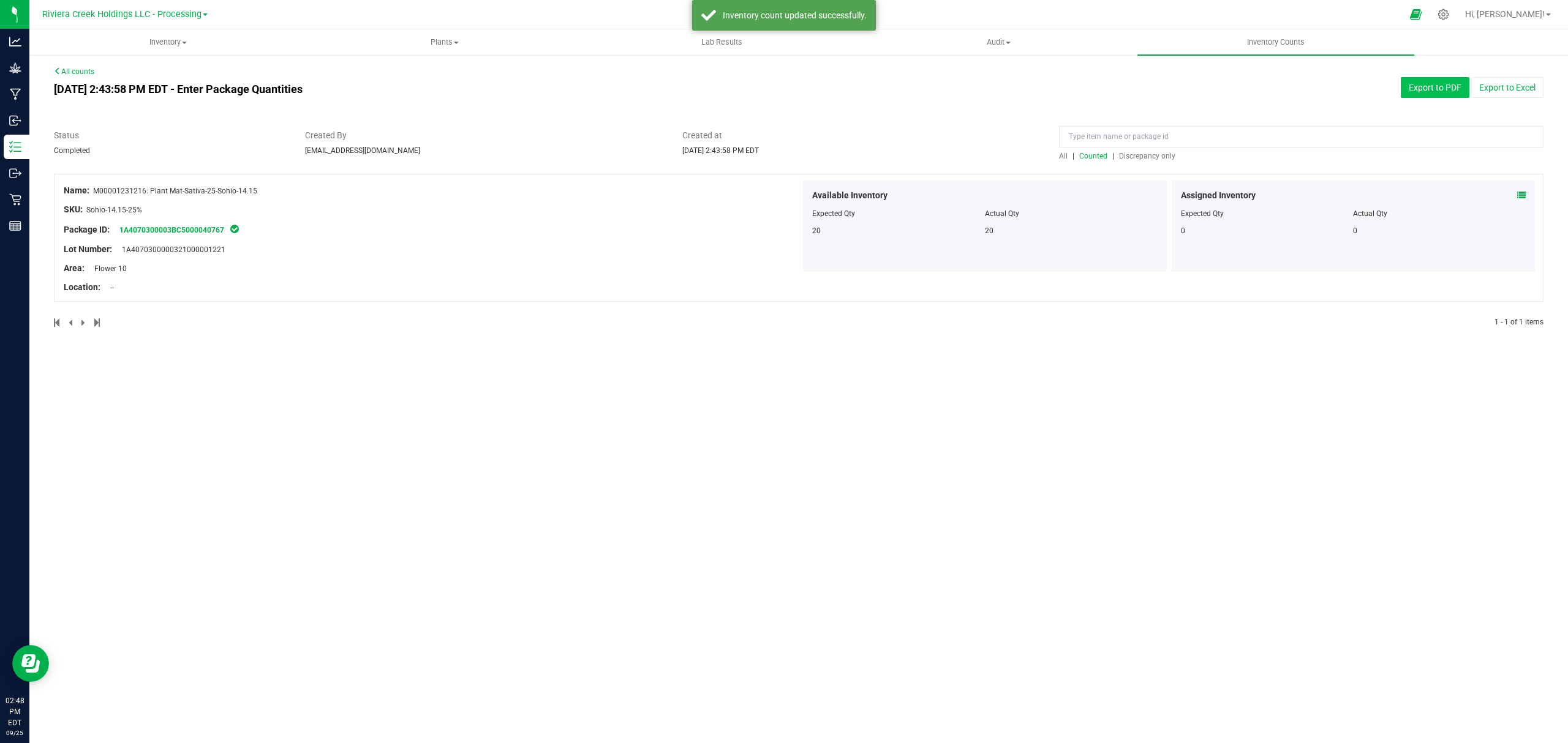
click at [1409, 81] on button "Export to PDF" at bounding box center [1435, 87] width 69 height 21
click at [164, 45] on span "Inventory" at bounding box center [168, 42] width 275 height 11
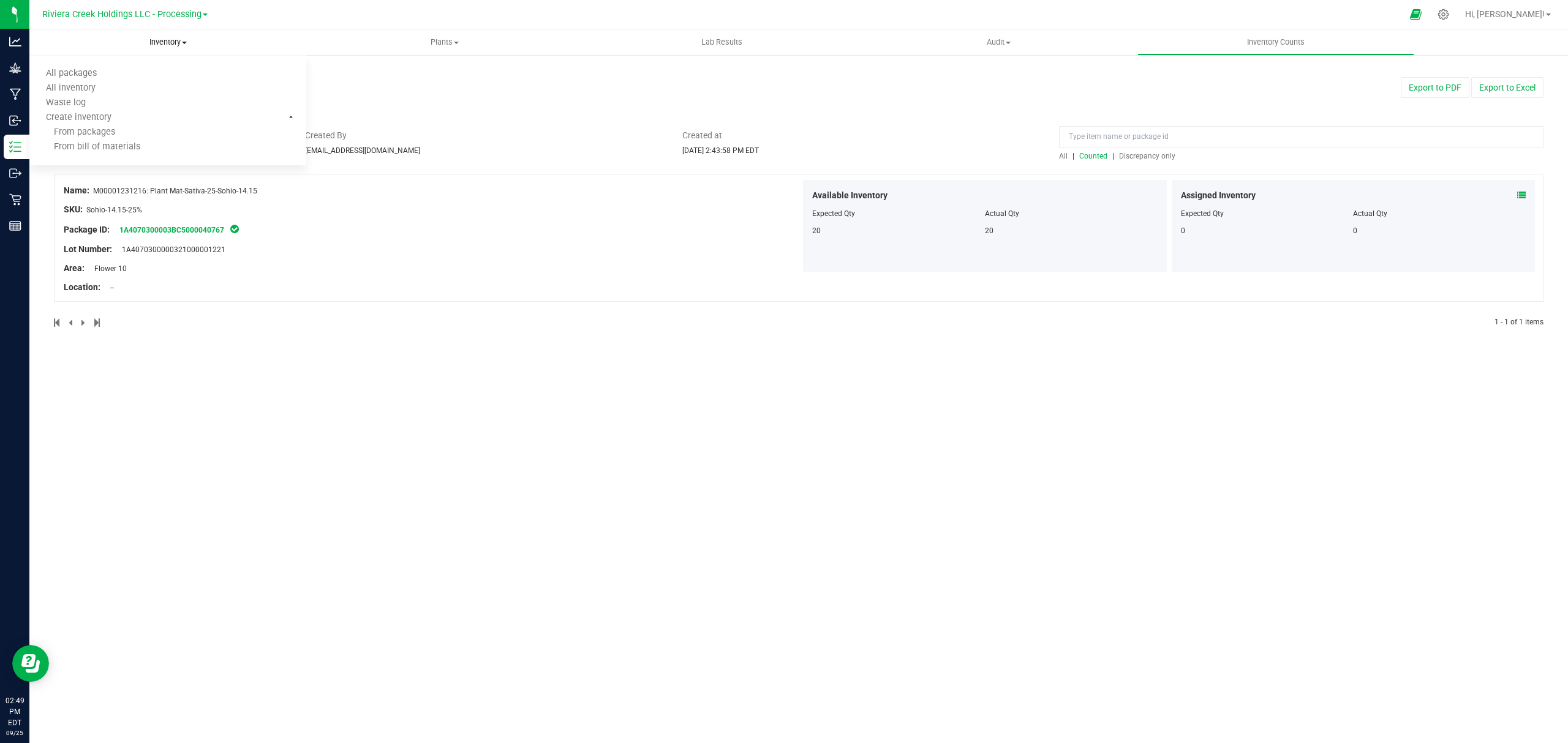
click at [136, 62] on ul "All packages All inventory Waste log Create inventory From packages From bill o…" at bounding box center [168, 111] width 277 height 110
click at [157, 38] on span "Inventory" at bounding box center [168, 42] width 277 height 11
click at [120, 77] on li "All packages" at bounding box center [168, 74] width 277 height 15
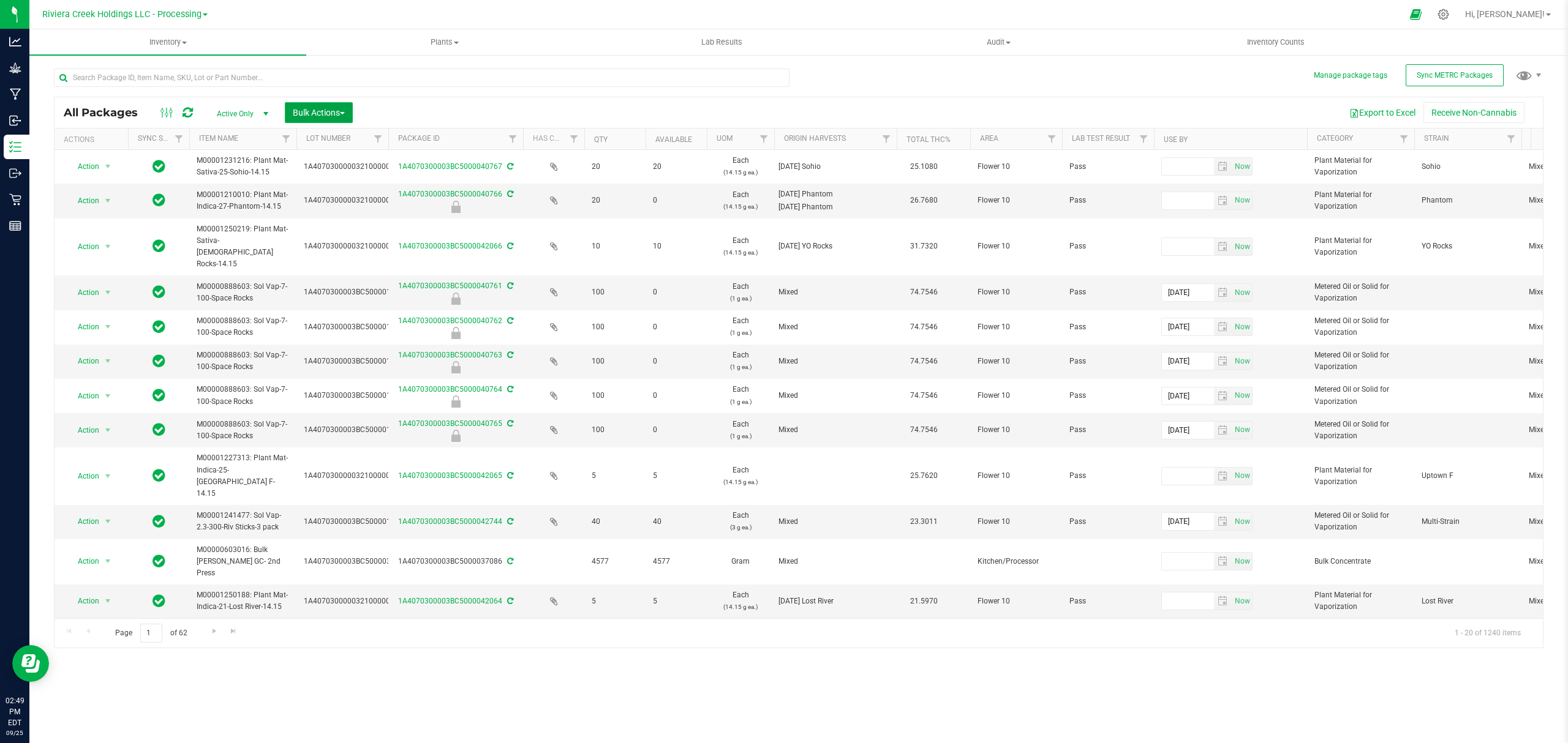
click at [314, 114] on span "Bulk Actions" at bounding box center [319, 112] width 52 height 10
click at [324, 230] on span "Lock/Unlock packages" at bounding box center [334, 230] width 84 height 10
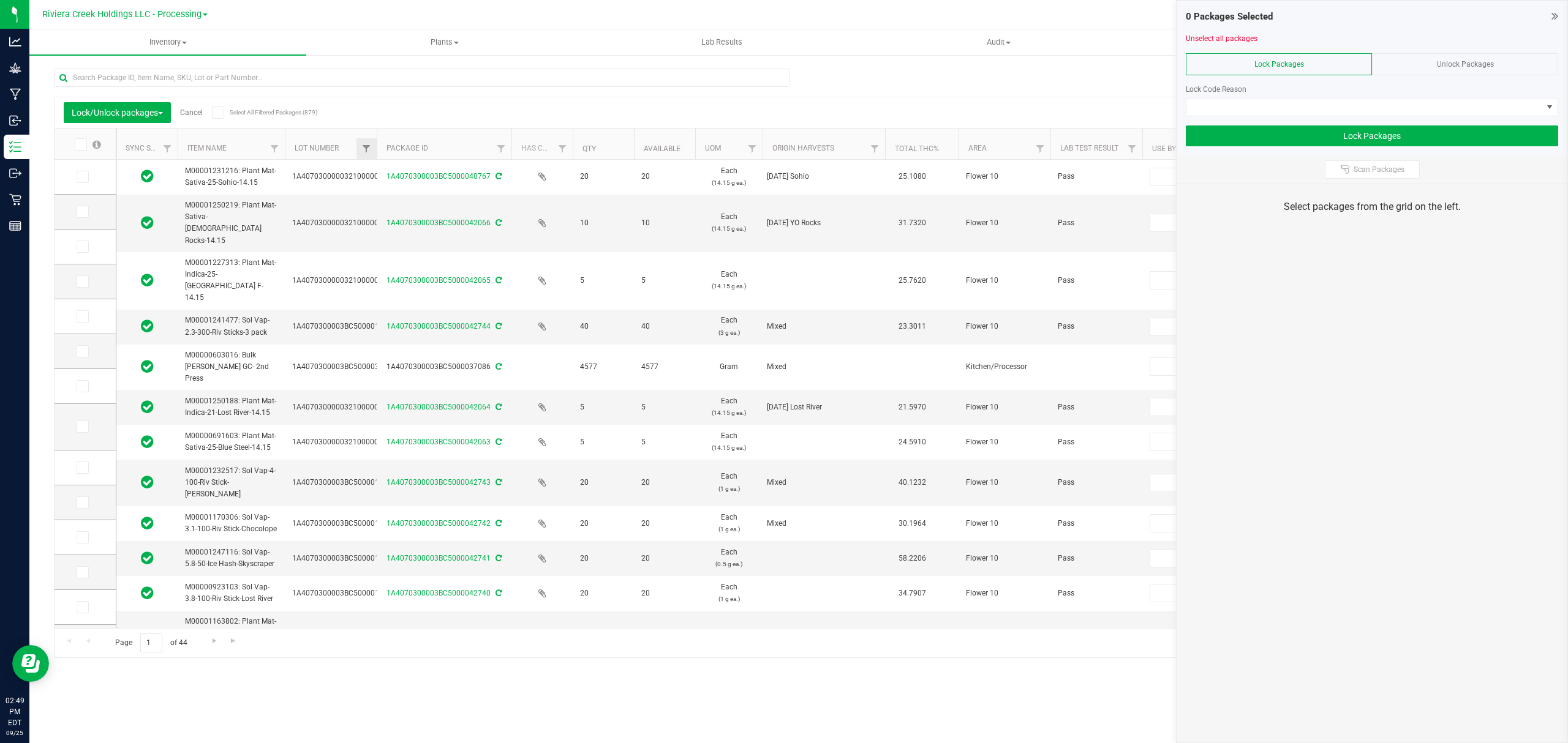
type input "[DATE]"
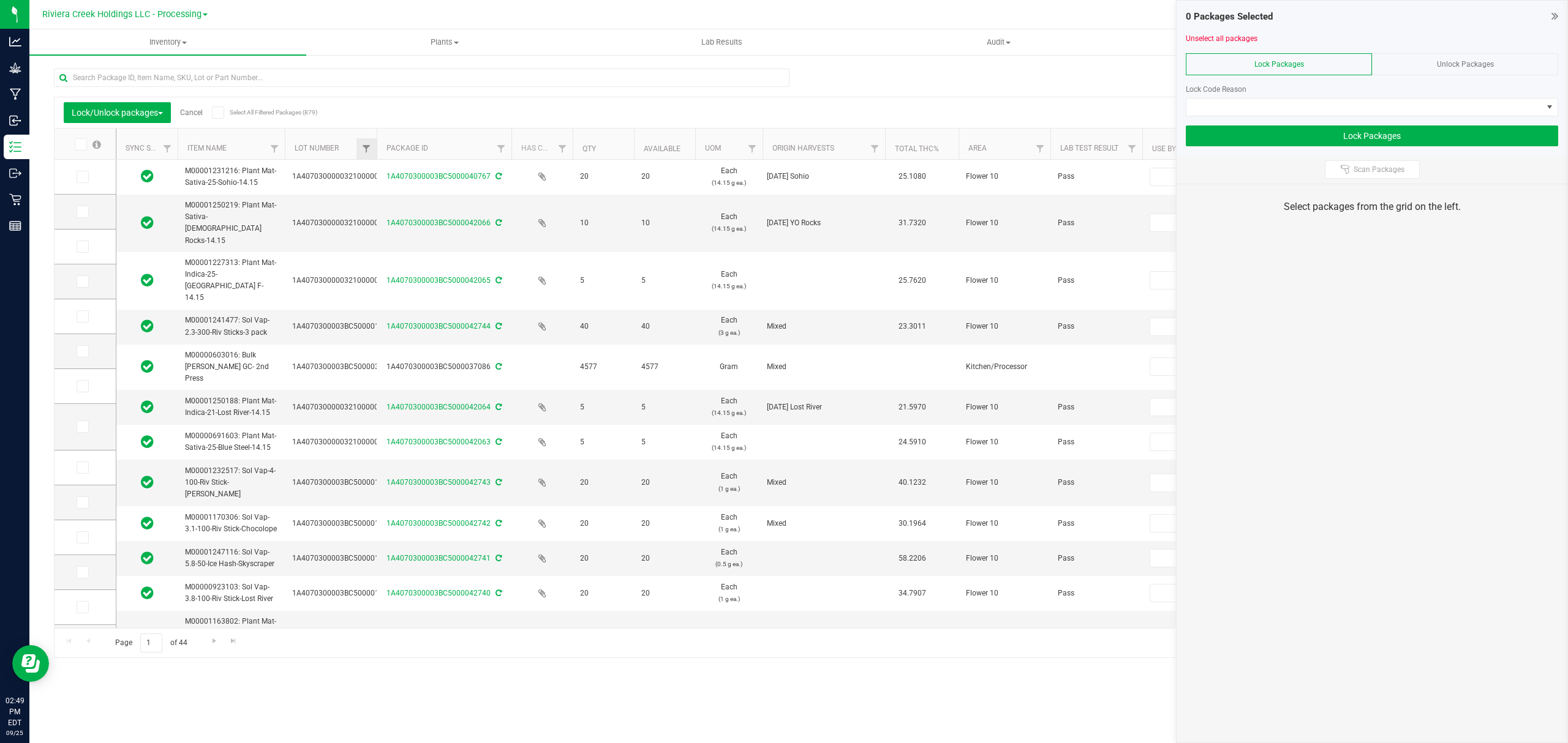
type input "[DATE]"
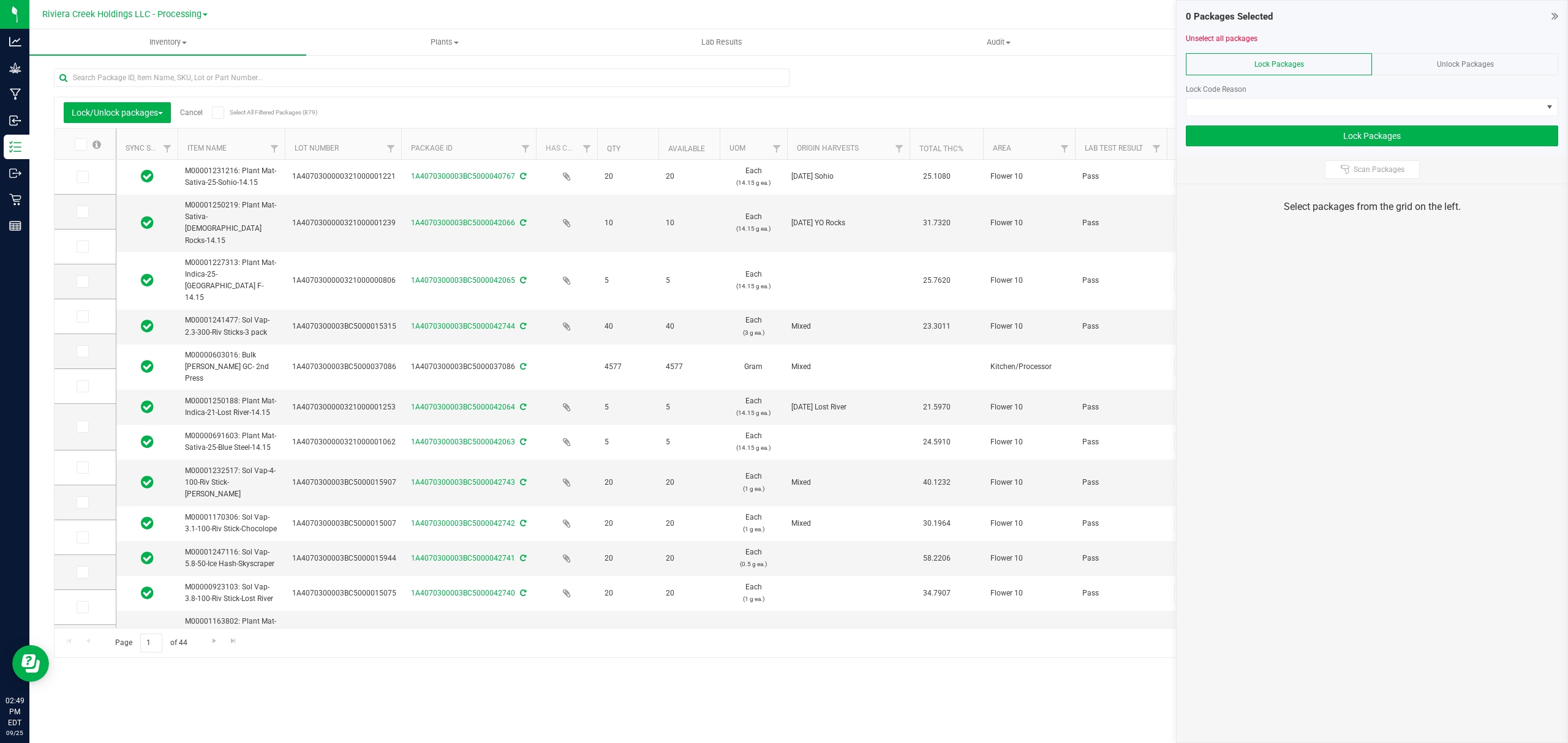
drag, startPoint x: 378, startPoint y: 150, endPoint x: 404, endPoint y: 152, distance: 26.1
click at [87, 174] on span at bounding box center [82, 177] width 12 height 12
click at [0, 0] on input "checkbox" at bounding box center [0, 0] width 0 height 0
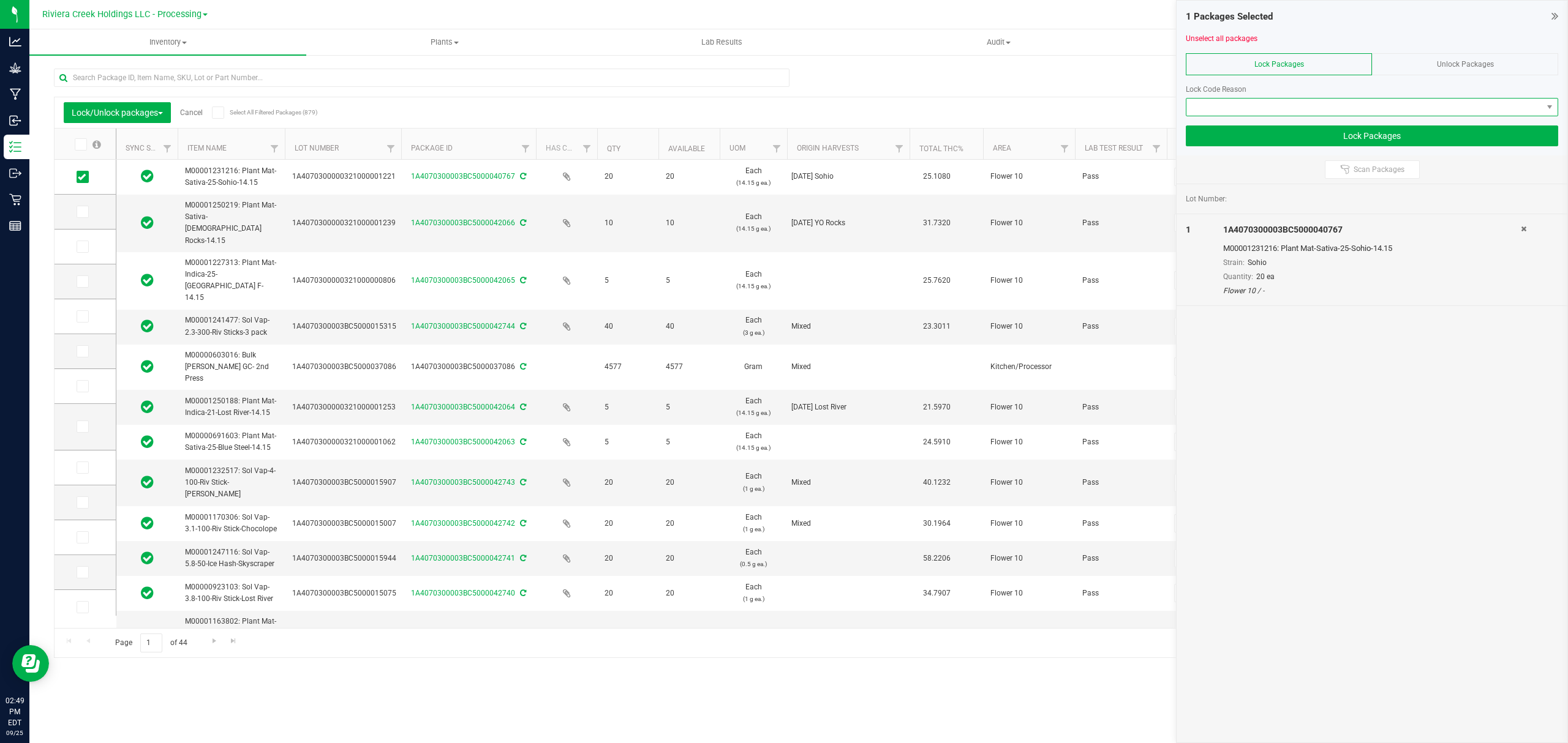
click at [1287, 114] on span at bounding box center [1364, 107] width 356 height 17
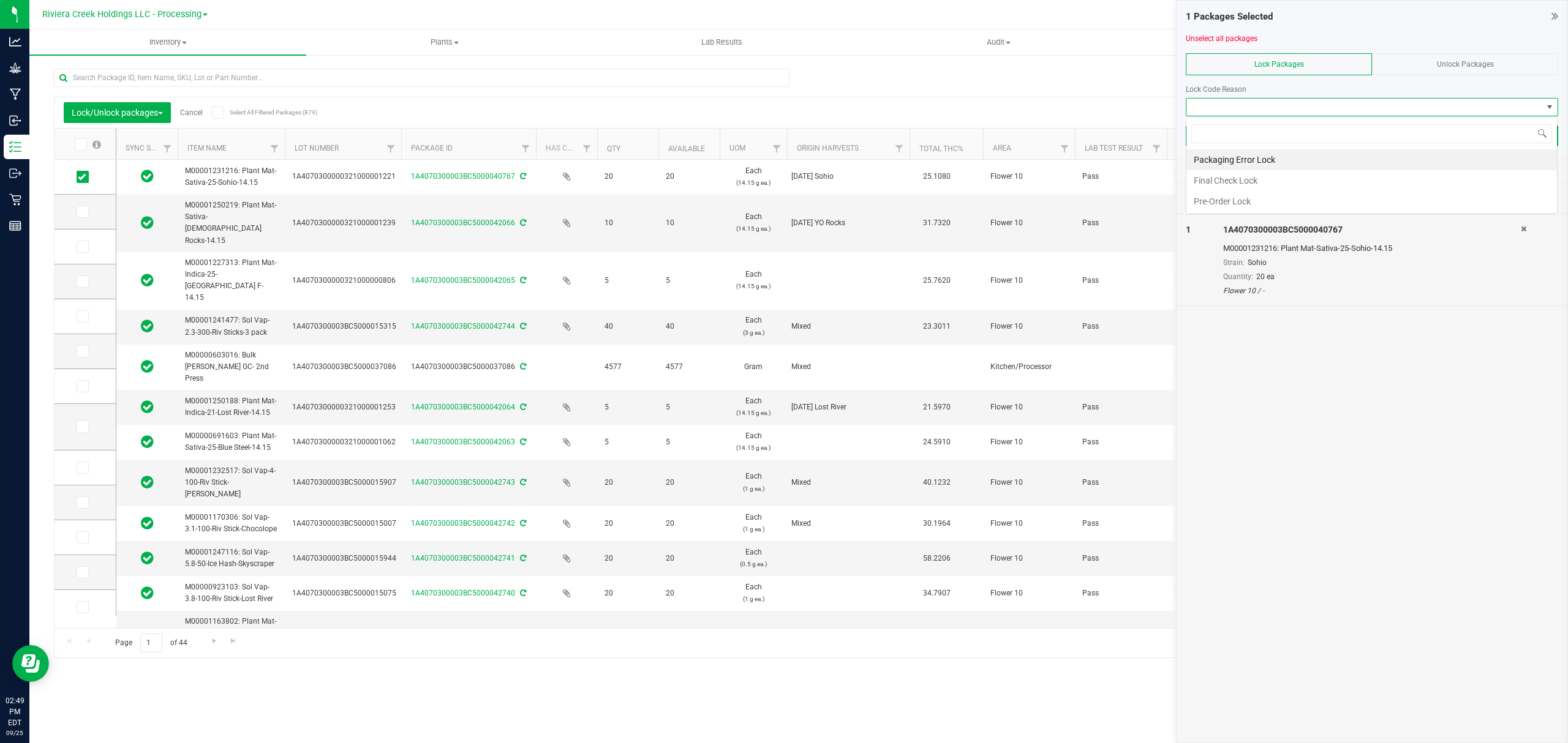
scroll to position [18, 371]
click at [1256, 182] on li "Final Check Lock" at bounding box center [1371, 181] width 371 height 21
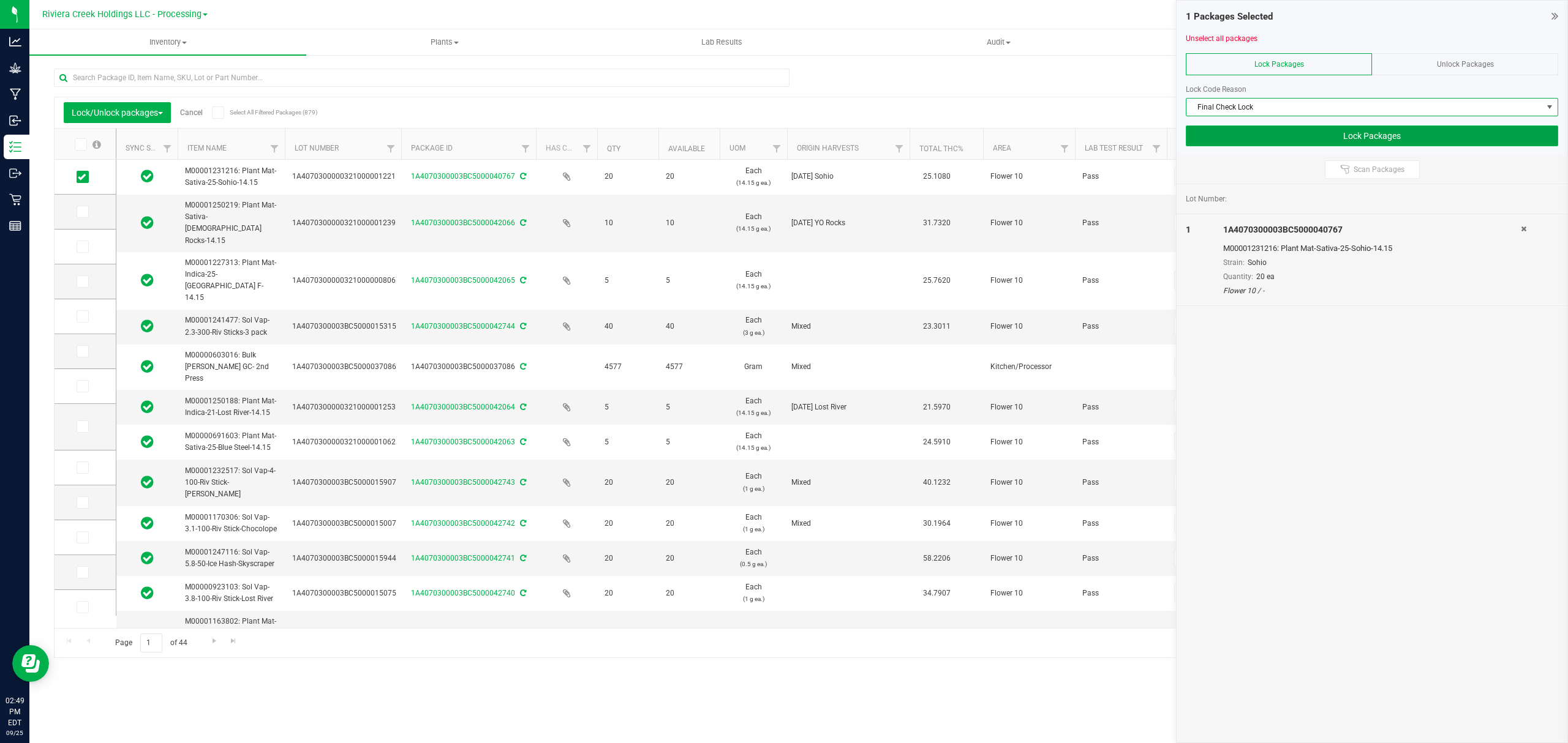
click at [1262, 145] on button "Lock Packages" at bounding box center [1372, 136] width 373 height 21
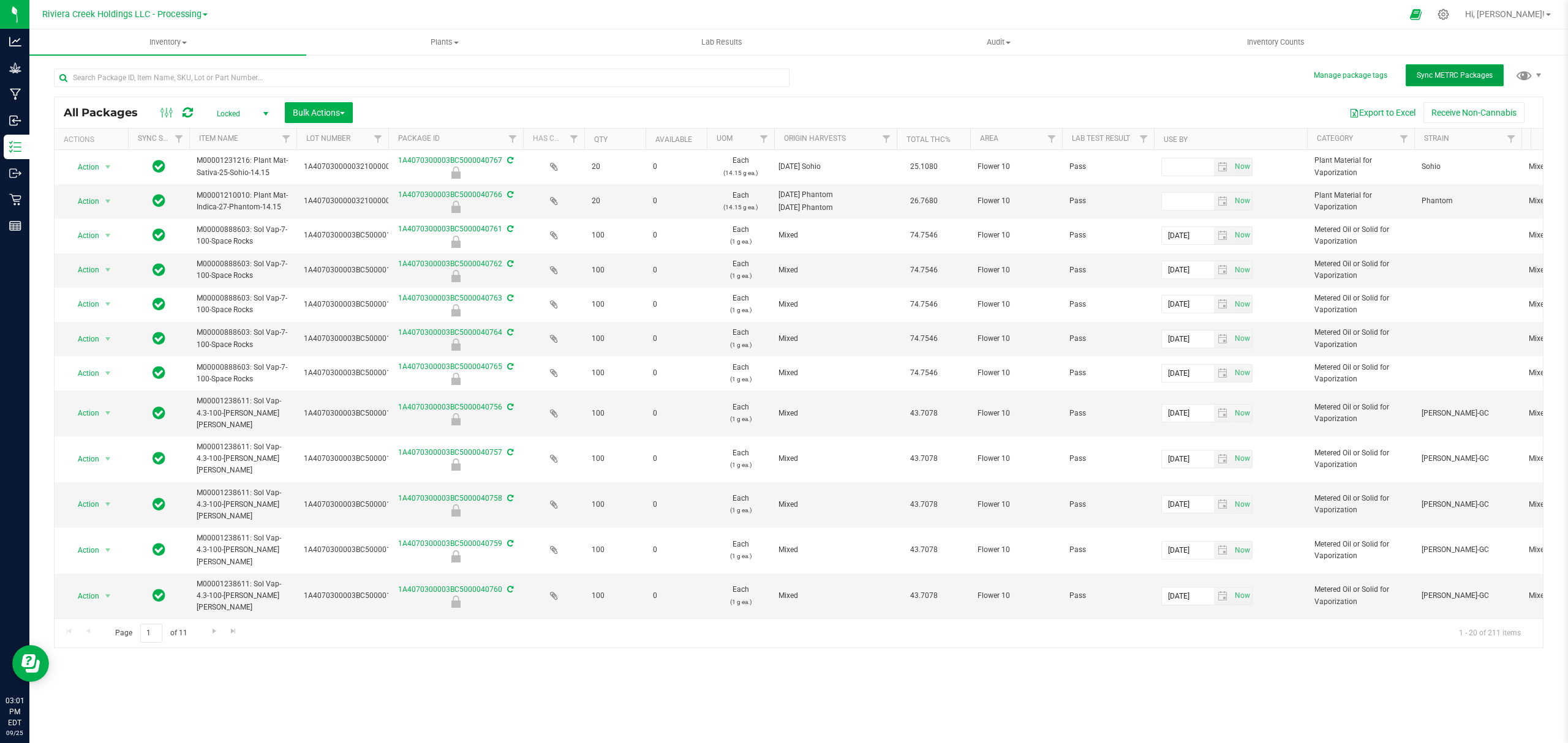
click at [1465, 76] on span "Sync METRC Packages" at bounding box center [1454, 76] width 76 height 9
click at [1447, 79] on span "Sync METRC Packages" at bounding box center [1454, 76] width 76 height 9
click at [174, 42] on span "Inventory" at bounding box center [168, 42] width 277 height 11
click at [150, 146] on li "From bill of materials" at bounding box center [168, 147] width 277 height 15
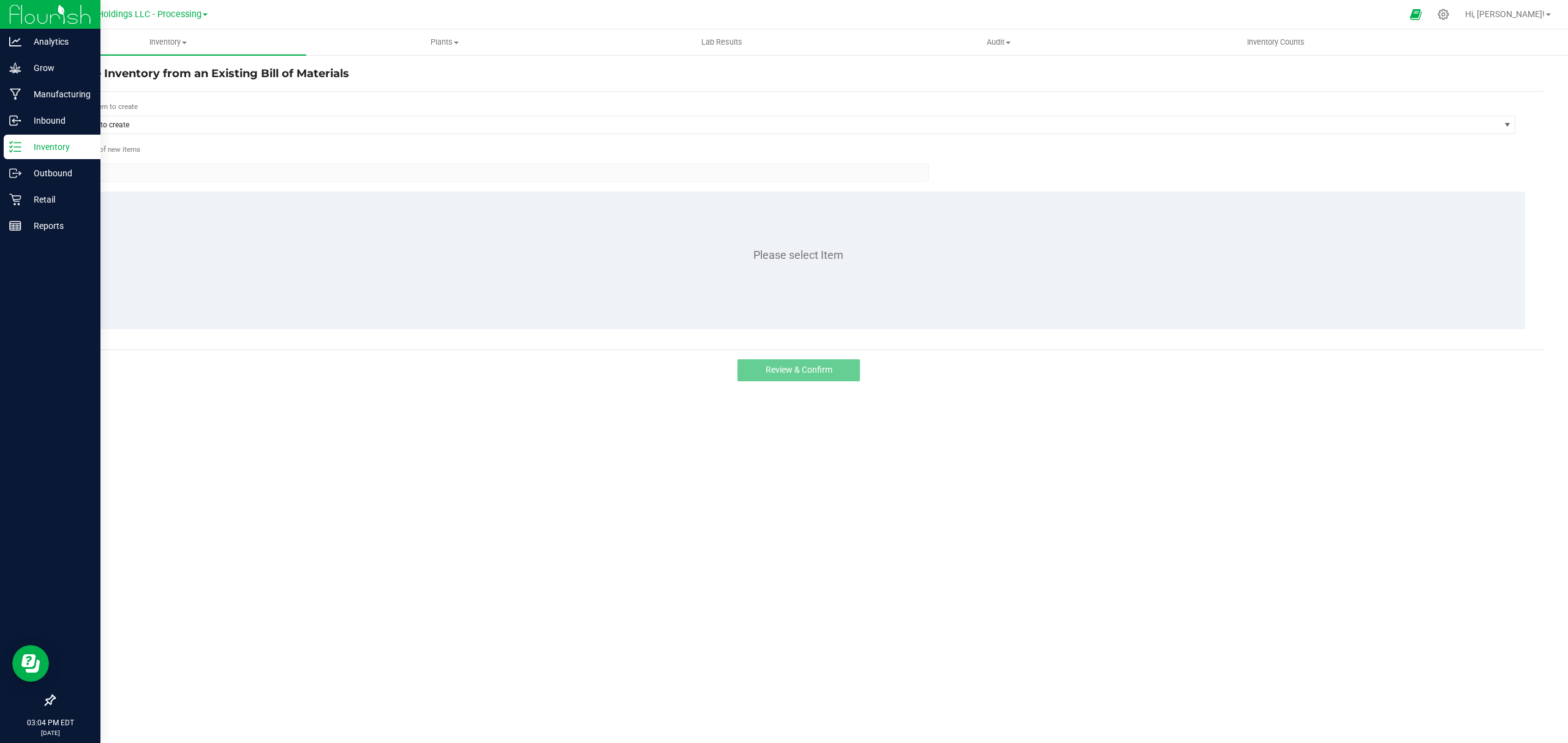
click at [15, 150] on icon at bounding box center [15, 147] width 12 height 12
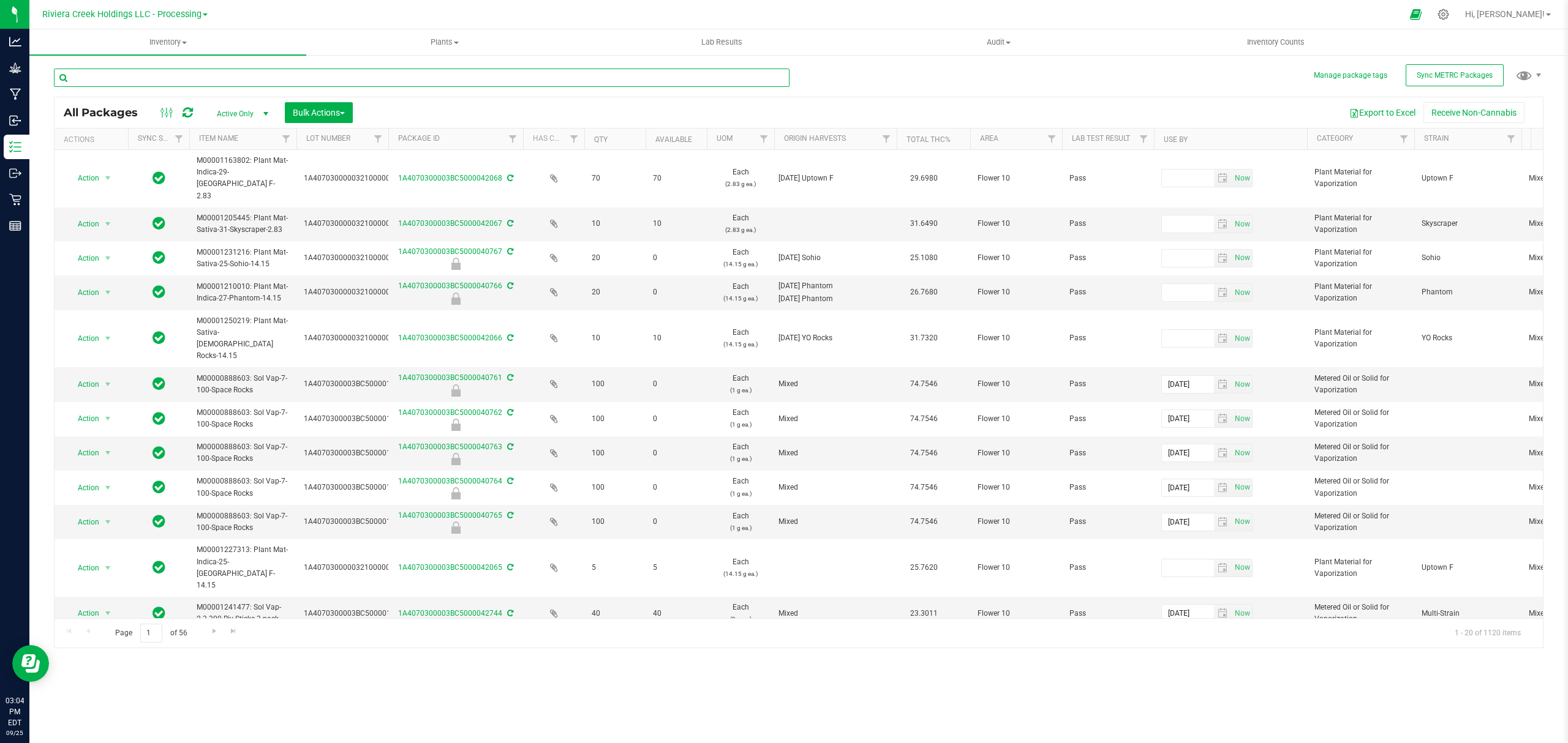
click at [138, 75] on input "text" at bounding box center [422, 78] width 735 height 18
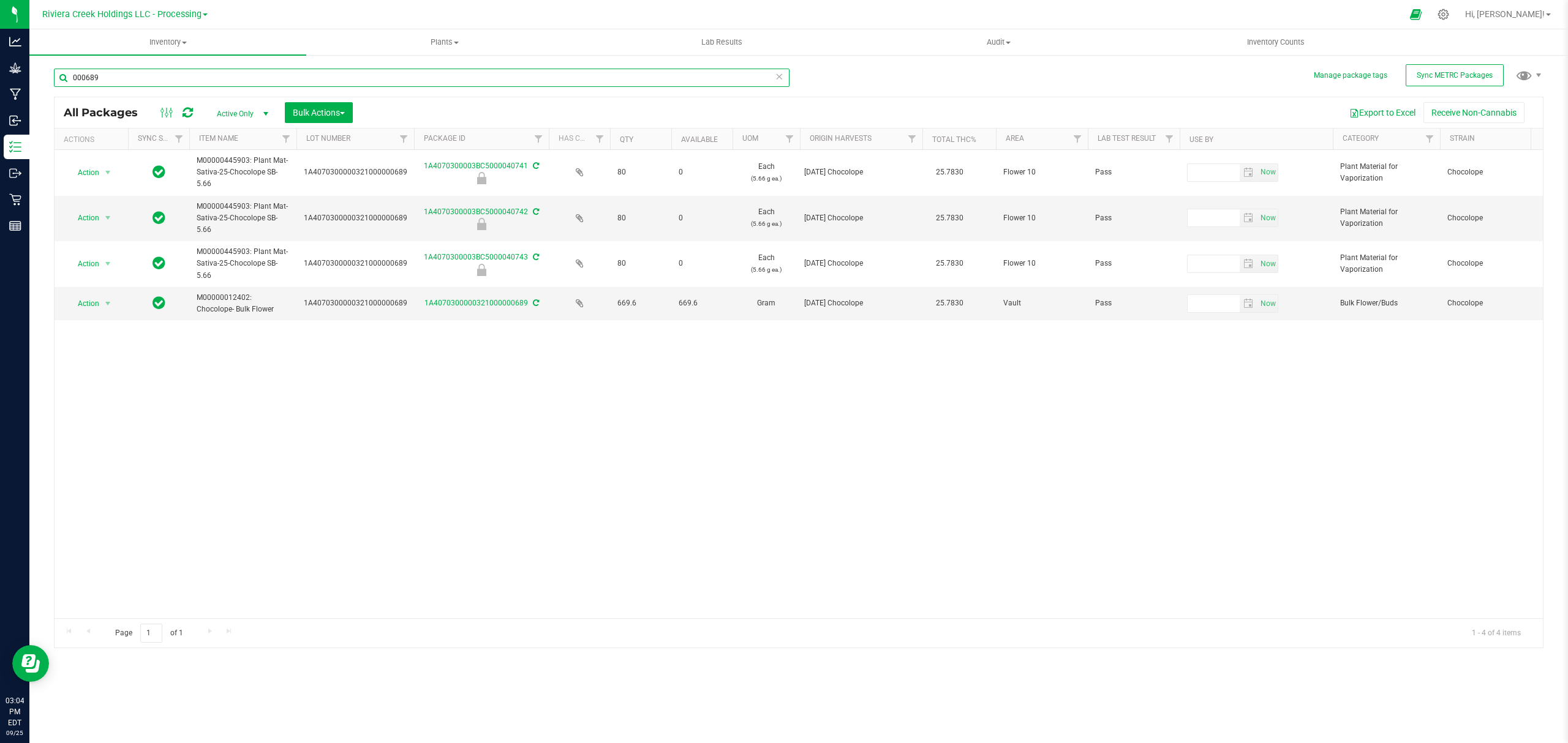
drag, startPoint x: 388, startPoint y: 135, endPoint x: 418, endPoint y: 140, distance: 30.4
click at [418, 140] on div "Actions Sync Status Item Name Lot Number Package ID Has COA Qty Available UOM O…" at bounding box center [793, 139] width 1476 height 21
type input "000689"
click at [88, 304] on span "Action" at bounding box center [84, 304] width 33 height 17
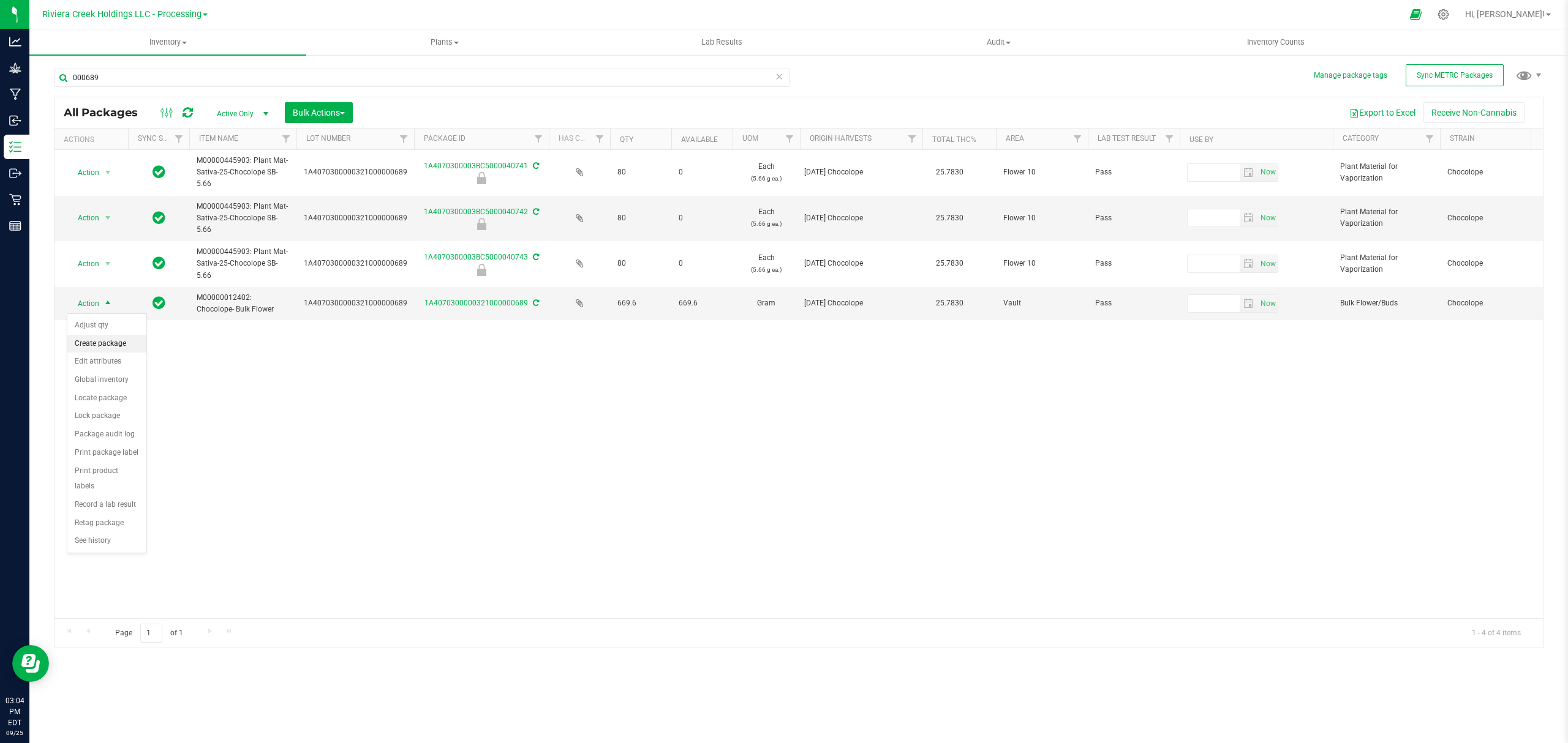
click at [111, 340] on li "Create package" at bounding box center [107, 344] width 79 height 18
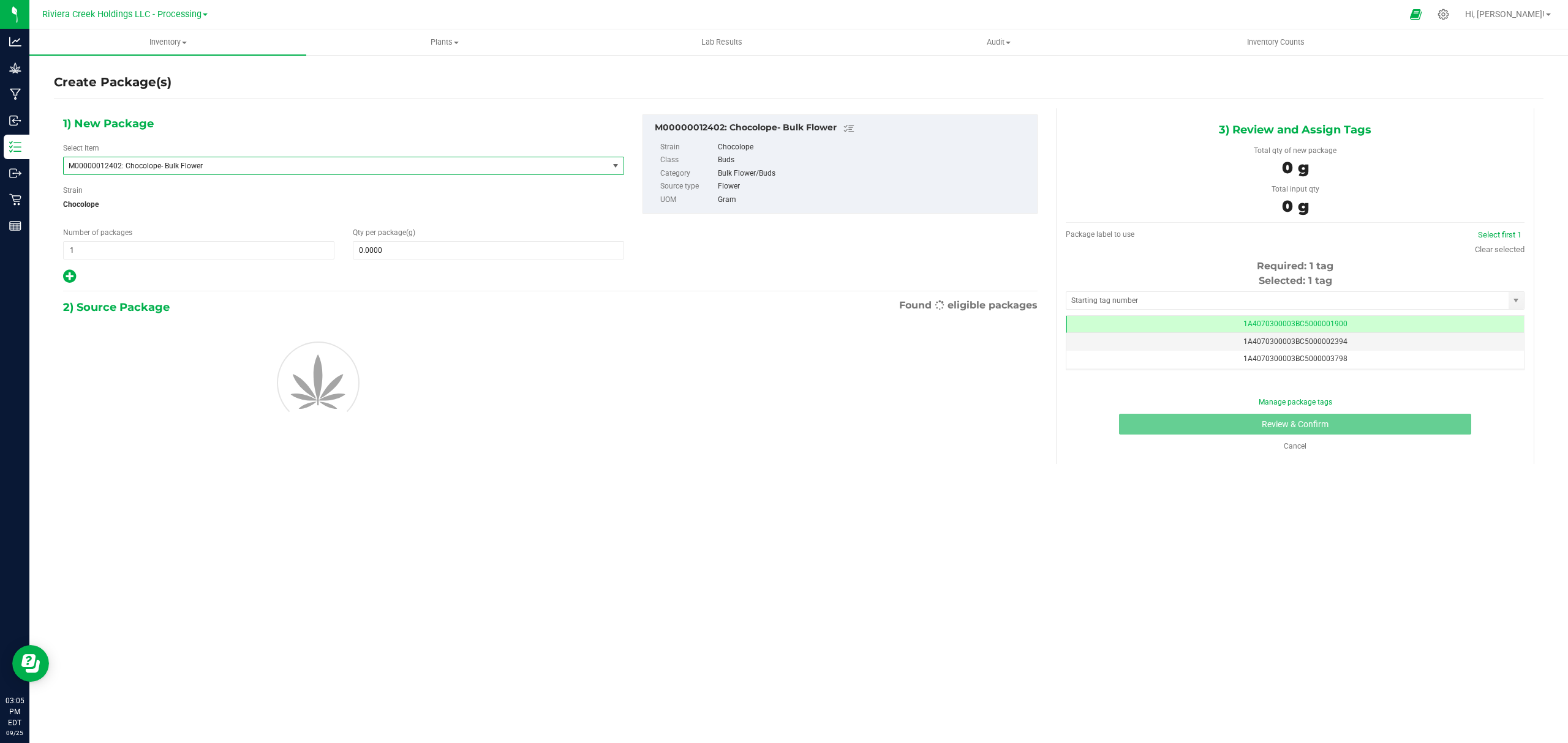
click at [259, 167] on span "M00000012402: Chocolope- Bulk Flower" at bounding box center [325, 166] width 513 height 9
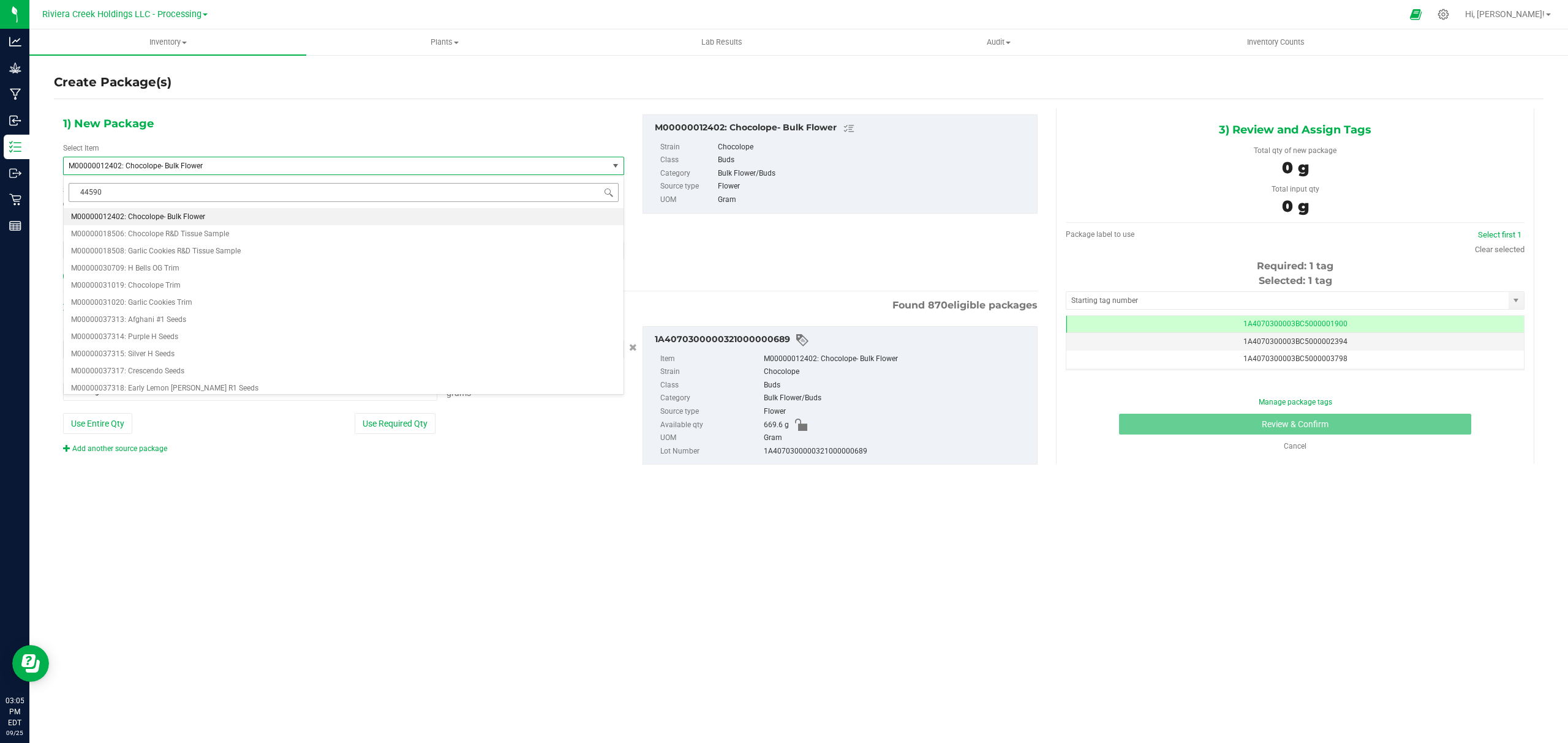
type input "445903"
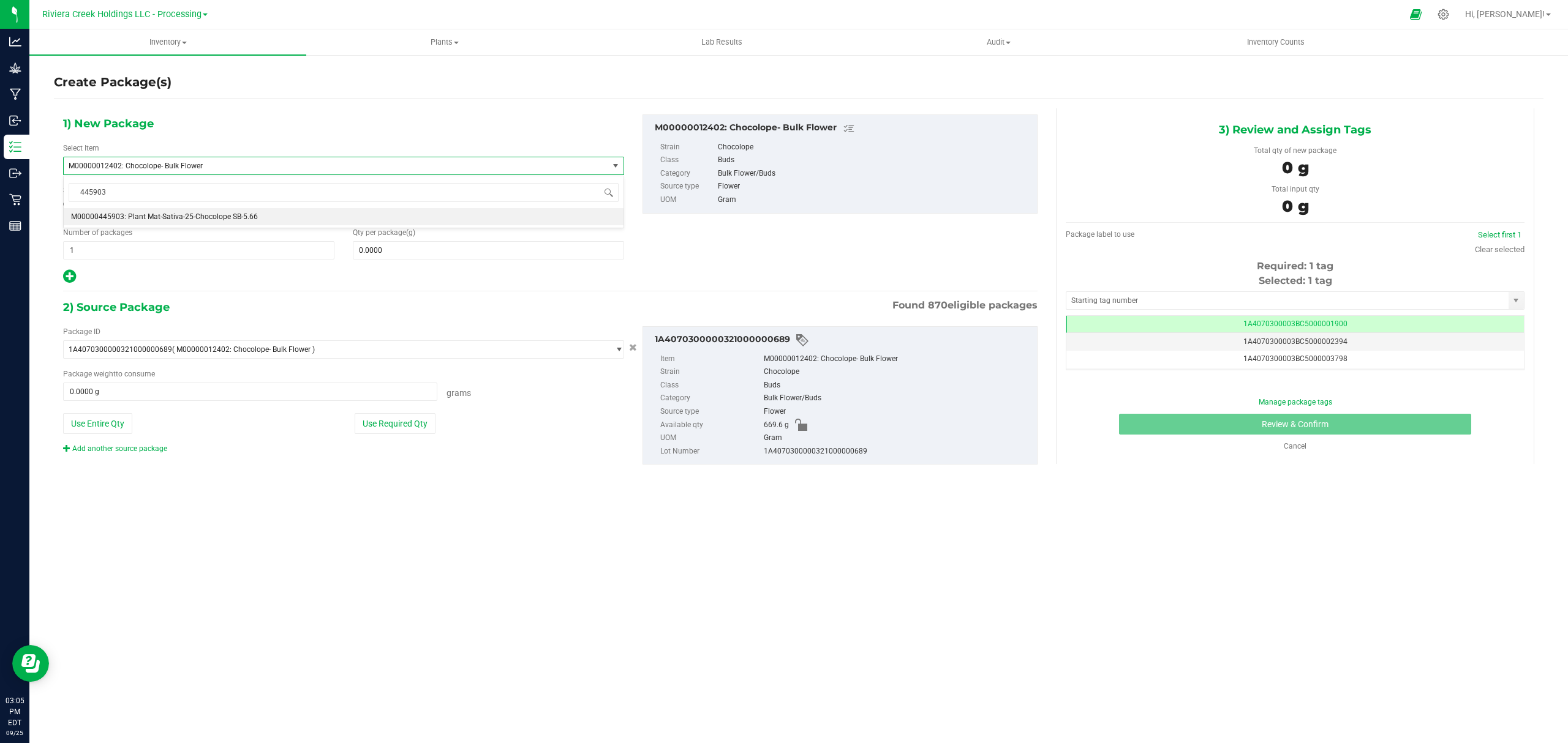
click at [222, 214] on span "M00000445903: Plant Mat-Sativa-25-Chocolope SB-5.66" at bounding box center [165, 217] width 187 height 9
type input "0"
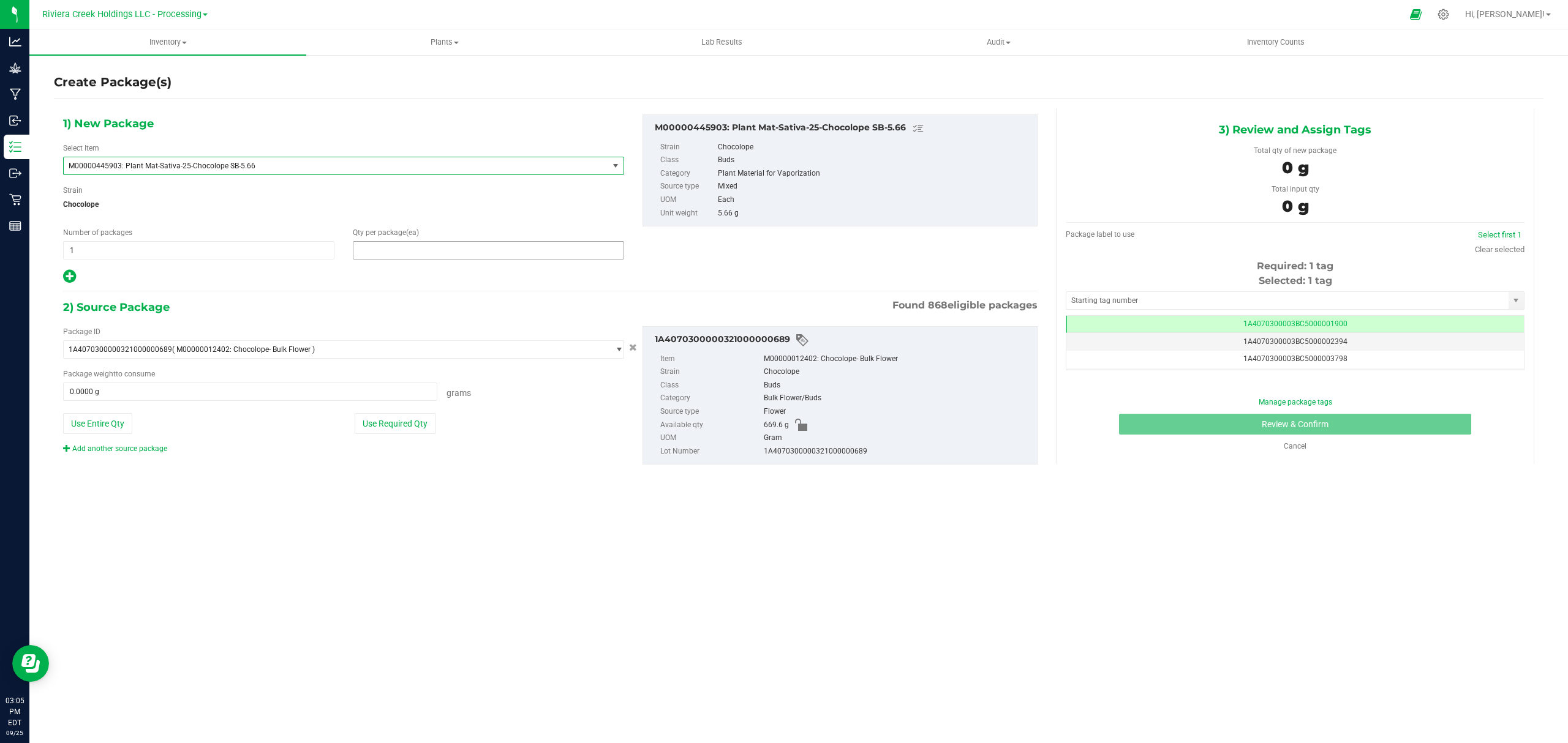
click at [383, 255] on span at bounding box center [488, 250] width 271 height 18
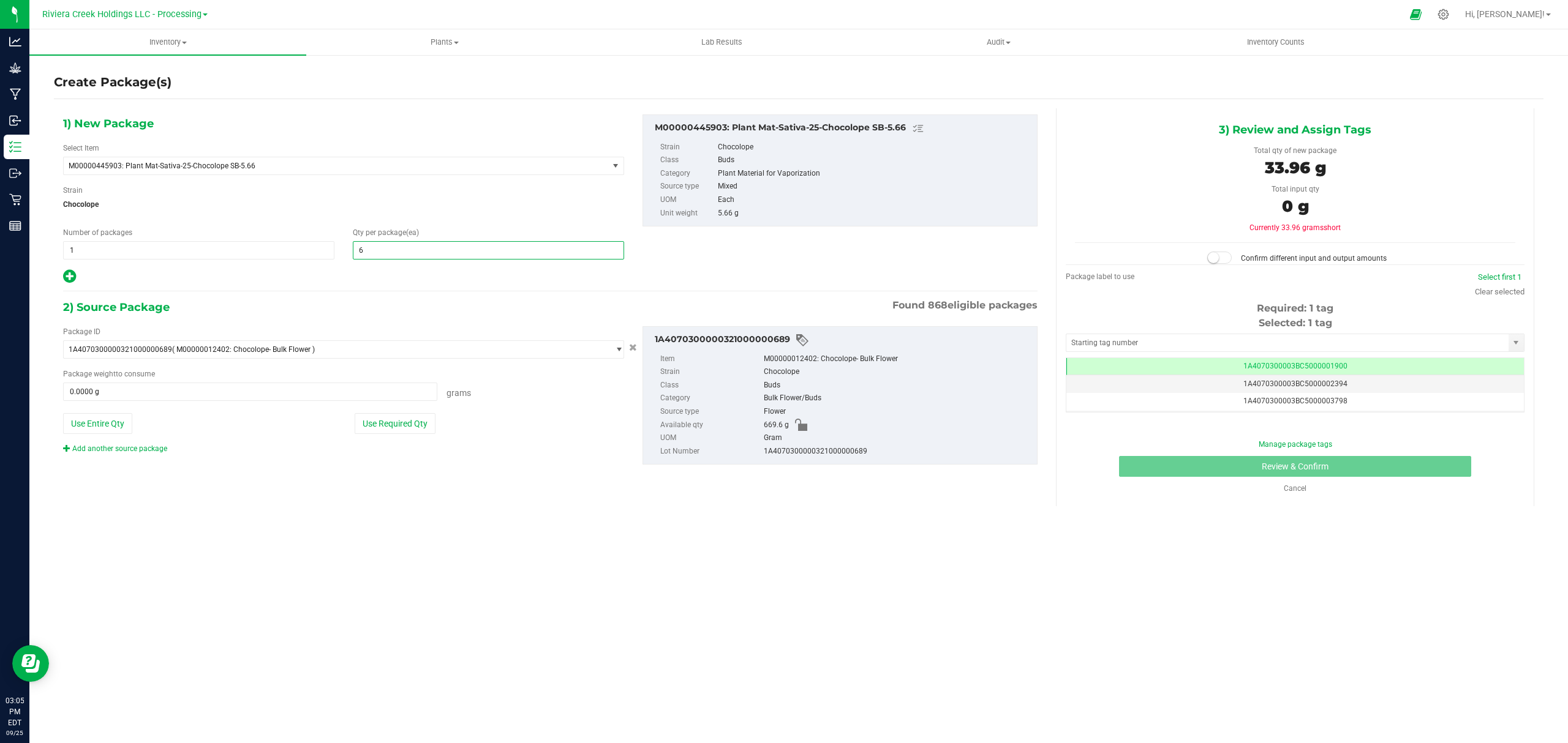
type input "64"
click at [432, 274] on div at bounding box center [344, 277] width 561 height 16
click at [395, 423] on button "Use Required Qty" at bounding box center [395, 423] width 81 height 21
type input "362.2400 g"
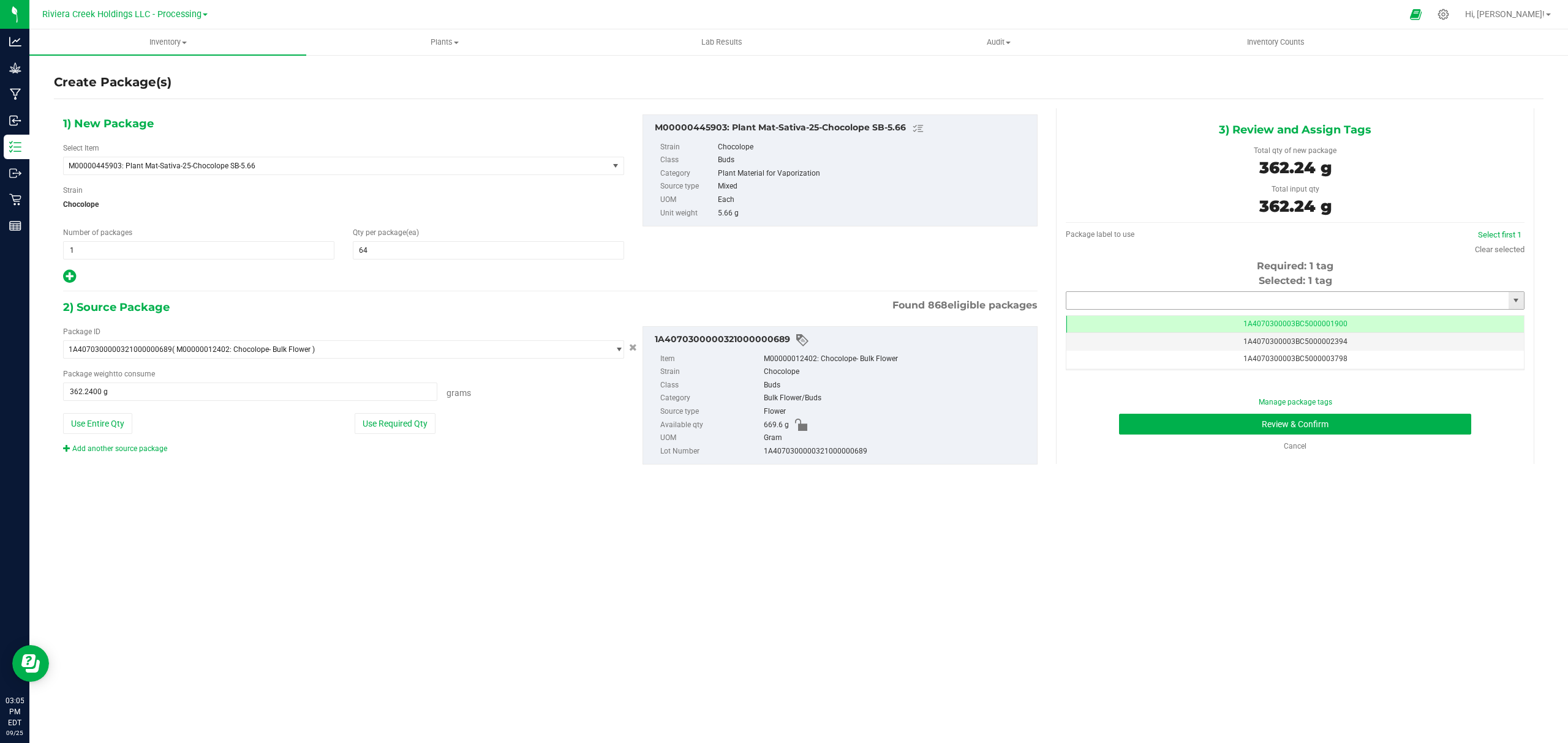
click at [1179, 299] on input "text" at bounding box center [1287, 301] width 442 height 17
click at [1188, 317] on li "1A4070300003BC5000040768" at bounding box center [1295, 323] width 457 height 18
type input "1A4070300003BC5000040768"
click at [1357, 427] on button "Review & Confirm" at bounding box center [1295, 424] width 352 height 21
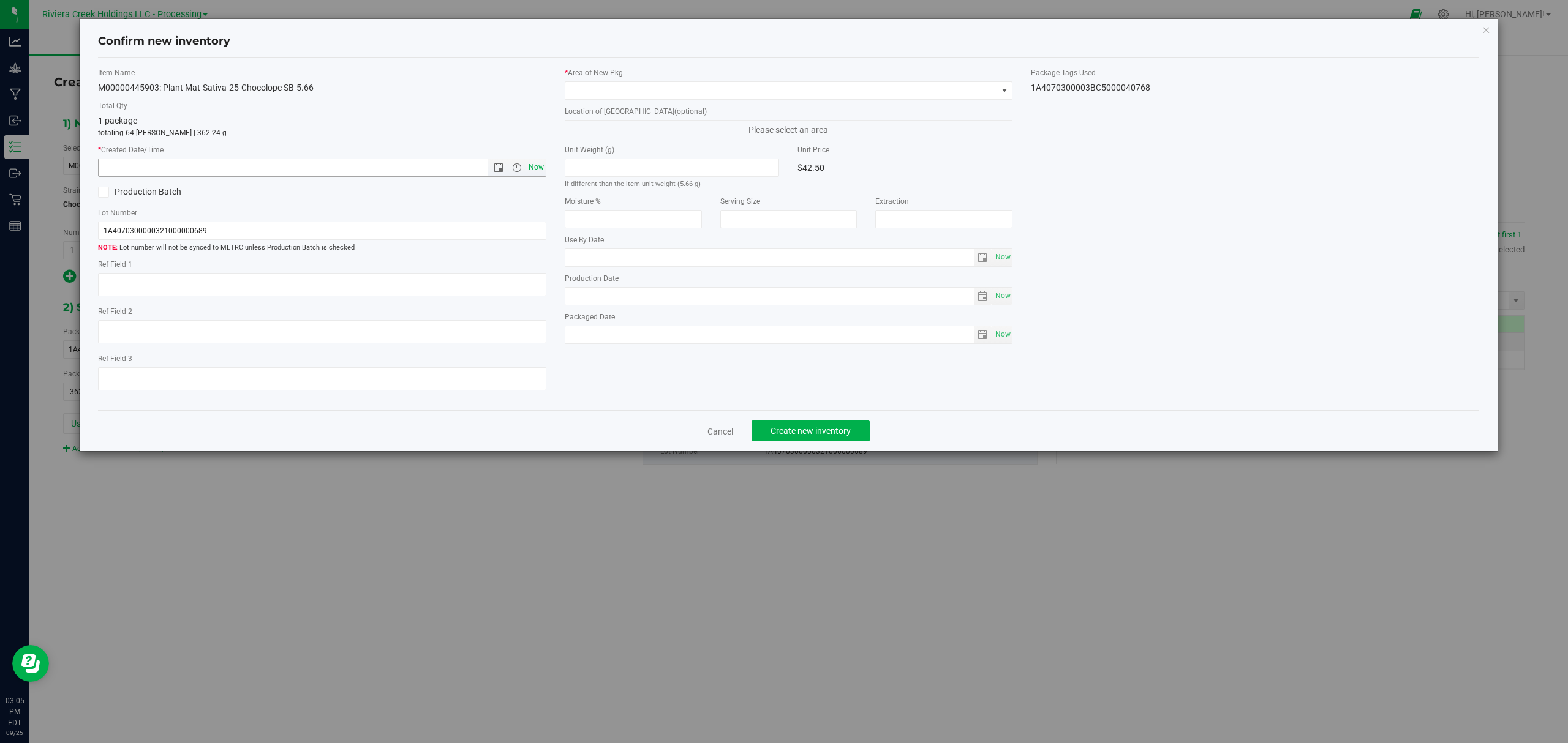
click at [530, 165] on span "Now" at bounding box center [536, 167] width 21 height 18
type input "9/25/2025 3:05 PM"
click at [636, 81] on span at bounding box center [788, 90] width 448 height 18
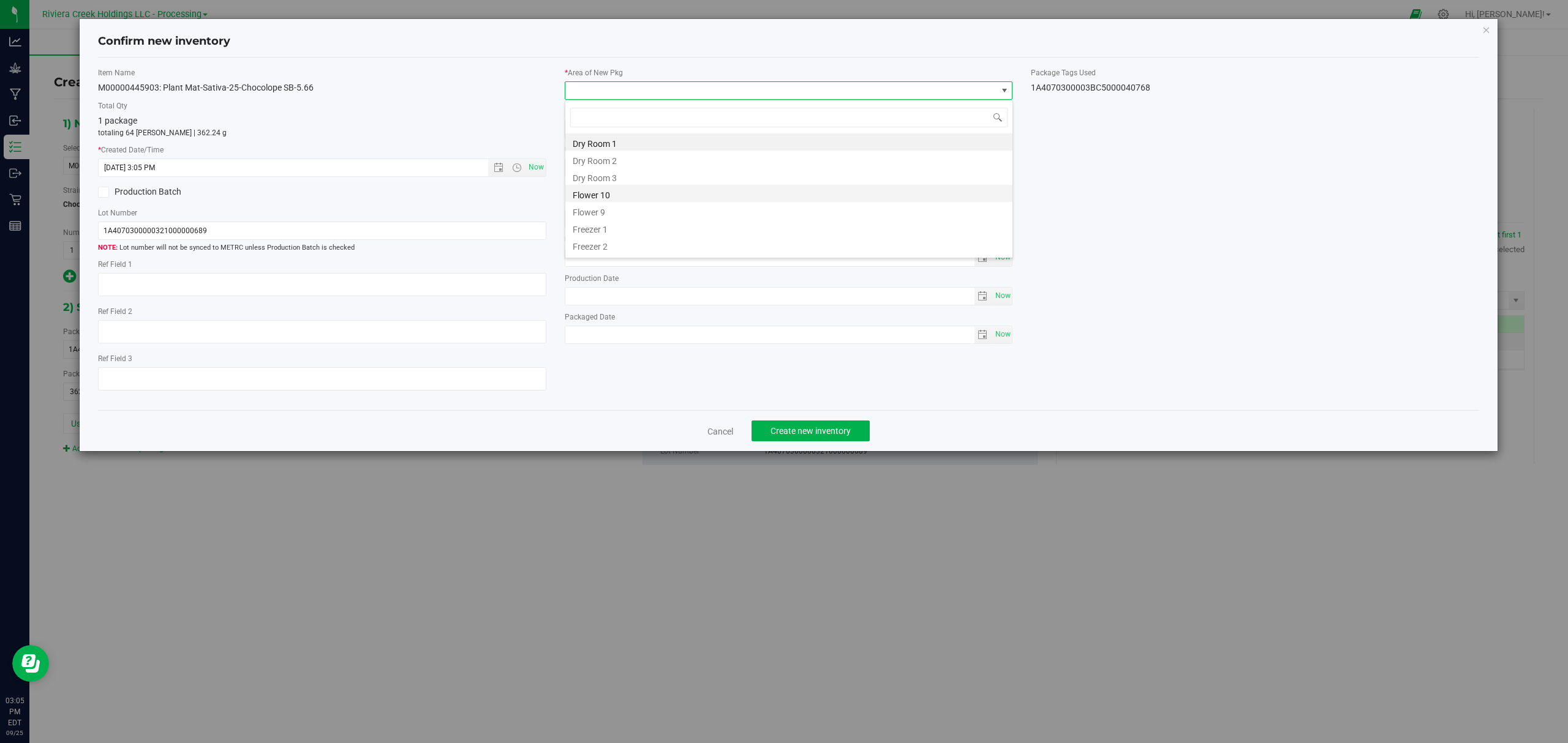
click at [620, 196] on li "Flower 10" at bounding box center [788, 194] width 447 height 17
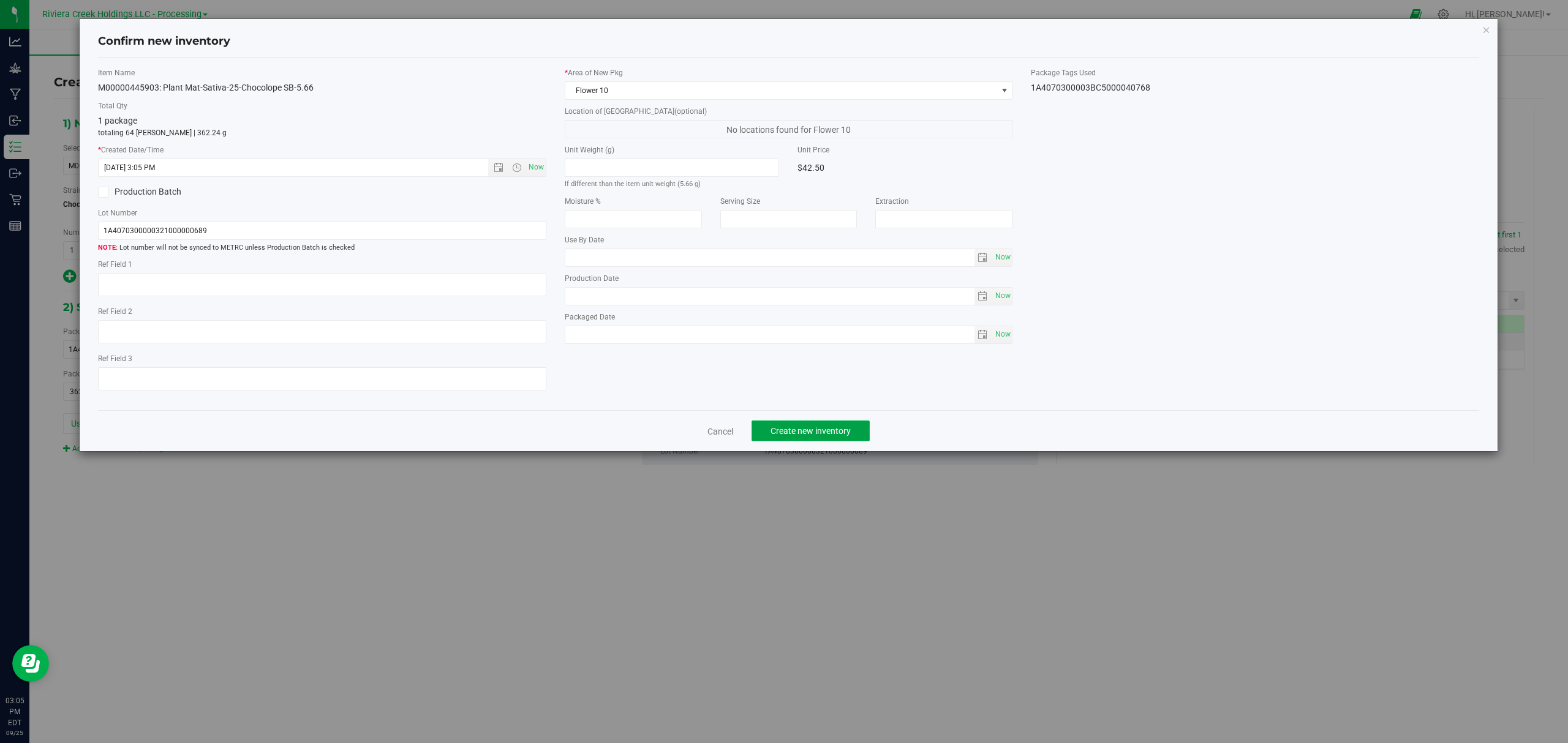
click at [800, 434] on span "Create new inventory" at bounding box center [810, 431] width 80 height 10
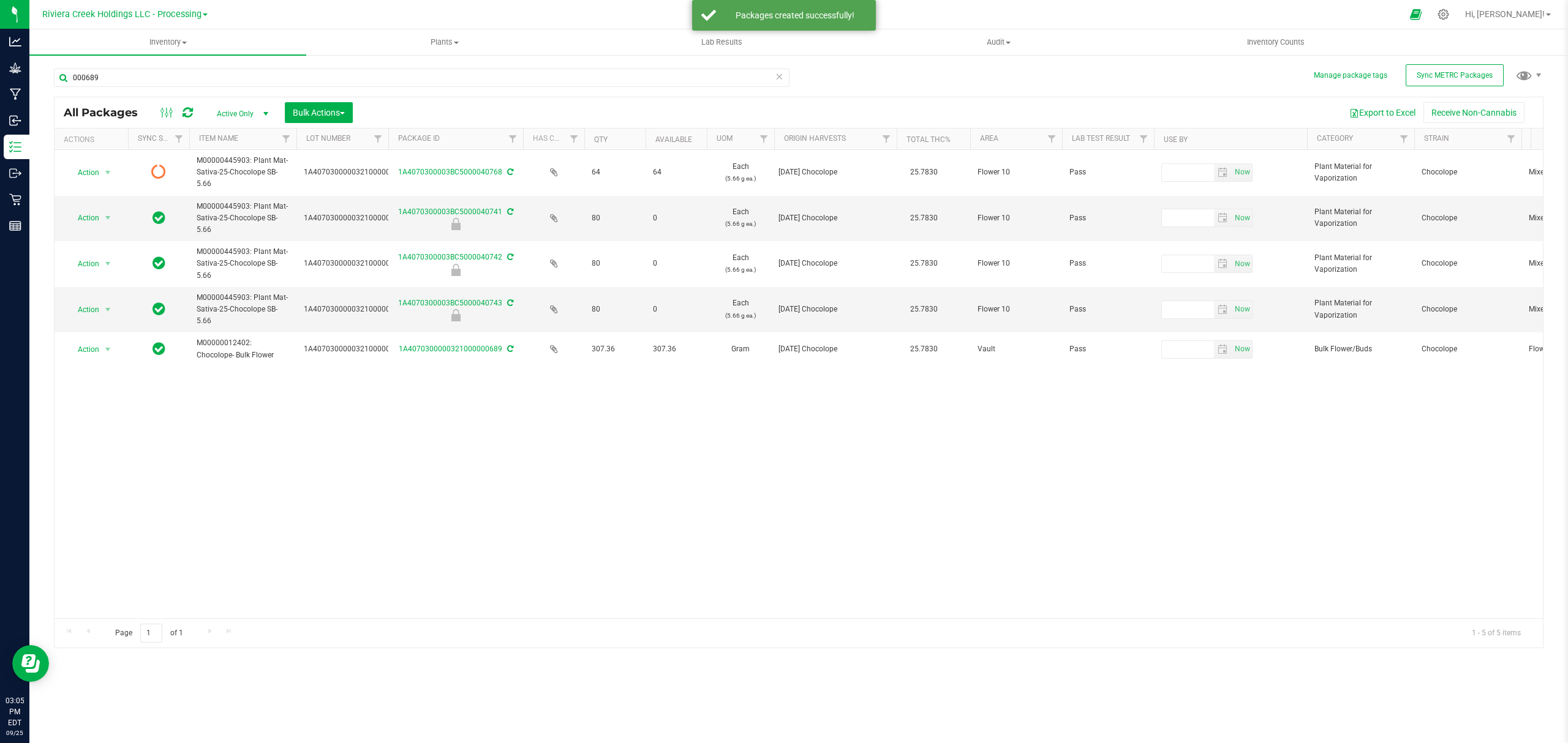
click at [195, 111] on div at bounding box center [176, 112] width 41 height 15
click at [189, 116] on icon at bounding box center [188, 112] width 10 height 12
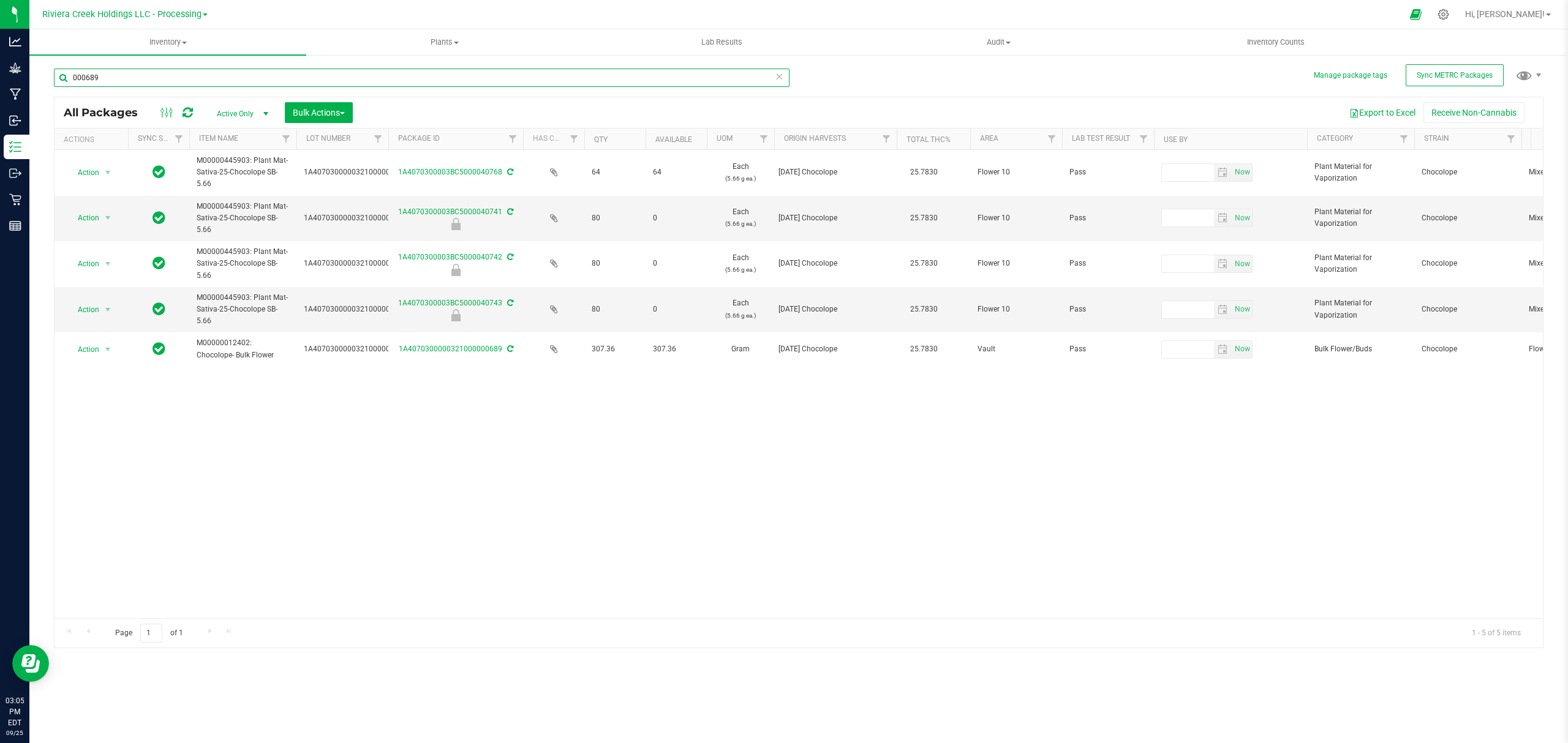
click at [204, 76] on input "000689" at bounding box center [422, 78] width 735 height 18
type input "0"
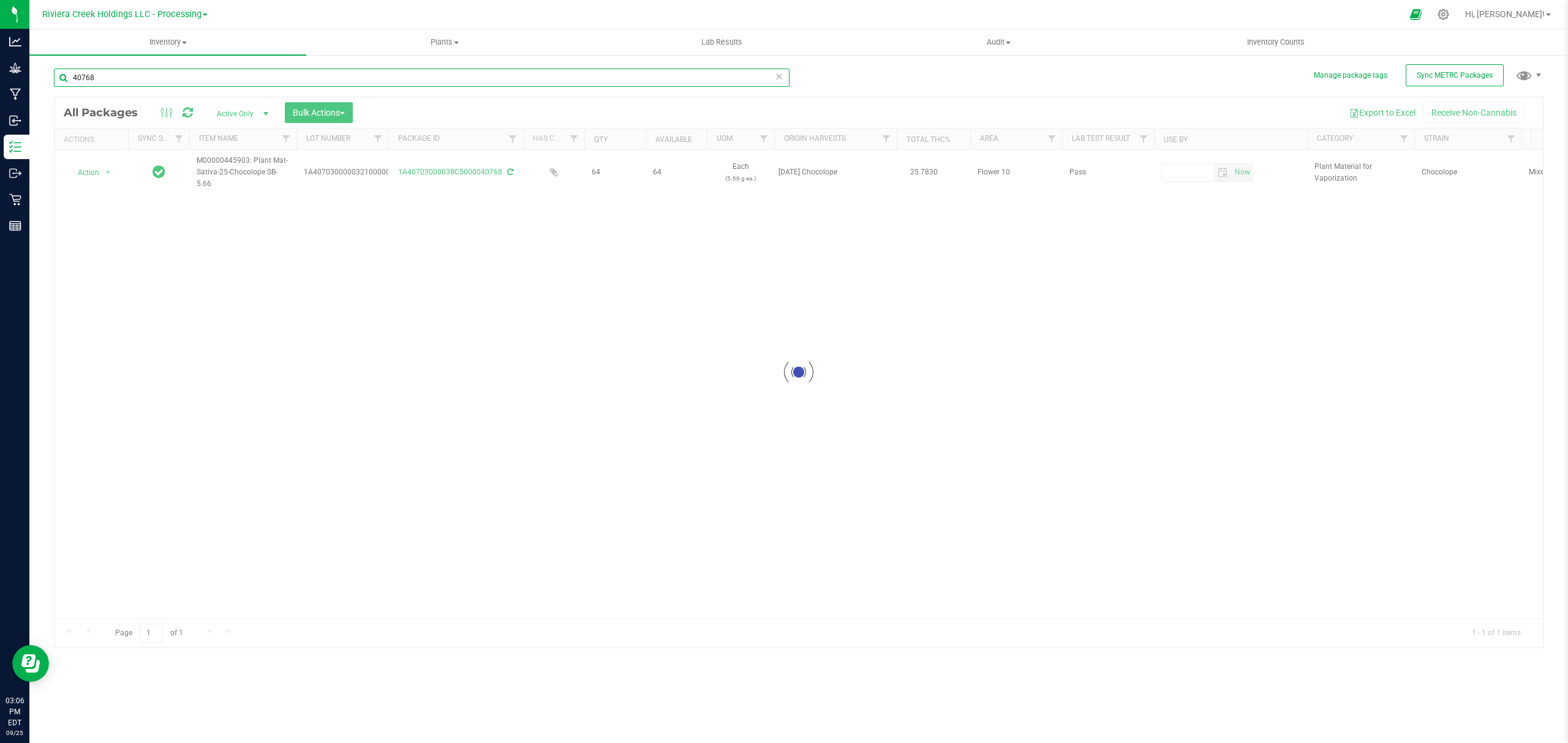
type input "40768"
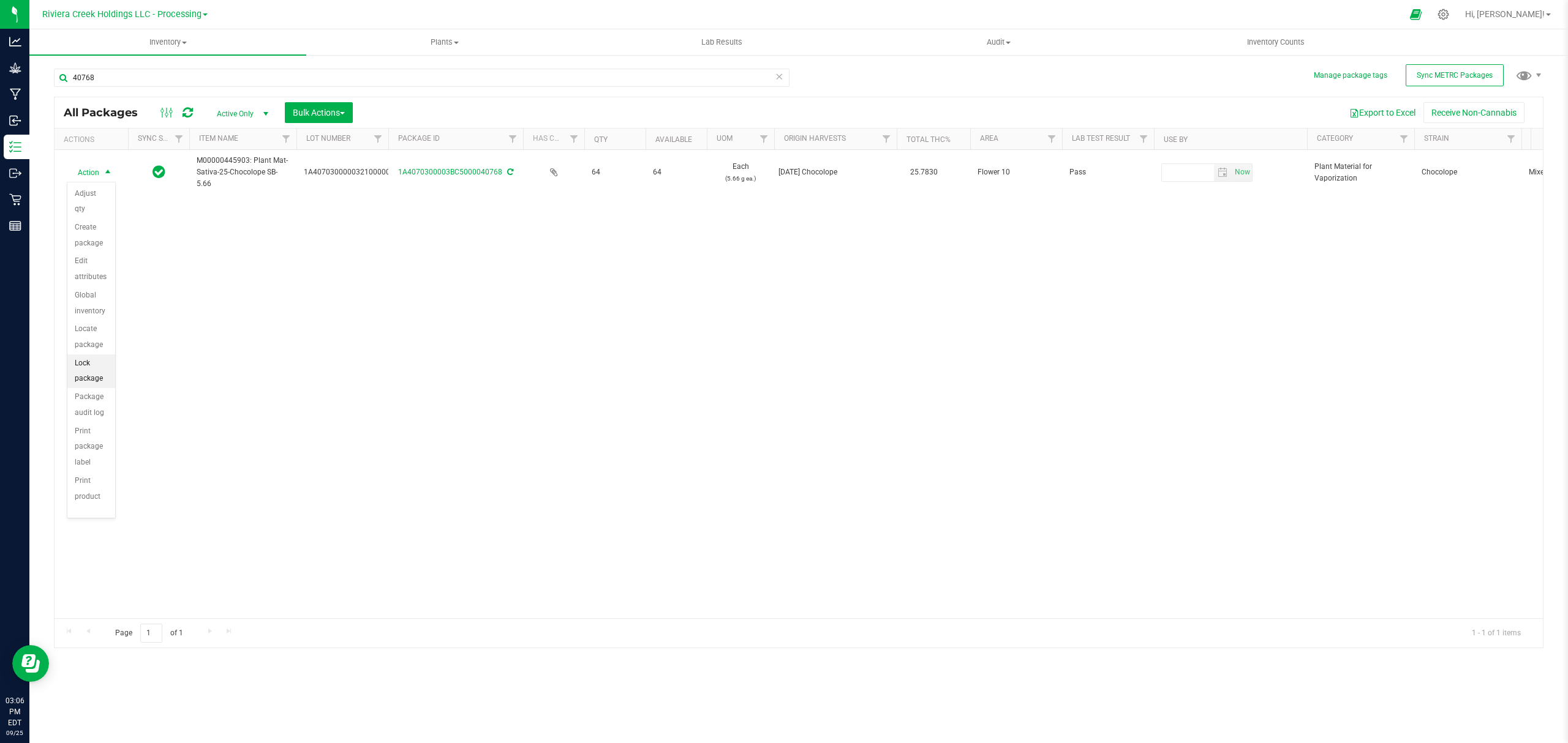
click at [90, 370] on li "Lock package" at bounding box center [92, 371] width 48 height 34
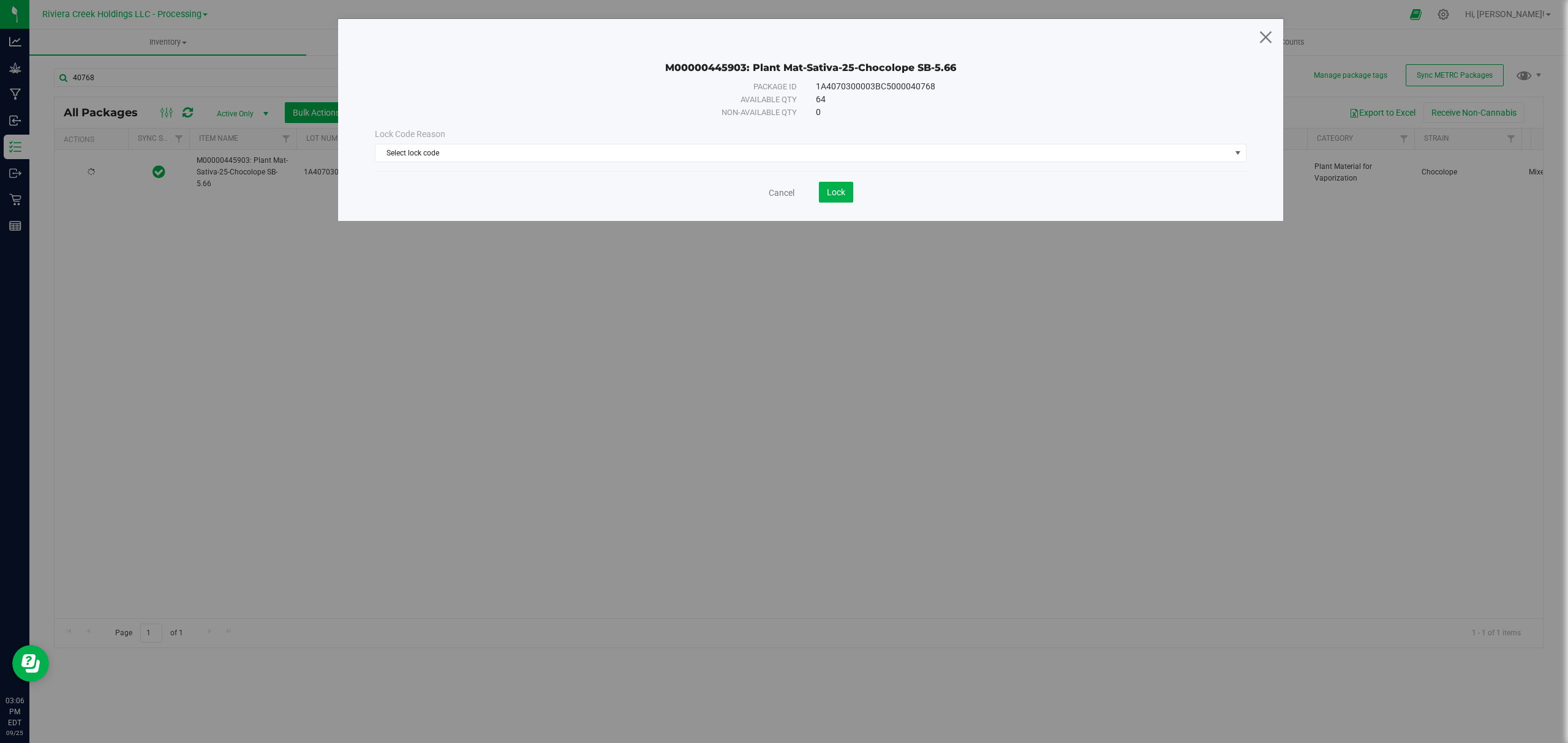
click at [1267, 35] on icon at bounding box center [1265, 37] width 17 height 29
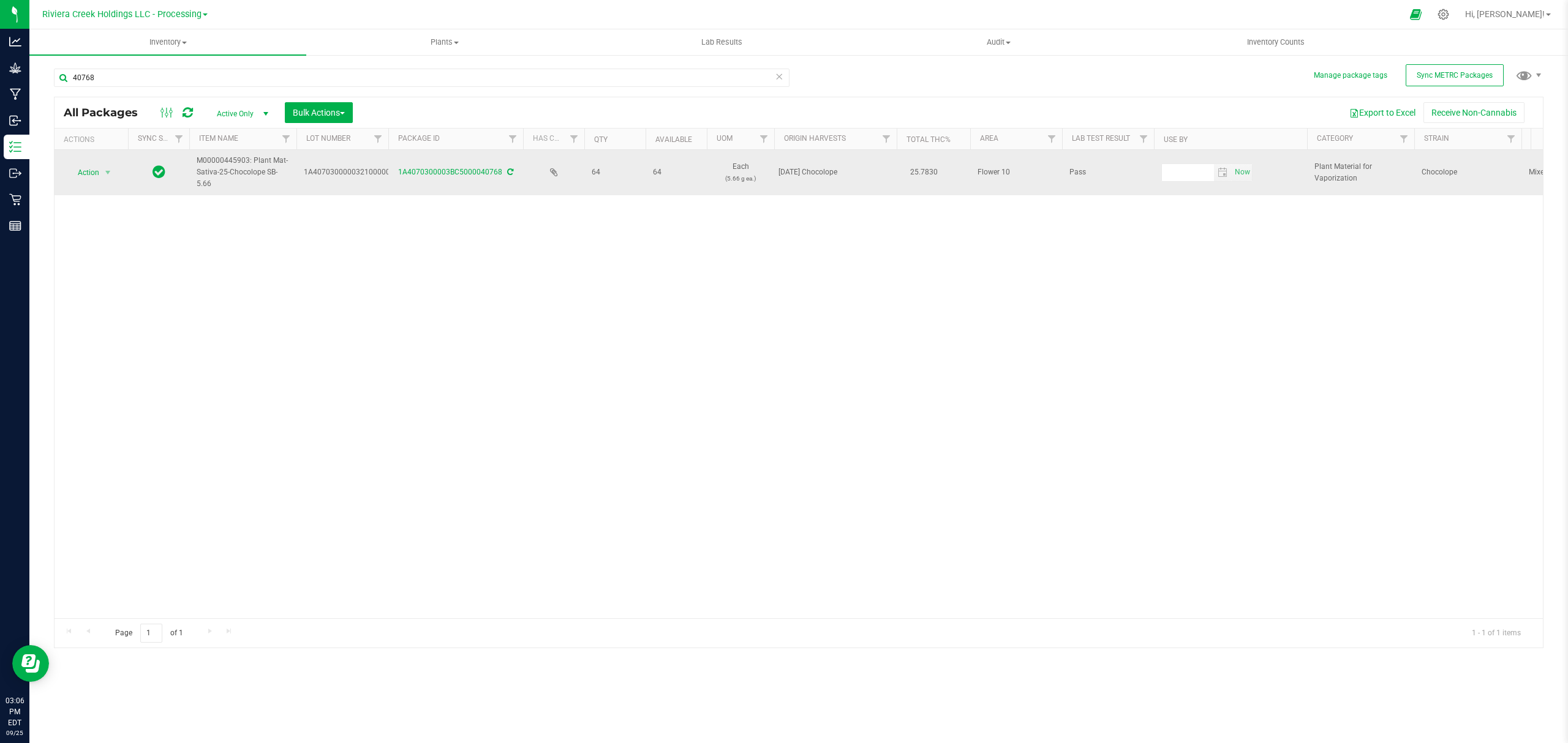
click at [85, 174] on span "Action" at bounding box center [84, 173] width 33 height 17
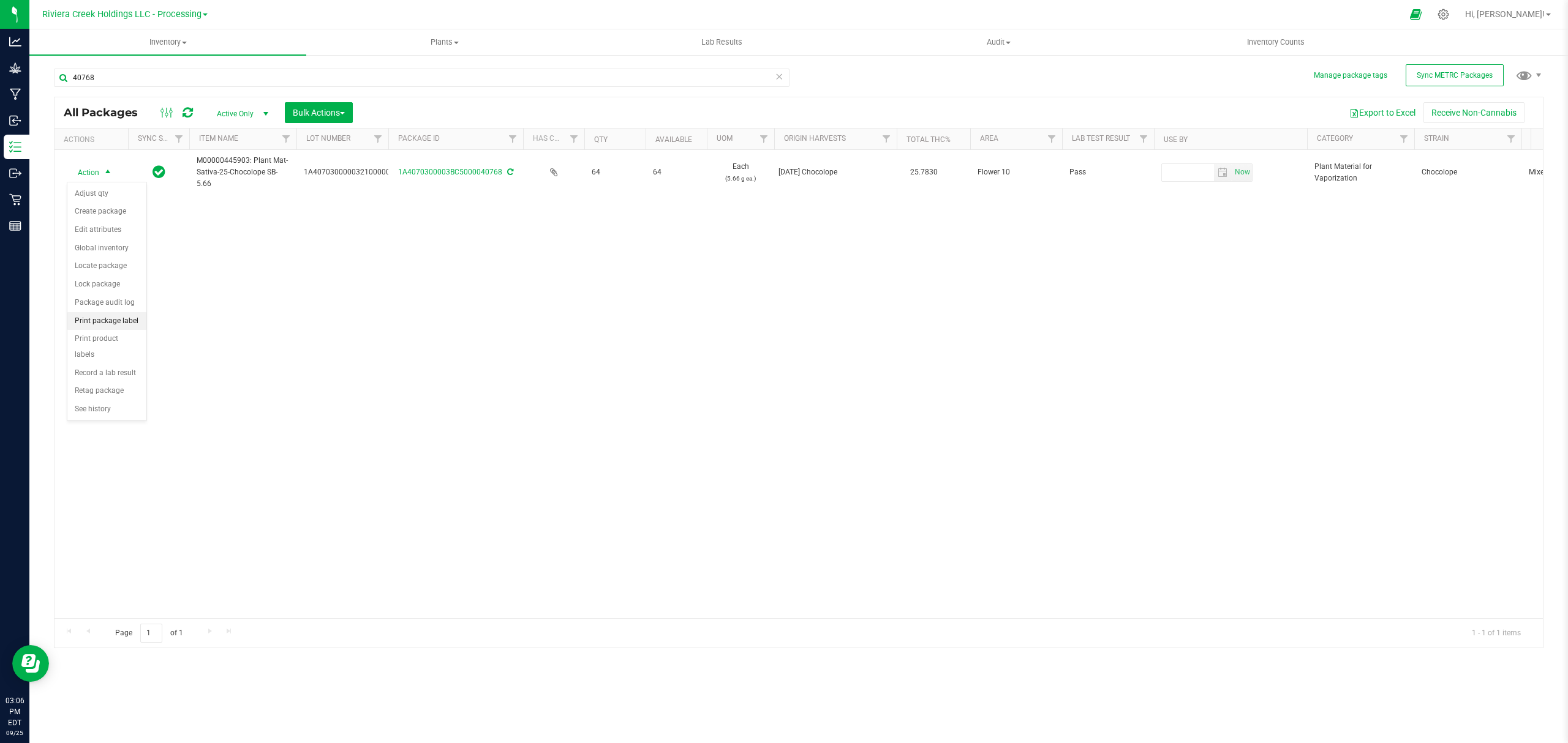
click at [113, 321] on li "Print package label" at bounding box center [107, 321] width 79 height 18
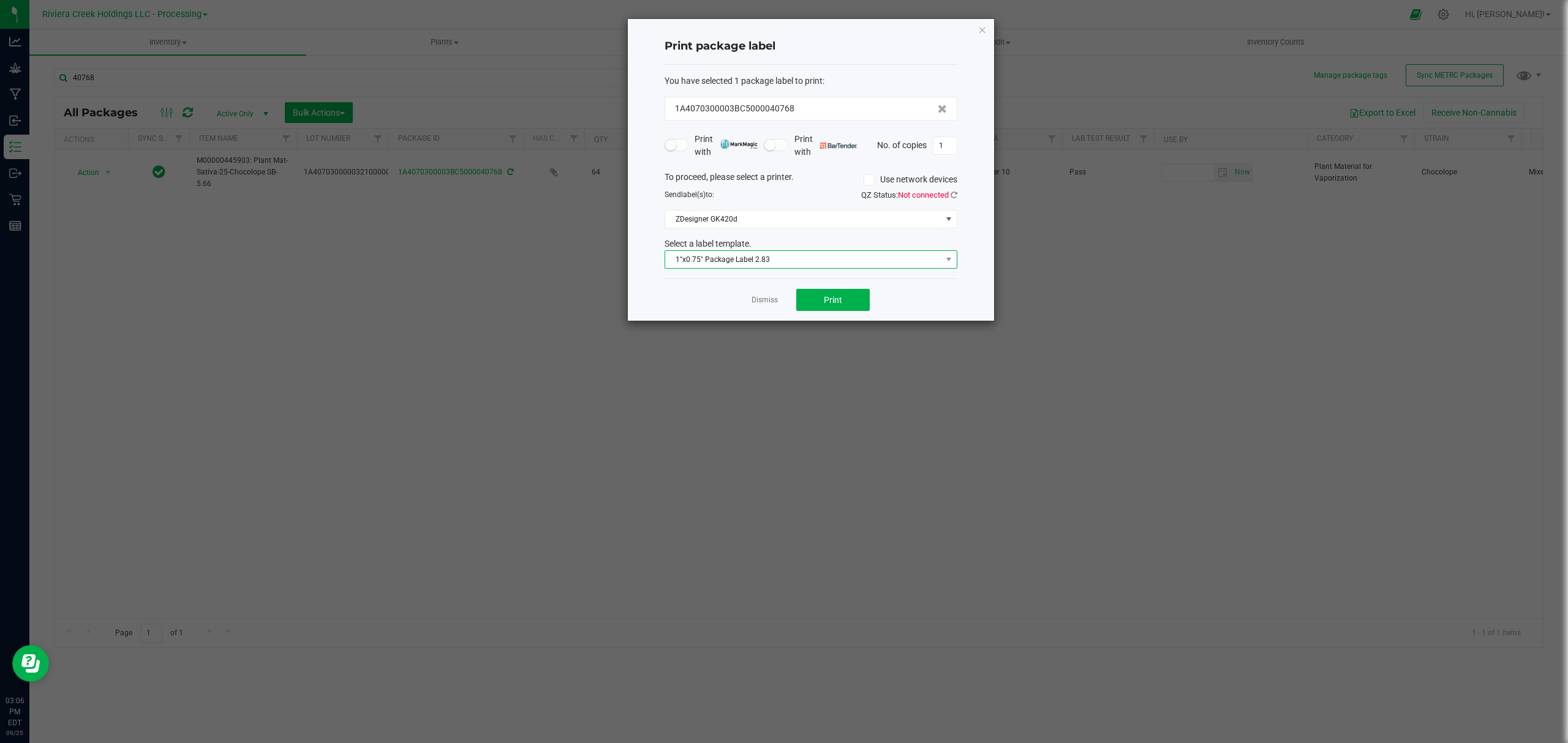
click at [819, 267] on span "1"x0.75" Package Label 2.83" at bounding box center [803, 259] width 276 height 17
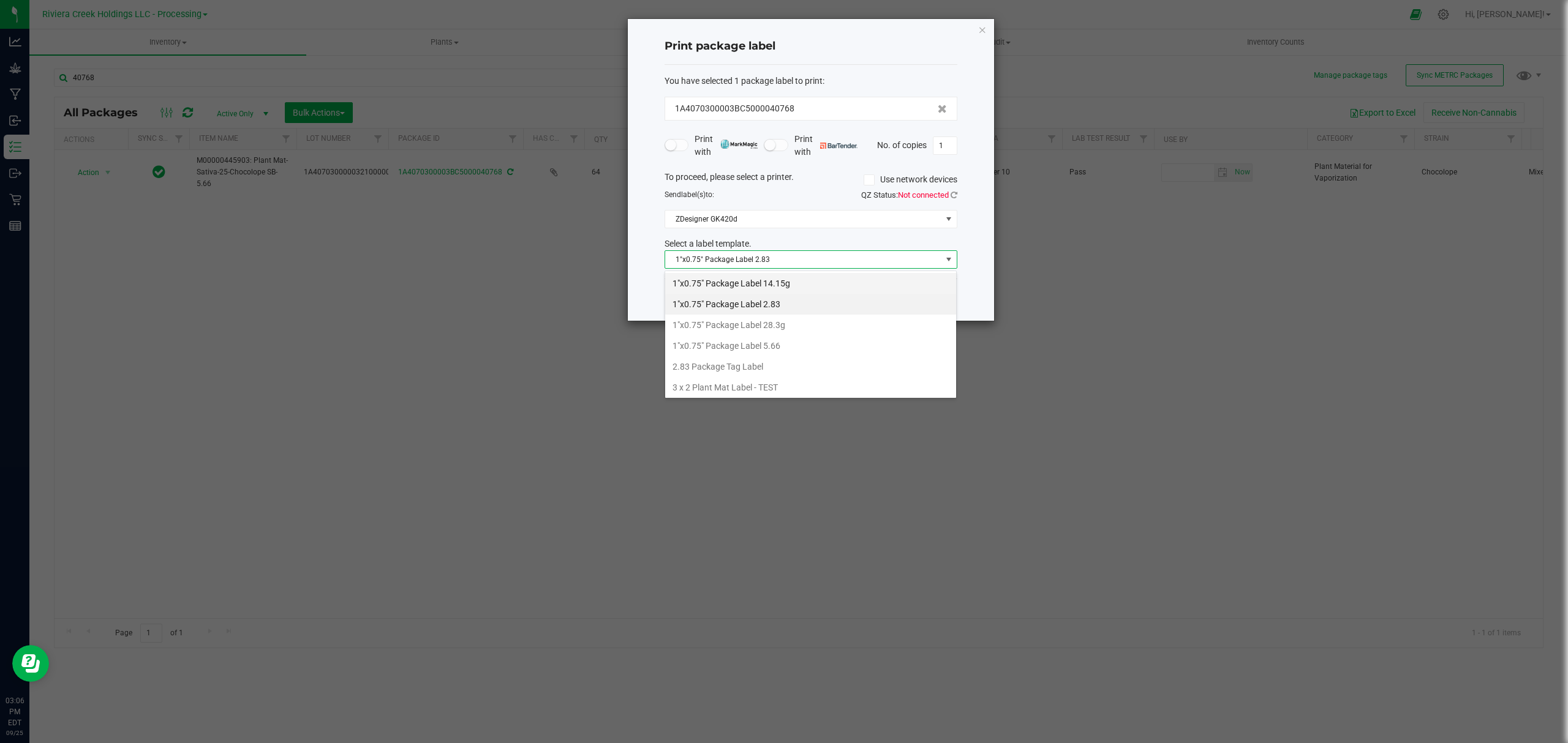
scroll to position [18, 292]
click at [799, 344] on li "1"x0.75" Package Label 5.66" at bounding box center [810, 346] width 291 height 21
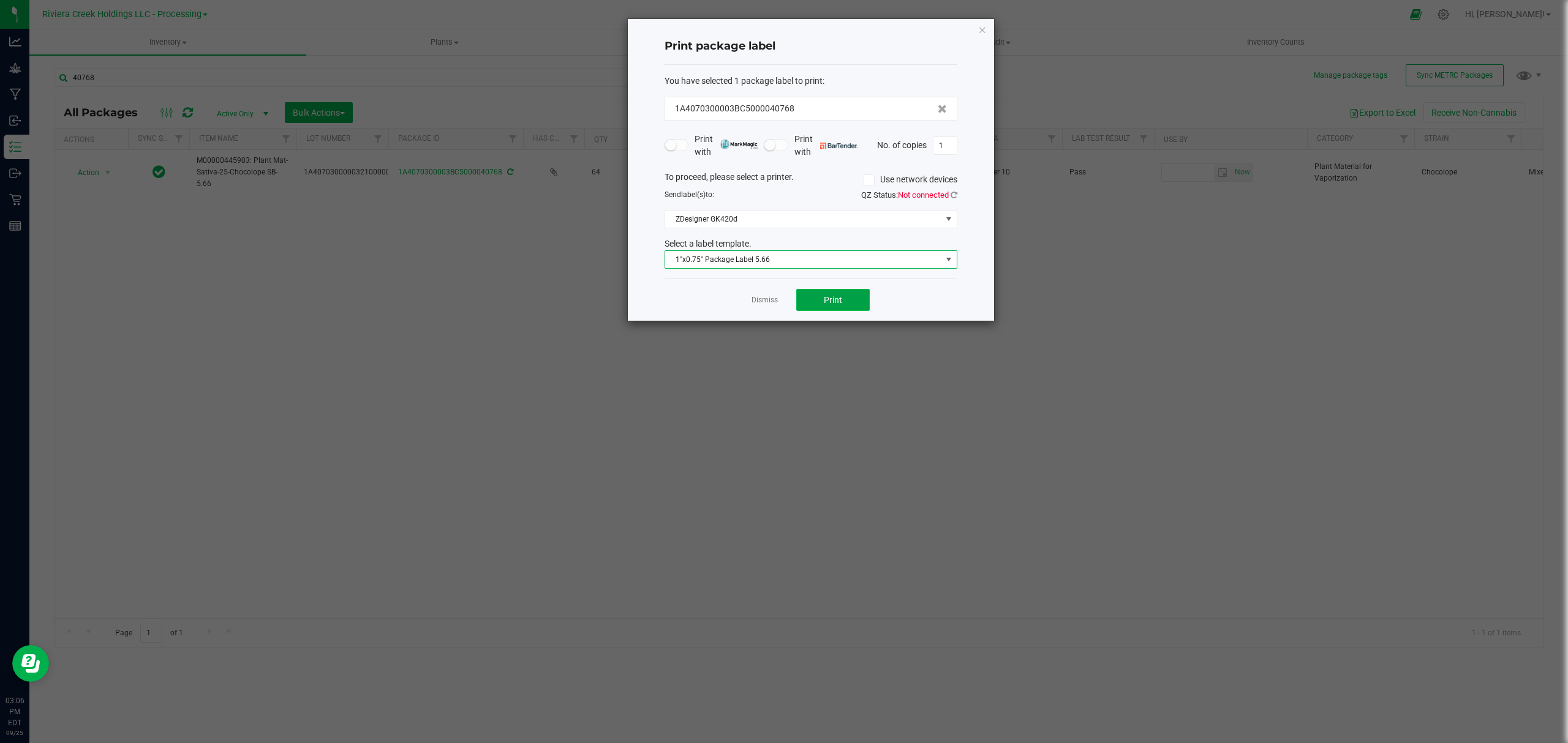
click at [826, 305] on span "Print" at bounding box center [833, 300] width 18 height 10
drag, startPoint x: 982, startPoint y: 25, endPoint x: 1037, endPoint y: 28, distance: 55.1
click at [982, 25] on icon "button" at bounding box center [983, 29] width 9 height 15
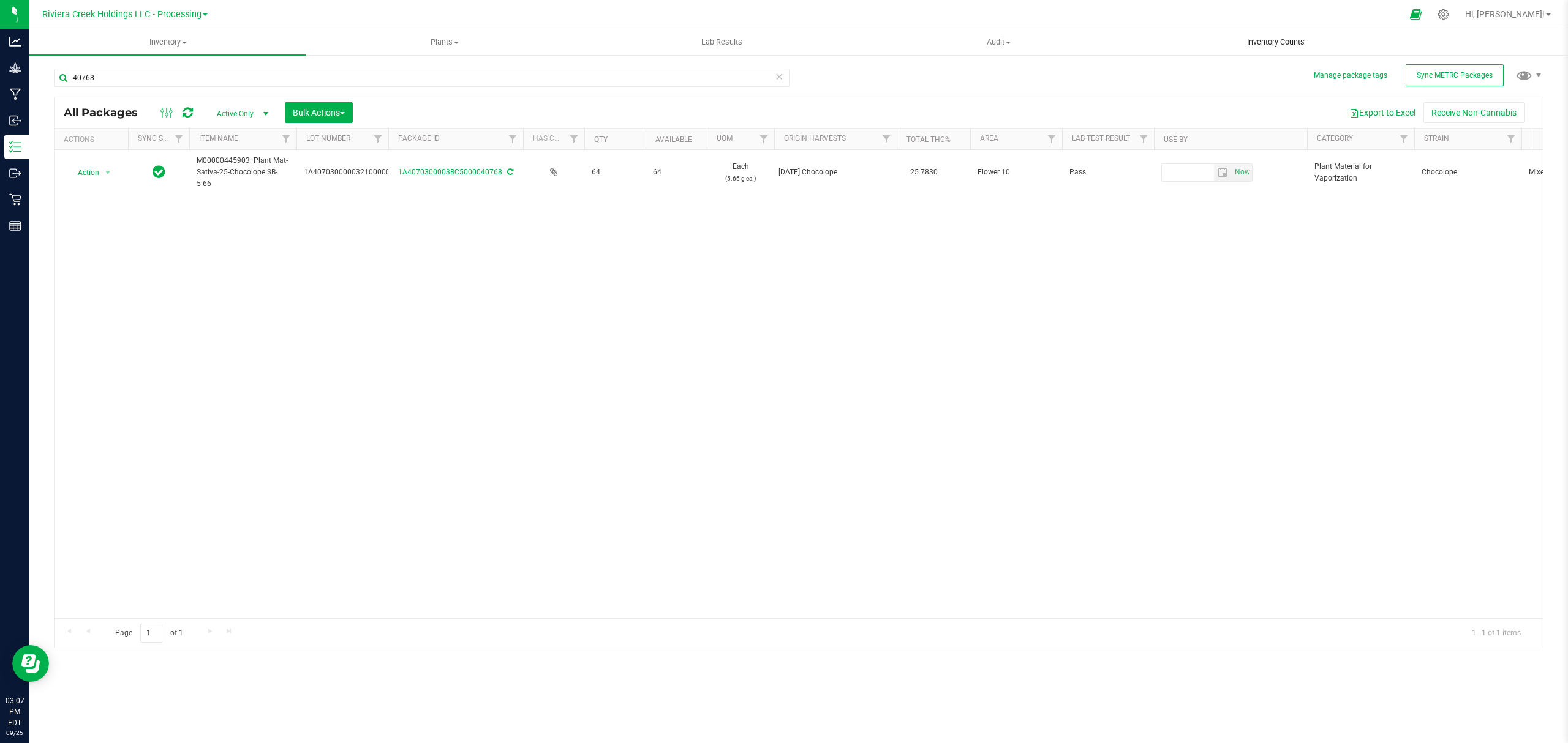
click at [1255, 37] on span "Inventory Counts" at bounding box center [1275, 42] width 90 height 11
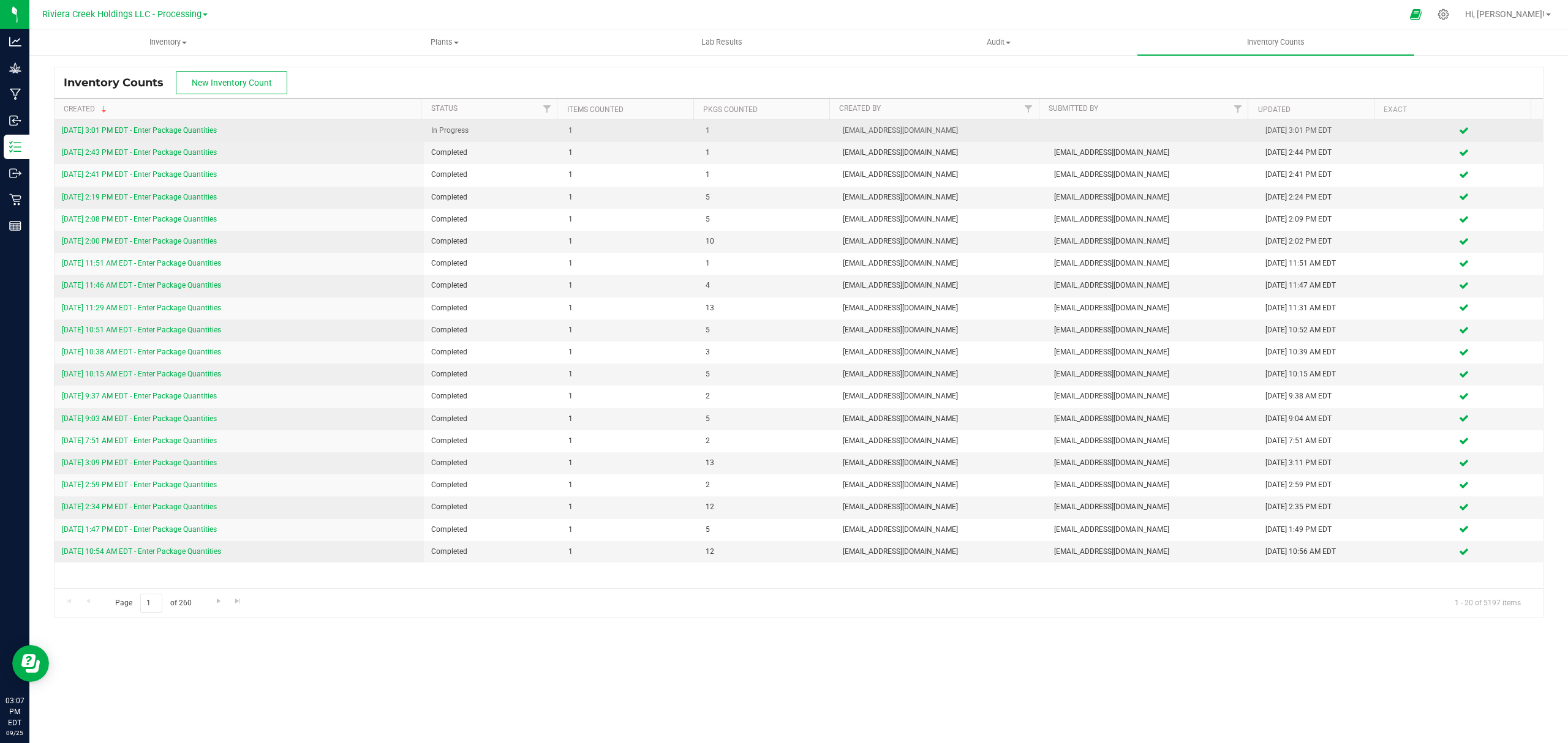
click at [192, 128] on link "9/25/25 3:01 PM EDT - Enter Package Quantities" at bounding box center [140, 130] width 155 height 9
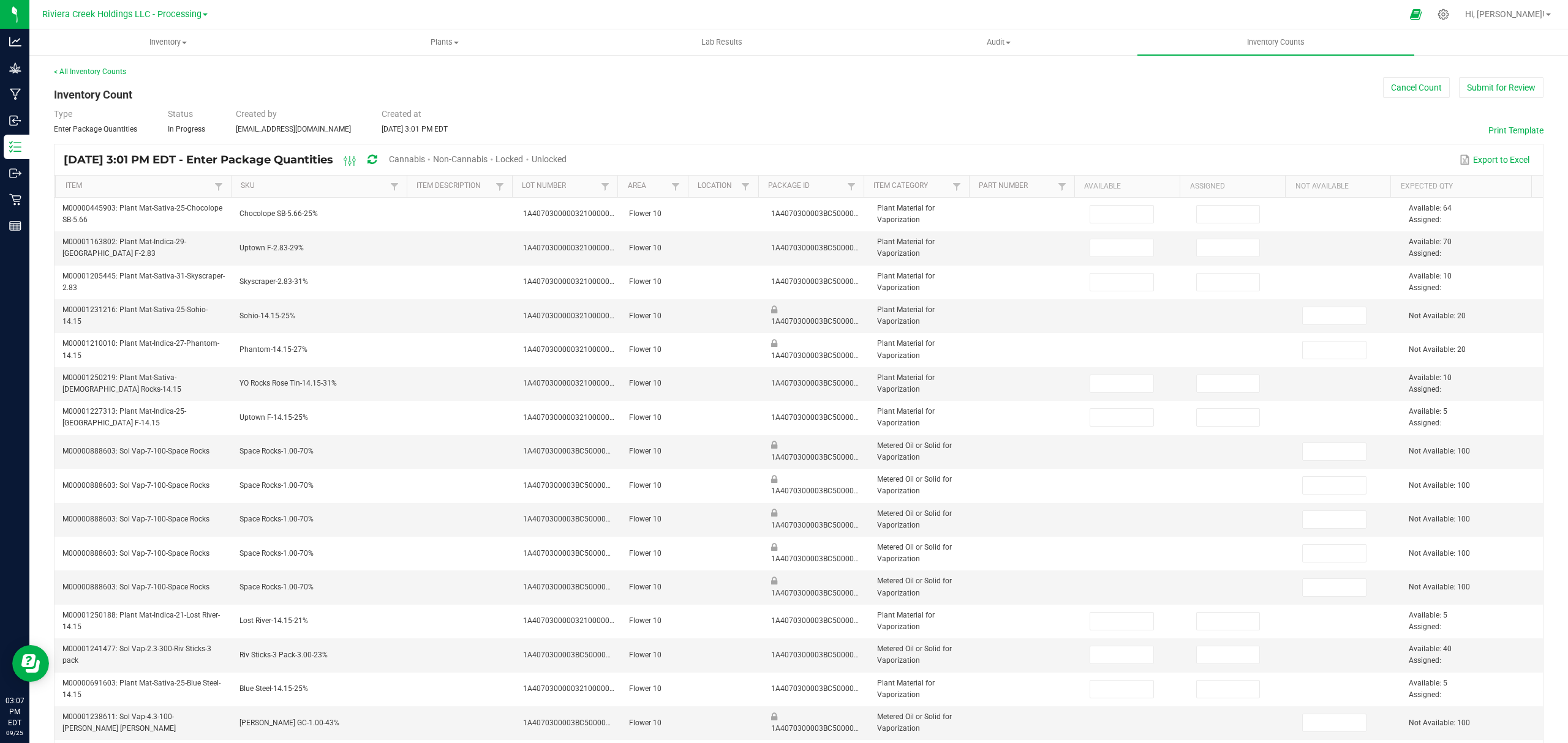
type input "64"
type input "0"
click at [1489, 79] on button "Submit for Review" at bounding box center [1500, 87] width 84 height 21
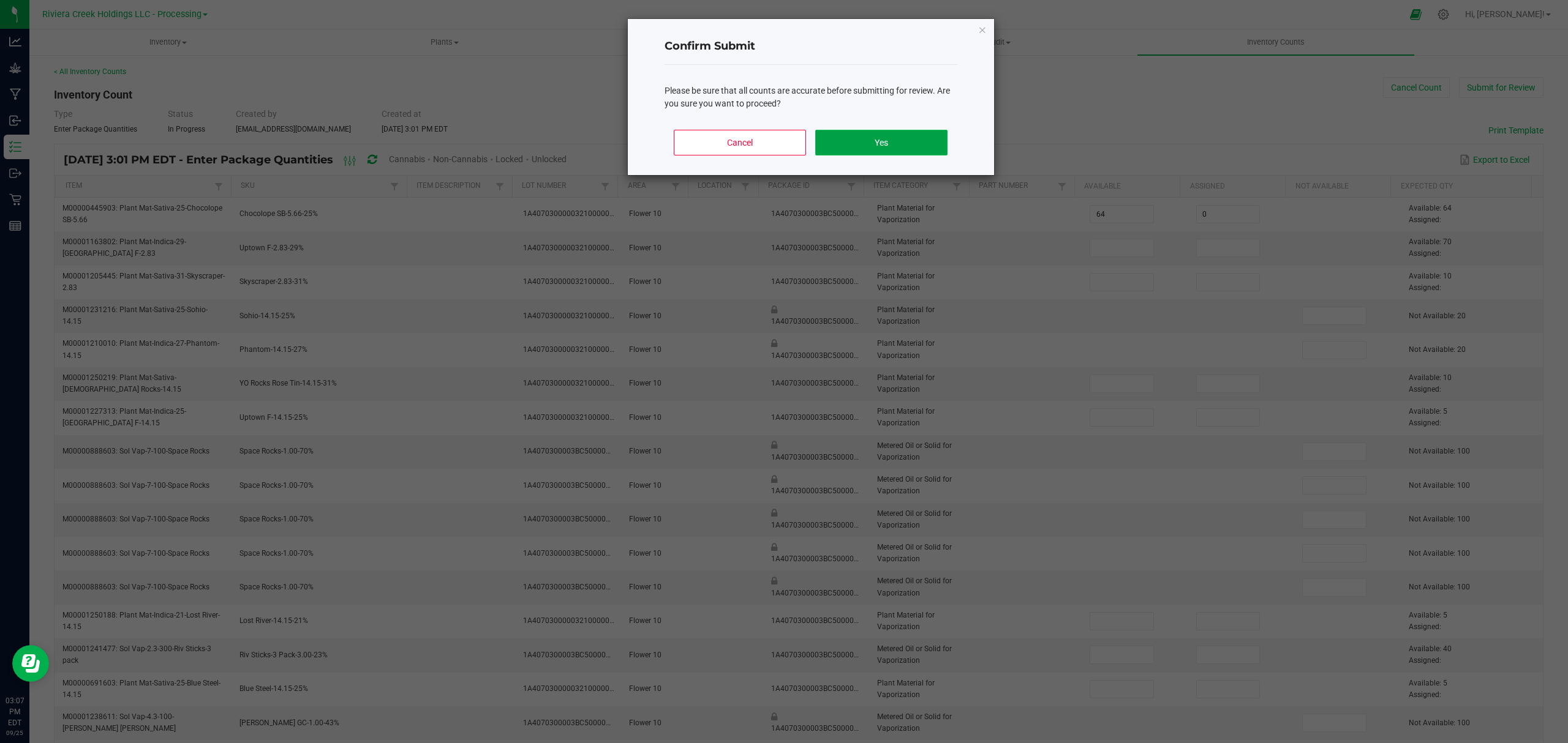
click at [912, 142] on button "Yes" at bounding box center [881, 143] width 132 height 26
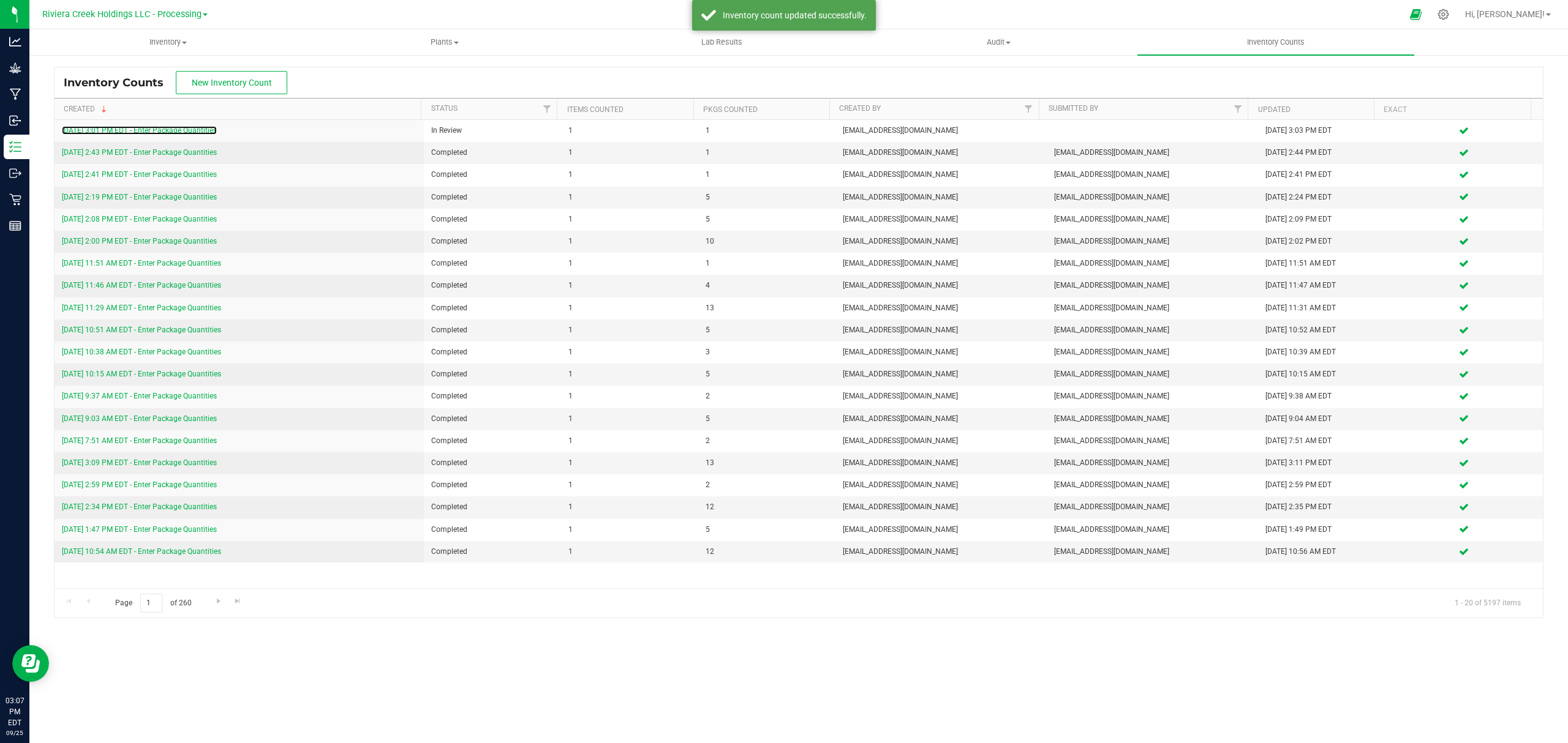
click at [165, 130] on link "9/25/25 3:01 PM EDT - Enter Package Quantities" at bounding box center [140, 130] width 155 height 9
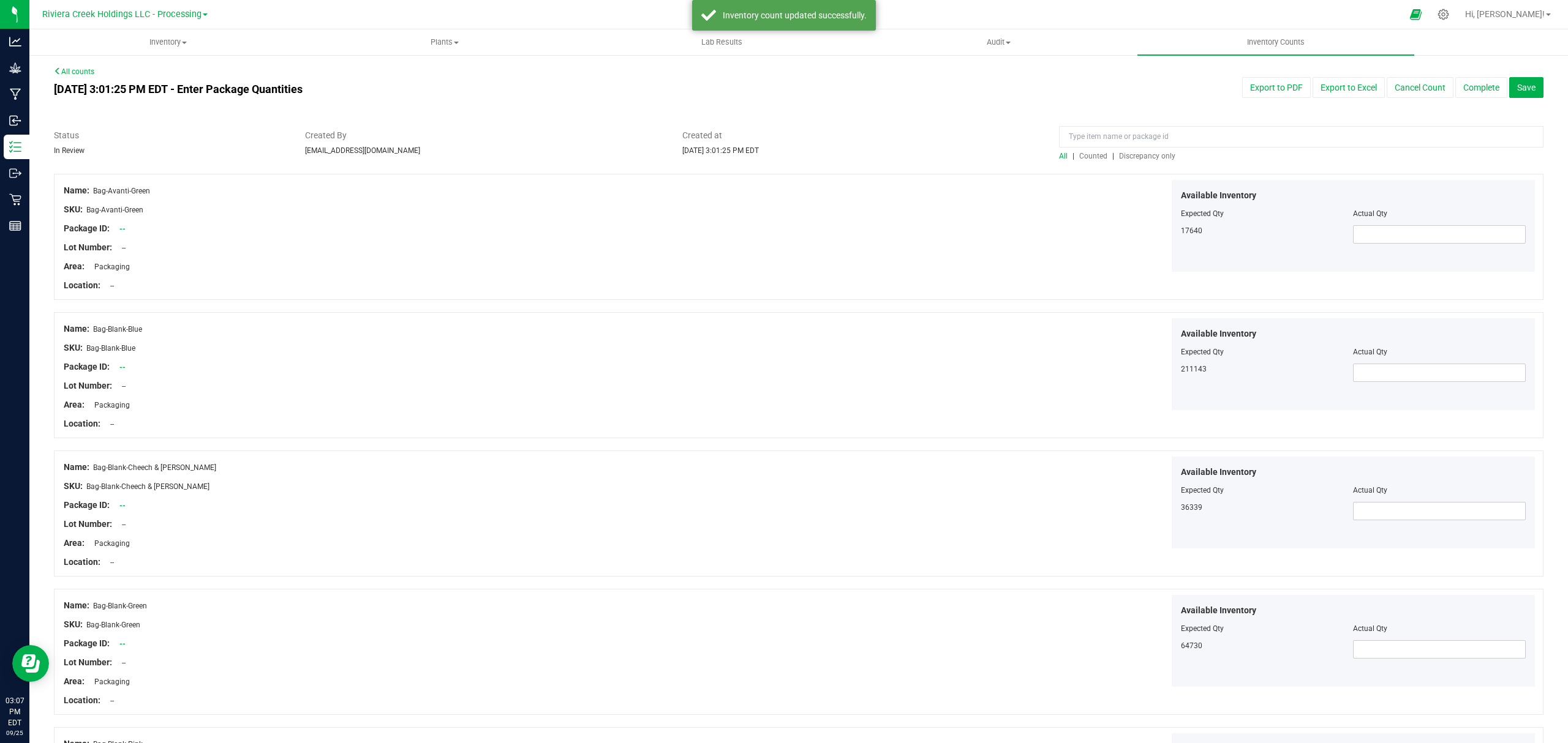
click at [1087, 147] on div at bounding box center [1301, 140] width 485 height 22
click at [1083, 160] on span "Counted" at bounding box center [1093, 156] width 28 height 9
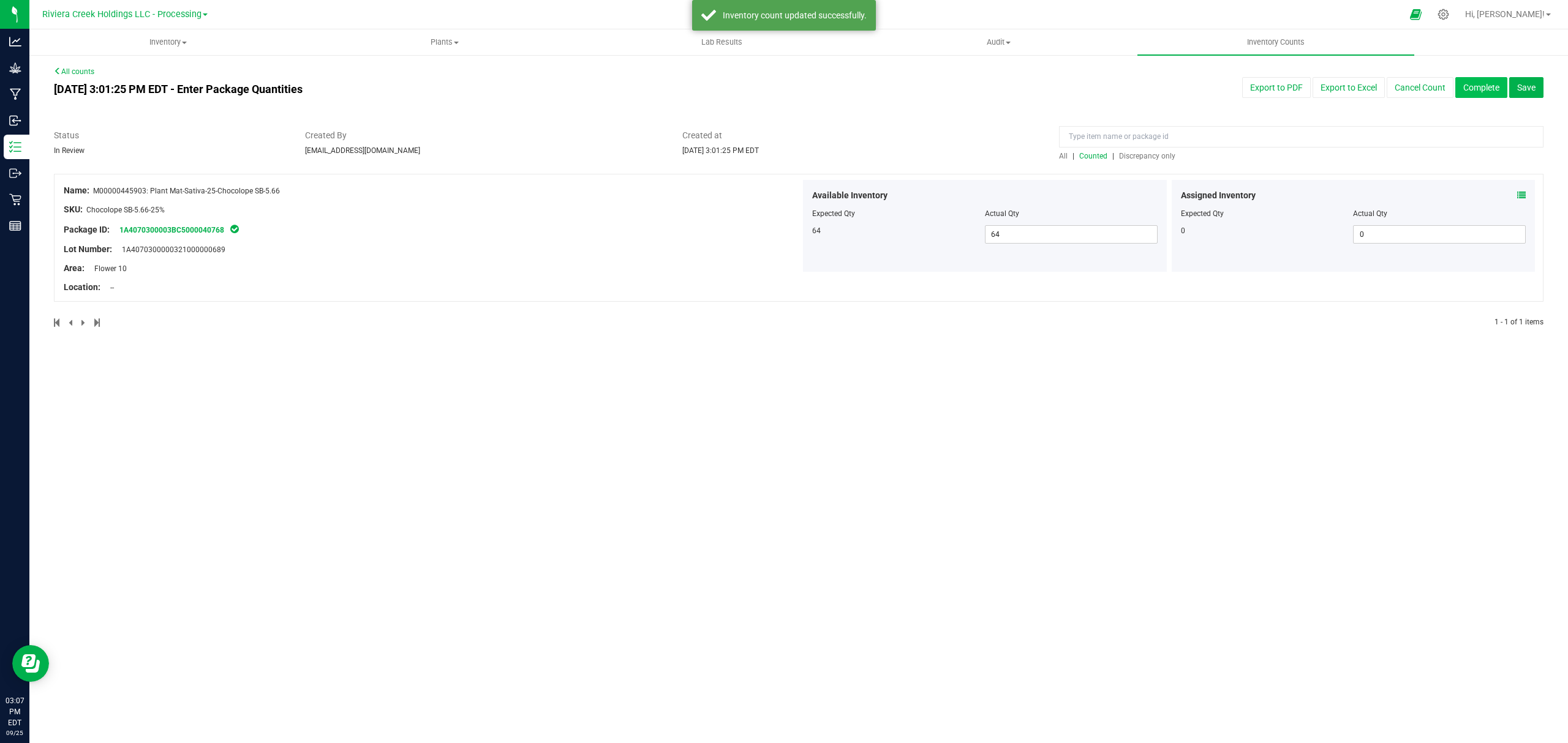
click at [1489, 82] on button "Complete" at bounding box center [1481, 87] width 52 height 21
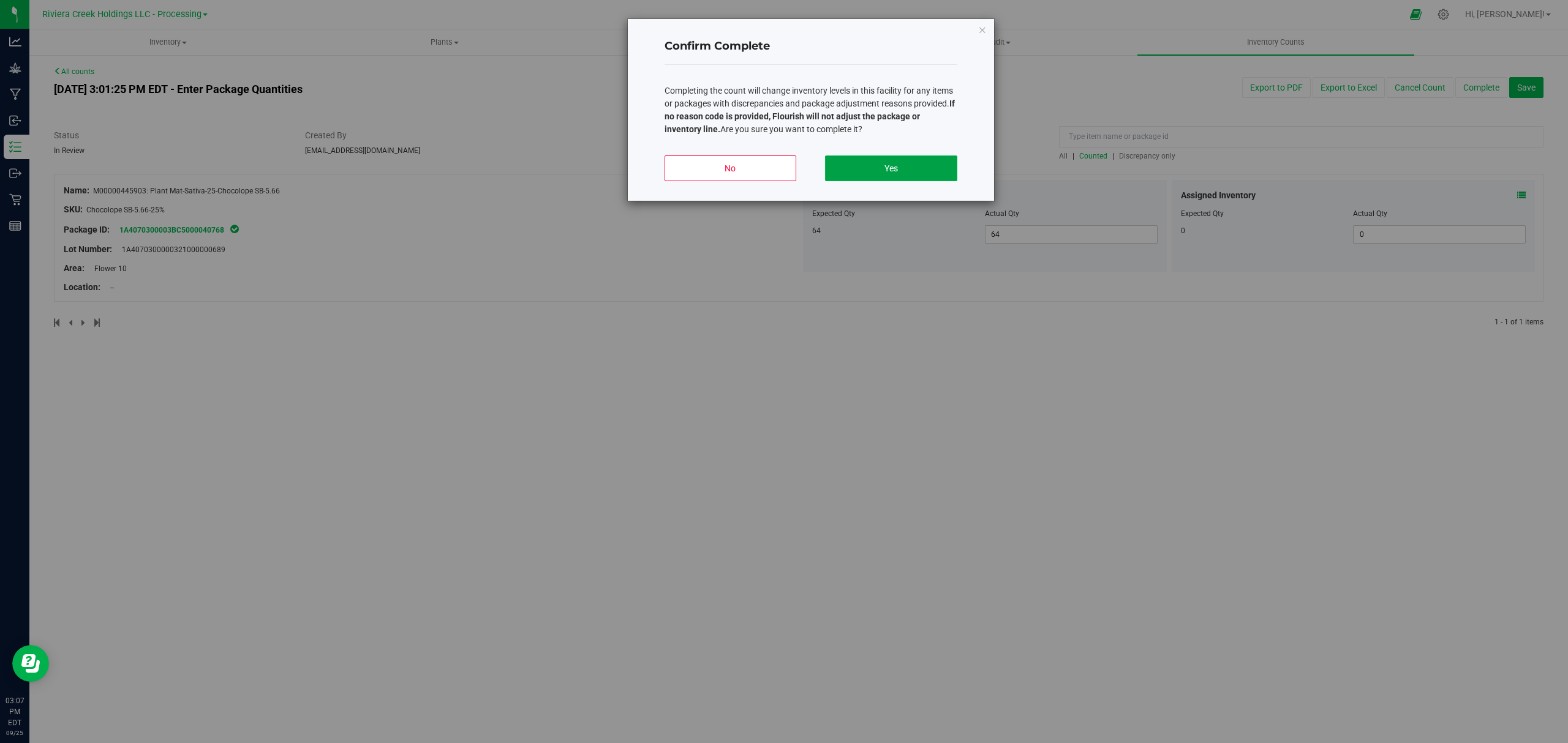
click at [856, 165] on button "Yes" at bounding box center [891, 168] width 132 height 26
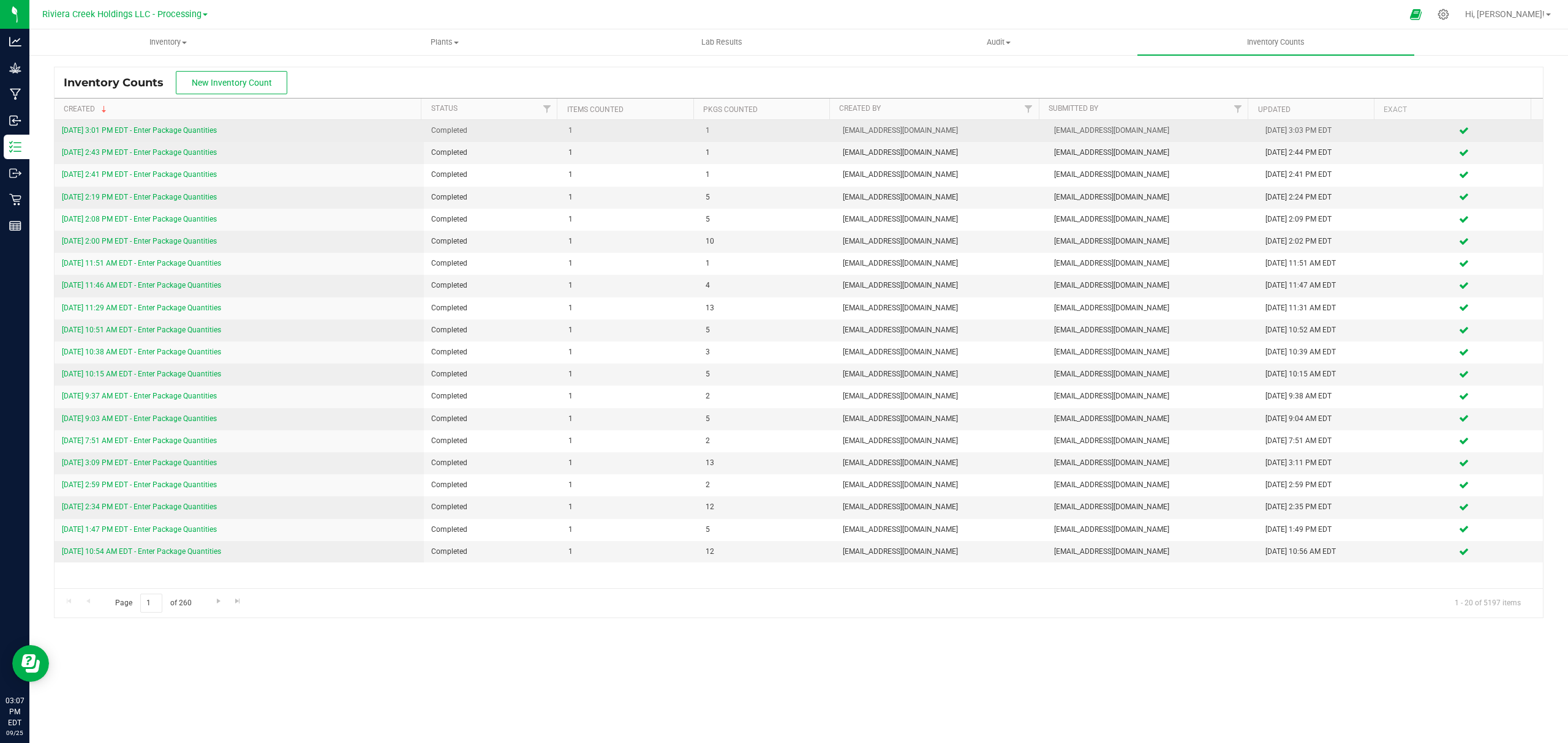
click at [207, 133] on link "9/25/25 3:01 PM EDT - Enter Package Quantities" at bounding box center [140, 130] width 155 height 9
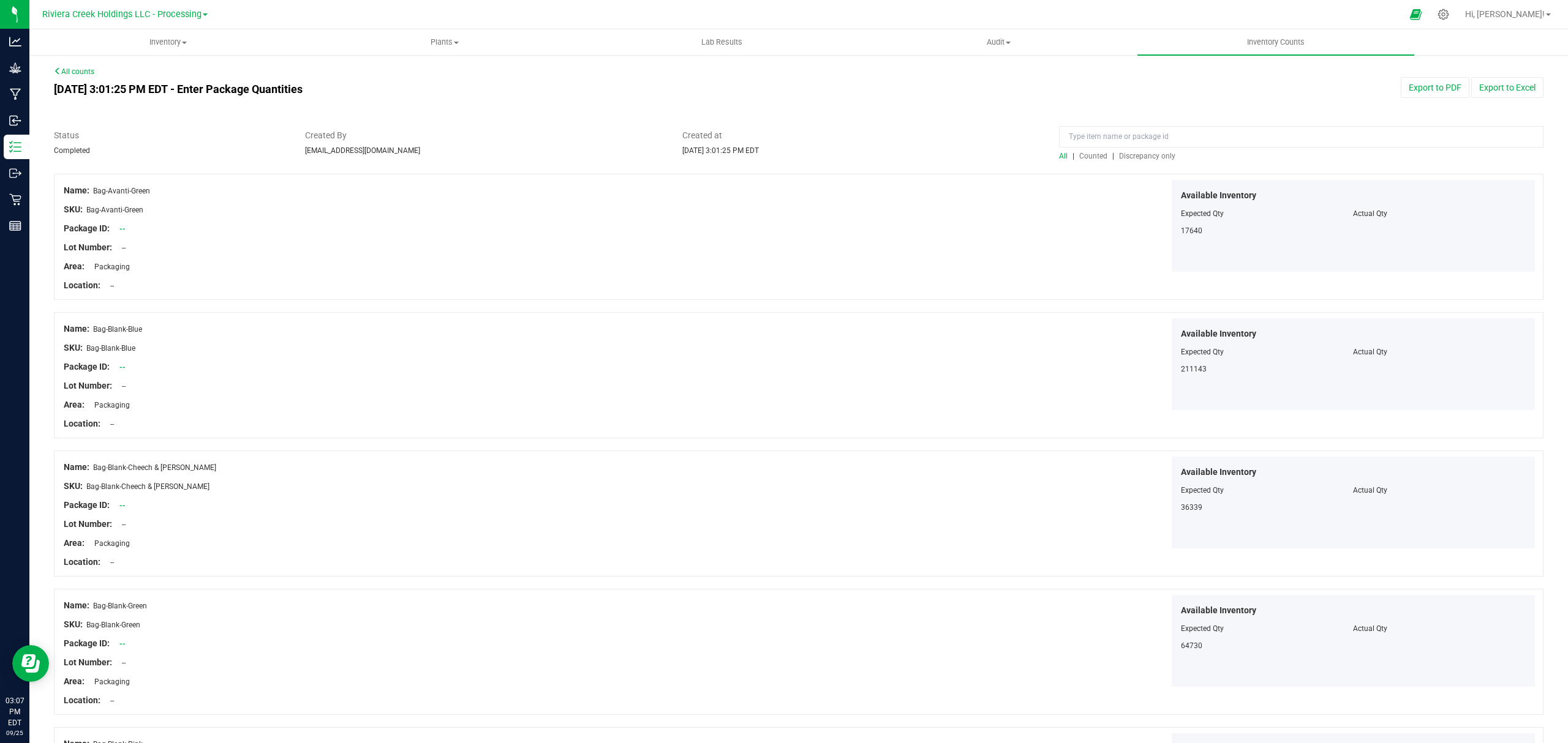
click at [1083, 154] on span "Counted" at bounding box center [1093, 156] width 28 height 9
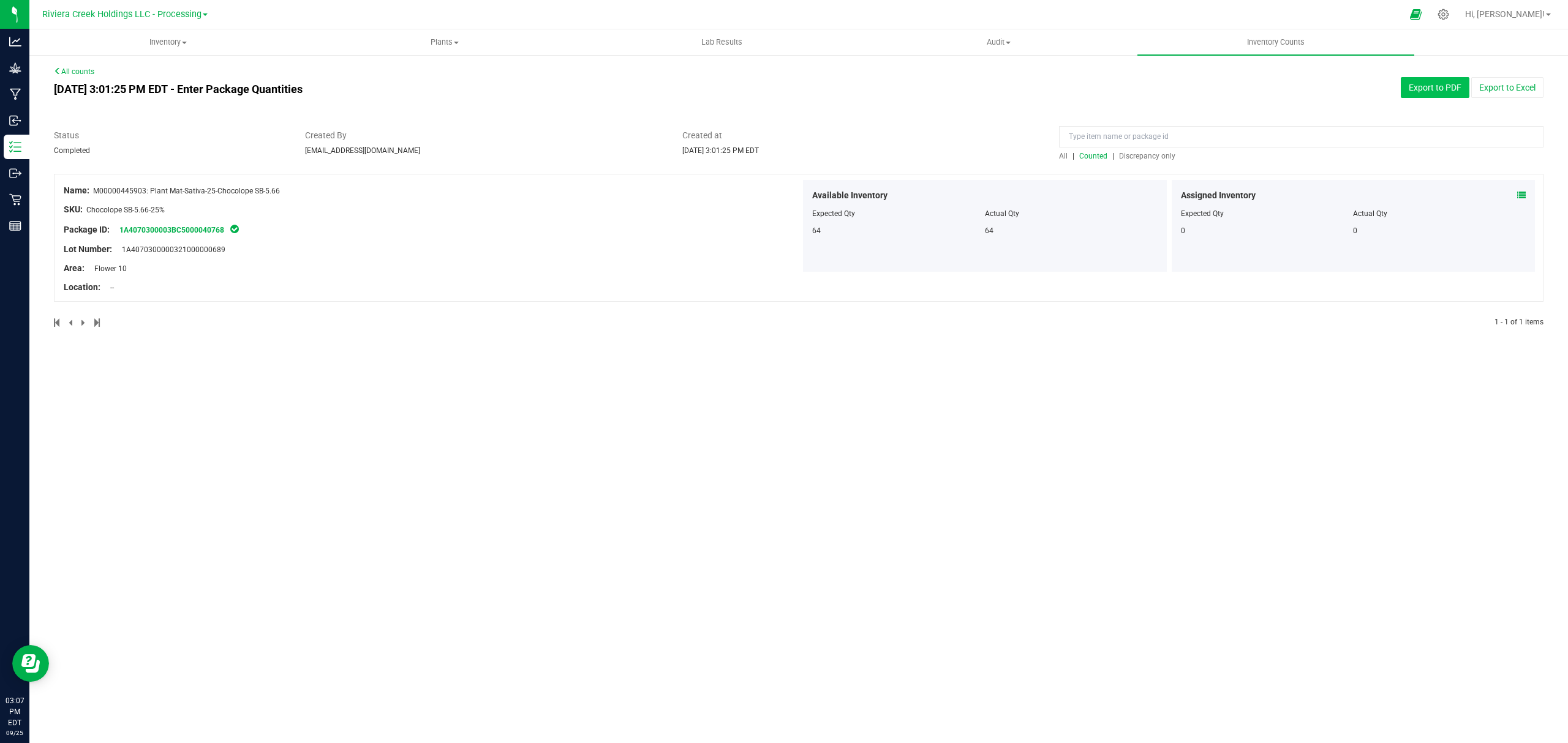
click at [1428, 84] on button "Export to PDF" at bounding box center [1435, 87] width 69 height 21
click at [165, 53] on uib-tab-heading "Inventory All packages All inventory Waste log Create inventory" at bounding box center [168, 42] width 275 height 25
click at [140, 72] on li "All packages" at bounding box center [168, 74] width 277 height 15
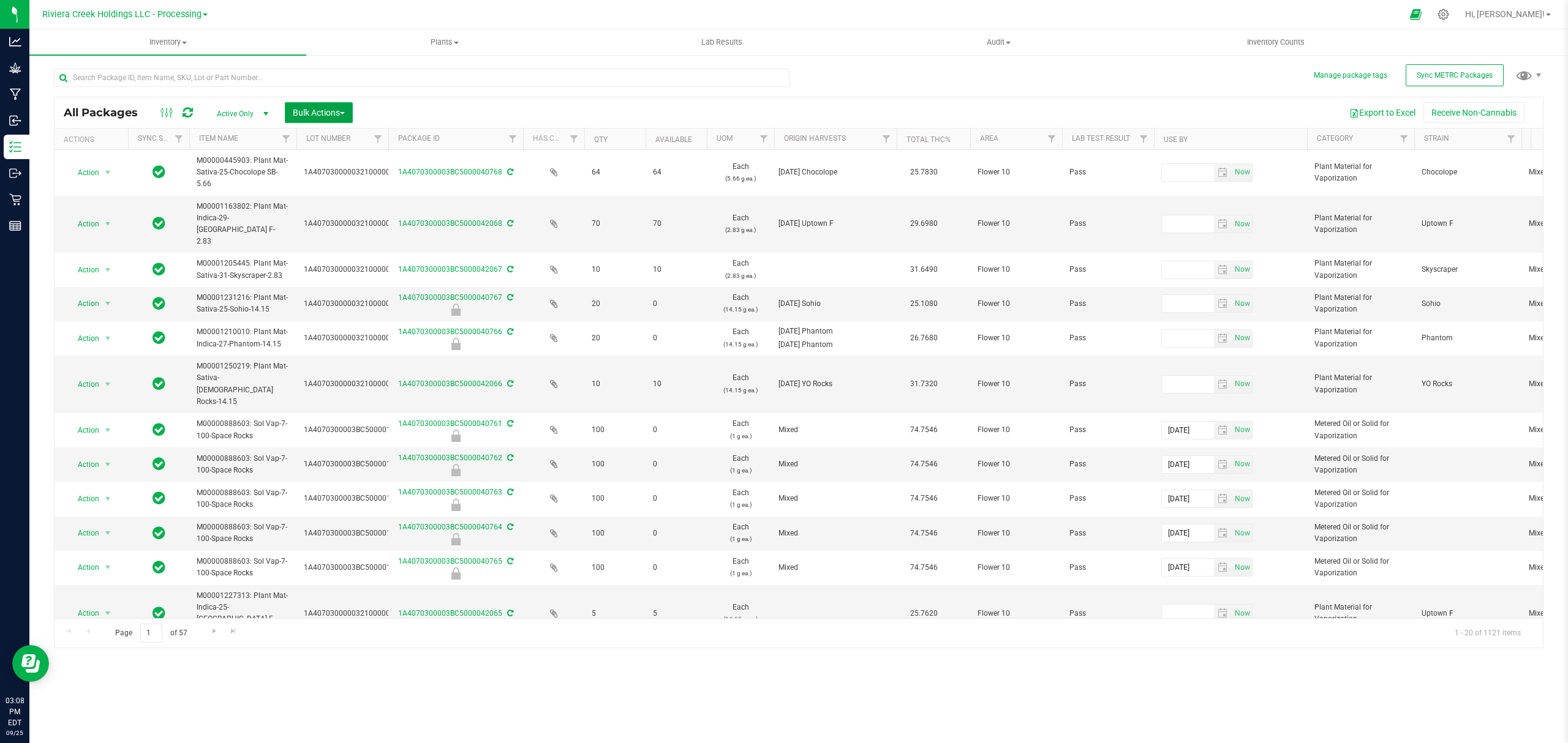
click at [325, 115] on span "Bulk Actions" at bounding box center [319, 112] width 52 height 10
click at [333, 226] on span "Lock/Unlock packages" at bounding box center [334, 230] width 84 height 10
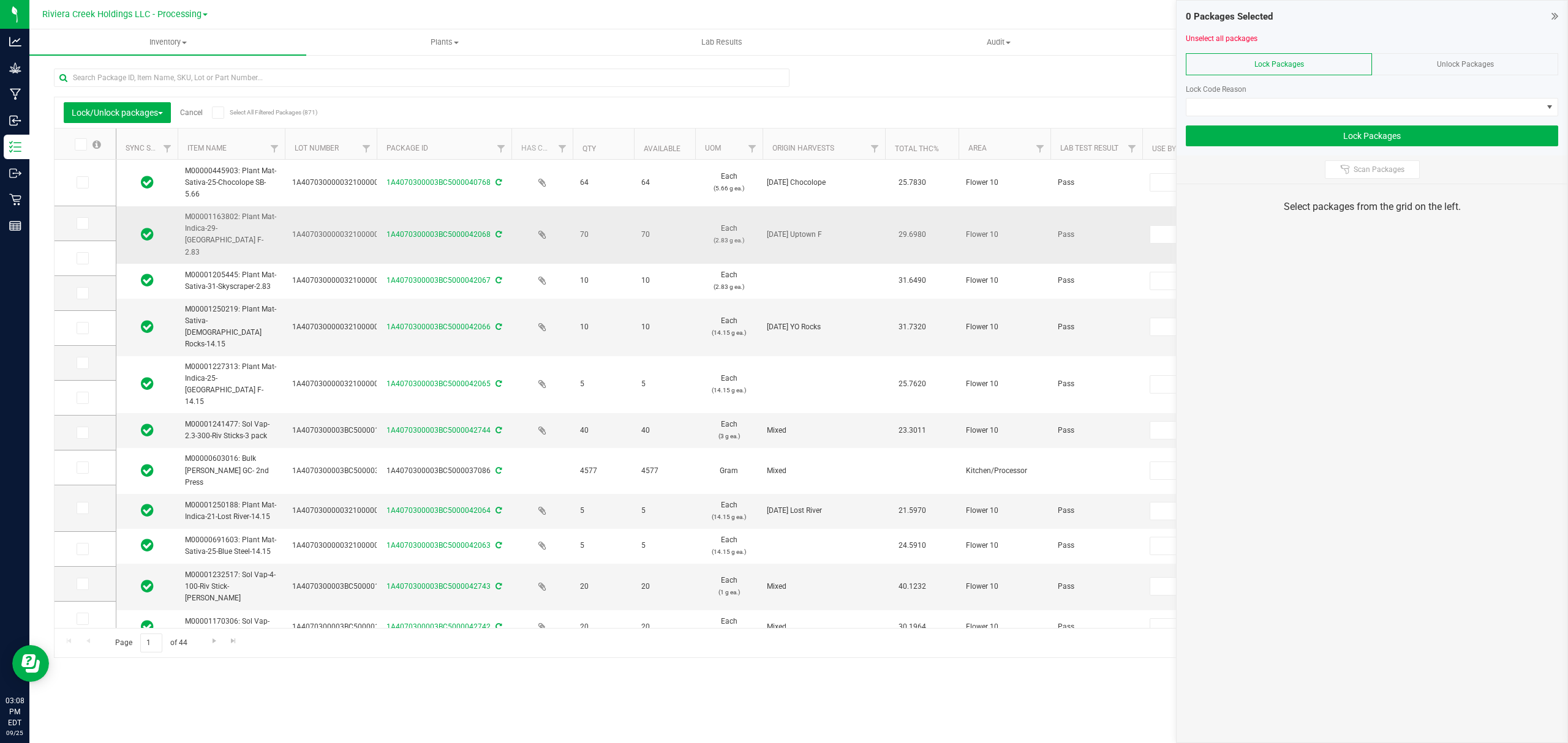
type input "[DATE]"
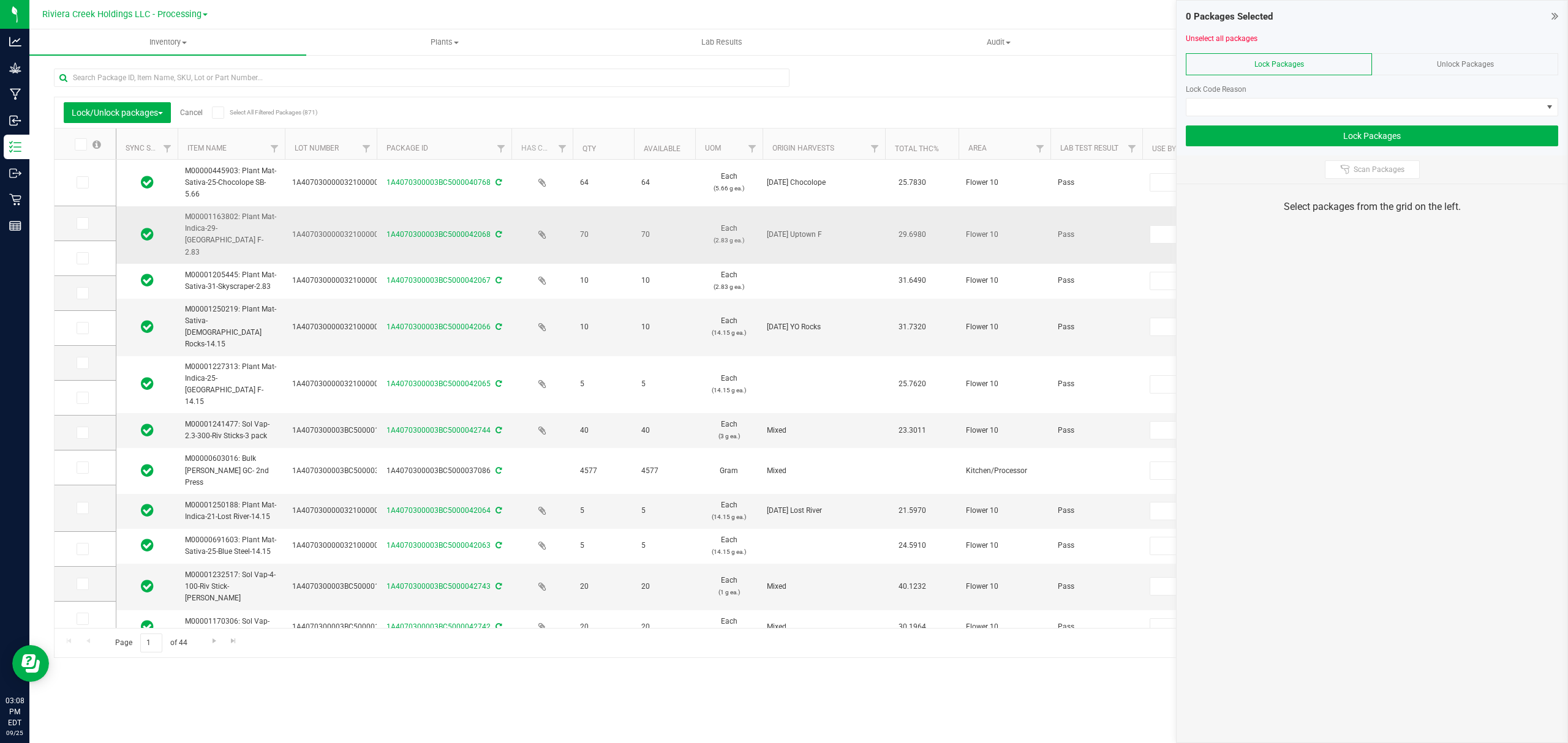
type input "[DATE]"
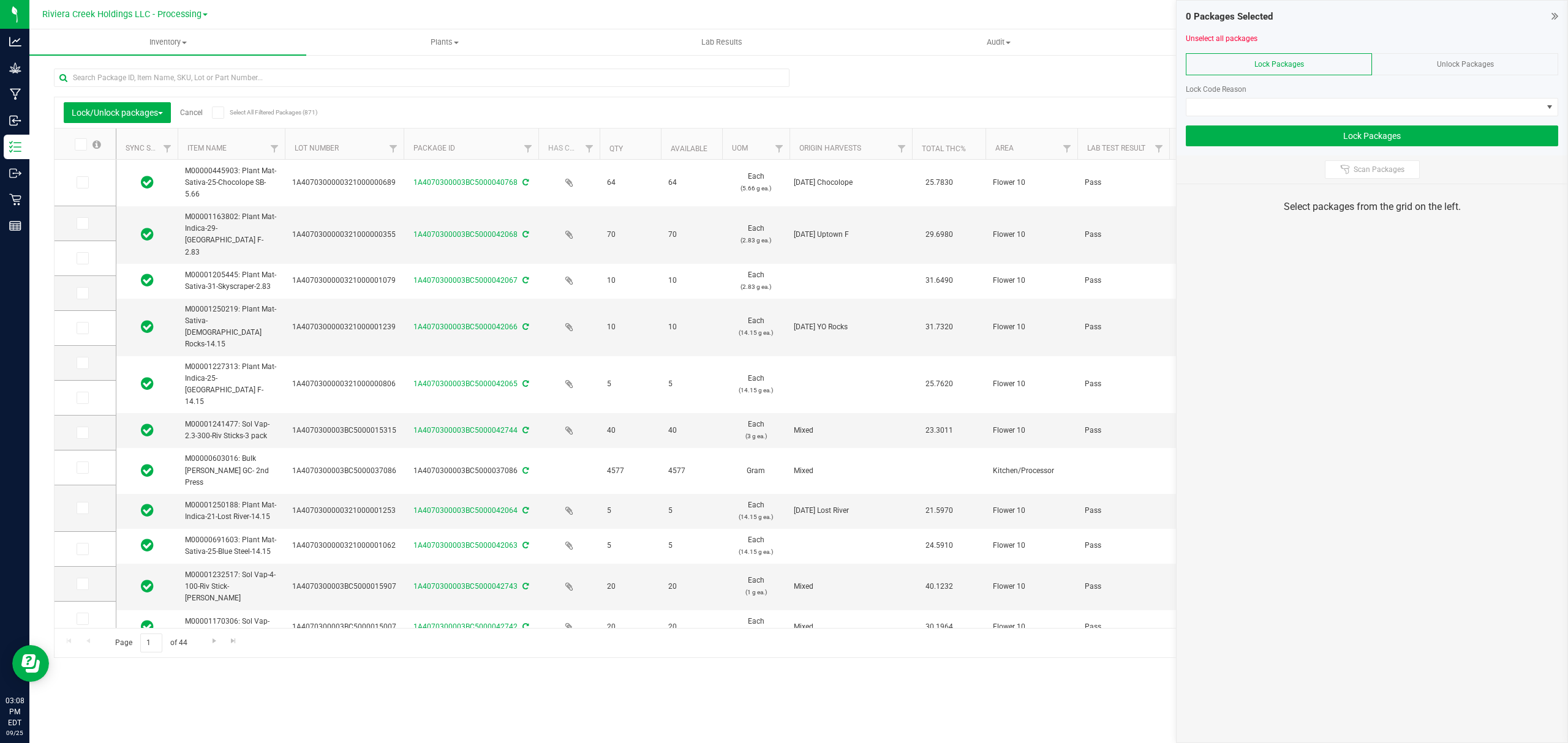
drag, startPoint x: 378, startPoint y: 147, endPoint x: 407, endPoint y: 147, distance: 29.0
click at [84, 183] on icon at bounding box center [81, 183] width 8 height 0
click at [0, 0] on input "checkbox" at bounding box center [0, 0] width 0 height 0
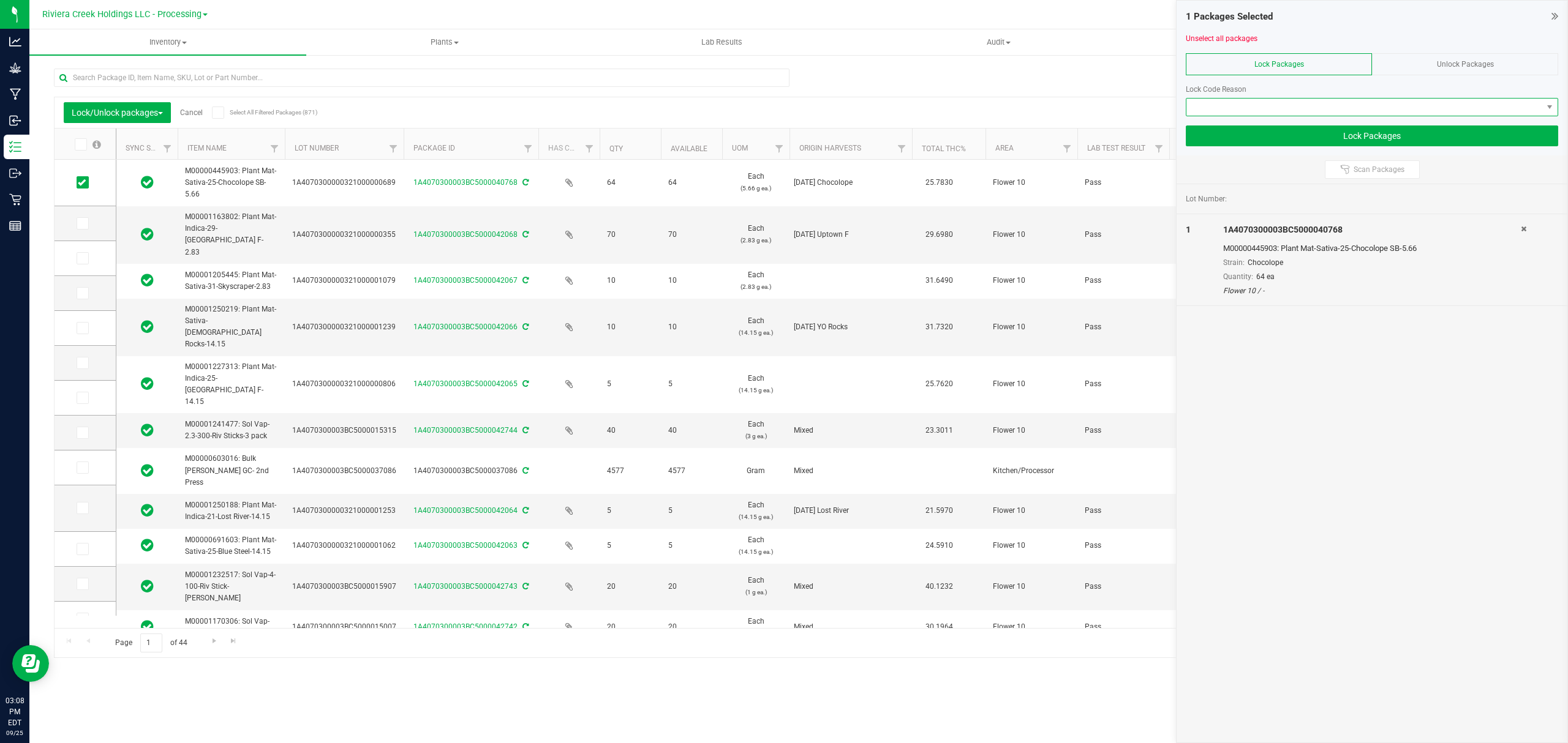
click at [1309, 103] on span at bounding box center [1364, 107] width 356 height 17
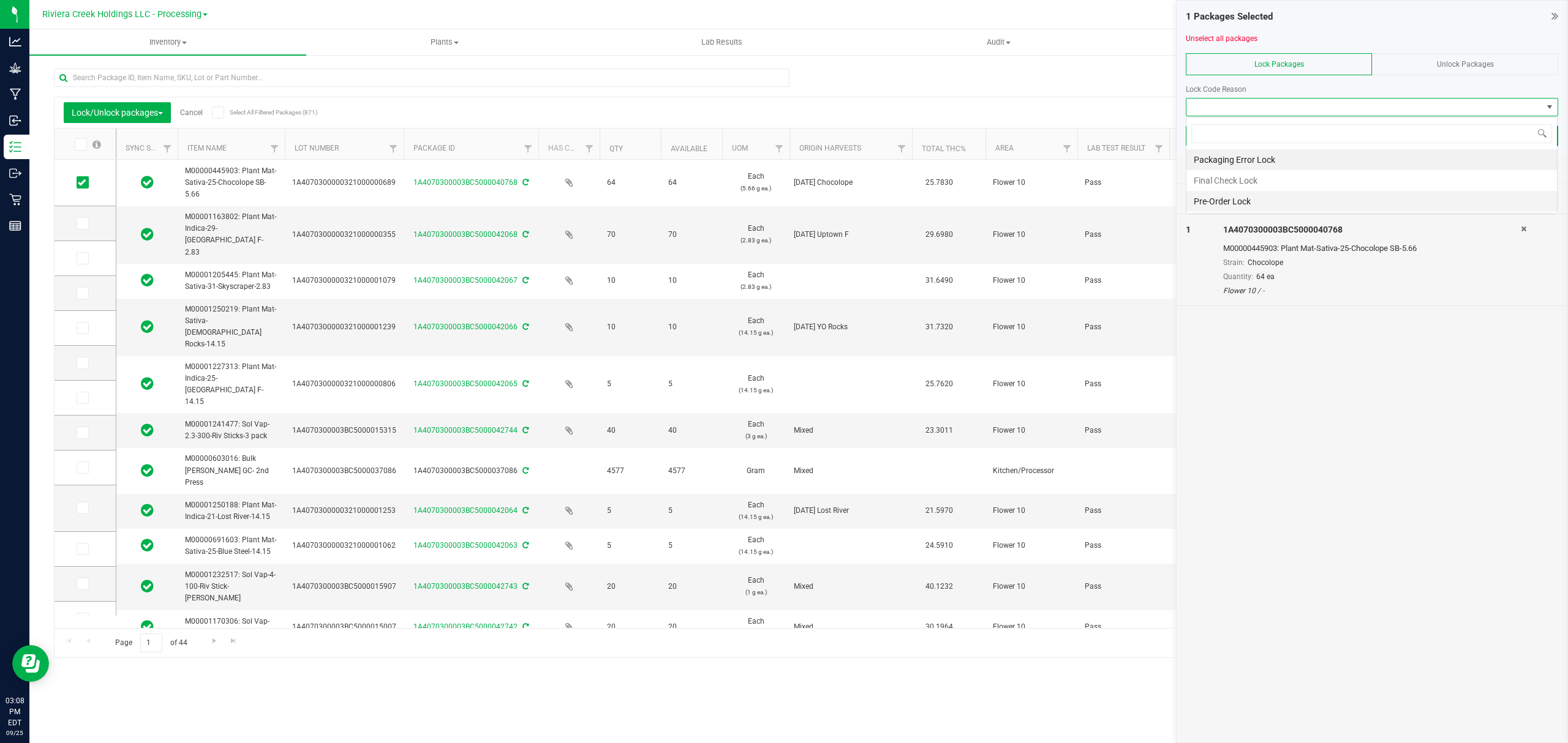
scroll to position [18, 371]
click at [1254, 174] on li "Final Check Lock" at bounding box center [1371, 181] width 371 height 21
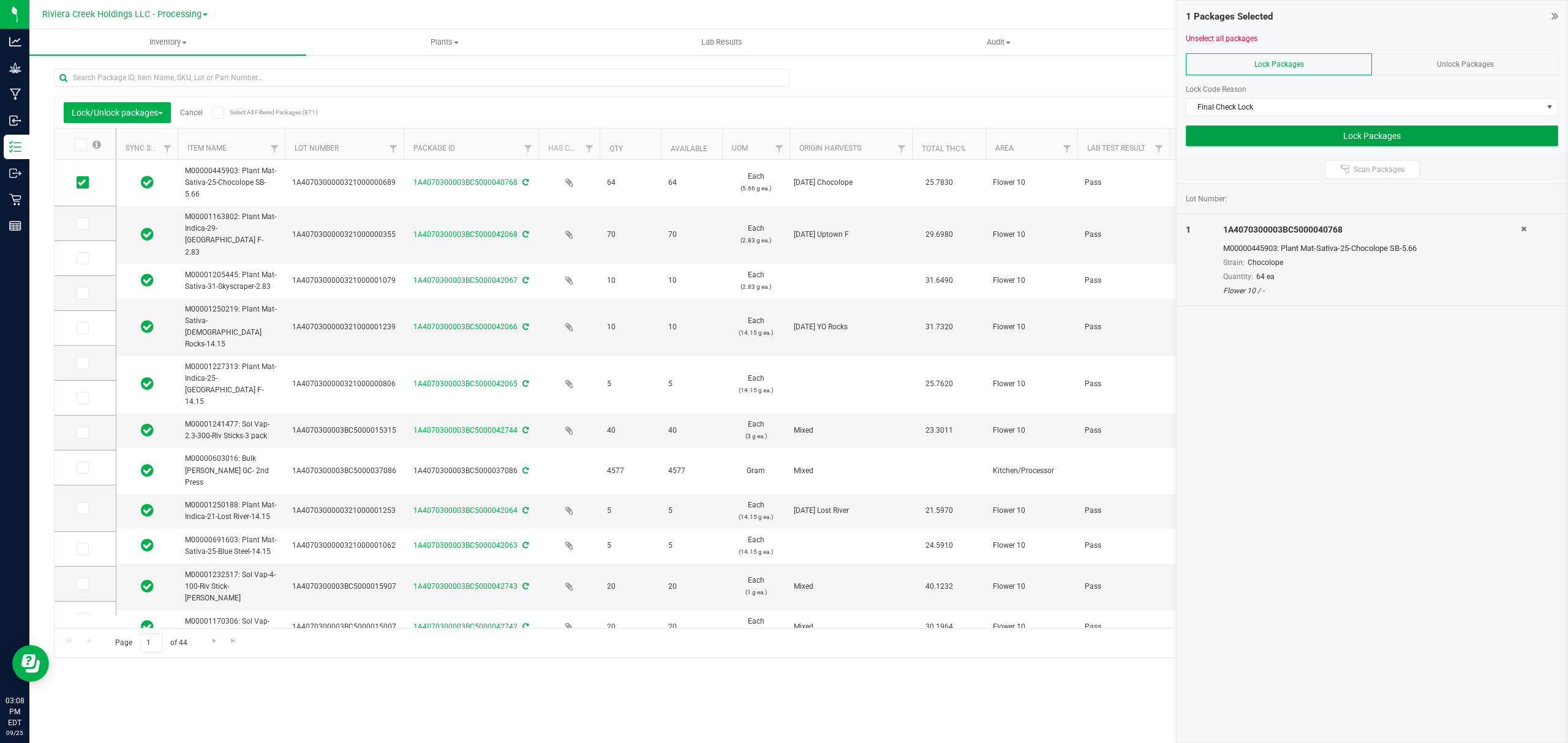
click at [1267, 140] on button "Lock Packages" at bounding box center [1372, 136] width 373 height 21
